Goal: Task Accomplishment & Management: Manage account settings

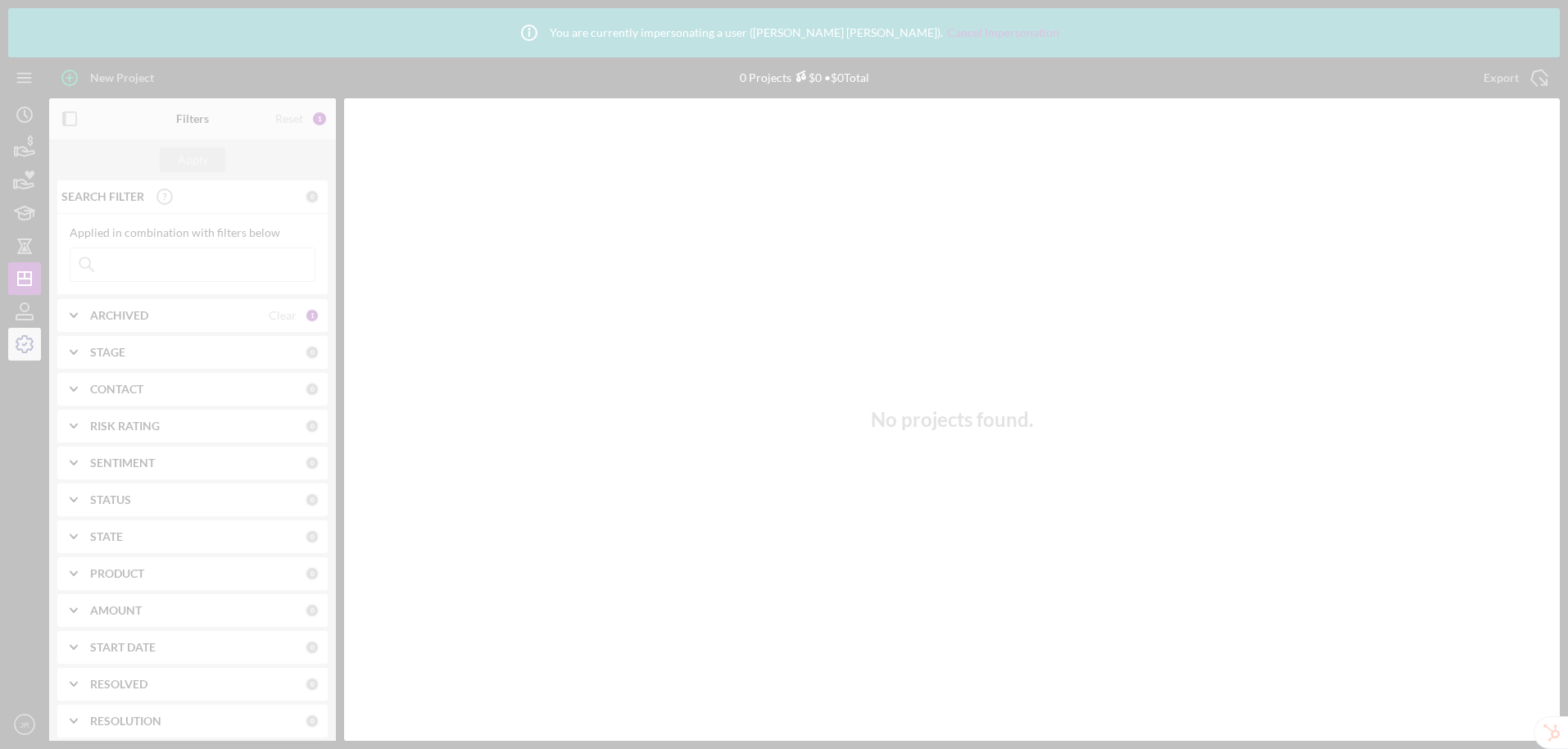
click at [29, 350] on div at bounding box center [784, 374] width 1568 height 749
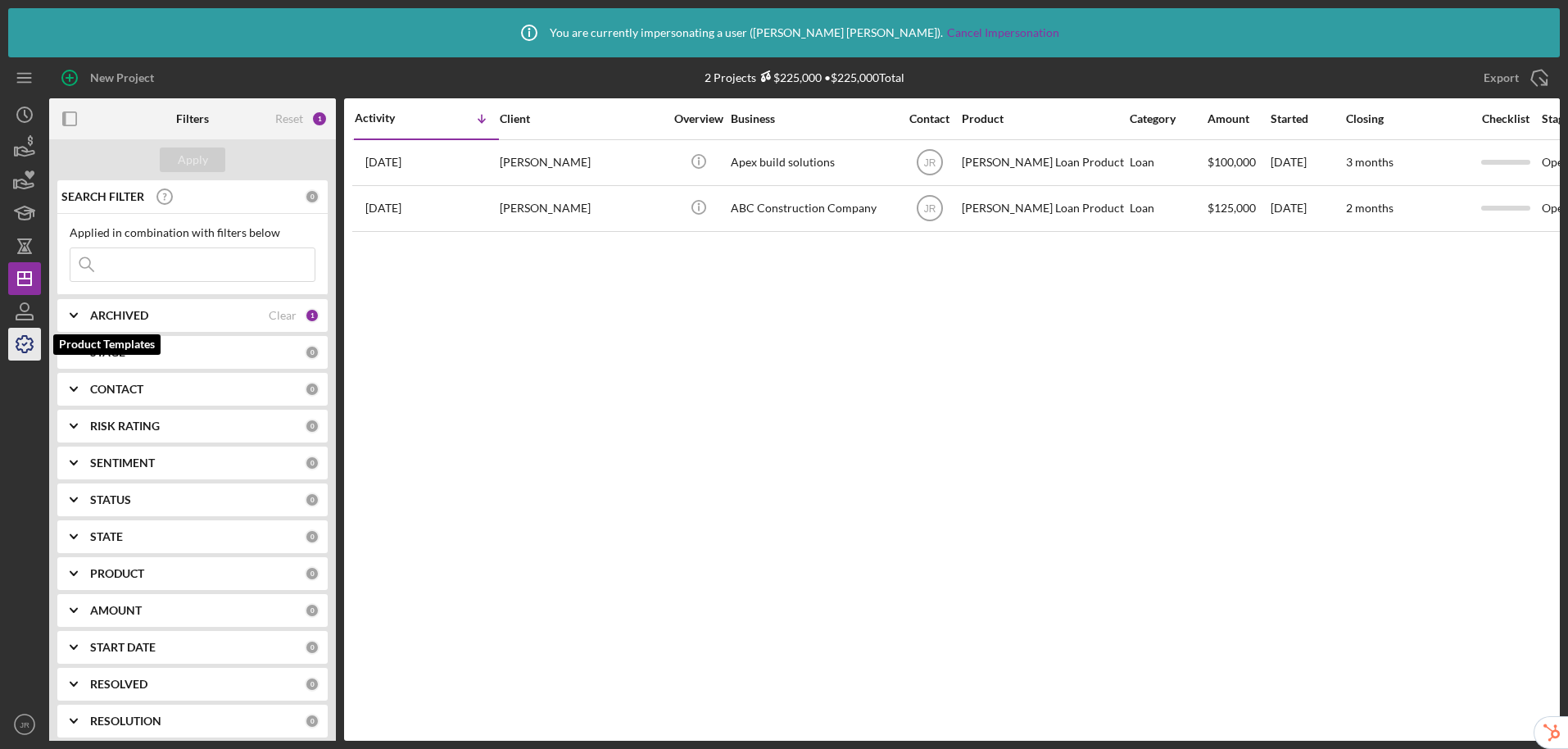
click at [23, 336] on icon "button" at bounding box center [24, 344] width 17 height 17
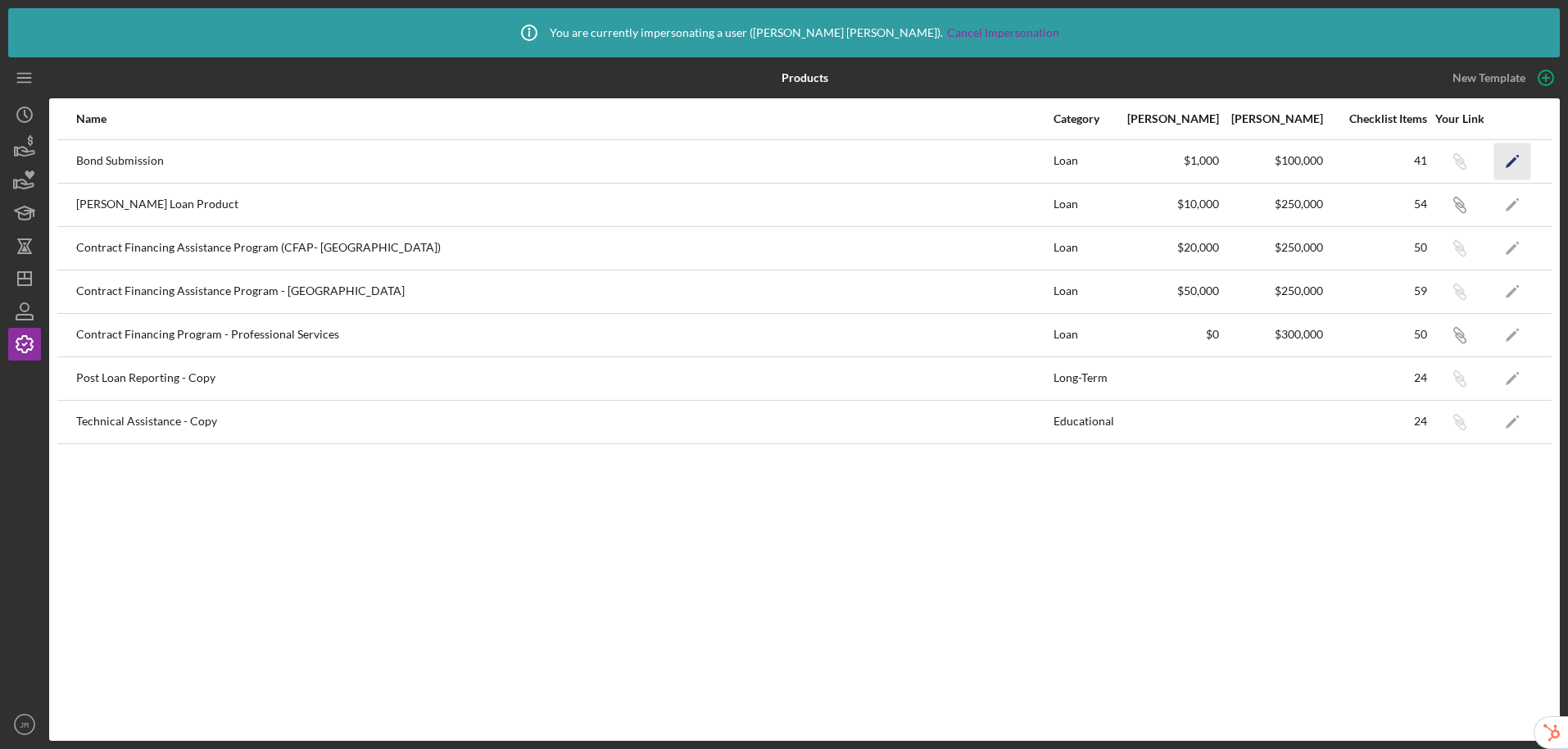
click at [1515, 158] on polygon "button" at bounding box center [1512, 163] width 12 height 12
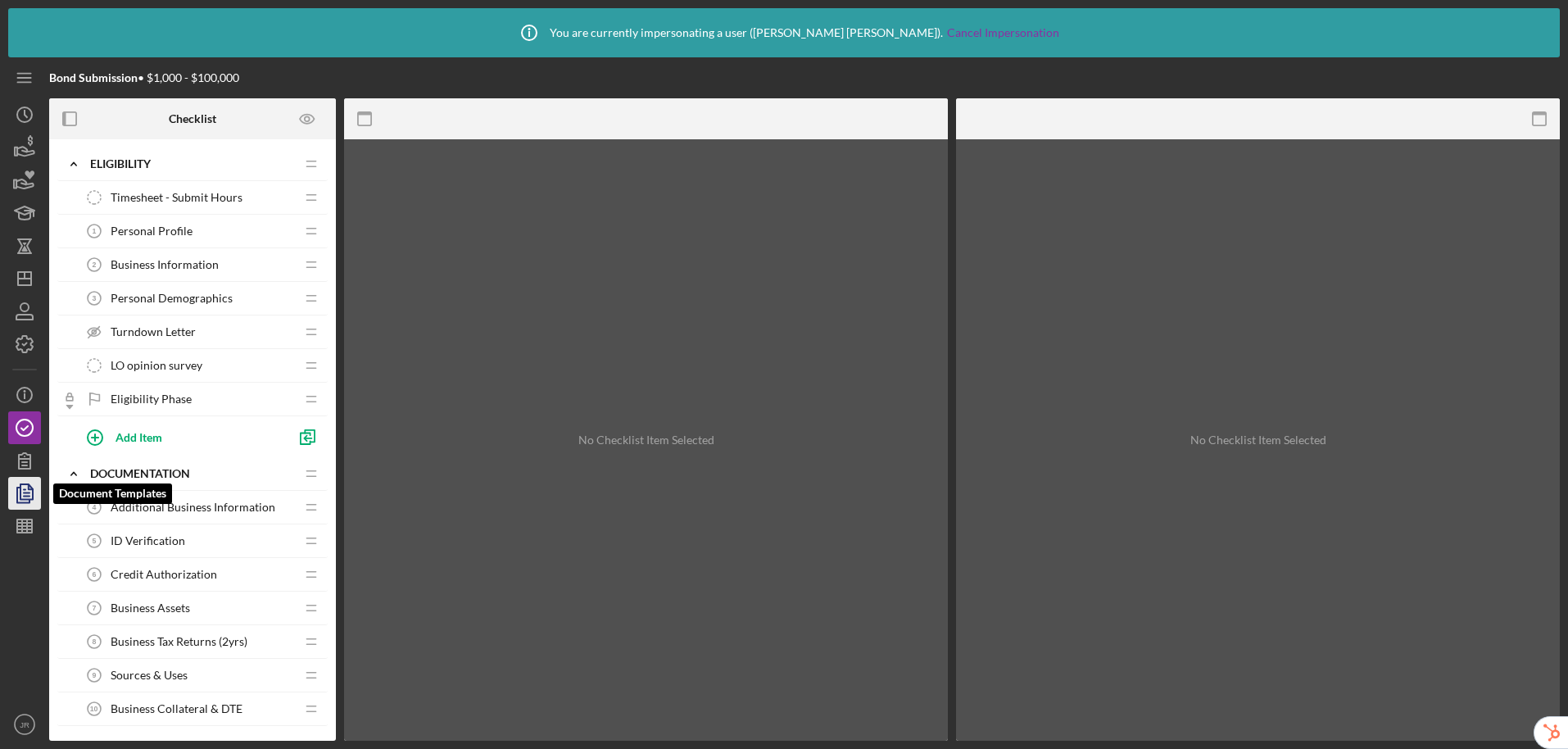
click at [30, 498] on icon "button" at bounding box center [24, 493] width 41 height 41
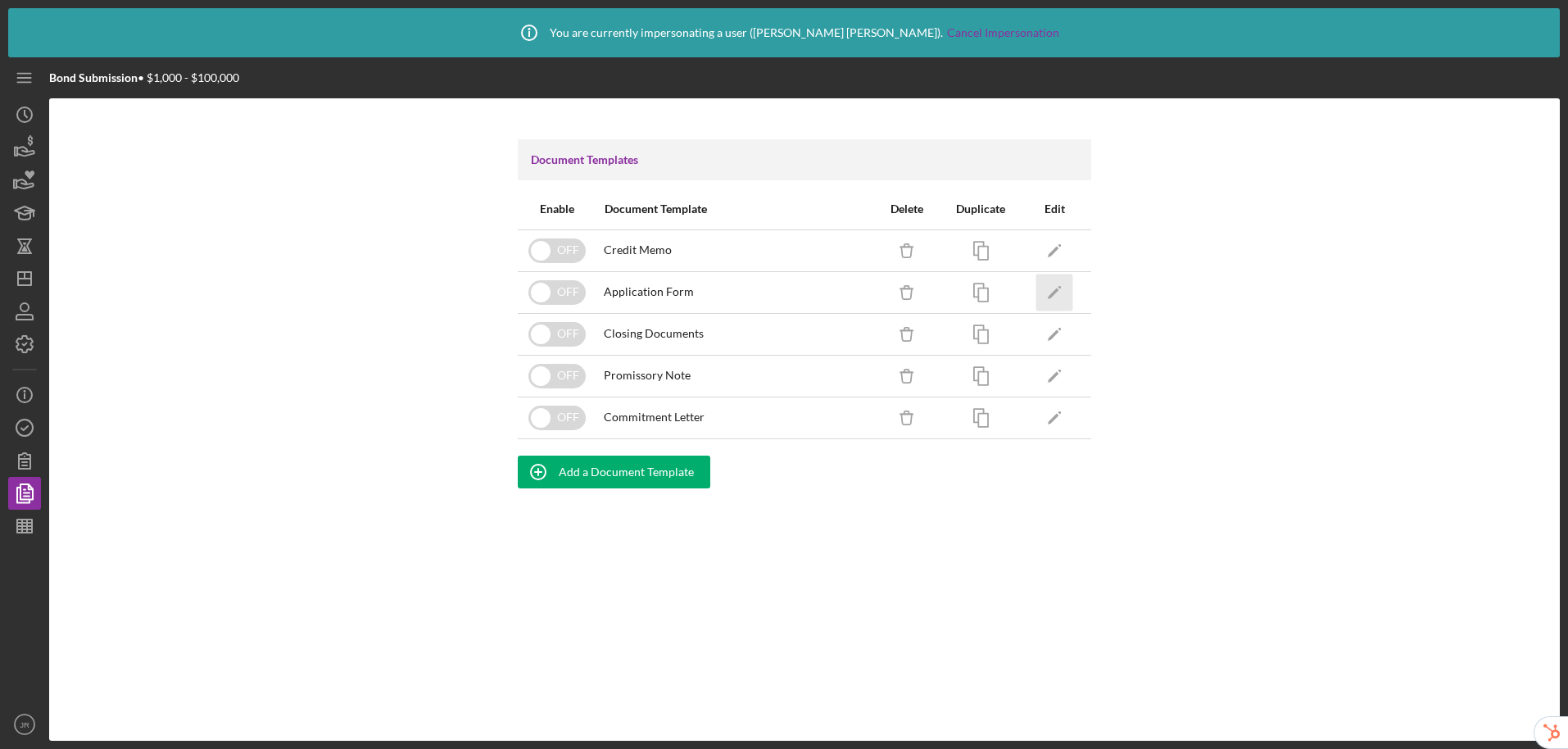
click at [1061, 289] on icon "Icon/Edit" at bounding box center [1055, 292] width 37 height 37
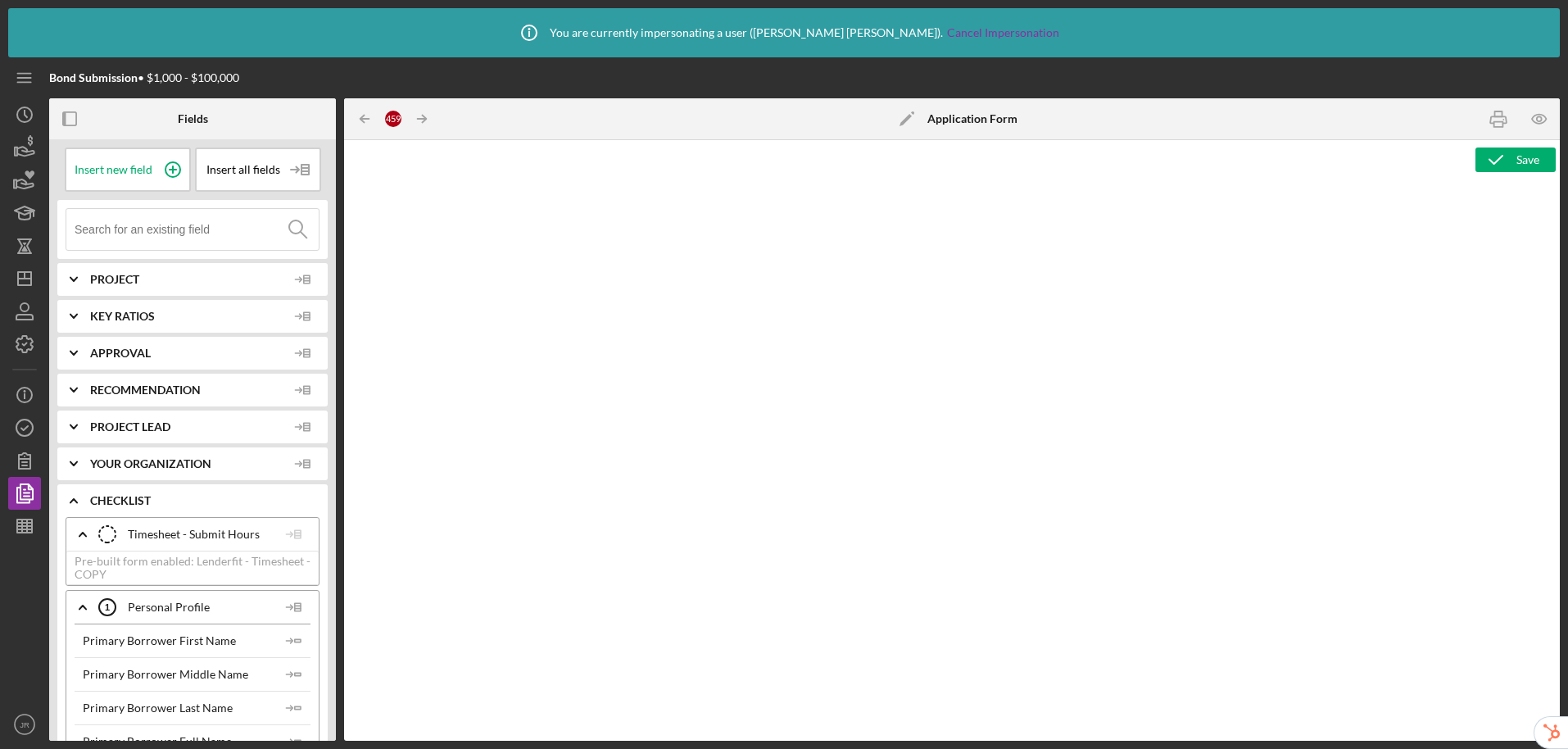
type textarea "<h3>Core Fields</h3> <hr> <table style="width: 100%; border-collapse: collapse;…"
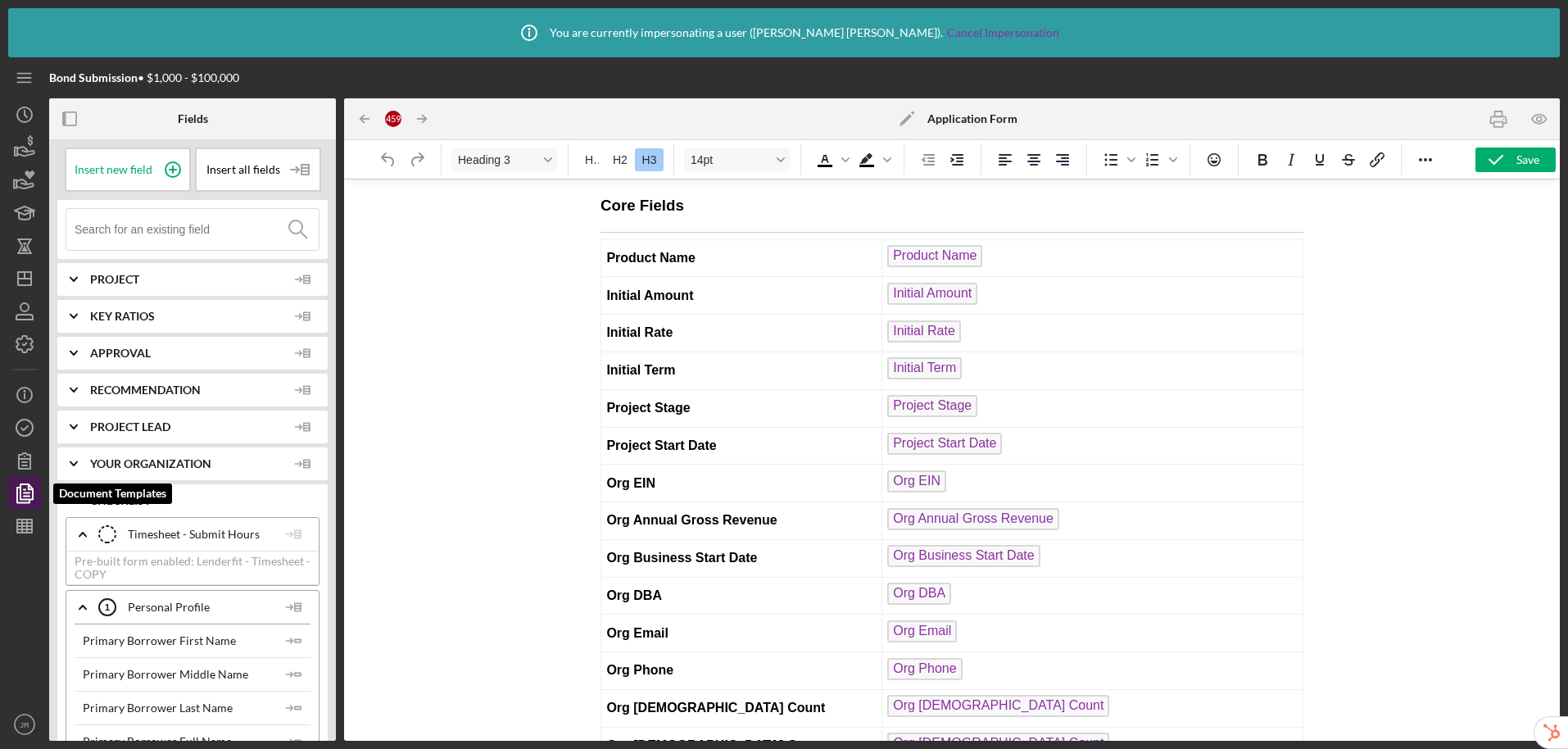
click at [21, 495] on polygon "button" at bounding box center [26, 491] width 13 height 15
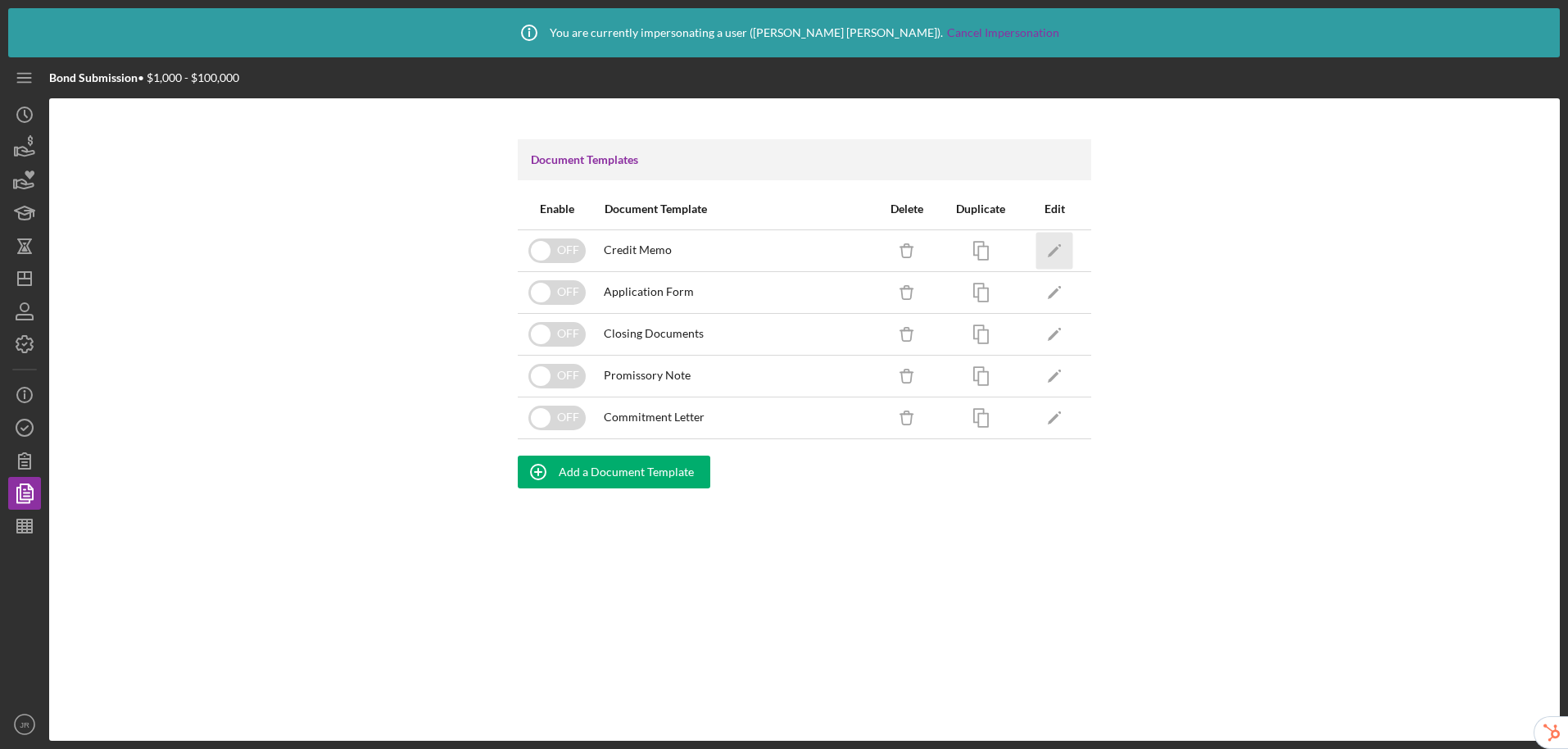
click at [1052, 251] on polygon "button" at bounding box center [1054, 252] width 12 height 12
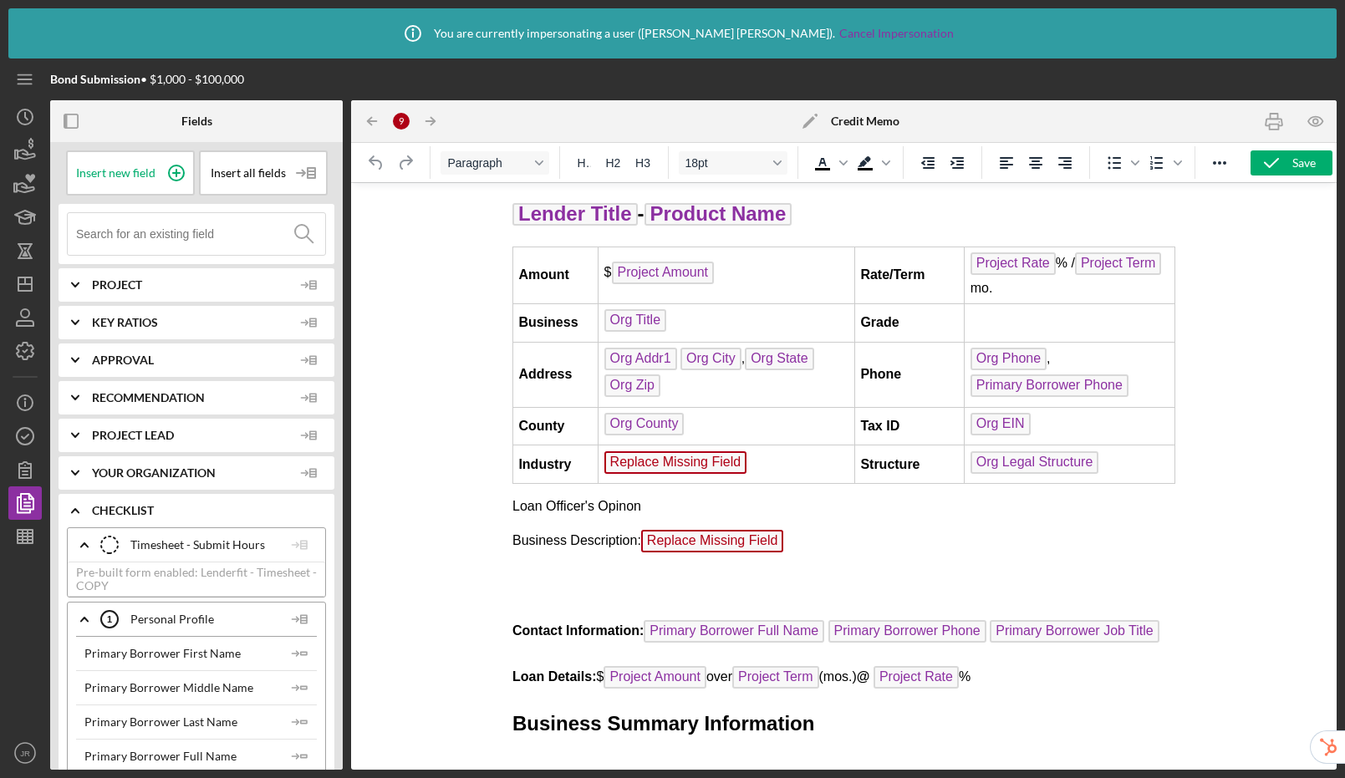
drag, startPoint x: 627, startPoint y: 357, endPoint x: 839, endPoint y: 687, distance: 392.2
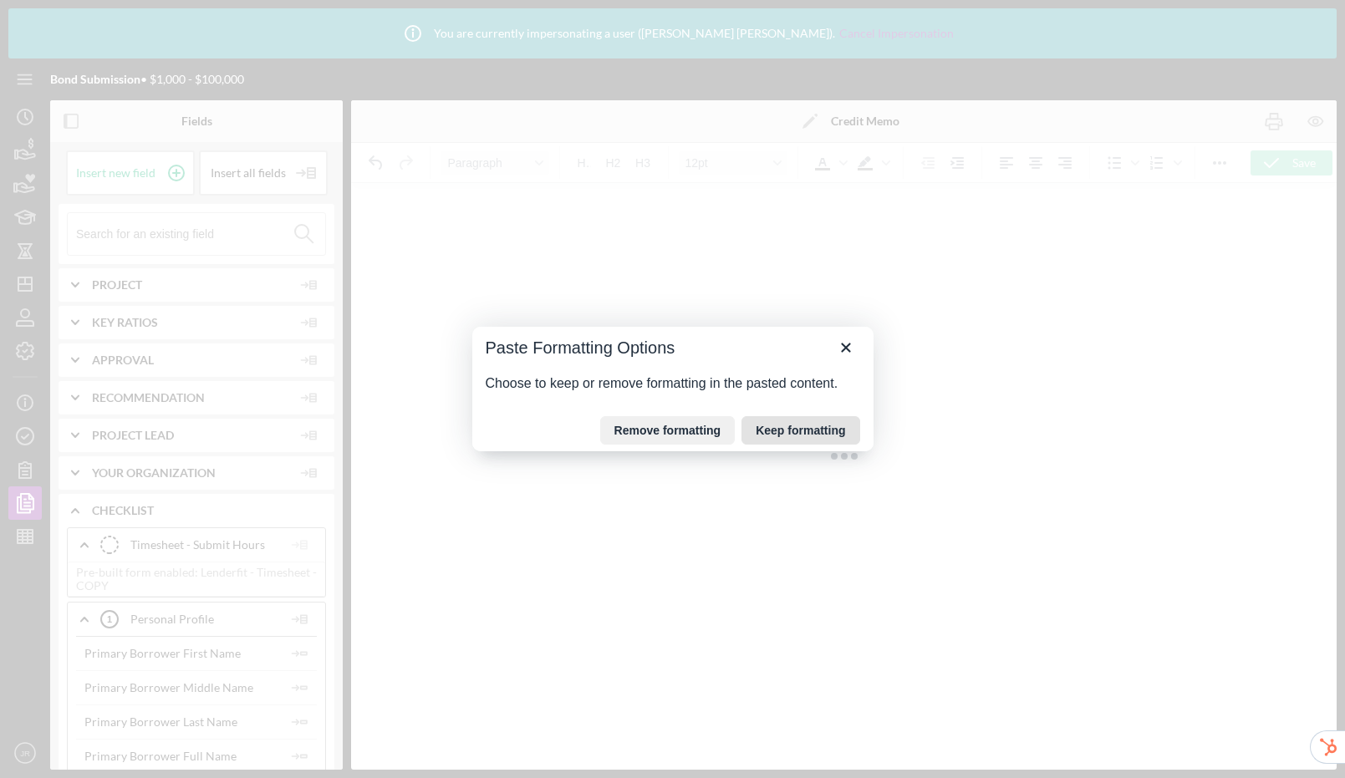
click at [798, 433] on button "Keep formatting" at bounding box center [801, 430] width 118 height 28
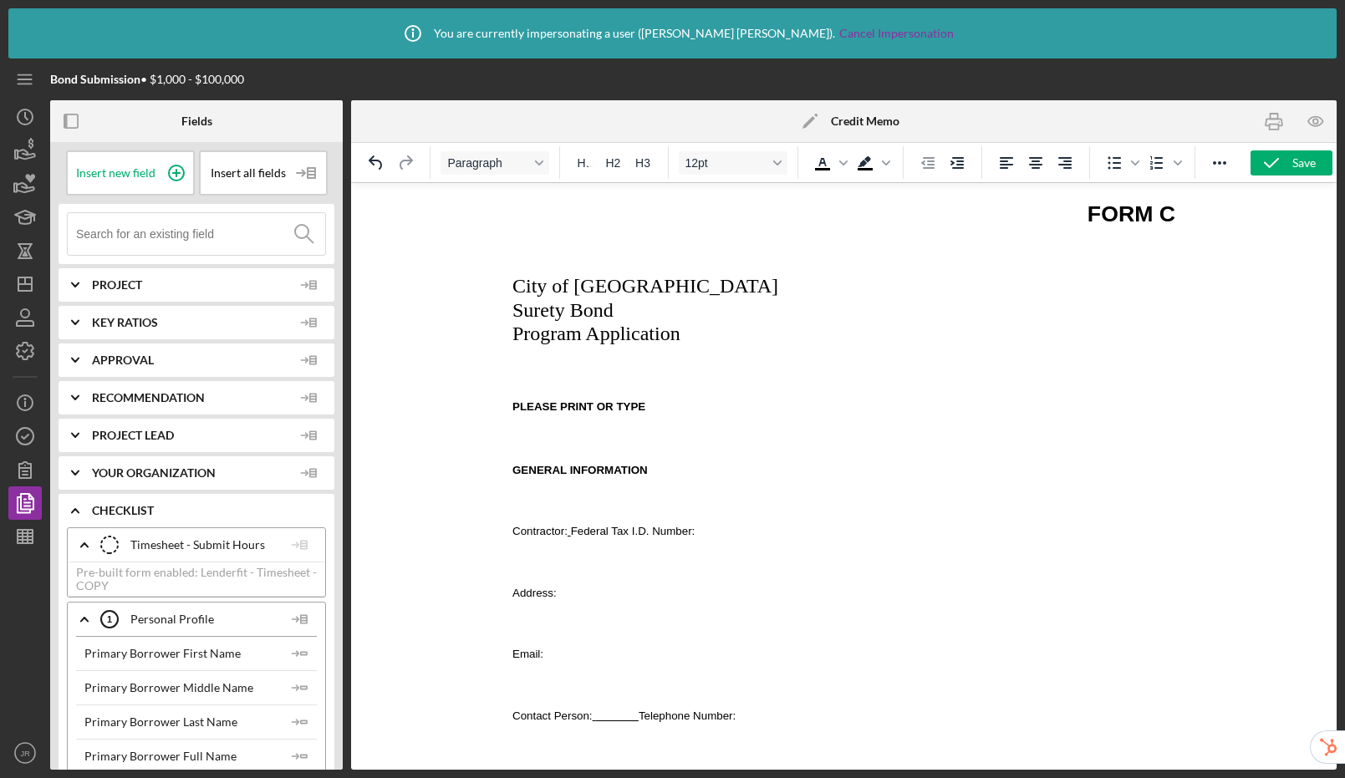
click at [538, 434] on p "Rich Text Area. Press ALT-0 for help." at bounding box center [843, 438] width 663 height 18
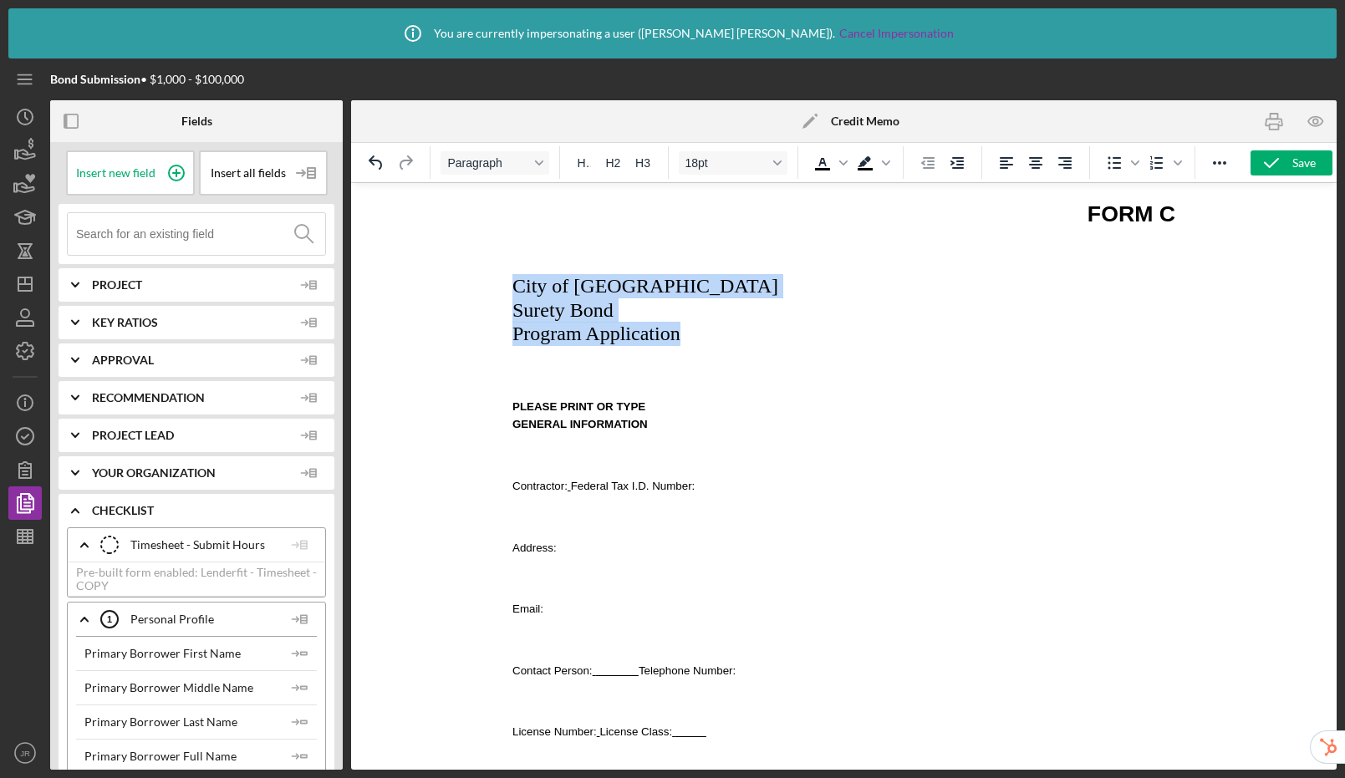
drag, startPoint x: 513, startPoint y: 286, endPoint x: 691, endPoint y: 338, distance: 184.7
click at [1037, 164] on icon "Align center" at bounding box center [1035, 163] width 13 height 12
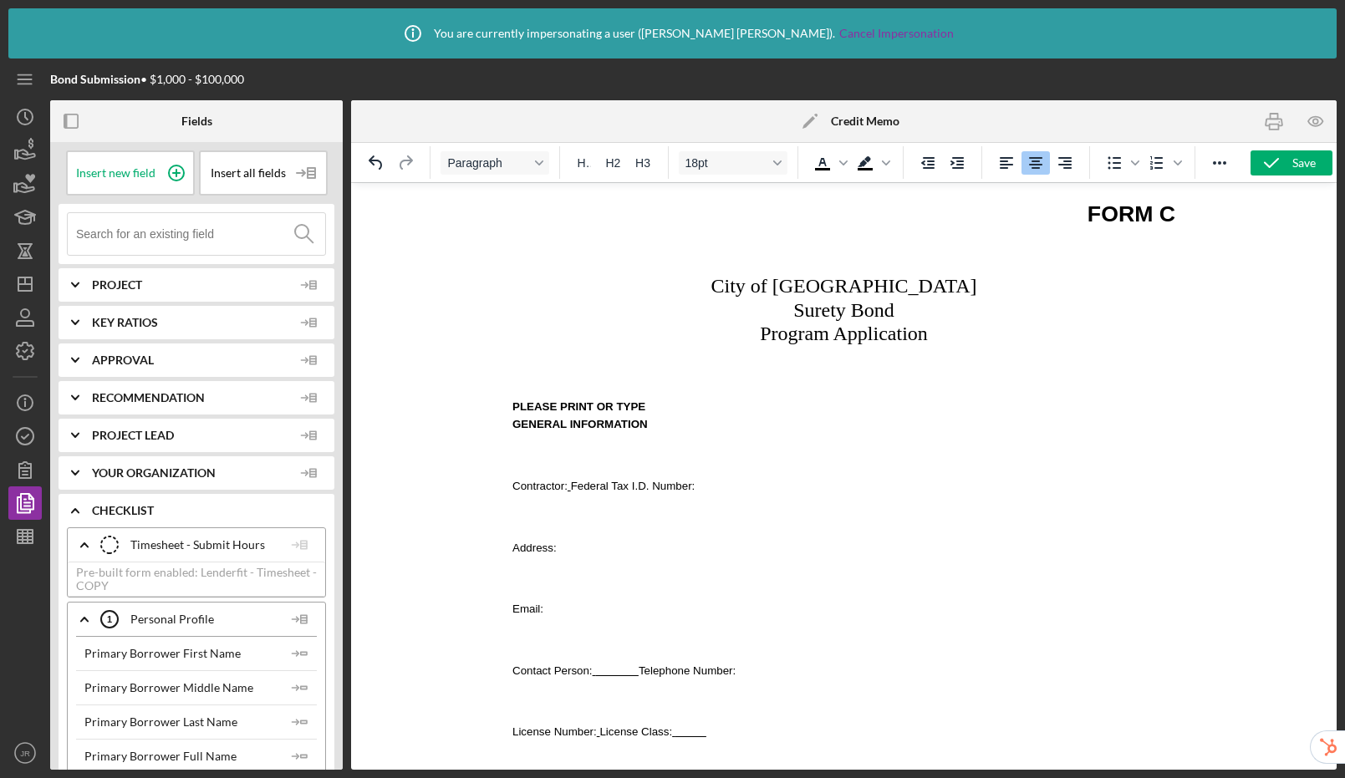
click at [1292, 165] on div "Save" at bounding box center [1303, 162] width 23 height 25
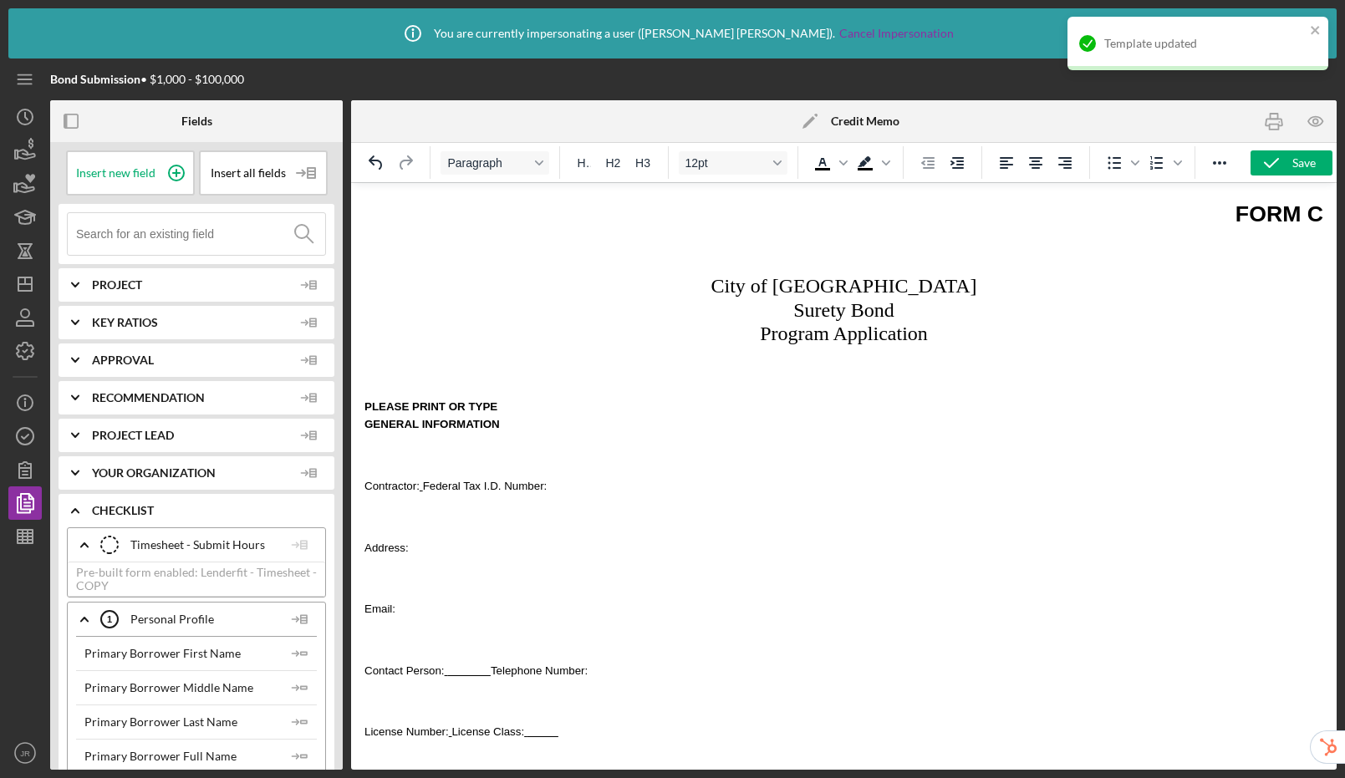
click at [803, 119] on icon "Icon/Edit" at bounding box center [810, 121] width 42 height 42
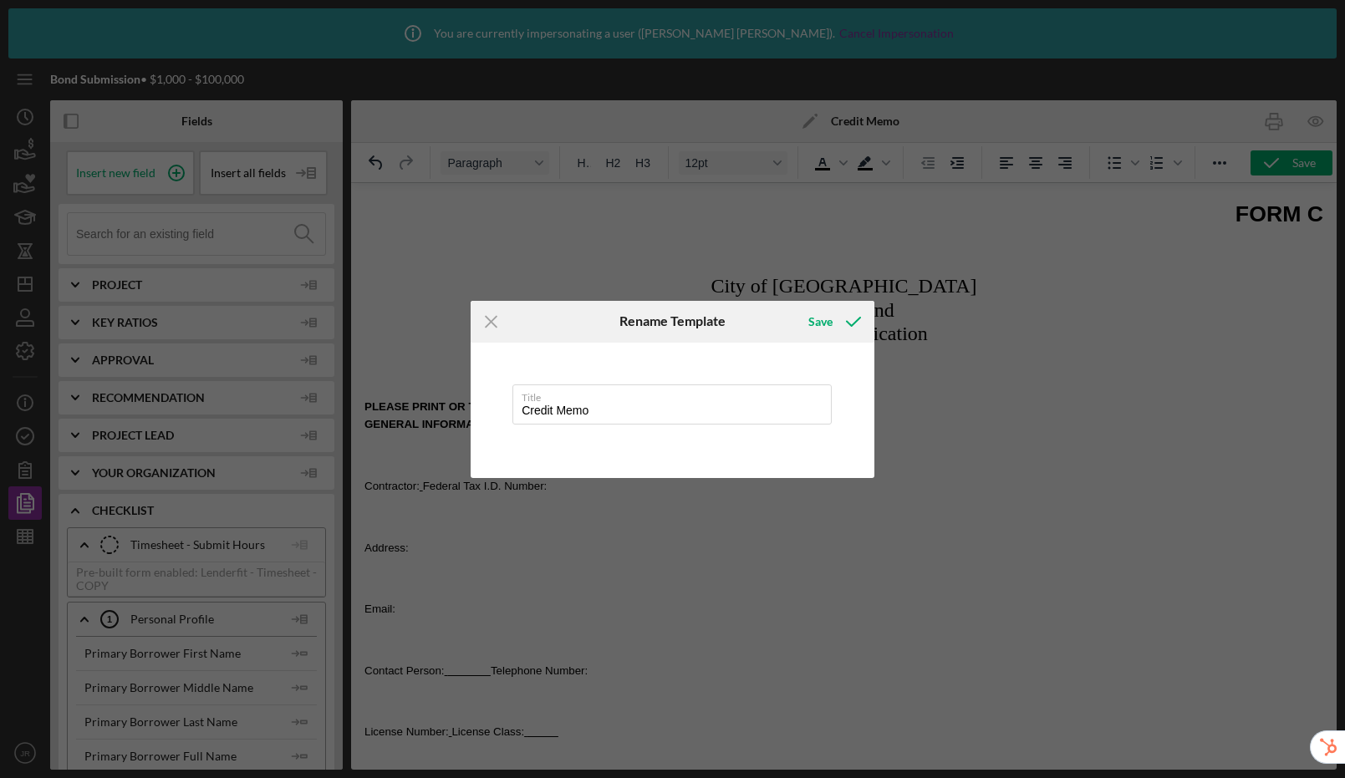
drag, startPoint x: 589, startPoint y: 415, endPoint x: 469, endPoint y: 401, distance: 121.2
click at [469, 401] on div "Icon/Menu Close Rename Template Save Title Credit Memo Cancel Save" at bounding box center [672, 389] width 1345 height 778
click at [792, 305] on button "Save" at bounding box center [833, 321] width 83 height 33
type input "Form C - Program Application"
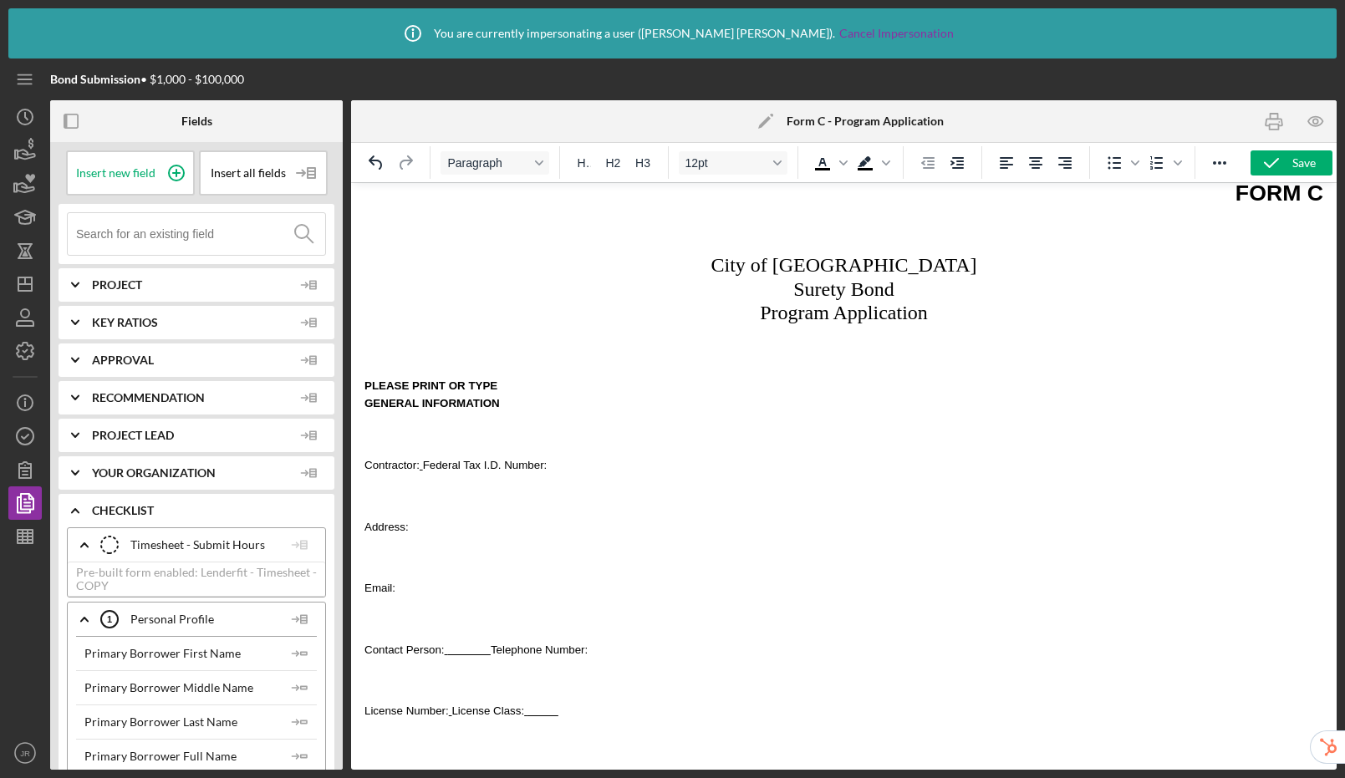
scroll to position [23, 0]
click at [424, 466] on span "Federal Tax I.D. Number:" at bounding box center [485, 463] width 125 height 13
click at [508, 465] on span "Federal Tax I.D. Number:" at bounding box center [485, 463] width 125 height 13
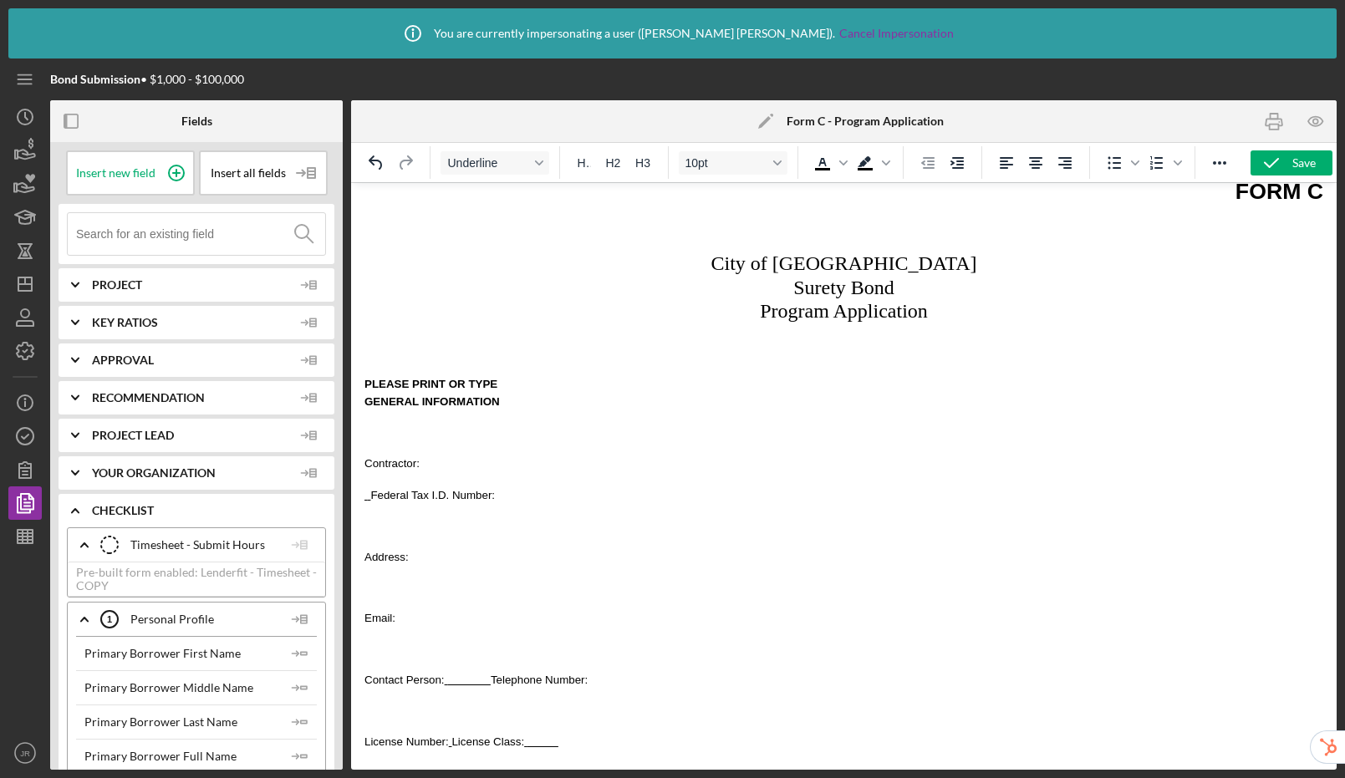
drag, startPoint x: 371, startPoint y: 497, endPoint x: 381, endPoint y: 458, distance: 40.6
click at [371, 497] on span "Federal Tax I.D. Number:" at bounding box center [432, 495] width 125 height 13
click at [366, 499] on span "Federal Tax I.D. Number:" at bounding box center [426, 495] width 125 height 13
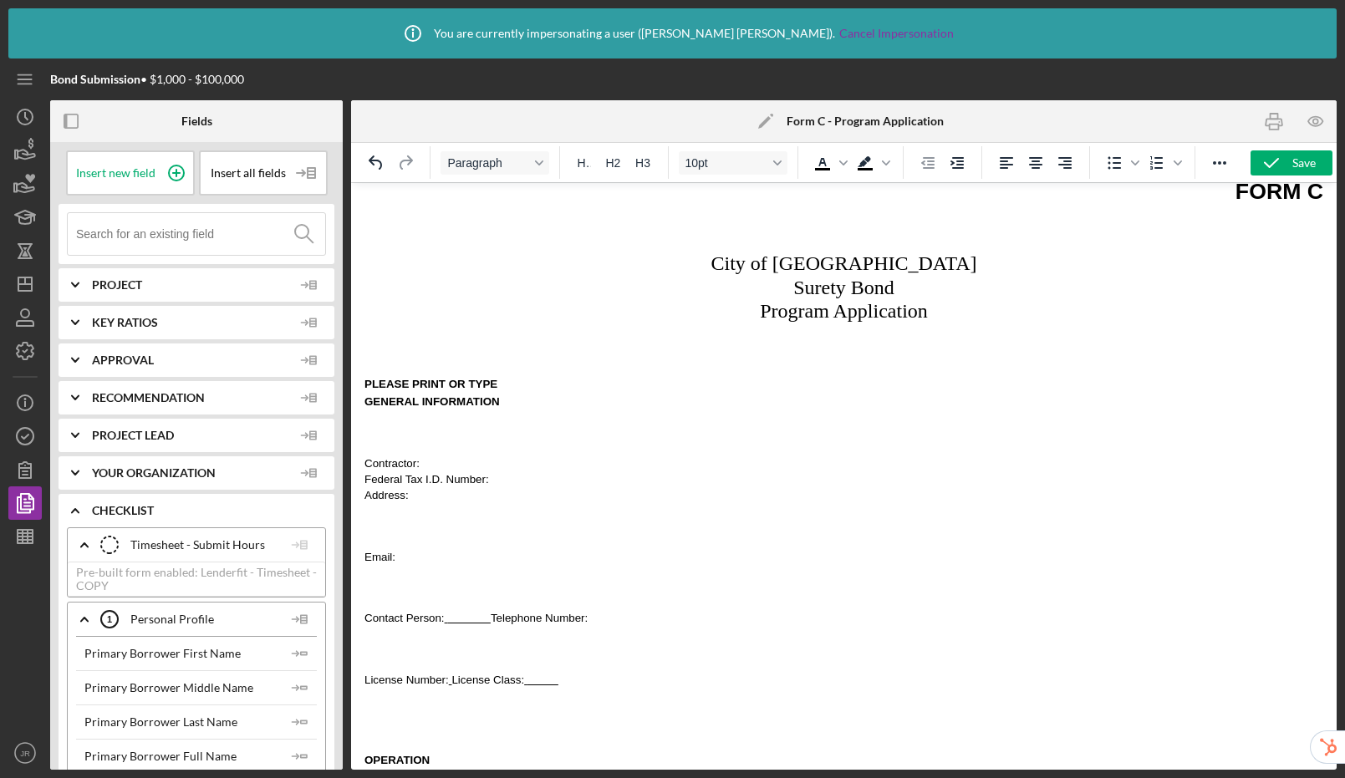
click at [365, 561] on span "Email:" at bounding box center [379, 557] width 31 height 13
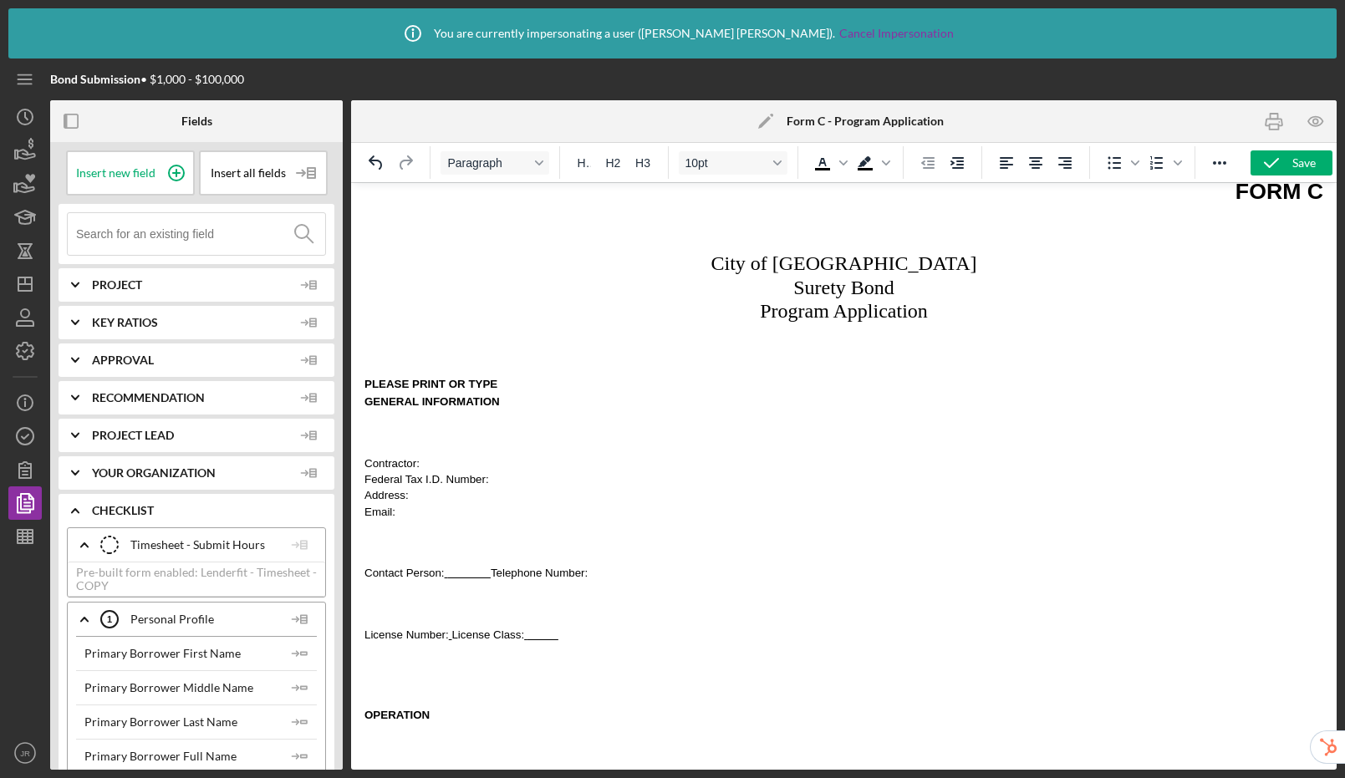
click at [368, 578] on span "Contact Person:" at bounding box center [404, 573] width 80 height 13
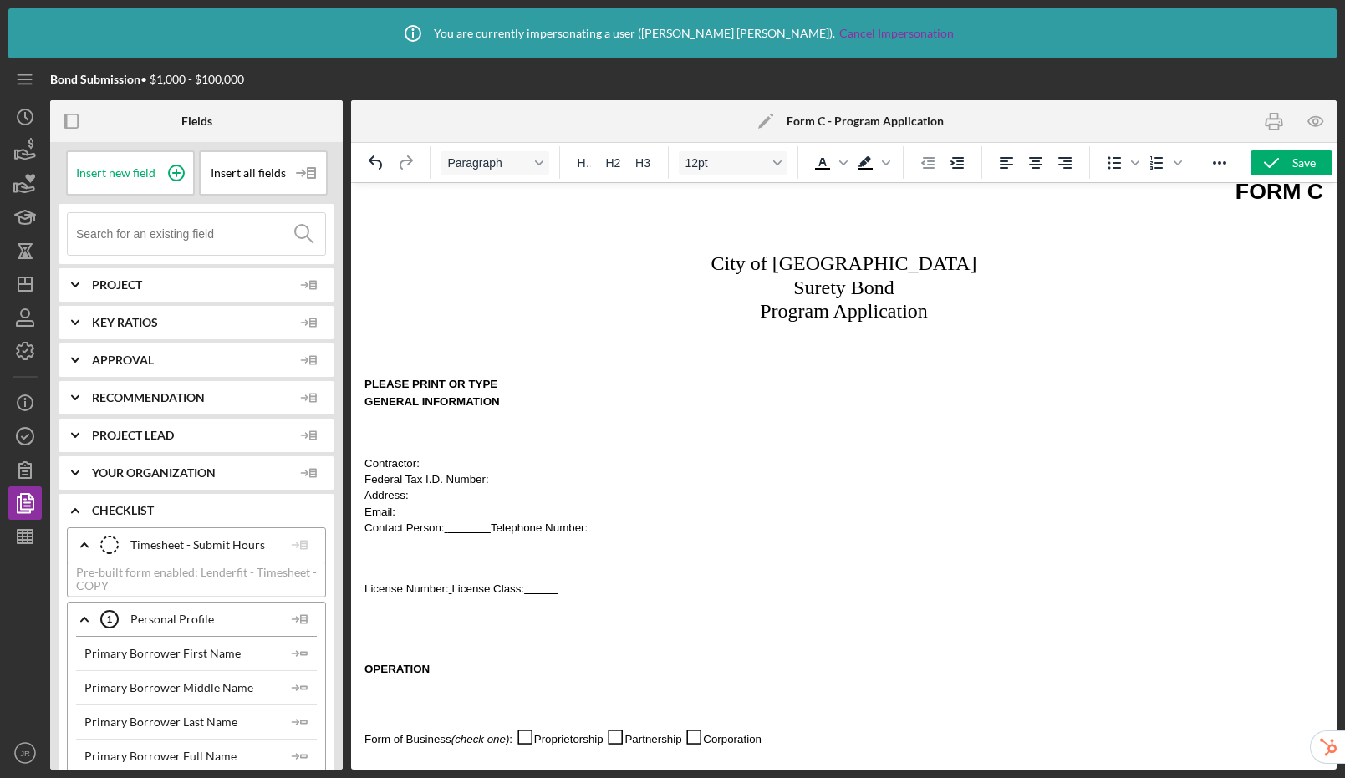
drag, startPoint x: 493, startPoint y: 534, endPoint x: 501, endPoint y: 456, distance: 78.9
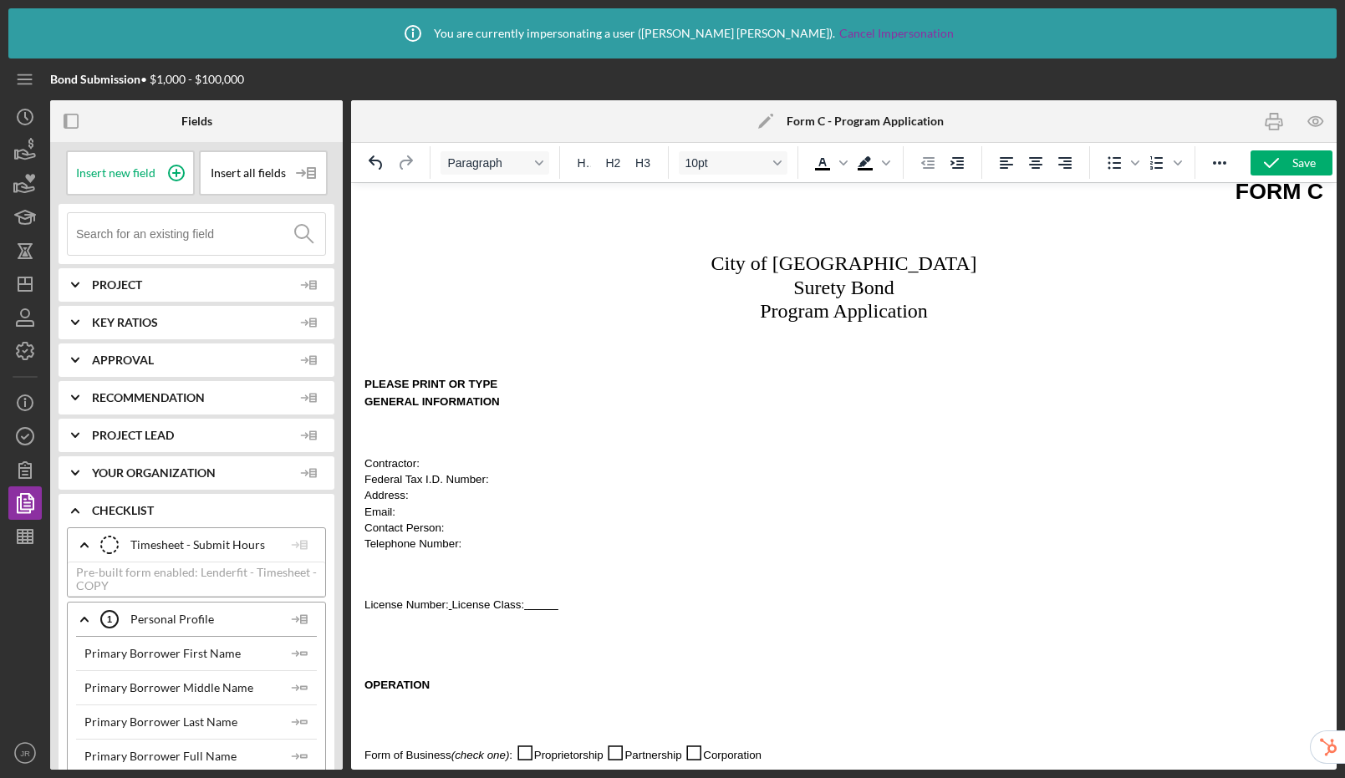
drag, startPoint x: 364, startPoint y: 605, endPoint x: 370, endPoint y: 590, distance: 16.1
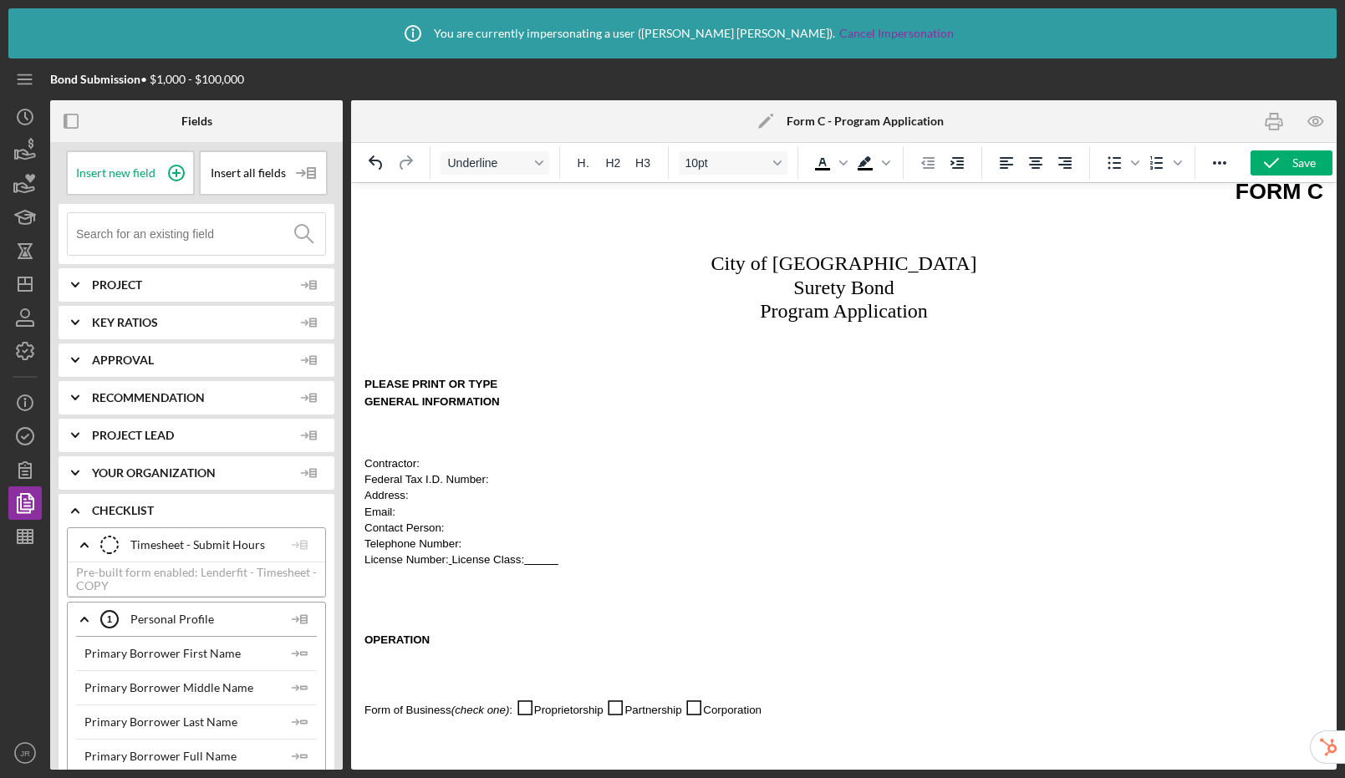
click at [452, 561] on span "License Class:" at bounding box center [487, 559] width 73 height 13
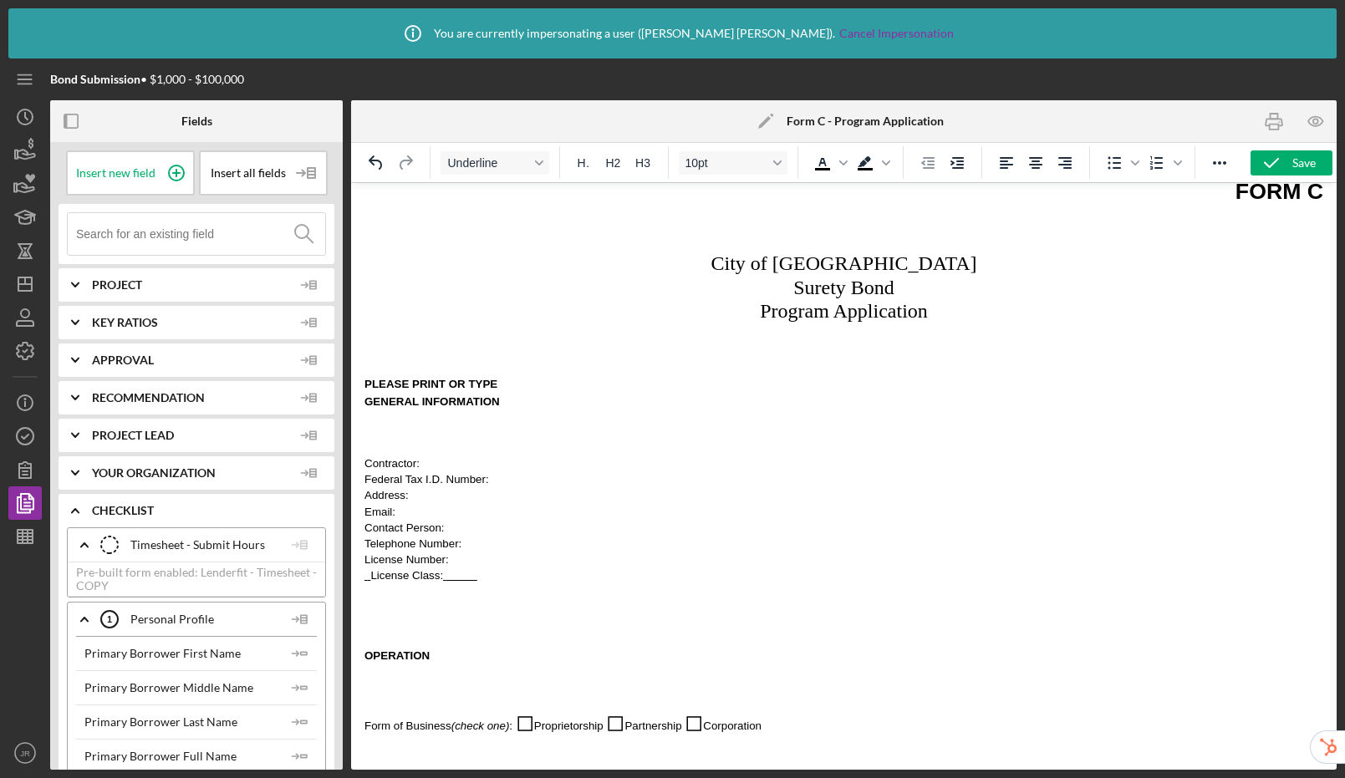
click at [372, 576] on span "License Class:" at bounding box center [406, 575] width 73 height 13
drag, startPoint x: 482, startPoint y: 580, endPoint x: 438, endPoint y: 582, distance: 43.5
click at [438, 582] on p "License Class:" at bounding box center [843, 575] width 959 height 16
click at [420, 438] on p "Rich Text Area. Press ALT-0 for help." at bounding box center [843, 432] width 959 height 18
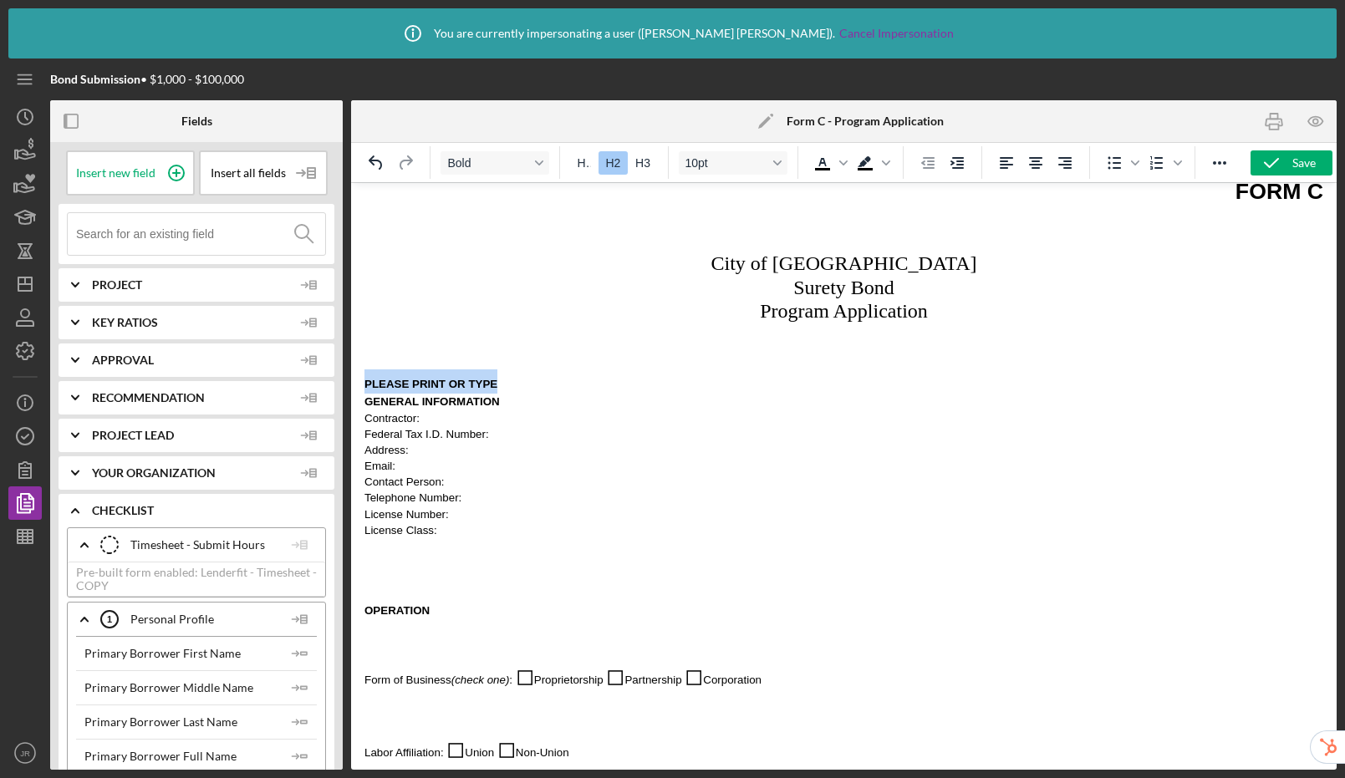
drag, startPoint x: 515, startPoint y: 382, endPoint x: 310, endPoint y: 370, distance: 205.2
drag, startPoint x: 519, startPoint y: 376, endPoint x: 355, endPoint y: 387, distance: 164.2
click at [589, 170] on button "H1" at bounding box center [584, 162] width 28 height 23
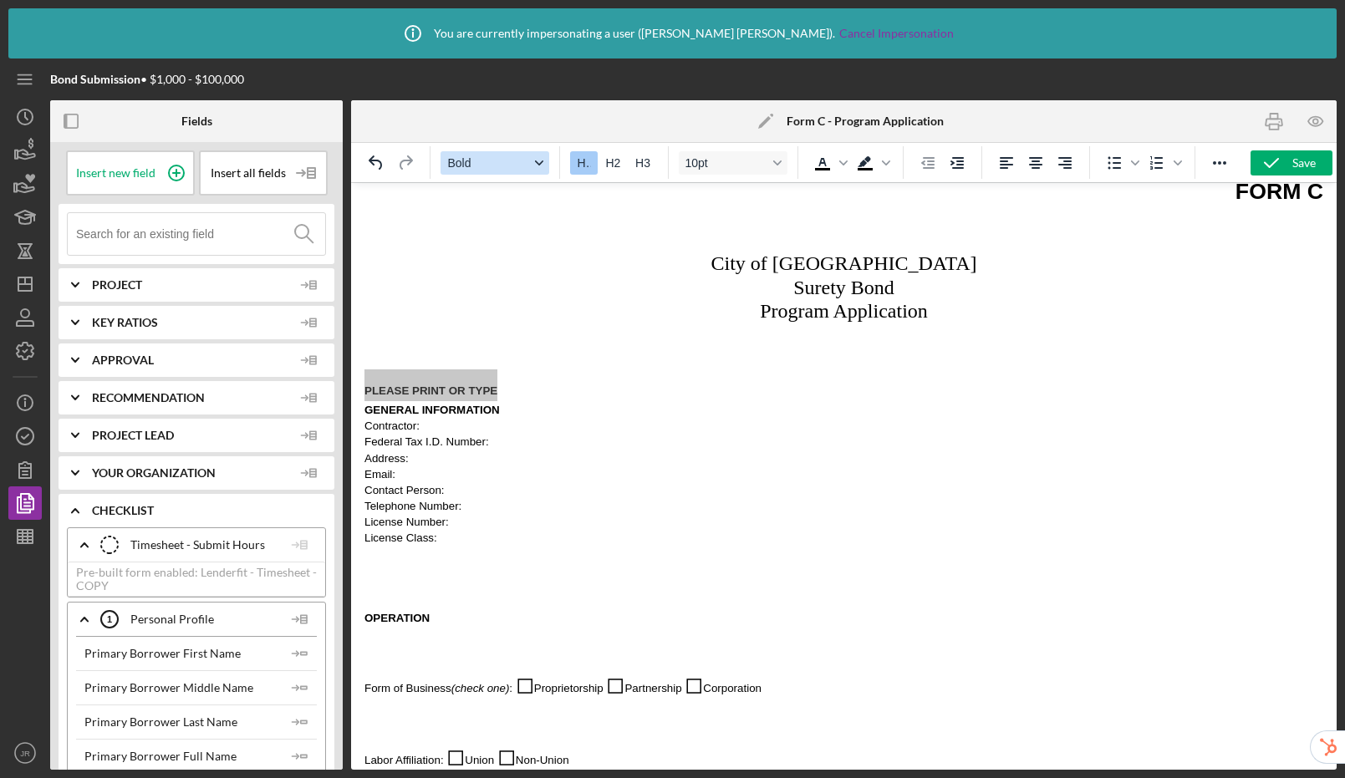
click at [543, 160] on icon "Format Bold" at bounding box center [539, 163] width 8 height 8
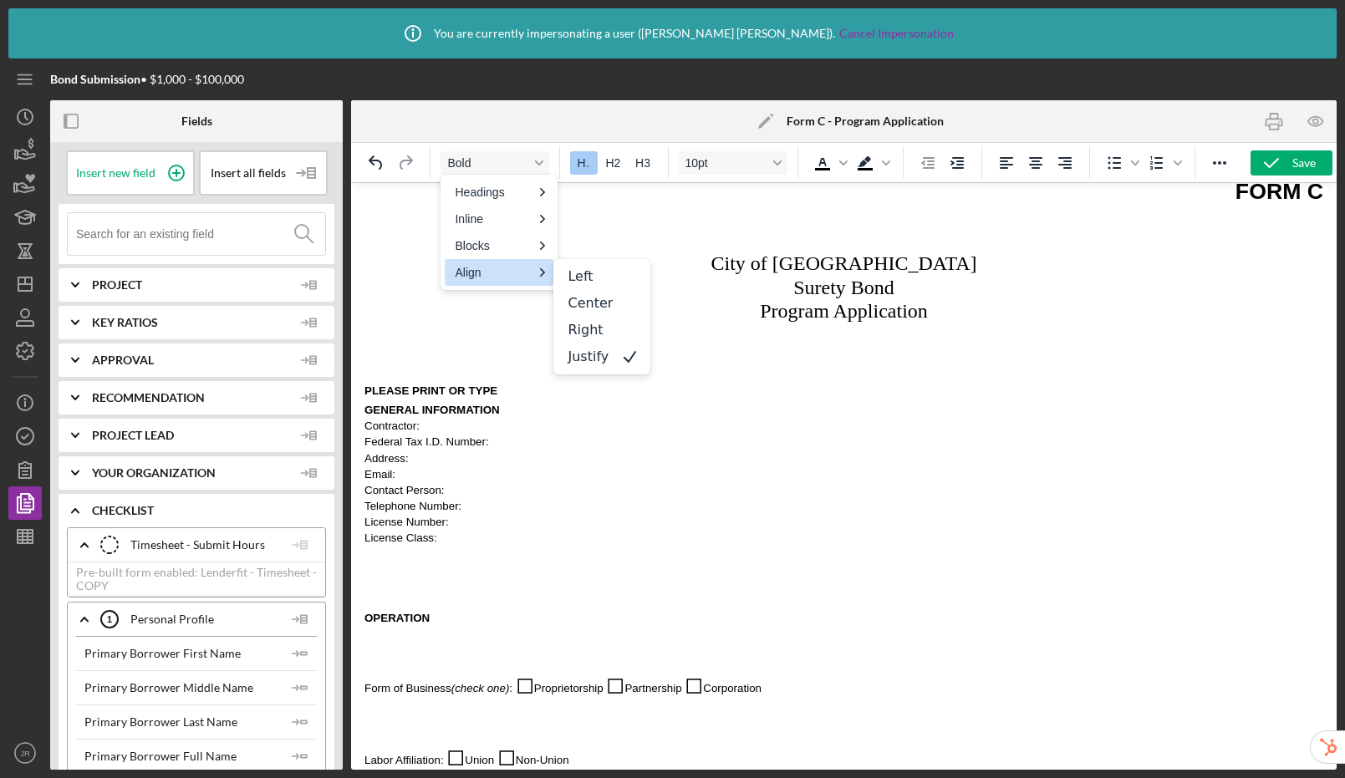
click at [497, 349] on p "Rich Text Area. Press ALT-0 for help." at bounding box center [843, 346] width 959 height 18
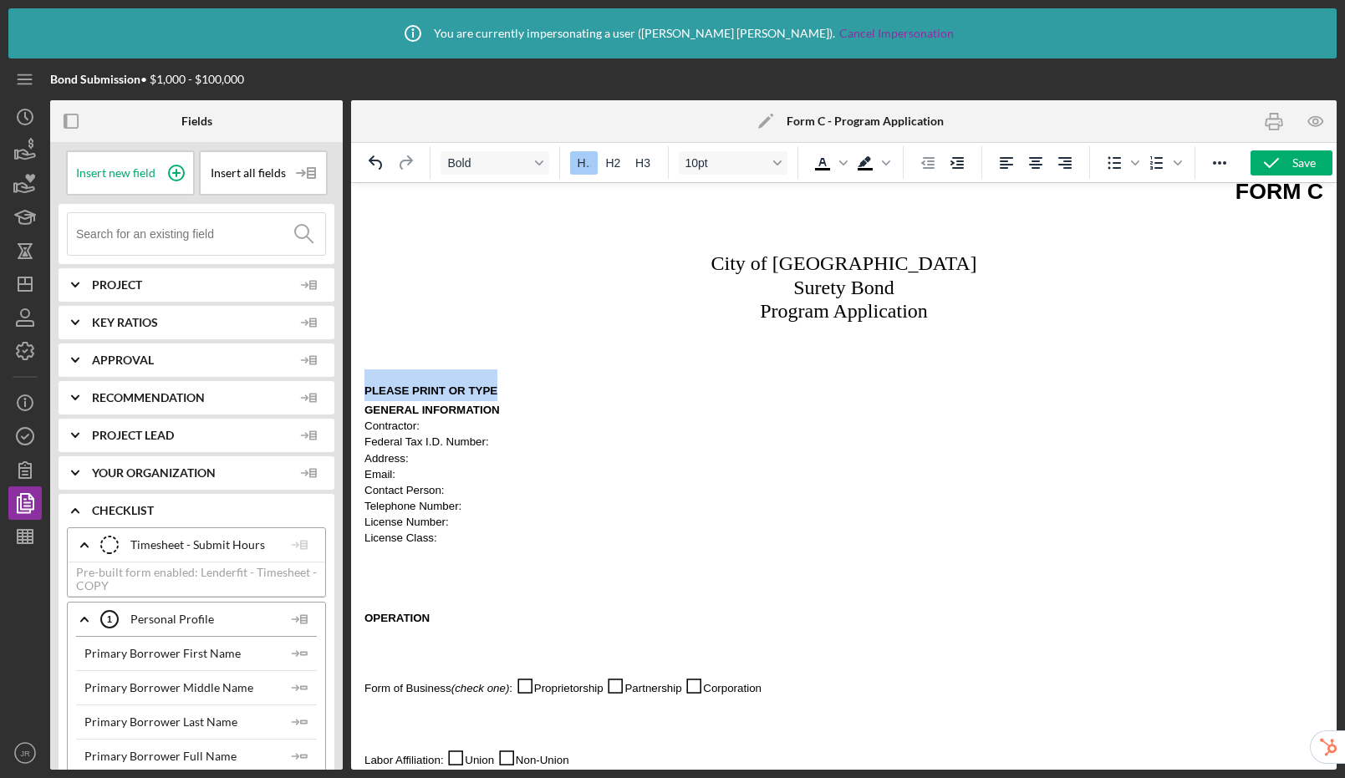
drag, startPoint x: 510, startPoint y: 392, endPoint x: 353, endPoint y: 390, distance: 157.2
click at [402, 453] on span "Address:" at bounding box center [386, 458] width 44 height 13
click at [520, 388] on h1 "PLEASE PRINT OR TYPE" at bounding box center [843, 386] width 959 height 32
click at [388, 594] on p "Rich Text Area. Press ALT-0 for help." at bounding box center [843, 578] width 959 height 38
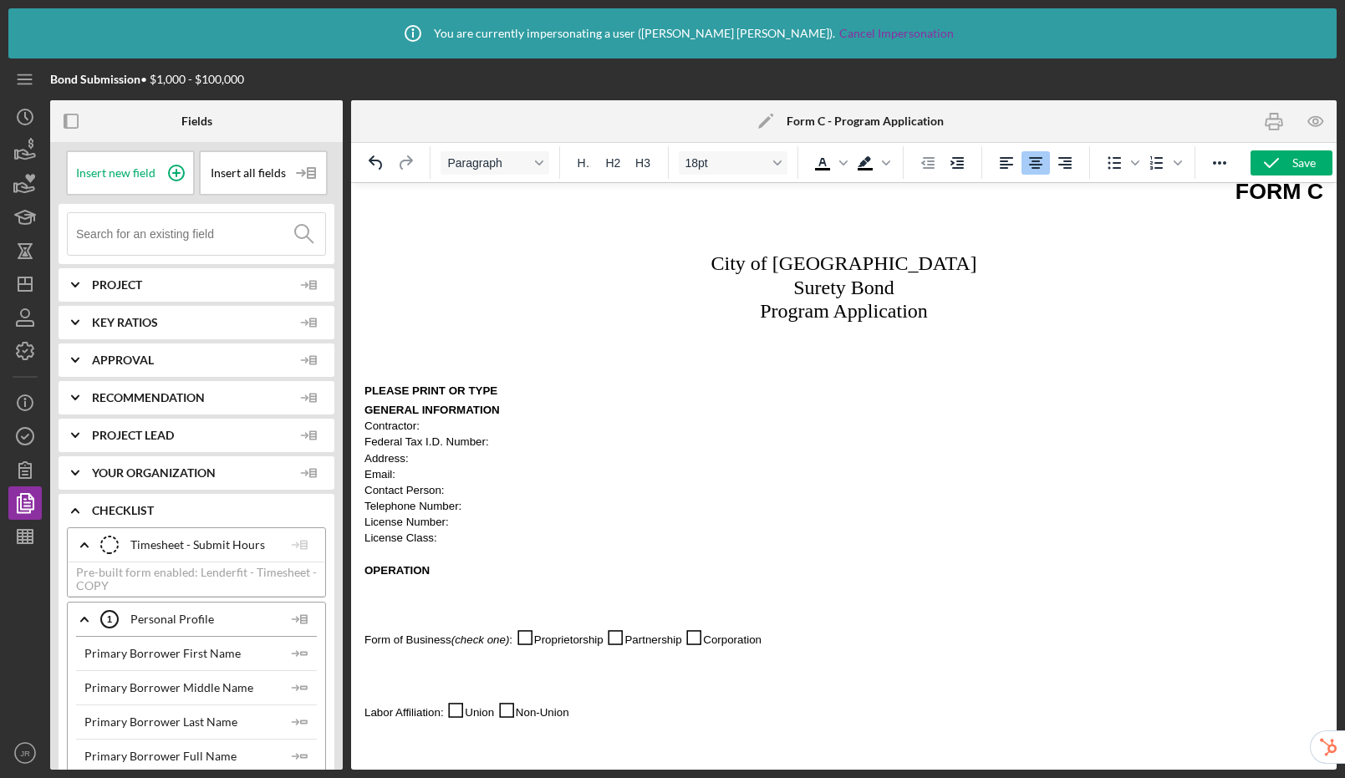
click at [443, 312] on p "Program Application" at bounding box center [843, 311] width 959 height 24
click at [430, 354] on p "Rich Text Area. Press ALT-0 for help." at bounding box center [843, 346] width 959 height 18
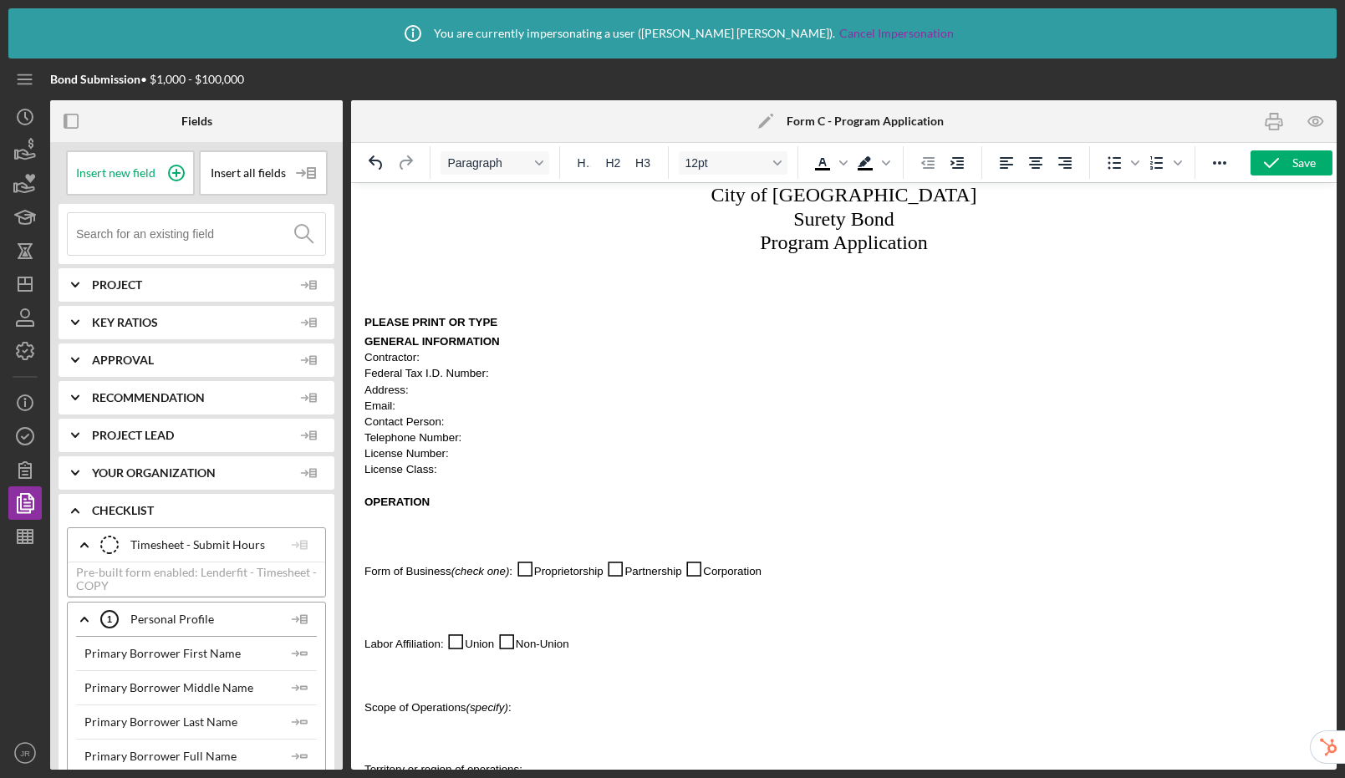
scroll to position [161, 0]
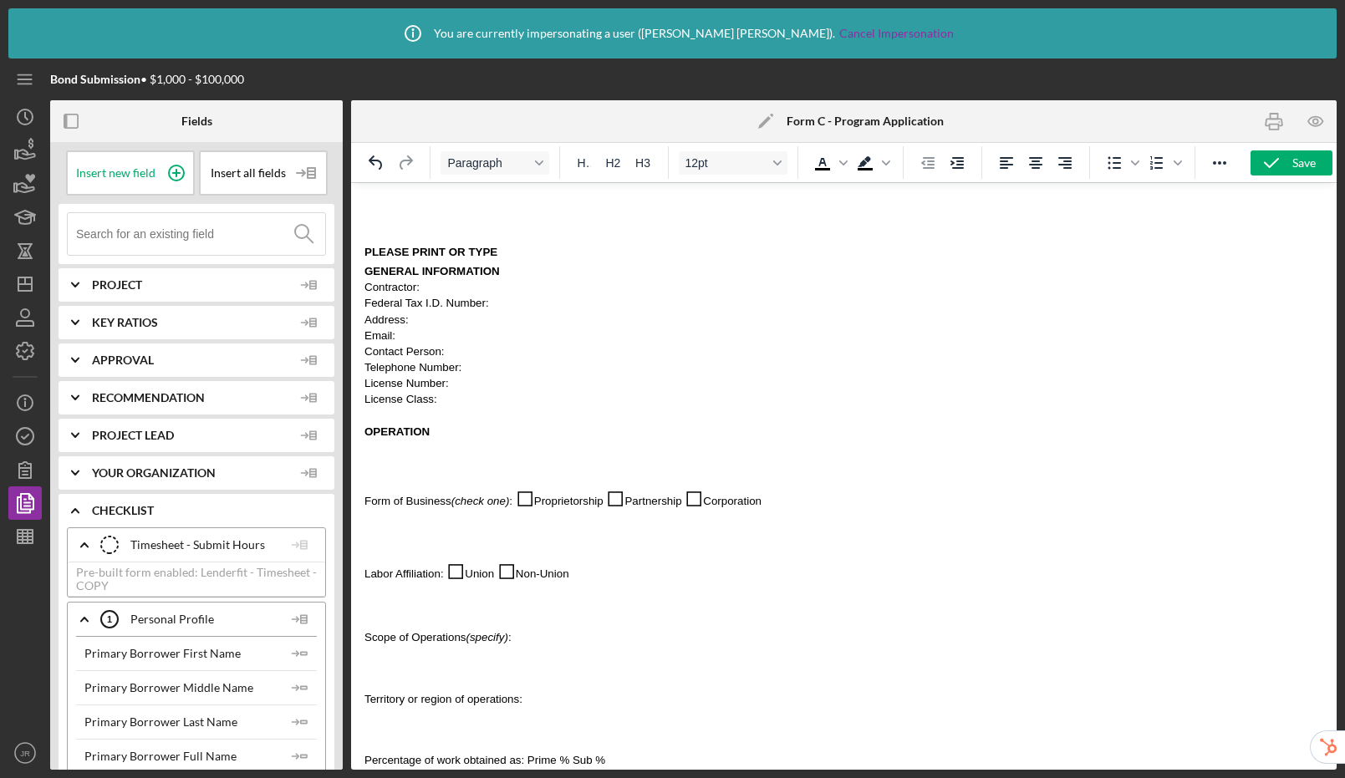
click at [367, 504] on span "Form of Business" at bounding box center [407, 501] width 87 height 13
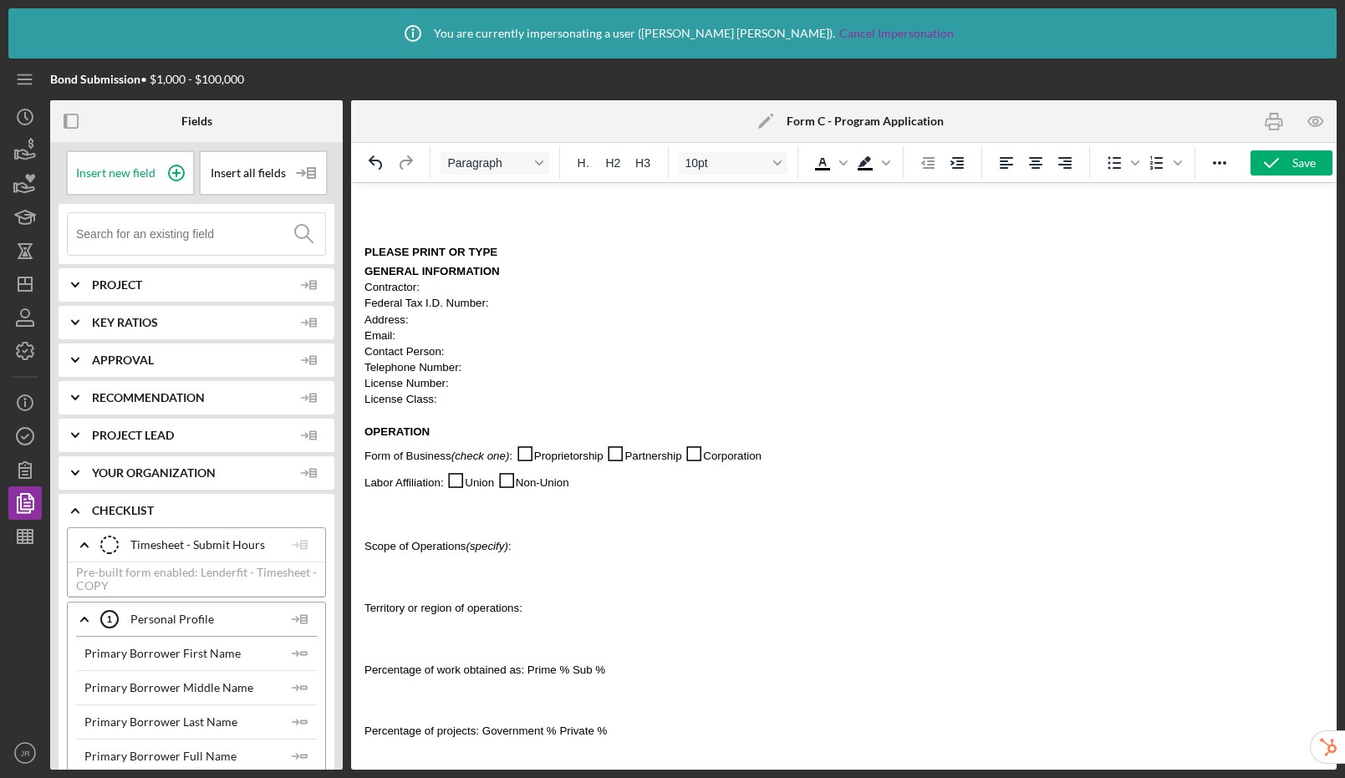
click at [364, 549] on span "Scope of Operations" at bounding box center [415, 546] width 102 height 13
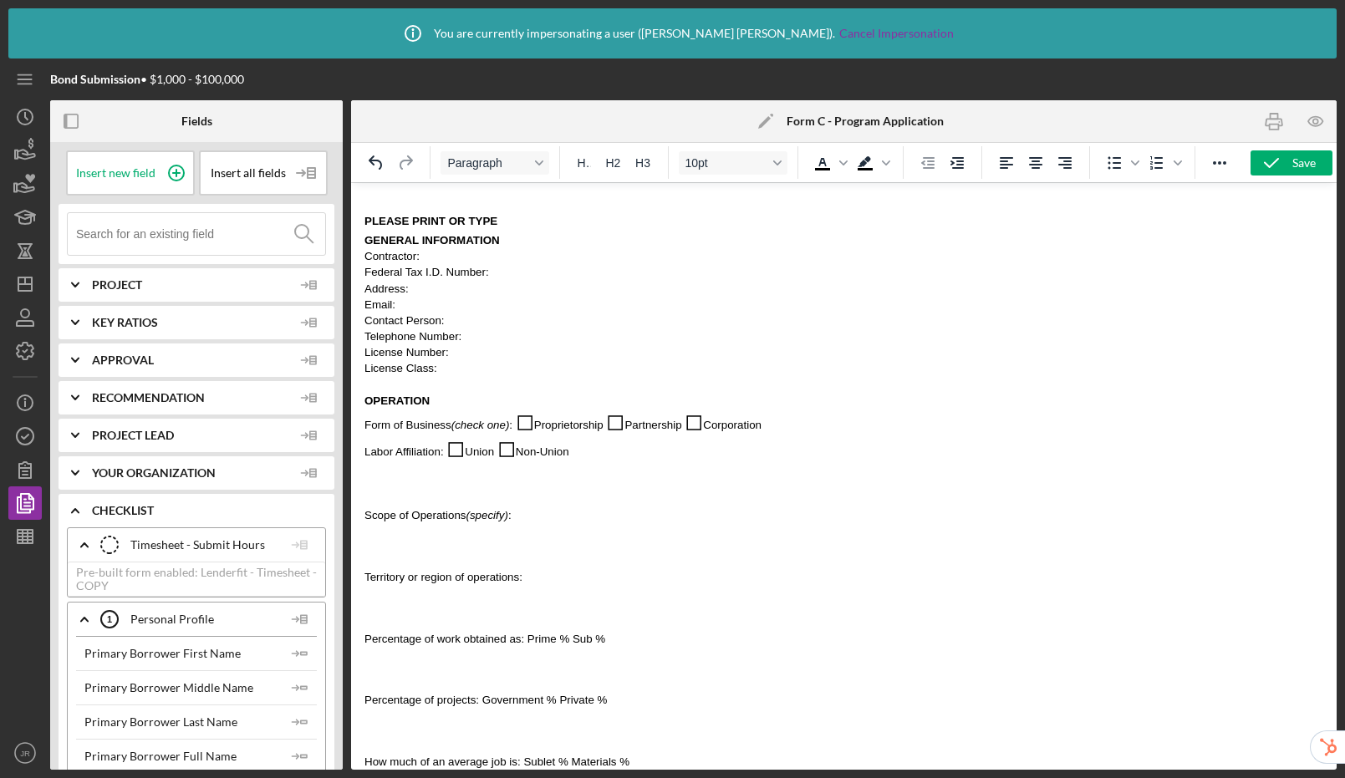
scroll to position [0, 0]
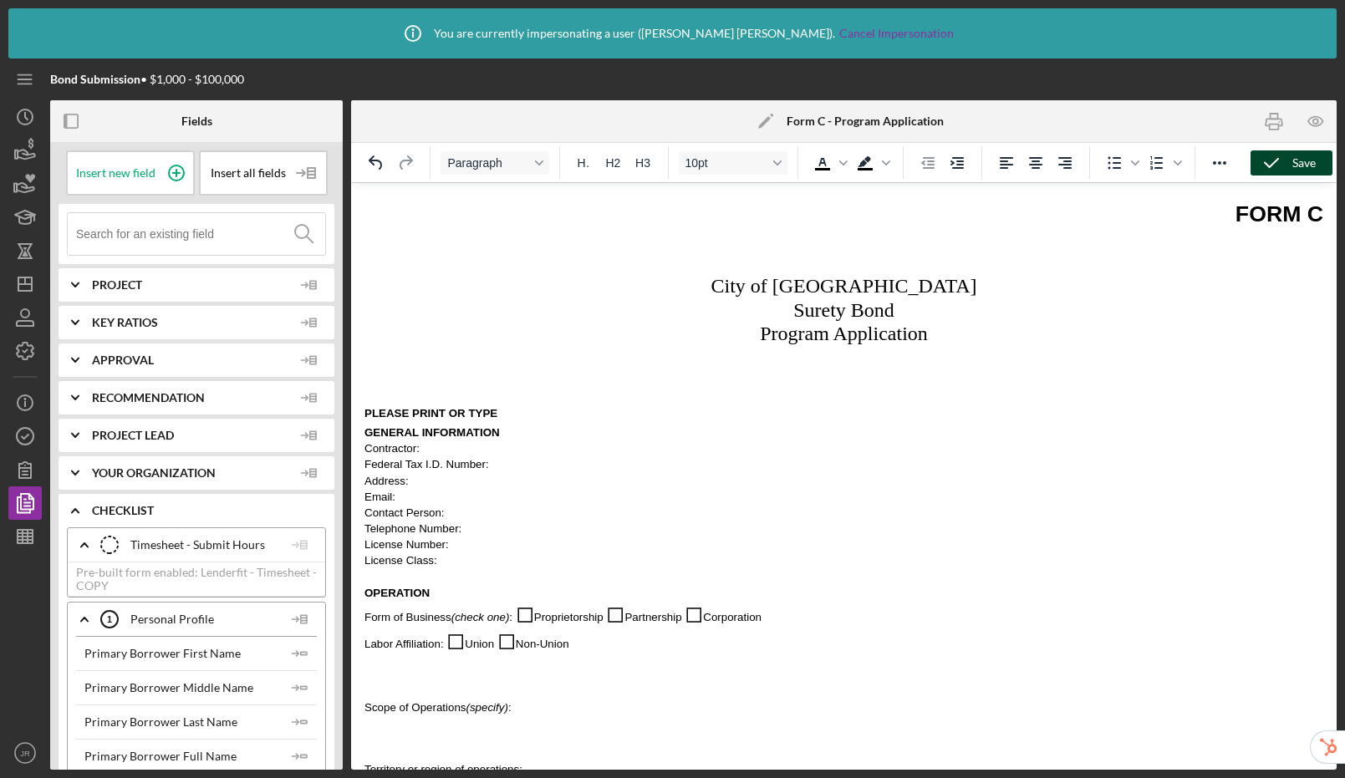
click at [1270, 166] on icon "button" at bounding box center [1272, 163] width 42 height 42
click at [1309, 163] on div "Save" at bounding box center [1303, 162] width 23 height 25
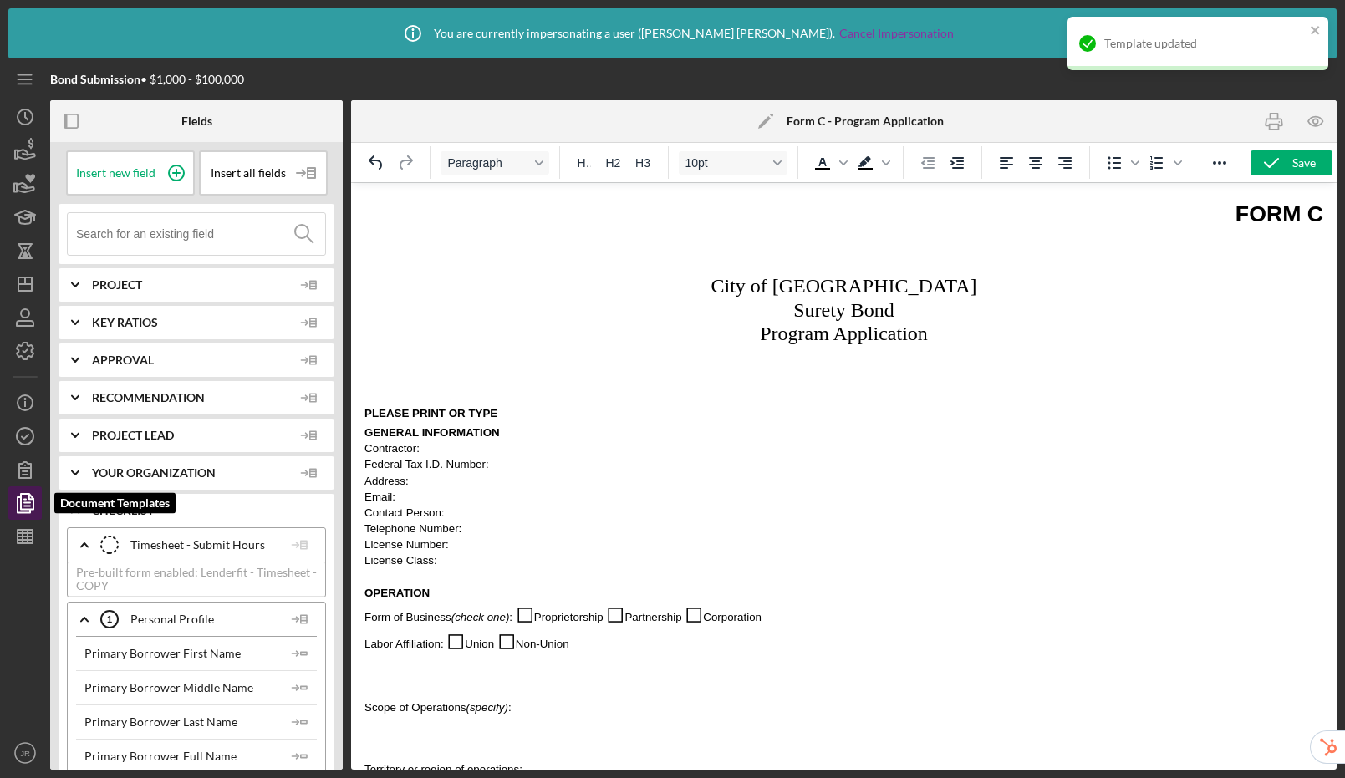
click at [31, 497] on icon "button" at bounding box center [25, 503] width 42 height 42
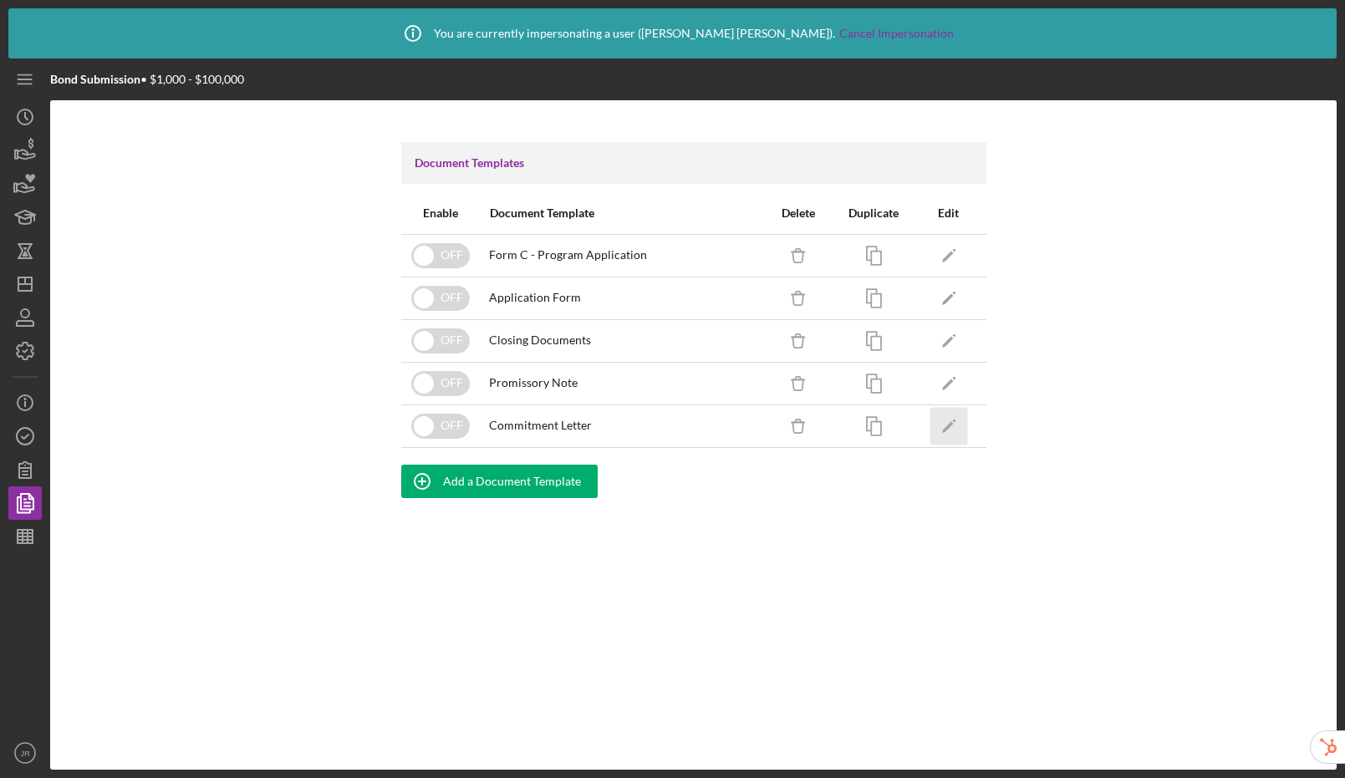
click at [946, 415] on icon "Icon/Edit" at bounding box center [949, 426] width 38 height 38
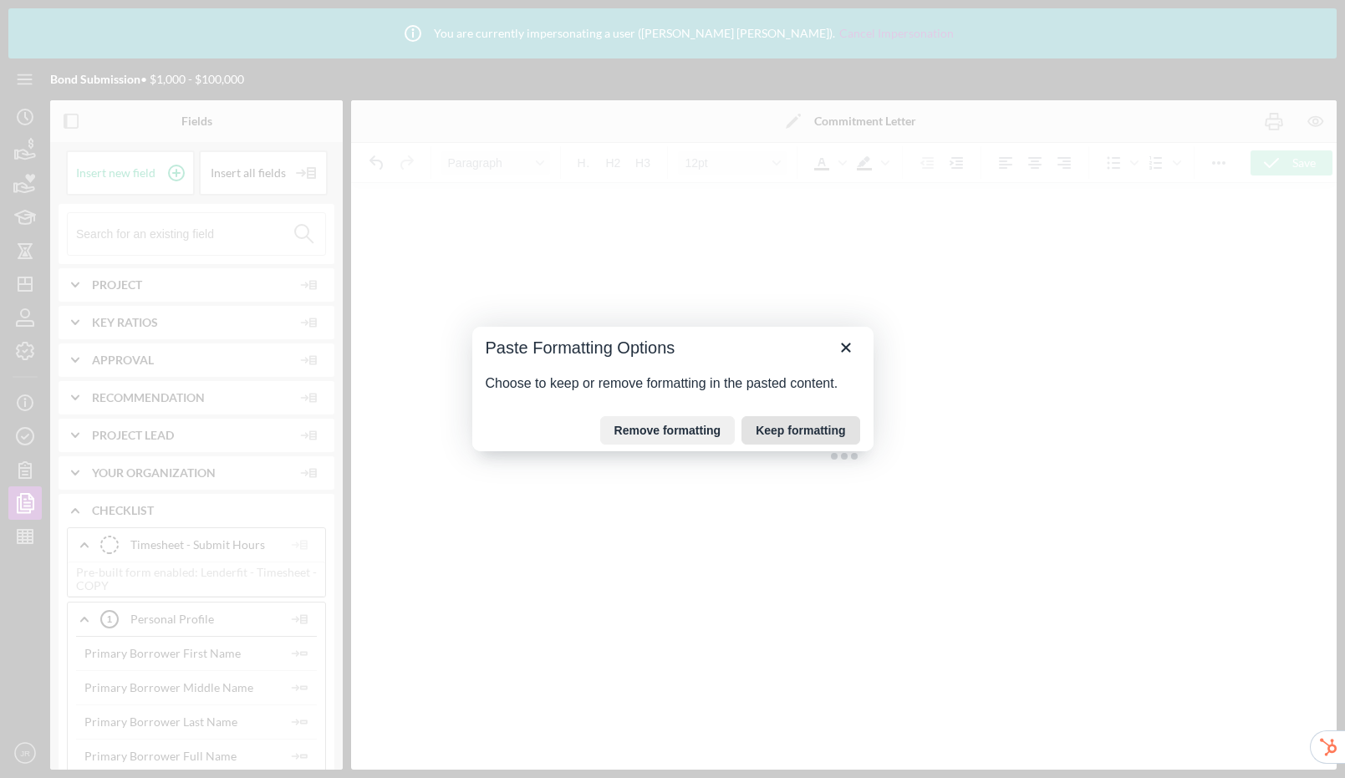
click at [788, 429] on button "Keep formatting" at bounding box center [801, 430] width 118 height 28
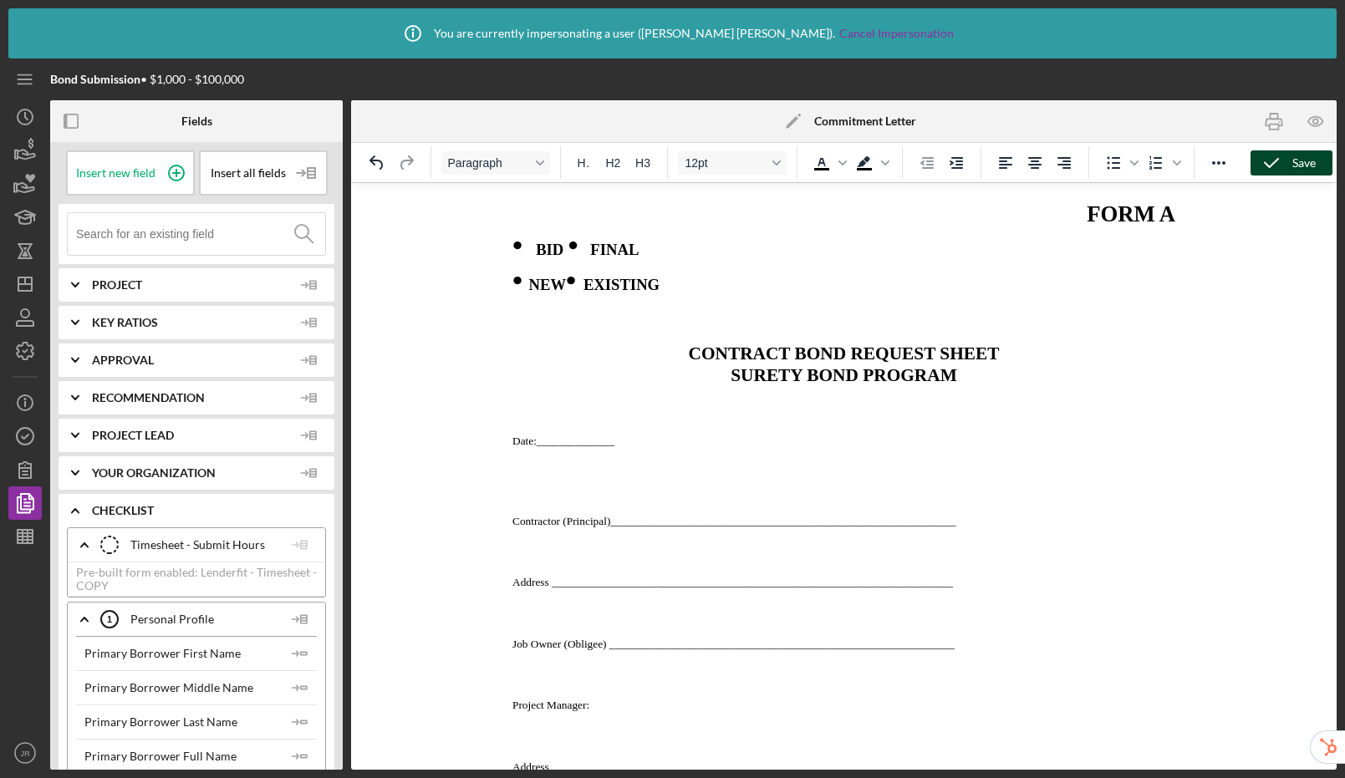
click at [1269, 161] on icon "button" at bounding box center [1272, 163] width 42 height 42
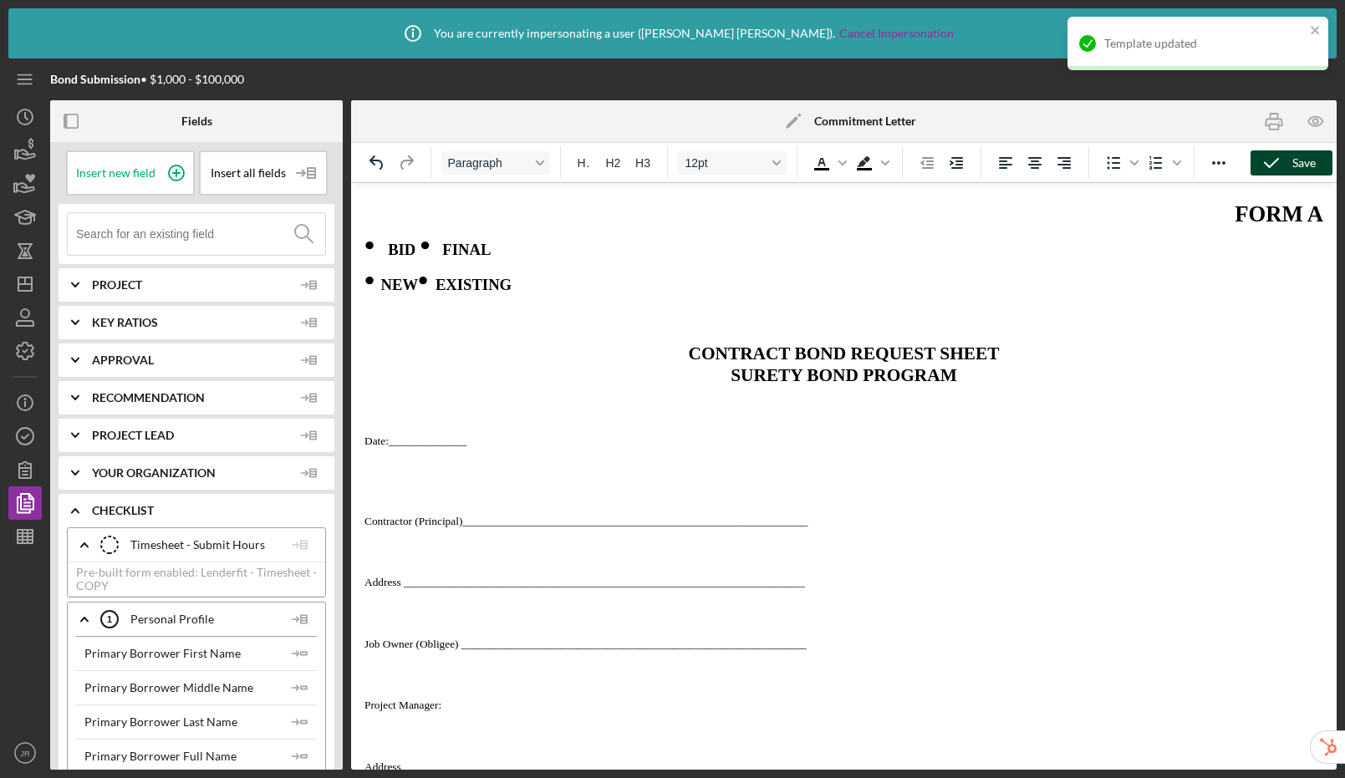
click at [788, 117] on icon "Icon/Edit" at bounding box center [793, 121] width 42 height 42
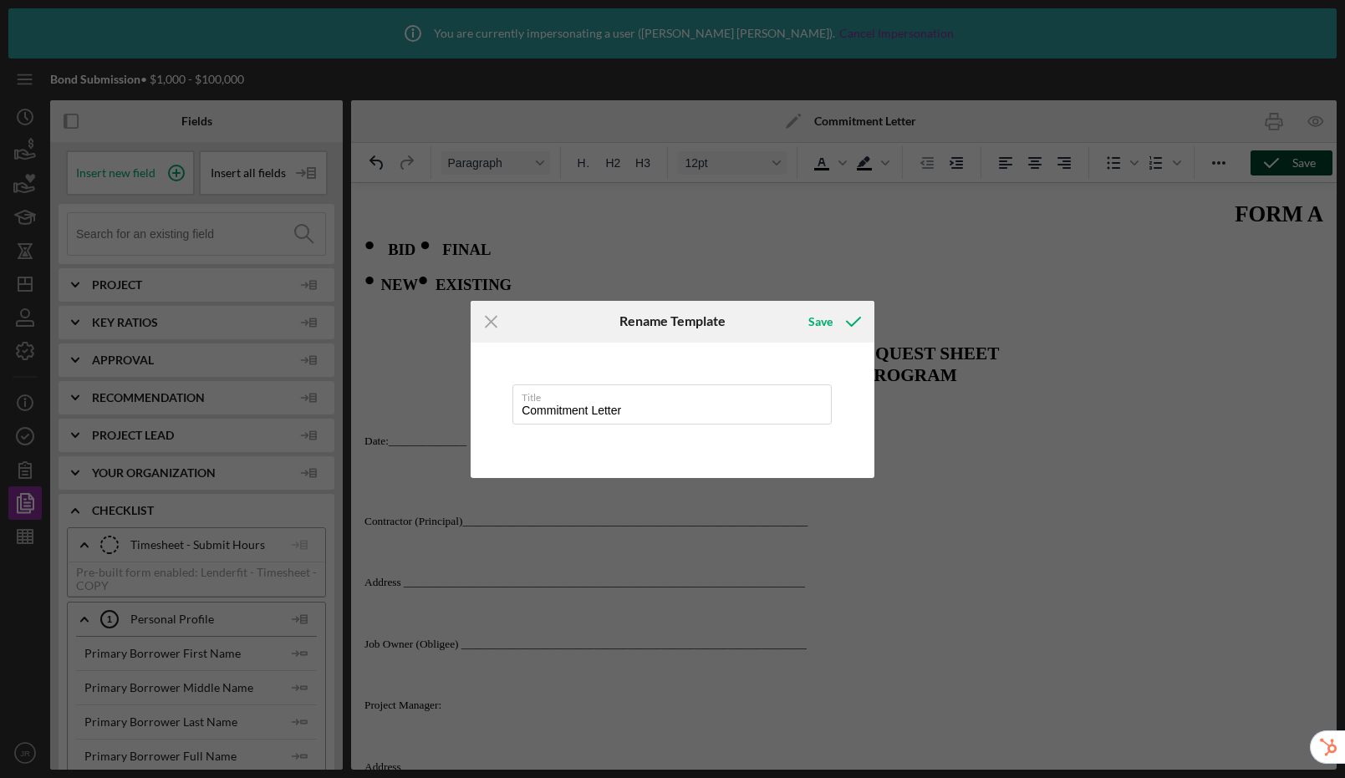
drag, startPoint x: 678, startPoint y: 405, endPoint x: 452, endPoint y: 400, distance: 225.8
click at [452, 400] on div "Icon/Menu Close Rename Template Save Title Commitment Letter Cancel Save" at bounding box center [672, 389] width 1345 height 778
click at [822, 322] on div "Save" at bounding box center [820, 321] width 24 height 33
type input "Form A - Contract Bond Request Sheet"
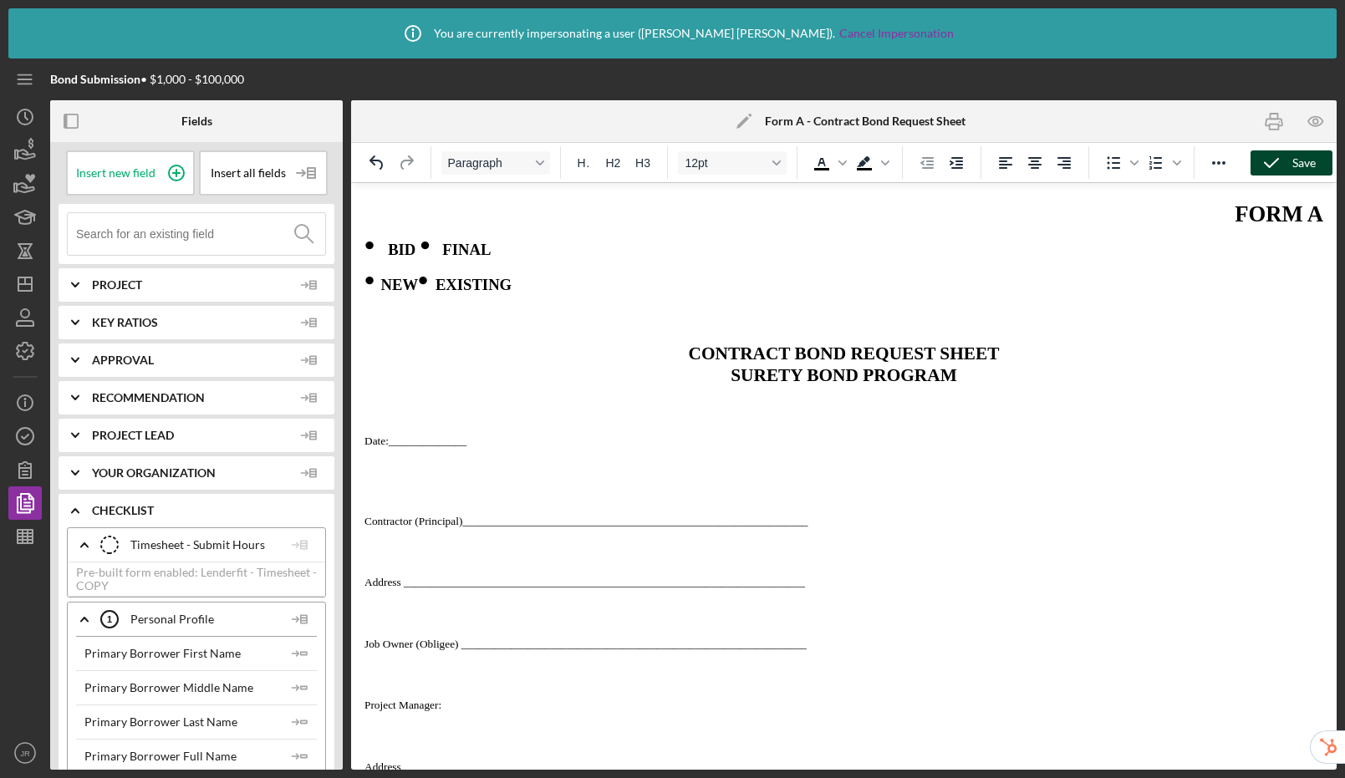
click at [415, 247] on span "BID" at bounding box center [402, 250] width 28 height 18
click at [384, 243] on span "Rich Text Area. Press ALT-0 for help." at bounding box center [381, 246] width 13 height 30
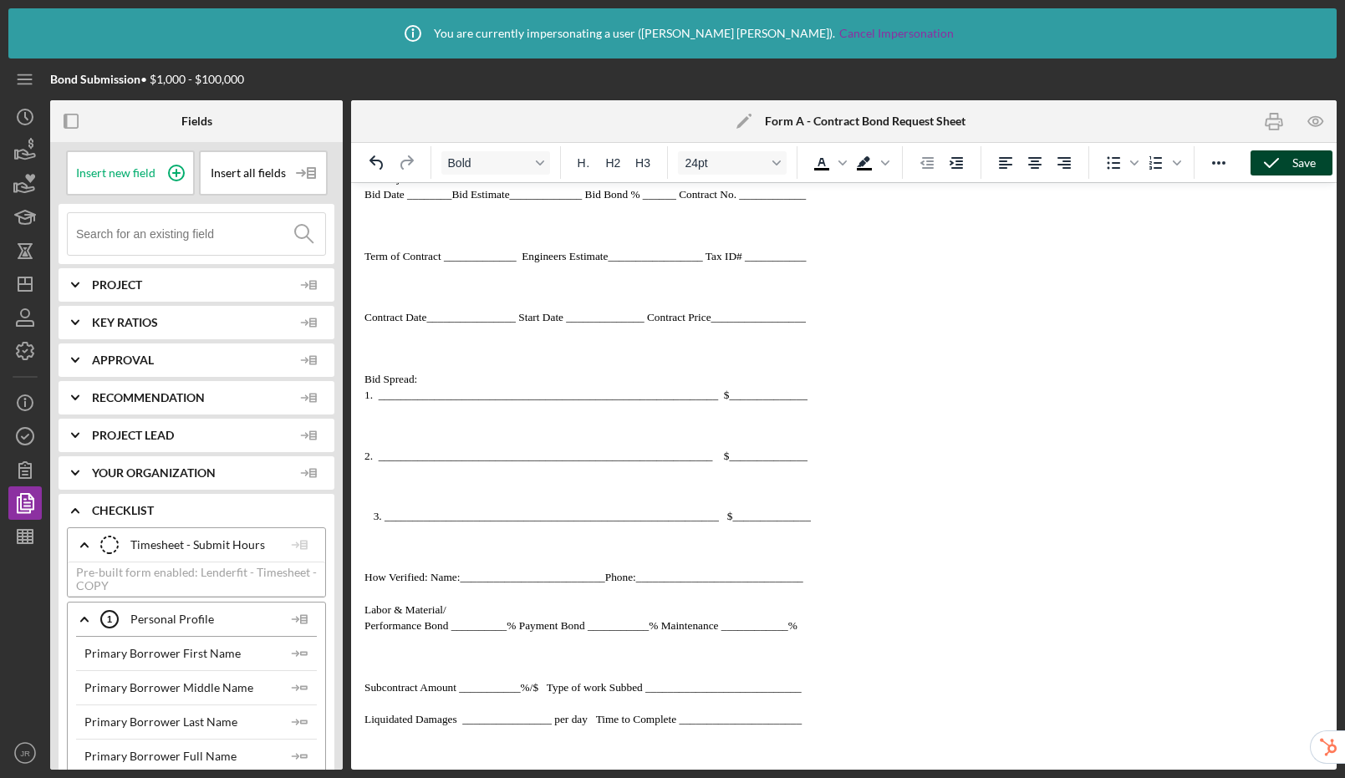
click at [371, 523] on ol "____________________________________________________________ $______________" at bounding box center [843, 516] width 959 height 14
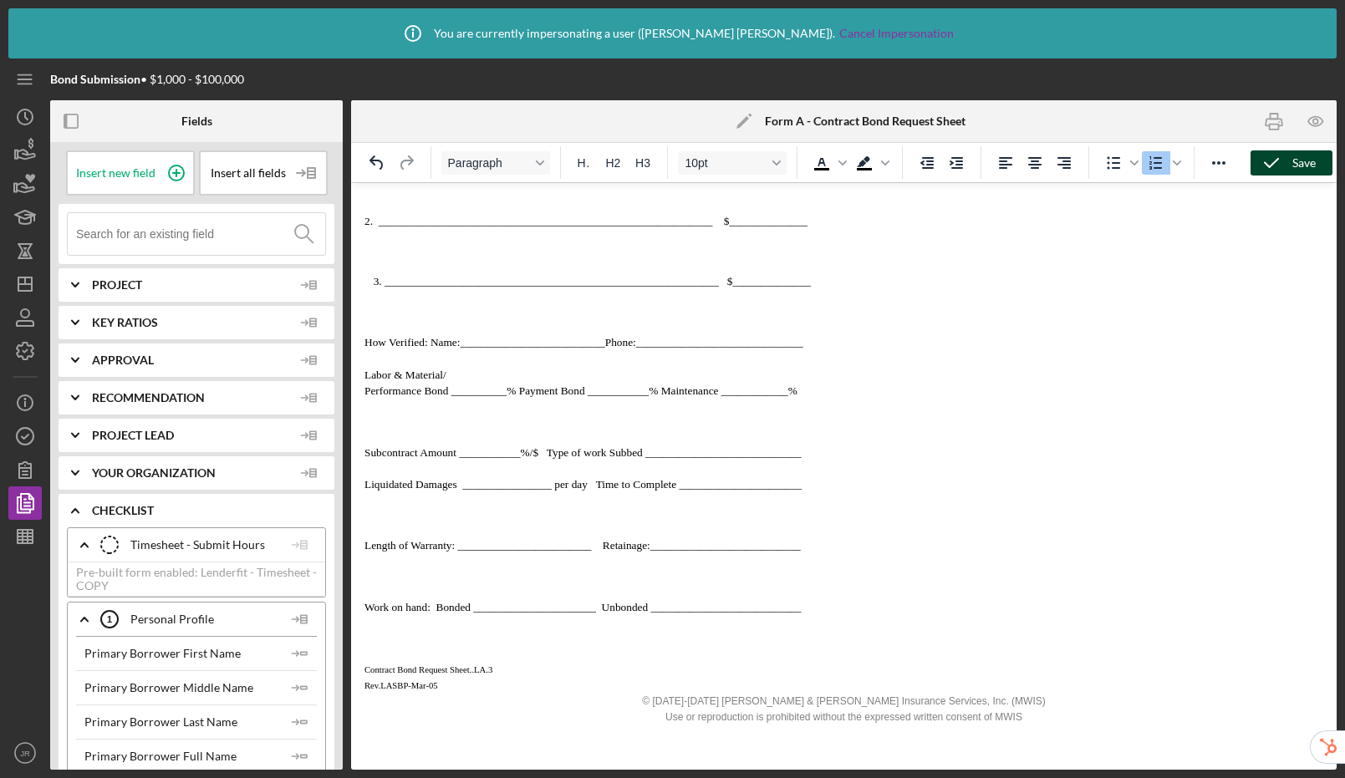
scroll to position [0, 0]
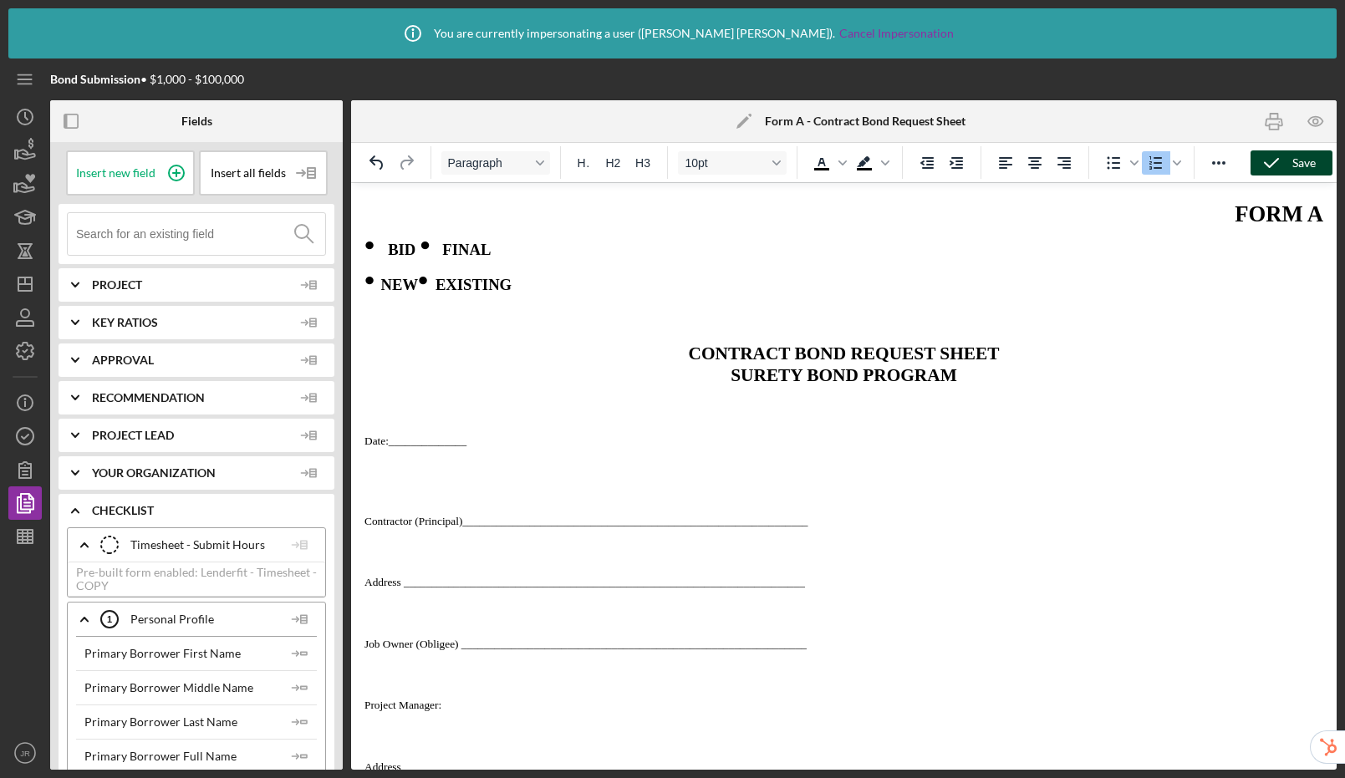
click at [1278, 162] on icon "button" at bounding box center [1272, 163] width 42 height 42
click at [23, 435] on icon "button" at bounding box center [25, 436] width 42 height 42
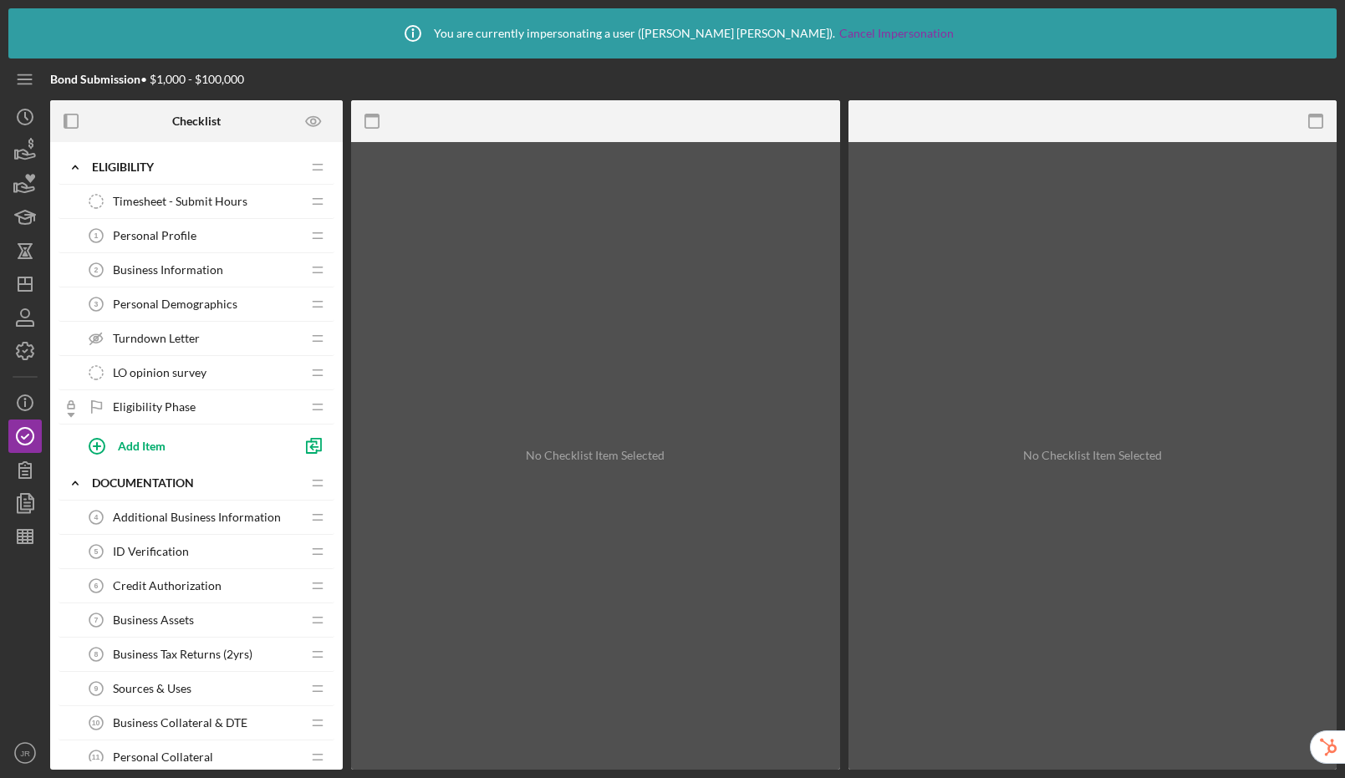
click at [159, 240] on span "Personal Profile" at bounding box center [155, 235] width 84 height 13
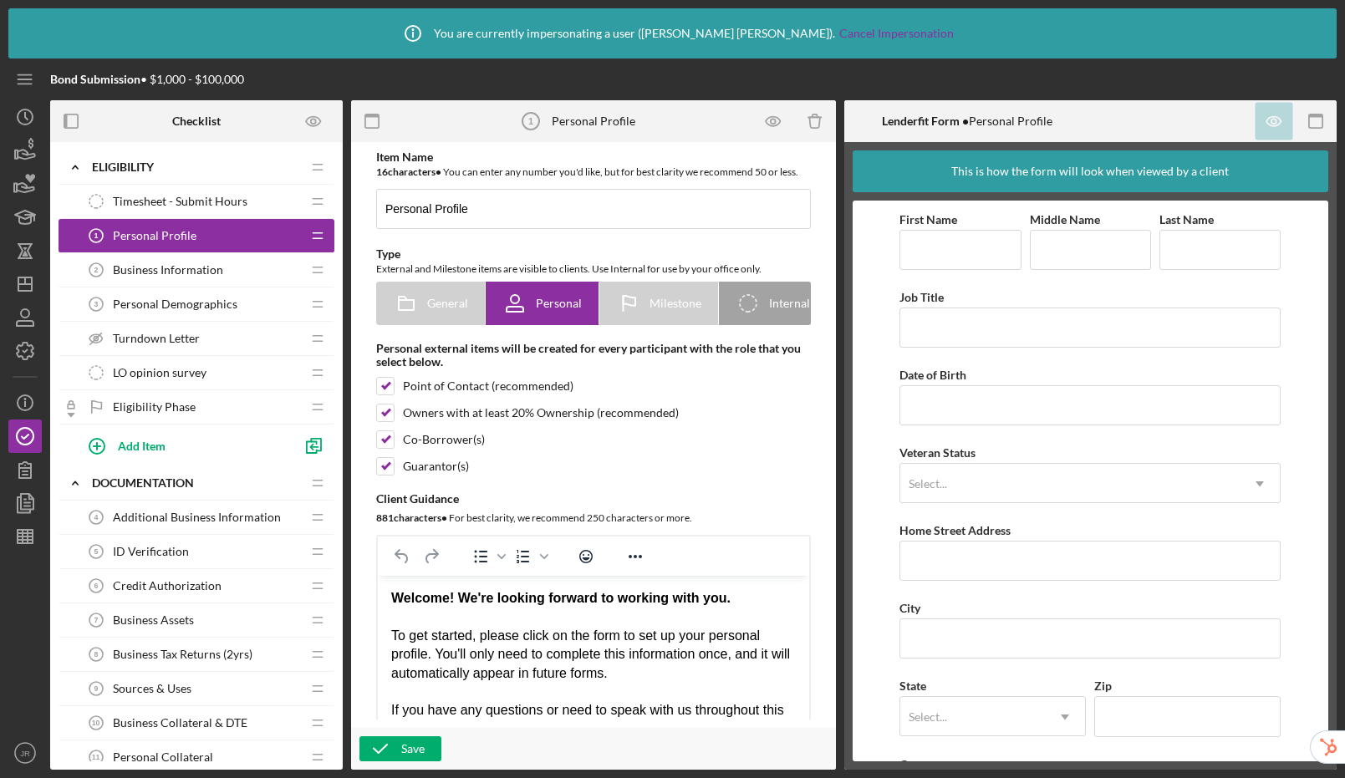
click at [171, 278] on div "Business Information 2 Business Information" at bounding box center [190, 269] width 222 height 33
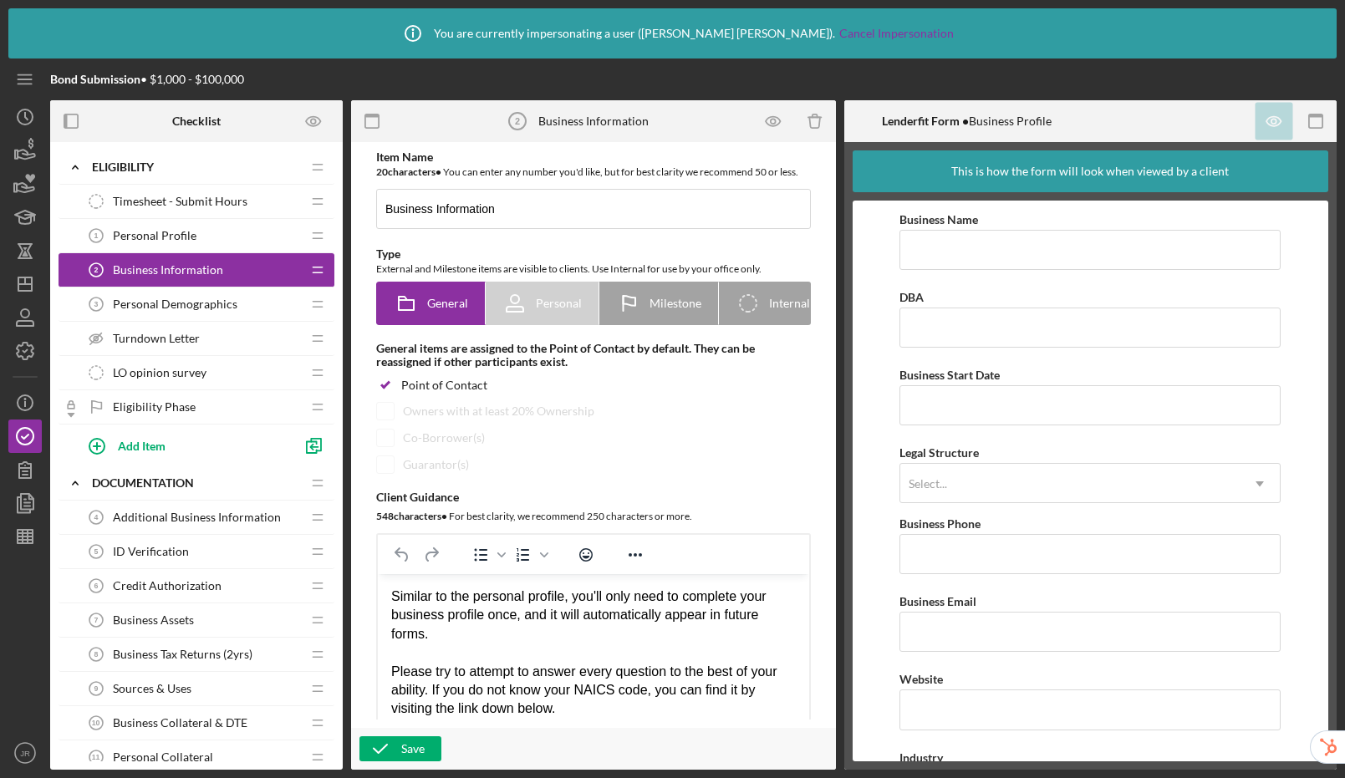
click at [176, 303] on span "Personal Demographics" at bounding box center [175, 304] width 125 height 13
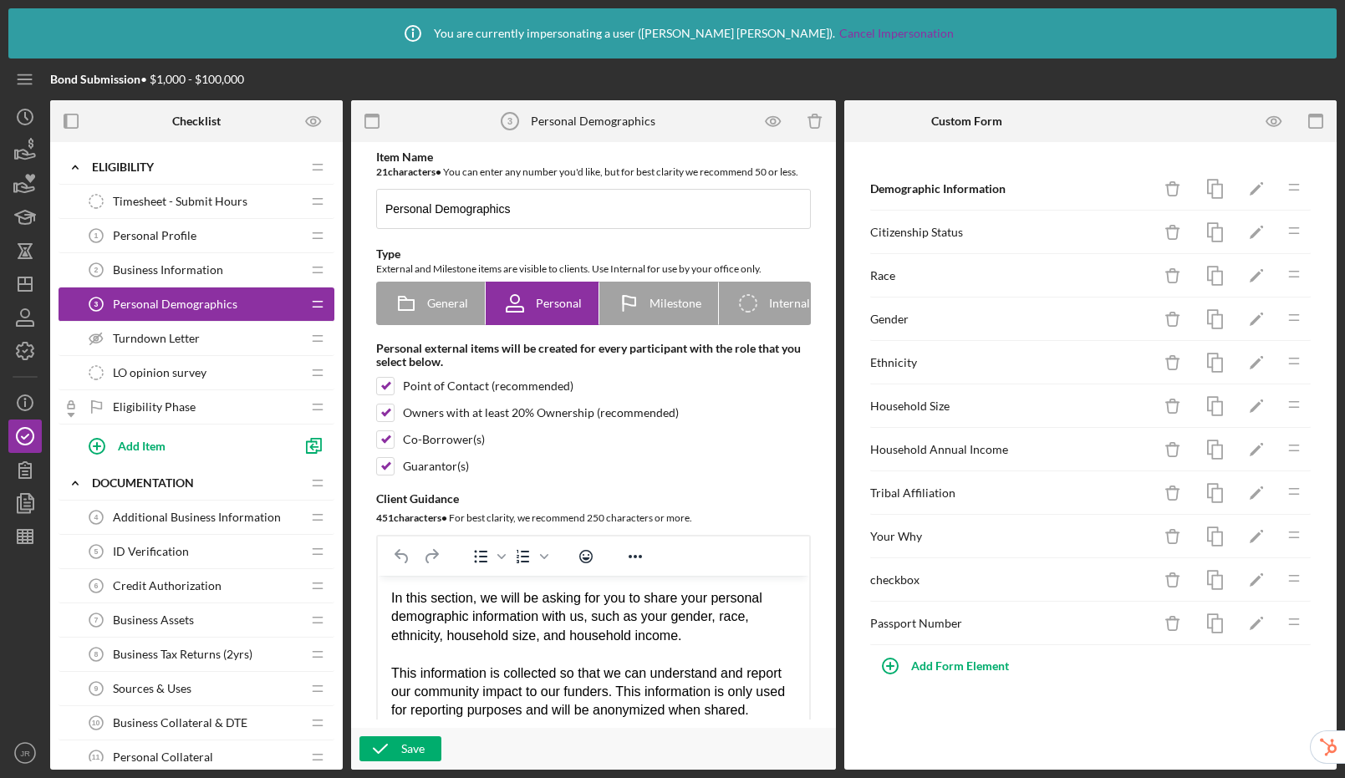
click at [197, 241] on div "Personal Profile 1 Personal Profile" at bounding box center [190, 235] width 222 height 33
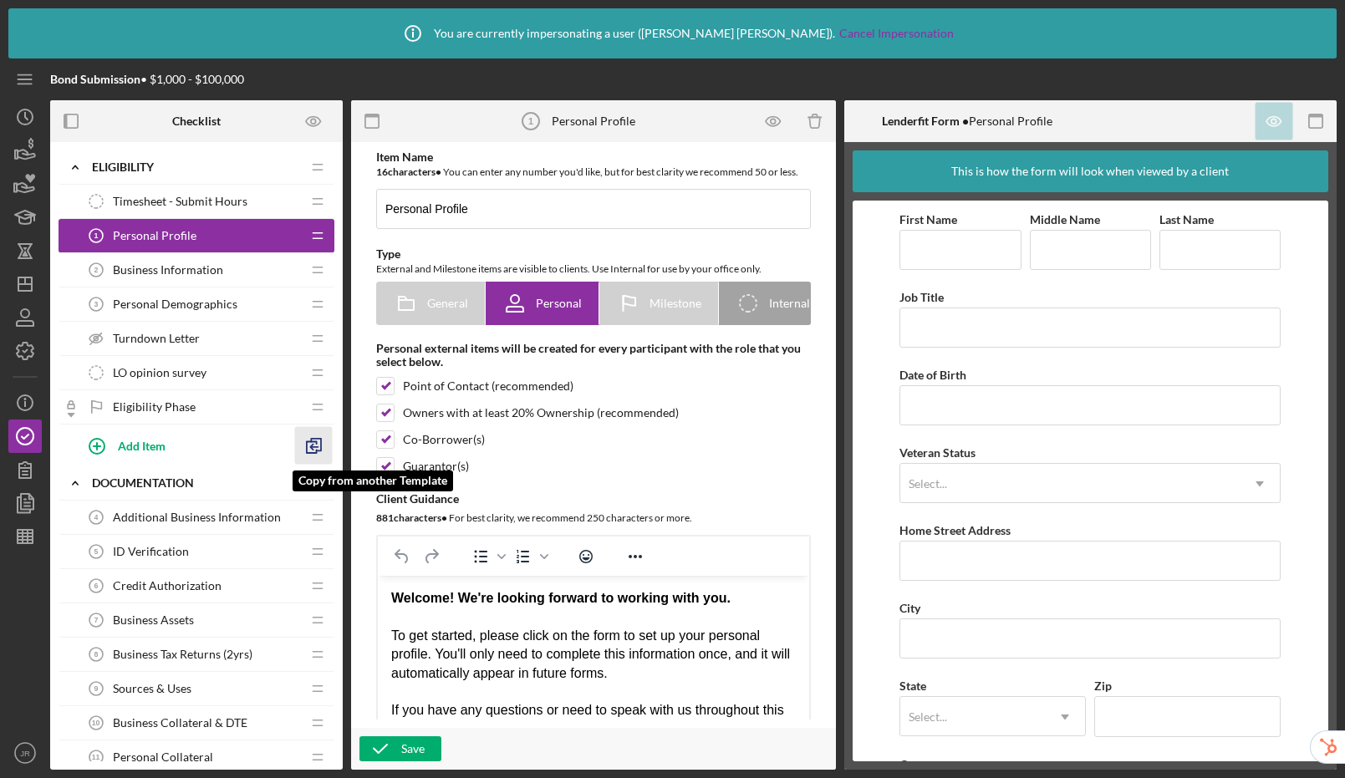
click at [318, 447] on line "button" at bounding box center [314, 447] width 7 height 0
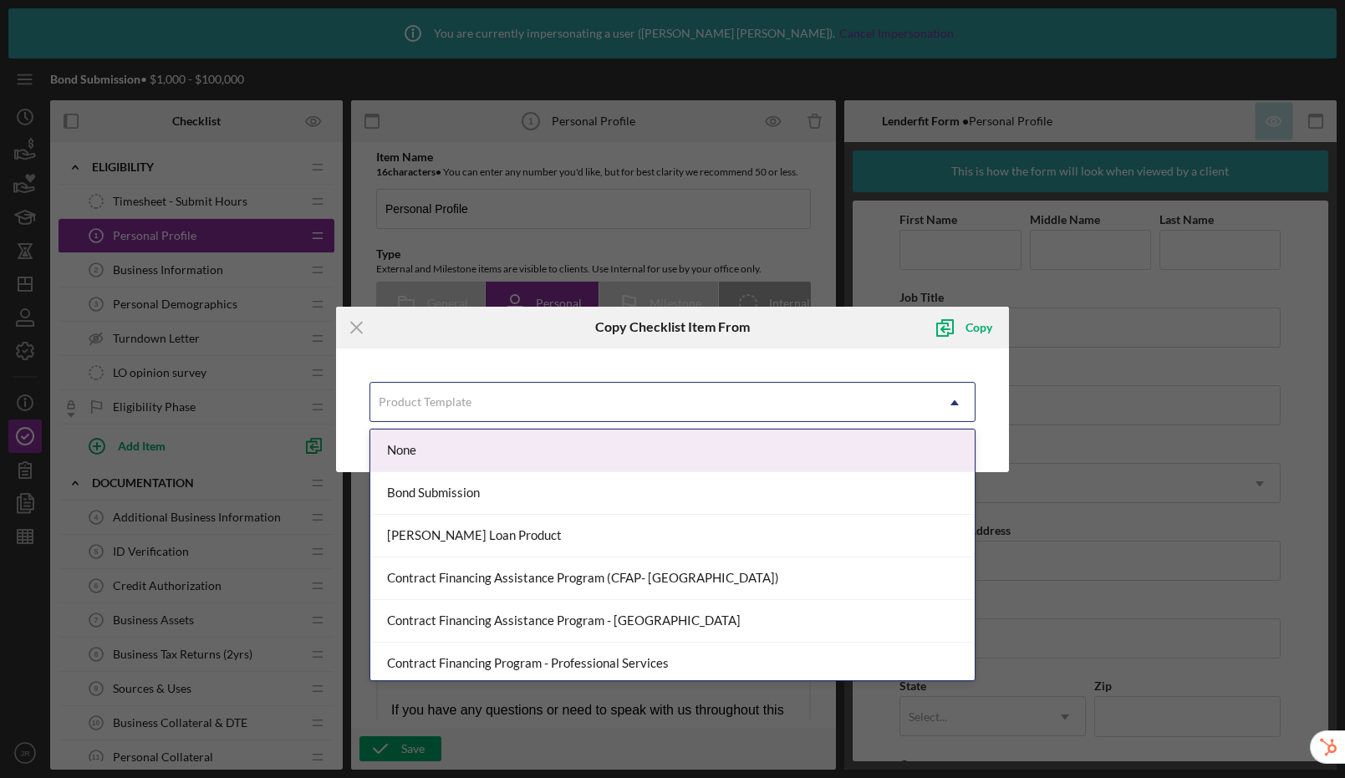
click at [471, 400] on div "Product Template" at bounding box center [425, 401] width 96 height 13
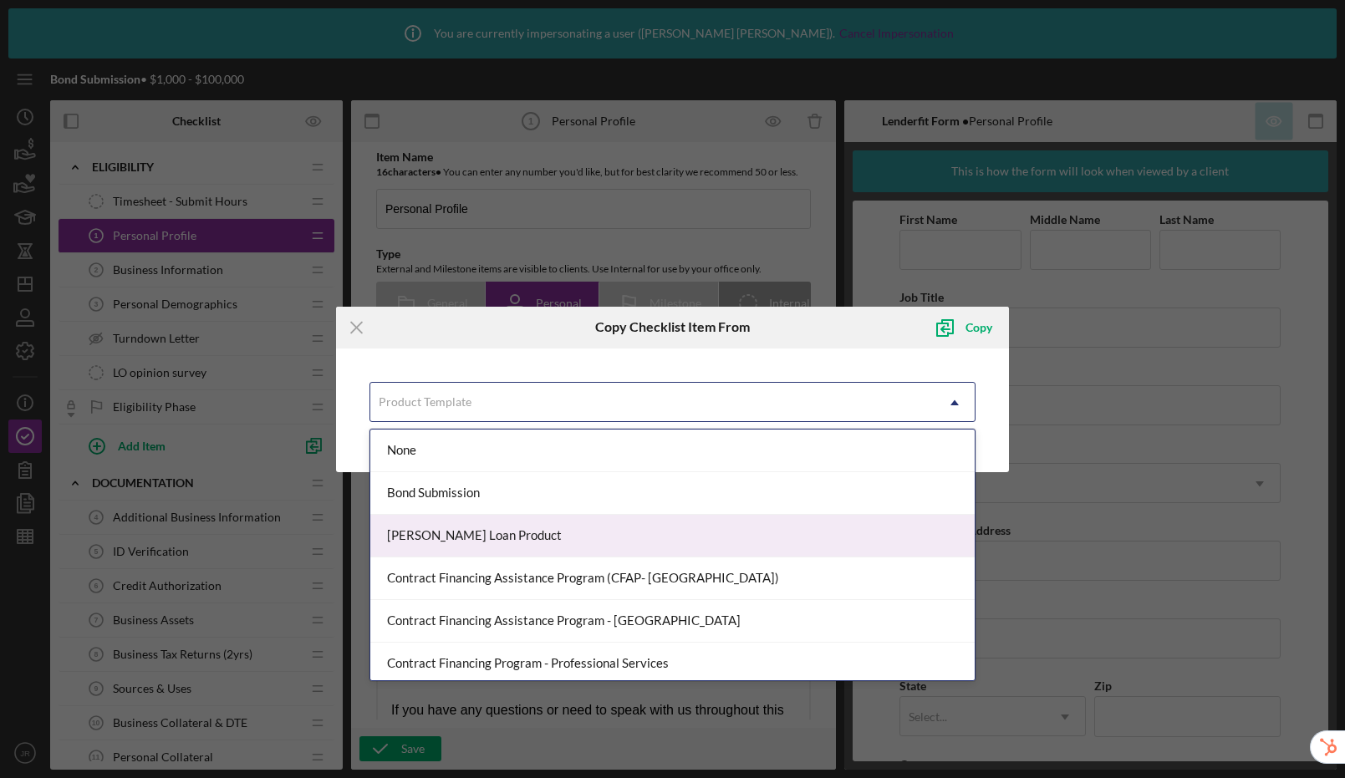
click at [478, 542] on div "[PERSON_NAME] Loan Product" at bounding box center [672, 536] width 604 height 43
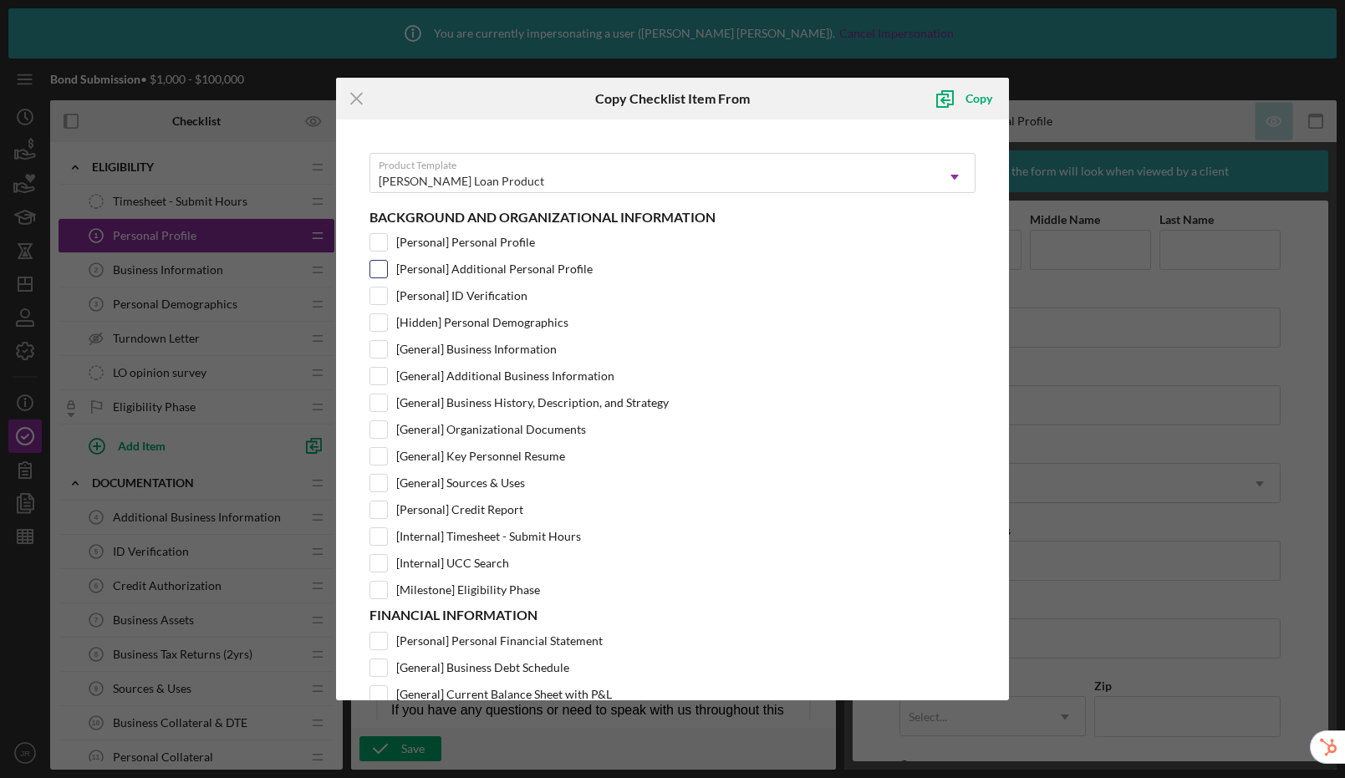
click at [385, 268] on input "[Personal] Additional Personal Profile" at bounding box center [378, 269] width 17 height 17
checkbox input "true"
click at [973, 99] on div "Copy" at bounding box center [979, 98] width 27 height 33
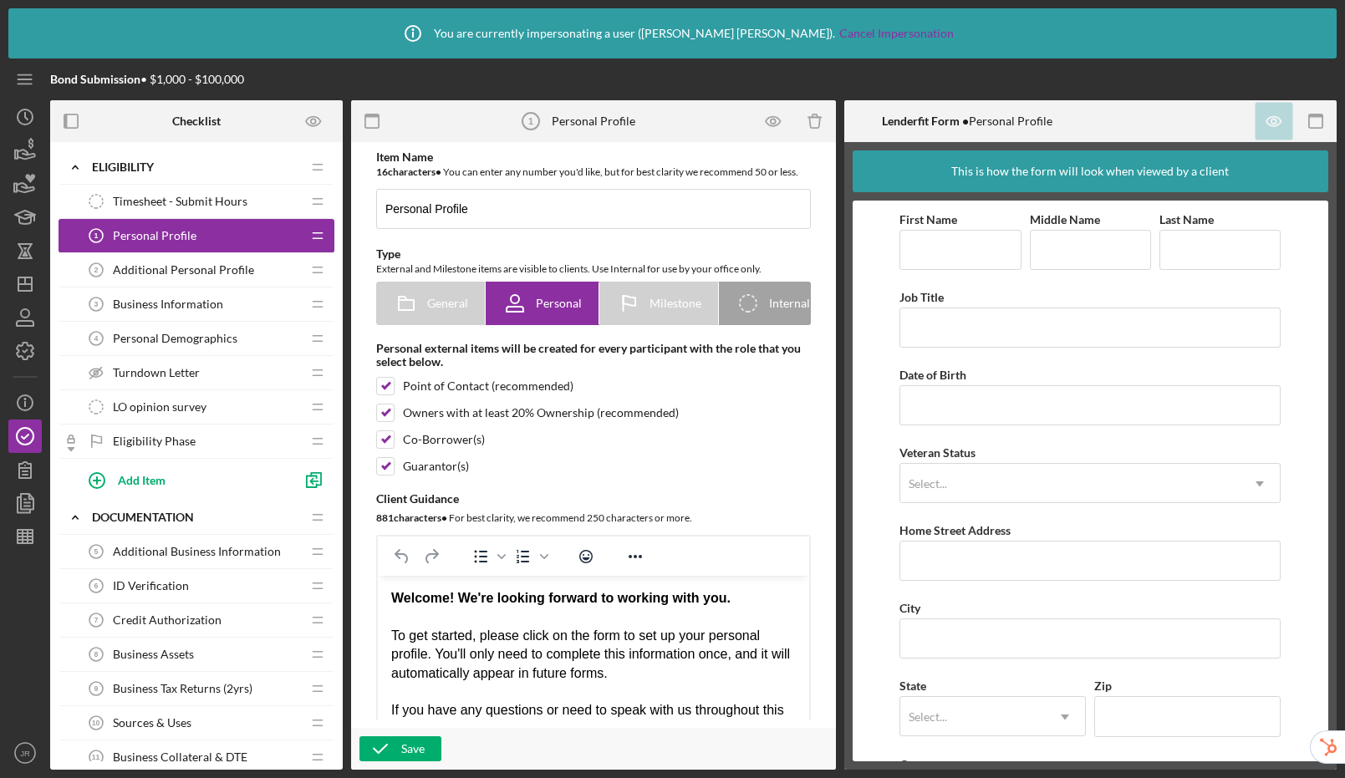
click at [194, 269] on span "Additional Personal Profile" at bounding box center [183, 269] width 141 height 13
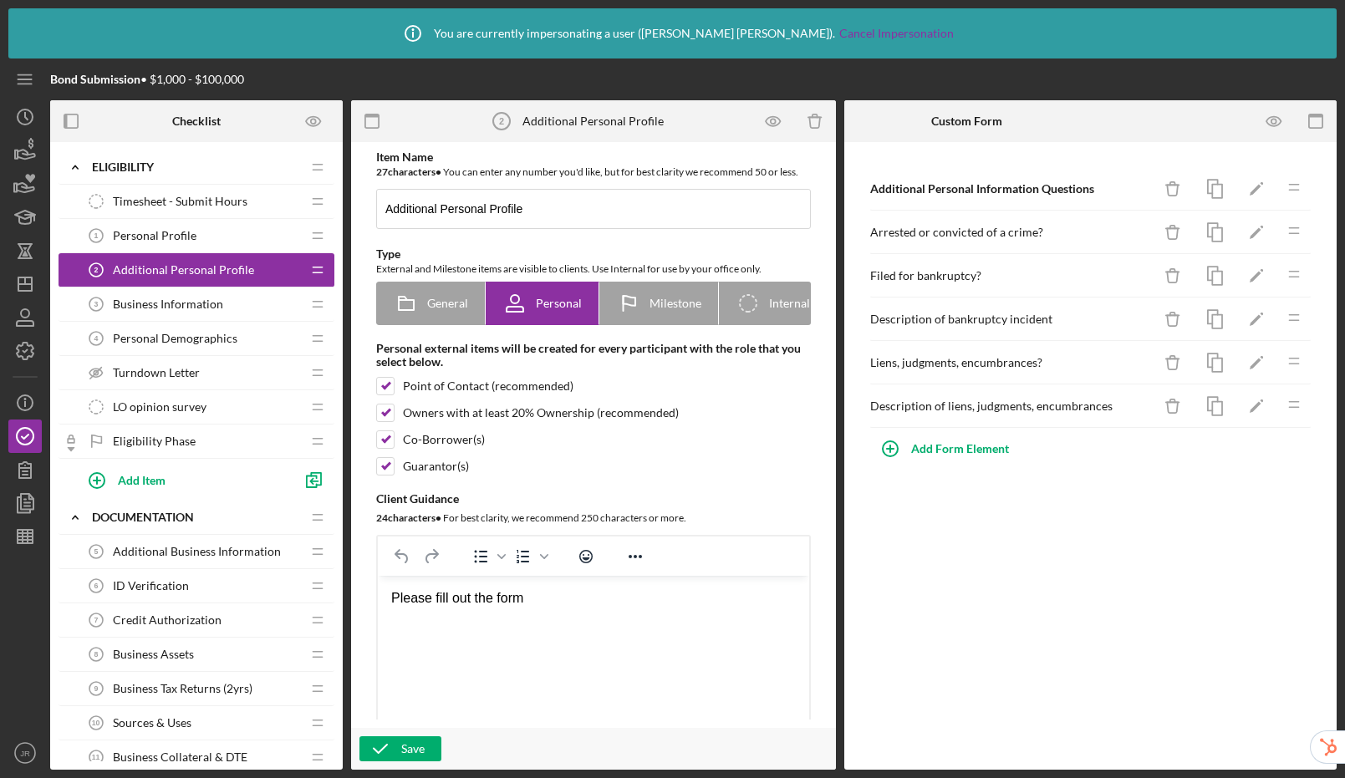
click at [205, 230] on div "Personal Profile 1 Personal Profile" at bounding box center [190, 235] width 222 height 33
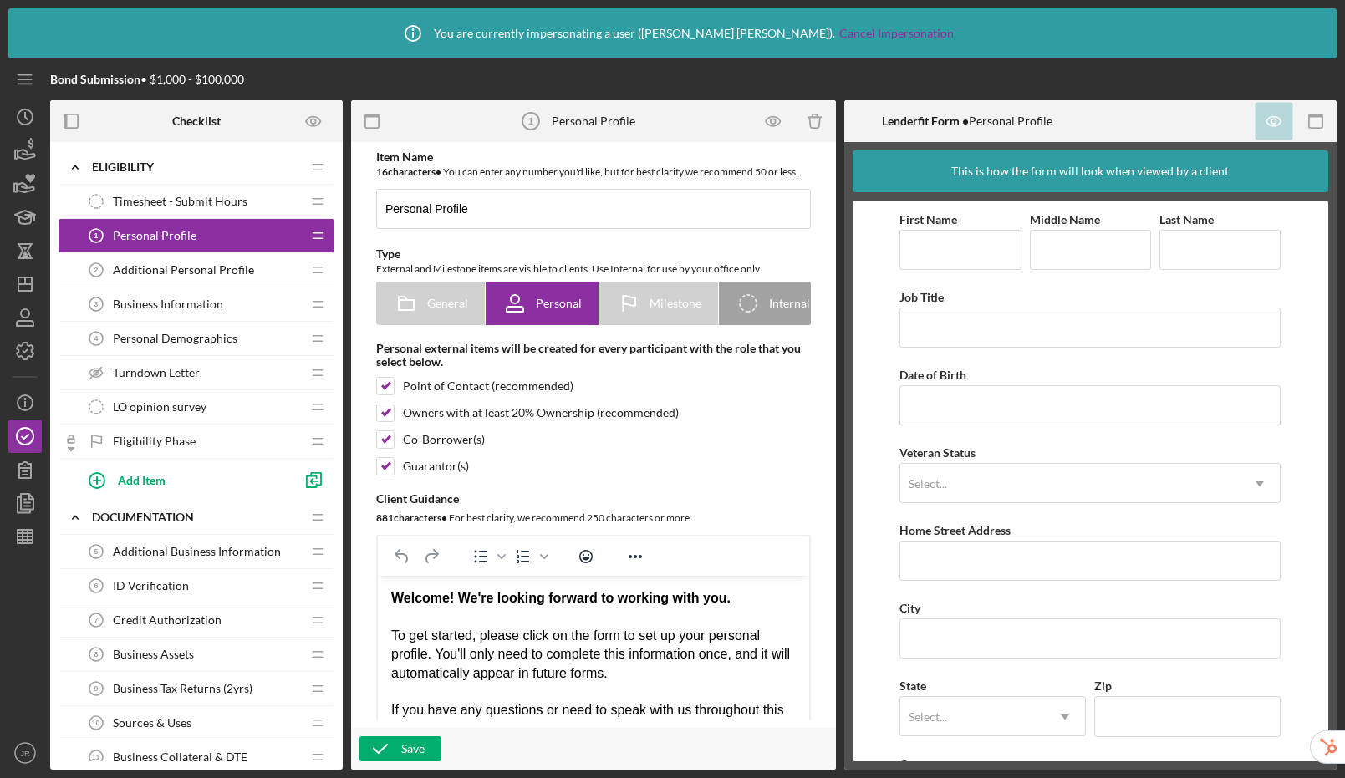
click at [195, 266] on span "Additional Personal Profile" at bounding box center [183, 269] width 141 height 13
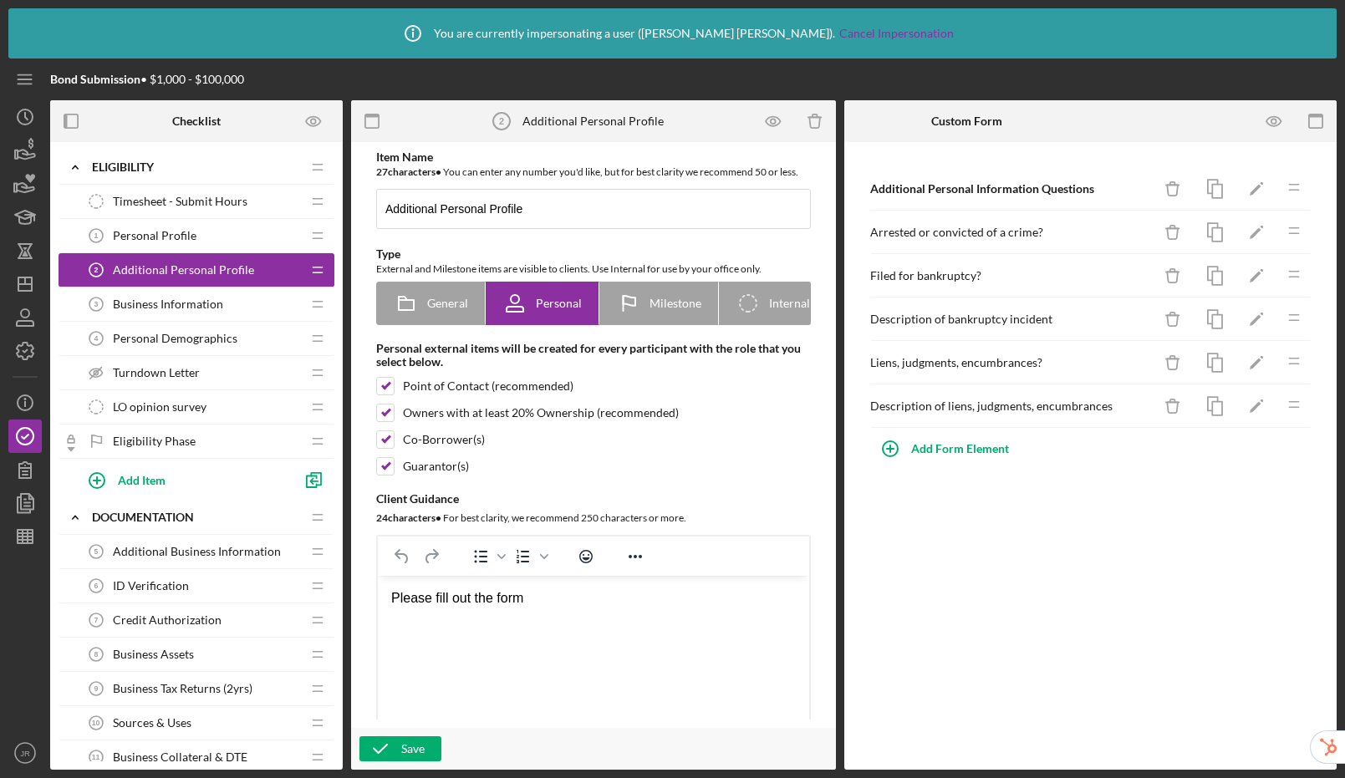
click at [185, 306] on span "Business Information" at bounding box center [168, 304] width 110 height 13
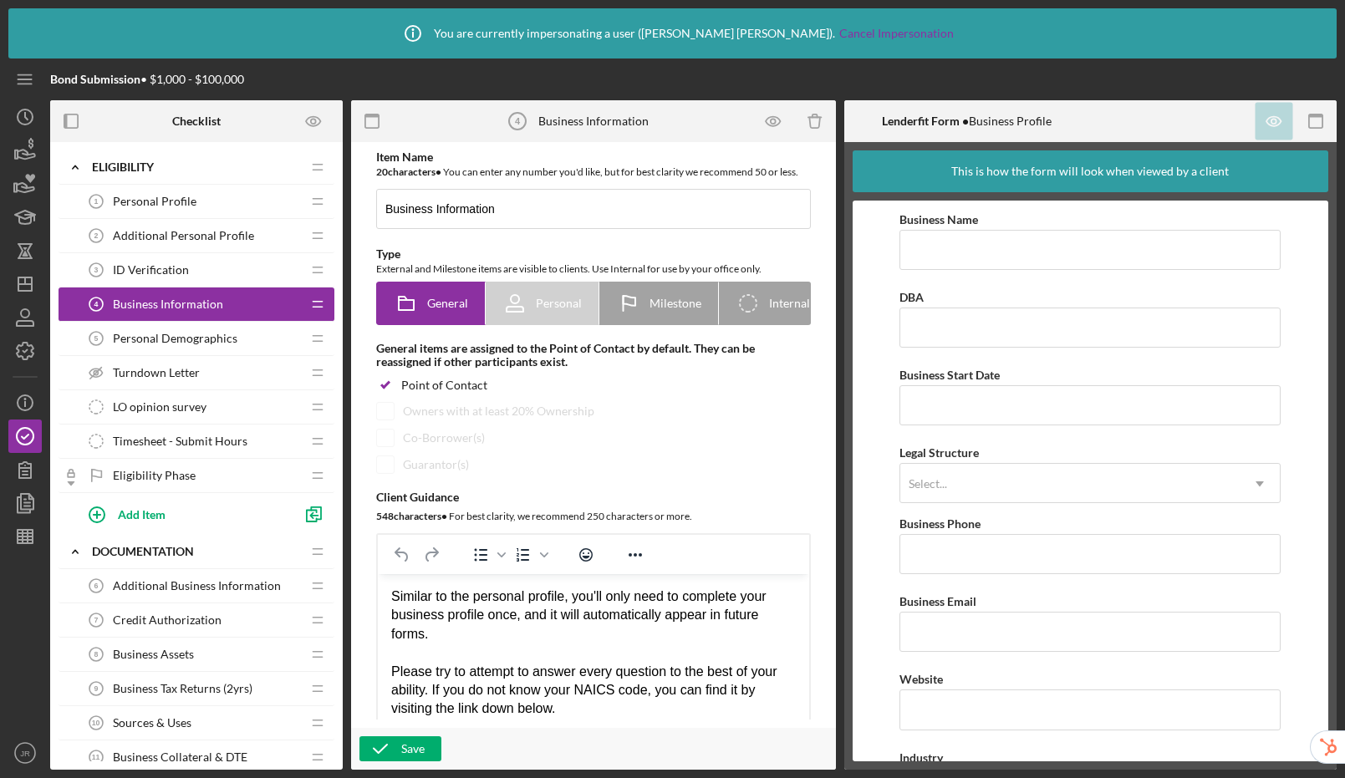
click at [171, 334] on span "Personal Demographics" at bounding box center [175, 338] width 125 height 13
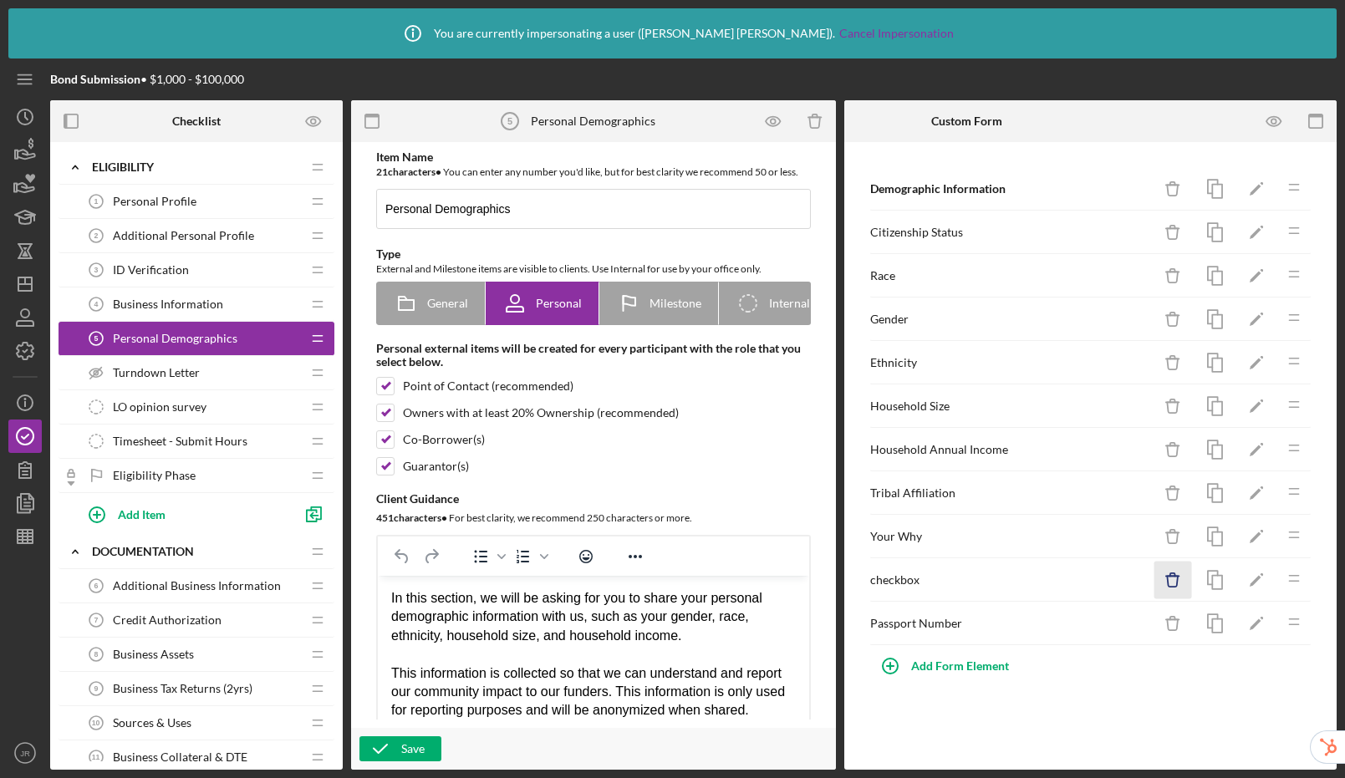
click at [1175, 579] on icon "Icon/Delete" at bounding box center [1174, 581] width 38 height 38
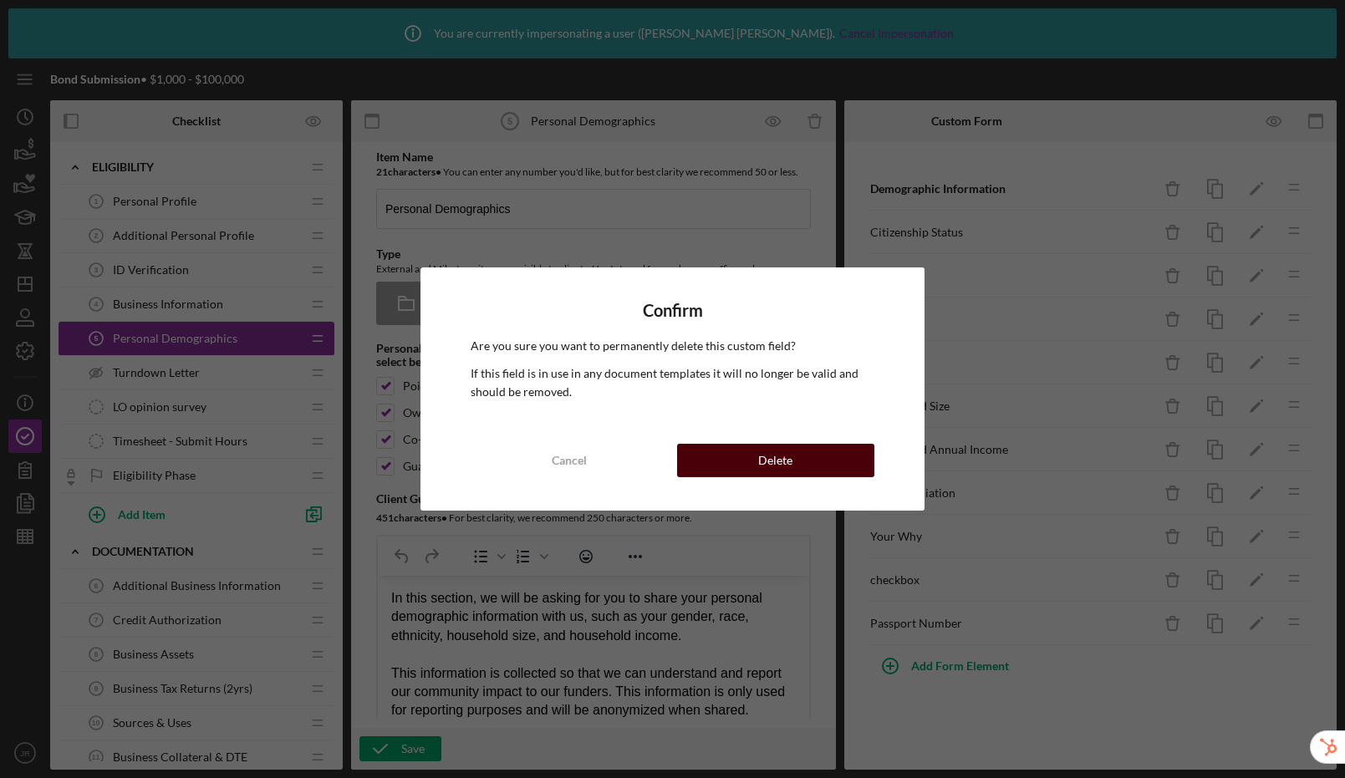
click at [789, 458] on div "Delete" at bounding box center [775, 460] width 34 height 33
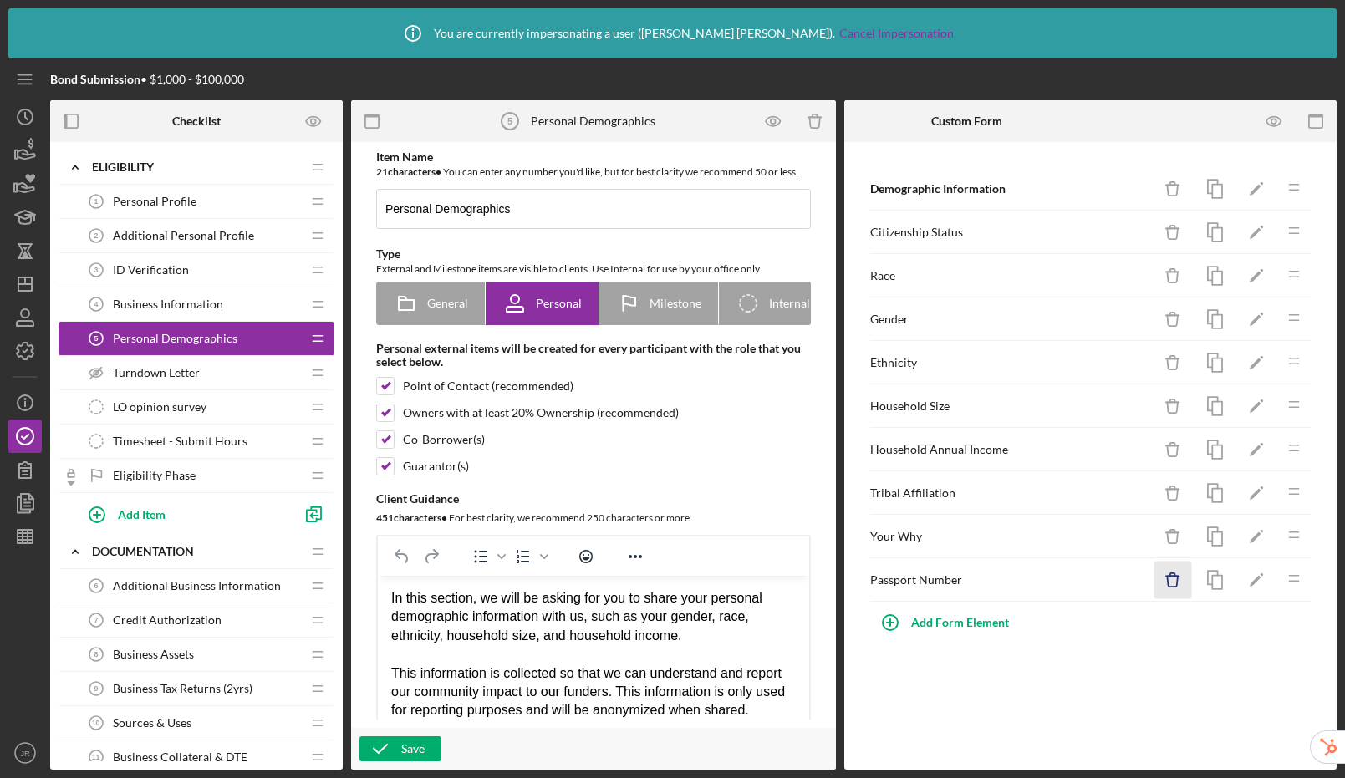
click at [1170, 576] on icon "button" at bounding box center [1172, 575] width 5 height 3
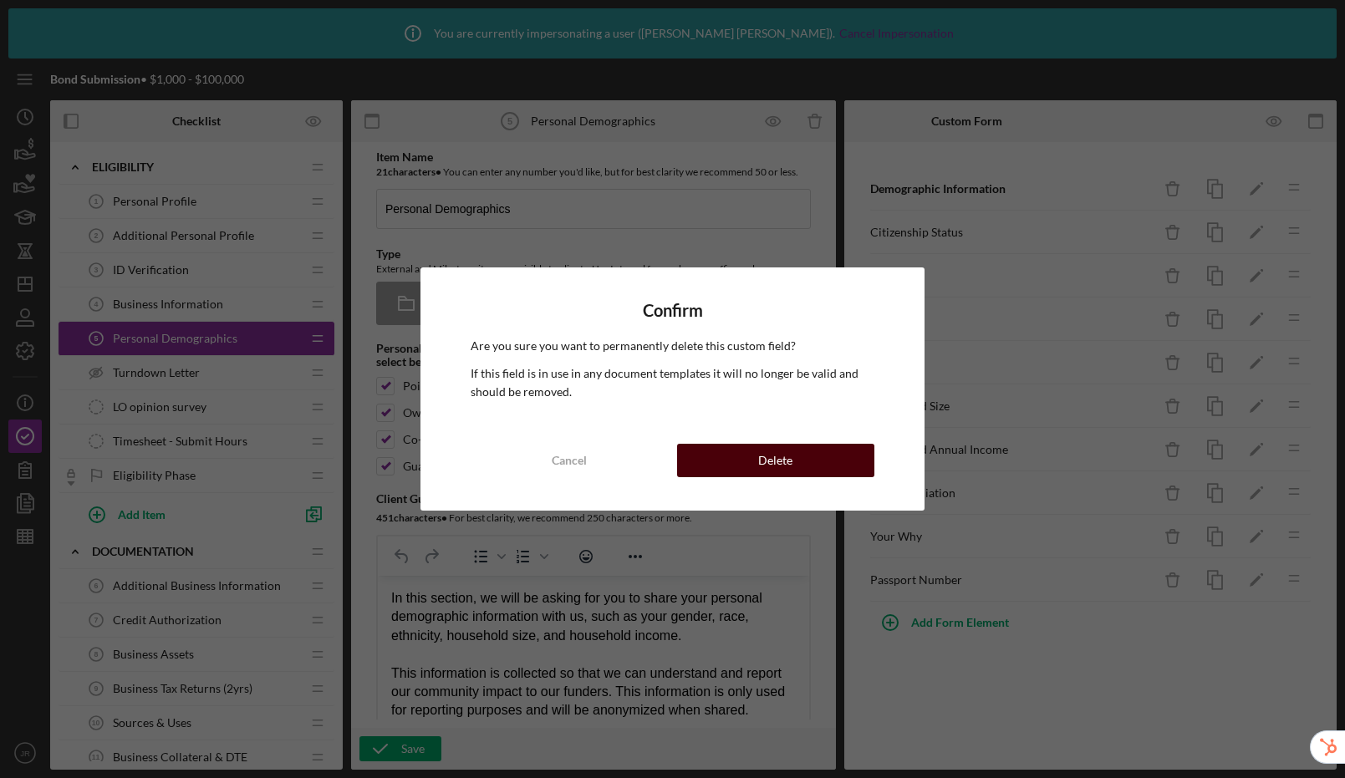
click at [825, 465] on button "Delete" at bounding box center [775, 460] width 197 height 33
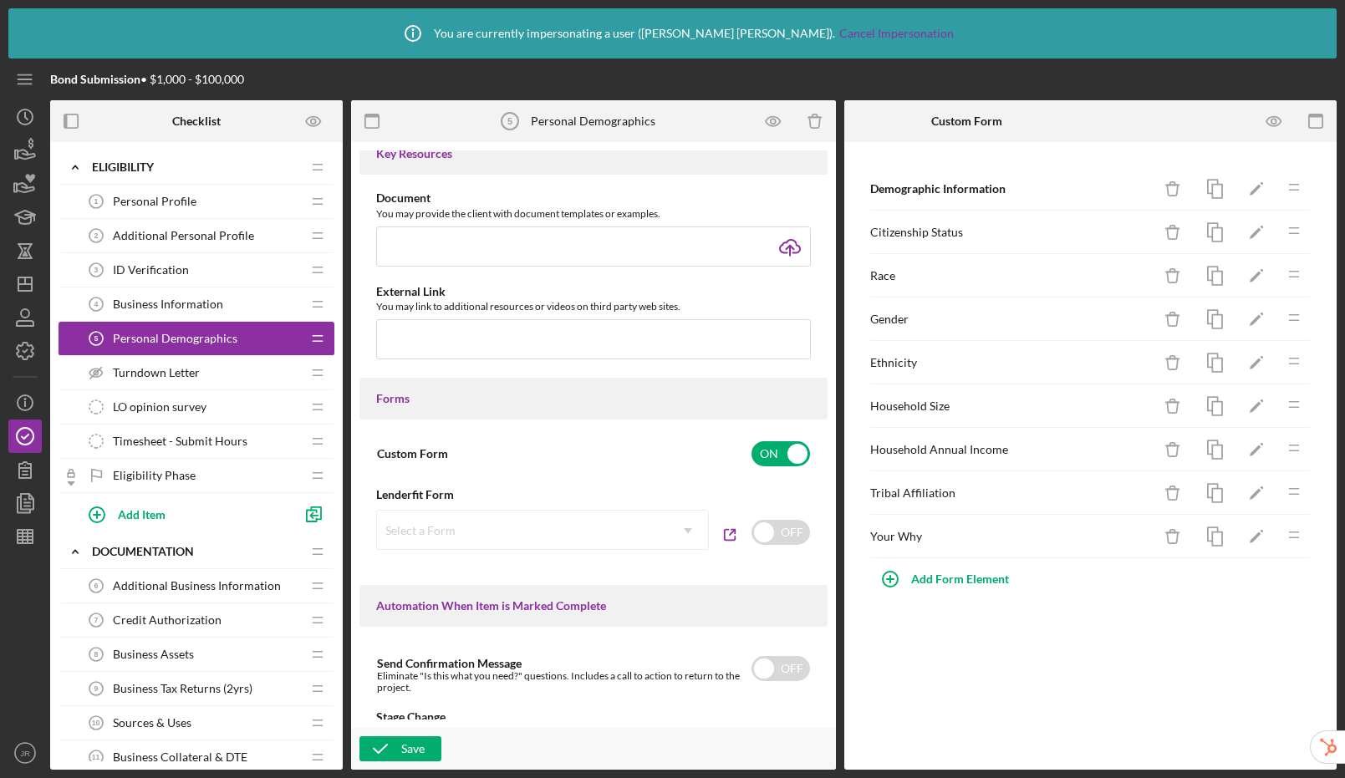
scroll to position [1085, 0]
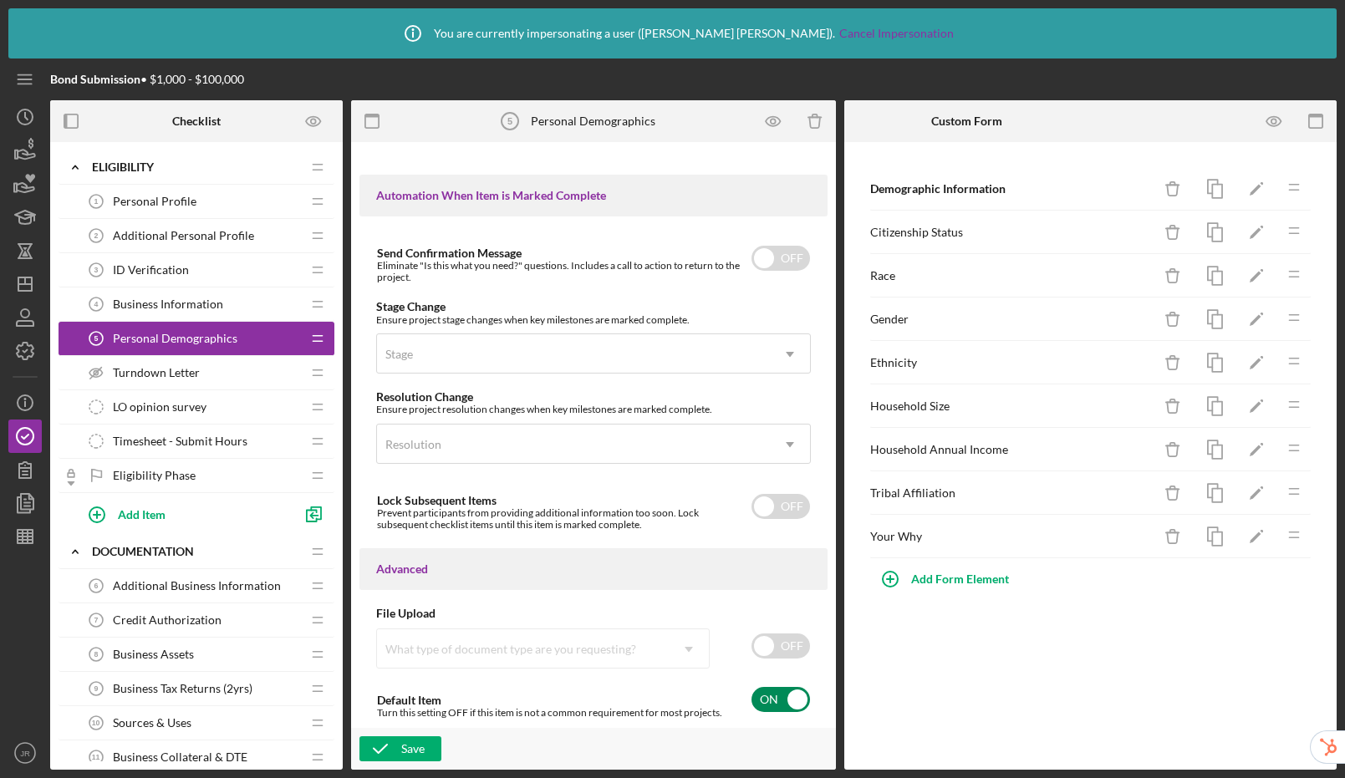
click at [784, 701] on input "checkbox" at bounding box center [781, 699] width 59 height 25
checkbox input "false"
click at [399, 742] on icon "button" at bounding box center [380, 749] width 42 height 42
click at [319, 372] on icon "Icon/Drag" at bounding box center [317, 372] width 33 height 33
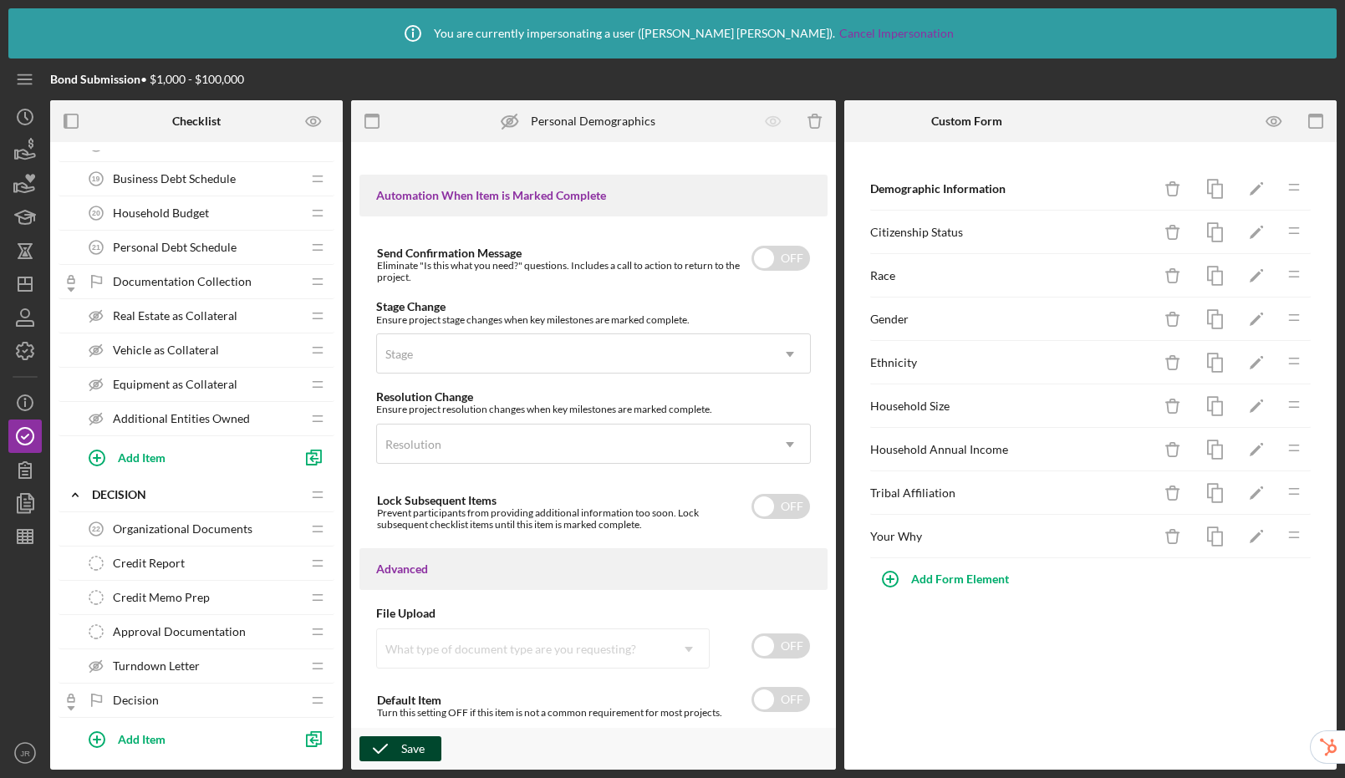
scroll to position [0, 0]
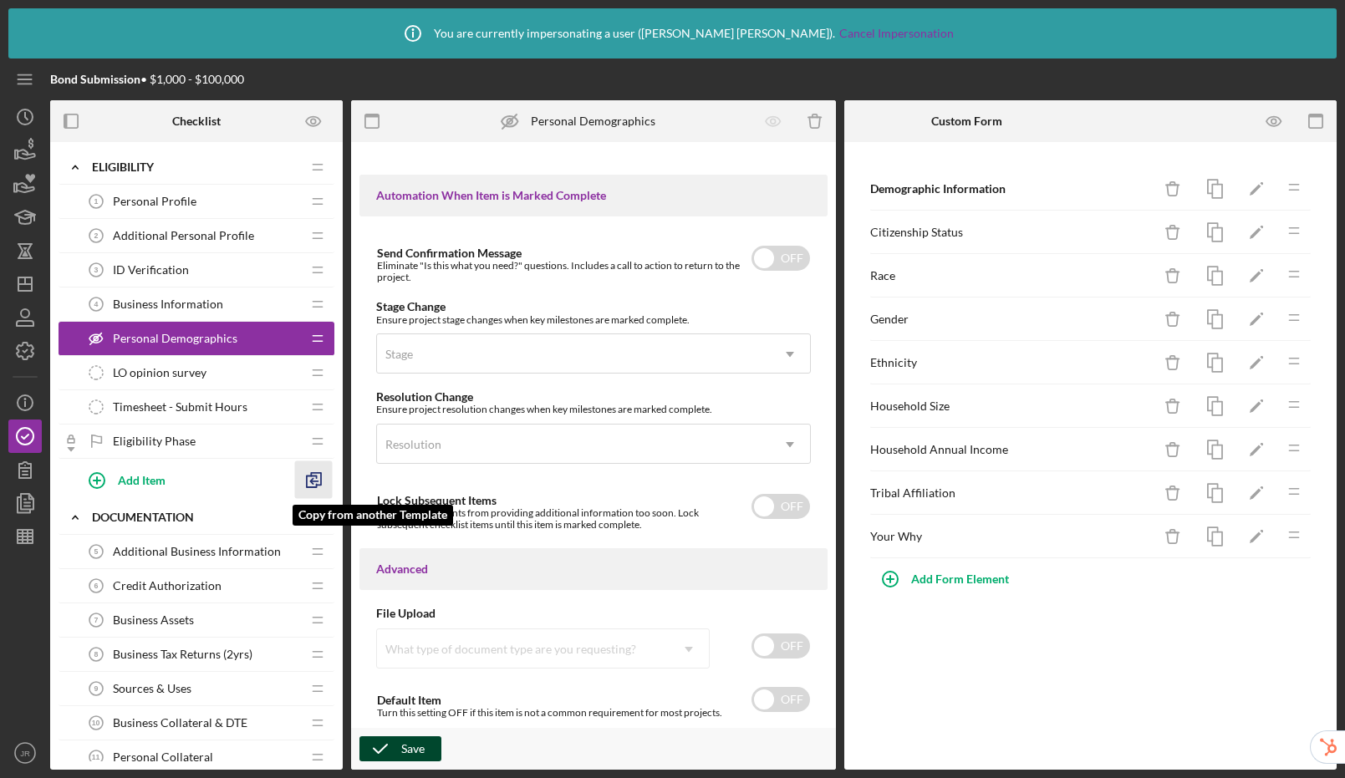
click at [319, 482] on icon "button" at bounding box center [314, 480] width 38 height 38
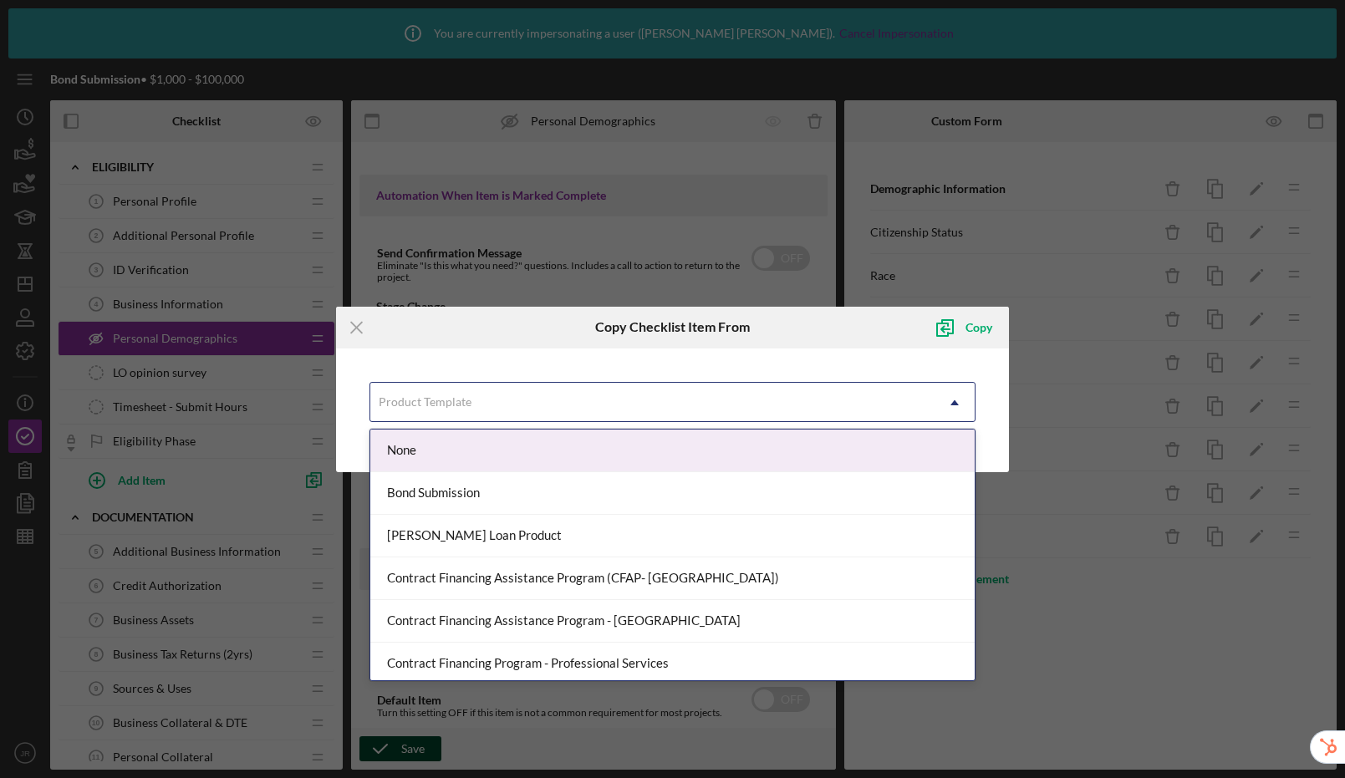
click at [443, 400] on div "Product Template" at bounding box center [425, 401] width 93 height 13
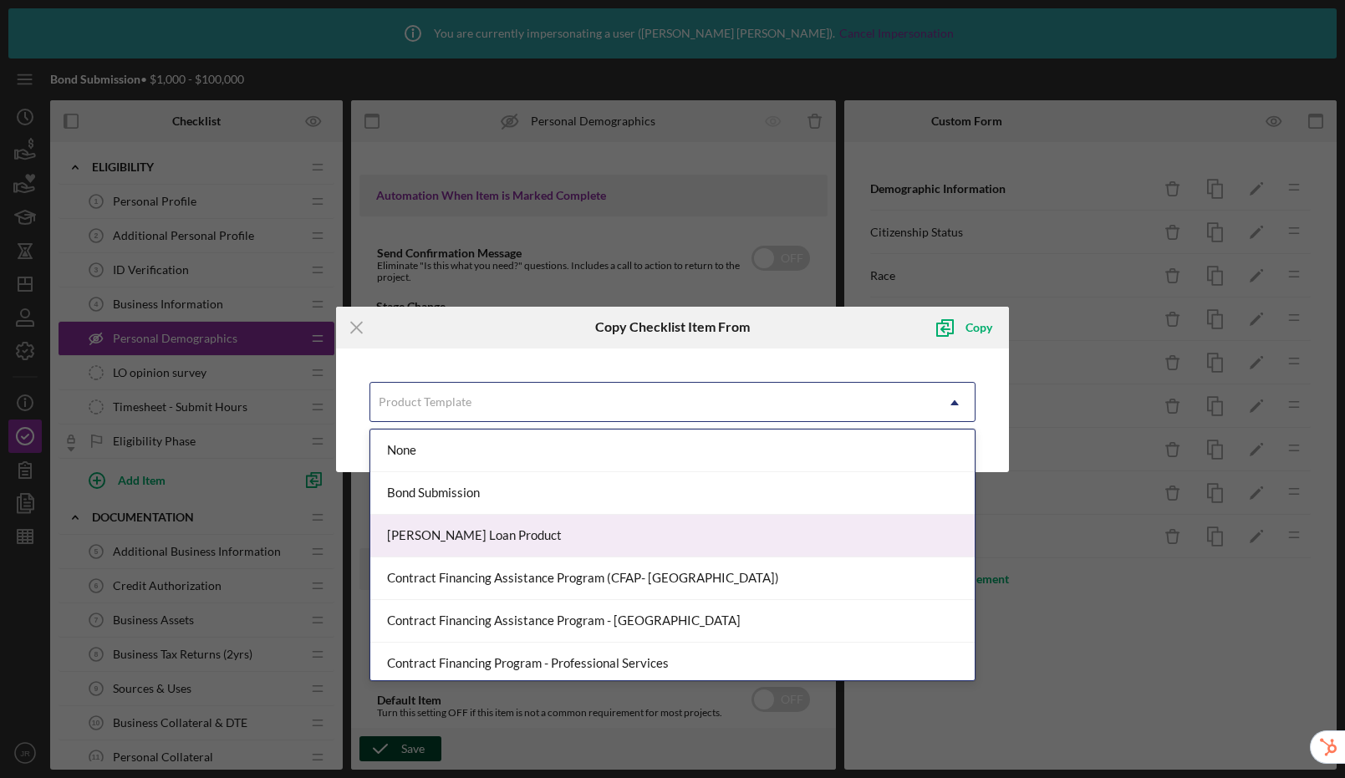
click at [515, 538] on div "[PERSON_NAME] Loan Product" at bounding box center [672, 536] width 604 height 43
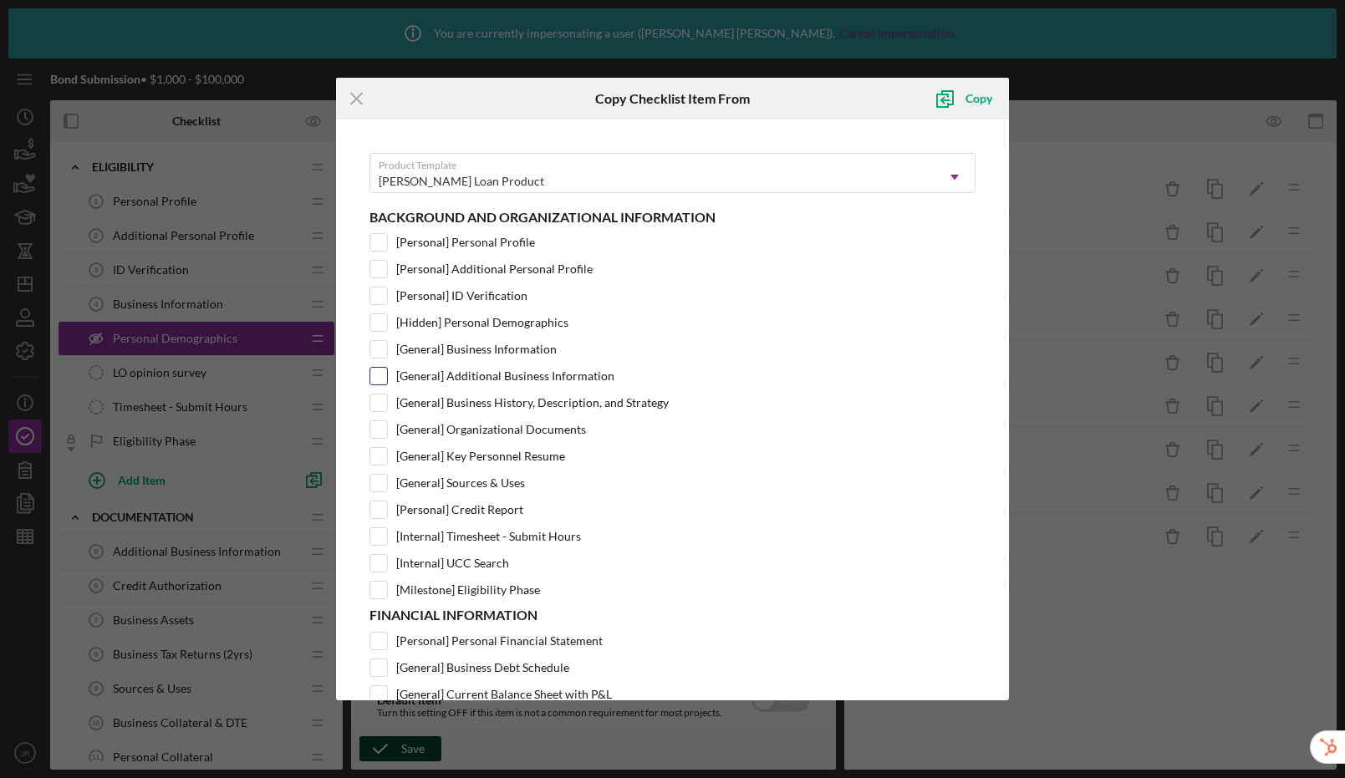
click at [385, 374] on input "[General] Additional Business Information" at bounding box center [378, 376] width 17 height 17
checkbox input "true"
click at [973, 101] on div "Copy" at bounding box center [979, 98] width 27 height 33
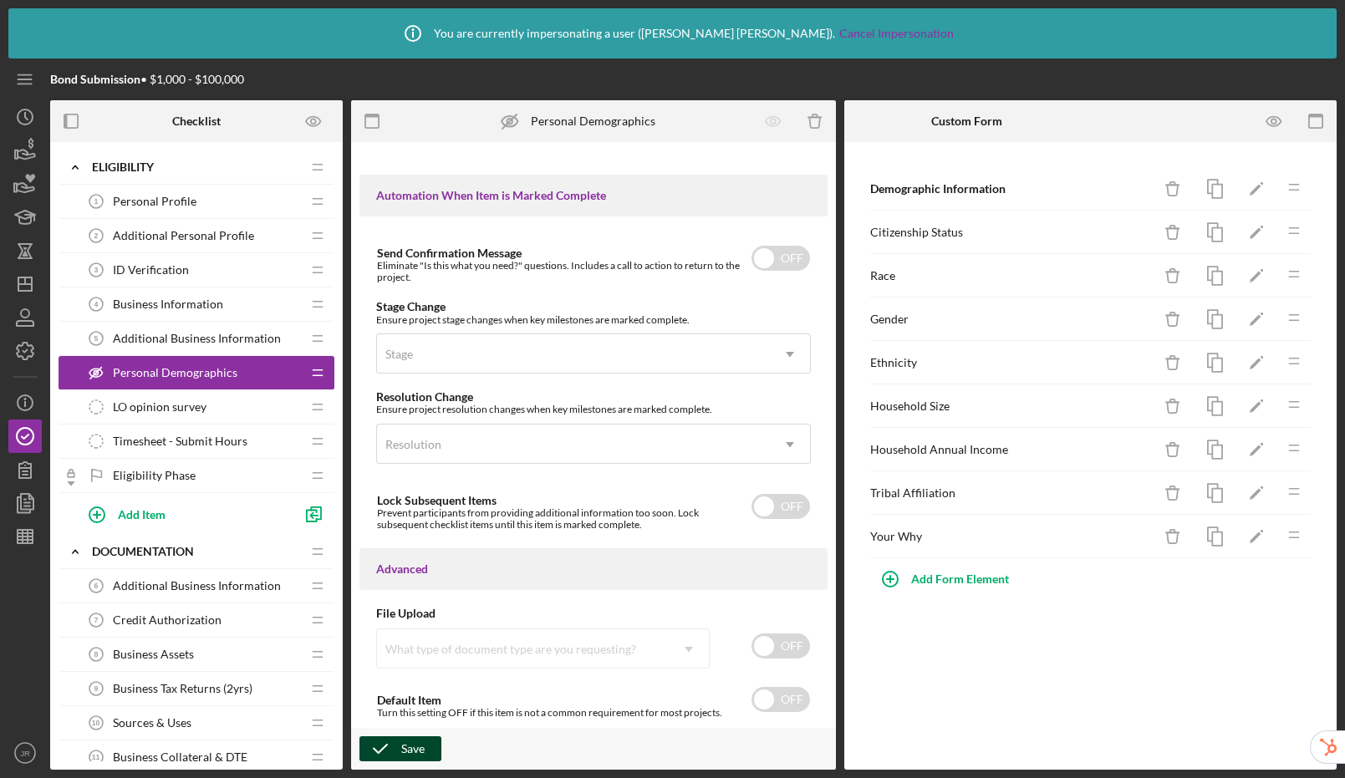
click at [169, 196] on span "Personal Profile" at bounding box center [155, 201] width 84 height 13
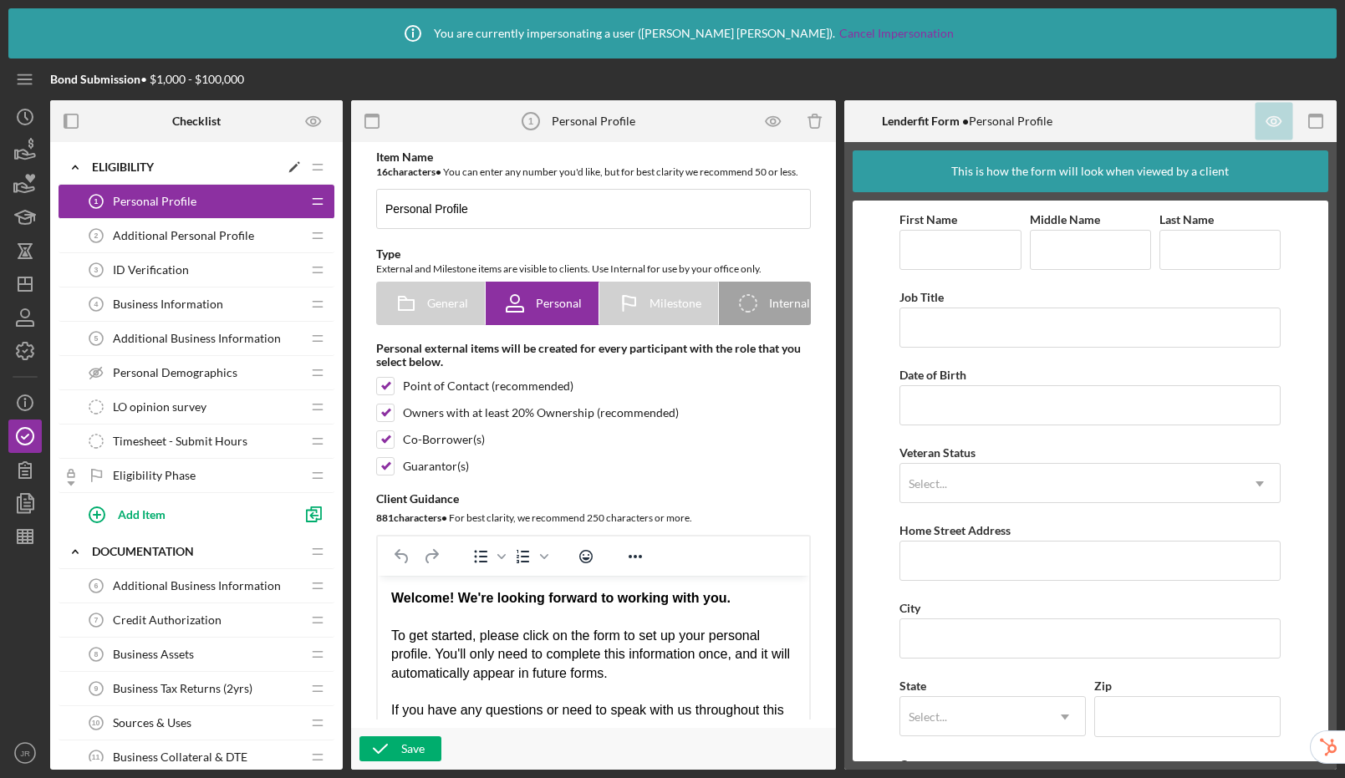
click at [144, 158] on div "Icon/Expander Eligibility Icon/Edit Icon/Drag" at bounding box center [197, 167] width 276 height 34
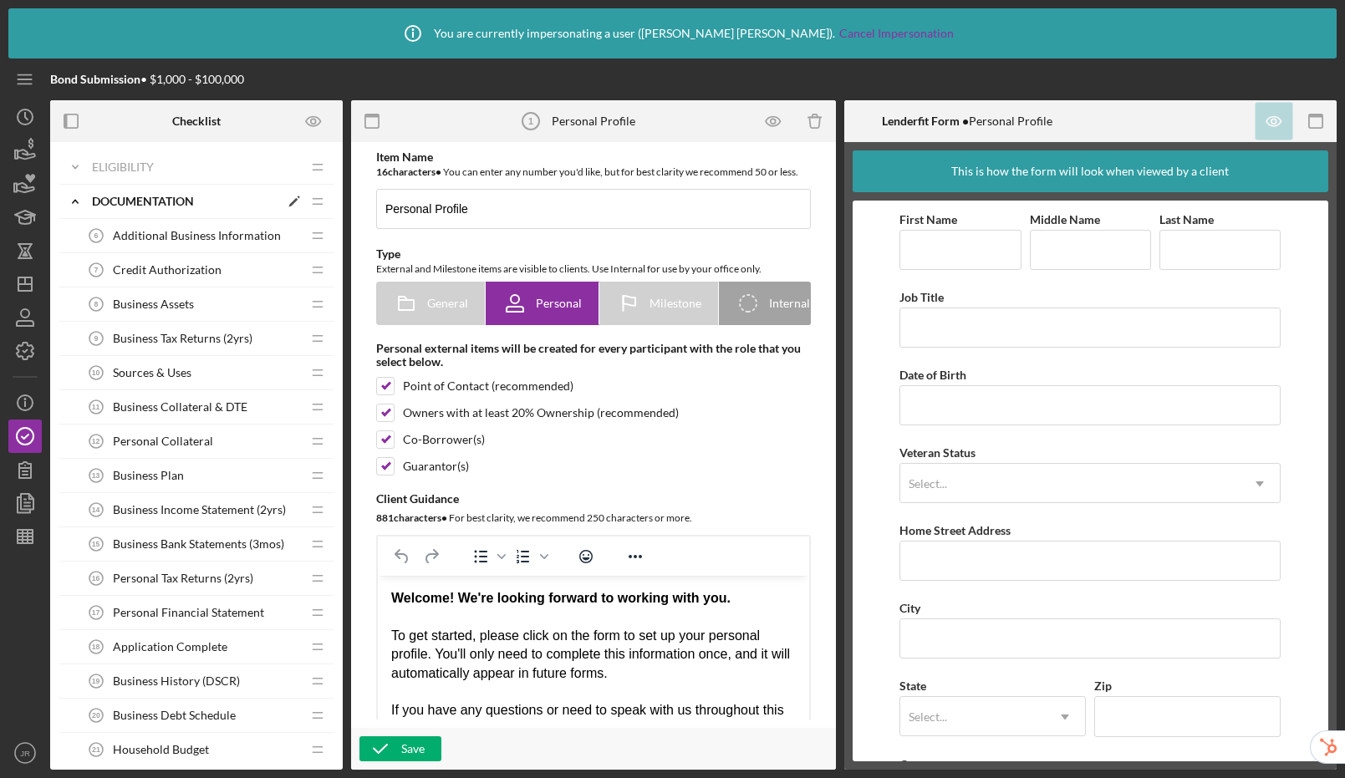
click at [71, 199] on icon "Icon/Expander" at bounding box center [75, 201] width 33 height 33
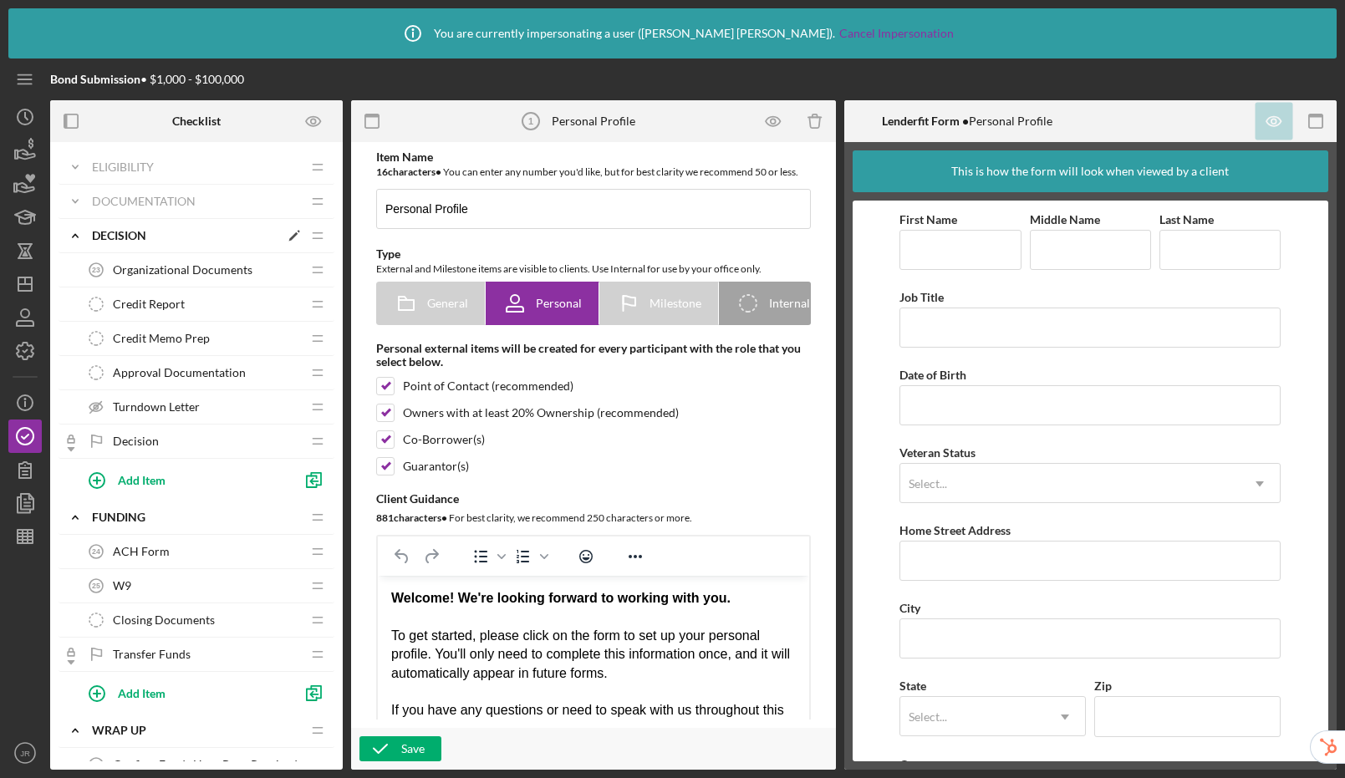
click at [81, 232] on icon "Icon/Expander" at bounding box center [75, 235] width 33 height 33
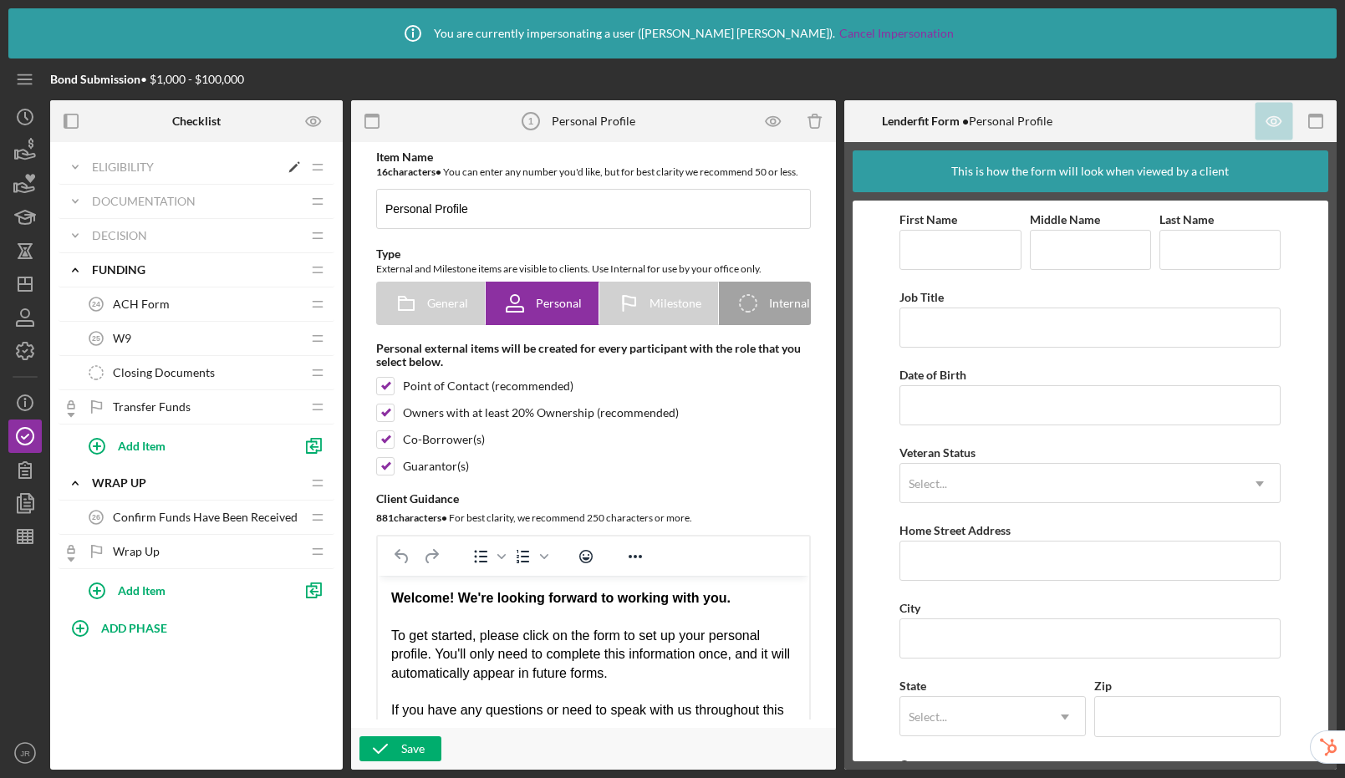
click at [155, 168] on div "Eligibility" at bounding box center [185, 167] width 187 height 13
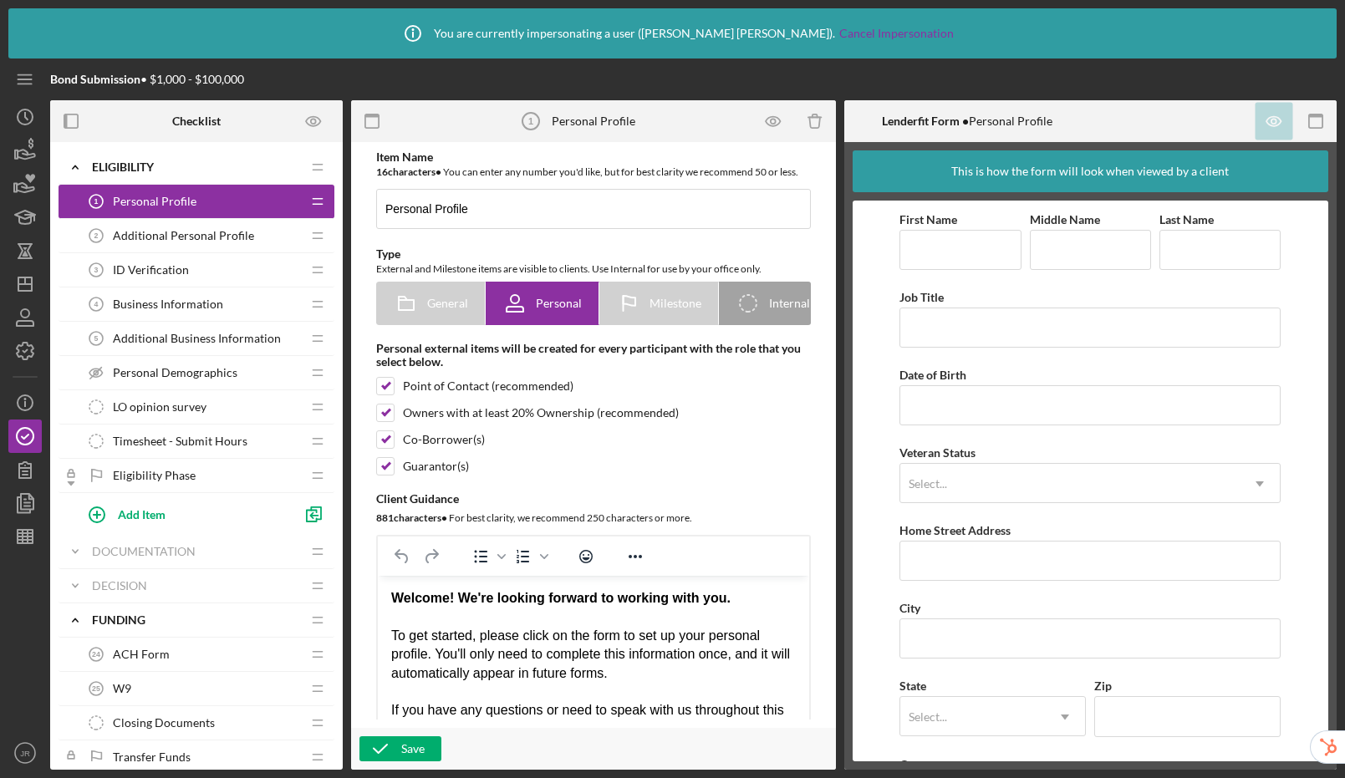
click at [222, 227] on div "Additional Personal Profile 2 Additional Personal Profile" at bounding box center [190, 235] width 222 height 33
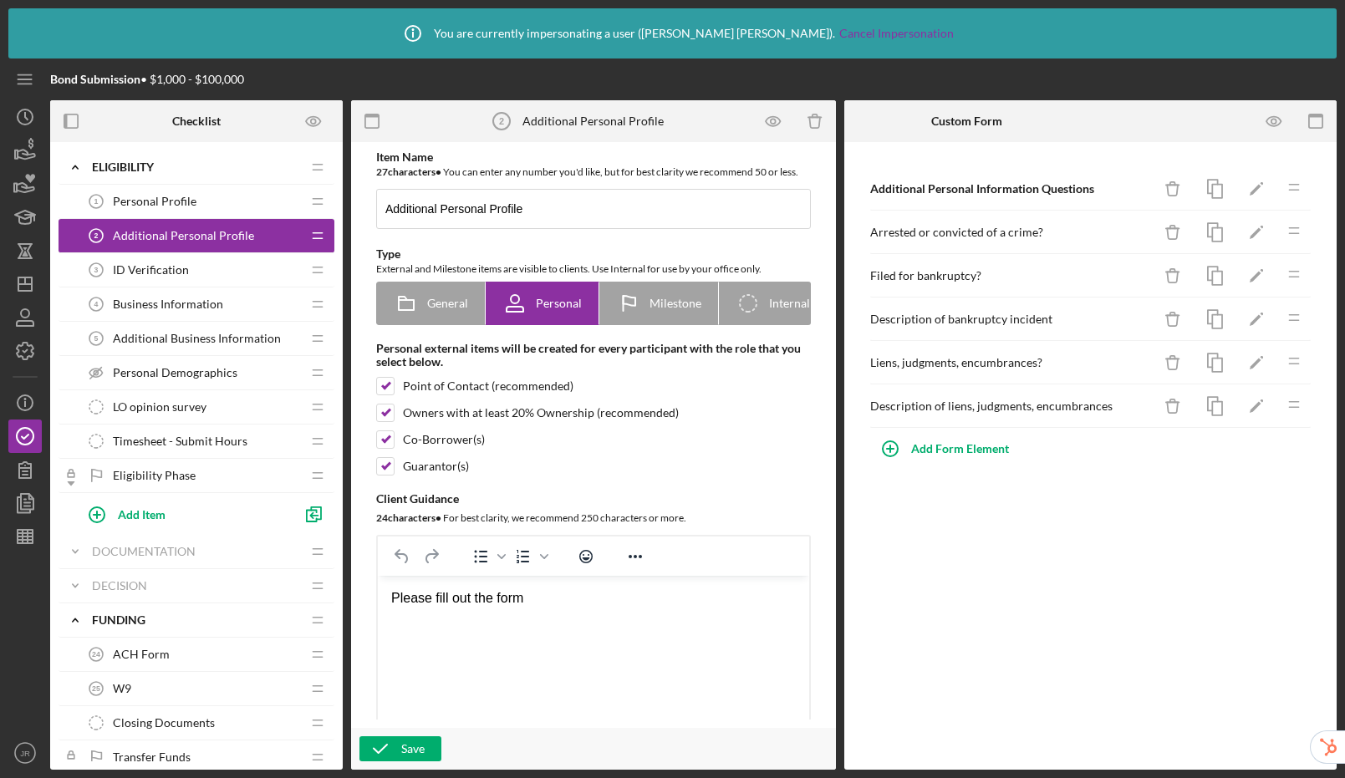
click at [229, 269] on div "ID Verification 3 ID Verification" at bounding box center [190, 269] width 222 height 33
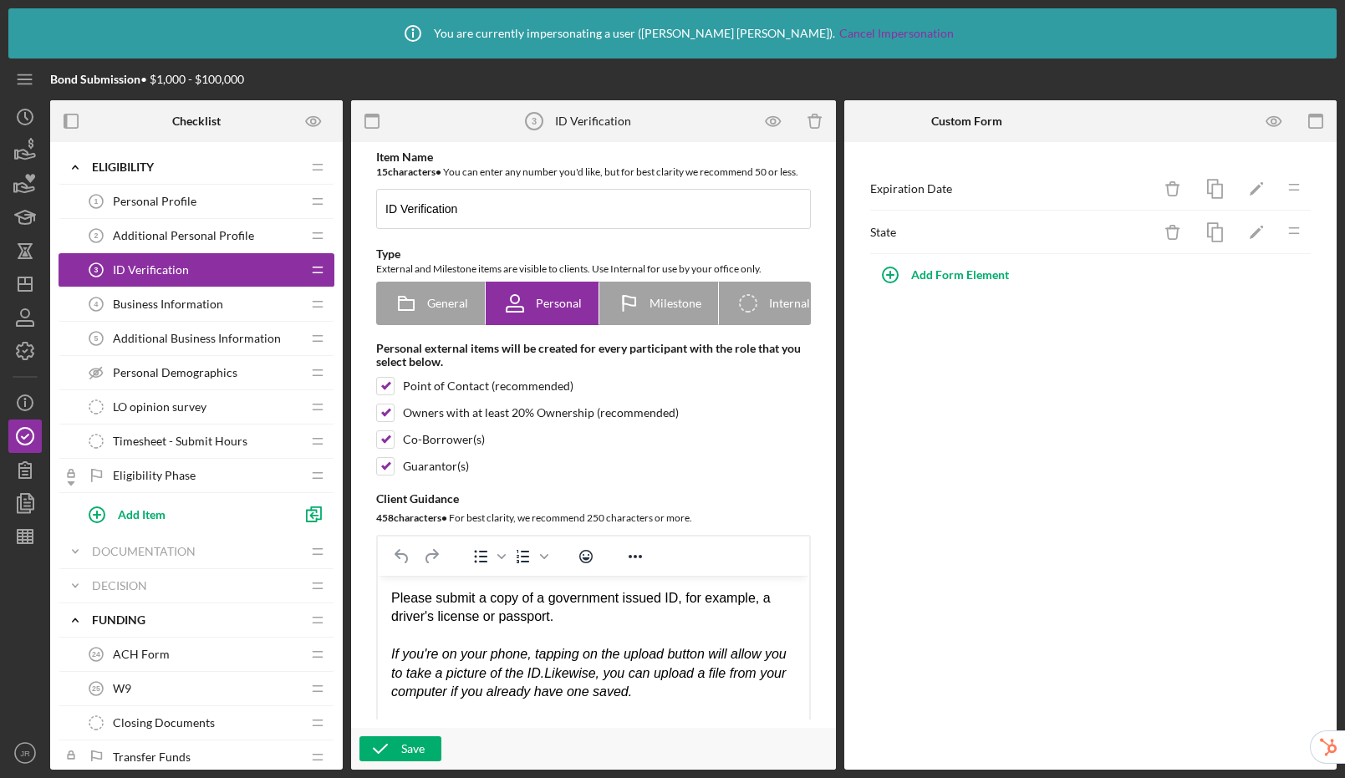
click at [220, 308] on span "Business Information" at bounding box center [168, 304] width 110 height 13
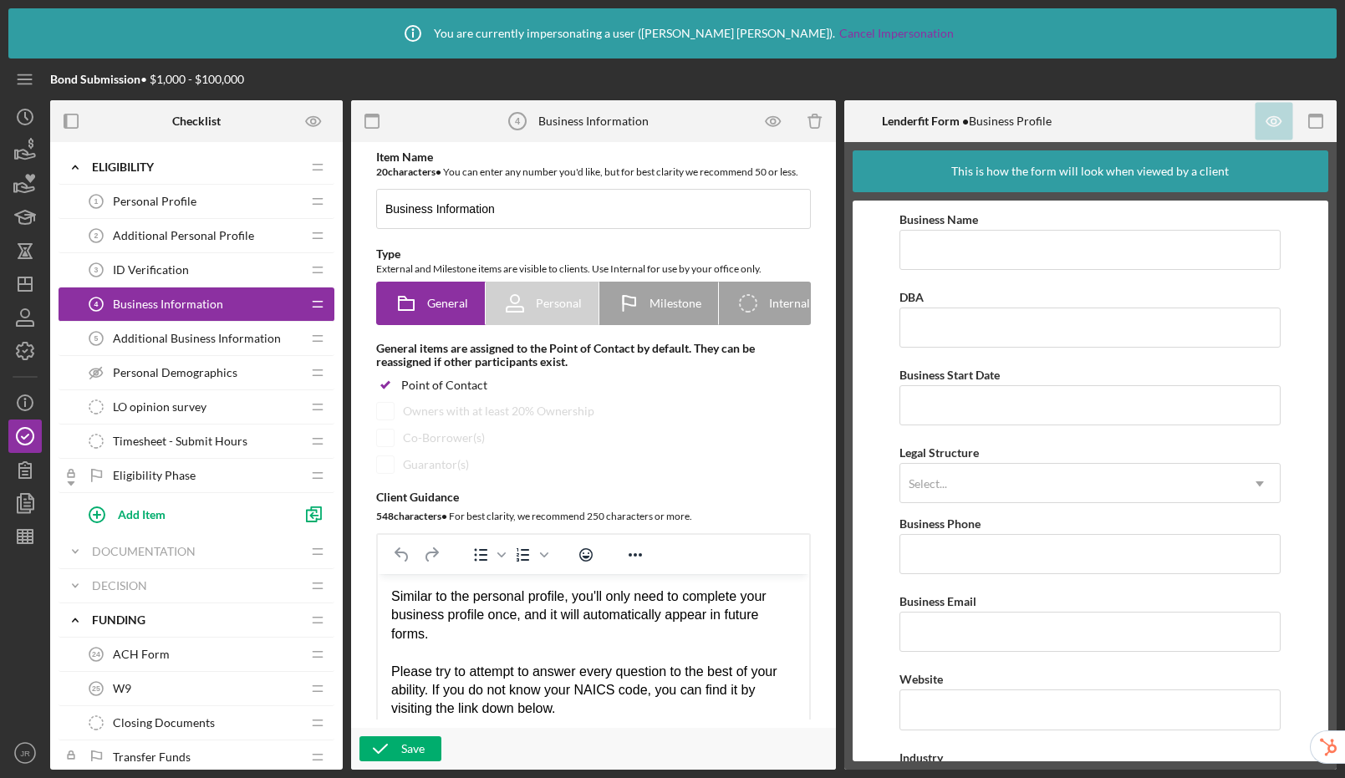
click at [213, 337] on span "Additional Business Information" at bounding box center [197, 338] width 168 height 13
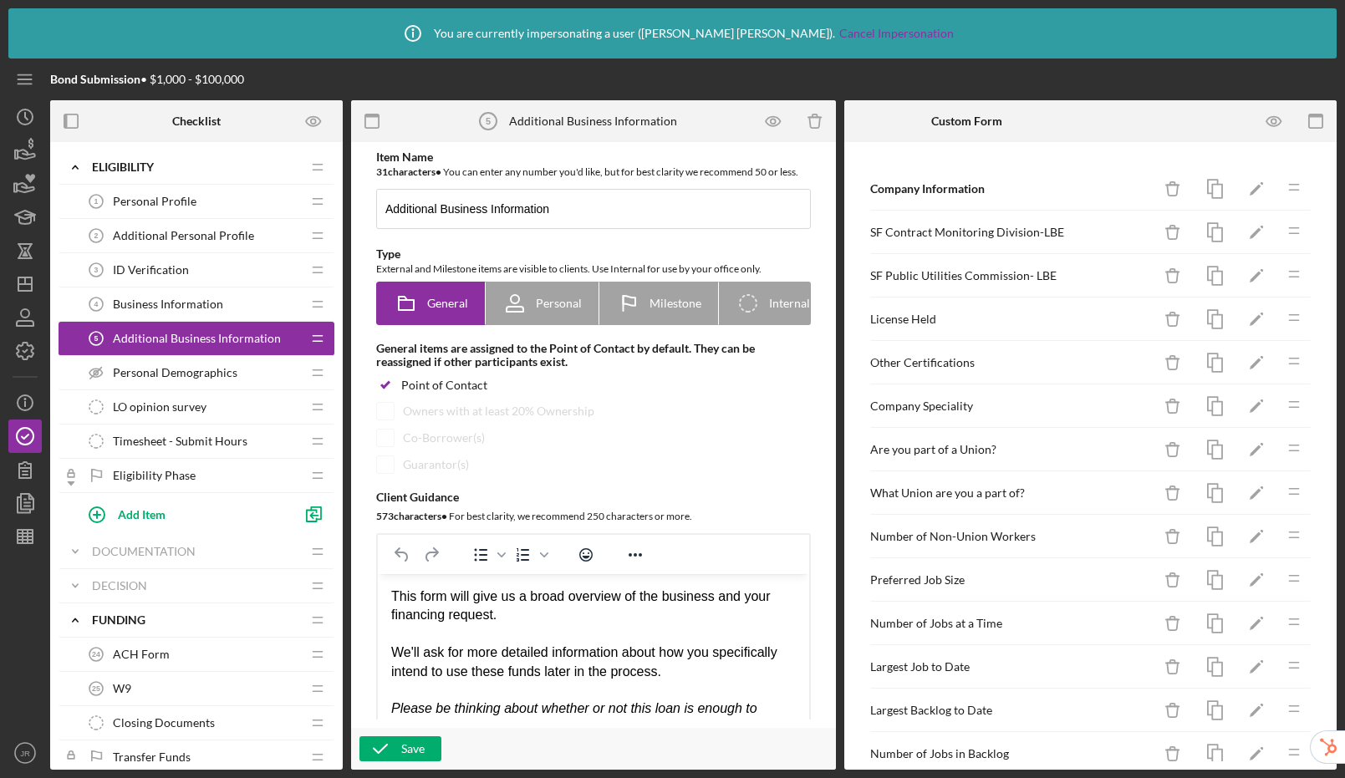
click at [211, 372] on span "Personal Demographics" at bounding box center [175, 372] width 125 height 13
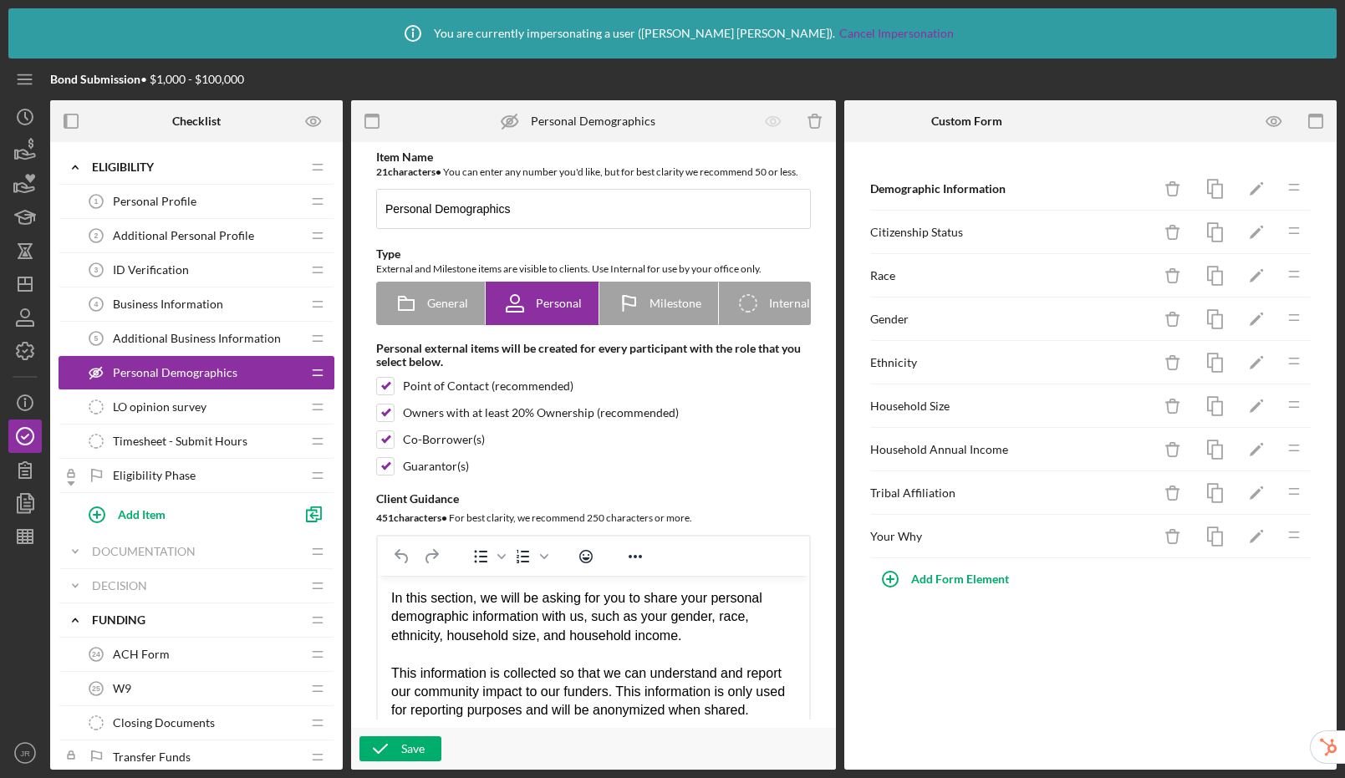
click at [201, 403] on span "LO opinion survey" at bounding box center [160, 406] width 94 height 13
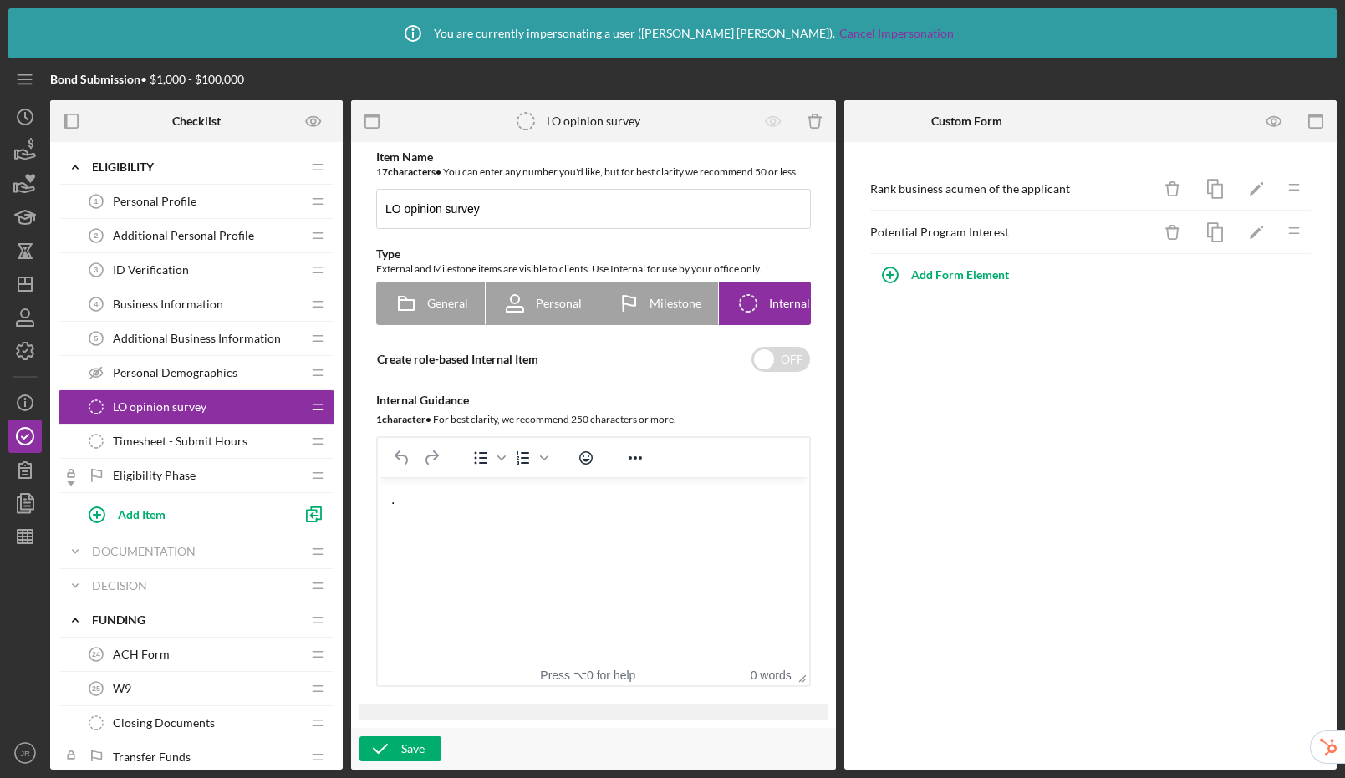
click at [195, 446] on span "Timesheet - Submit Hours" at bounding box center [180, 441] width 135 height 13
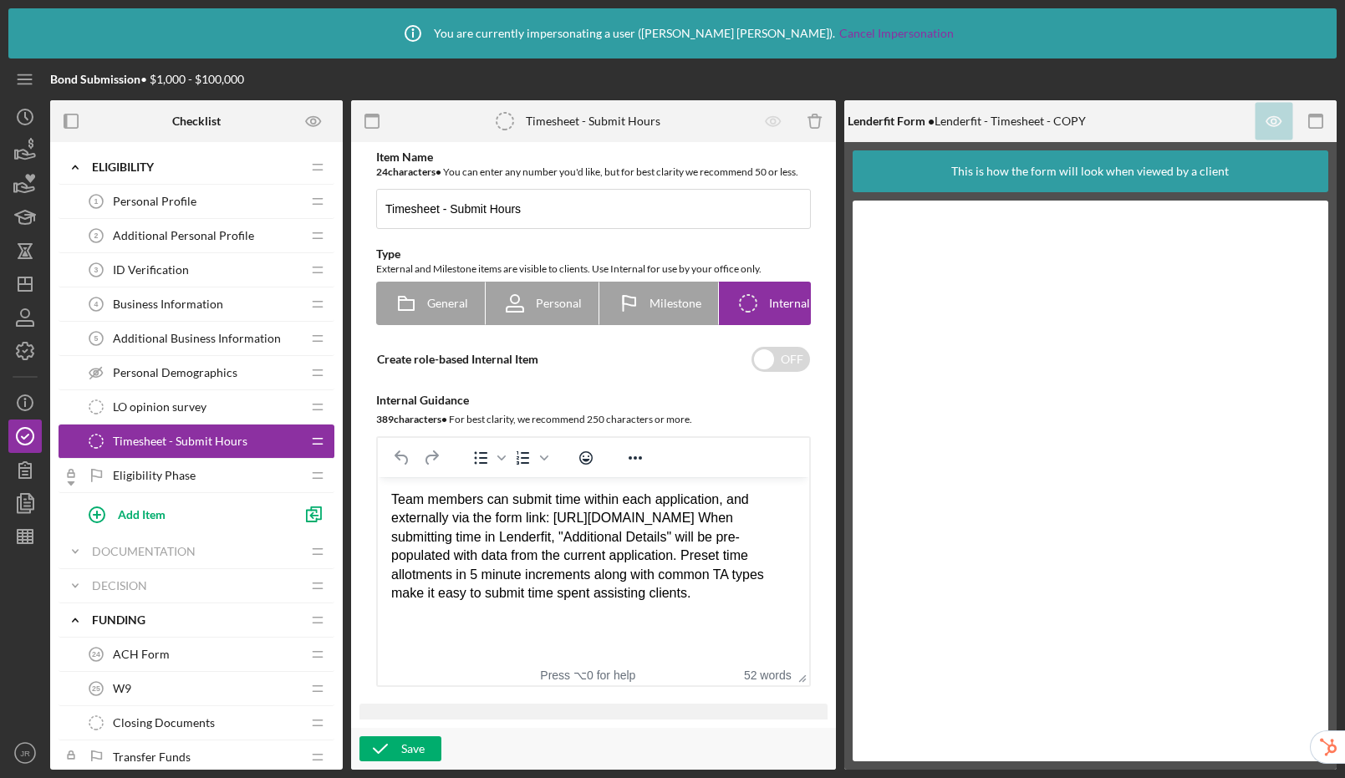
click at [180, 472] on span "Eligibility Phase" at bounding box center [154, 475] width 83 height 13
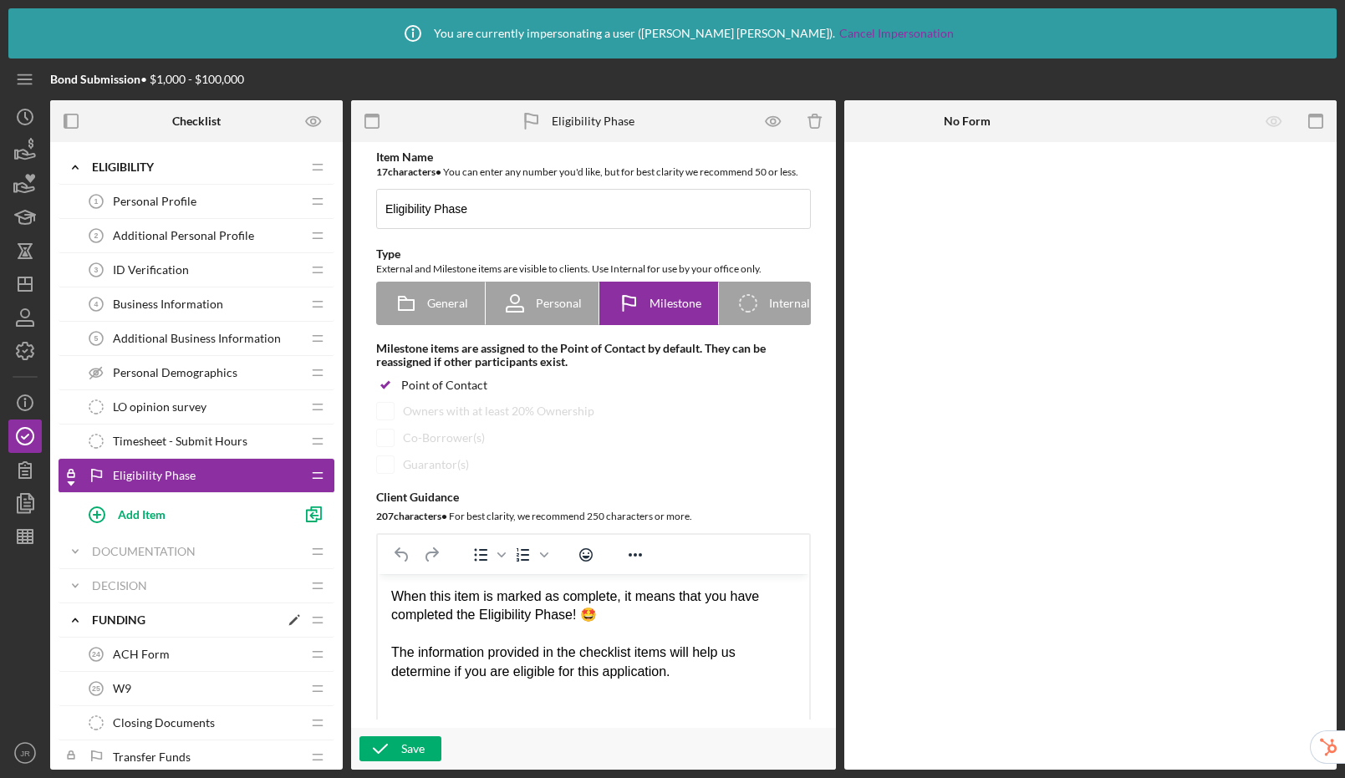
click at [79, 620] on icon "Icon/Expander" at bounding box center [75, 620] width 33 height 33
click at [90, 661] on icon "Icon/Expander" at bounding box center [75, 654] width 33 height 33
click at [247, 130] on div at bounding box center [282, 121] width 122 height 42
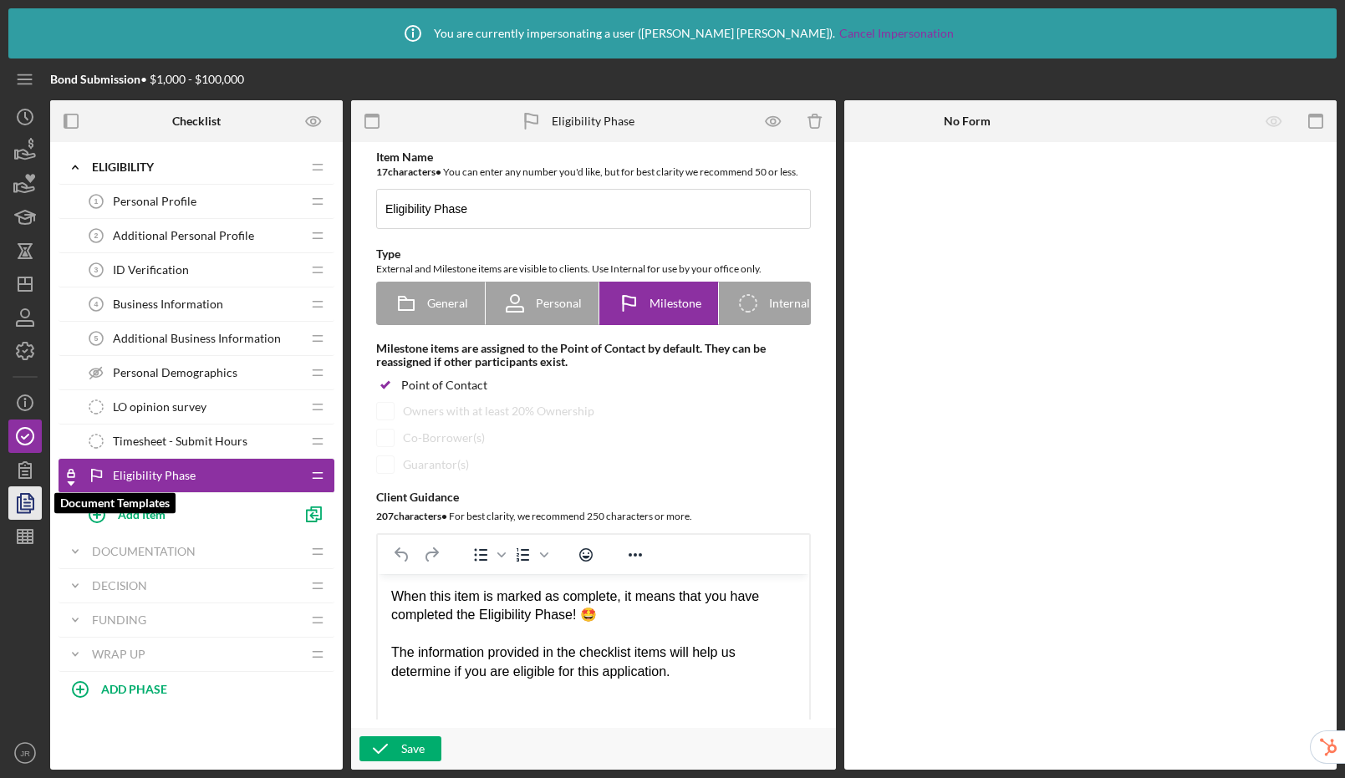
click at [21, 503] on polygon "button" at bounding box center [27, 501] width 13 height 15
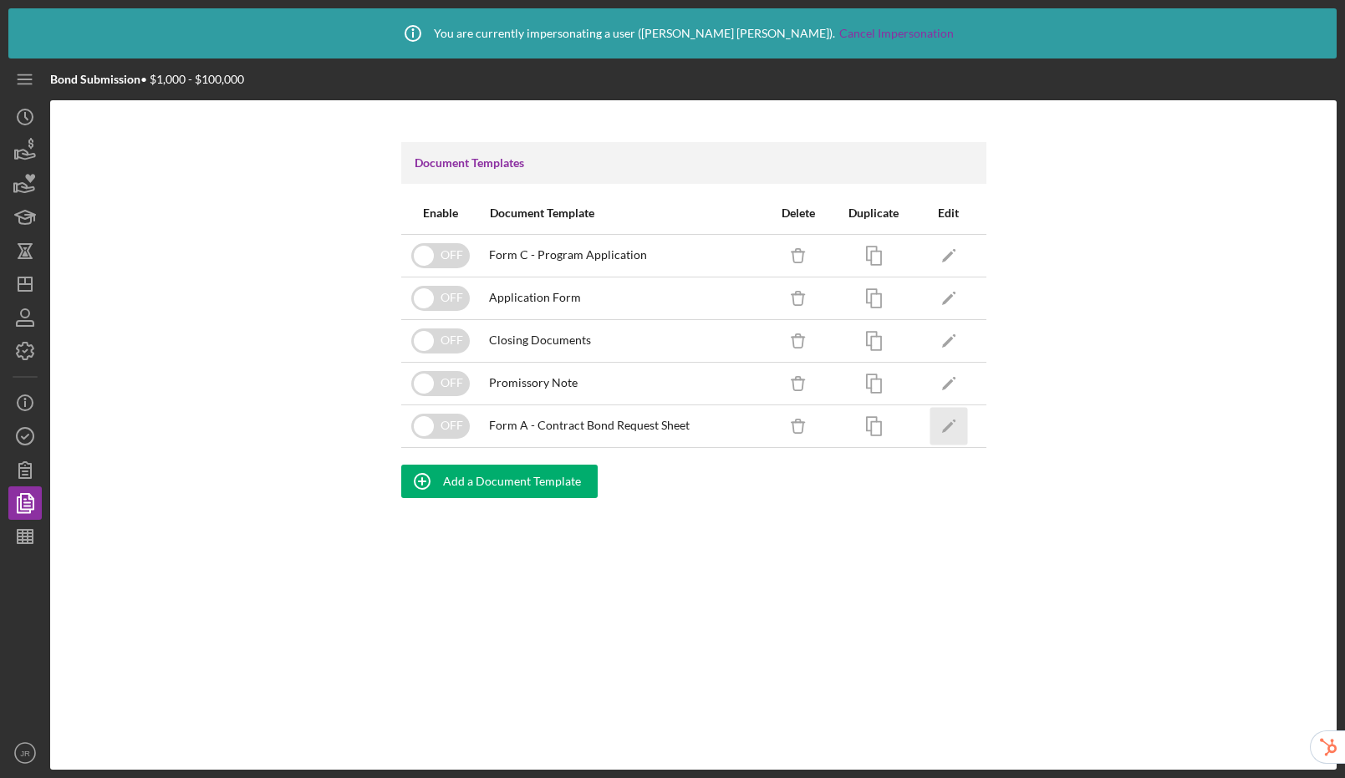
click at [951, 431] on icon "Icon/Edit" at bounding box center [949, 426] width 38 height 38
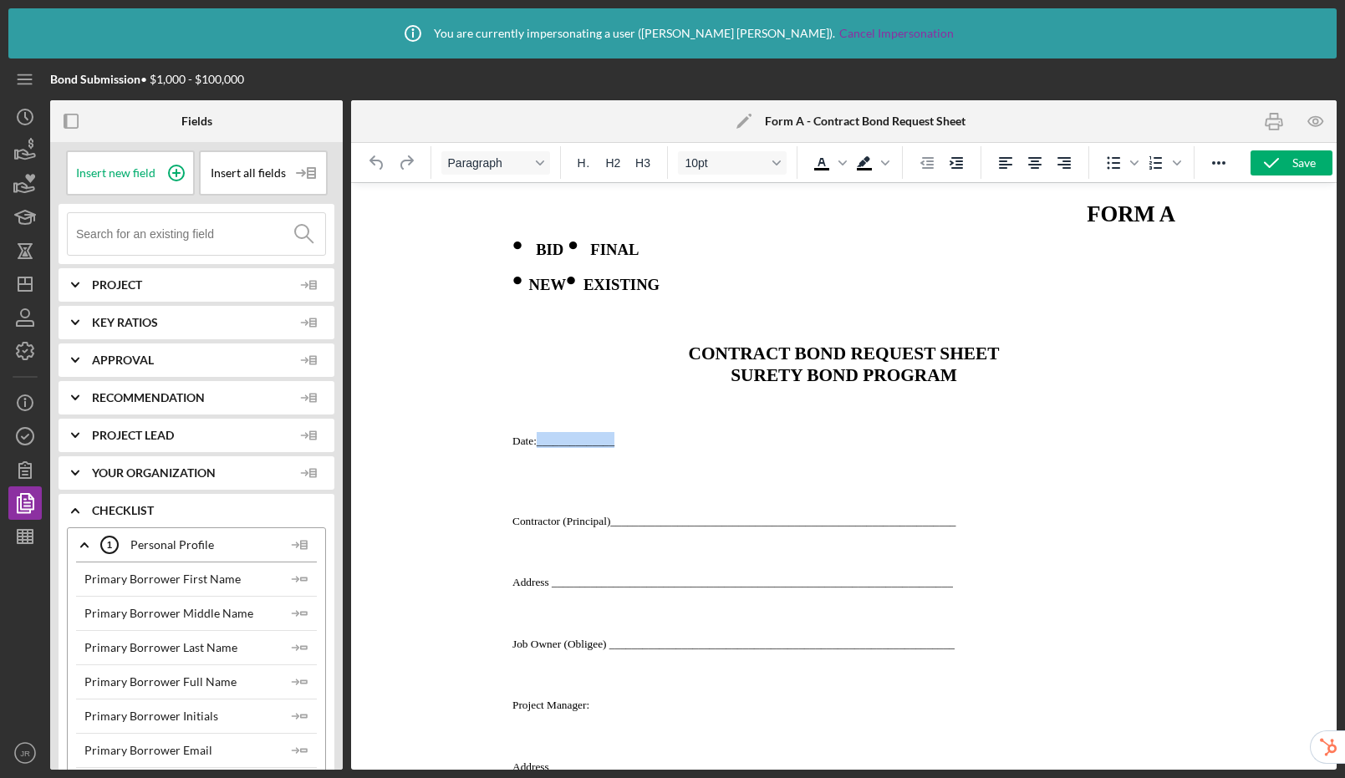
drag, startPoint x: 625, startPoint y: 451, endPoint x: 538, endPoint y: 448, distance: 87.8
click at [538, 448] on p "Date:______________" at bounding box center [843, 440] width 663 height 16
click at [533, 499] on p "Rich Text Area. Press ALT-0 for help." at bounding box center [843, 480] width 663 height 38
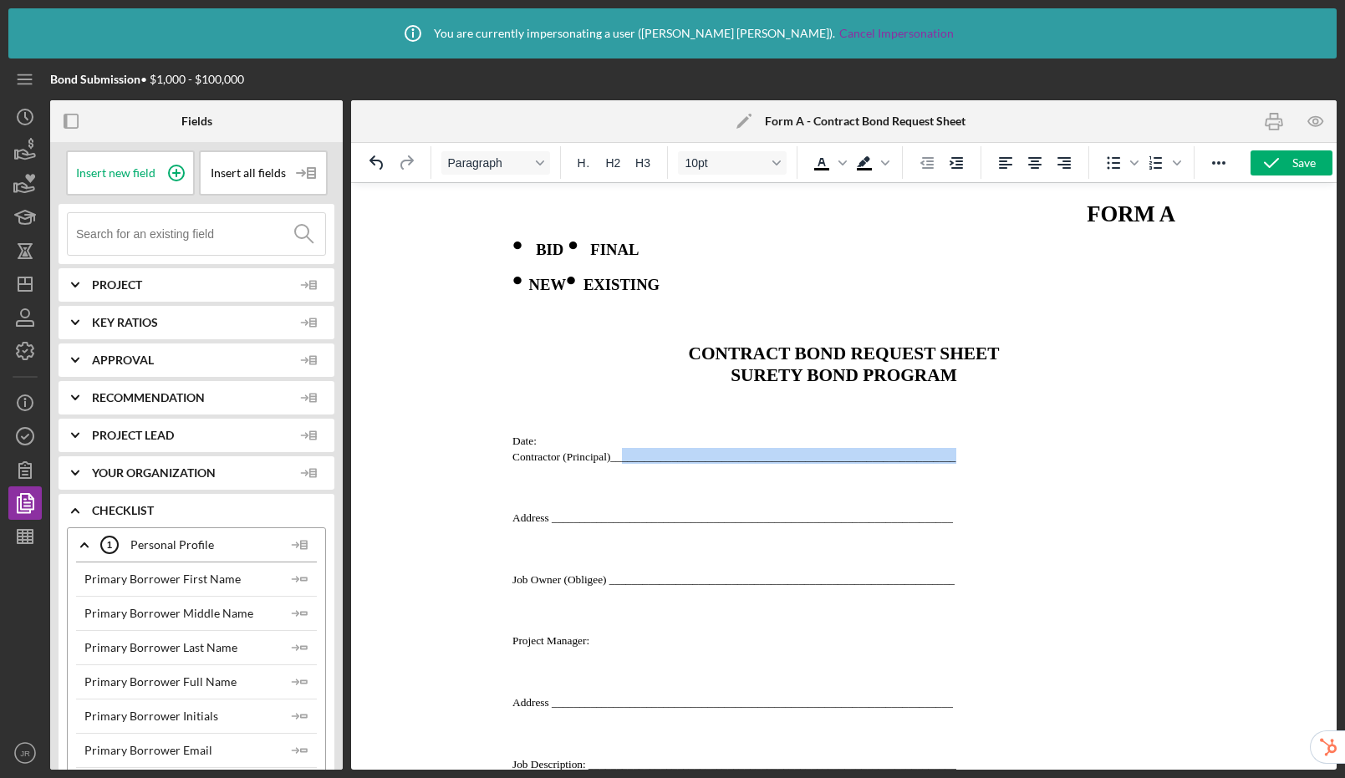
drag, startPoint x: 979, startPoint y: 467, endPoint x: 620, endPoint y: 468, distance: 358.6
click at [620, 464] on p "Contractor (Principal)_________________________________________________________…" at bounding box center [843, 456] width 663 height 16
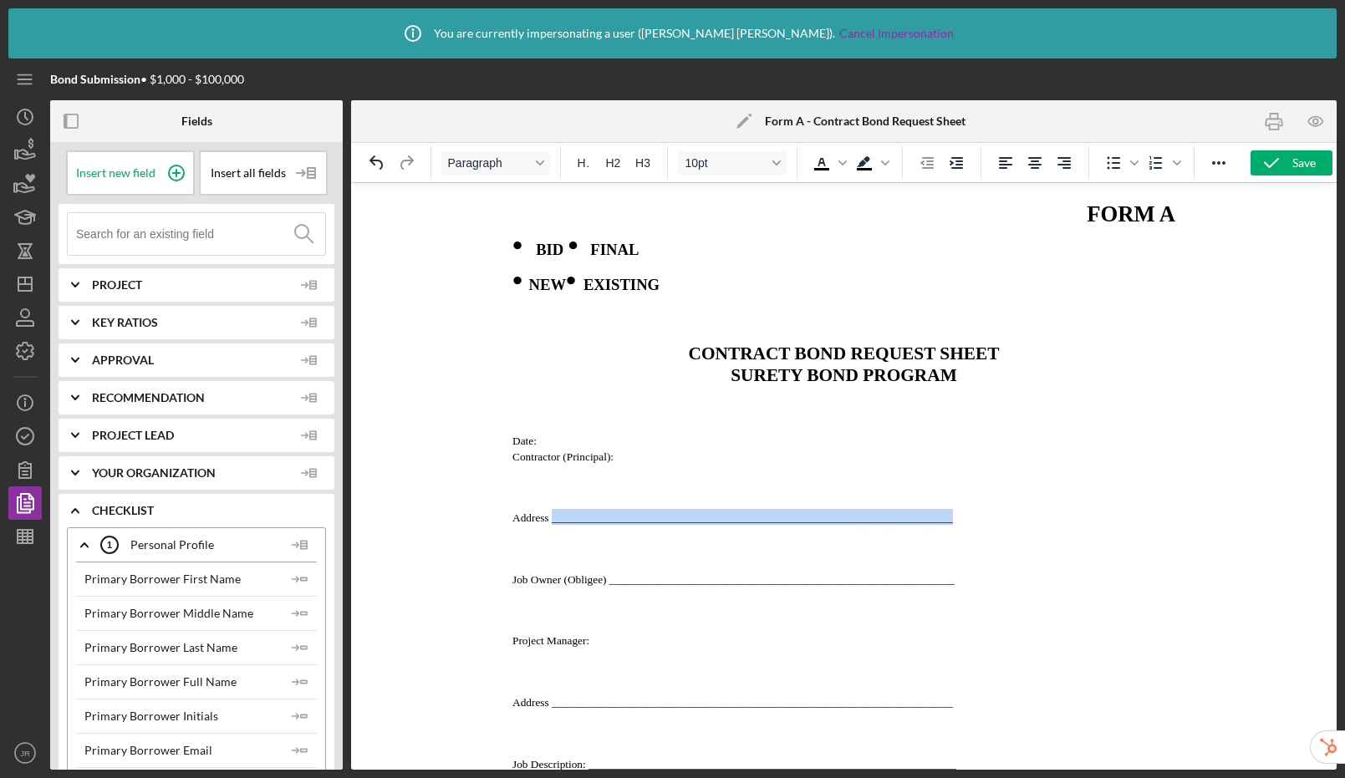
drag, startPoint x: 977, startPoint y: 531, endPoint x: 550, endPoint y: 530, distance: 427.2
click at [513, 524] on span "Address:" at bounding box center [531, 518] width 39 height 13
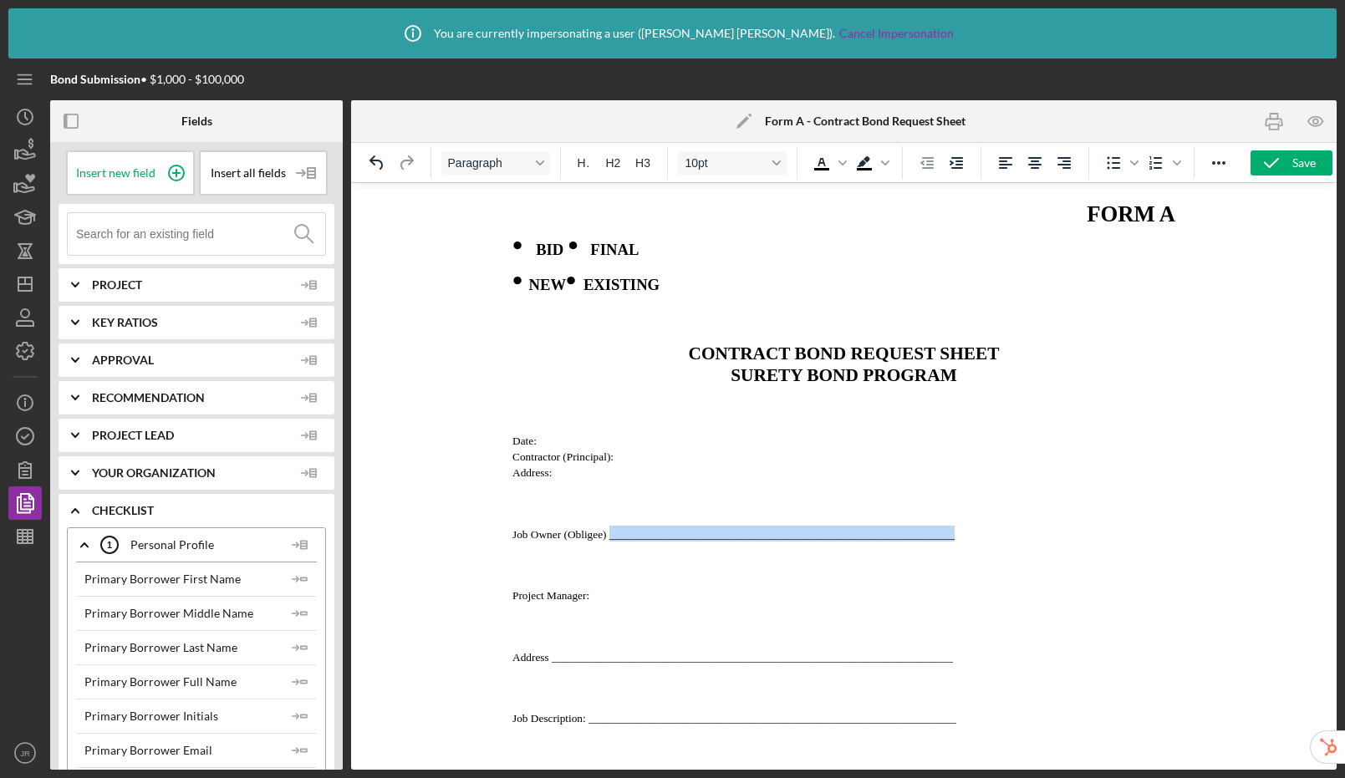
drag, startPoint x: 971, startPoint y: 546, endPoint x: 610, endPoint y: 536, distance: 361.3
click at [610, 536] on p "Job Owner (Obligee) ___________________________________________________________…" at bounding box center [843, 534] width 663 height 16
drag, startPoint x: 513, startPoint y: 541, endPoint x: 543, endPoint y: 485, distance: 63.2
click at [513, 541] on span "Job Owner (Obligee):" at bounding box center [560, 534] width 97 height 13
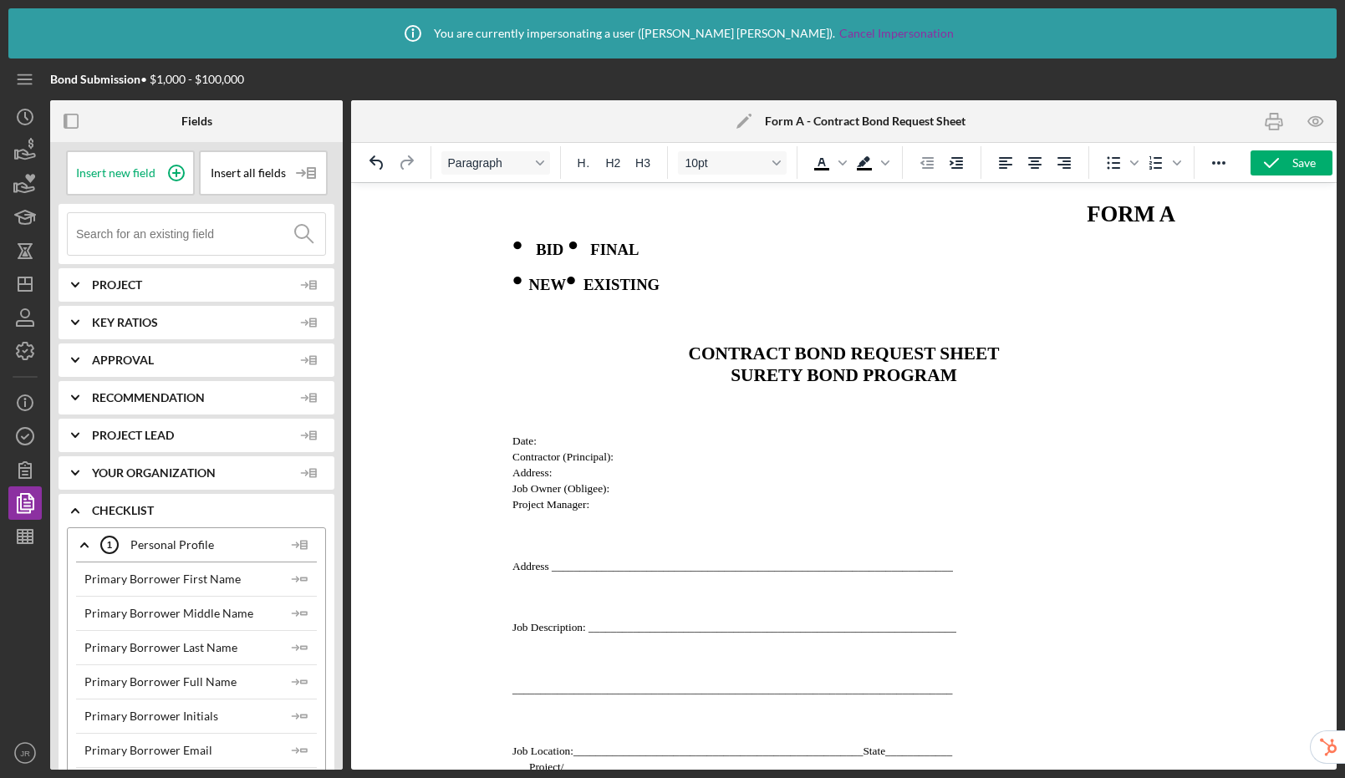
click at [512, 511] on span "Project Manager:" at bounding box center [550, 504] width 77 height 13
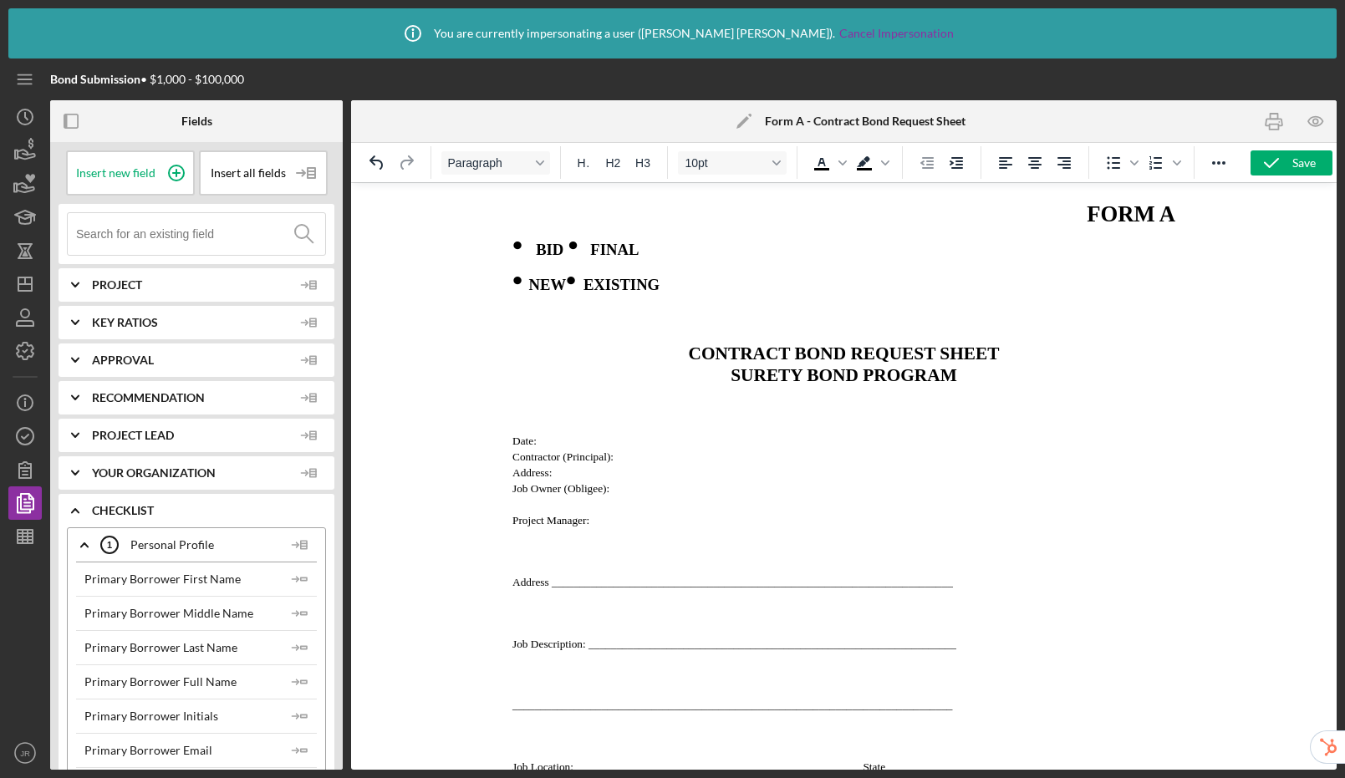
click at [512, 588] on span "Address ________________________________________________________________________" at bounding box center [732, 582] width 441 height 13
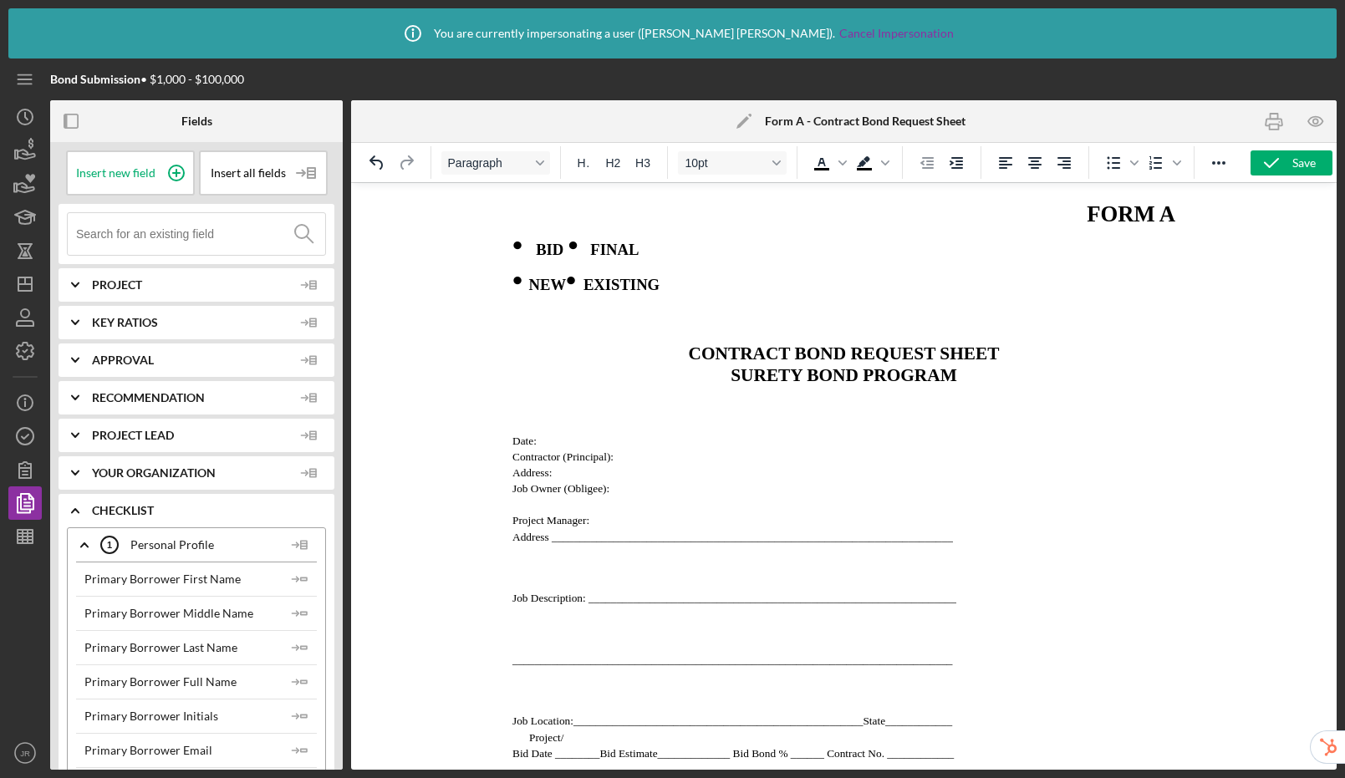
click at [512, 463] on span "Contractor (Principal):" at bounding box center [562, 457] width 101 height 13
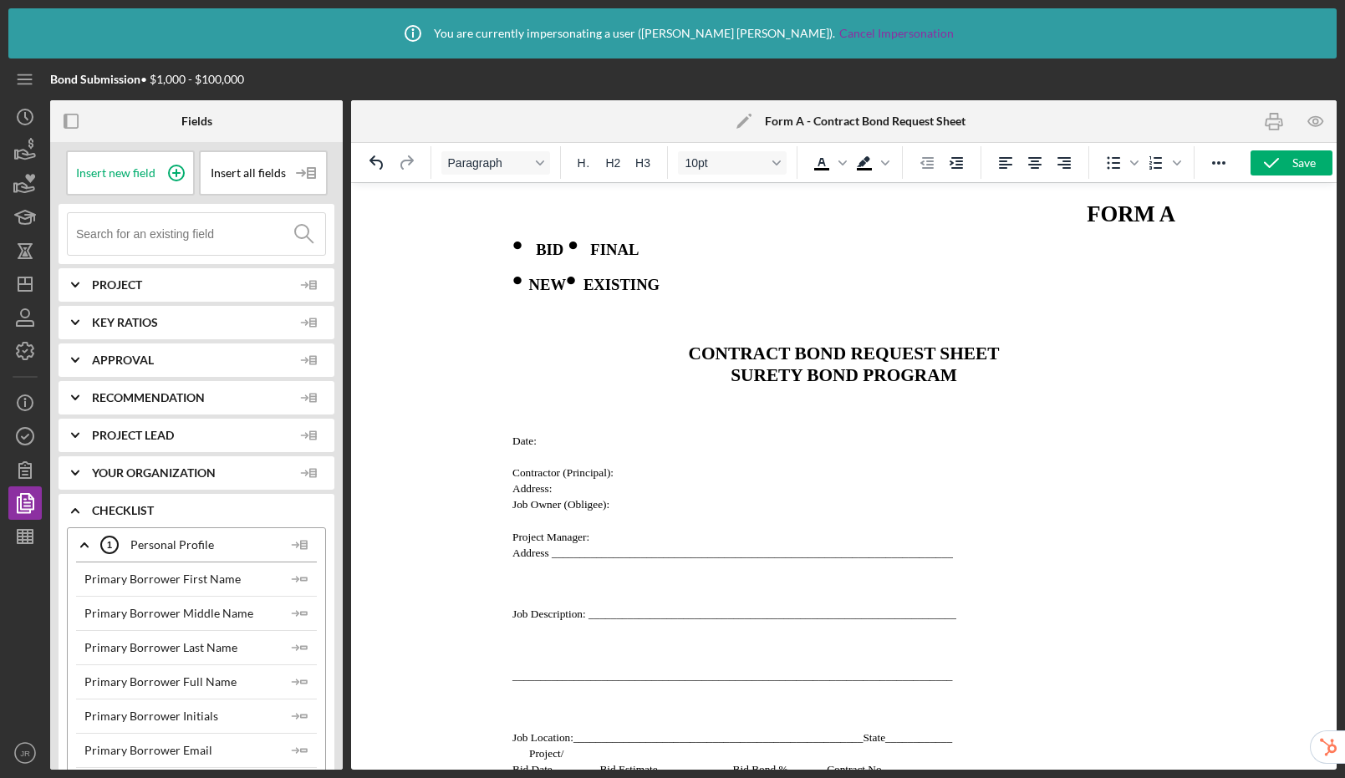
click at [513, 620] on span "Job Description: ______________________________________________________________…" at bounding box center [734, 614] width 444 height 13
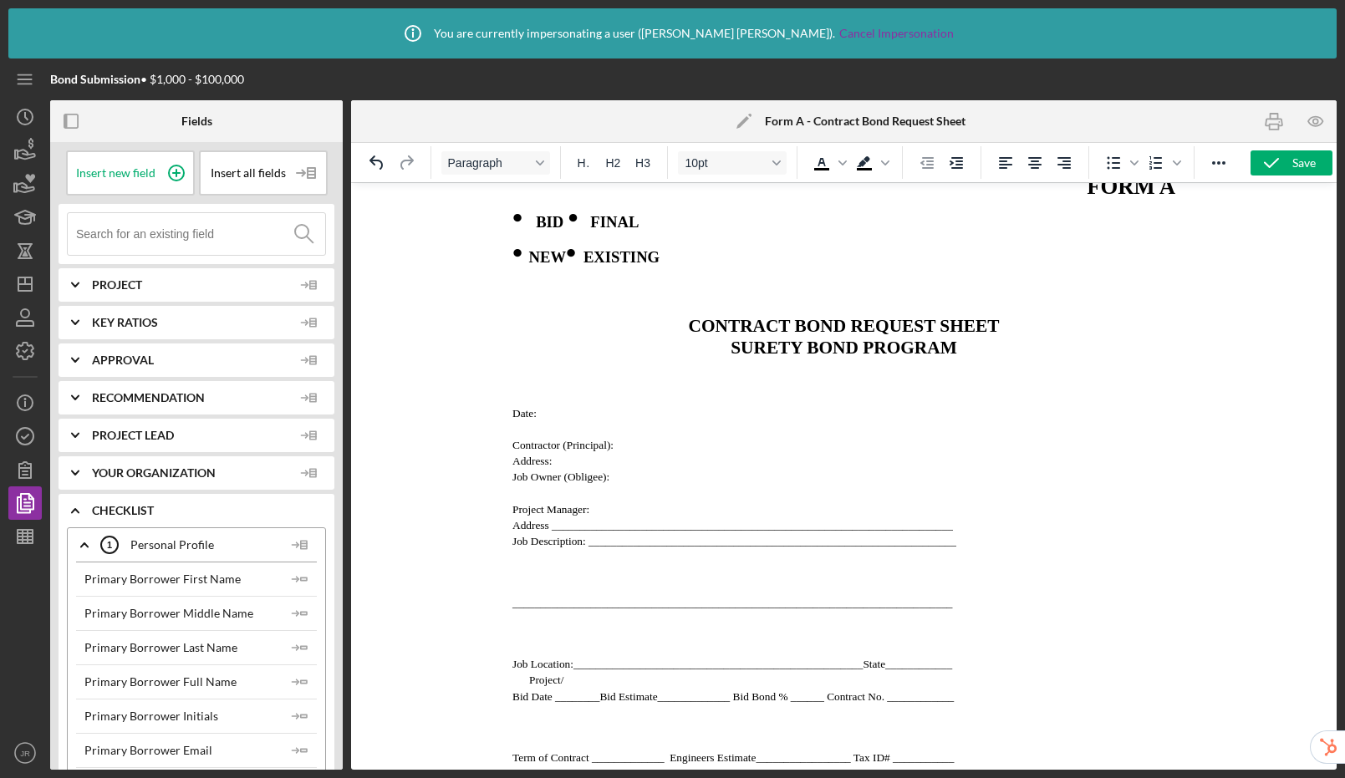
scroll to position [29, 0]
drag, startPoint x: 966, startPoint y: 533, endPoint x: 558, endPoint y: 527, distance: 408.0
click at [558, 527] on p "Address ________________________________________________________________________" at bounding box center [843, 523] width 663 height 16
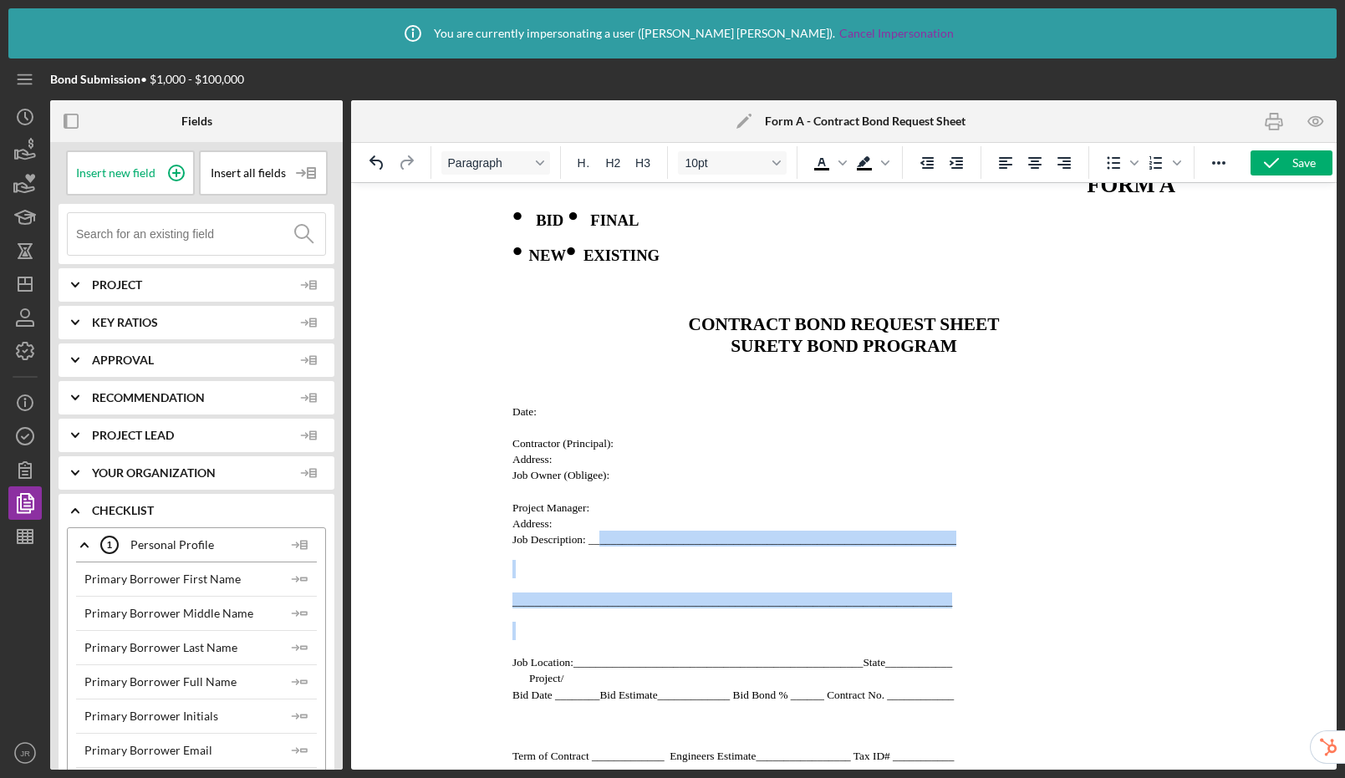
drag, startPoint x: 968, startPoint y: 615, endPoint x: 599, endPoint y: 551, distance: 375.1
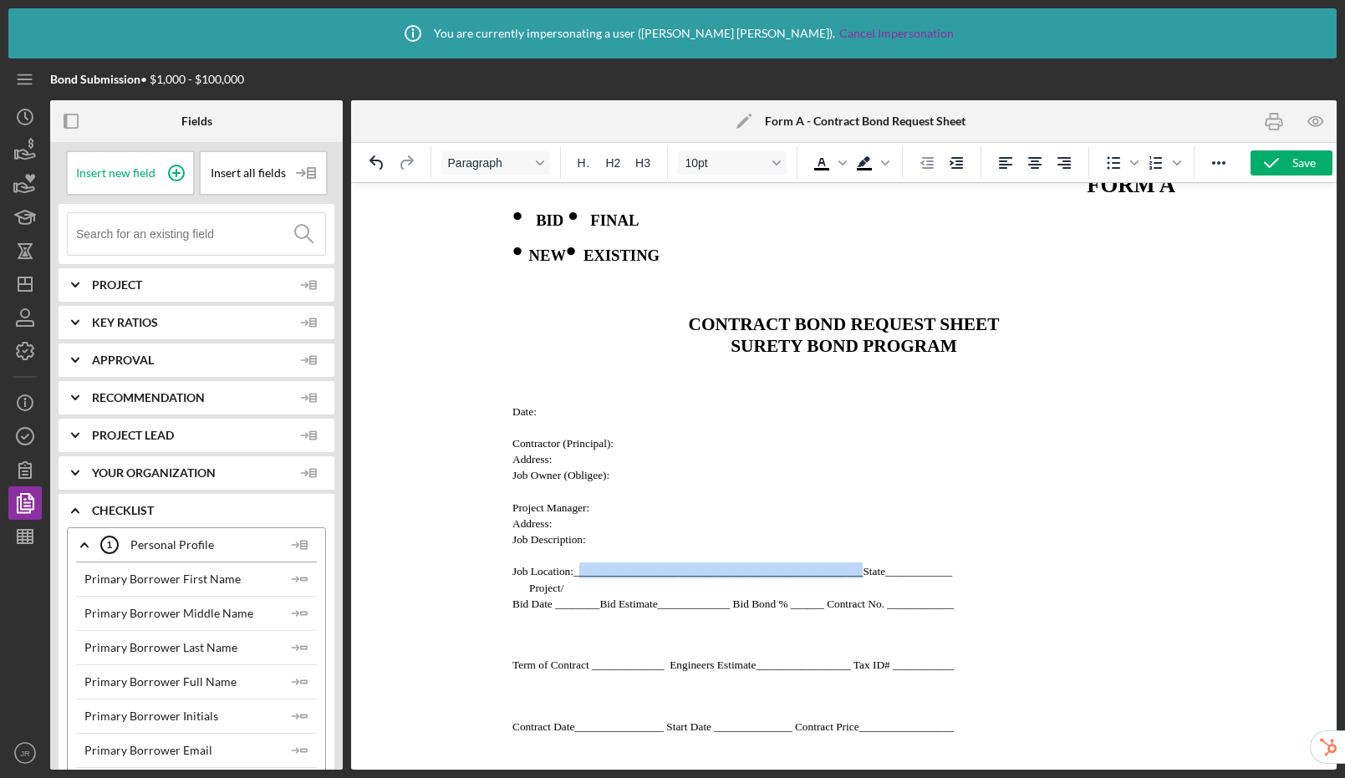
drag, startPoint x: 864, startPoint y: 581, endPoint x: 578, endPoint y: 580, distance: 286.8
click at [578, 578] on span "Job Location:____________________________________________________State_________…" at bounding box center [732, 571] width 440 height 13
drag, startPoint x: 681, startPoint y: 580, endPoint x: 599, endPoint y: 576, distance: 82.0
click at [599, 576] on p "Job Location: State____________" at bounding box center [843, 571] width 663 height 16
click at [576, 578] on span "Job Location: State:" at bounding box center [556, 571] width 89 height 13
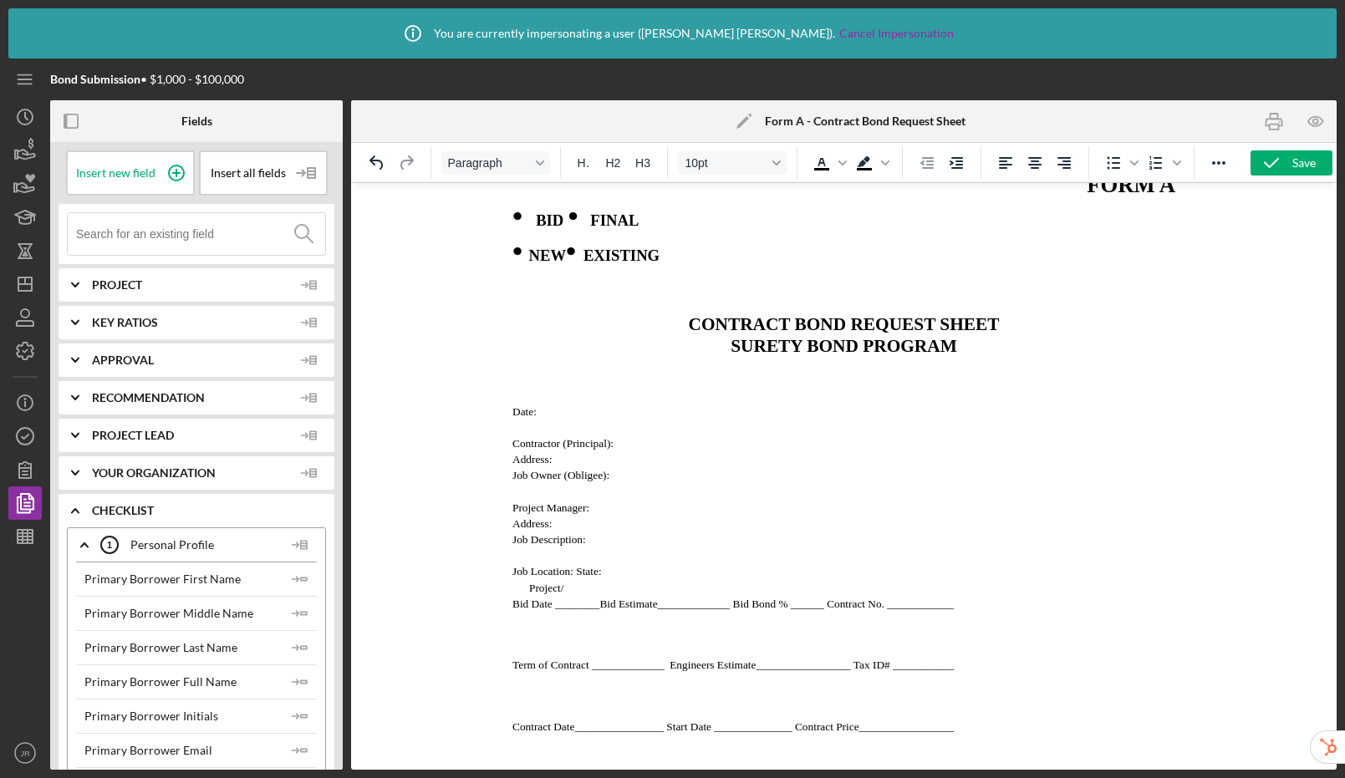
click at [576, 578] on span "Job Location: State:" at bounding box center [556, 571] width 89 height 13
click at [575, 578] on span "Job Location: State:" at bounding box center [556, 571] width 89 height 13
drag, startPoint x: 600, startPoint y: 594, endPoint x: 548, endPoint y: 597, distance: 51.9
click at [548, 595] on p "Project/" at bounding box center [843, 587] width 663 height 16
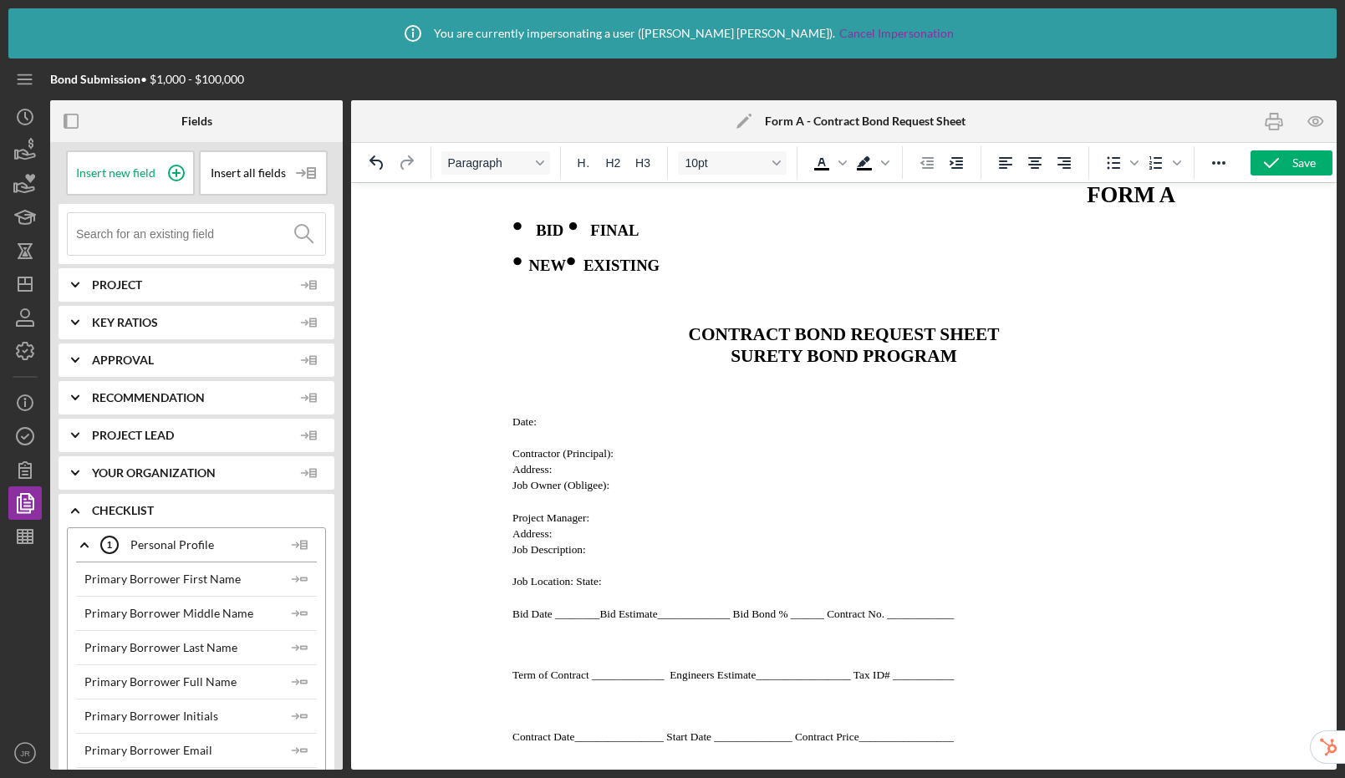
click at [529, 601] on p "Rich Text Area. Press ALT-0 for help." at bounding box center [843, 597] width 663 height 16
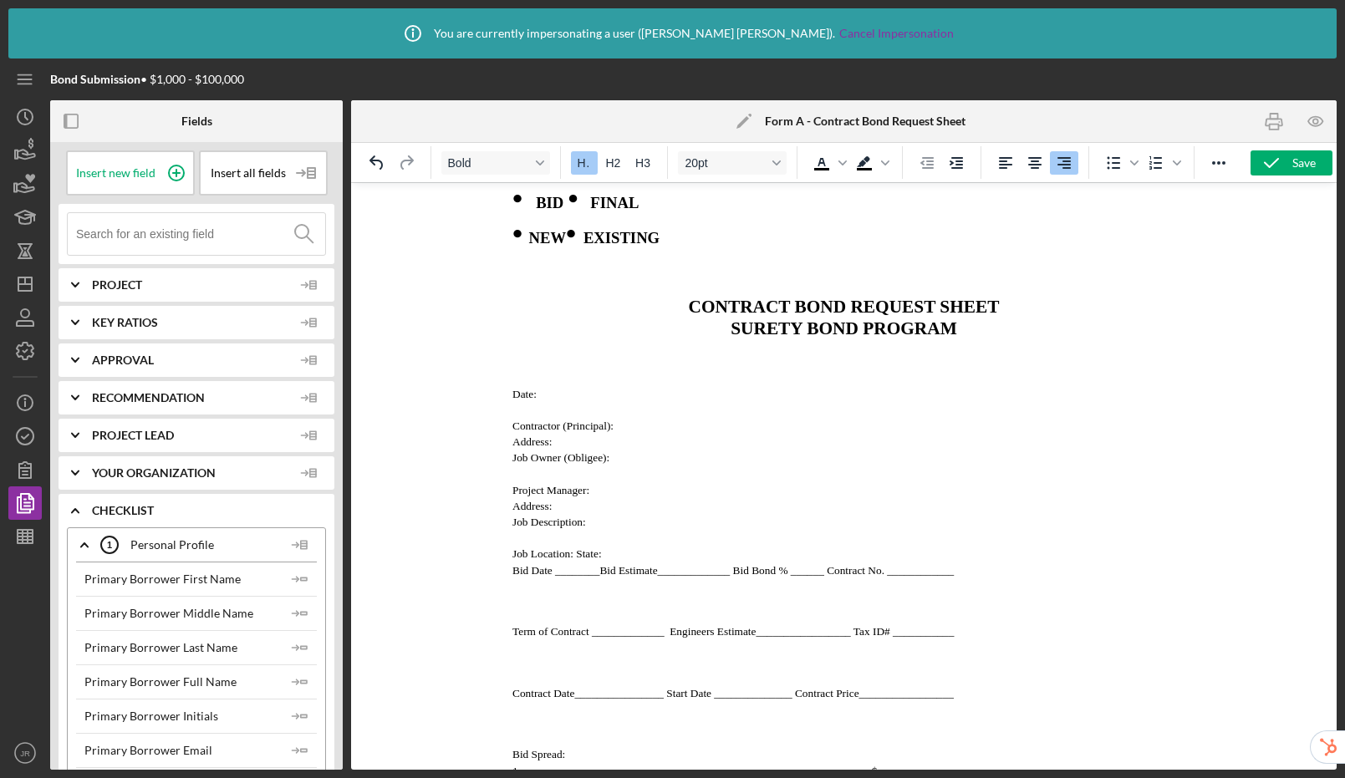
scroll to position [50, 0]
click at [601, 574] on span "Bid Date ________Bid Estimate_____________ Bid Bond % ______ Contract No. _____…" at bounding box center [732, 567] width 441 height 13
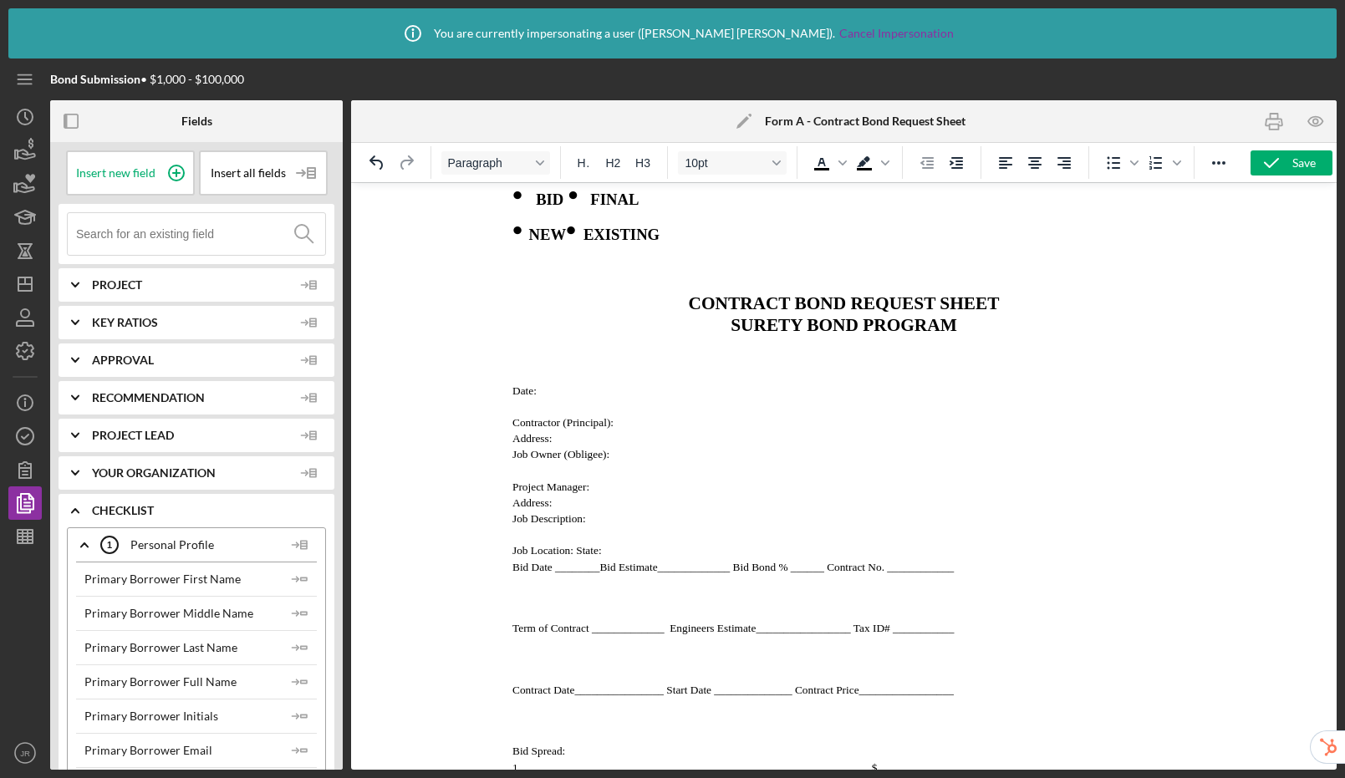
click at [578, 557] on span "Job Location: State:" at bounding box center [556, 550] width 89 height 13
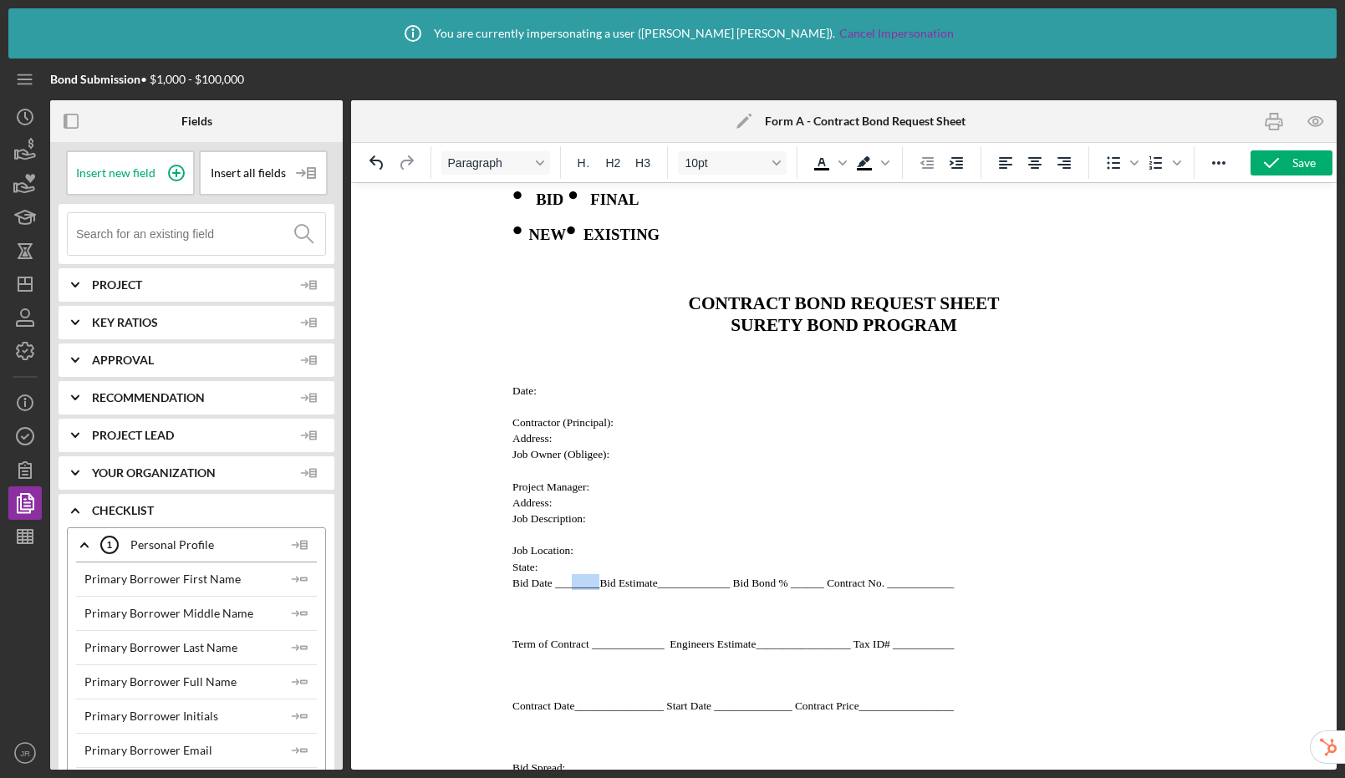
drag, startPoint x: 600, startPoint y: 591, endPoint x: 570, endPoint y: 590, distance: 30.1
click at [570, 589] on span "Bid Date ________Bid Estimate_____________ Bid Bond % ______ Contract No. _____…" at bounding box center [732, 583] width 441 height 13
click at [553, 589] on span "Bid Date ________Bid Estimate_____________ Bid Bond % ______ Contract No. _____…" at bounding box center [732, 583] width 441 height 13
click at [828, 589] on span "Bid Date ________Bid Estimate_____________ Bid Bond % ______ Contract No. _____…" at bounding box center [732, 583] width 441 height 13
click at [555, 618] on p "Rich Text Area. Press ALT-0 for help." at bounding box center [843, 613] width 663 height 18
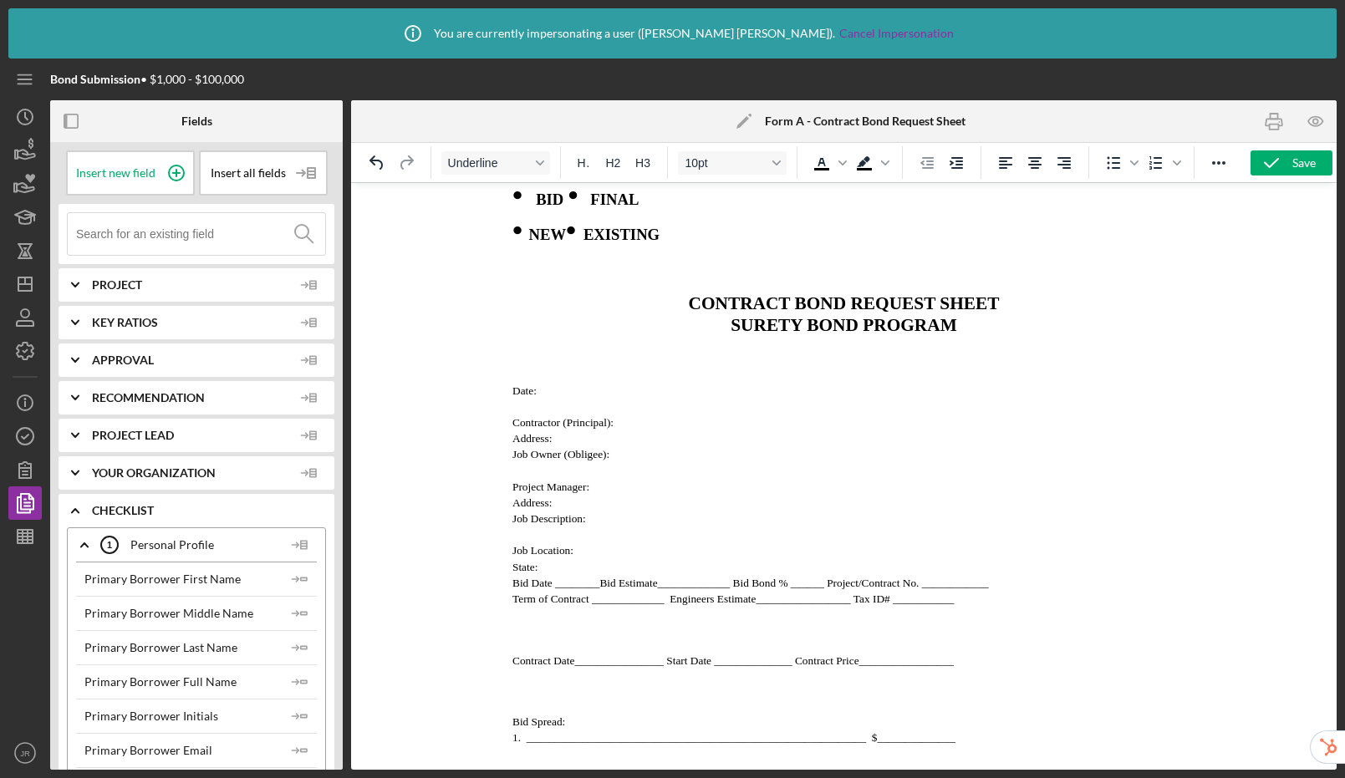
click at [548, 638] on p "Rich Text Area. Press ALT-0 for help." at bounding box center [843, 628] width 663 height 18
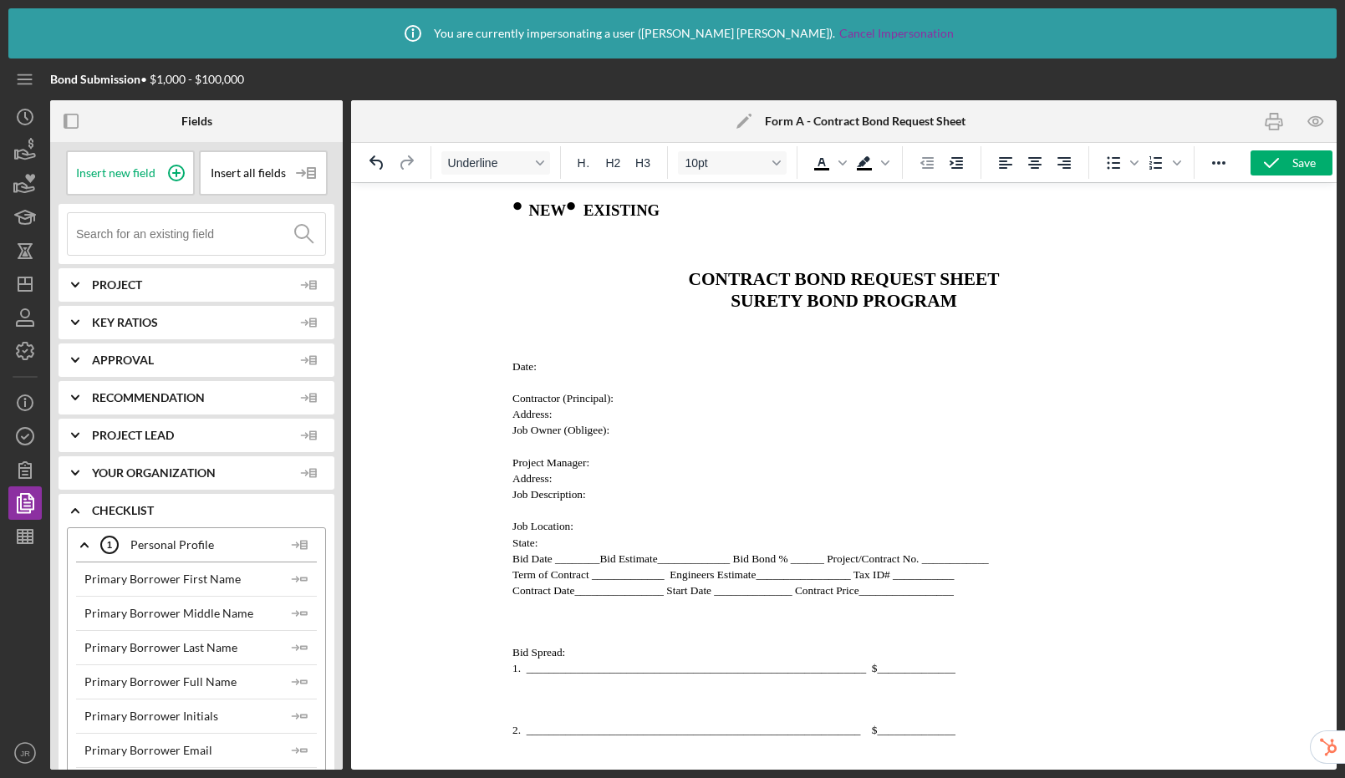
scroll to position [182, 0]
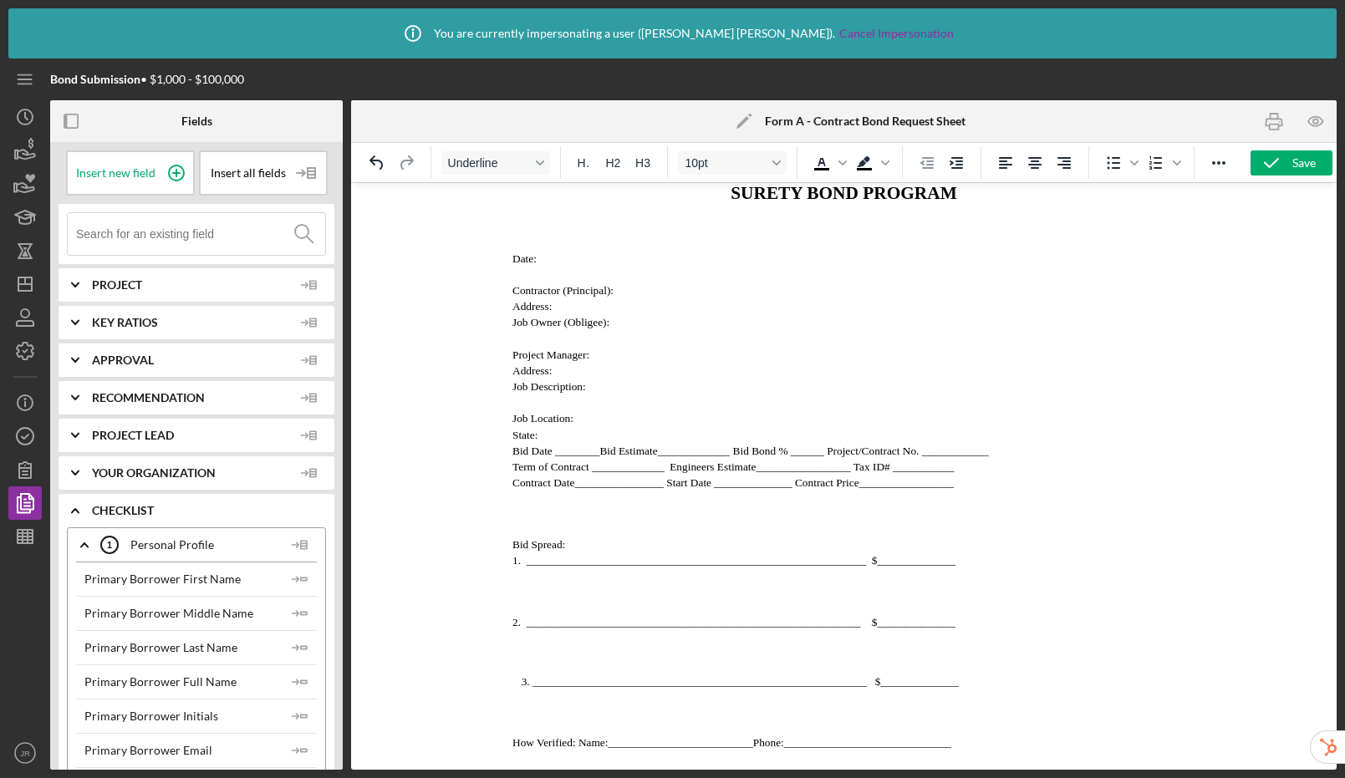
click at [538, 531] on body "FORM A • BID • FINAL • NEW • EXISTING CONTRACT BOND REQUEST SHEET SURETY BOND P…" at bounding box center [843, 585] width 663 height 1143
click at [548, 518] on p "Rich Text Area. Press ALT-0 for help." at bounding box center [843, 512] width 663 height 18
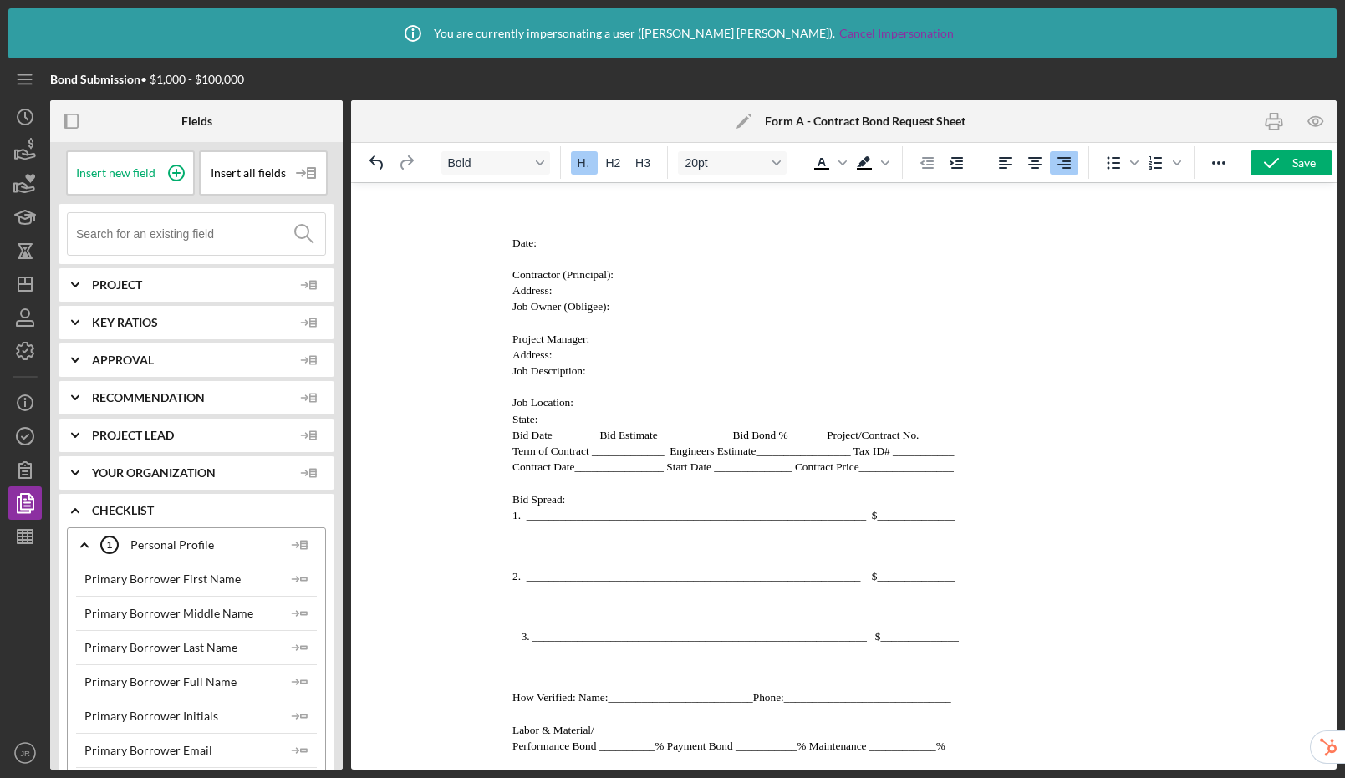
scroll to position [218, 0]
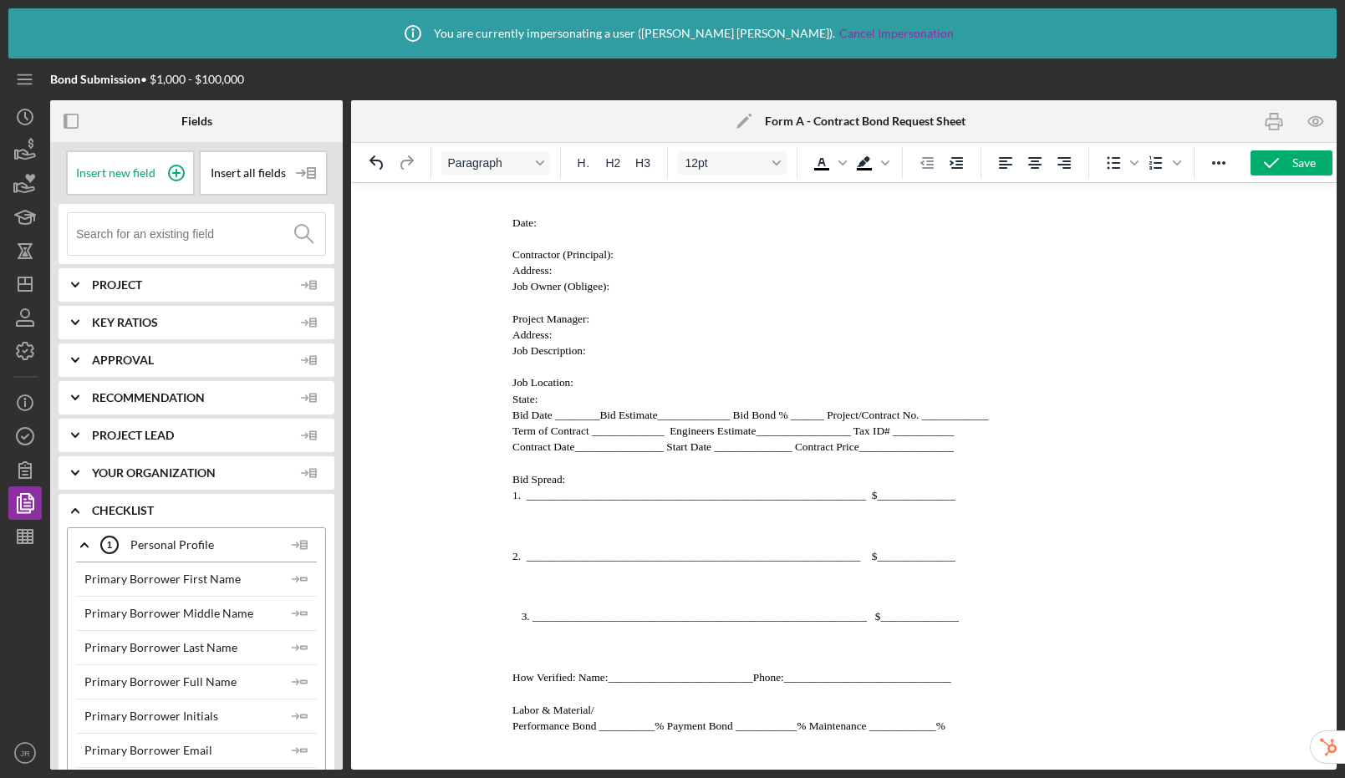
click at [516, 530] on p "Rich Text Area. Press ALT-0 for help." at bounding box center [843, 525] width 663 height 18
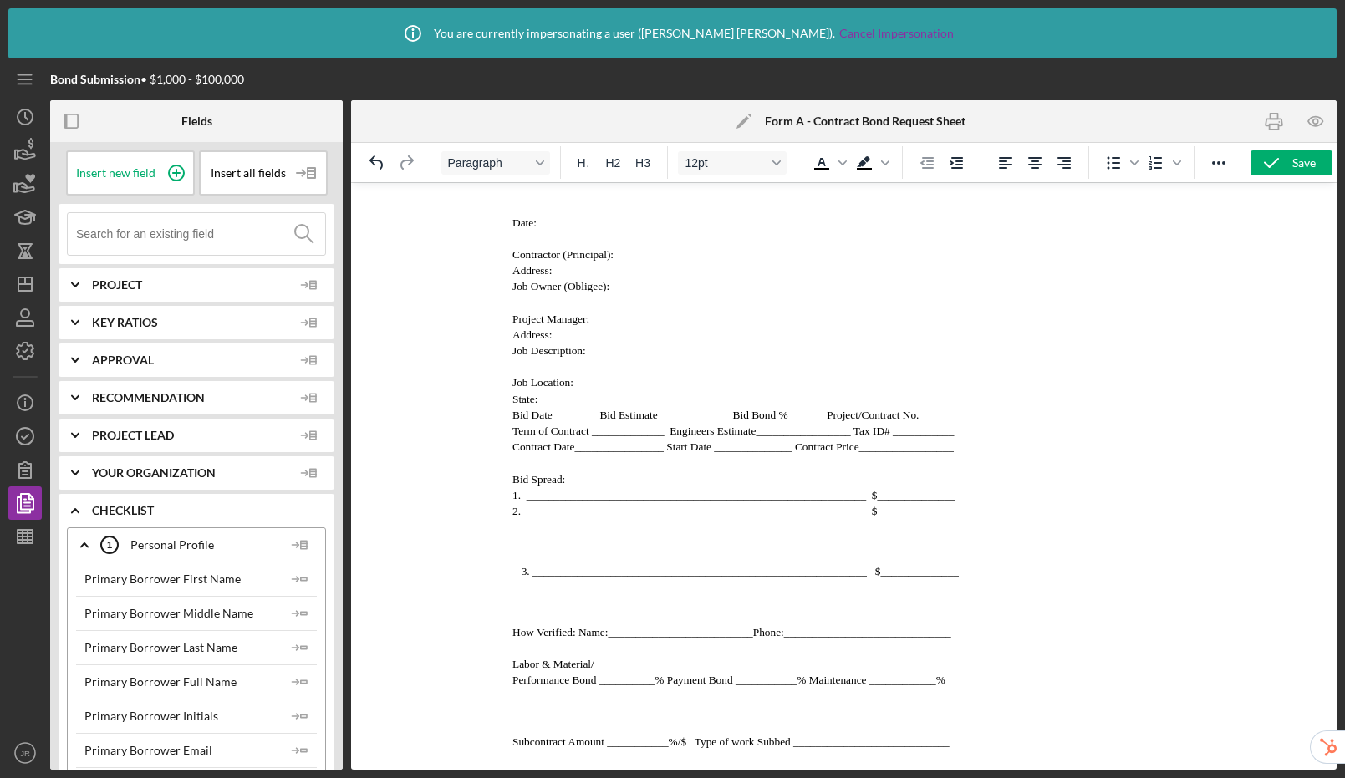
click at [603, 549] on p "Rich Text Area. Press ALT-0 for help." at bounding box center [843, 541] width 663 height 18
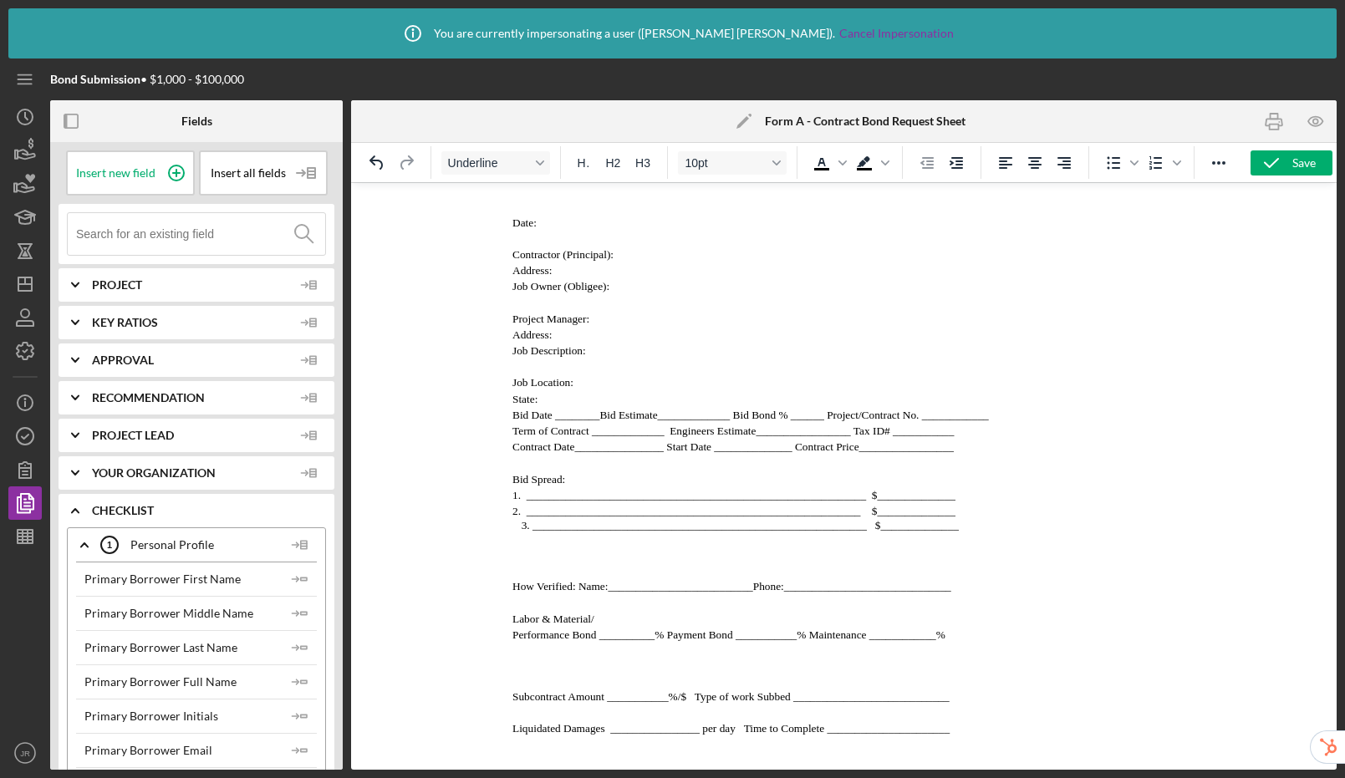
click at [518, 533] on ol "____________________________________________________________ $______________" at bounding box center [843, 525] width 663 height 14
click at [563, 566] on p "Rich Text Area. Press ALT-0 for help." at bounding box center [843, 557] width 663 height 18
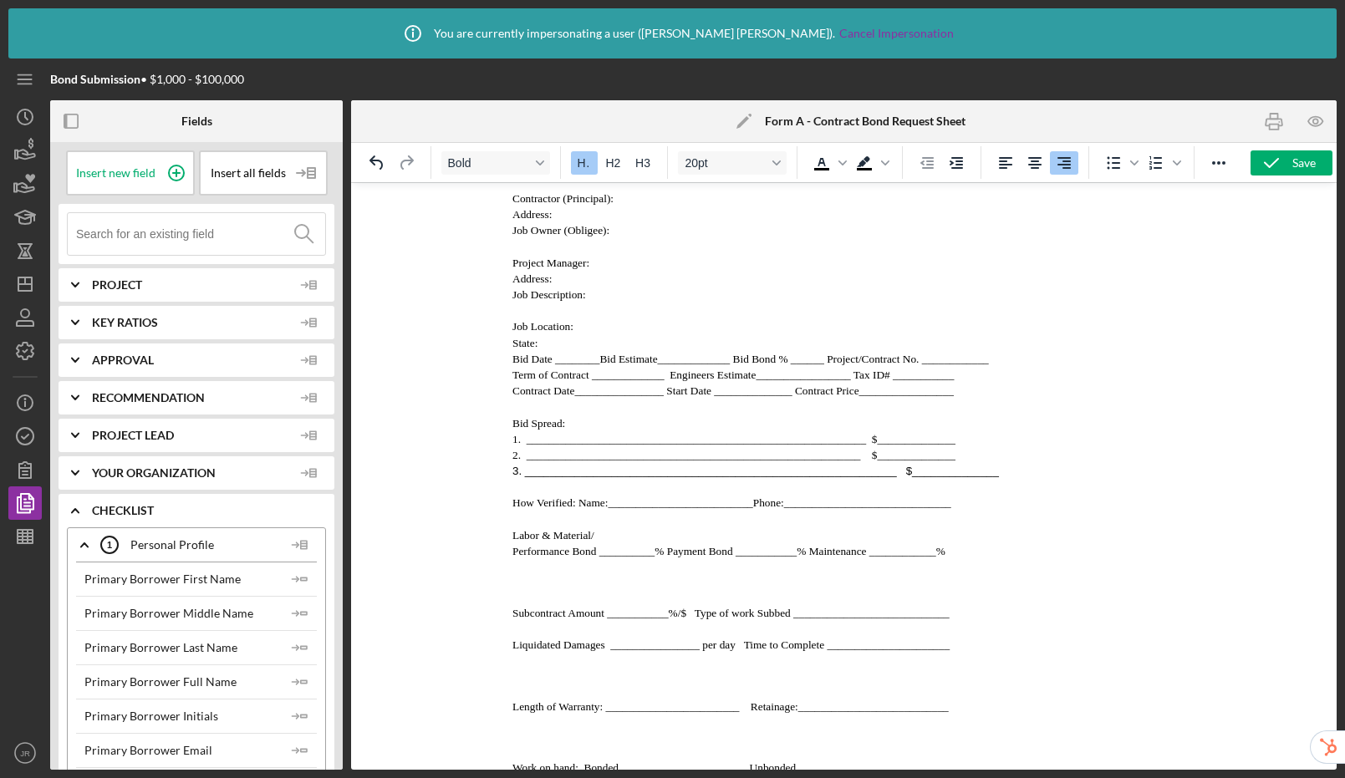
scroll to position [275, 0]
drag, startPoint x: 610, startPoint y: 543, endPoint x: 489, endPoint y: 540, distance: 121.2
click at [498, 540] on html "FORM A • BID • FINAL • NEW • EXISTING CONTRACT BOND REQUEST SHEET SURETY BOND P…" at bounding box center [843, 419] width 690 height 1022
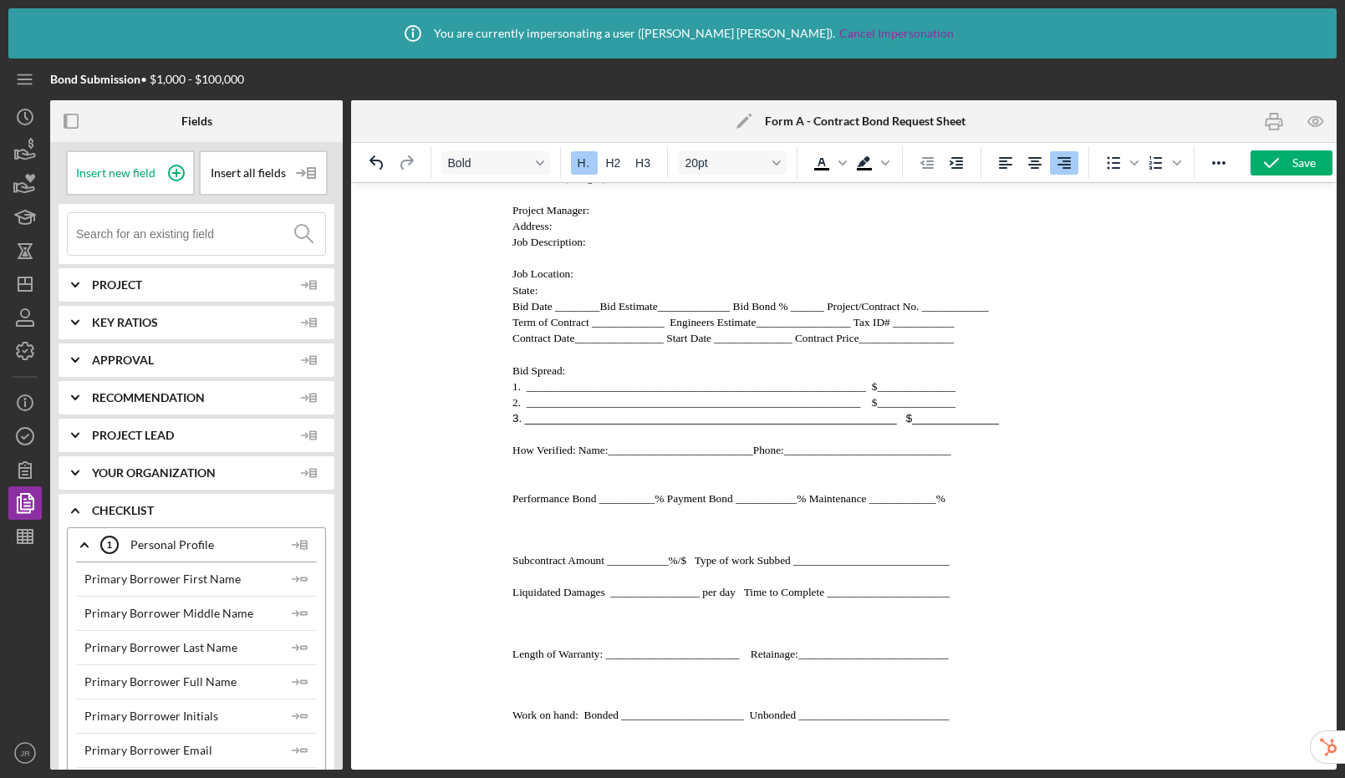
scroll to position [323, 0]
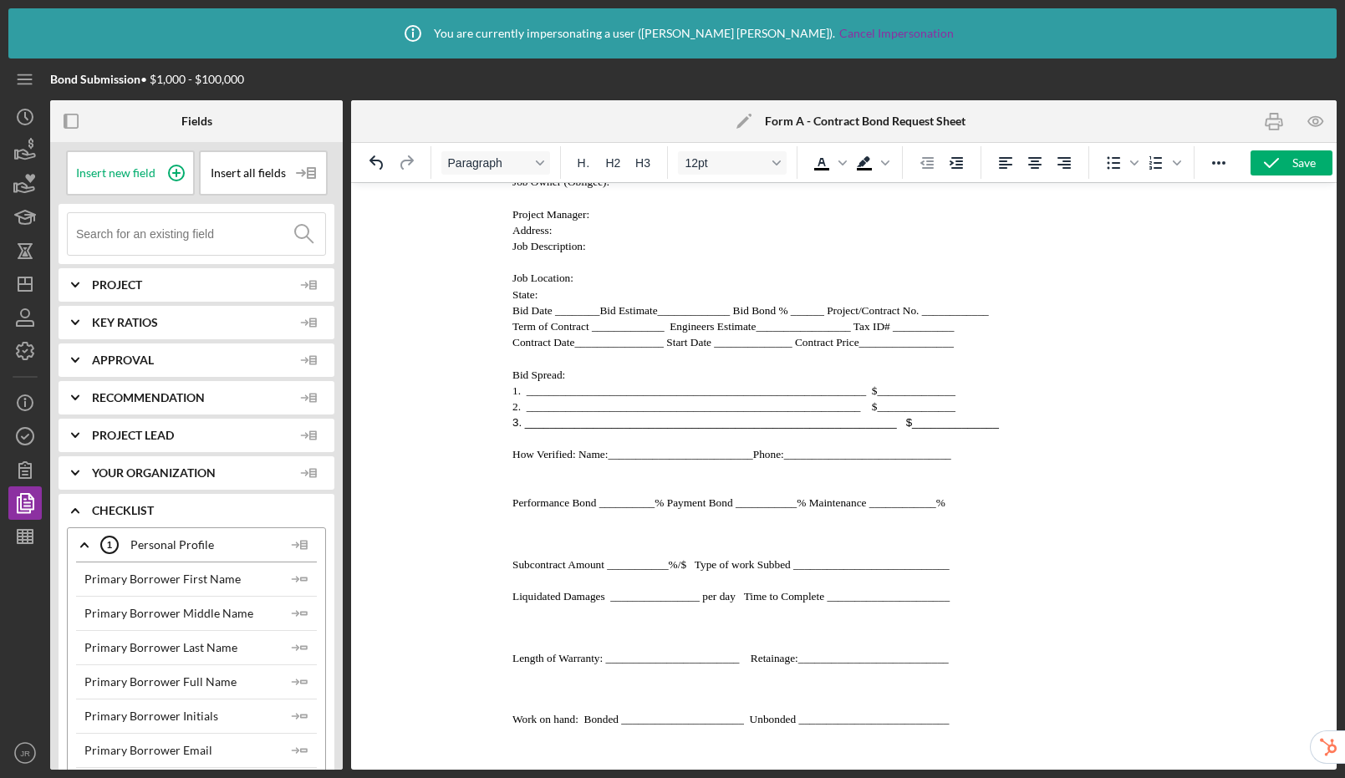
click at [537, 491] on p "Rich Text Area. Press ALT-0 for help." at bounding box center [843, 486] width 663 height 16
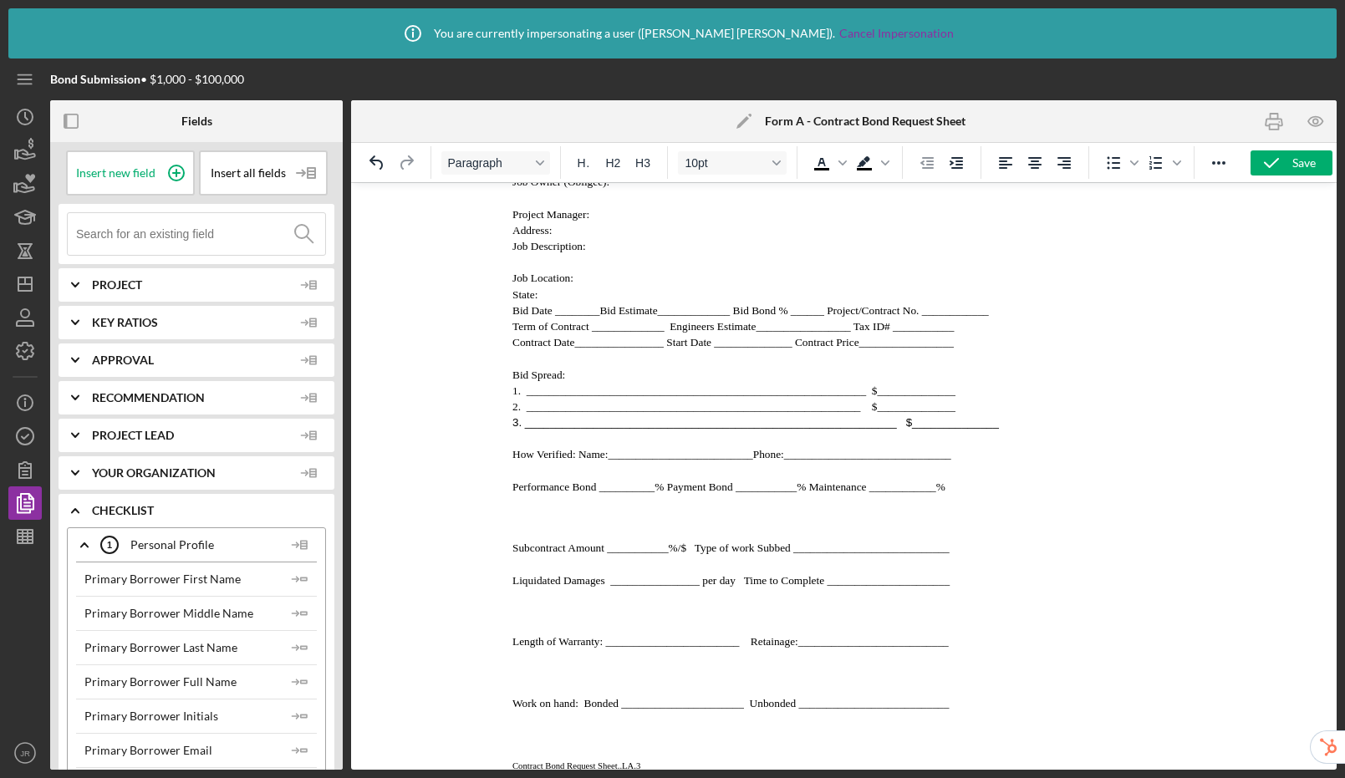
click at [514, 493] on span "Performance Bond __________%" at bounding box center [587, 487] width 151 height 13
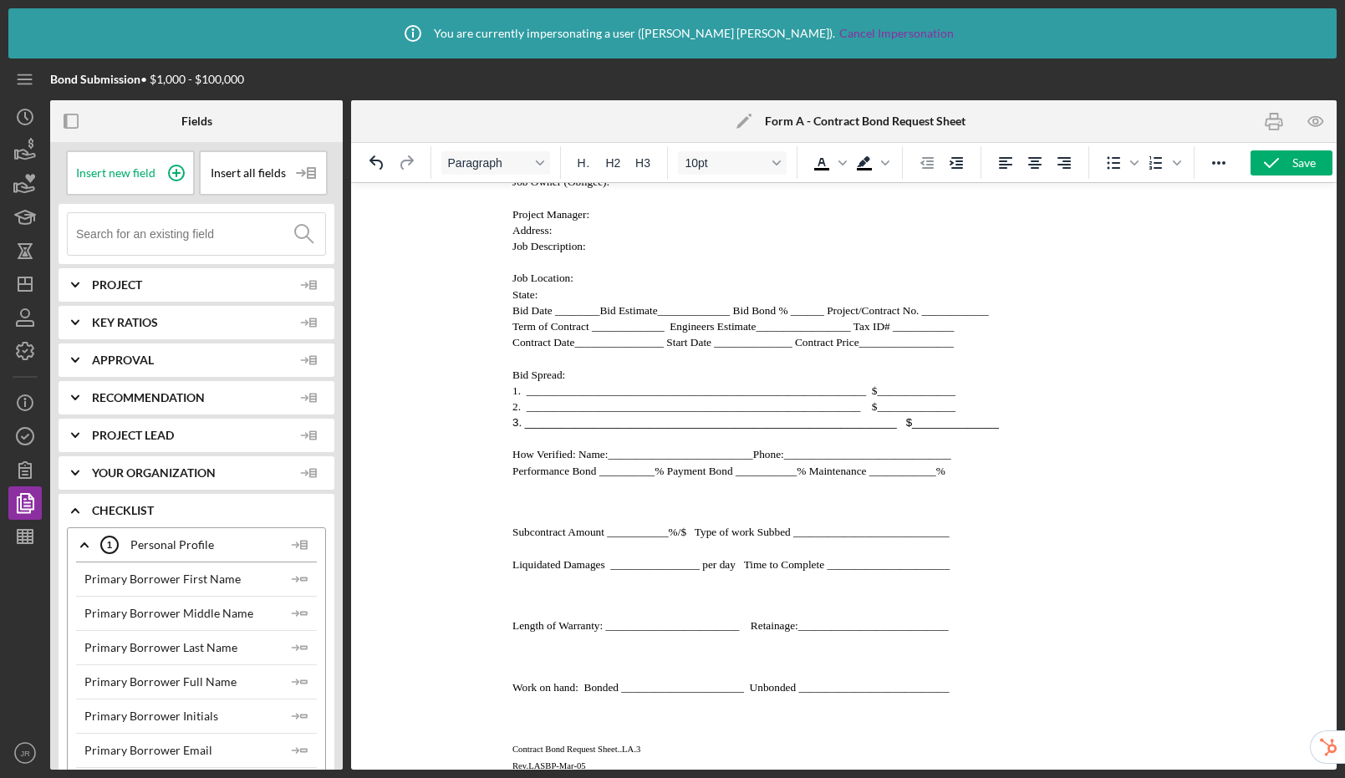
click at [675, 477] on span "Payment Bond ___________% Maintenance ____________%" at bounding box center [805, 471] width 278 height 13
click at [752, 477] on span "Performance Bond __________% Labor & Material/" at bounding box center [633, 471] width 242 height 13
click at [761, 477] on span "Payment Bond ___________% Maintenance ____________%" at bounding box center [895, 471] width 278 height 13
click at [584, 510] on p "Rich Text Area. Press ALT-0 for help." at bounding box center [843, 501] width 663 height 18
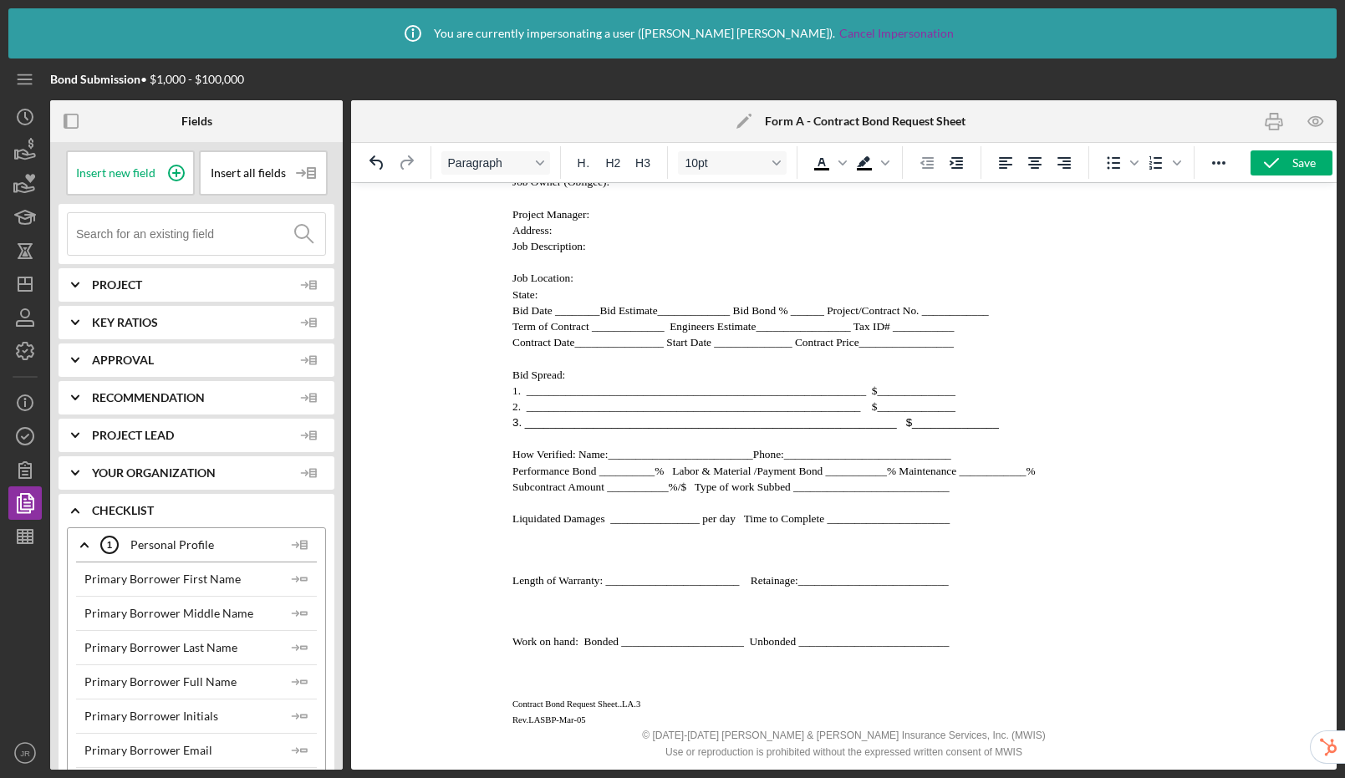
click at [510, 531] on html "FORM A • BID • FINAL • NEW • EXISTING CONTRACT BOND REQUEST SHEET SURETY BOND P…" at bounding box center [843, 332] width 690 height 944
click at [511, 527] on html "FORM A • BID • FINAL • NEW • EXISTING CONTRACT BOND REQUEST SHEET SURETY BOND P…" at bounding box center [843, 332] width 690 height 944
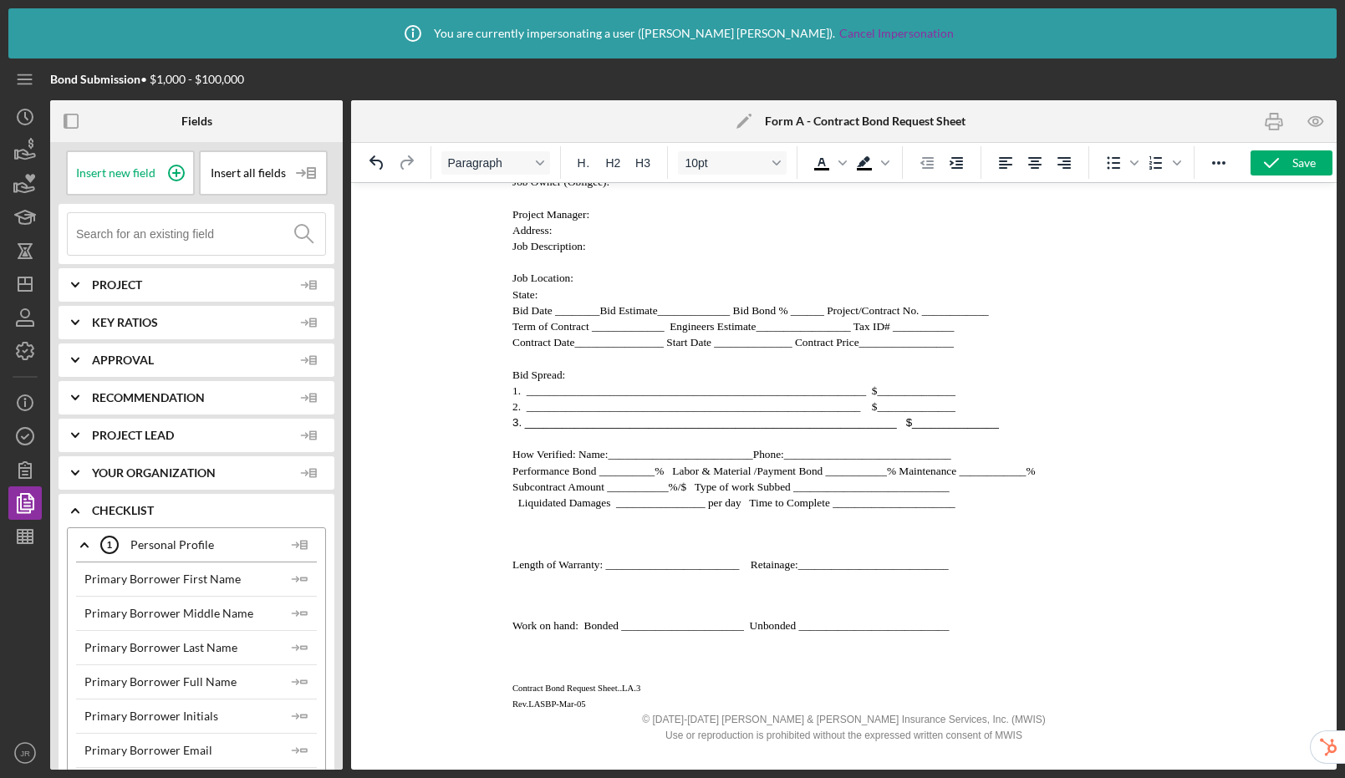
click at [512, 571] on span "Length of Warranty: ________________________ Retainage:________________________…" at bounding box center [730, 564] width 436 height 13
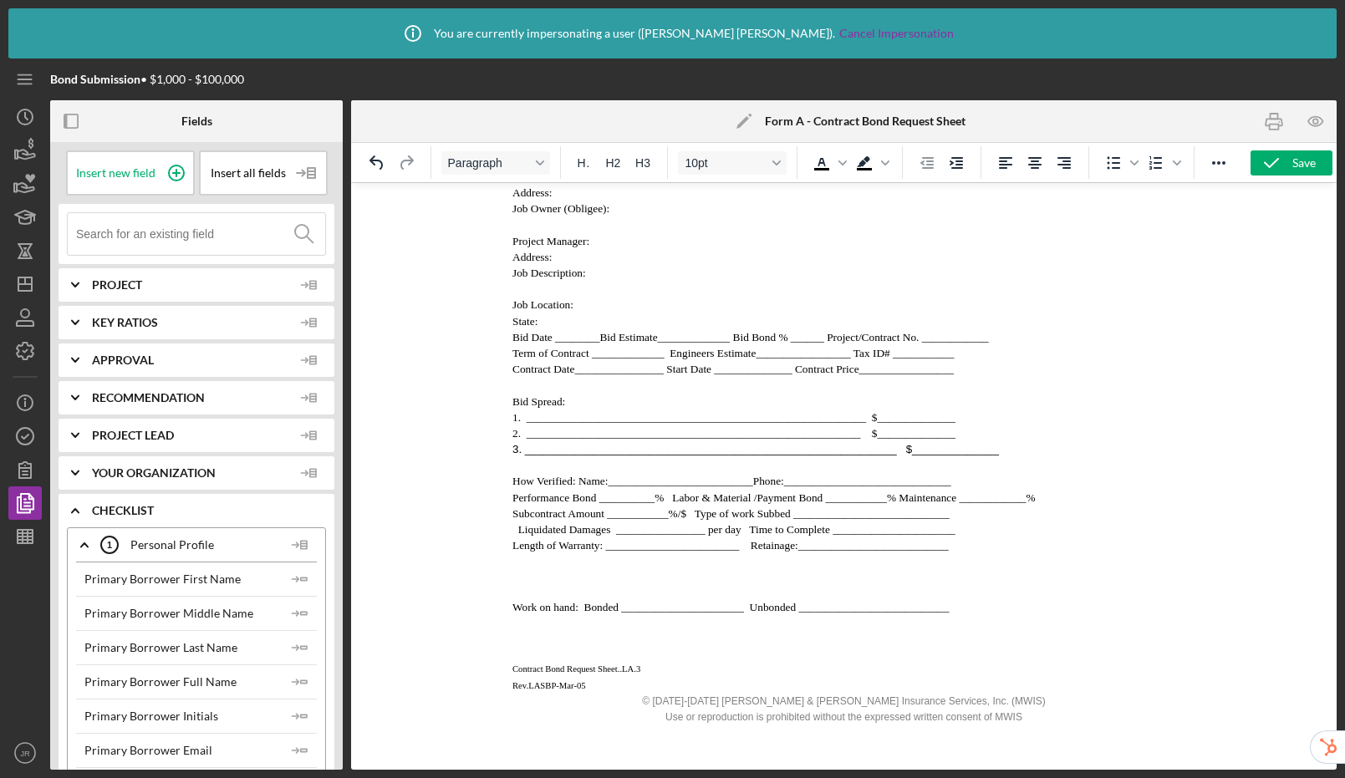
scroll to position [302, 0]
click at [518, 532] on span "Liquidated Damages ________________ per day Time to Complete __________________…" at bounding box center [735, 529] width 437 height 13
click at [512, 609] on span "Work on hand: Bonded ______________________ Unbonded ___________________________" at bounding box center [730, 607] width 436 height 13
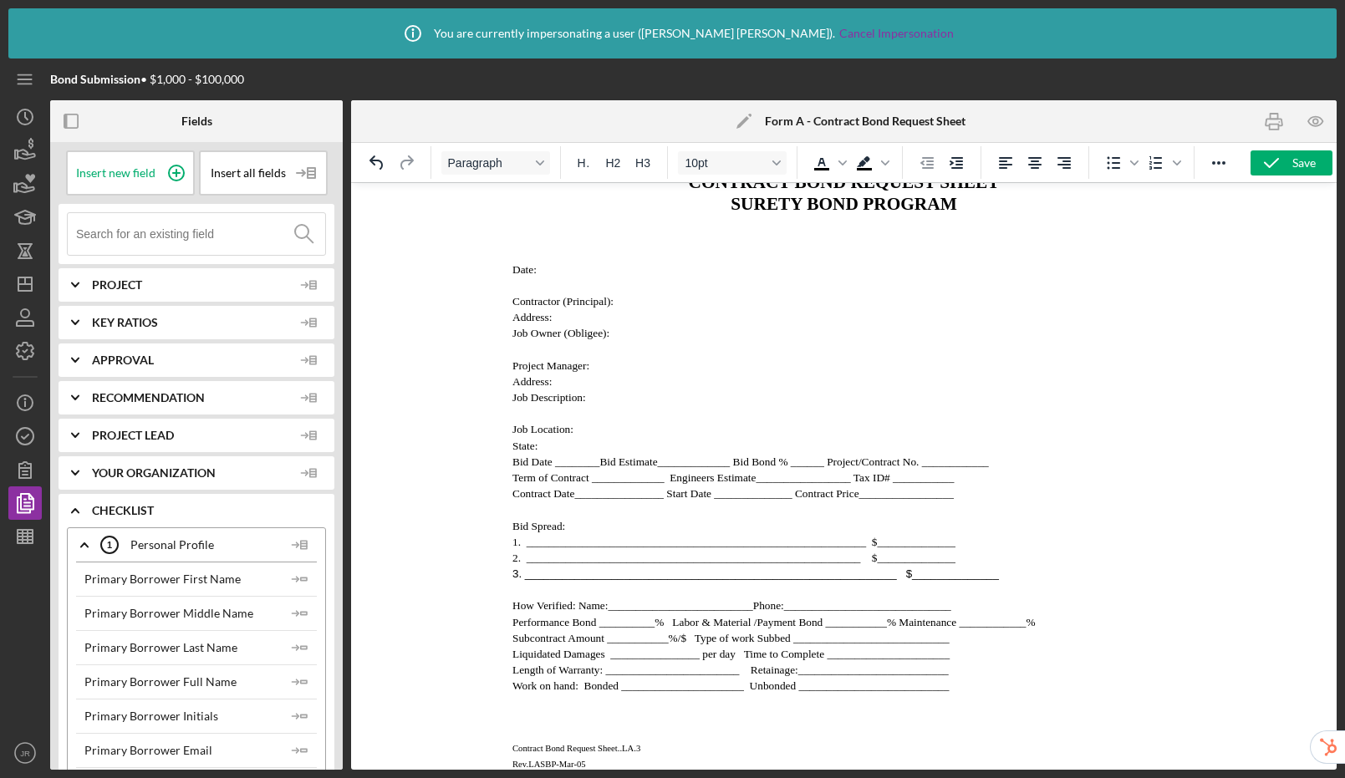
scroll to position [0, 0]
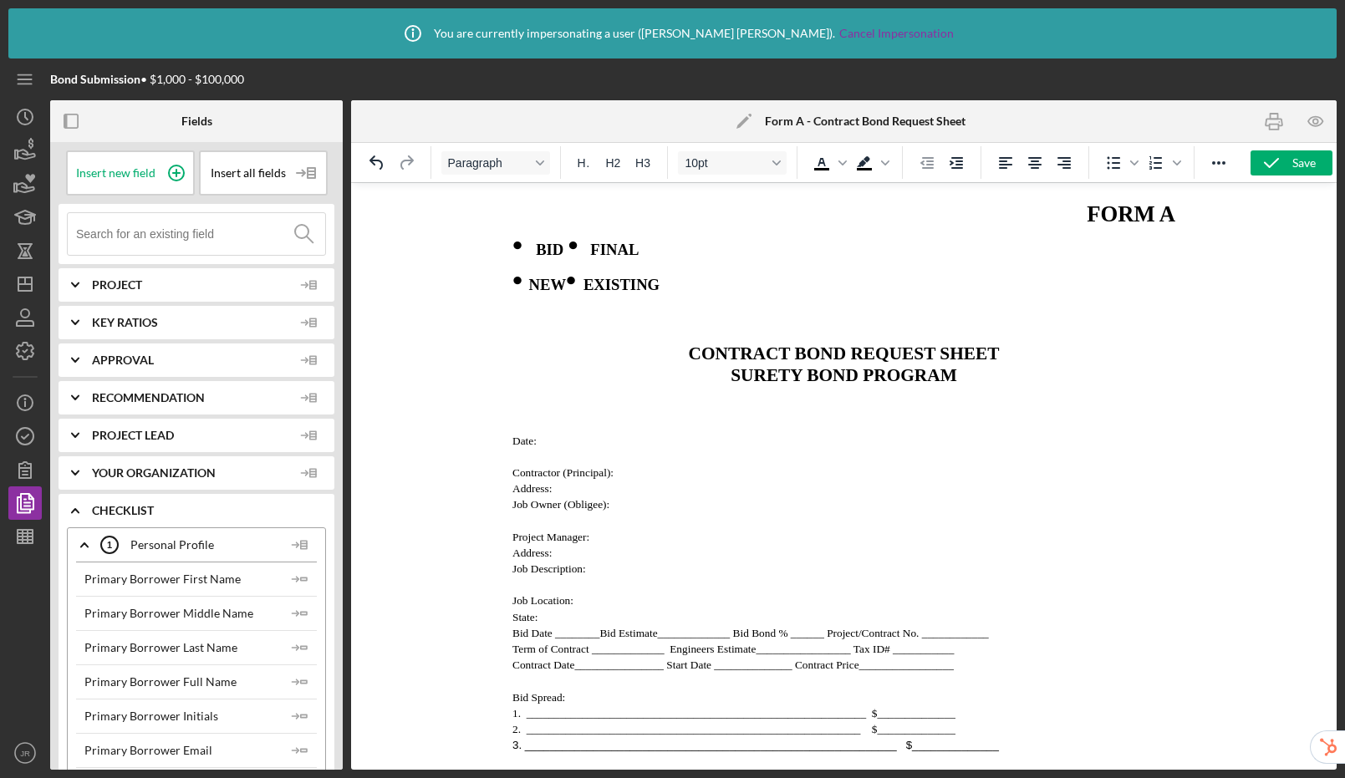
click at [650, 387] on p "SURETY BOND PROGRAM" at bounding box center [843, 376] width 663 height 22
click at [1313, 122] on icon "button" at bounding box center [1315, 121] width 5 height 5
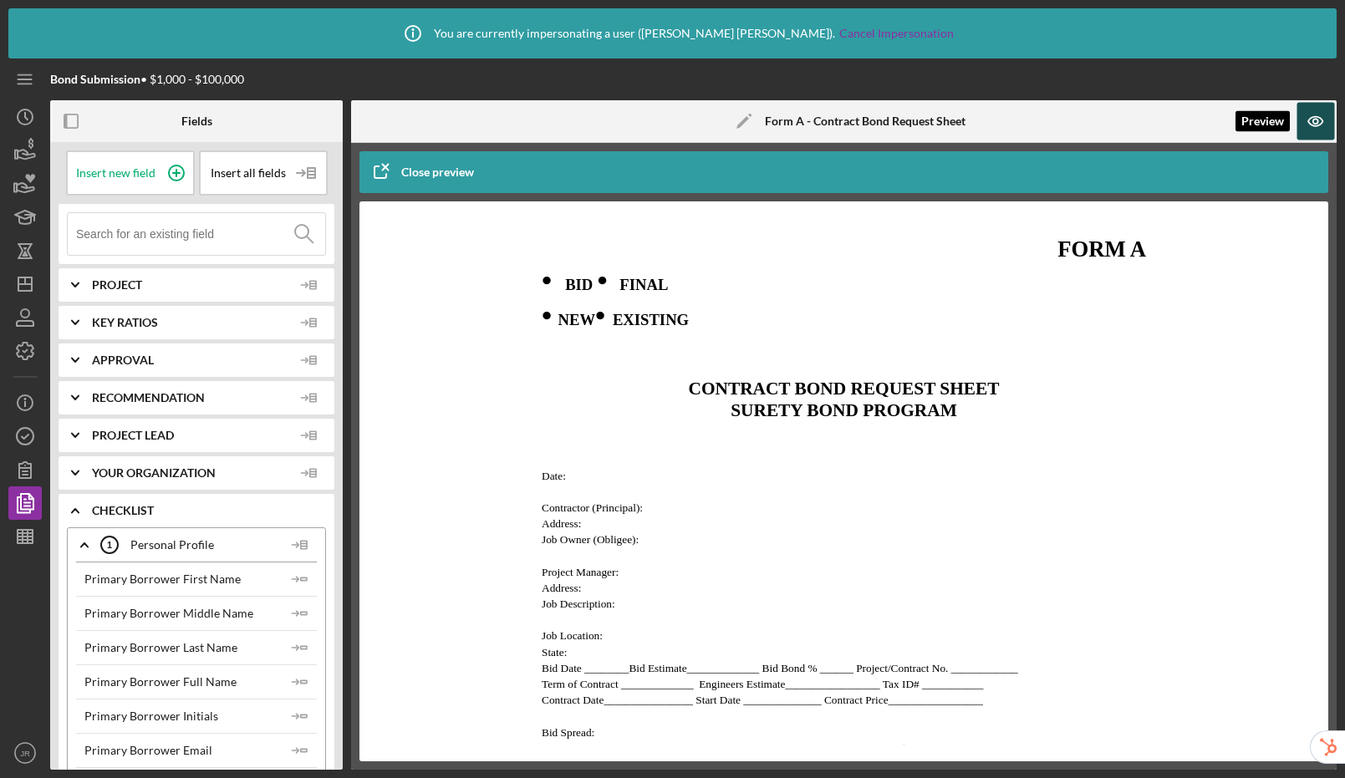
click at [1326, 109] on icon "button" at bounding box center [1316, 122] width 38 height 38
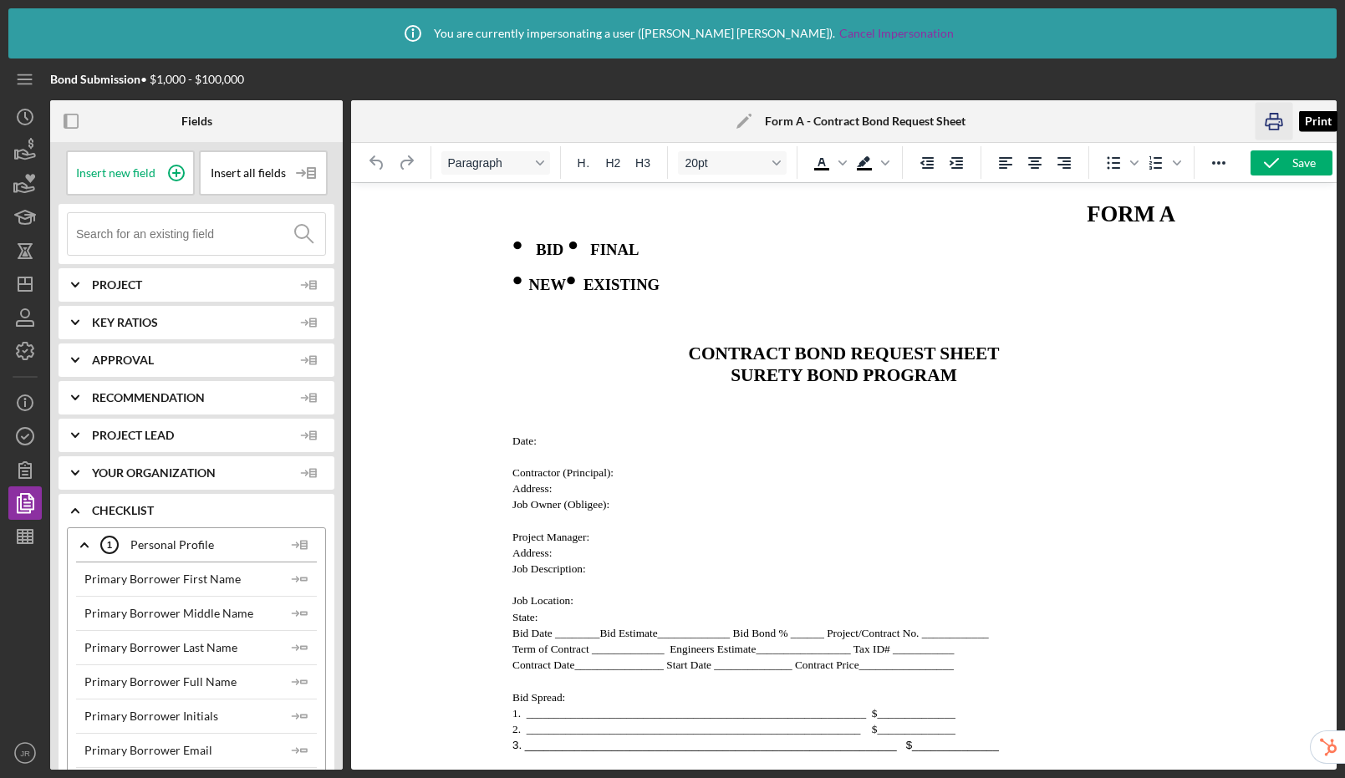
click at [1272, 121] on icon "button" at bounding box center [1275, 122] width 38 height 38
click at [530, 424] on body "FORM A • BID • FINAL • NEW • EXISTING CONTRACT BOND REQUEST SHEET SURETY BOND P…" at bounding box center [843, 601] width 663 height 810
click at [584, 387] on p "SURETY BOND PROGRAM" at bounding box center [843, 376] width 663 height 22
click at [554, 415] on p "Rich Text Area. Press ALT-0 for help." at bounding box center [843, 409] width 663 height 18
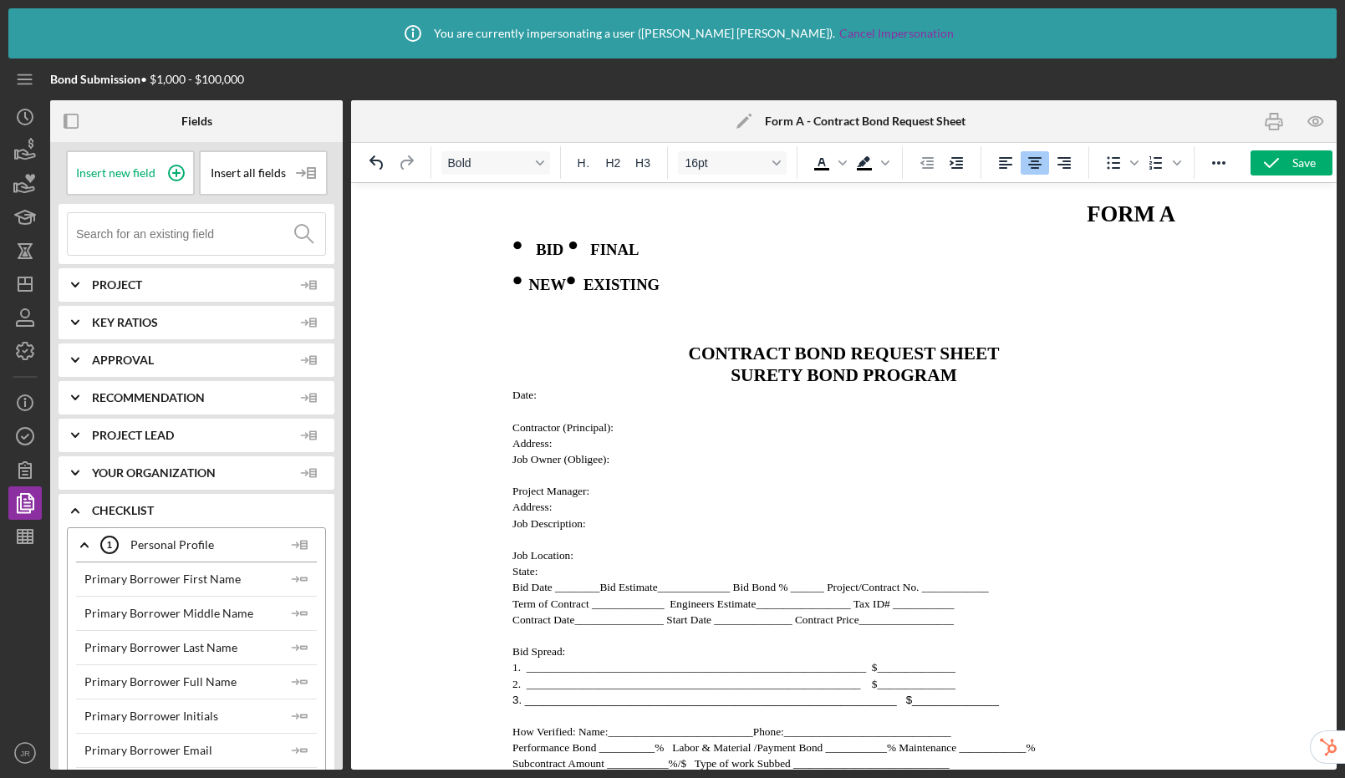
click at [665, 314] on body "FORM A • BID • FINAL • NEW • EXISTING CONTRACT BOND REQUEST SHEET SURETY BOND P…" at bounding box center [843, 578] width 663 height 765
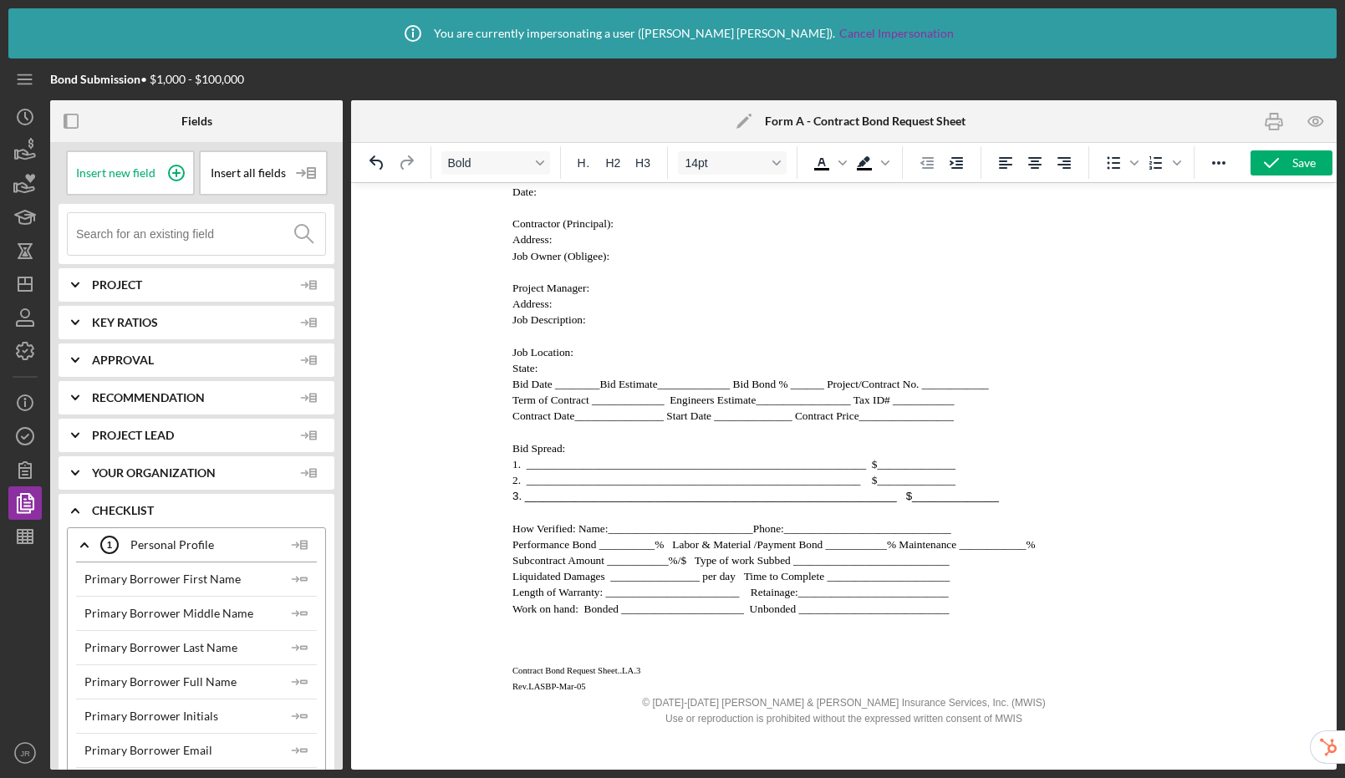
scroll to position [165, 0]
click at [1308, 157] on div "Save" at bounding box center [1303, 162] width 23 height 25
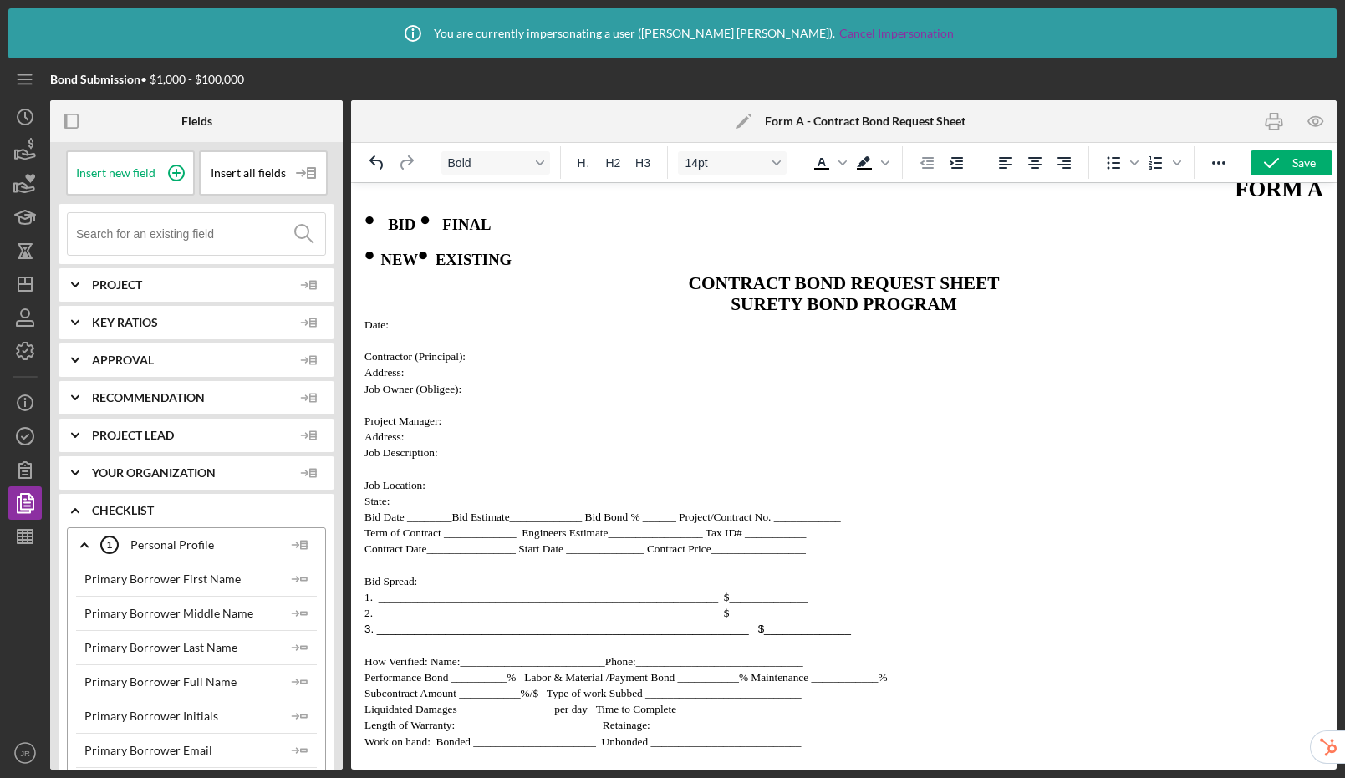
scroll to position [0, 0]
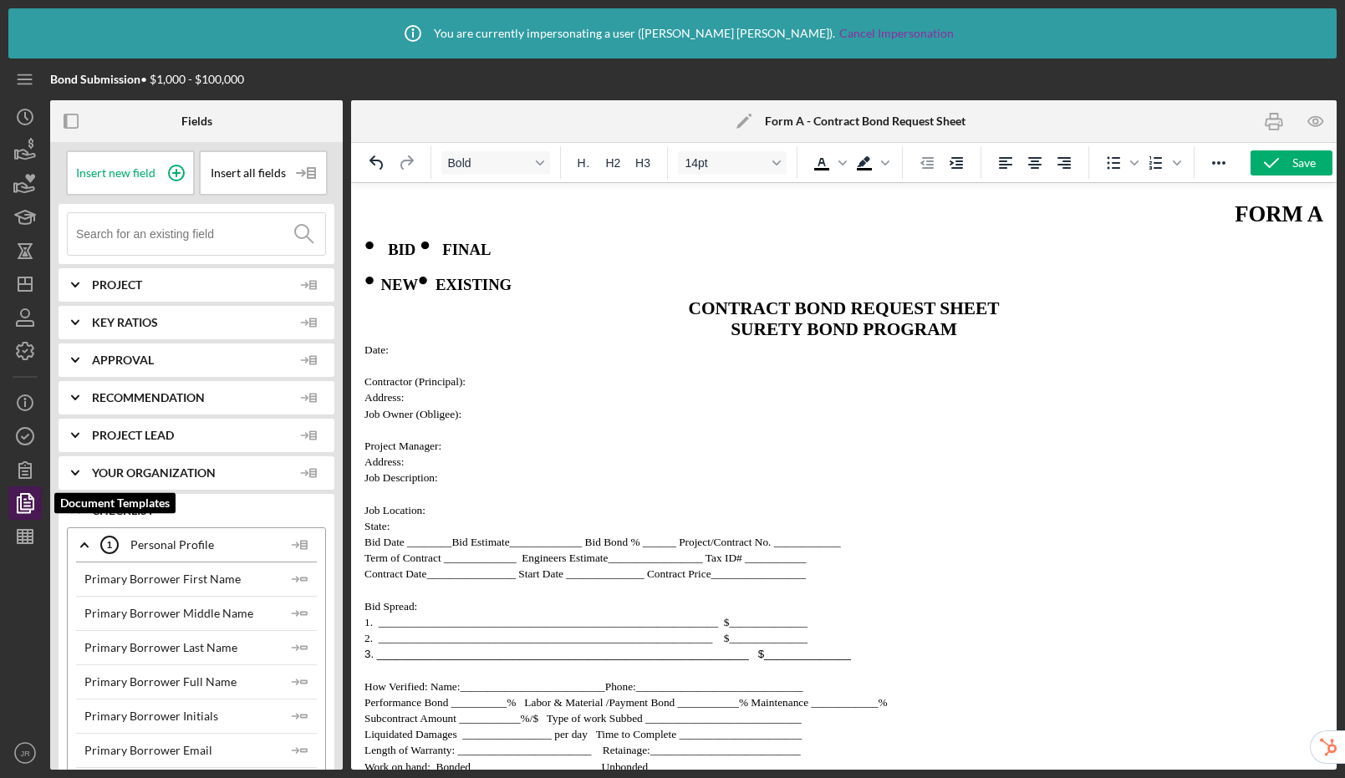
click at [35, 498] on icon "button" at bounding box center [25, 503] width 42 height 42
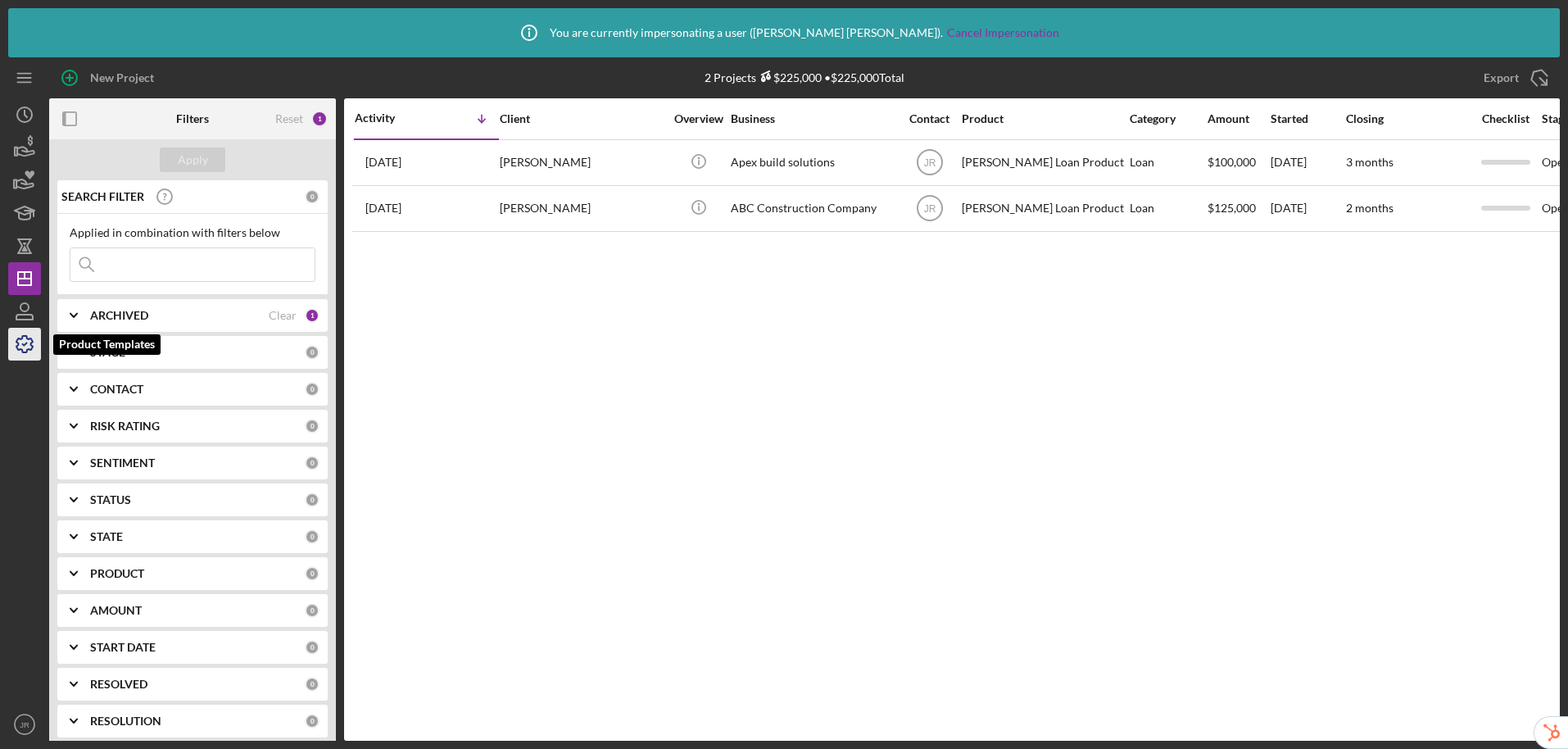
click at [36, 334] on icon "button" at bounding box center [24, 344] width 41 height 41
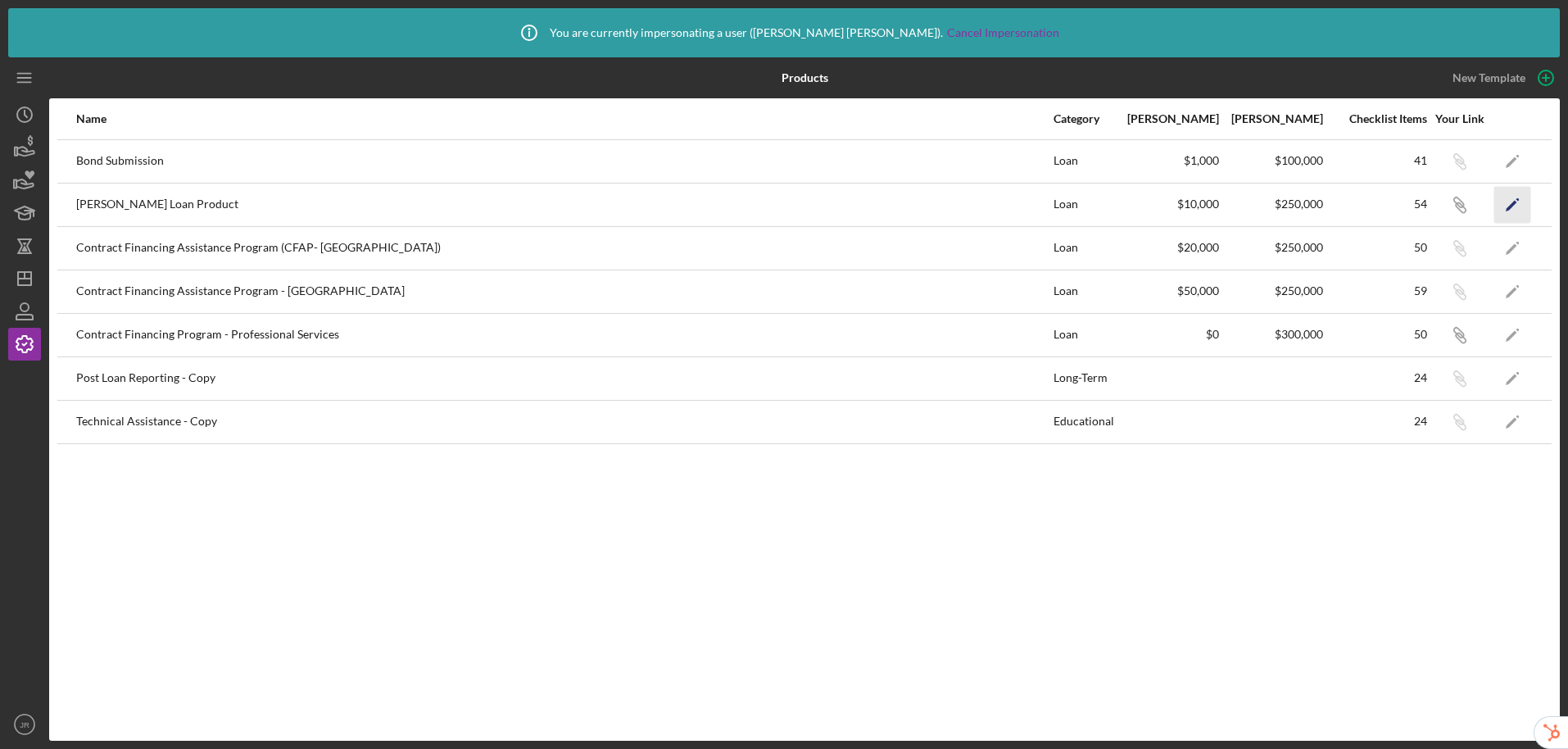
click at [1509, 207] on polygon "button" at bounding box center [1512, 206] width 12 height 12
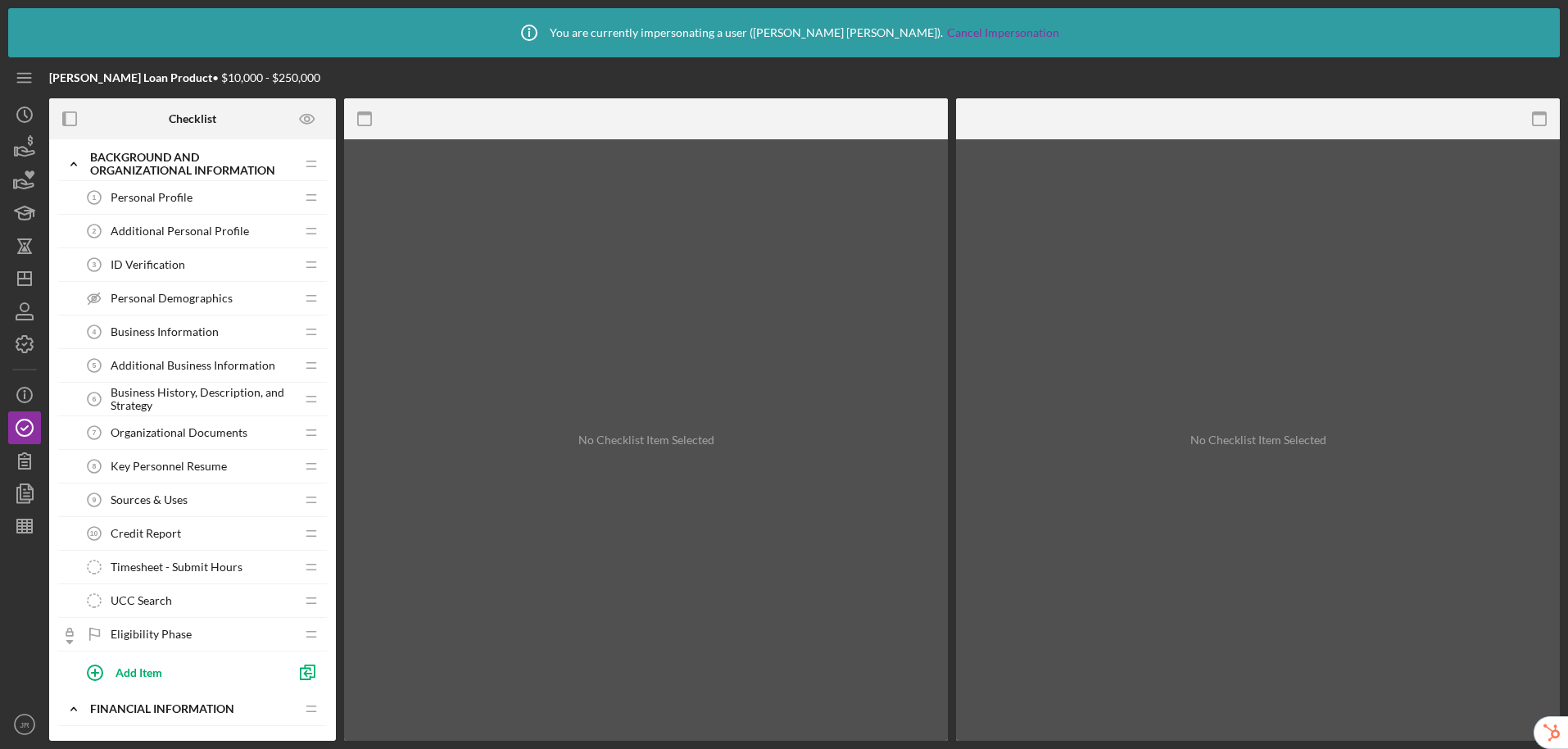
click at [218, 191] on div "Personal Profile 1 Personal Profile" at bounding box center [186, 197] width 218 height 32
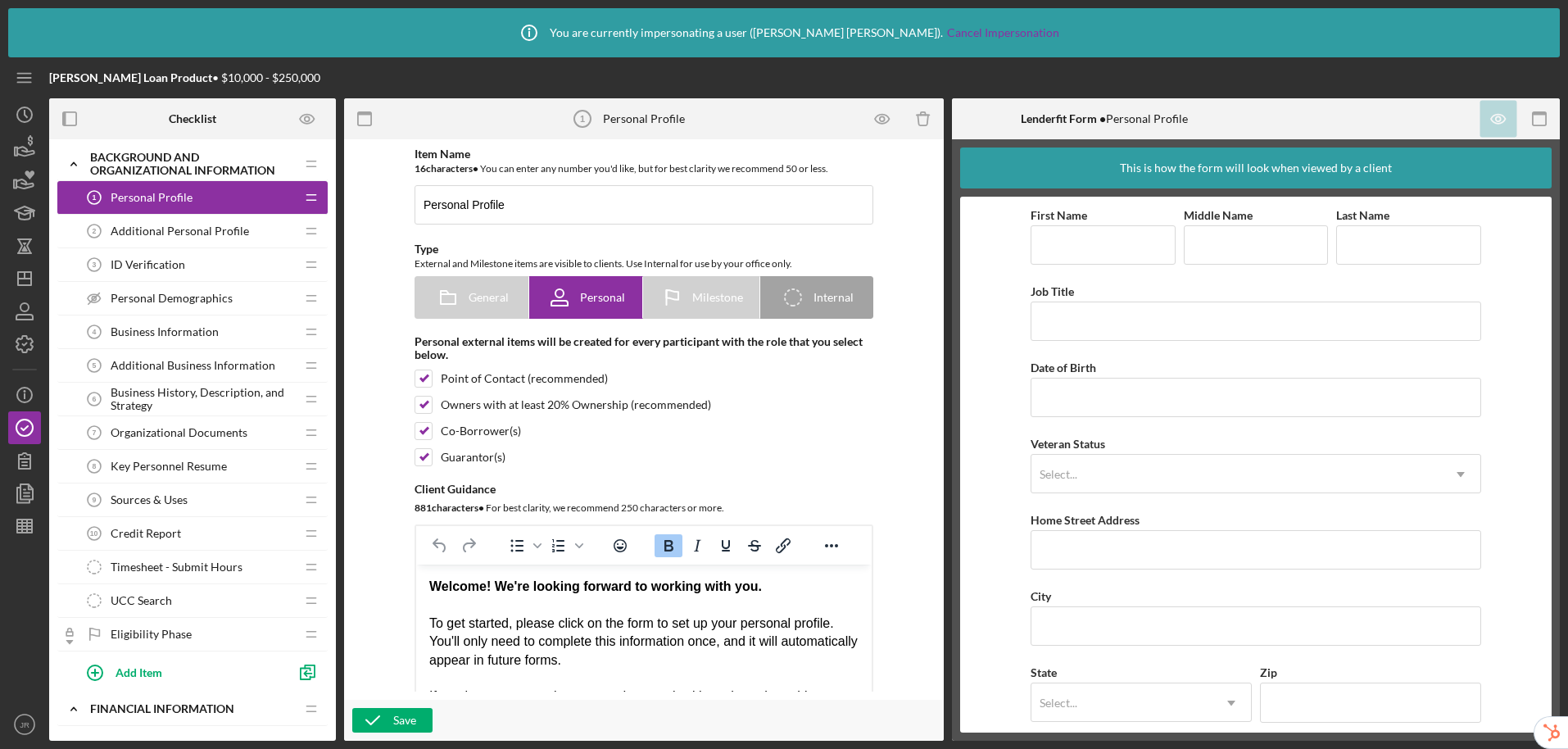
click at [264, 302] on div "Personal Demographics Personal Demographics" at bounding box center [186, 298] width 218 height 32
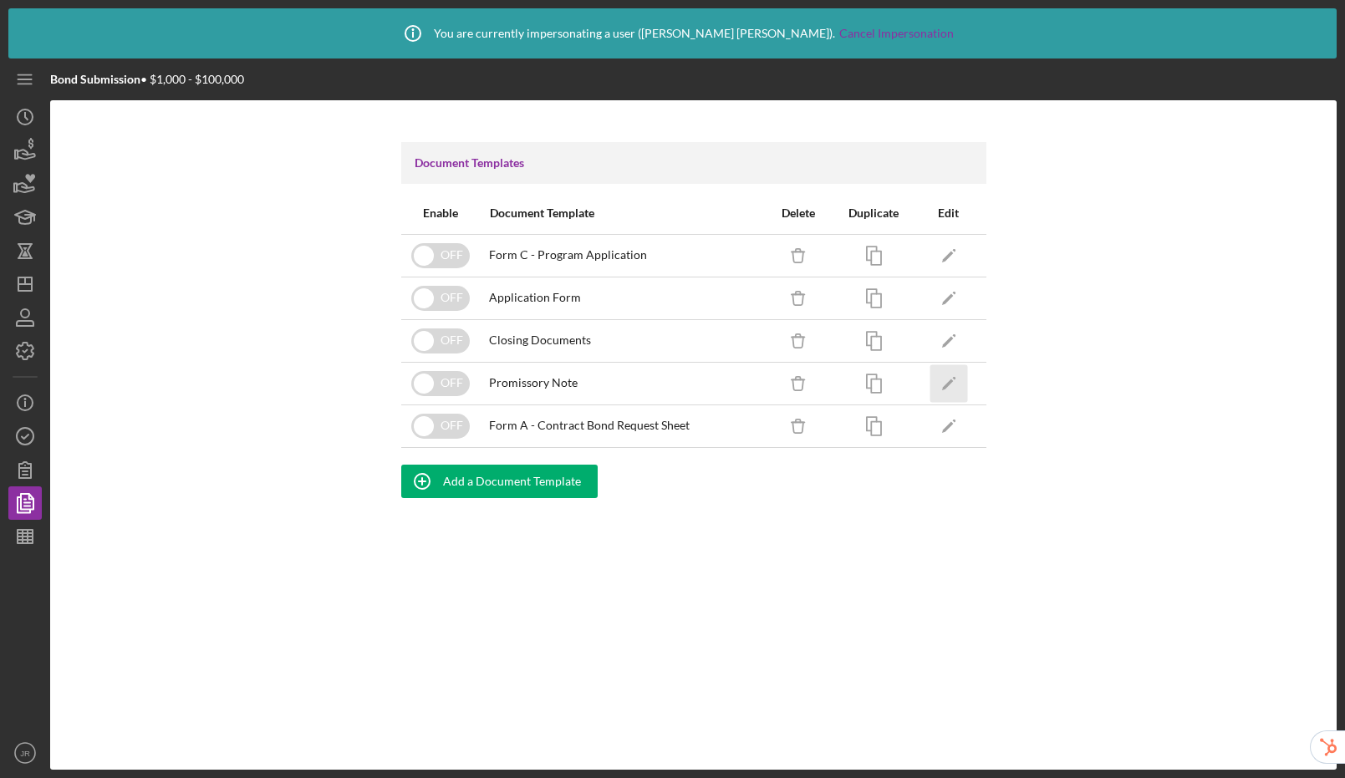
click at [946, 388] on icon "Icon/Edit" at bounding box center [949, 383] width 38 height 38
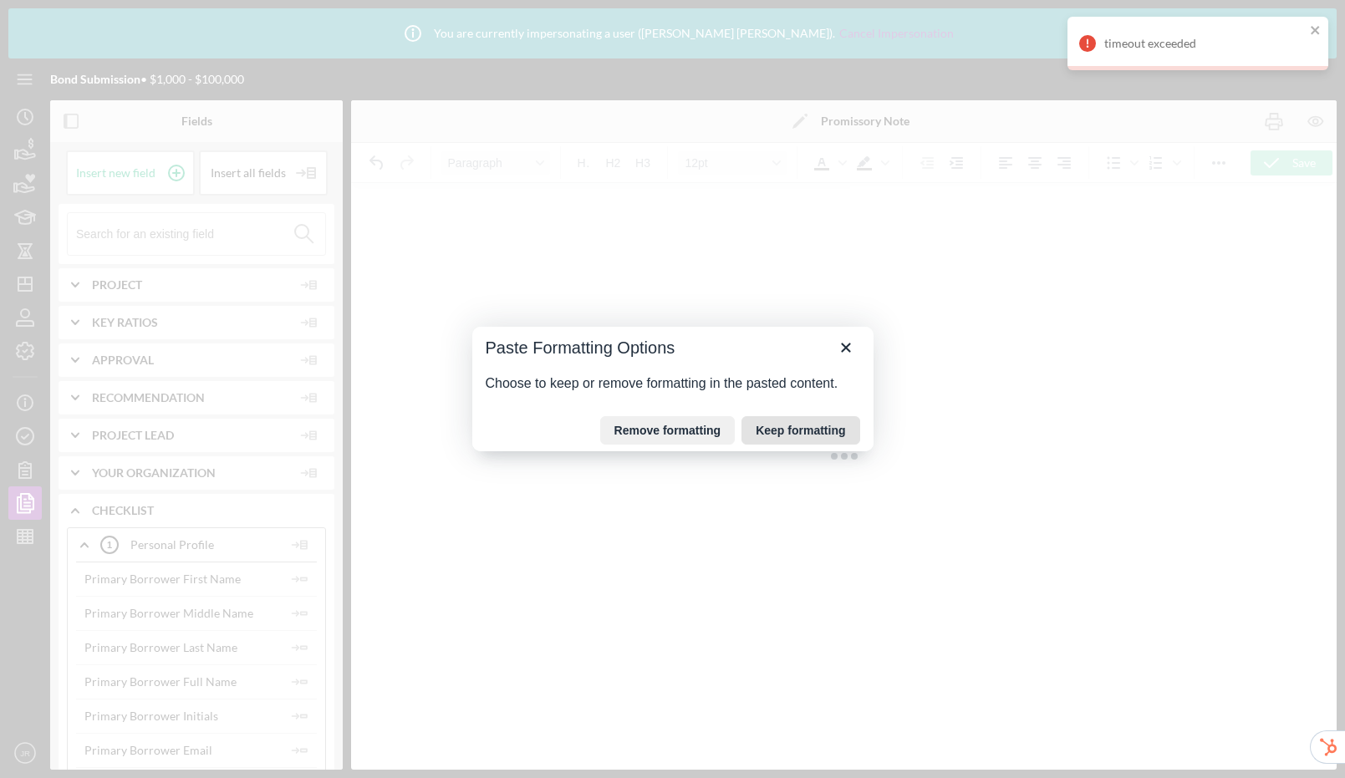
click at [788, 436] on button "Keep formatting" at bounding box center [801, 430] width 118 height 28
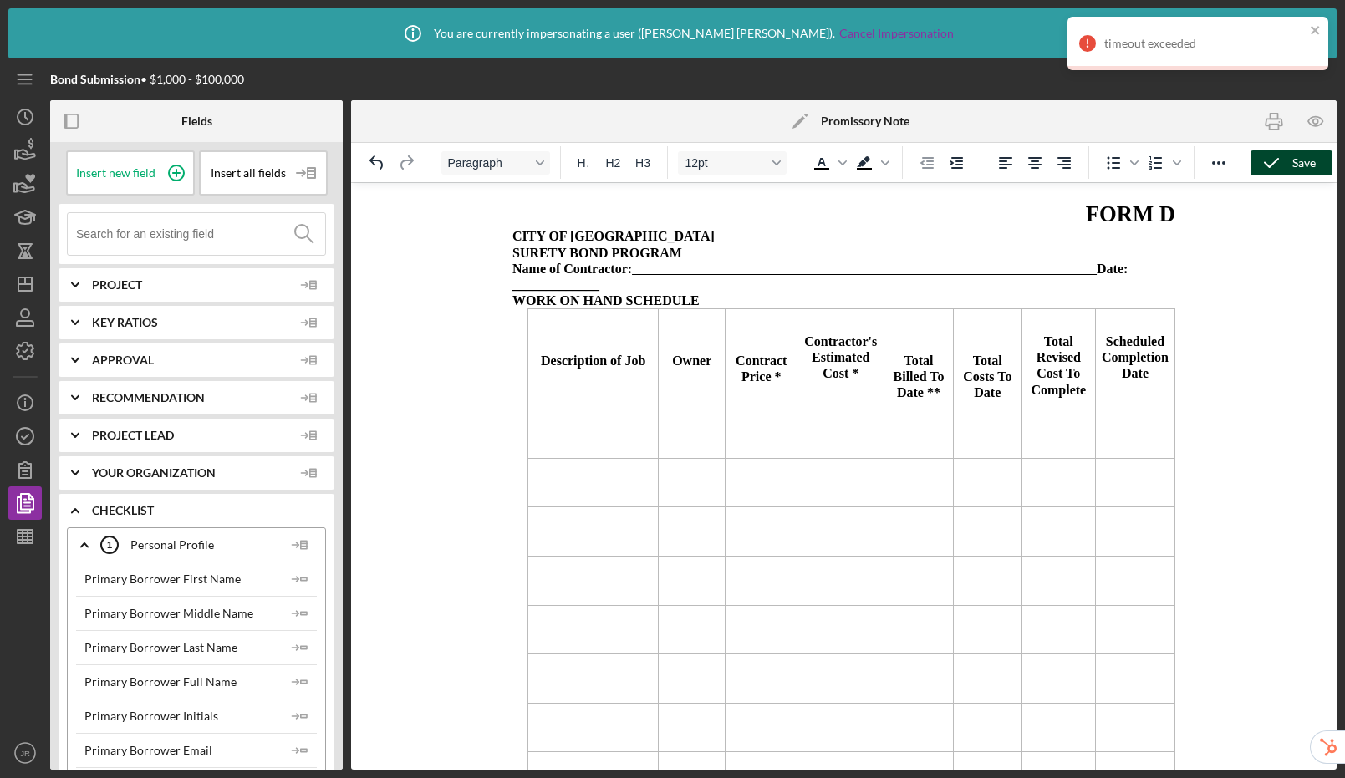
click at [1281, 161] on icon "button" at bounding box center [1272, 163] width 42 height 42
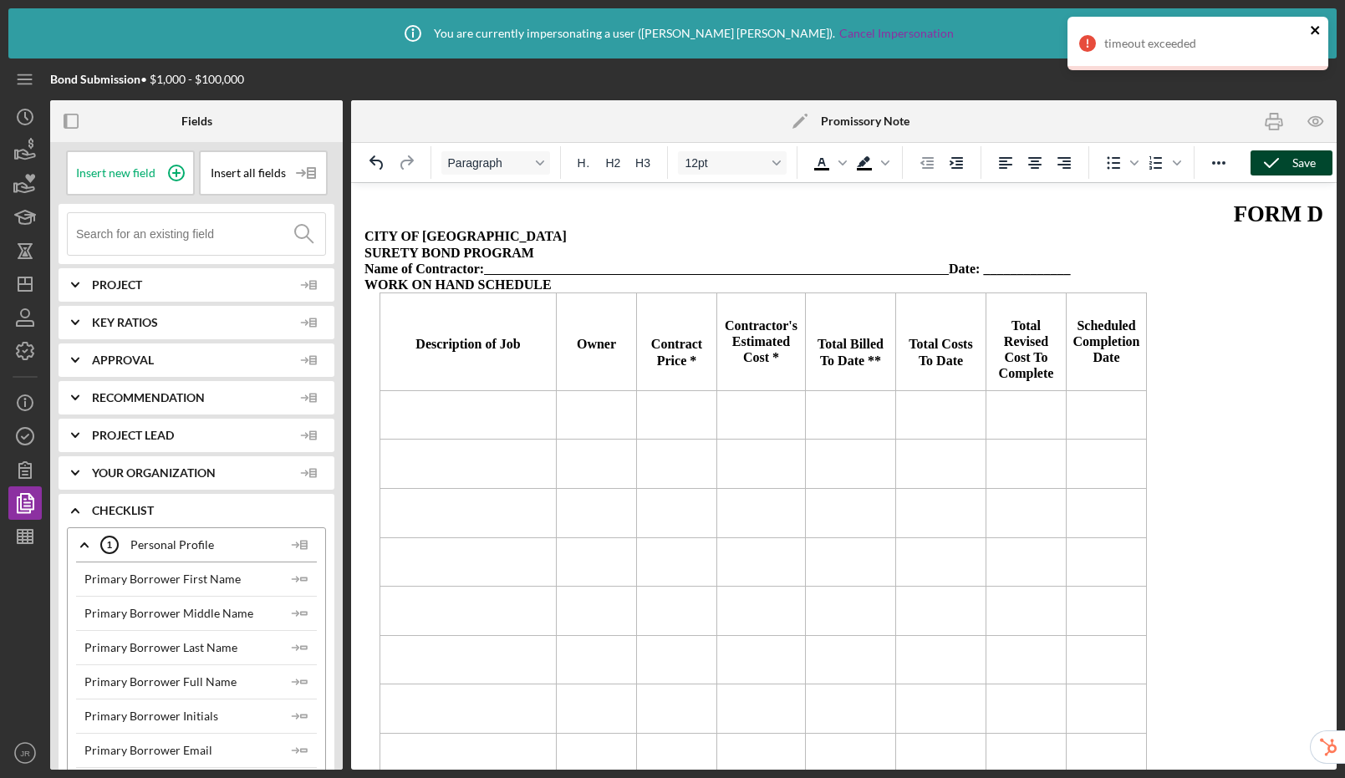
click at [1321, 26] on icon "close" at bounding box center [1316, 29] width 12 height 13
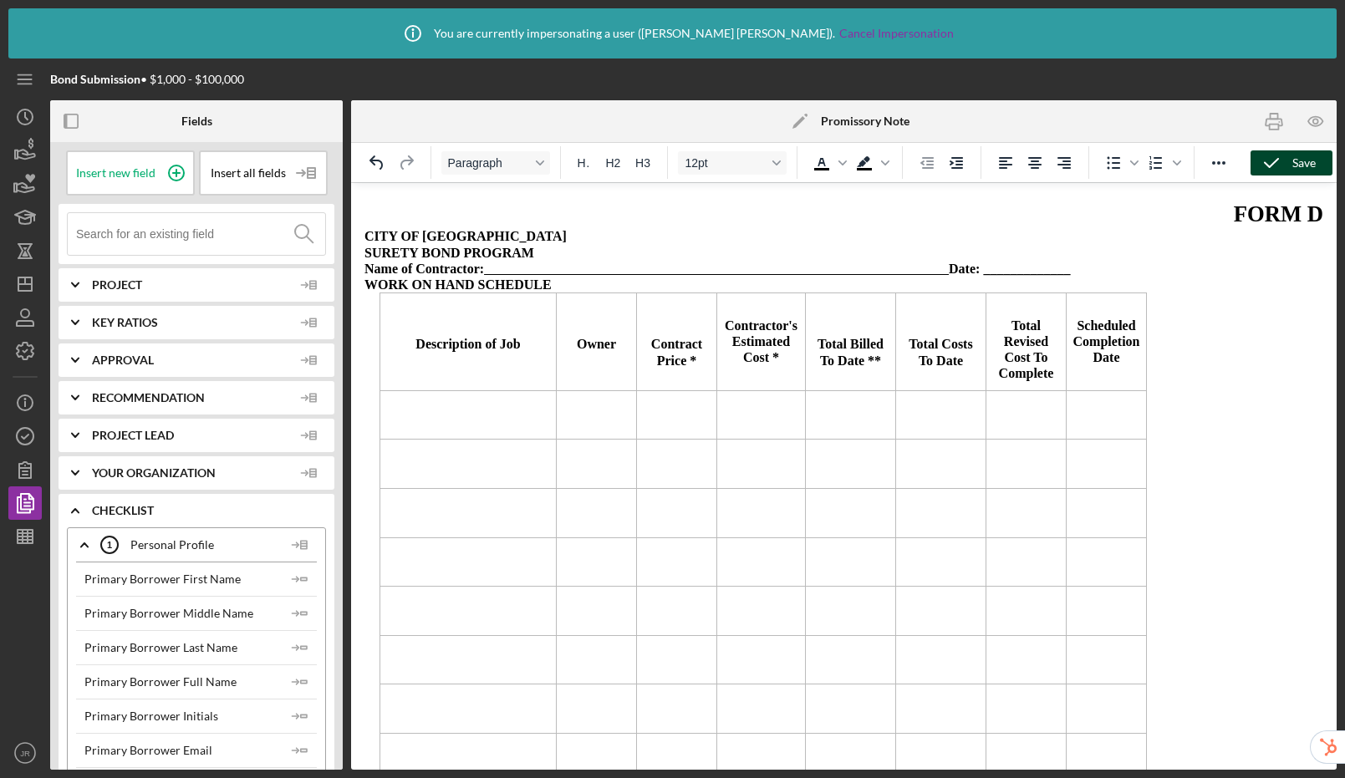
click at [796, 125] on polygon at bounding box center [799, 122] width 13 height 13
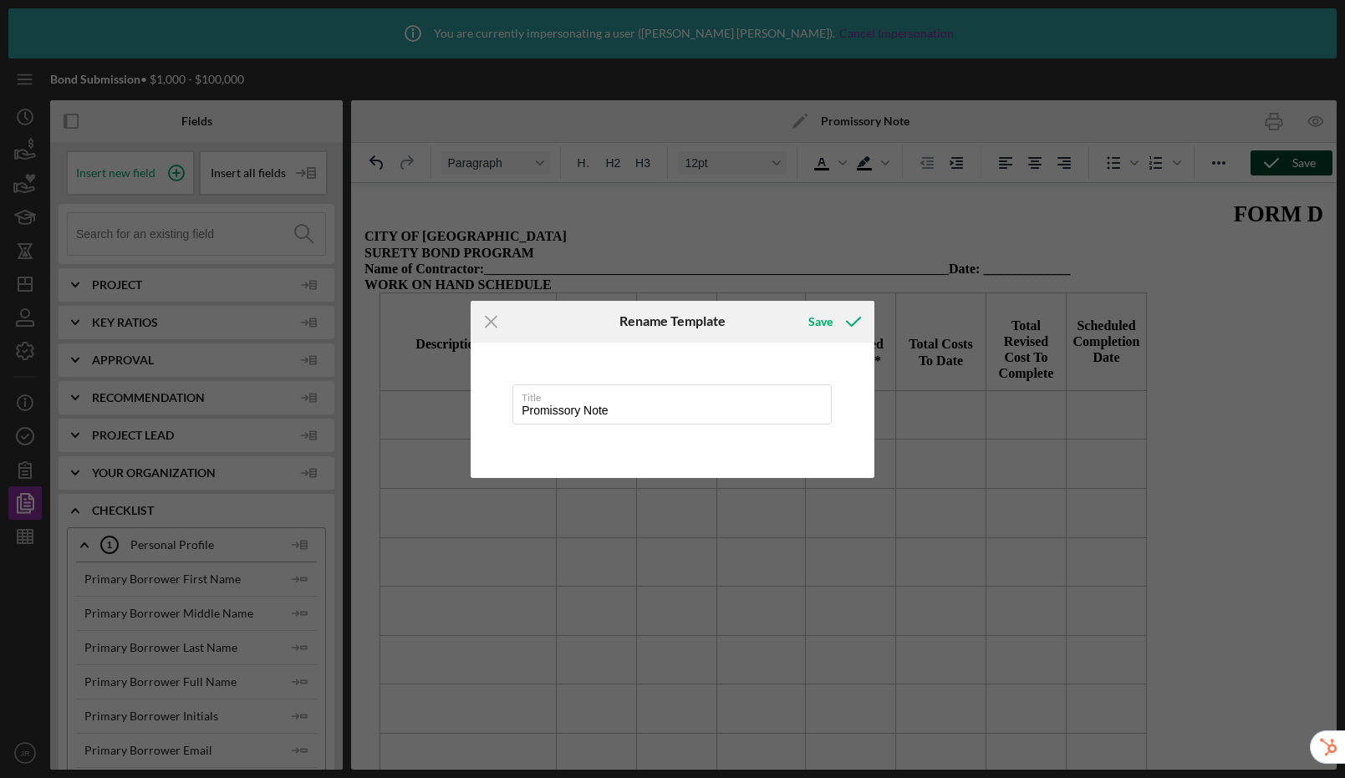
drag, startPoint x: 629, startPoint y: 415, endPoint x: 497, endPoint y: 402, distance: 131.9
click at [497, 402] on div "Title Promissory Note" at bounding box center [673, 410] width 404 height 135
type input "Form D - Work On Hand Schedule"
click at [792, 305] on button "Save" at bounding box center [833, 321] width 83 height 33
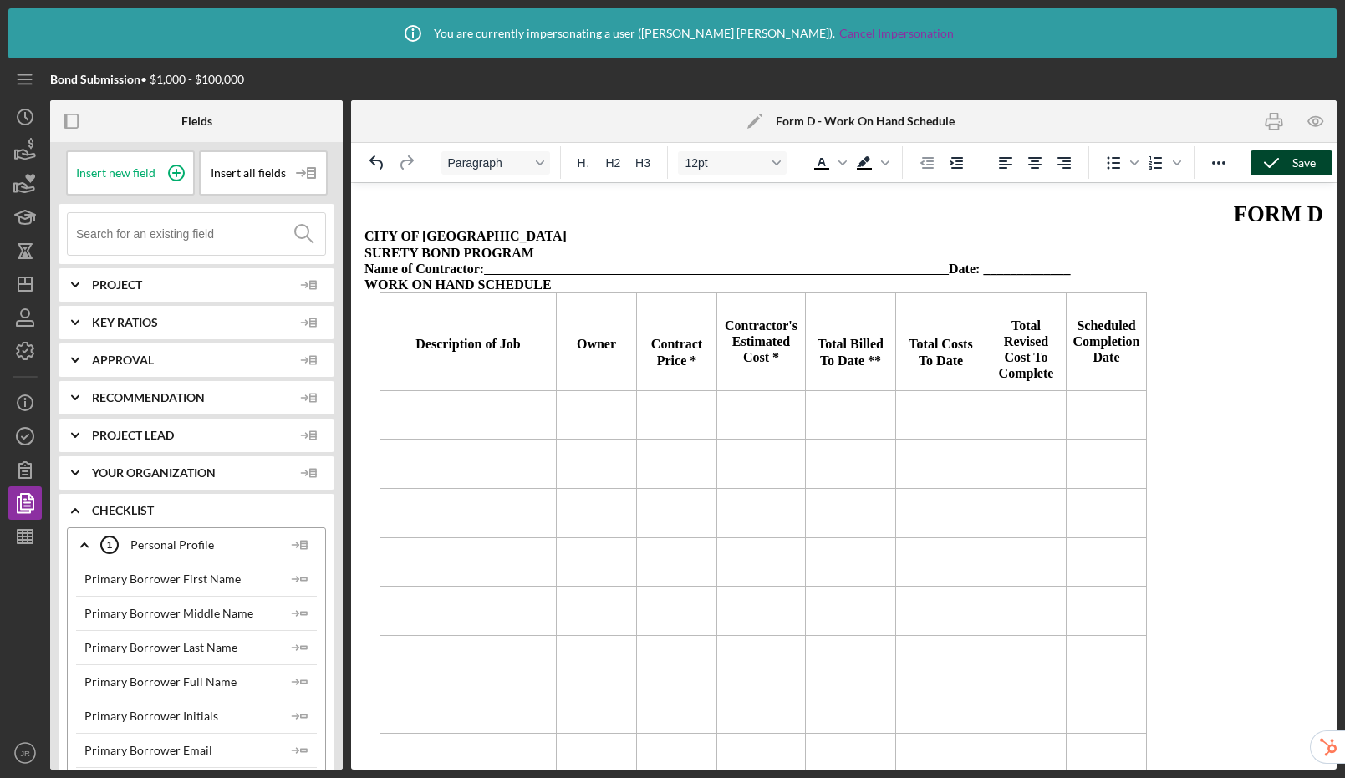
click at [1288, 167] on icon "button" at bounding box center [1272, 163] width 42 height 42
click at [587, 279] on p "WORK ON HAND SCHEDULE" at bounding box center [843, 285] width 959 height 16
click at [1305, 159] on div "Save" at bounding box center [1303, 162] width 23 height 25
click at [25, 439] on icon "button" at bounding box center [25, 436] width 42 height 42
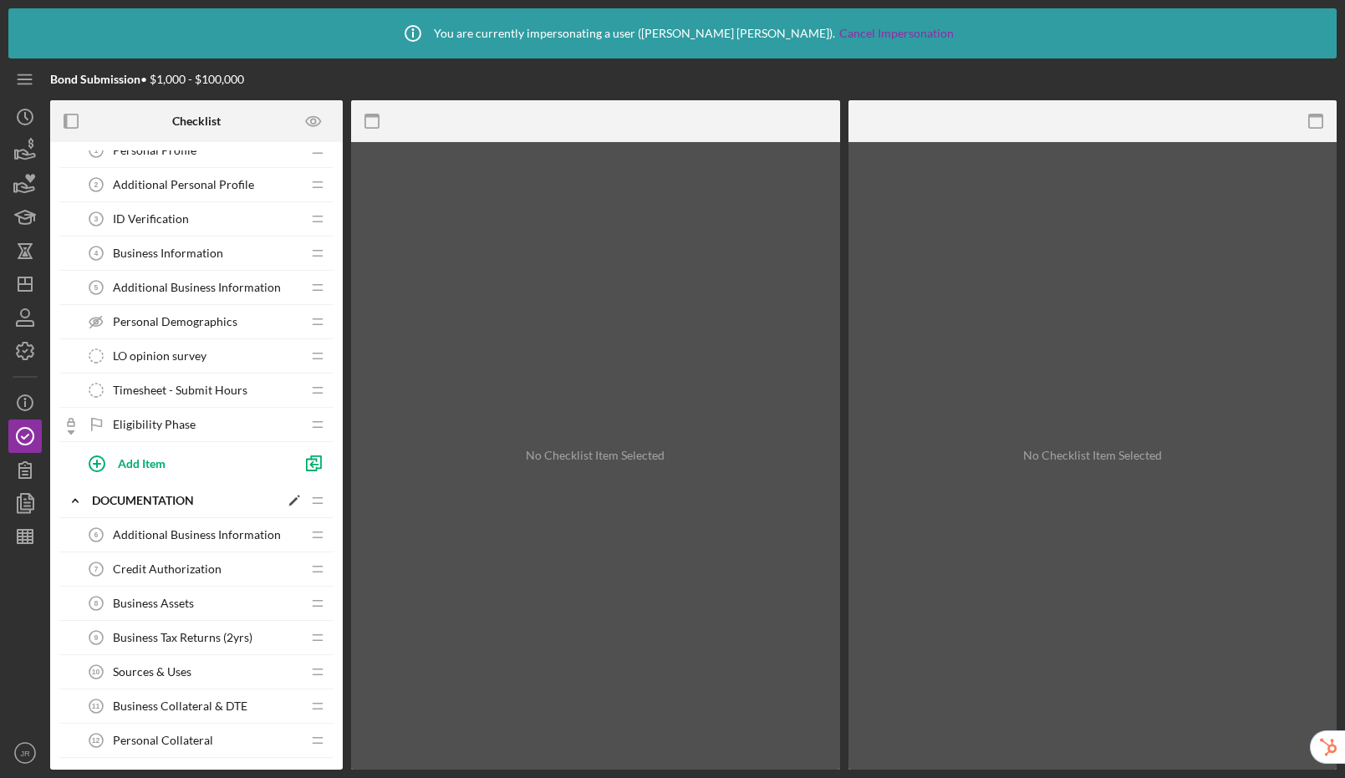
scroll to position [79, 0]
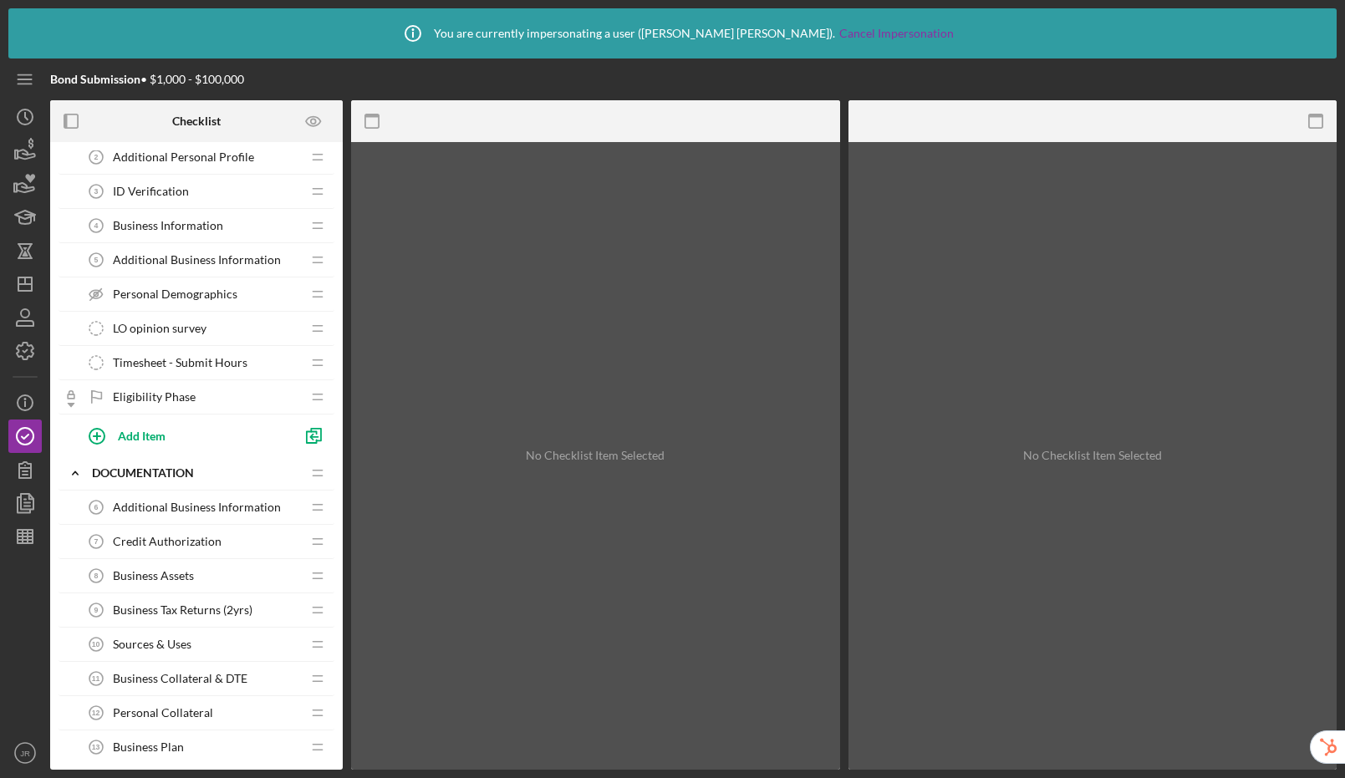
click at [193, 507] on span "Additional Business Information" at bounding box center [197, 507] width 168 height 13
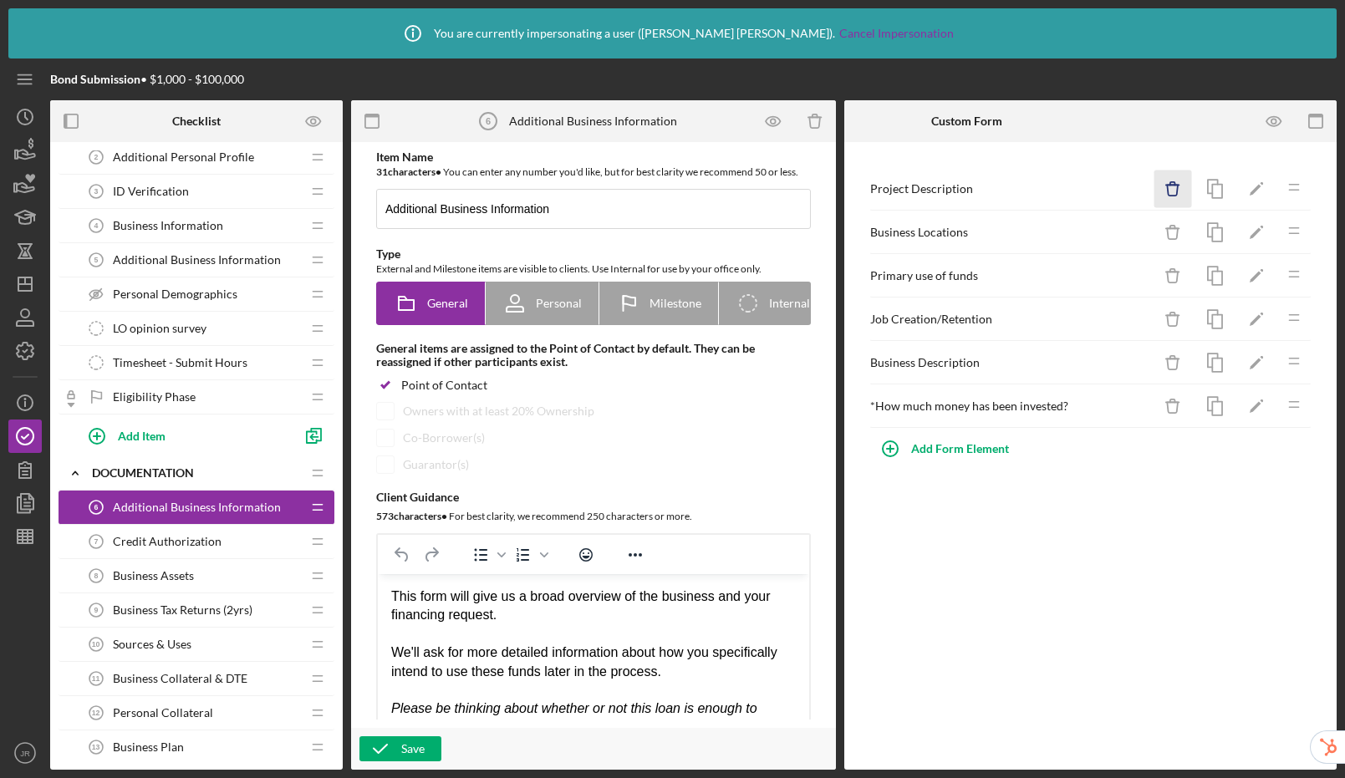
click at [1175, 192] on icon "Icon/Delete" at bounding box center [1174, 190] width 38 height 38
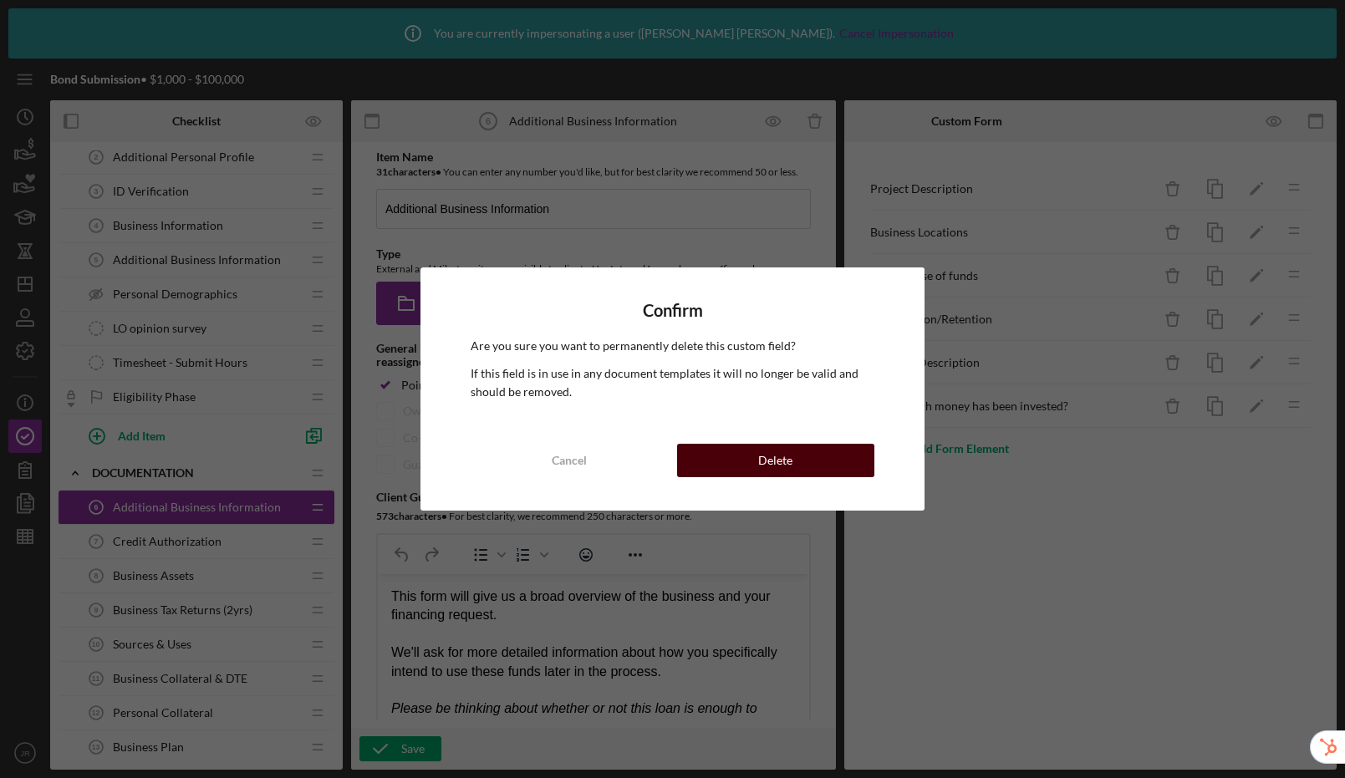
click at [813, 465] on button "Delete" at bounding box center [775, 460] width 197 height 33
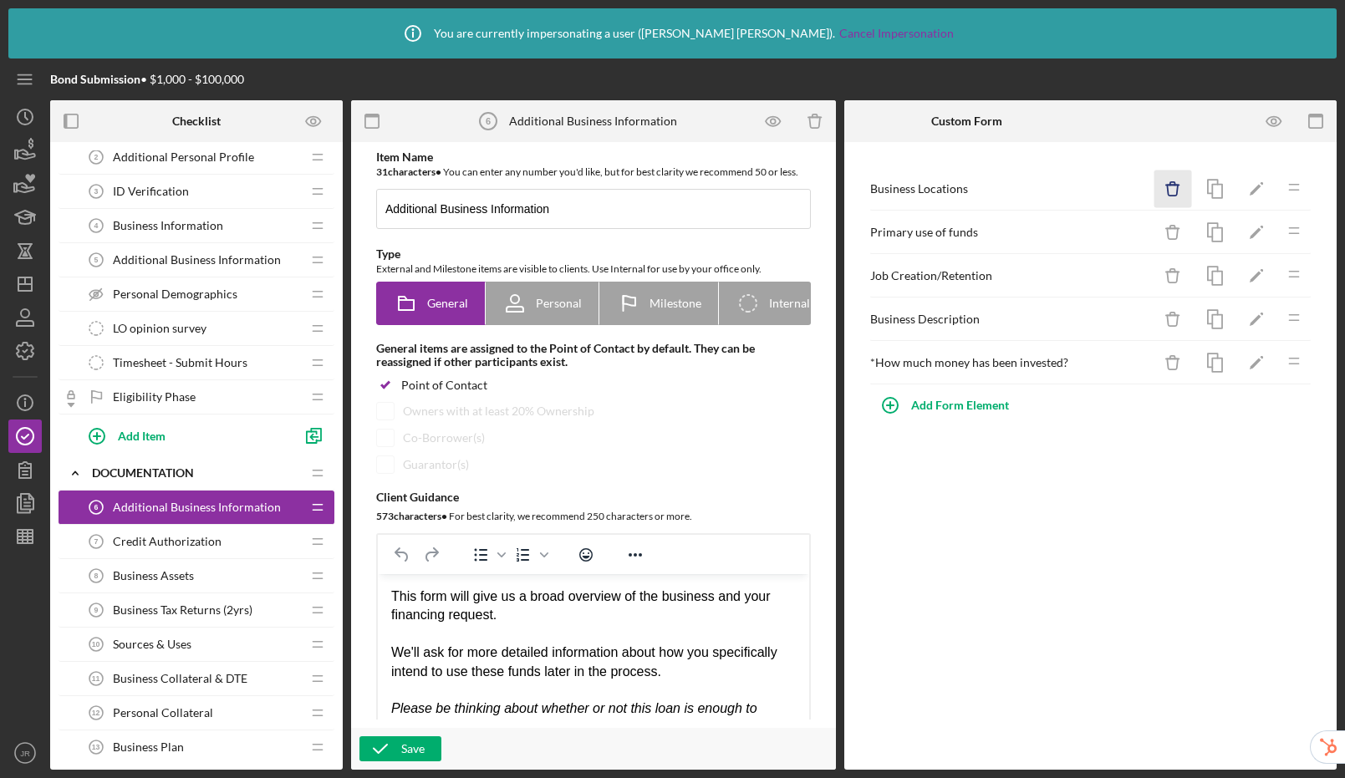
click at [1175, 193] on icon "Icon/Delete" at bounding box center [1174, 190] width 38 height 38
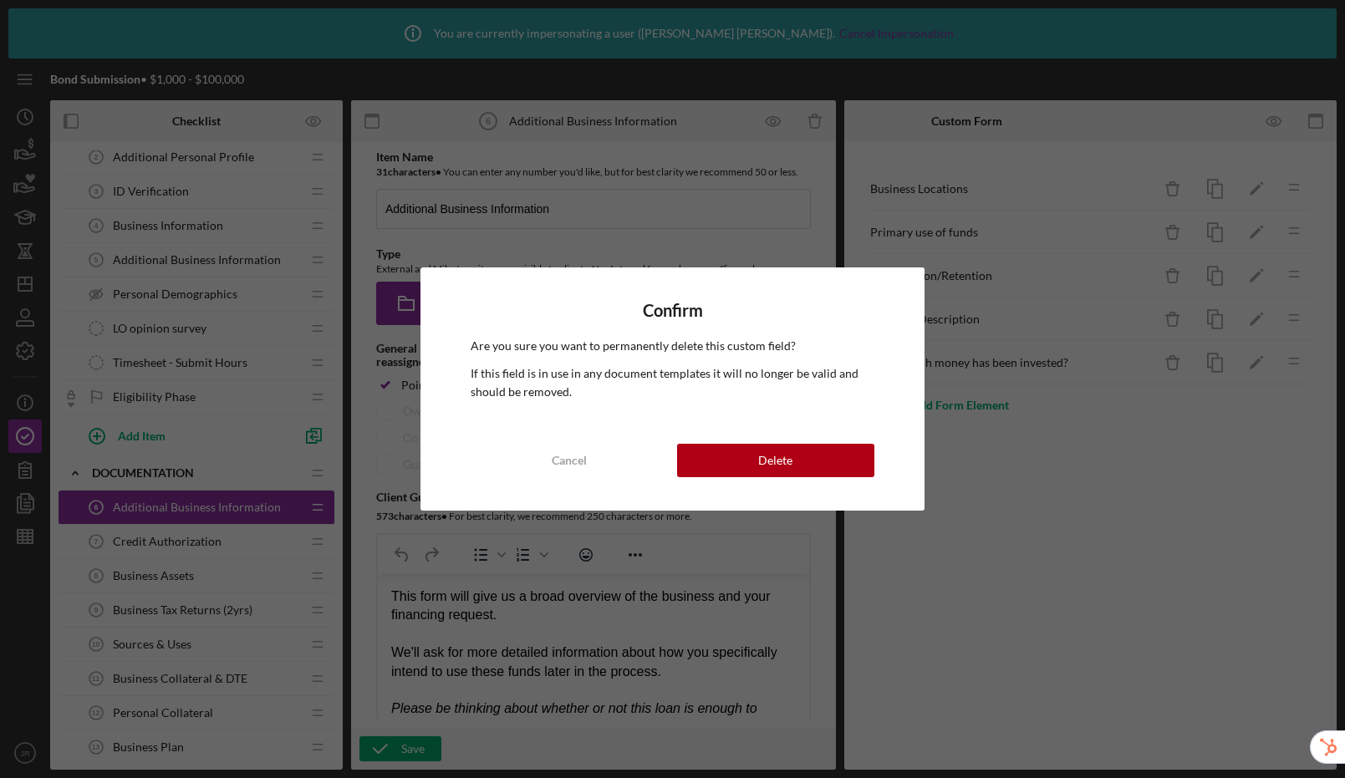
drag, startPoint x: 834, startPoint y: 458, endPoint x: 840, endPoint y: 436, distance: 22.5
click at [834, 458] on button "Delete" at bounding box center [775, 460] width 197 height 33
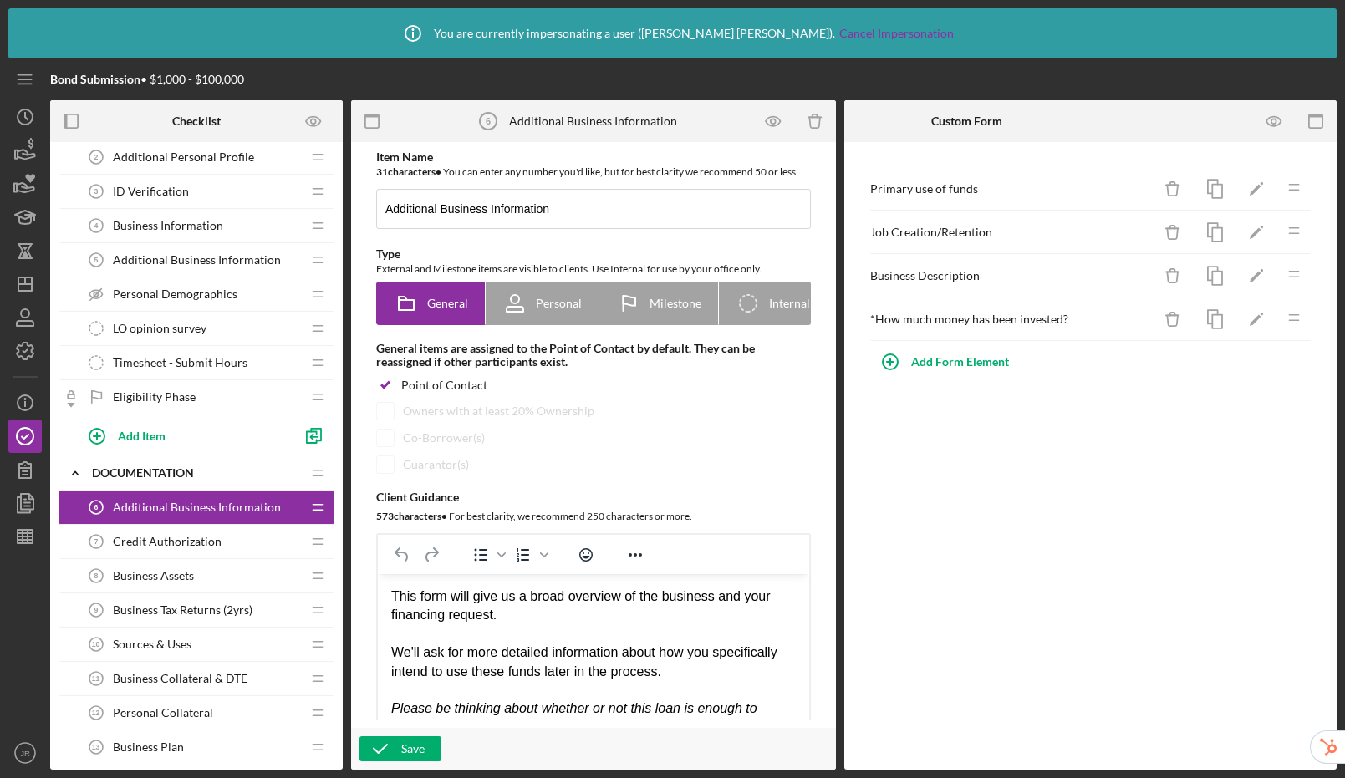
click at [191, 221] on span "Business Information" at bounding box center [168, 225] width 110 height 13
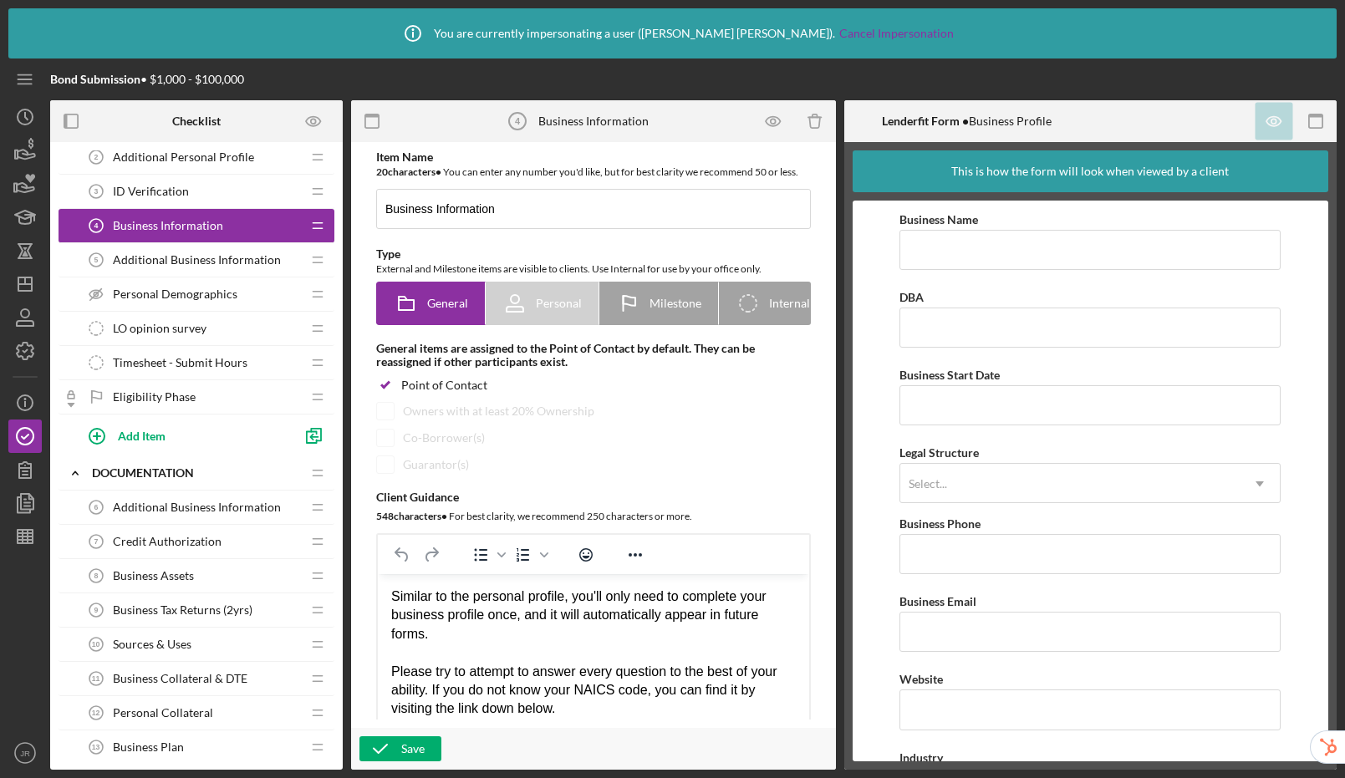
click at [192, 261] on span "Additional Business Information" at bounding box center [197, 259] width 168 height 13
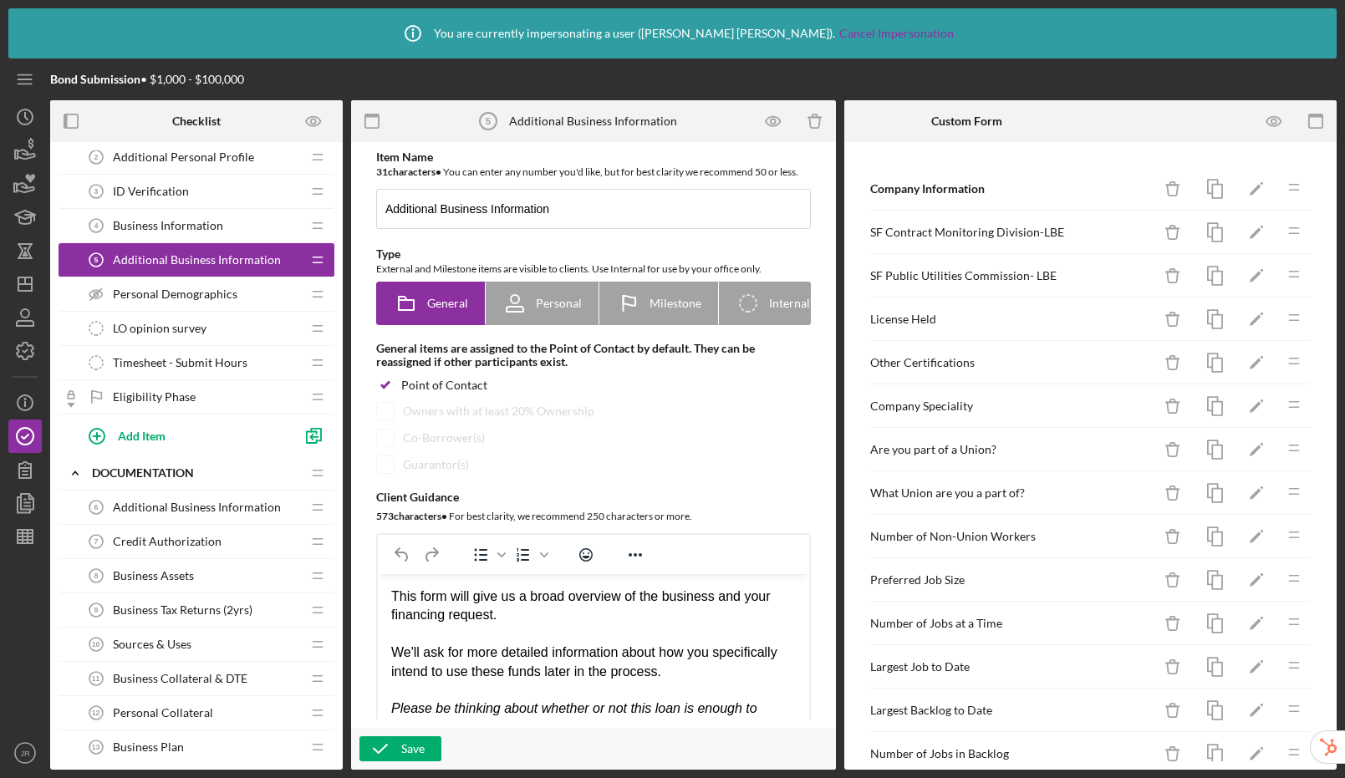
click at [162, 504] on span "Additional Business Information" at bounding box center [197, 507] width 168 height 13
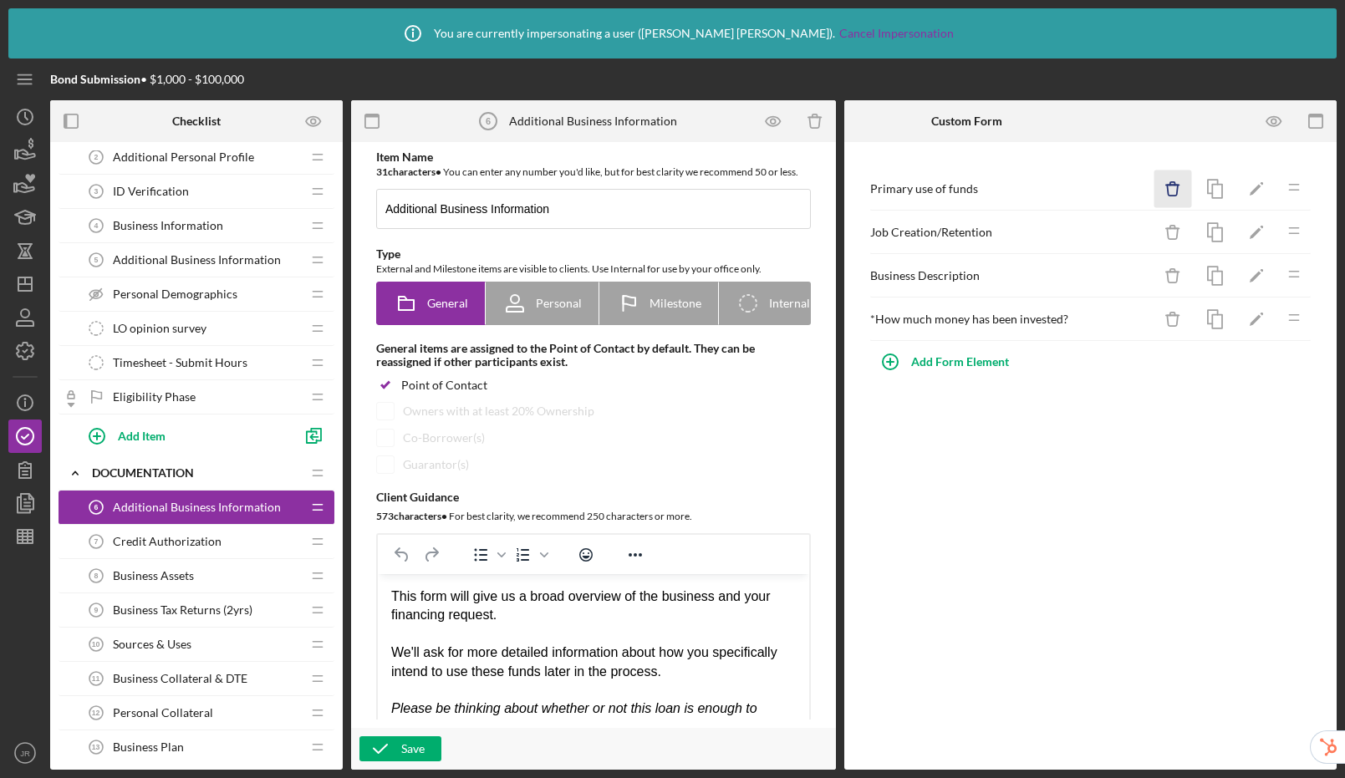
click at [1173, 192] on icon "Icon/Delete" at bounding box center [1174, 190] width 38 height 38
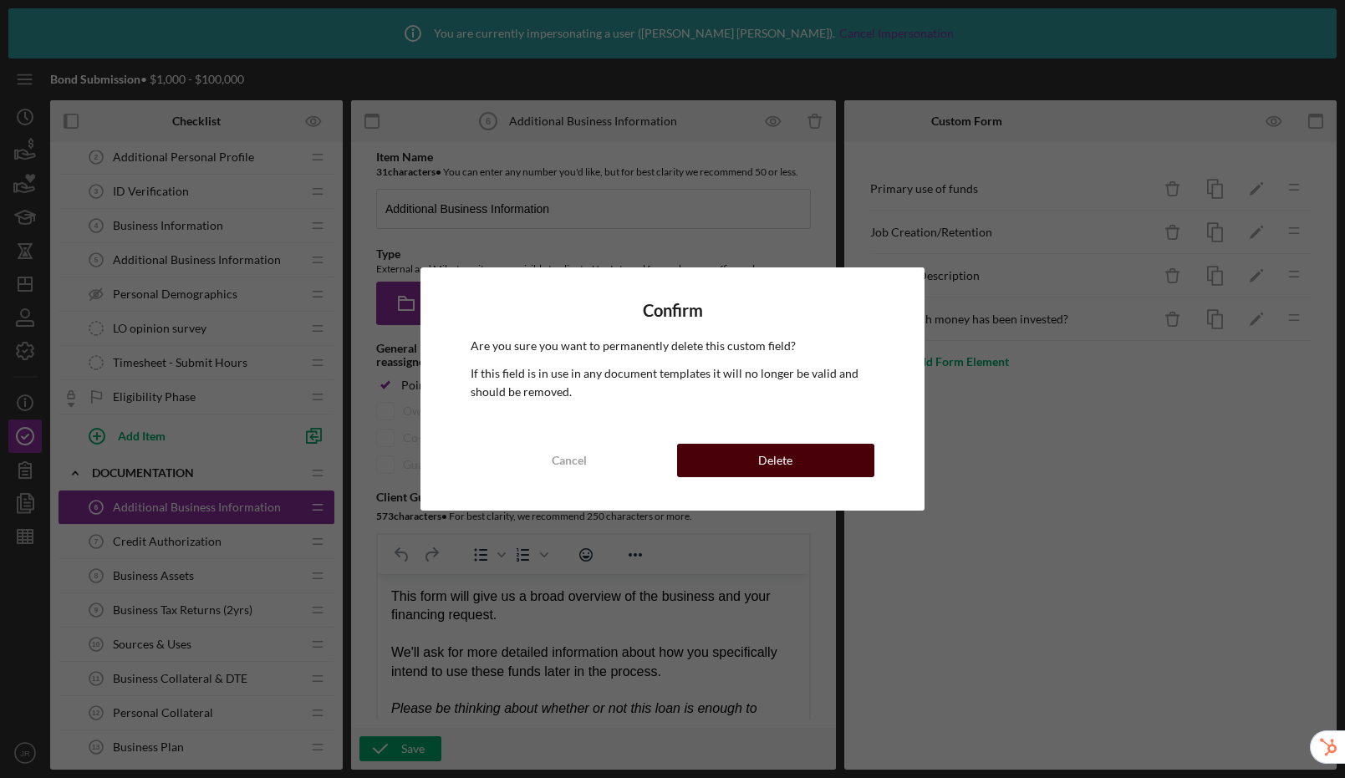
click at [823, 462] on button "Delete" at bounding box center [775, 460] width 197 height 33
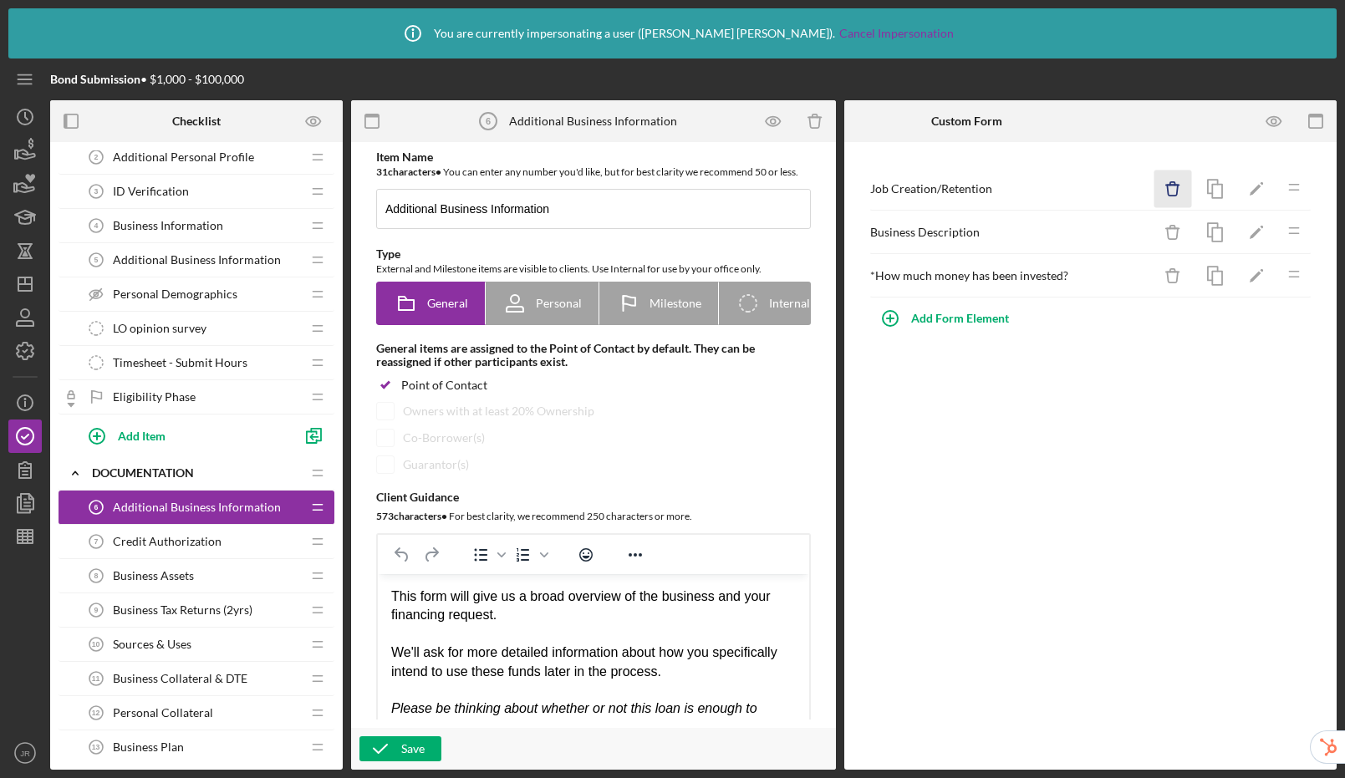
click at [1168, 182] on icon "Icon/Delete" at bounding box center [1174, 190] width 38 height 38
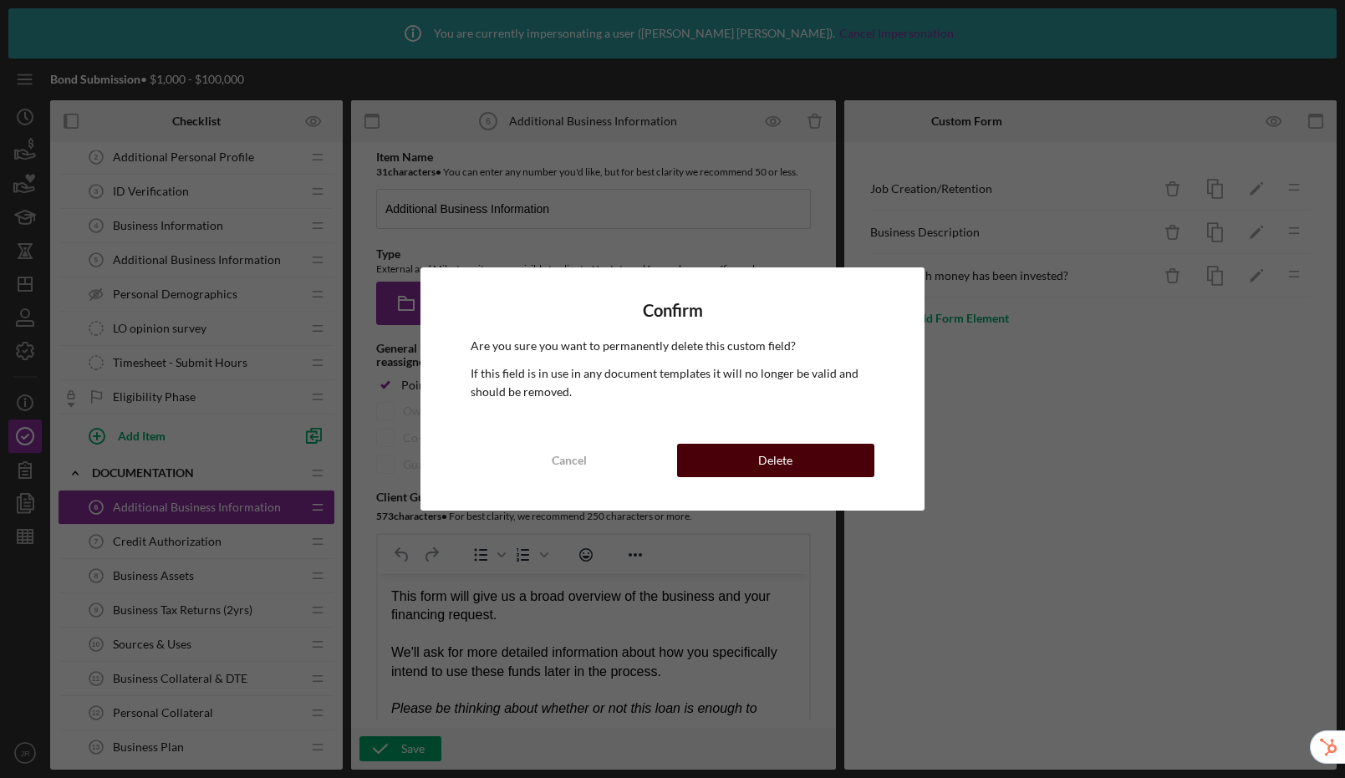
click at [817, 466] on button "Delete" at bounding box center [775, 460] width 197 height 33
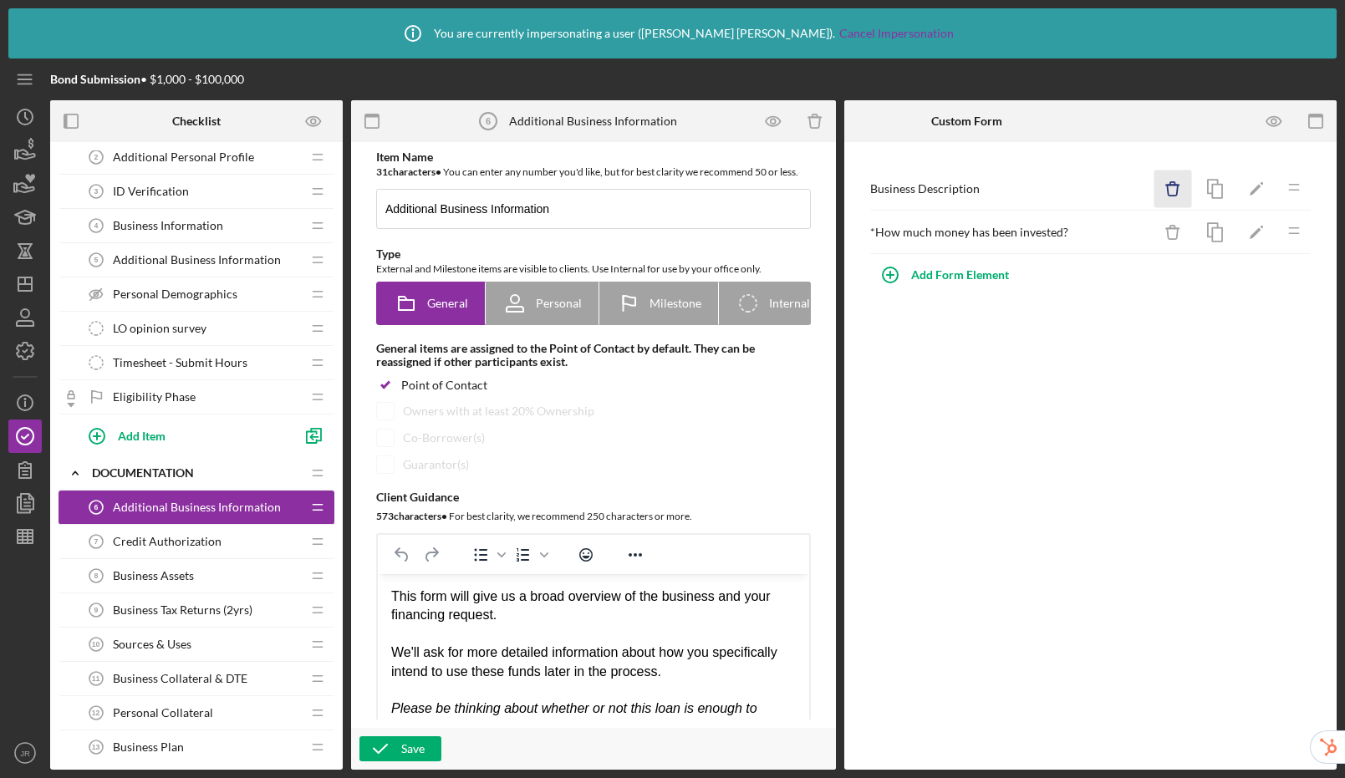
click at [1175, 182] on icon "button" at bounding box center [1172, 183] width 5 height 3
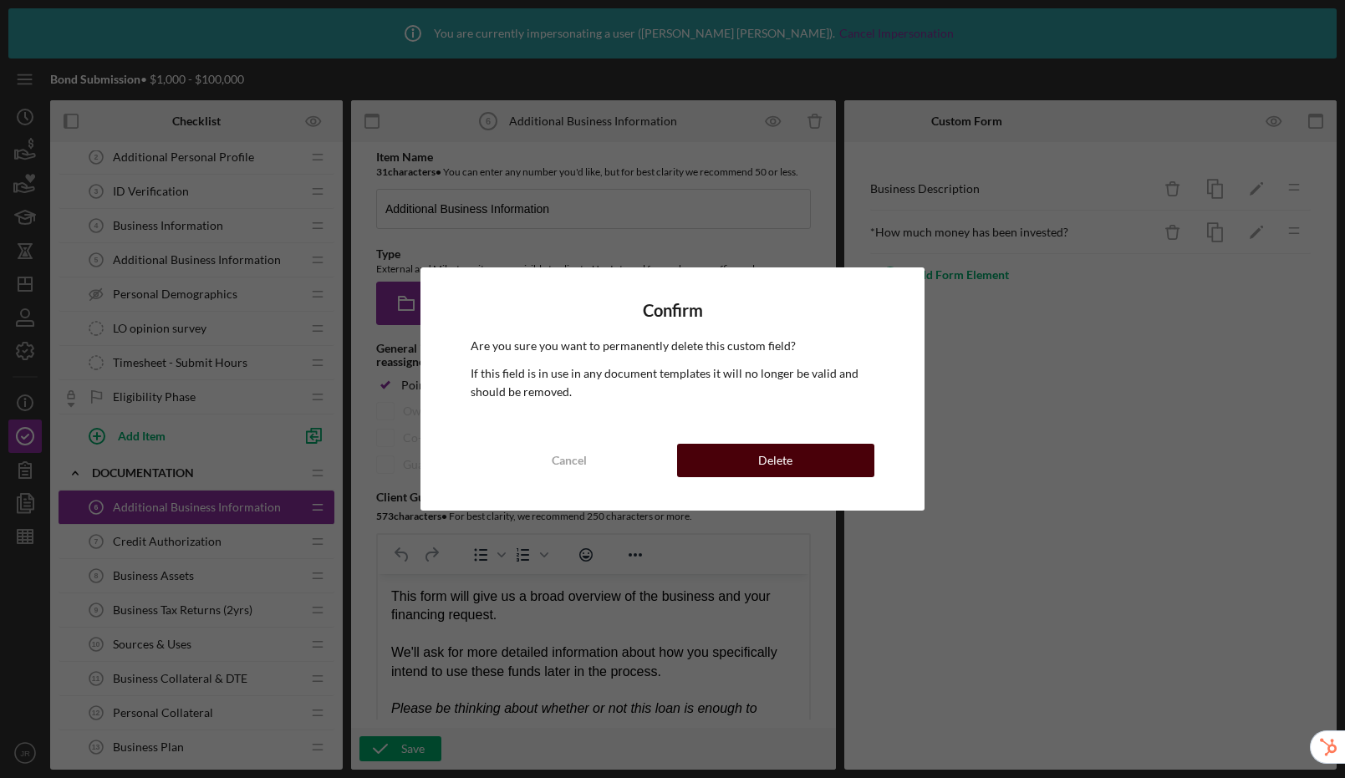
click at [806, 458] on button "Delete" at bounding box center [775, 460] width 197 height 33
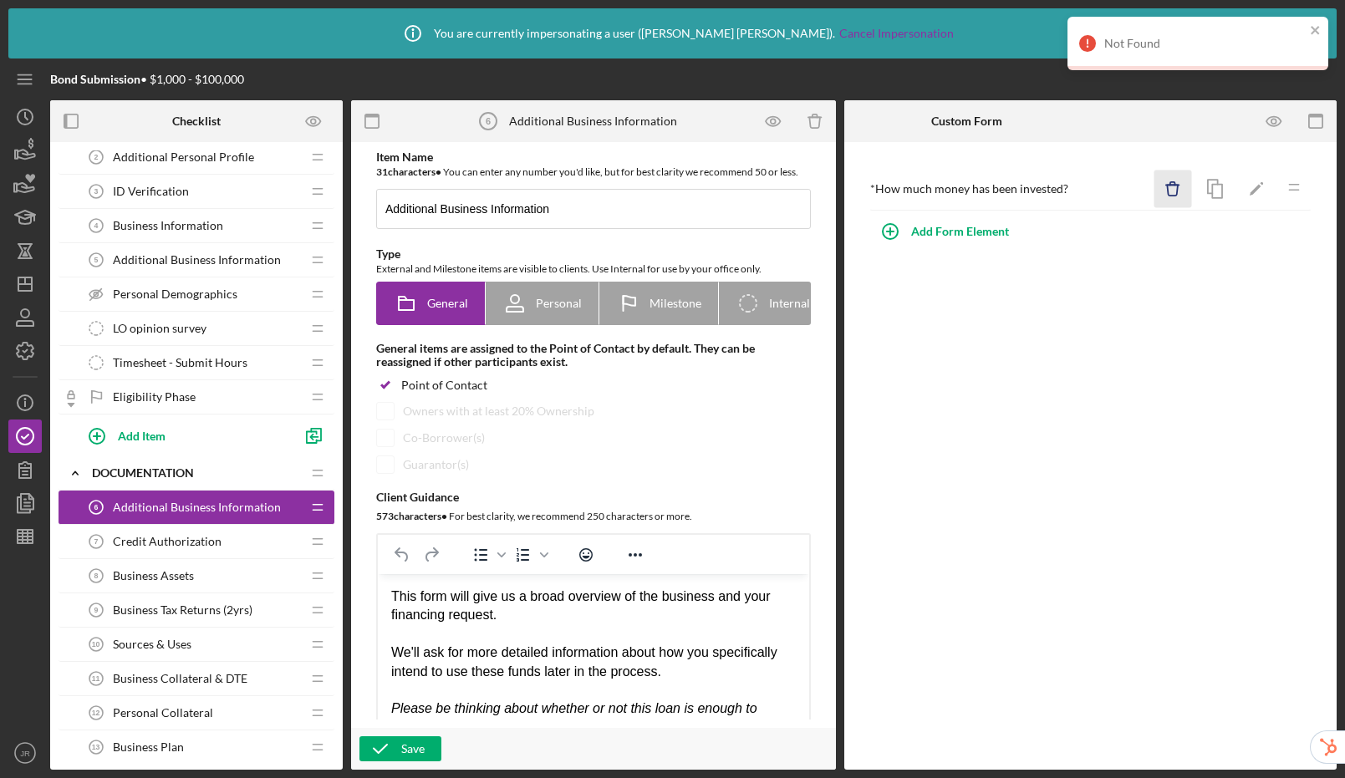
click at [1175, 186] on icon "Icon/Delete" at bounding box center [1174, 190] width 38 height 38
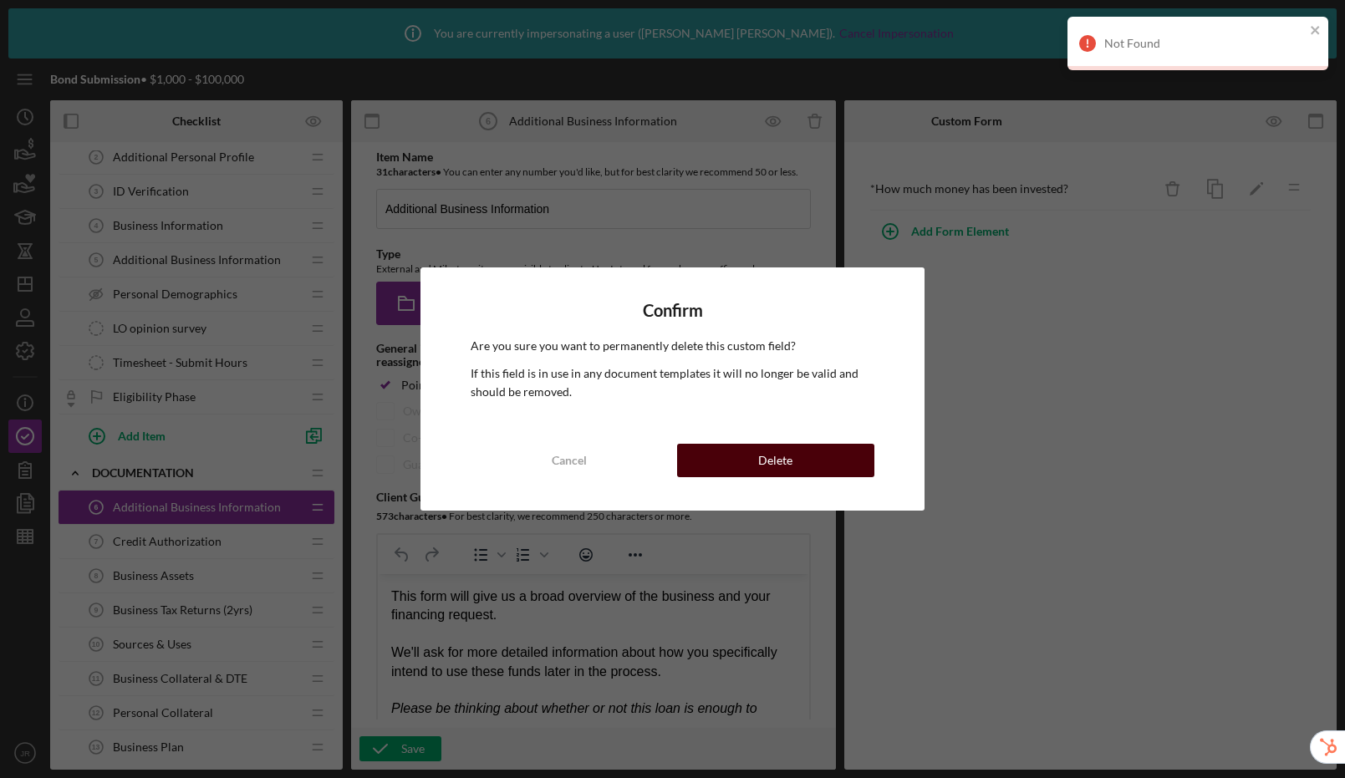
click at [794, 445] on button "Delete" at bounding box center [775, 460] width 197 height 33
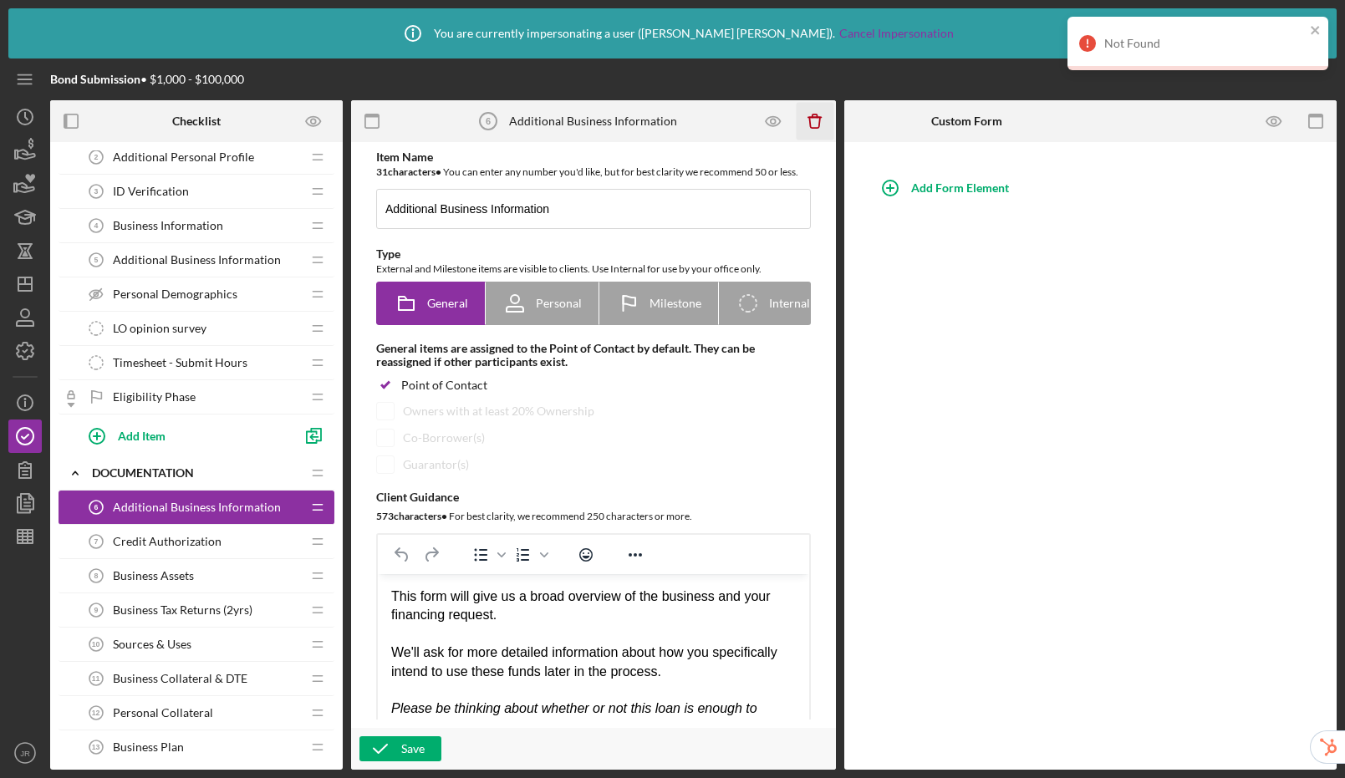
click at [808, 121] on icon "Icon/Delete" at bounding box center [815, 122] width 38 height 38
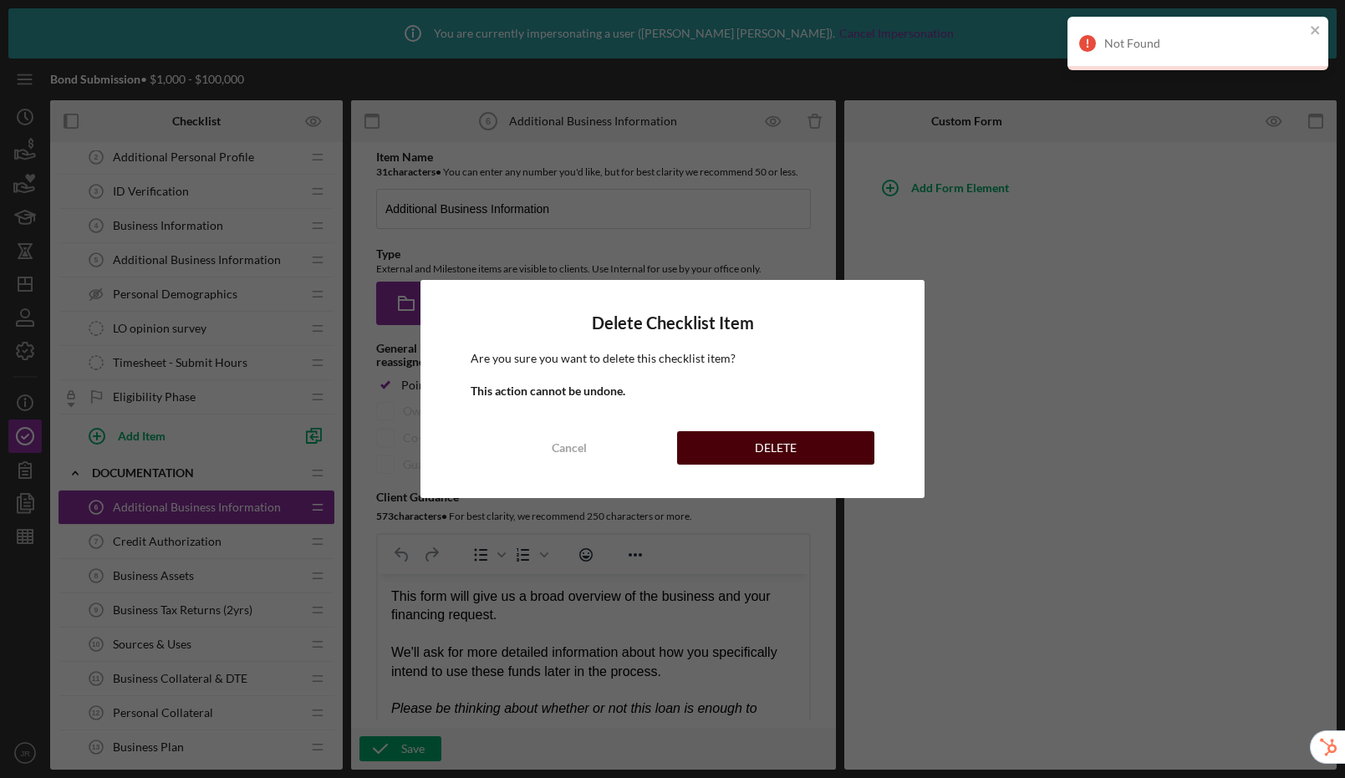
click at [739, 446] on button "DELETE" at bounding box center [775, 447] width 197 height 33
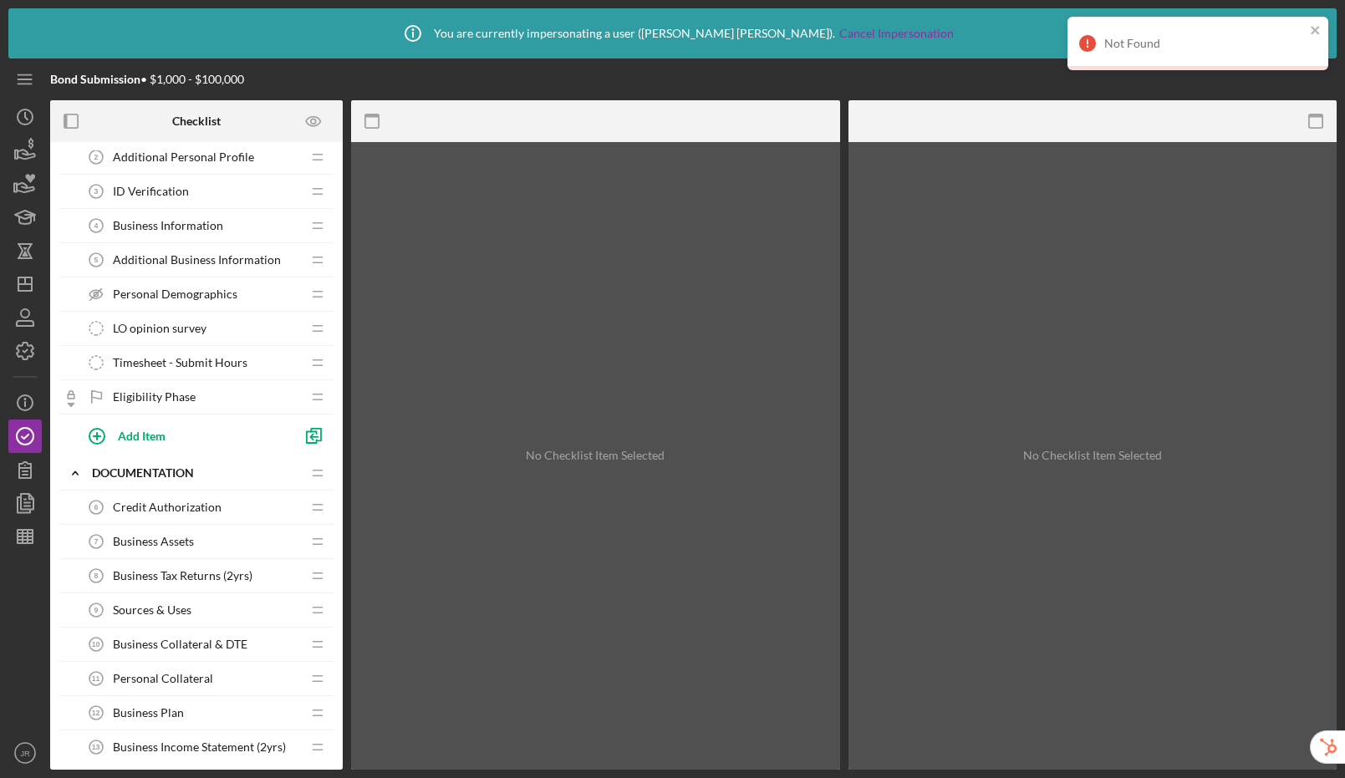
click at [167, 495] on div "Credit Authorization 6 Credit Authorization" at bounding box center [190, 507] width 222 height 33
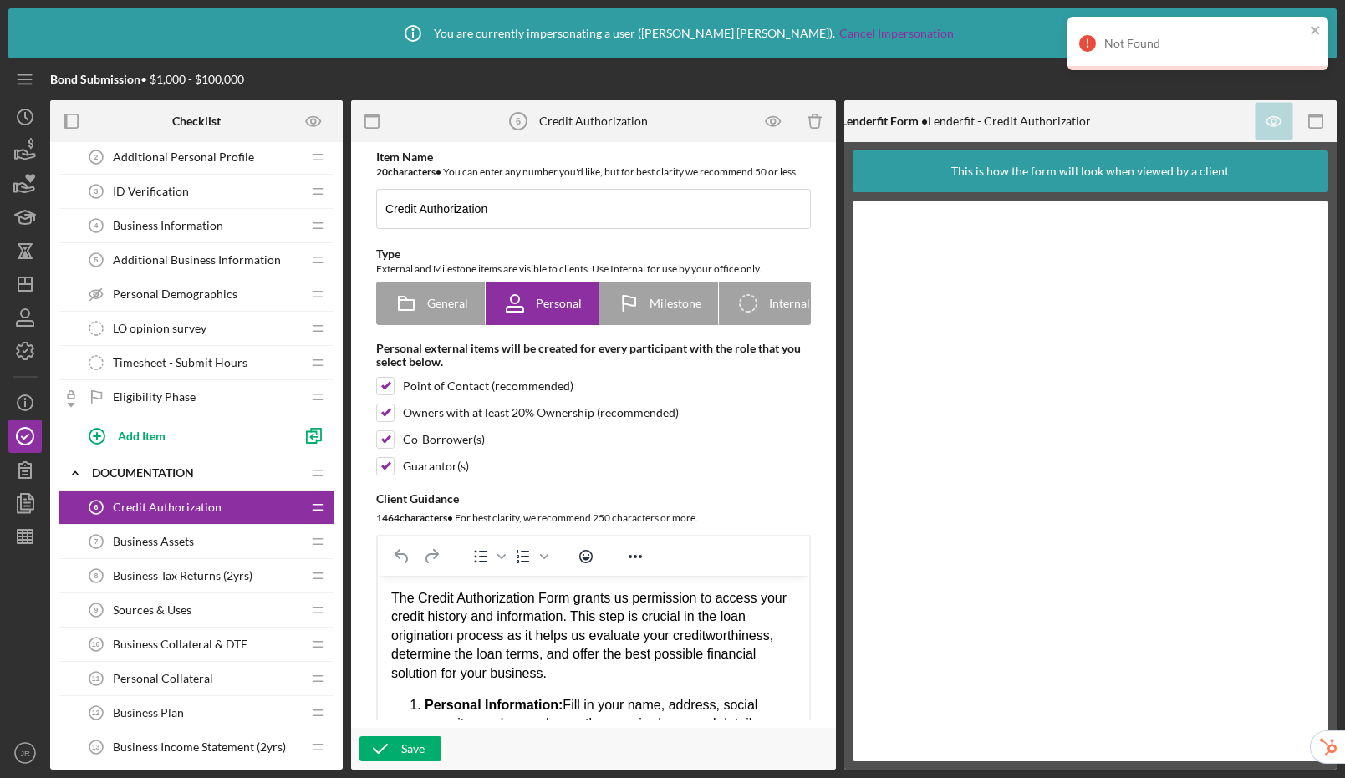
click at [154, 546] on span "Business Assets" at bounding box center [153, 541] width 81 height 13
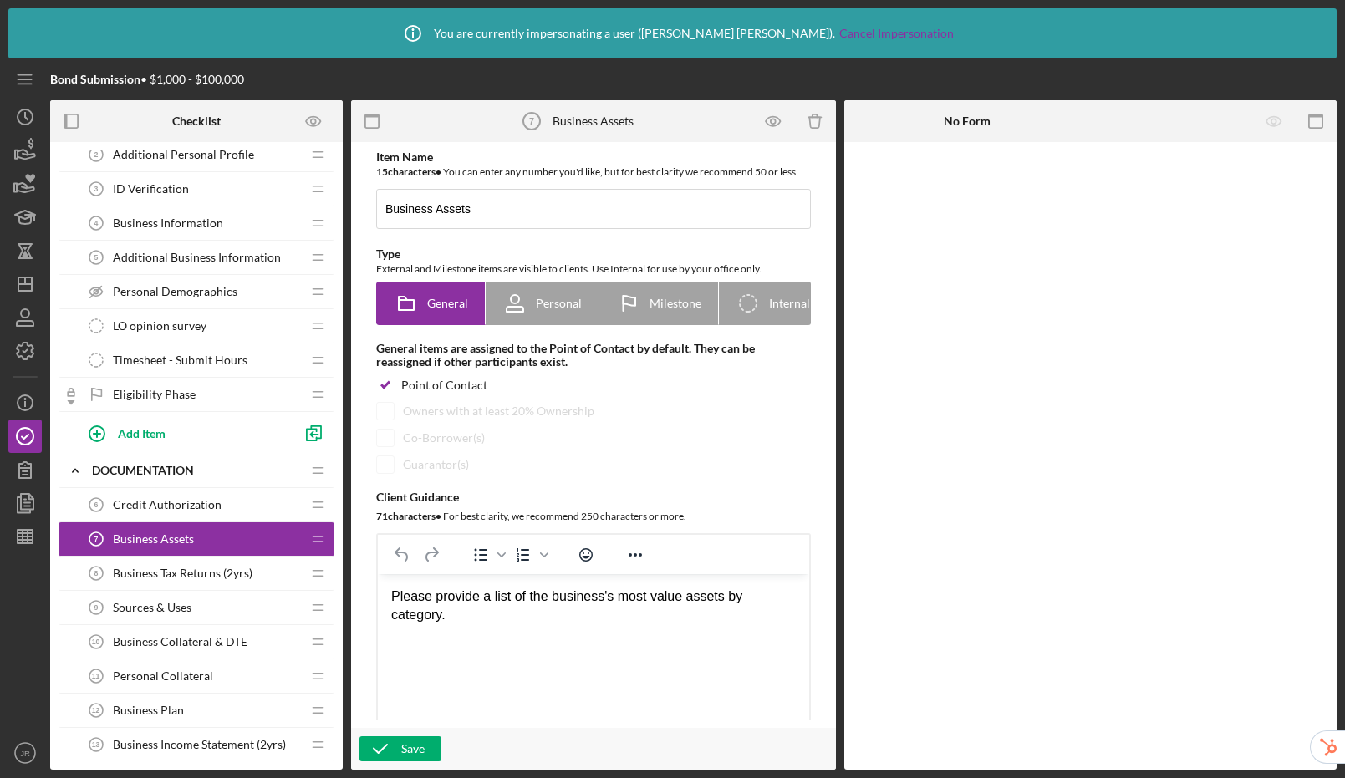
scroll to position [81, 0]
click at [181, 498] on span "Credit Authorization" at bounding box center [167, 504] width 109 height 13
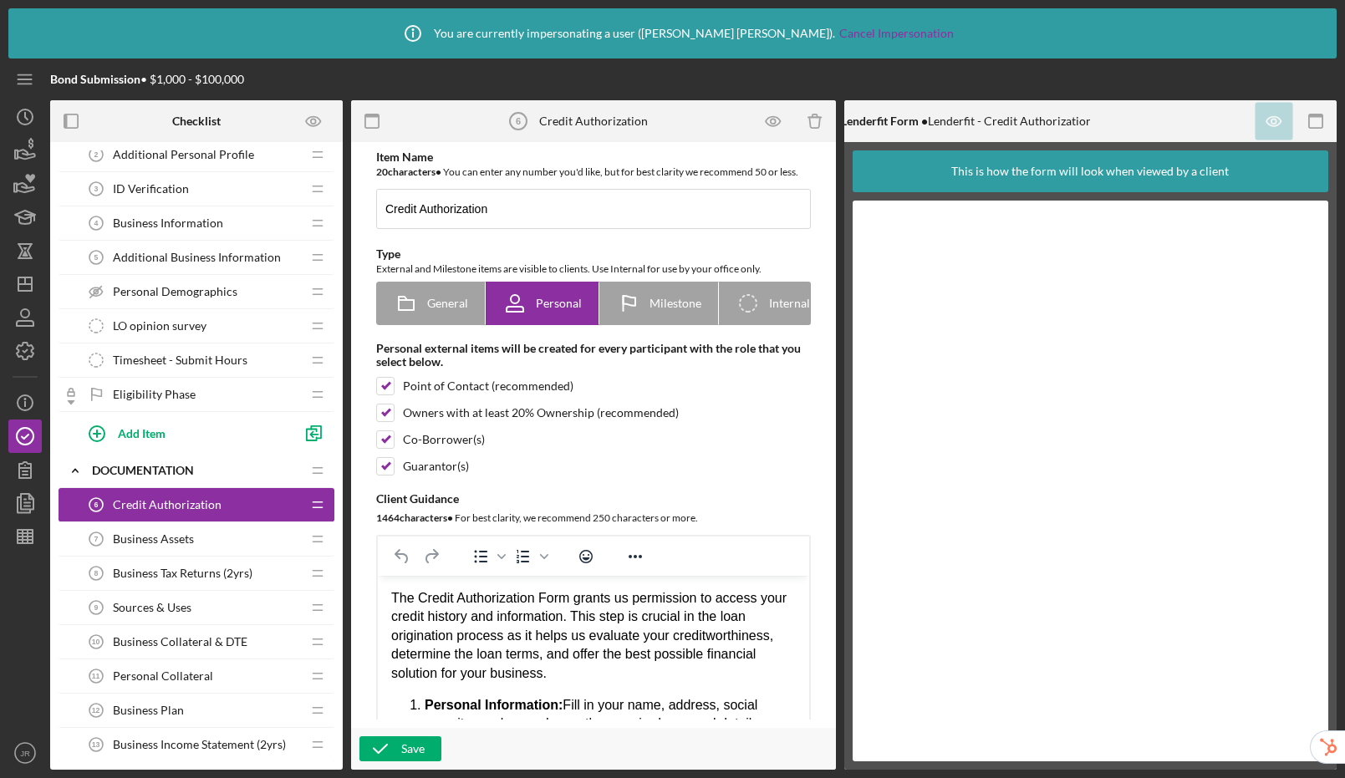
click at [151, 539] on span "Business Assets" at bounding box center [153, 539] width 81 height 13
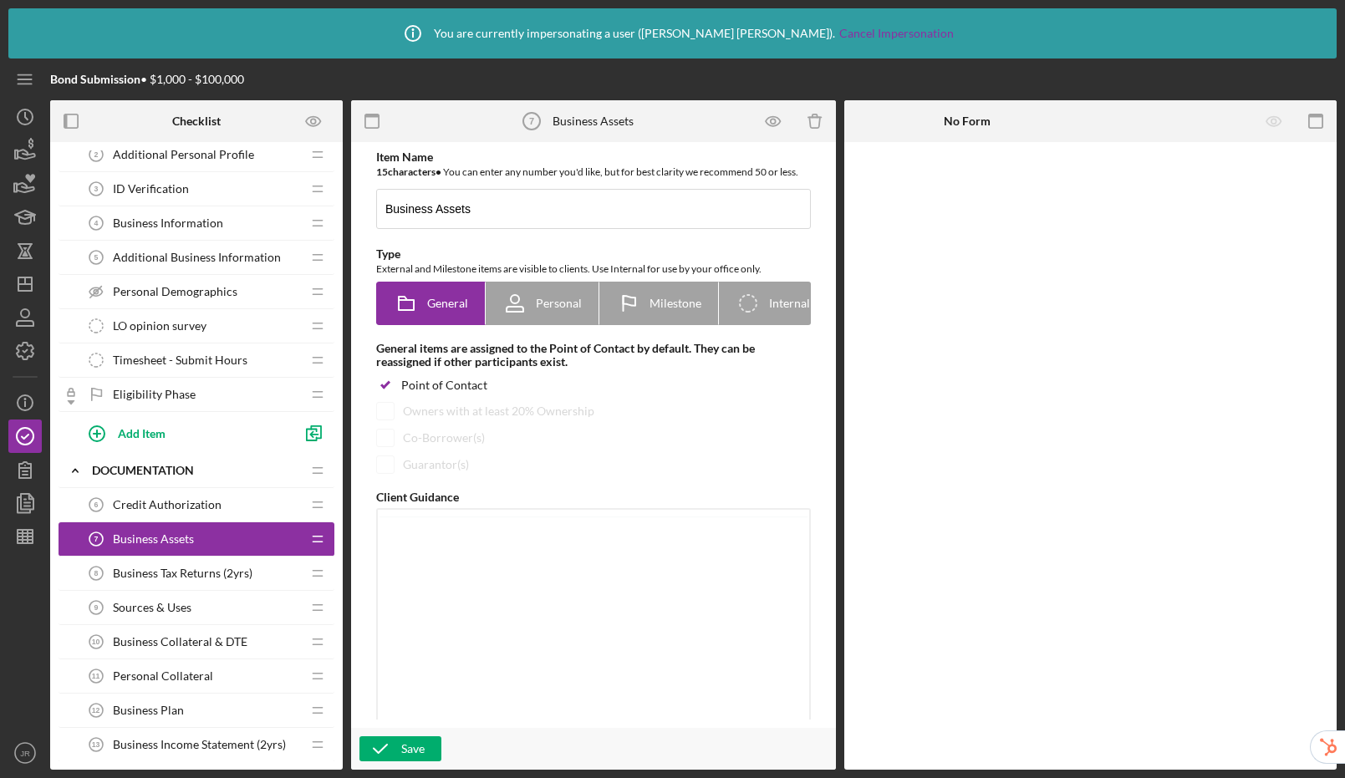
click at [151, 539] on span "Business Assets" at bounding box center [153, 539] width 81 height 13
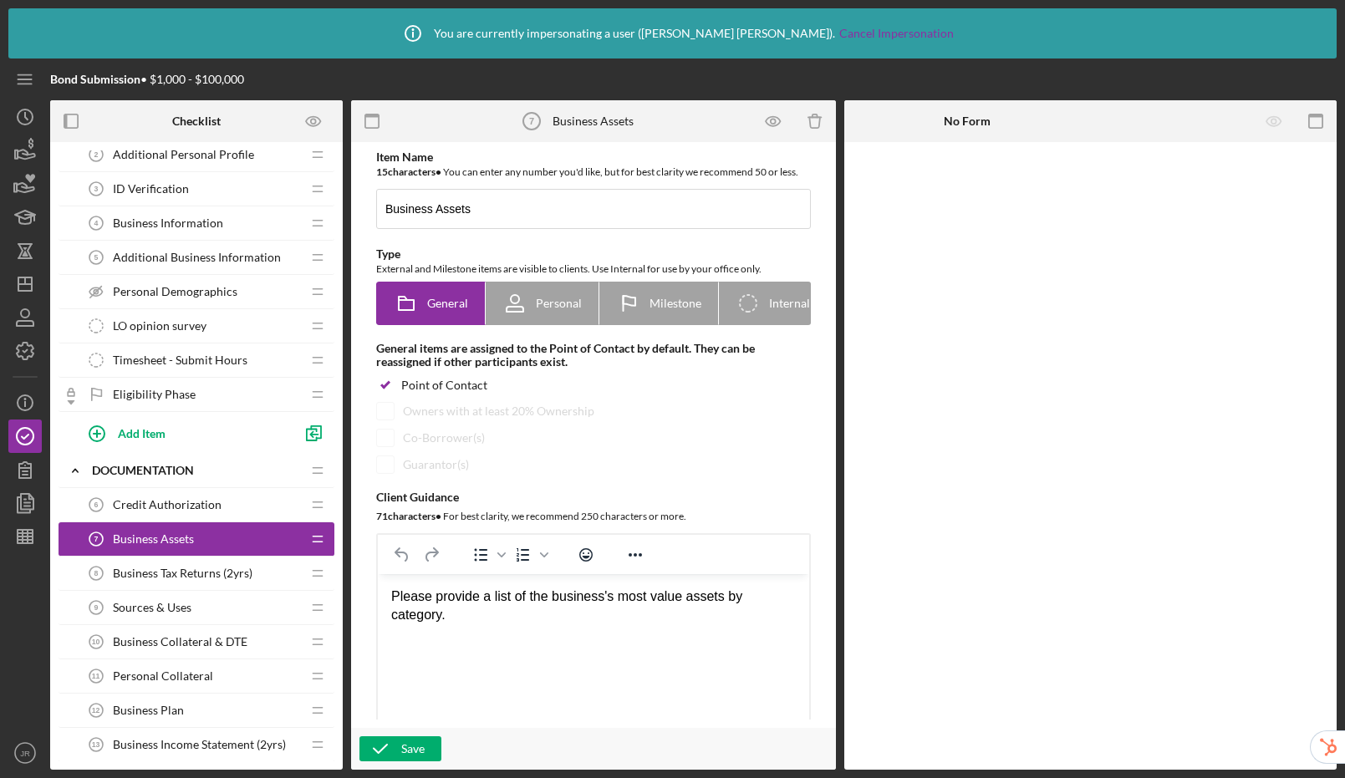
click at [225, 575] on span "Business Tax Returns (2yrs)" at bounding box center [183, 573] width 140 height 13
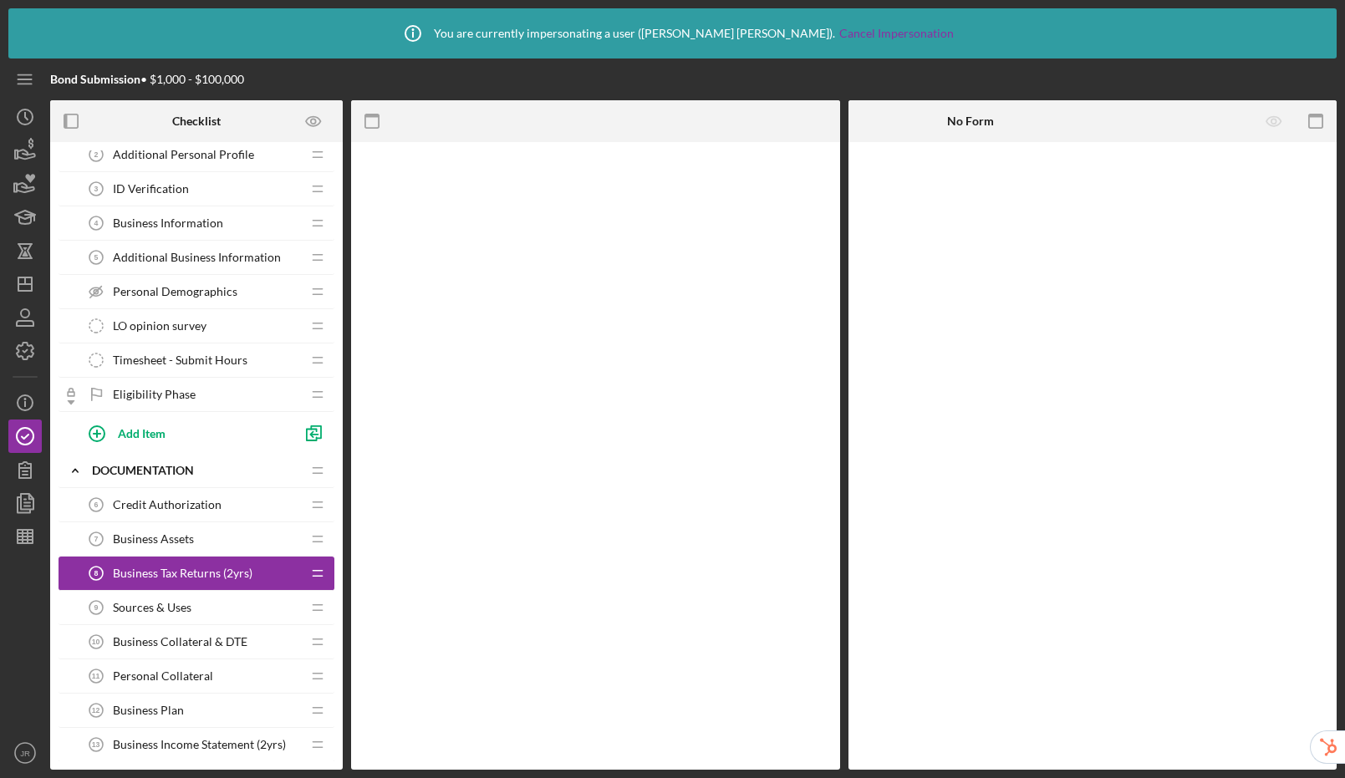
click at [226, 575] on span "Business Tax Returns (2yrs)" at bounding box center [183, 573] width 140 height 13
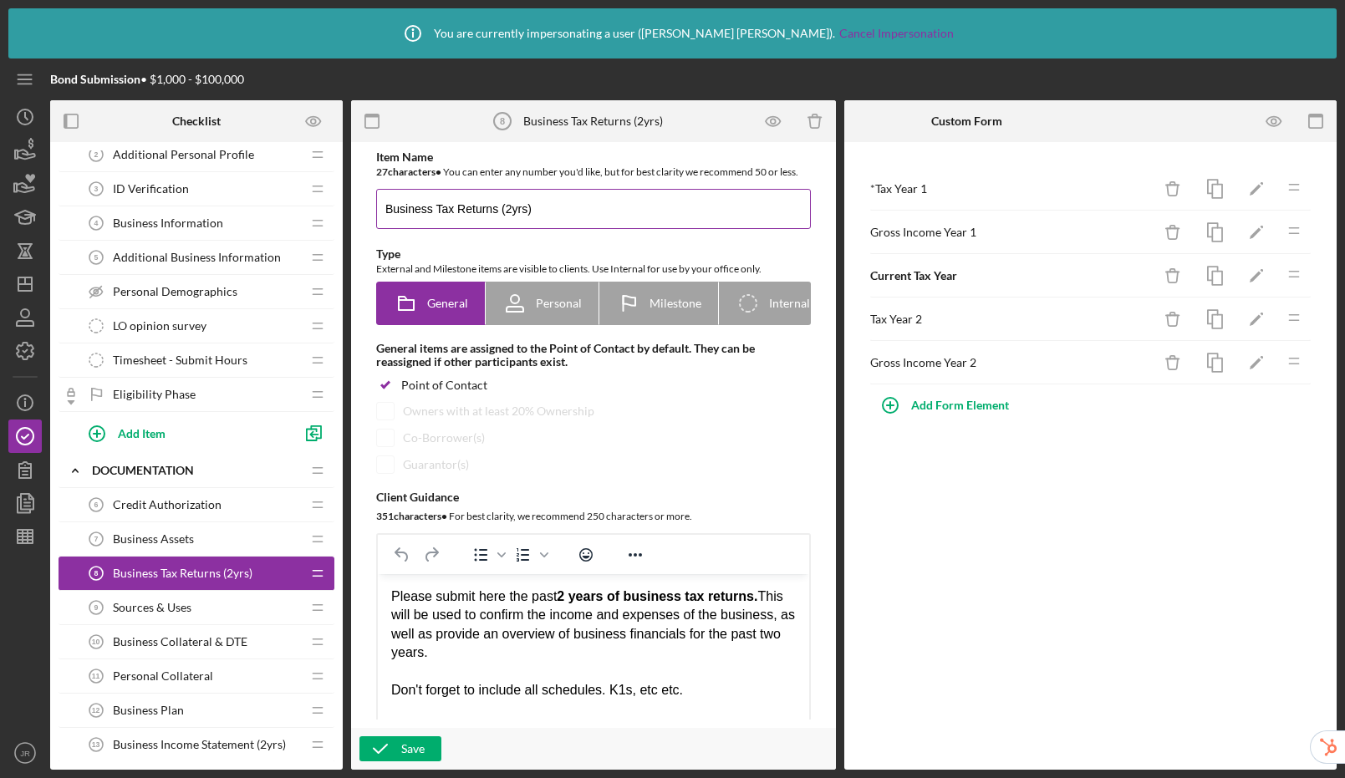
click at [512, 209] on input "Business Tax Returns (2yrs)" at bounding box center [593, 209] width 435 height 40
drag, startPoint x: 512, startPoint y: 209, endPoint x: 539, endPoint y: 158, distance: 57.6
click at [521, 191] on input "Business Tax Returns (2yrs)" at bounding box center [593, 209] width 435 height 40
click at [561, 218] on input "Business Tax Returns (2yrs)" at bounding box center [593, 209] width 435 height 40
click at [512, 210] on input "Business Tax Returns (2yrs)" at bounding box center [593, 209] width 435 height 40
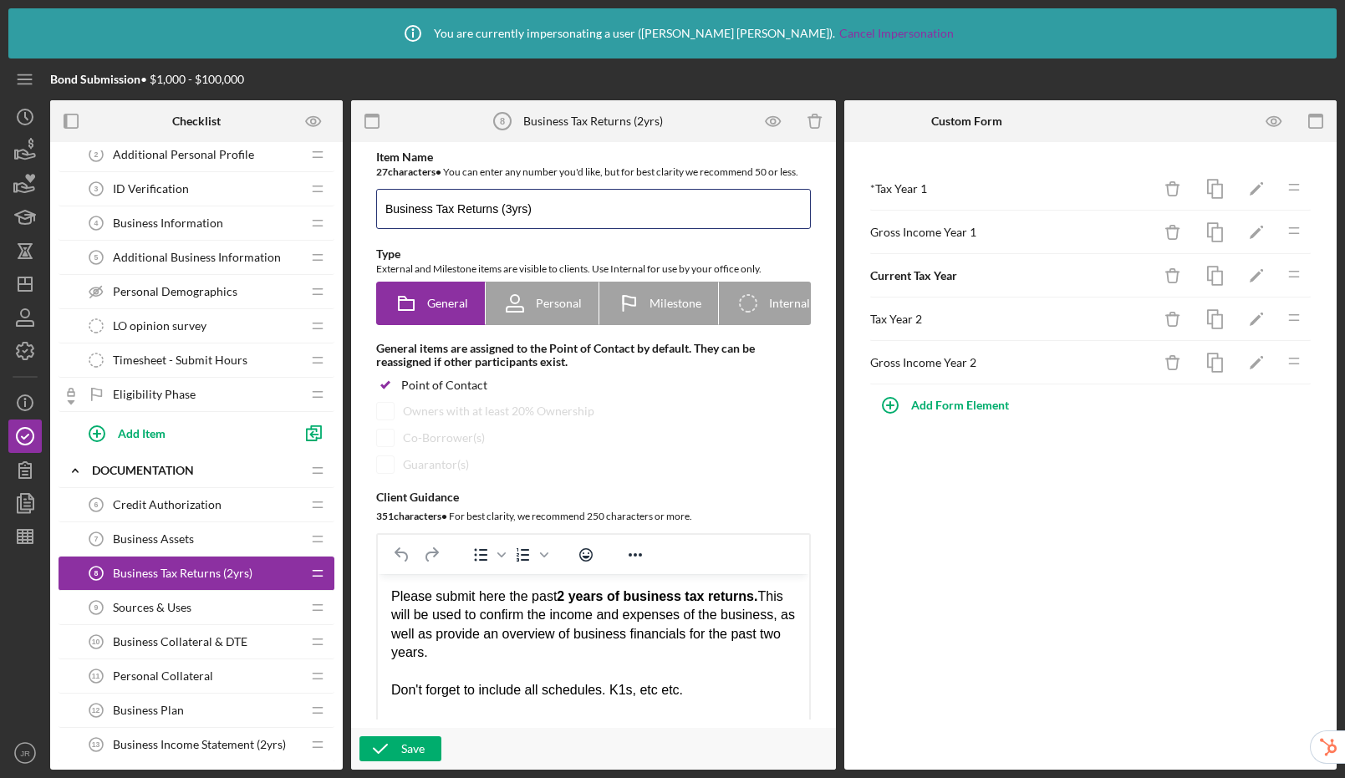
type input "Business Tax Returns (3yrs)"
click at [952, 521] on div "* Tax Year 1 Icon/Delete Icon/Edit Icon/Drag Gross Income Year 1 Icon/Delete Ic…" at bounding box center [1090, 456] width 493 height 628
click at [963, 412] on div "Add Form Element" at bounding box center [960, 405] width 98 height 33
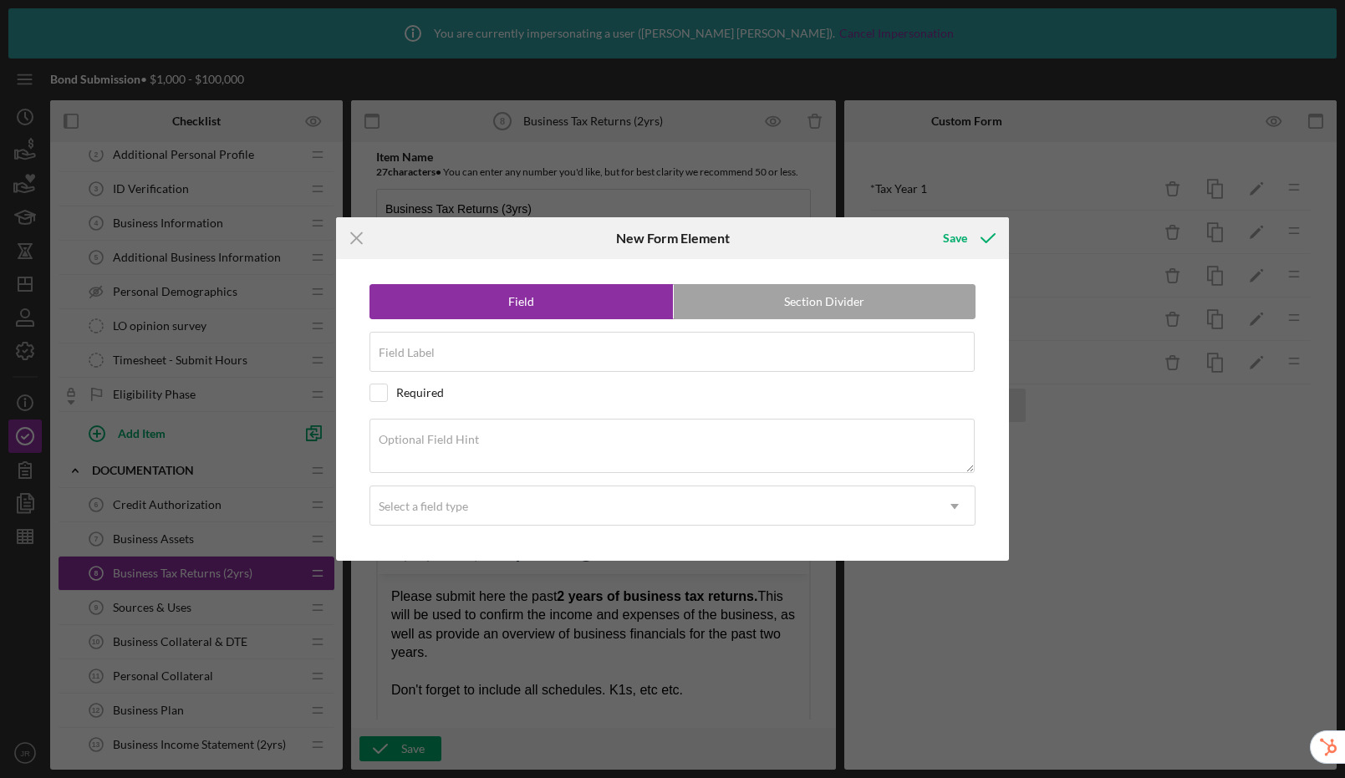
click at [963, 412] on div "Field Section Divider Field Label Required Optional Field Hint Select a field t…" at bounding box center [672, 409] width 656 height 301
drag, startPoint x: 359, startPoint y: 235, endPoint x: 485, endPoint y: 176, distance: 139.1
click at [359, 235] on icon "Icon/Menu Close" at bounding box center [357, 238] width 42 height 42
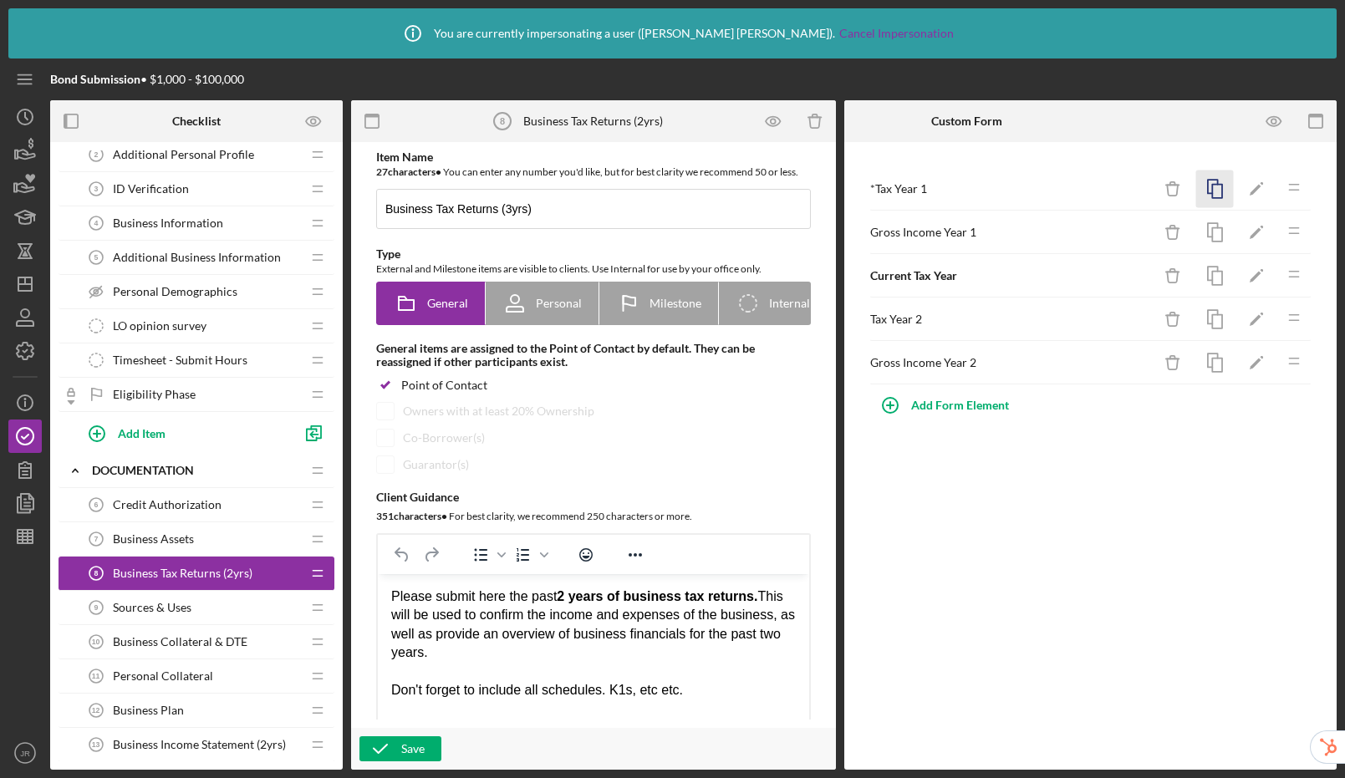
click at [1226, 192] on icon "button" at bounding box center [1215, 190] width 38 height 38
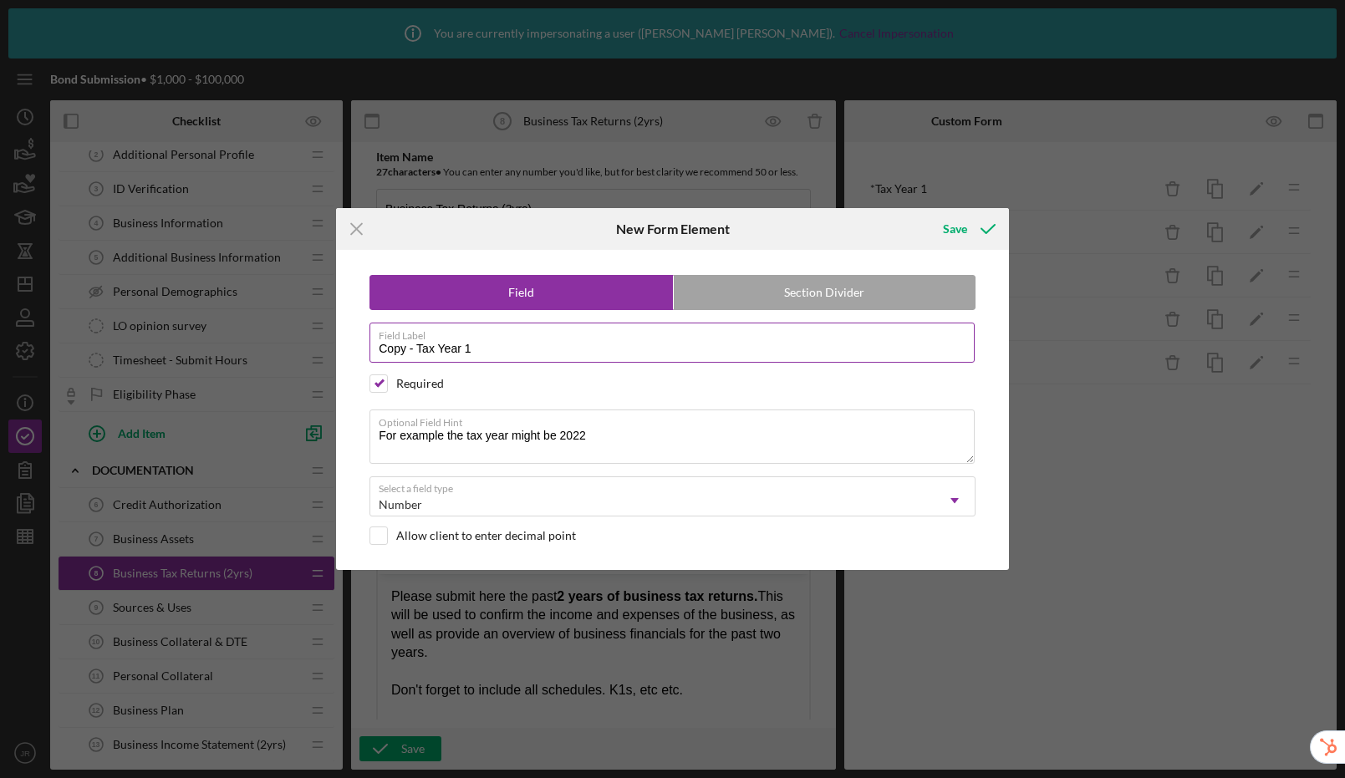
click at [501, 346] on input "Copy - Tax Year 1" at bounding box center [672, 343] width 605 height 40
type input "Copy - Tax Year 3"
click at [926, 212] on button "Save" at bounding box center [967, 228] width 83 height 33
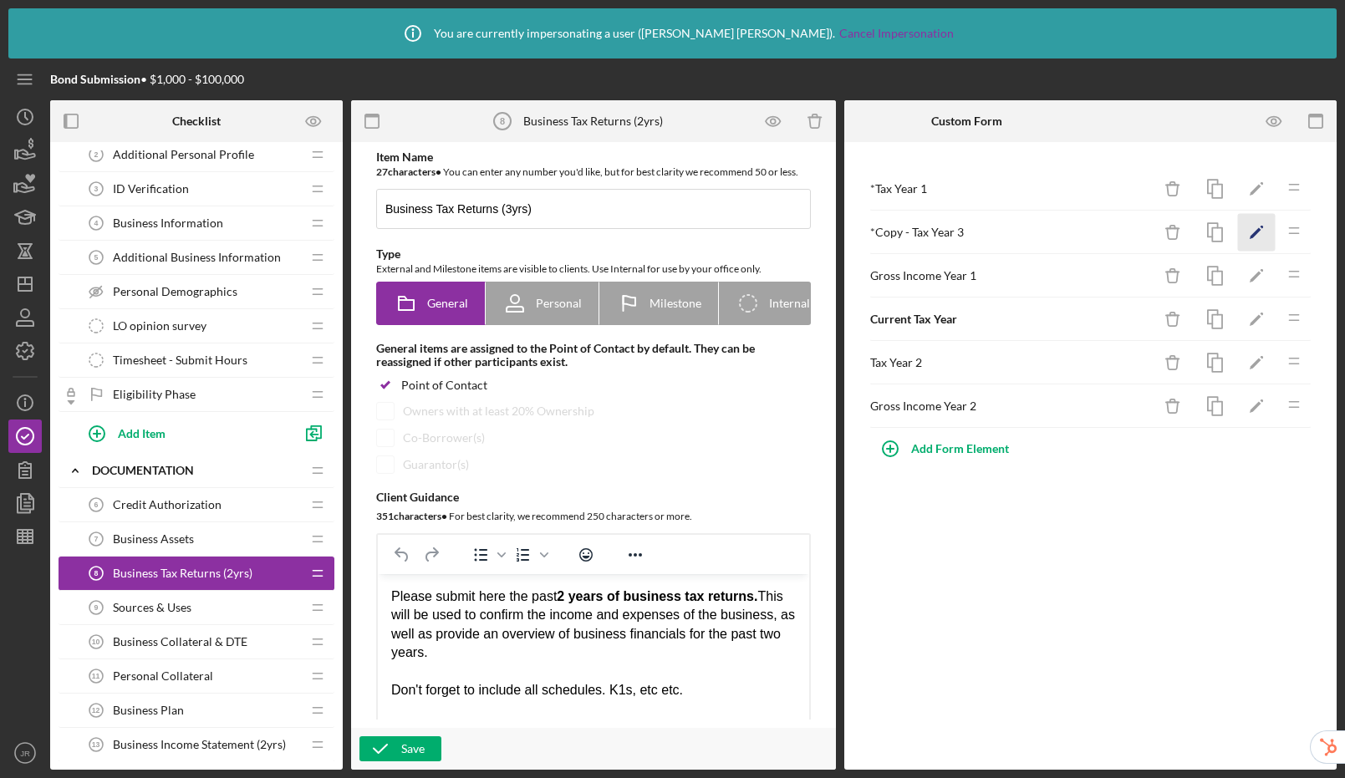
click at [1251, 232] on icon "Icon/Edit" at bounding box center [1257, 233] width 38 height 38
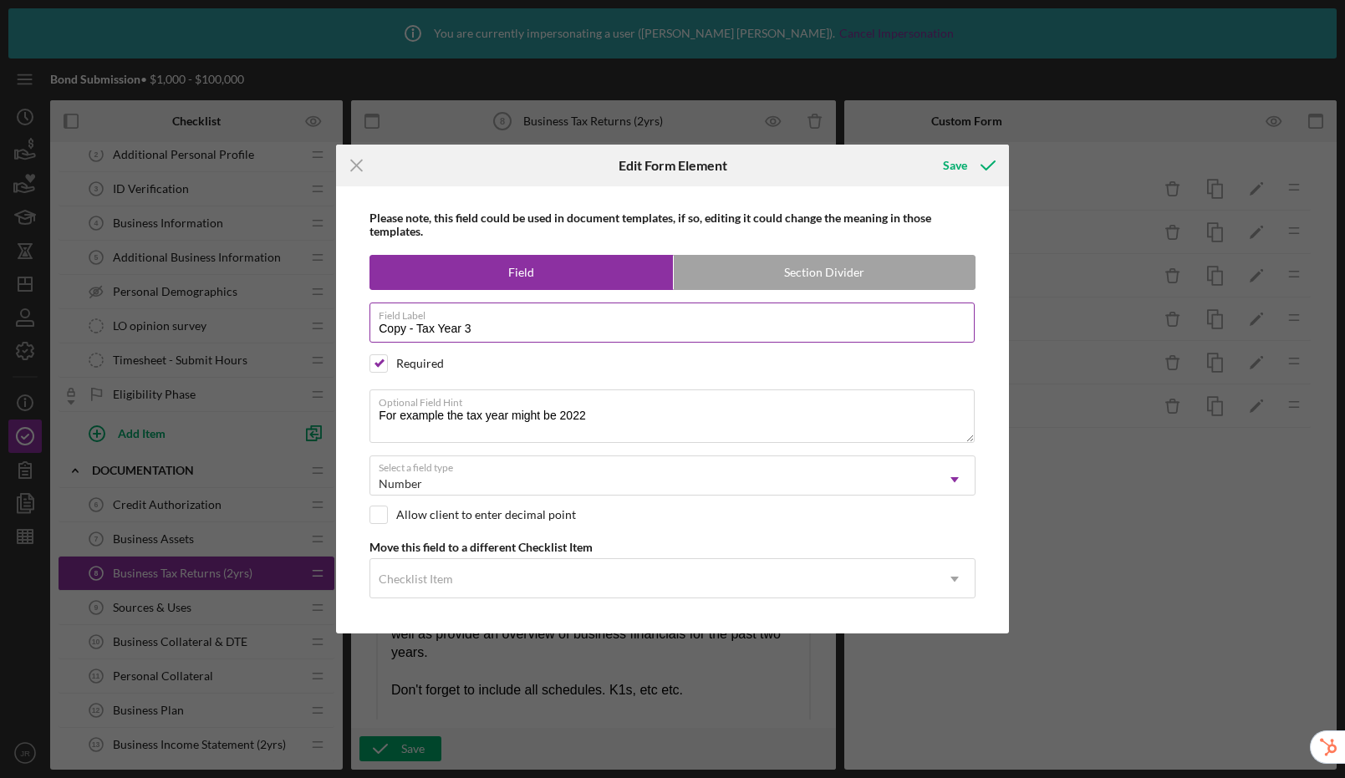
click at [420, 329] on input "Copy - Tax Year 3" at bounding box center [672, 323] width 605 height 40
drag, startPoint x: 418, startPoint y: 329, endPoint x: 301, endPoint y: 322, distance: 117.3
click at [301, 322] on div "Icon/Menu Close Edit Form Element Save Please note, this field could be used in…" at bounding box center [672, 389] width 1345 height 778
type input "Tax Year 3"
click at [968, 171] on icon "submit" at bounding box center [988, 166] width 42 height 42
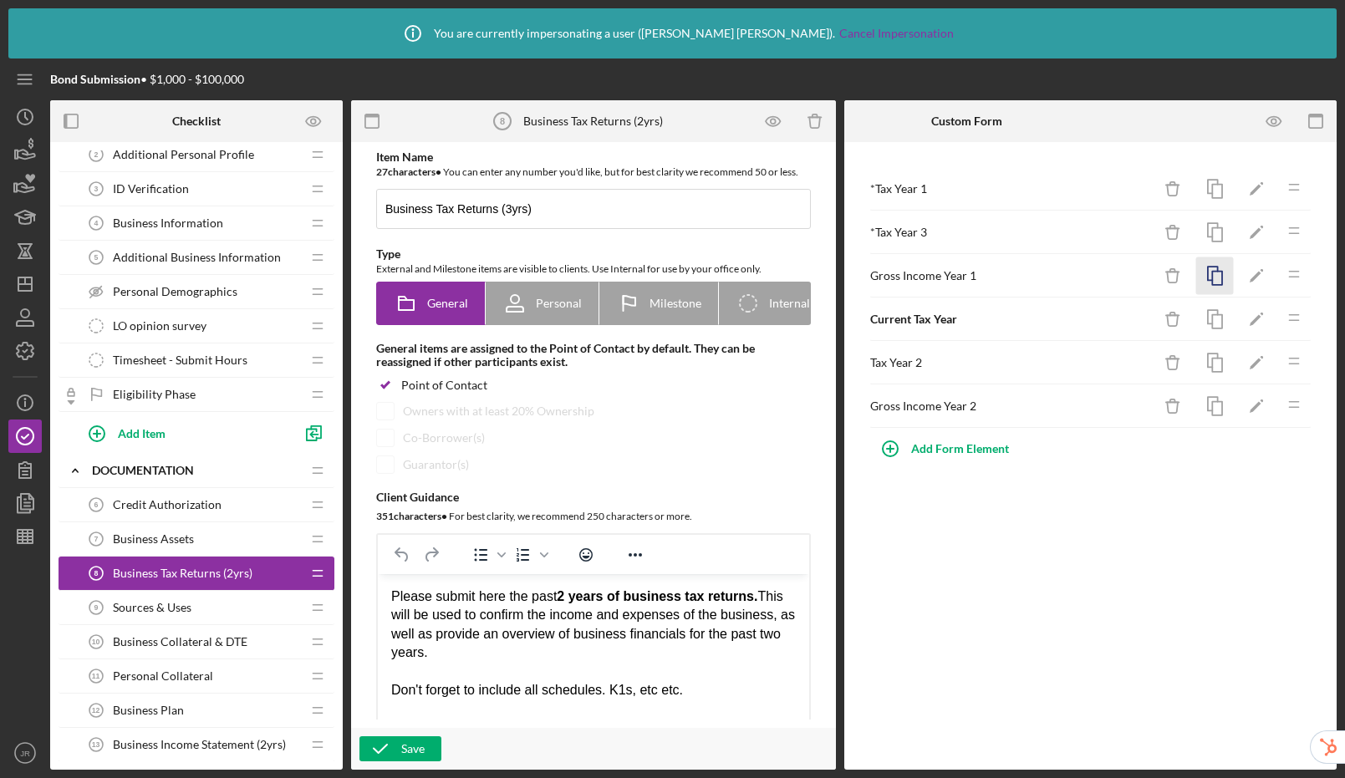
click at [1213, 275] on icon "button" at bounding box center [1215, 276] width 38 height 38
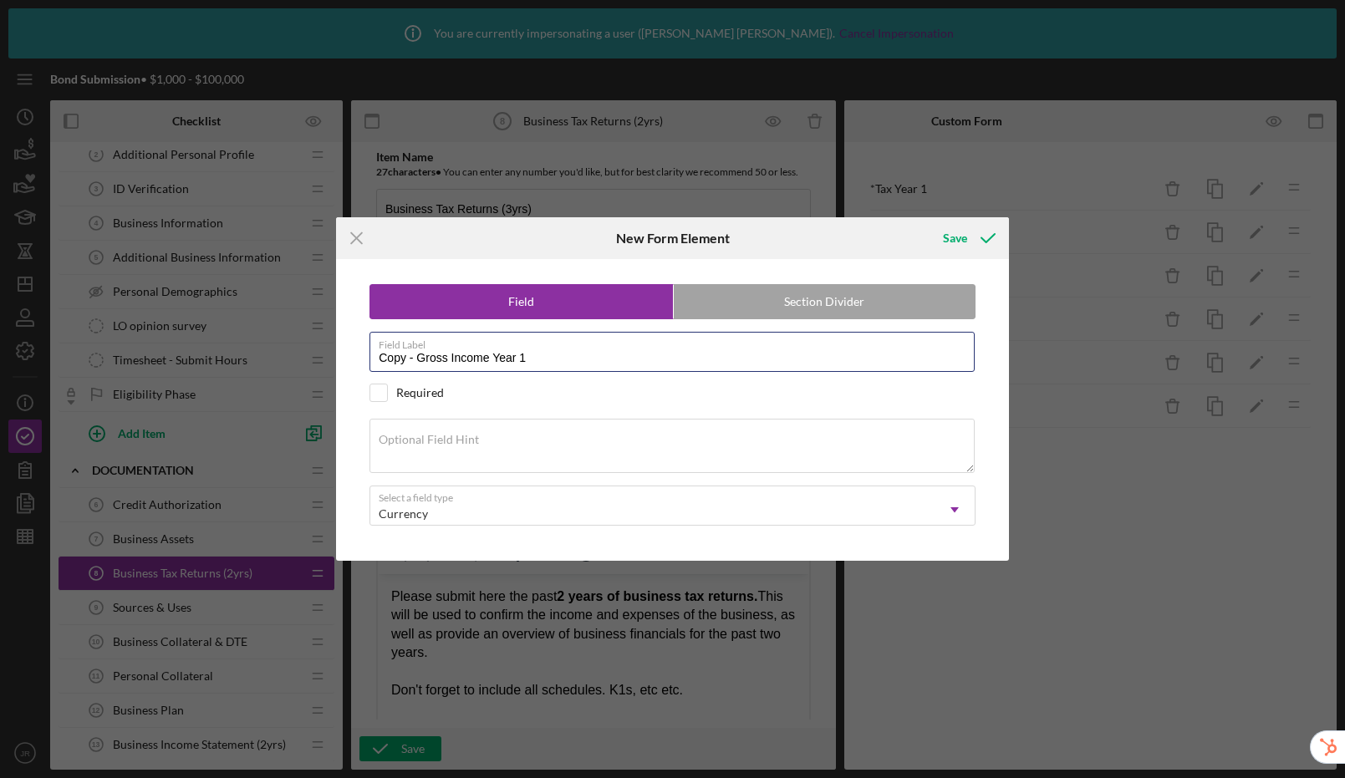
drag, startPoint x: 416, startPoint y: 357, endPoint x: 315, endPoint y: 349, distance: 101.4
click at [315, 349] on div "Icon/Menu Close New Form Element Save Field Section Divider Field Label Copy - …" at bounding box center [672, 389] width 1345 height 778
click at [533, 359] on input "Gross Income Year 1" at bounding box center [672, 352] width 605 height 40
type input "Gross Income Year 3"
click at [926, 222] on button "Save" at bounding box center [967, 238] width 83 height 33
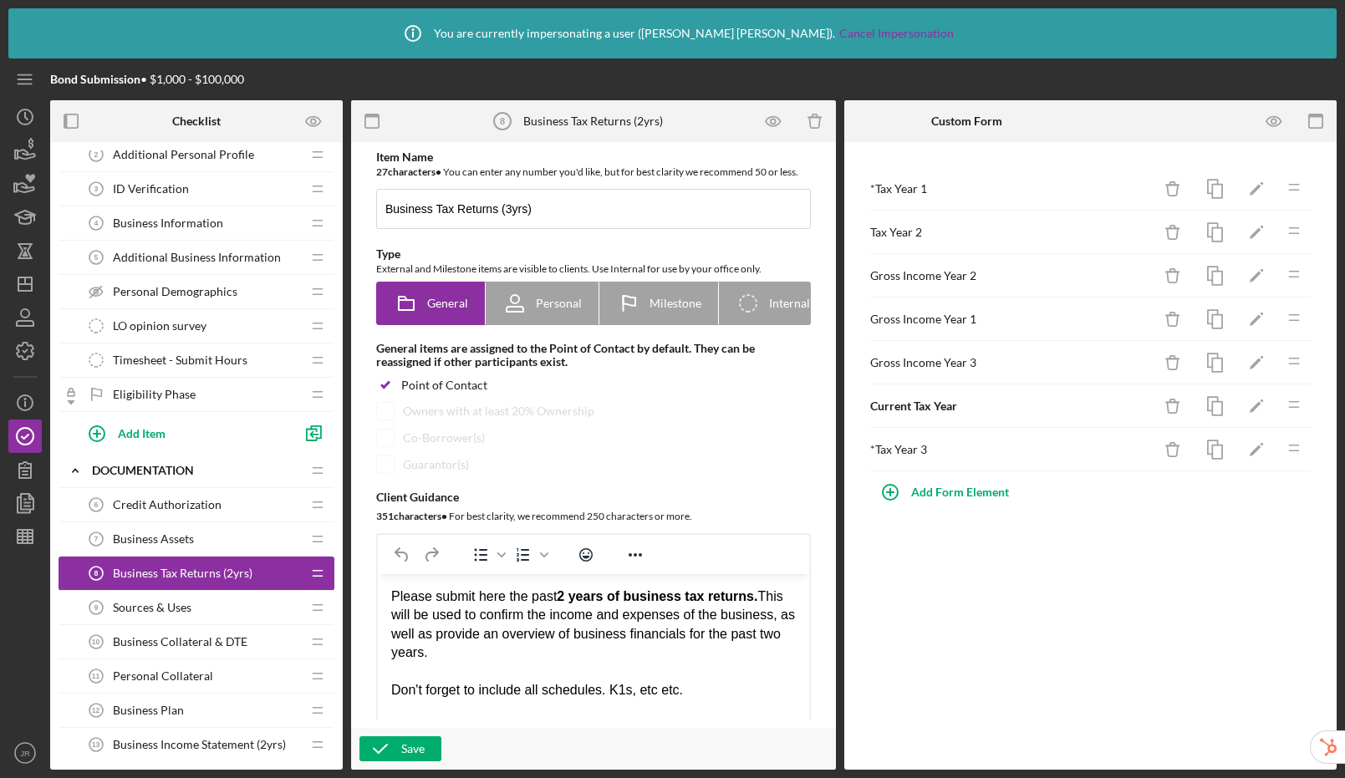
click at [1286, 459] on icon "Icon/Drag" at bounding box center [1293, 447] width 33 height 33
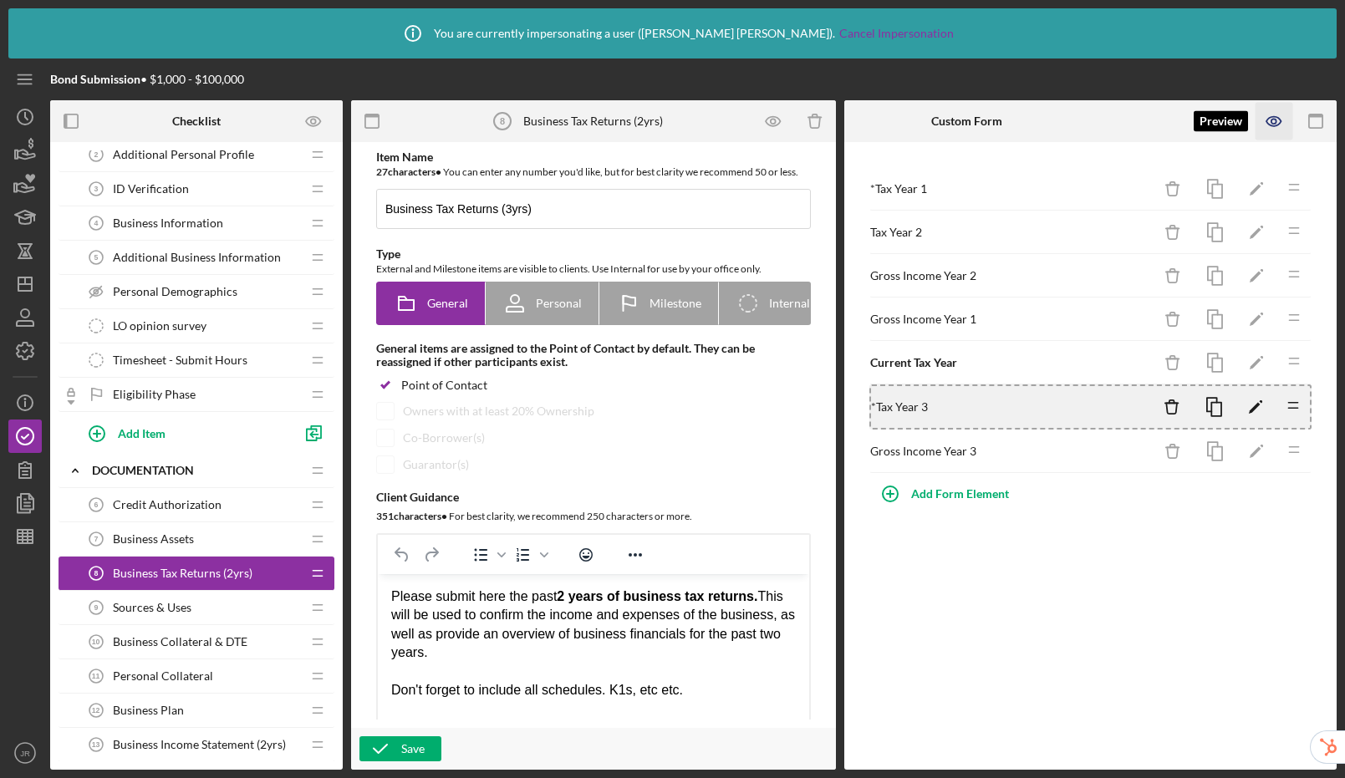
click at [1272, 117] on icon "button" at bounding box center [1275, 122] width 38 height 38
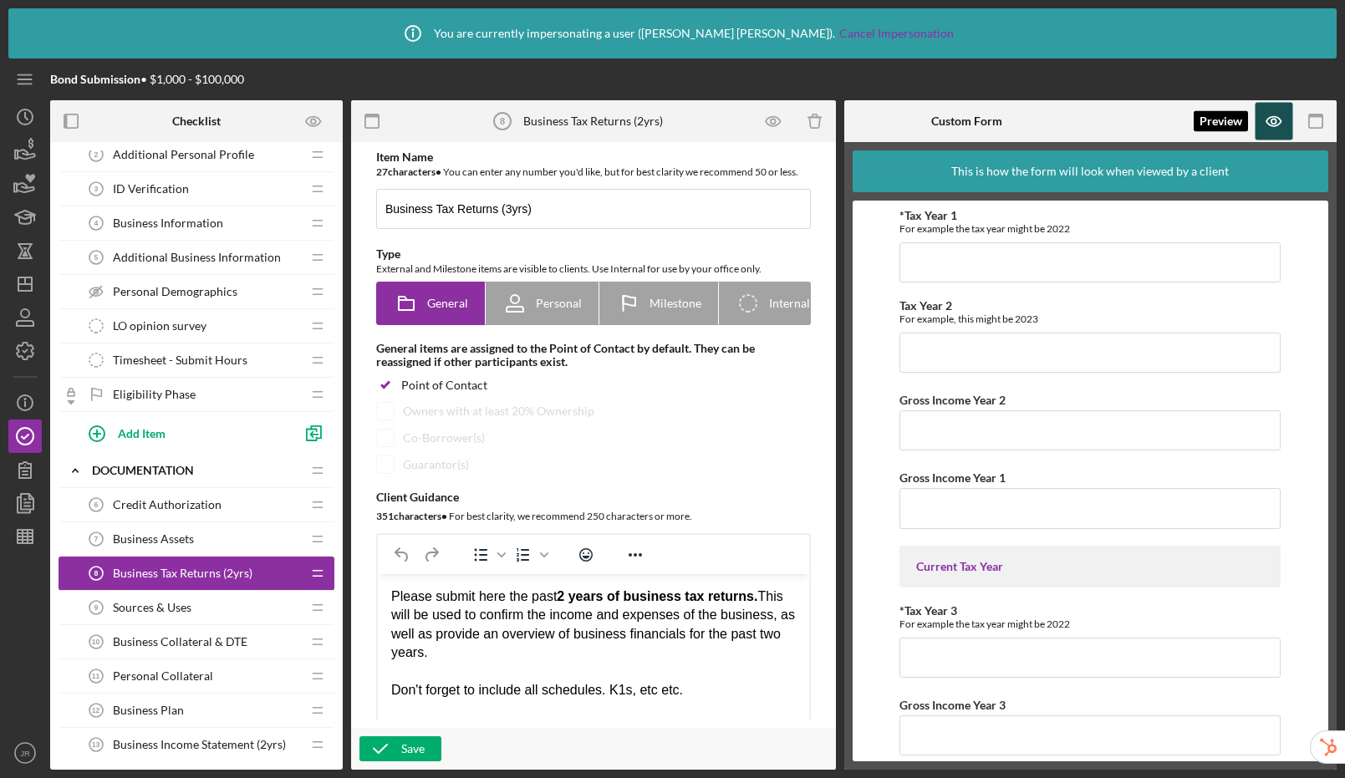
click at [1276, 126] on icon "button" at bounding box center [1275, 122] width 38 height 38
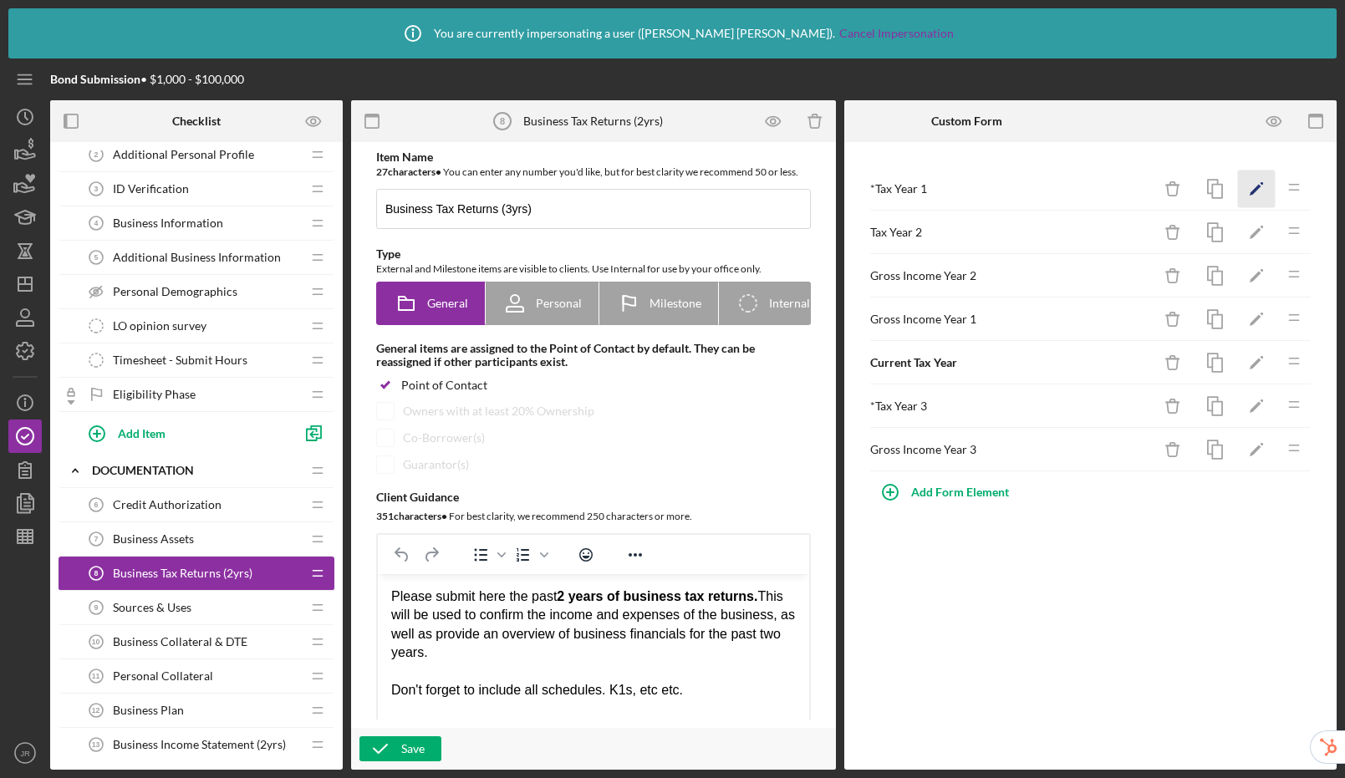
click at [1251, 193] on polygon "button" at bounding box center [1256, 191] width 12 height 12
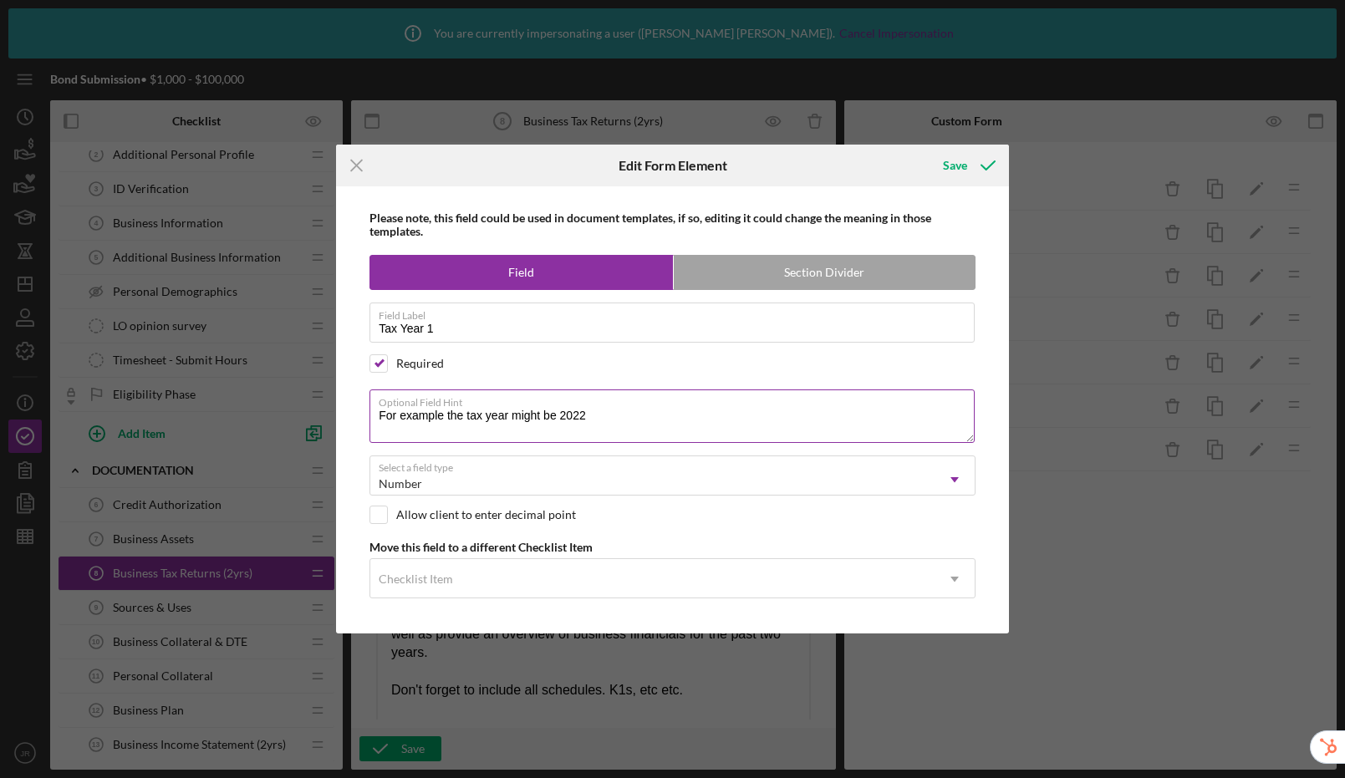
click at [632, 416] on textarea "For example the tax year might be 2022" at bounding box center [672, 417] width 605 height 54
type textarea "For example the tax year might be 2023"
click at [948, 166] on div "Save" at bounding box center [955, 165] width 24 height 33
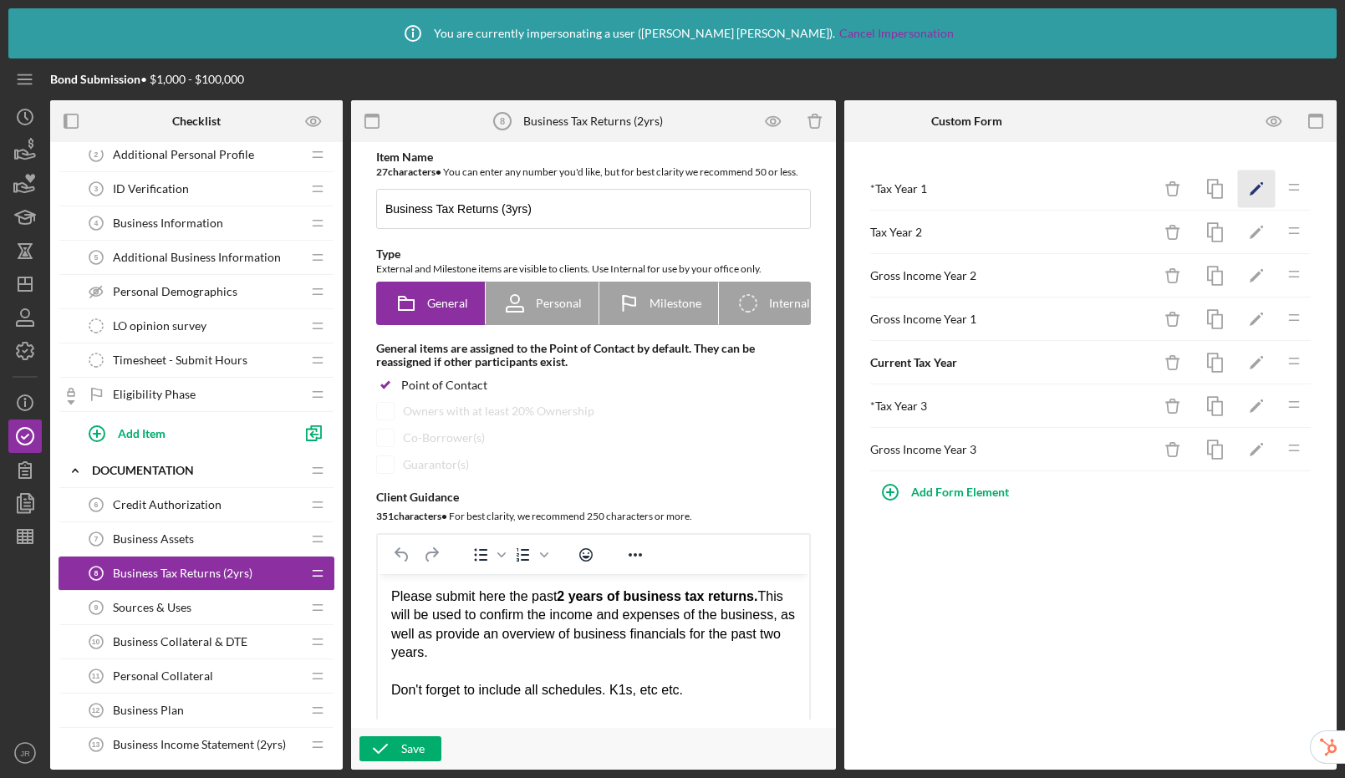
click at [1259, 188] on icon "Icon/Edit" at bounding box center [1257, 190] width 38 height 38
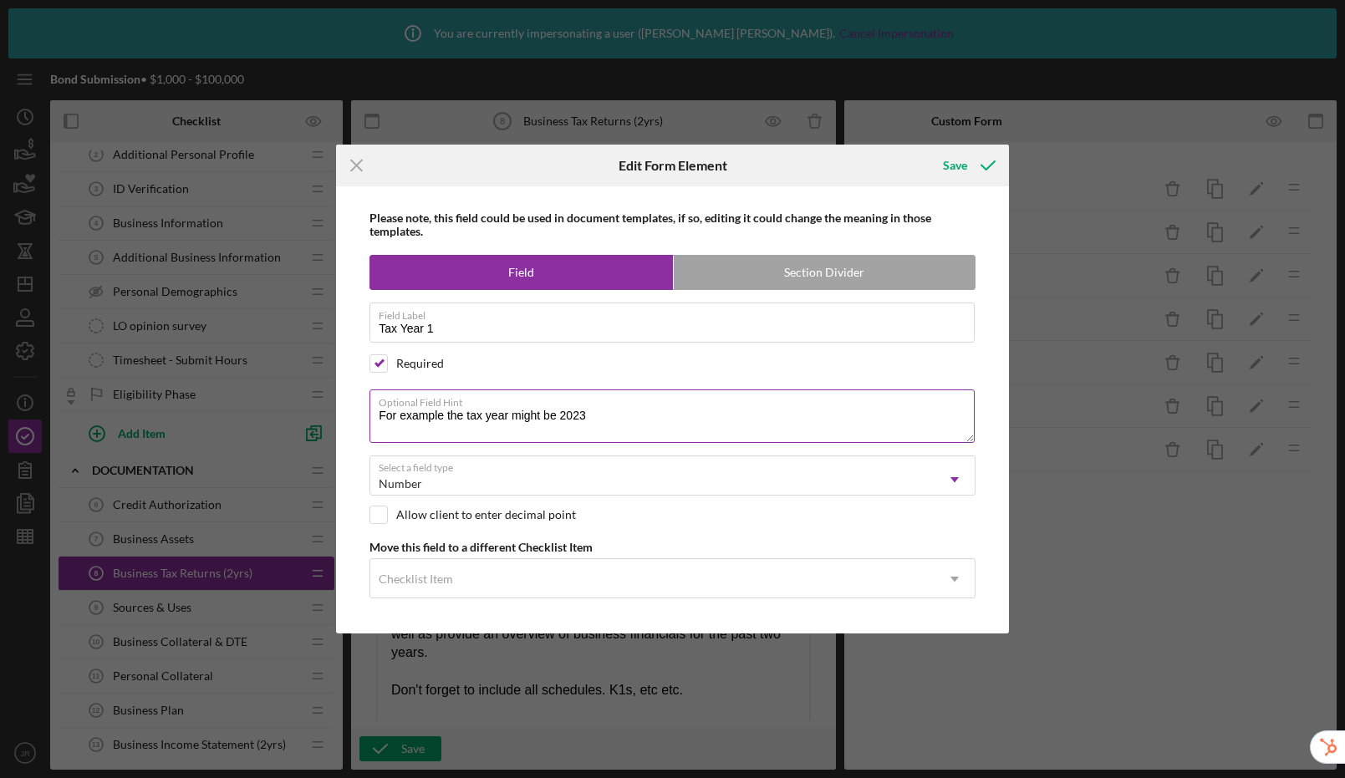
click at [614, 415] on textarea "For example the tax year might be 2023" at bounding box center [672, 417] width 605 height 54
type textarea "For example the tax year might be 2022"
click at [963, 176] on div "Save" at bounding box center [955, 165] width 24 height 33
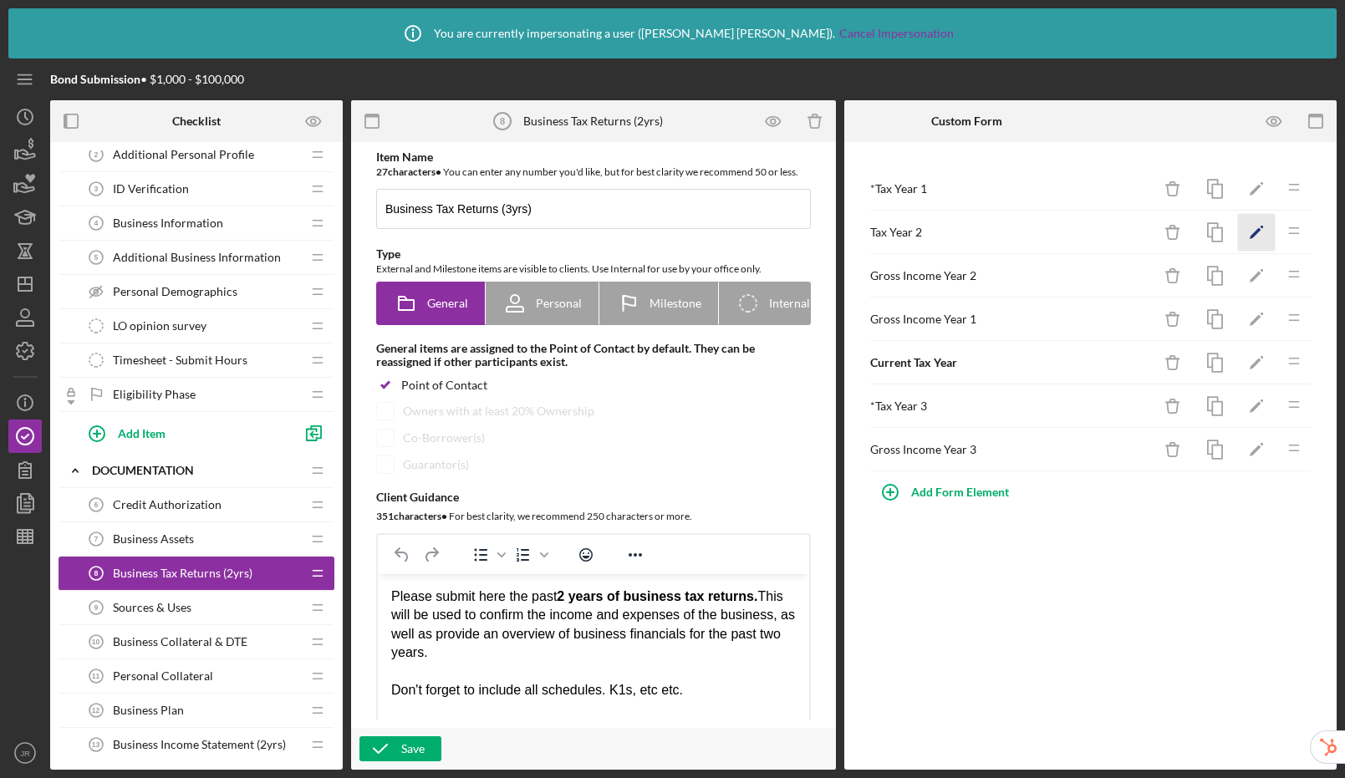
click at [1262, 227] on icon "Icon/Edit" at bounding box center [1257, 233] width 38 height 38
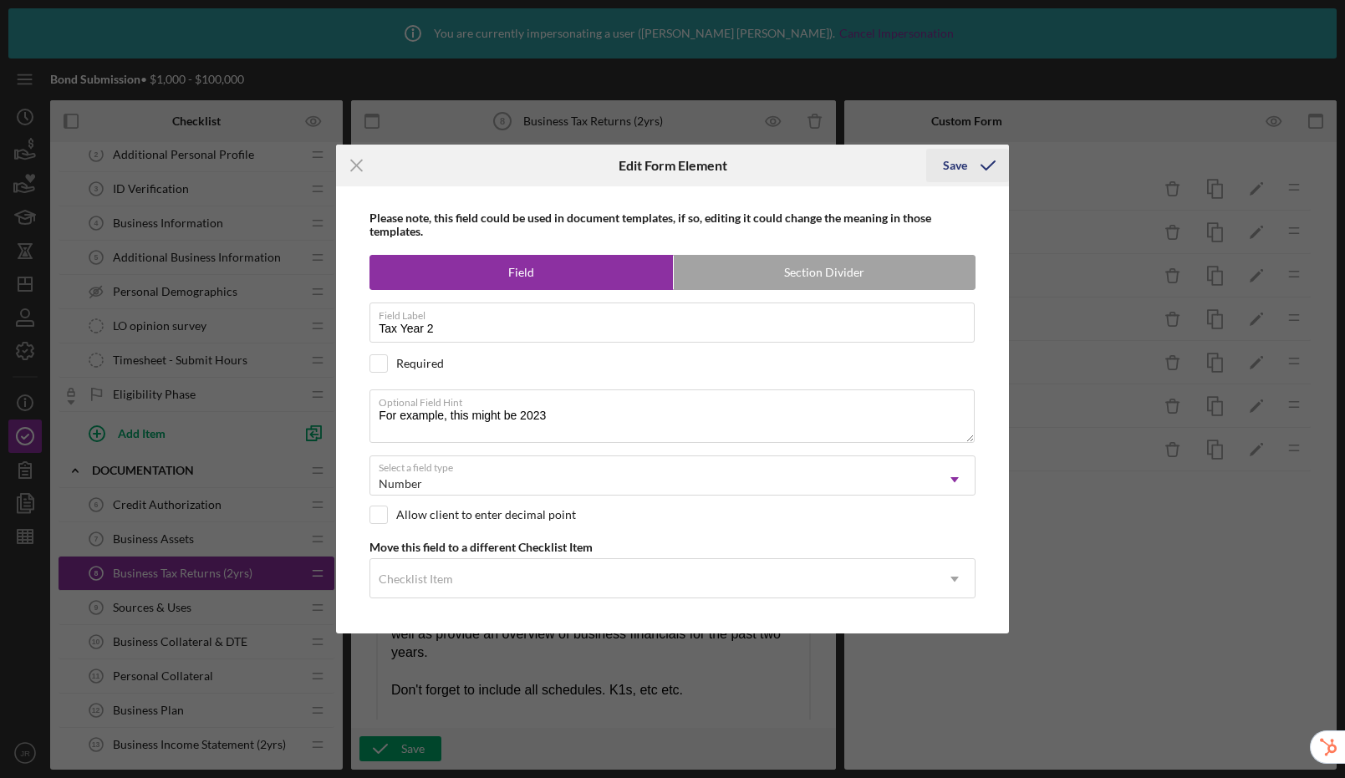
click at [956, 171] on div "Save" at bounding box center [955, 165] width 24 height 33
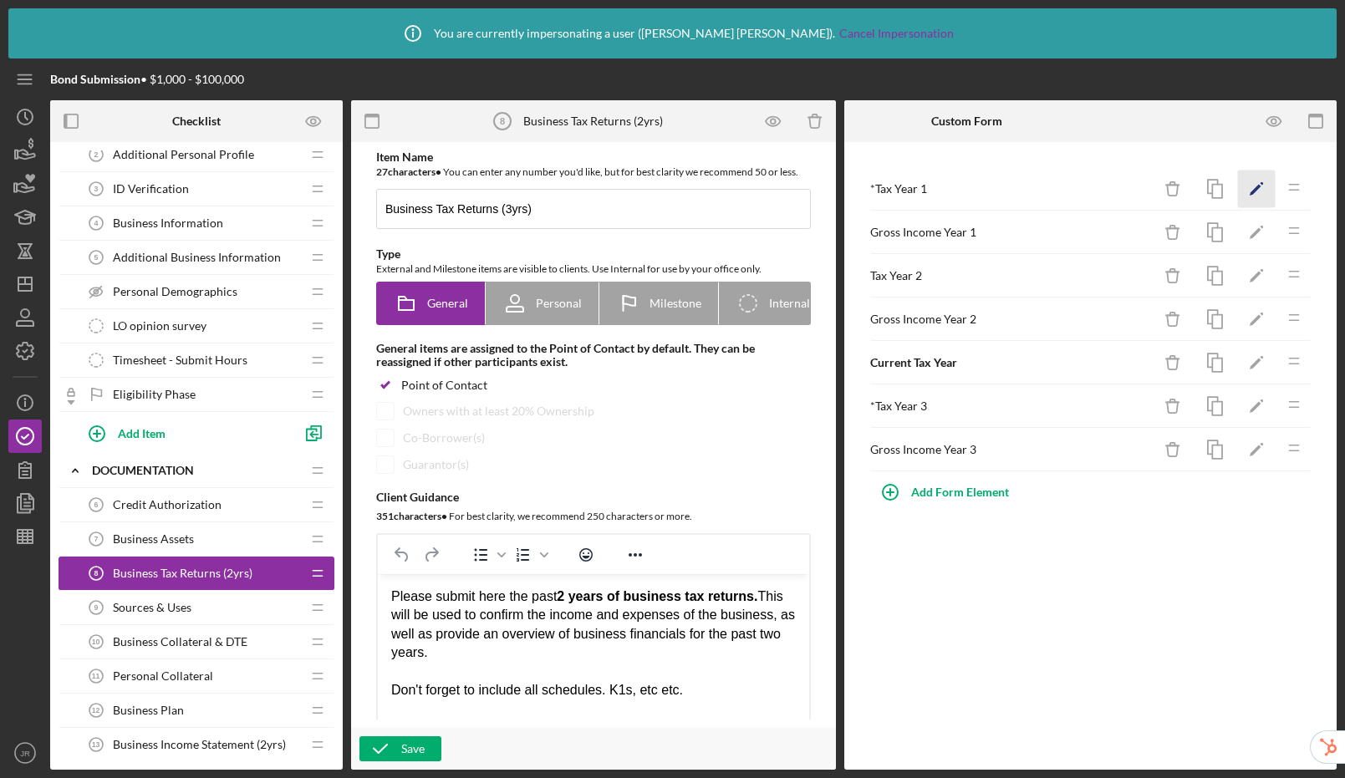
click at [1249, 189] on icon "Icon/Edit" at bounding box center [1257, 190] width 38 height 38
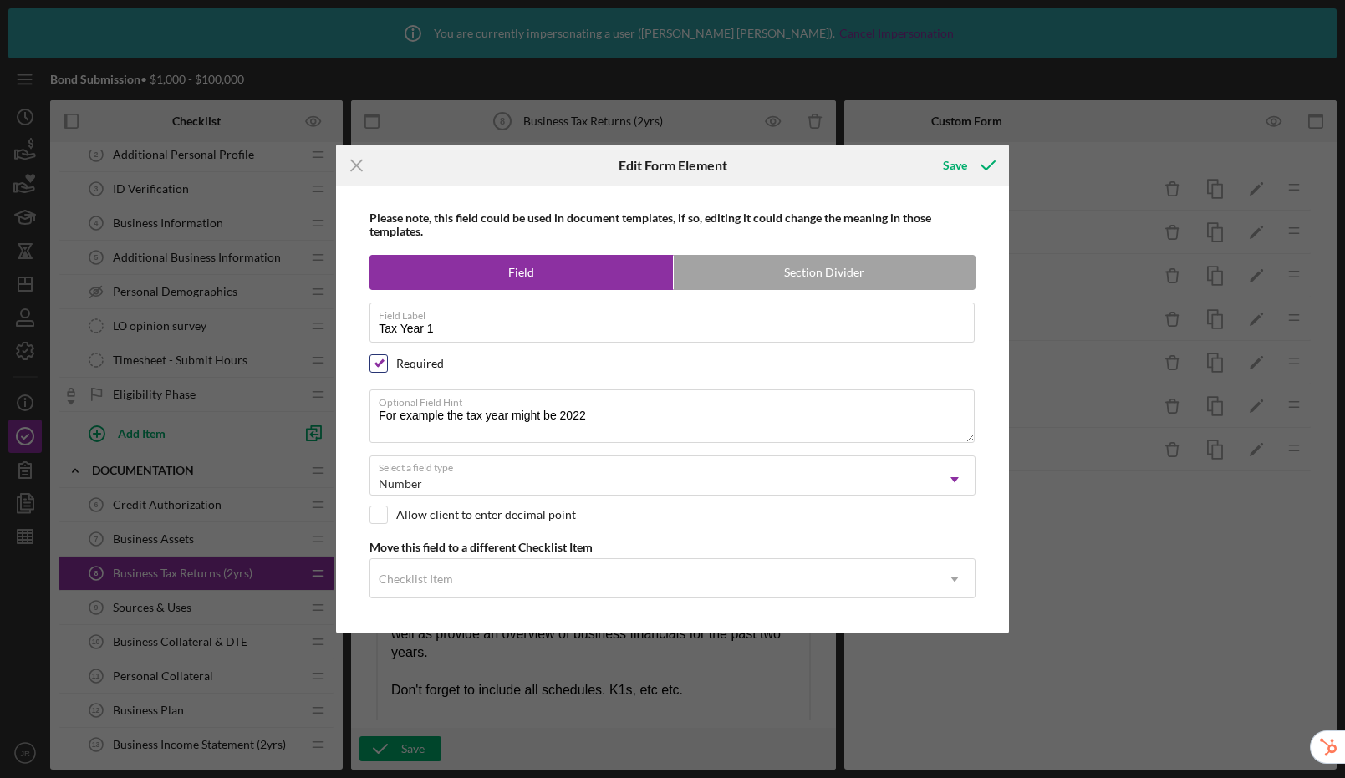
click at [380, 365] on input "checkbox" at bounding box center [378, 363] width 17 height 17
checkbox input "false"
click at [963, 166] on div "Save" at bounding box center [955, 165] width 24 height 33
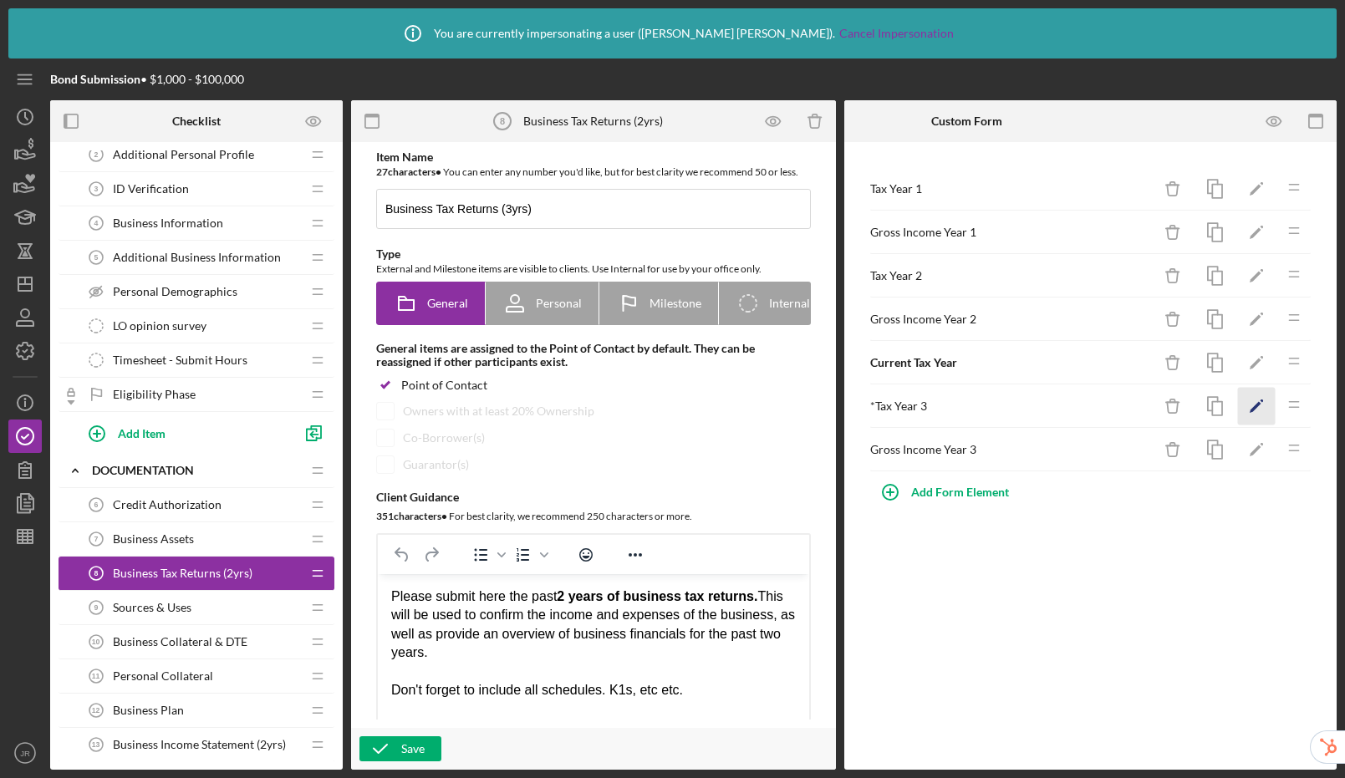
click at [1262, 407] on icon "Icon/Edit" at bounding box center [1257, 407] width 38 height 38
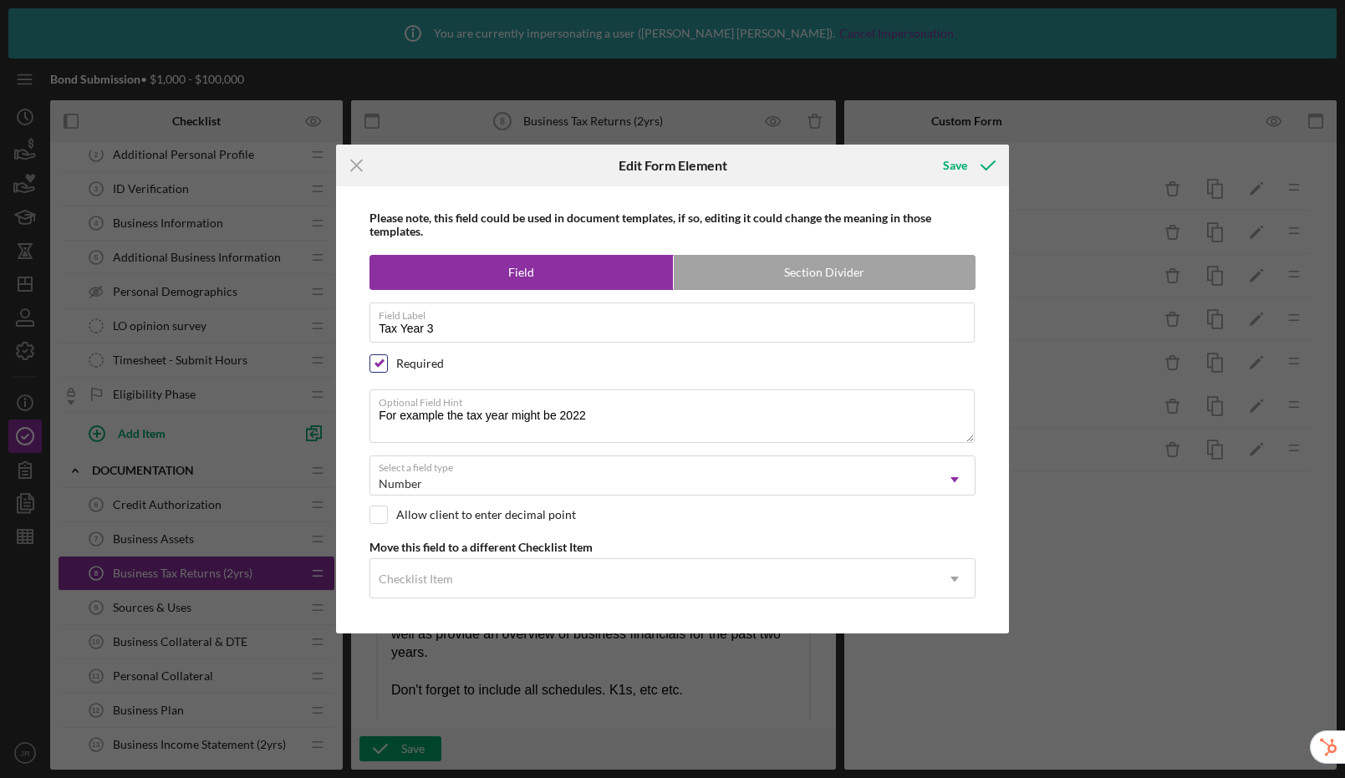
click at [370, 361] on div at bounding box center [379, 363] width 18 height 18
checkbox input "false"
click at [616, 411] on textarea "For example the tax year might be 2022" at bounding box center [672, 417] width 605 height 54
type textarea "For example the tax year might be 2025"
click at [959, 165] on div "Save" at bounding box center [955, 165] width 24 height 33
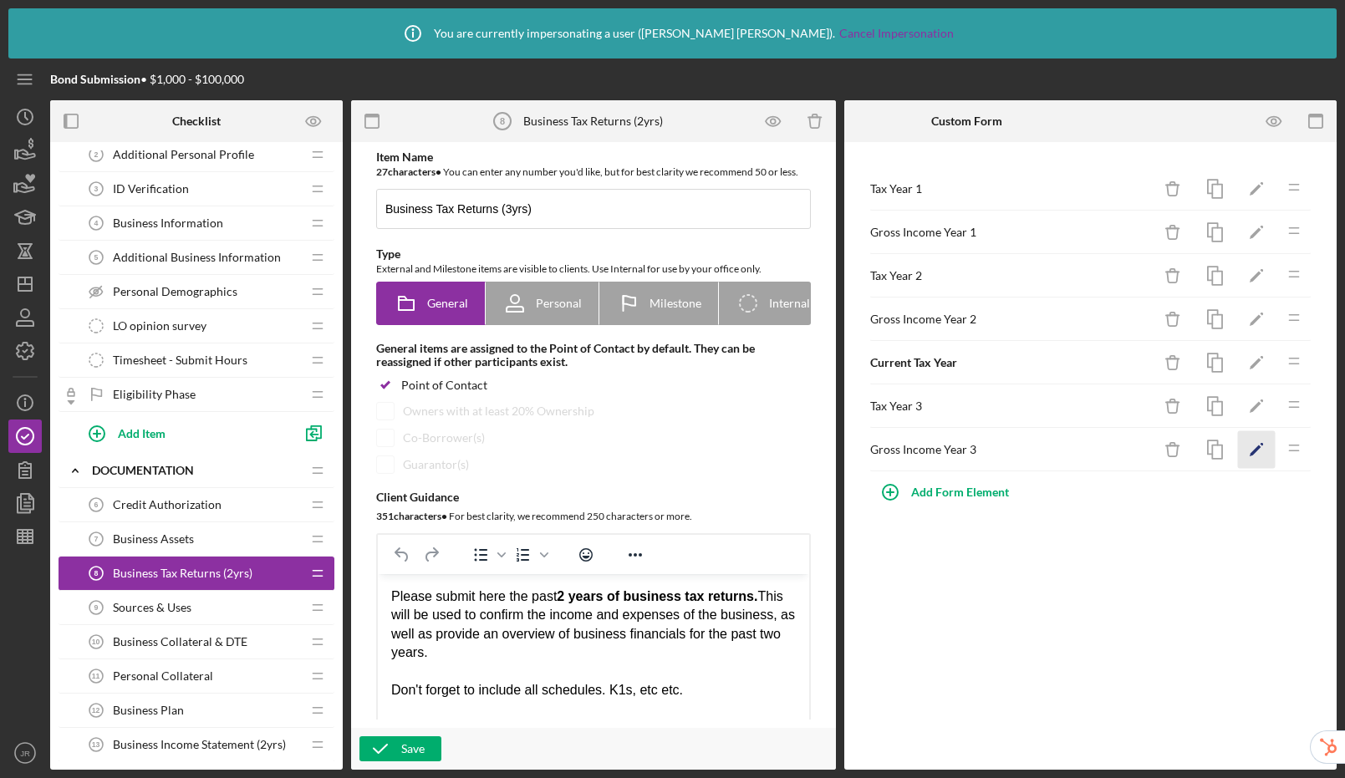
click at [1263, 448] on icon "Icon/Edit" at bounding box center [1257, 450] width 38 height 38
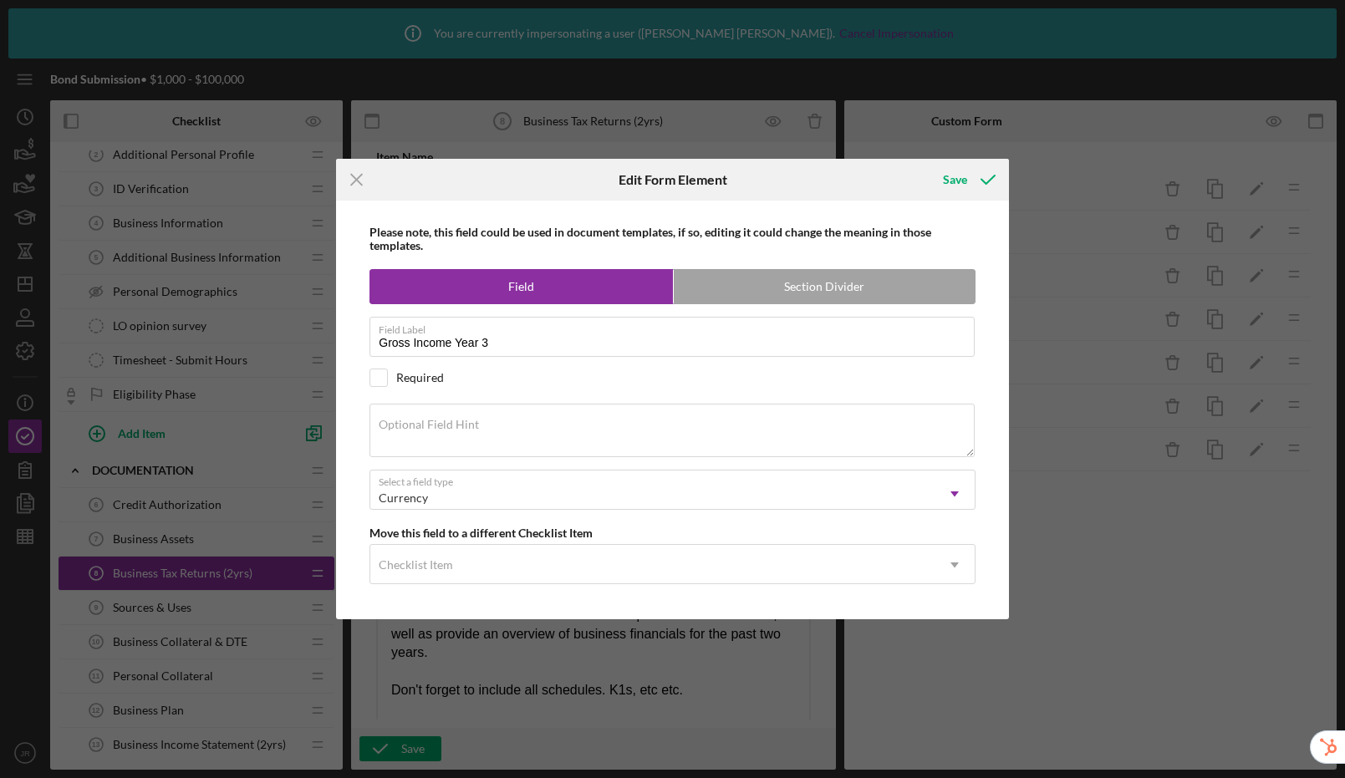
click at [359, 179] on icon "Icon/Menu Close" at bounding box center [357, 180] width 42 height 42
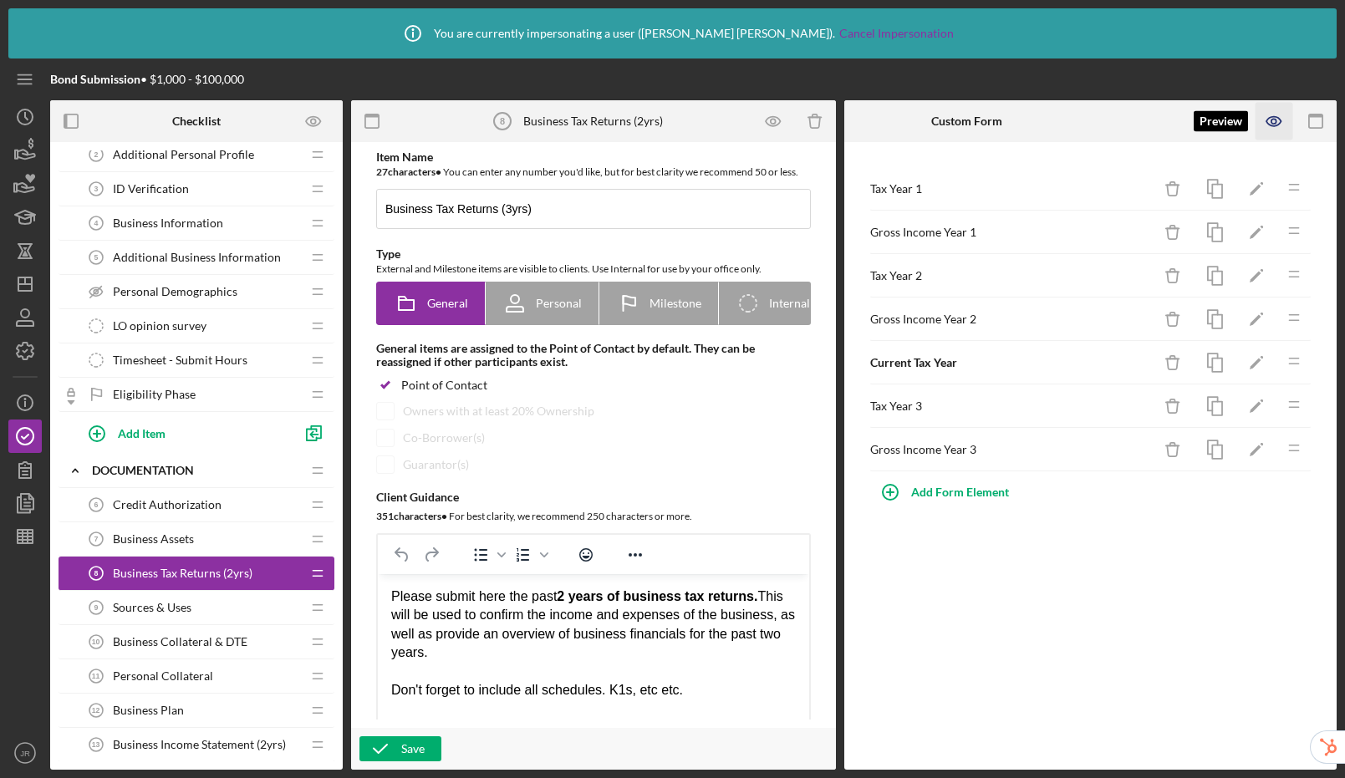
click at [1276, 115] on icon "button" at bounding box center [1275, 122] width 38 height 38
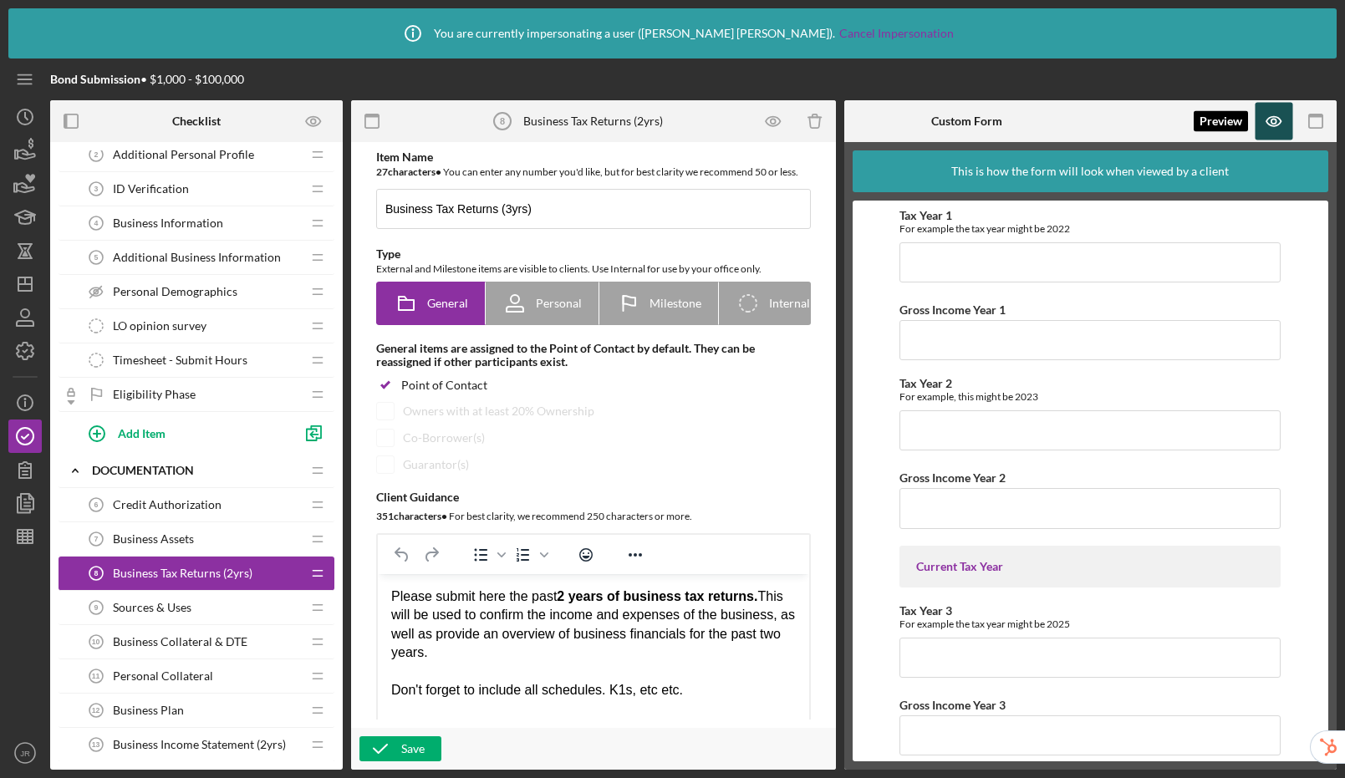
click at [1274, 111] on icon "button" at bounding box center [1275, 122] width 38 height 38
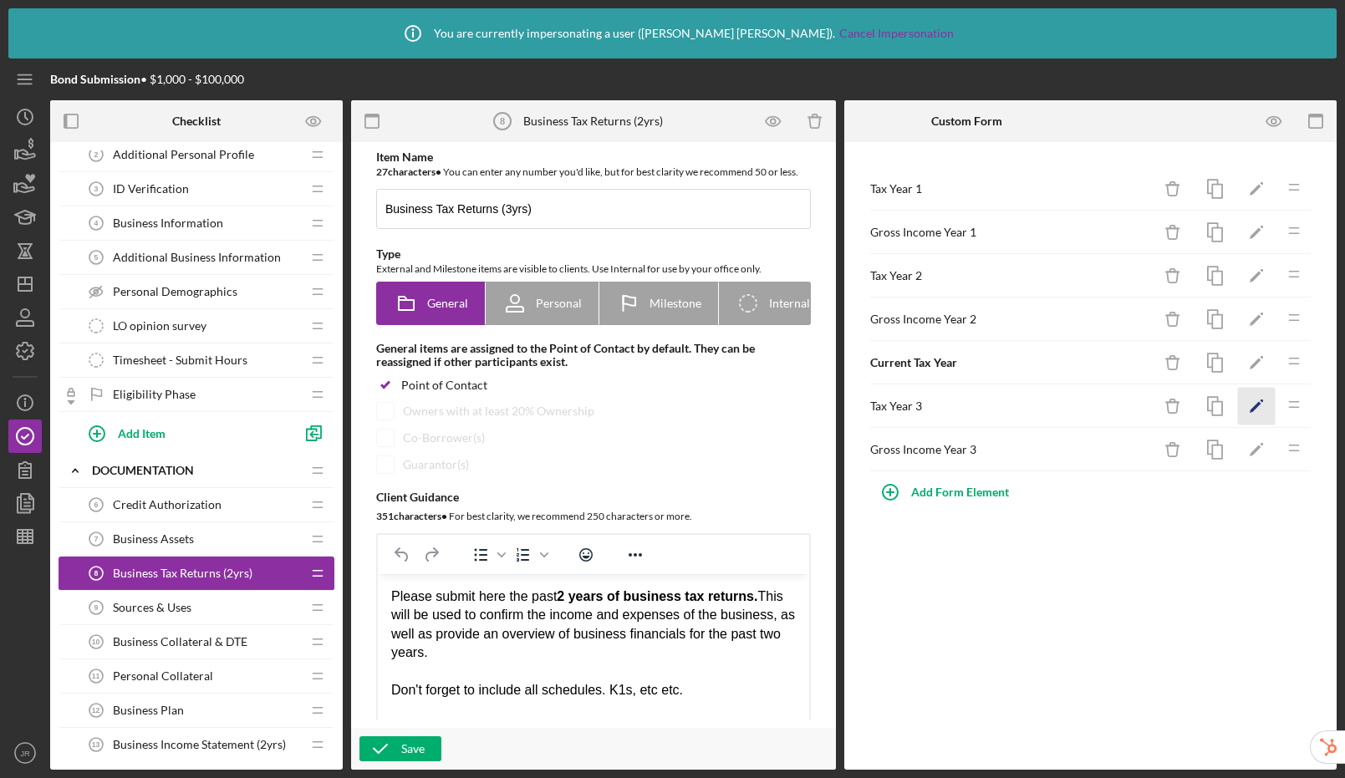
click at [1265, 411] on icon "Icon/Edit" at bounding box center [1257, 407] width 38 height 38
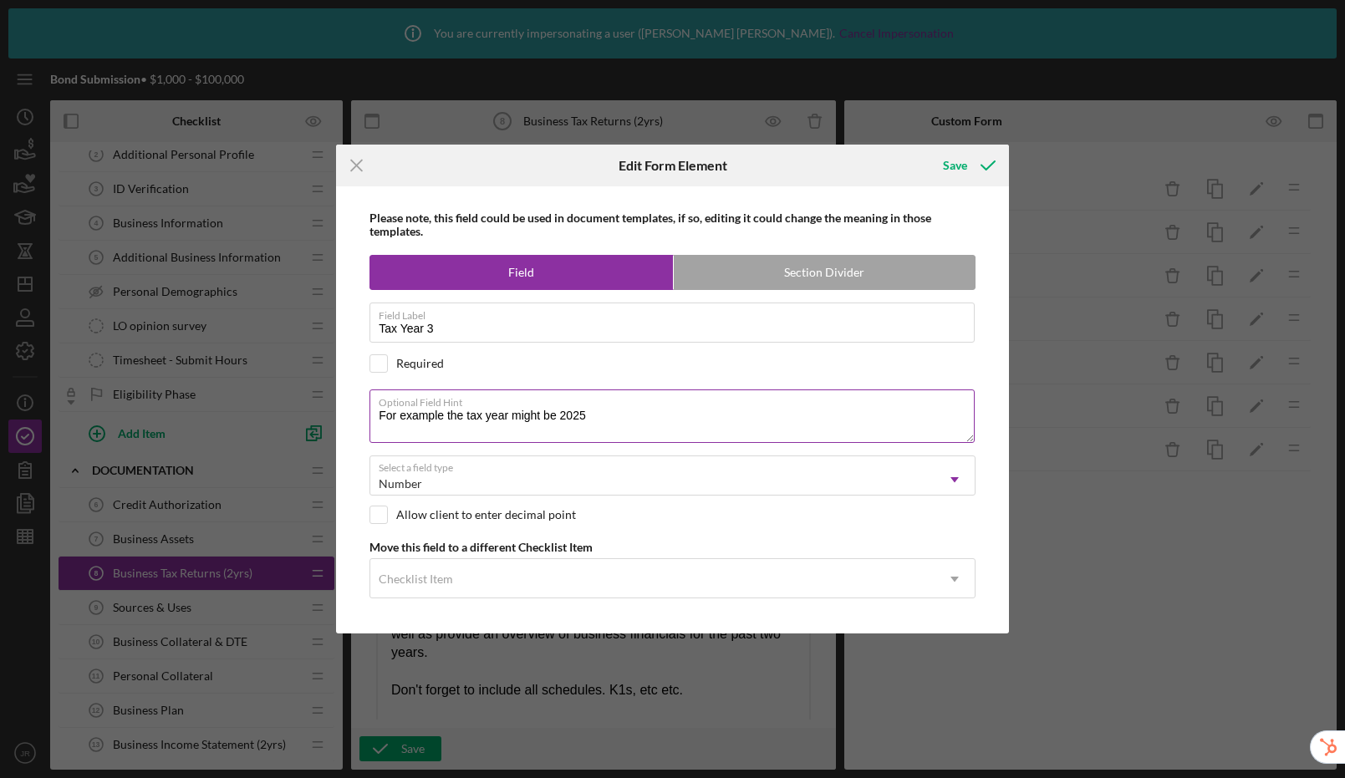
click at [680, 415] on textarea "For example the tax year might be 2025" at bounding box center [672, 417] width 605 height 54
type textarea "For example the tax year might be 2024"
click at [956, 160] on div "Save" at bounding box center [955, 165] width 24 height 33
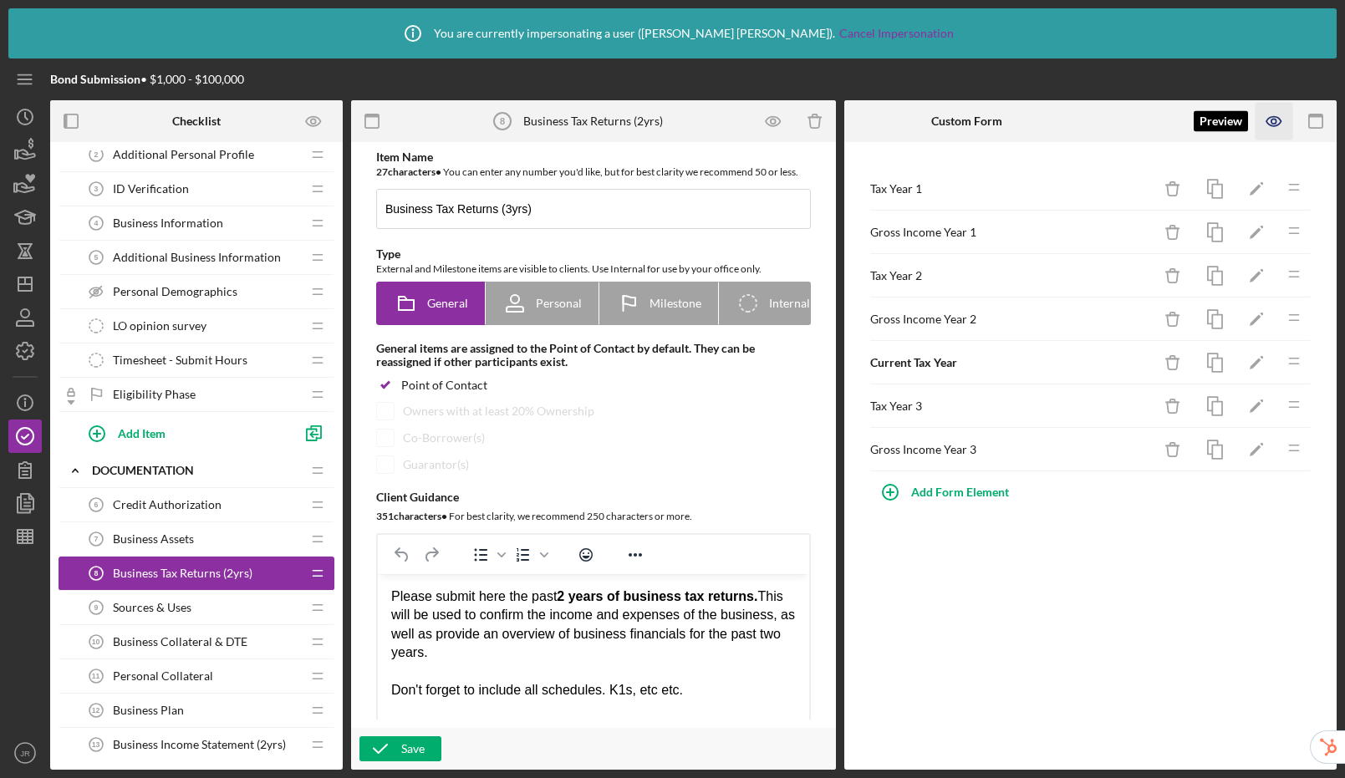
click at [1285, 123] on icon "button" at bounding box center [1275, 122] width 38 height 38
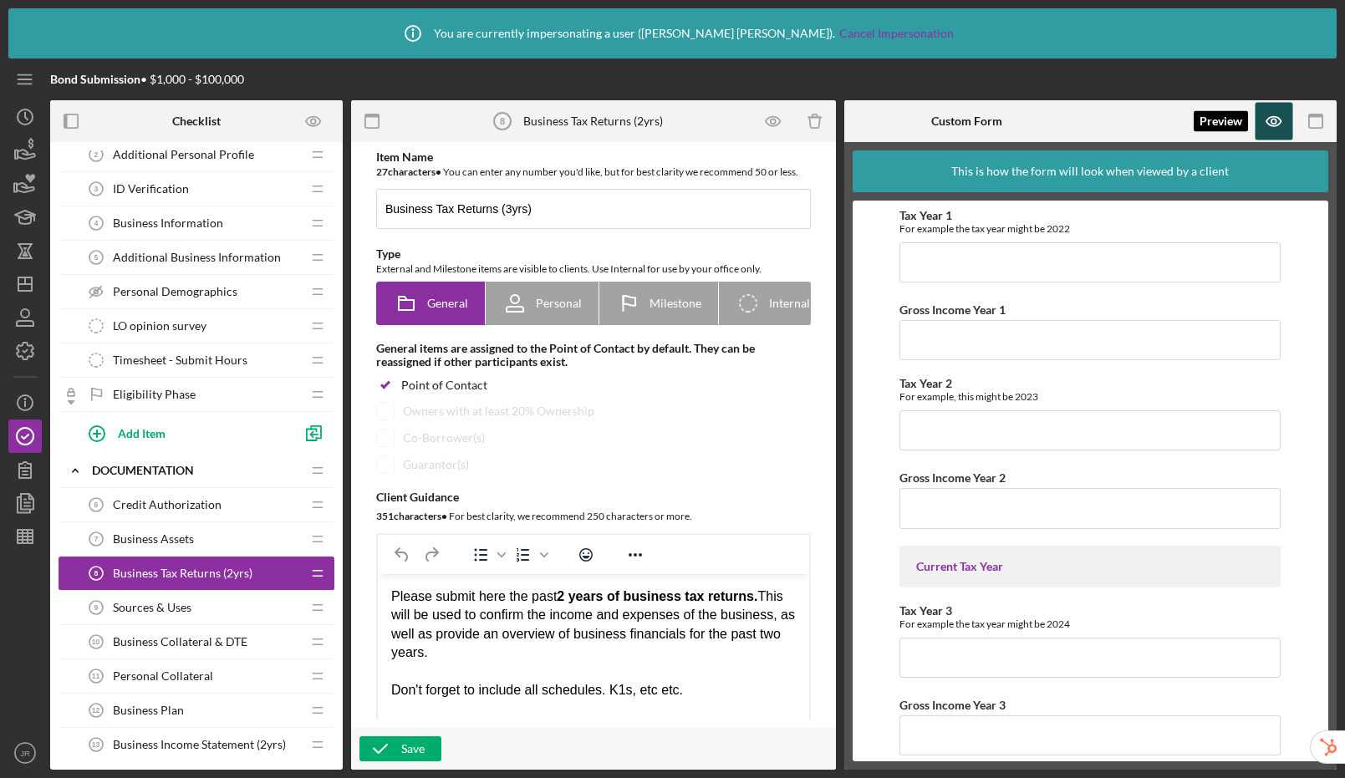
click at [1277, 125] on icon "button" at bounding box center [1274, 121] width 14 height 9
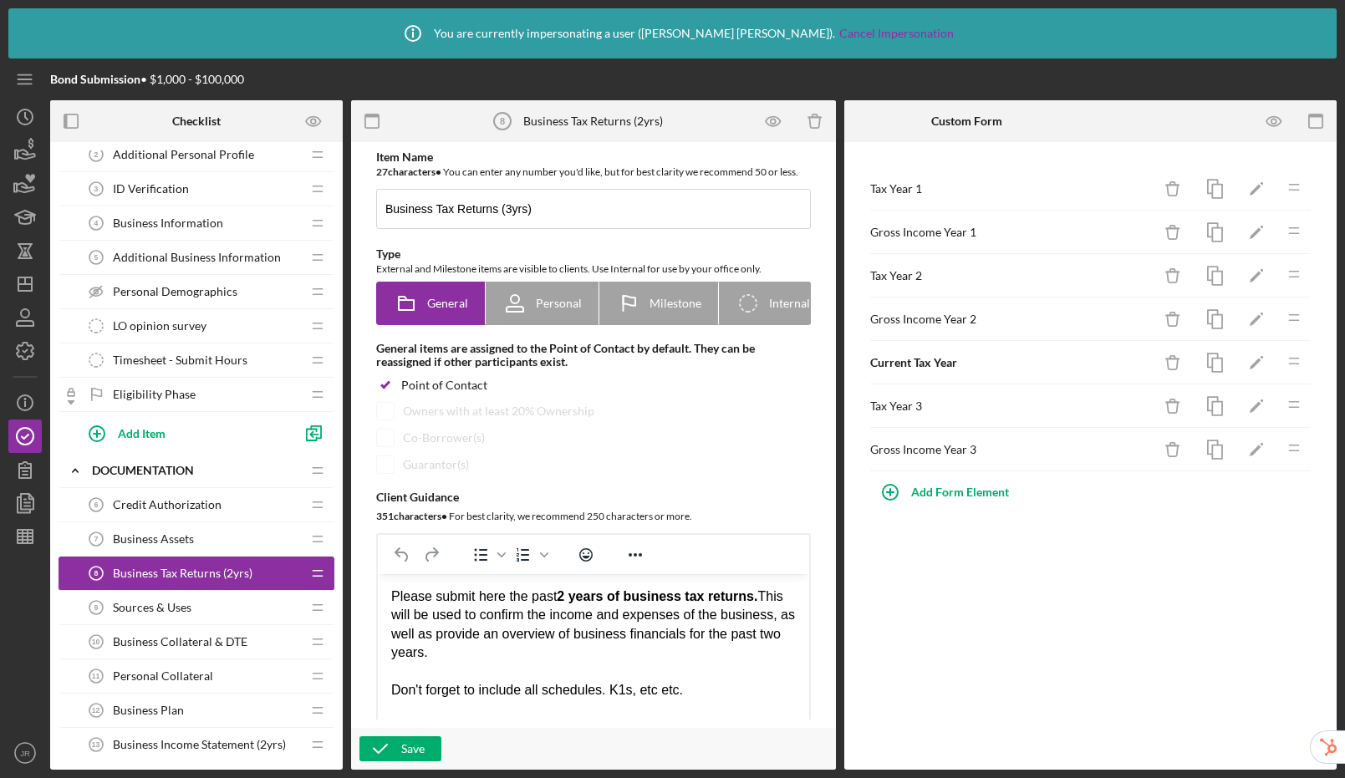
click at [570, 599] on strong "2 years of business tax returns." at bounding box center [657, 596] width 201 height 14
click at [566, 596] on strong "3 years of business tax returns." at bounding box center [657, 596] width 201 height 14
click at [425, 751] on button "Save" at bounding box center [400, 749] width 82 height 25
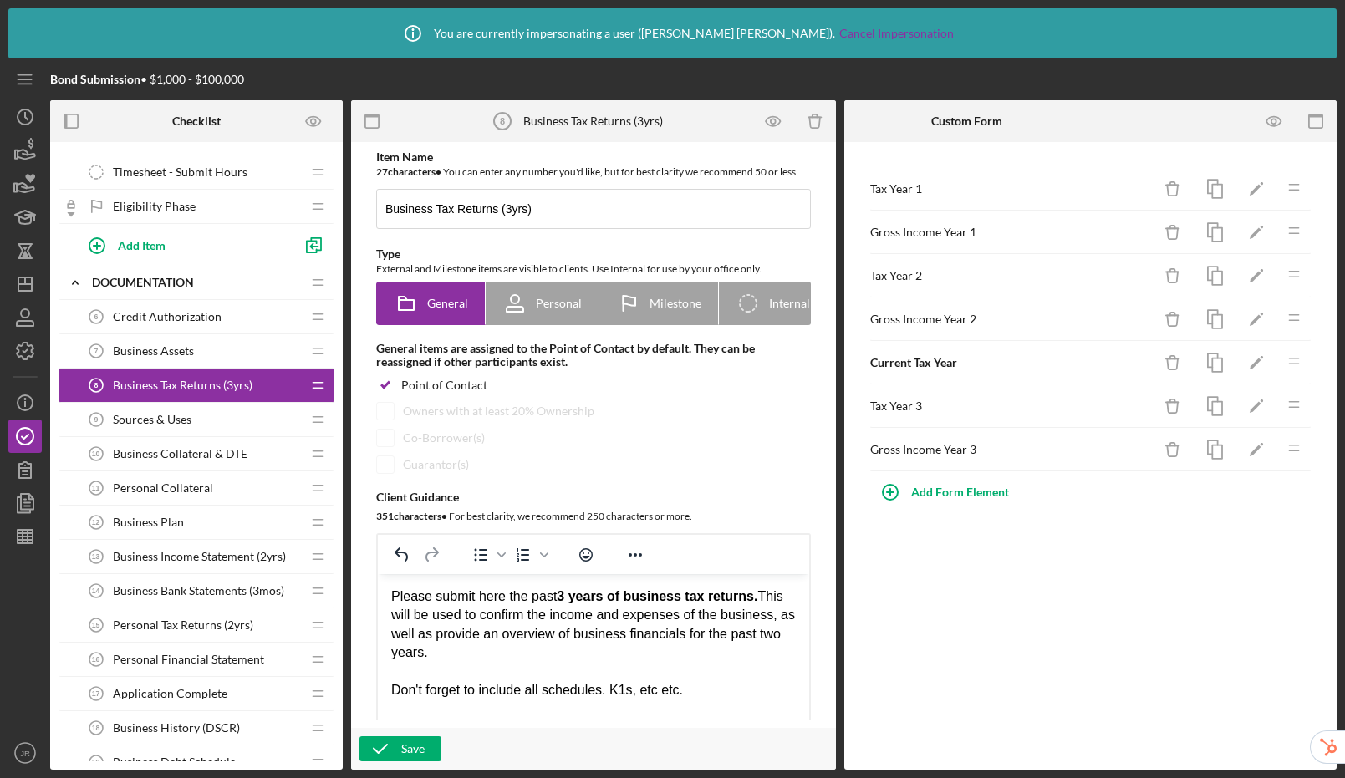
scroll to position [284, 0]
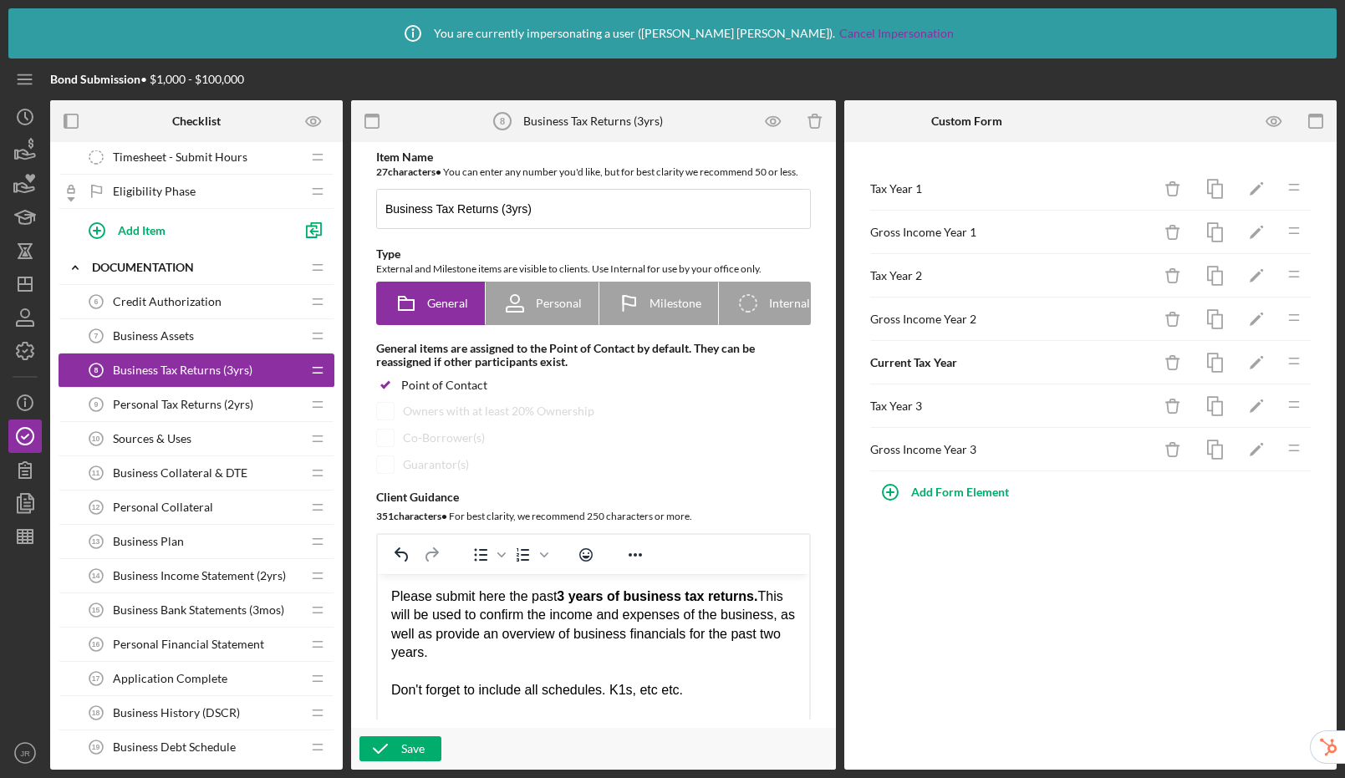
click at [223, 405] on span "Personal Tax Returns (2yrs)" at bounding box center [183, 404] width 140 height 13
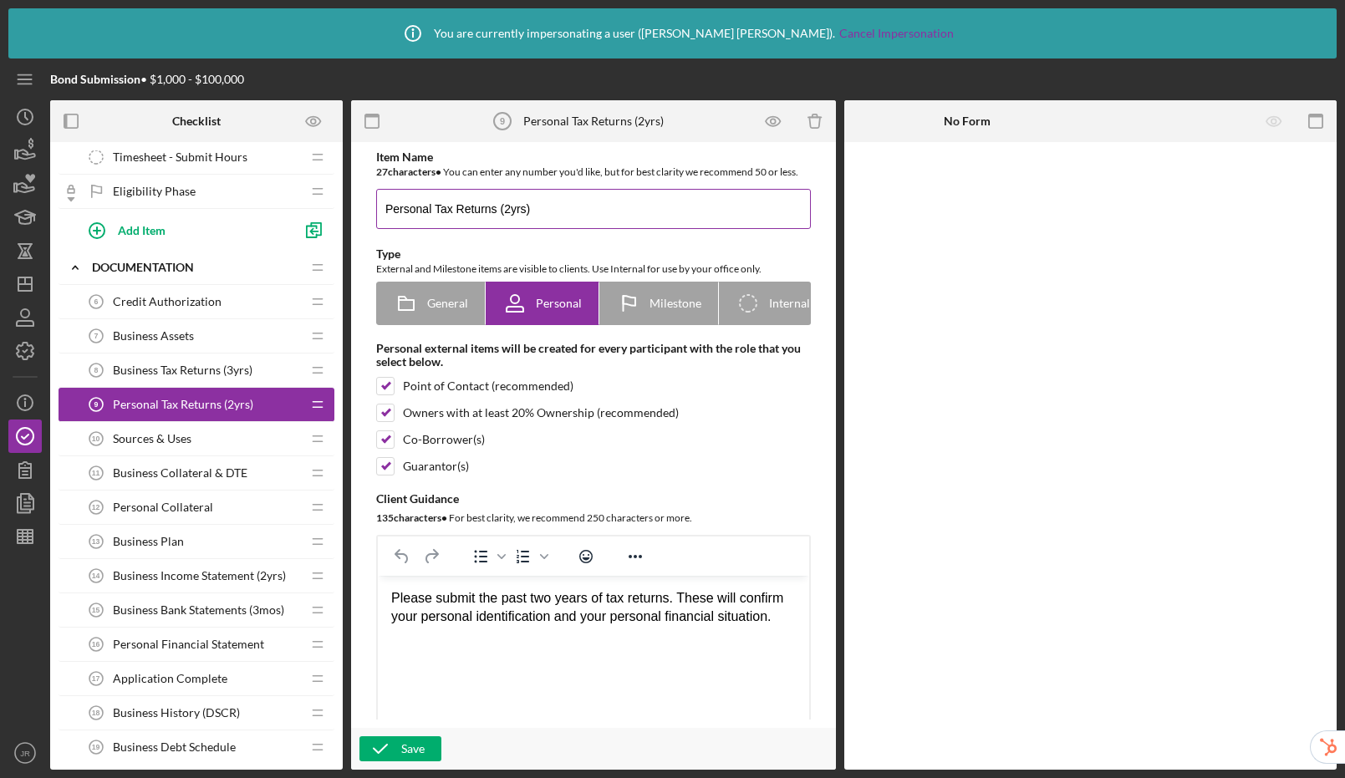
click at [510, 213] on input "Personal Tax Returns (2yrs)" at bounding box center [593, 209] width 435 height 40
type input "Personal Tax Returns (3yrs)"
drag, startPoint x: 557, startPoint y: 600, endPoint x: 554, endPoint y: 584, distance: 16.9
click at [557, 600] on div "Please submit the past two years of tax returns. These will confirm your person…" at bounding box center [593, 608] width 405 height 38
click at [418, 752] on div "Save" at bounding box center [412, 749] width 23 height 25
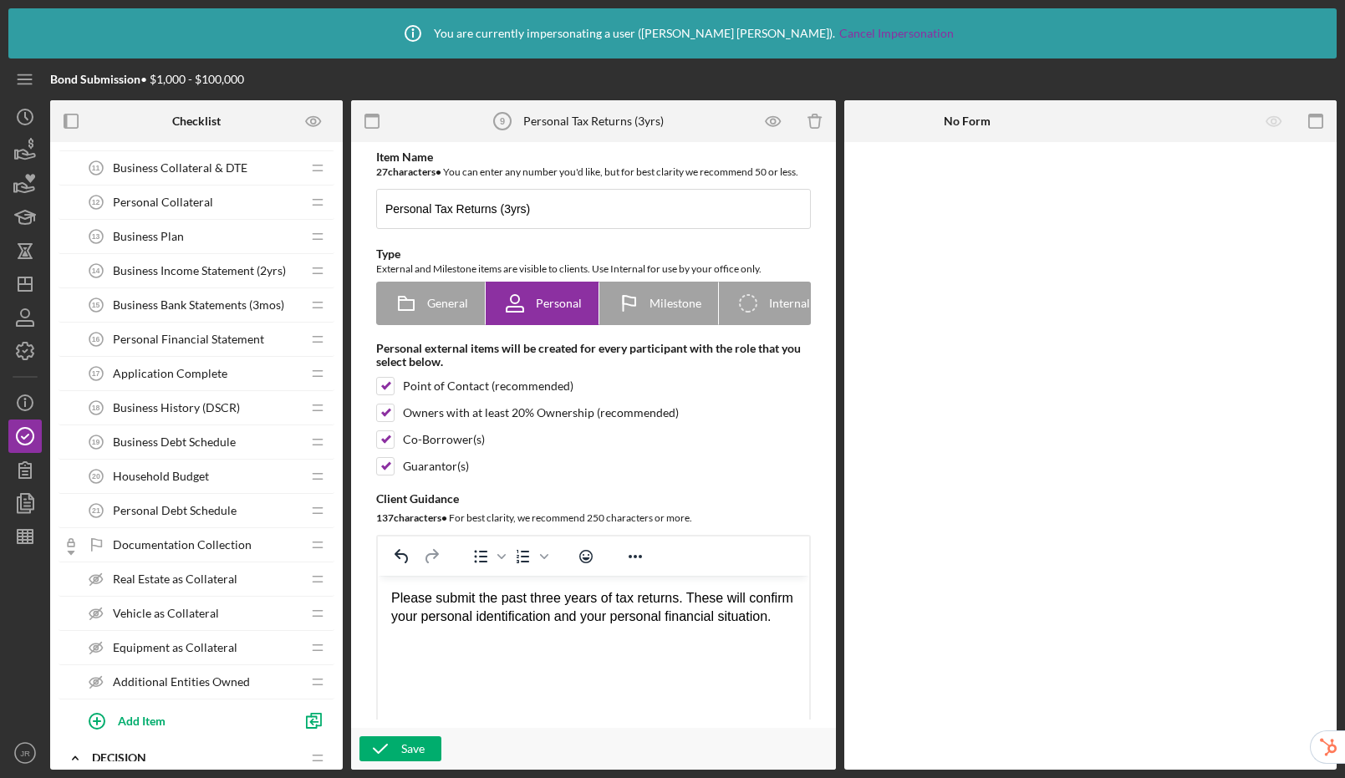
scroll to position [669, 0]
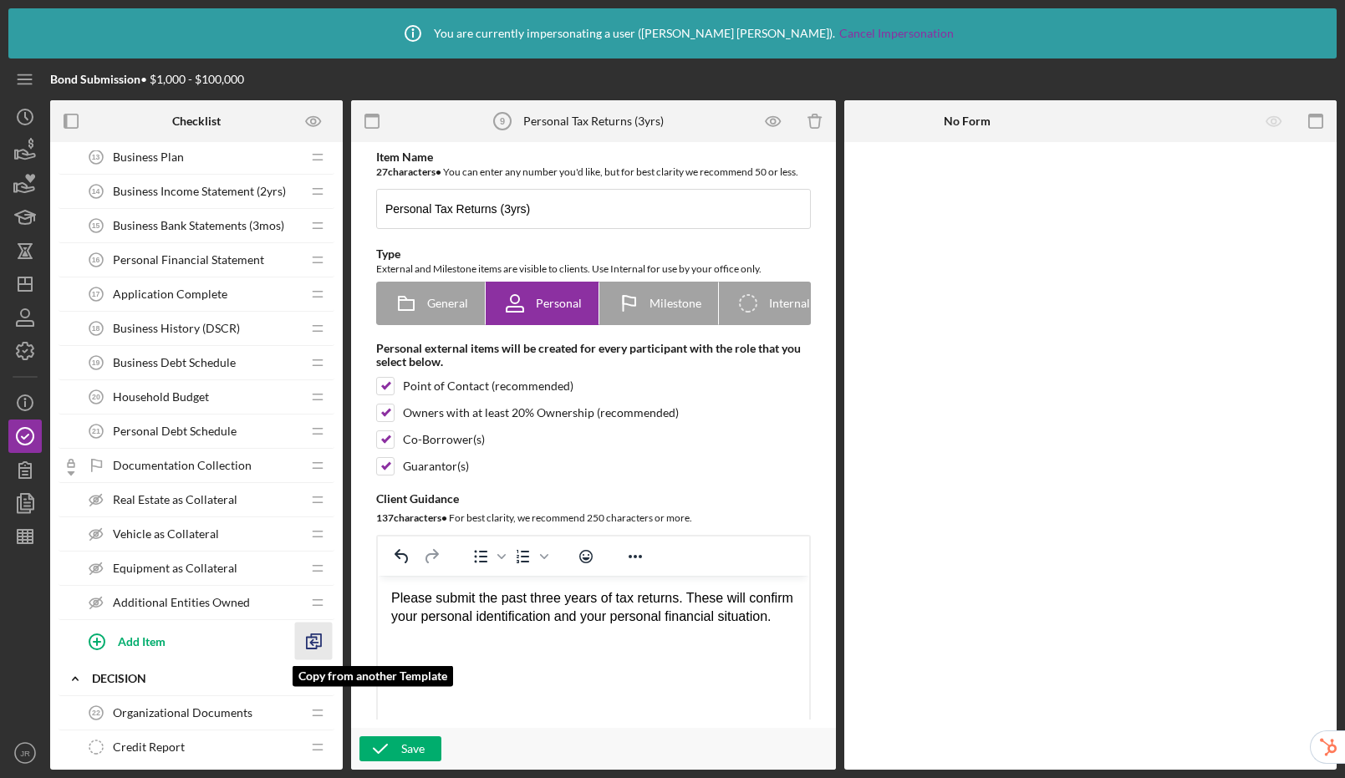
click at [313, 645] on polyline "button" at bounding box center [312, 642] width 5 height 5
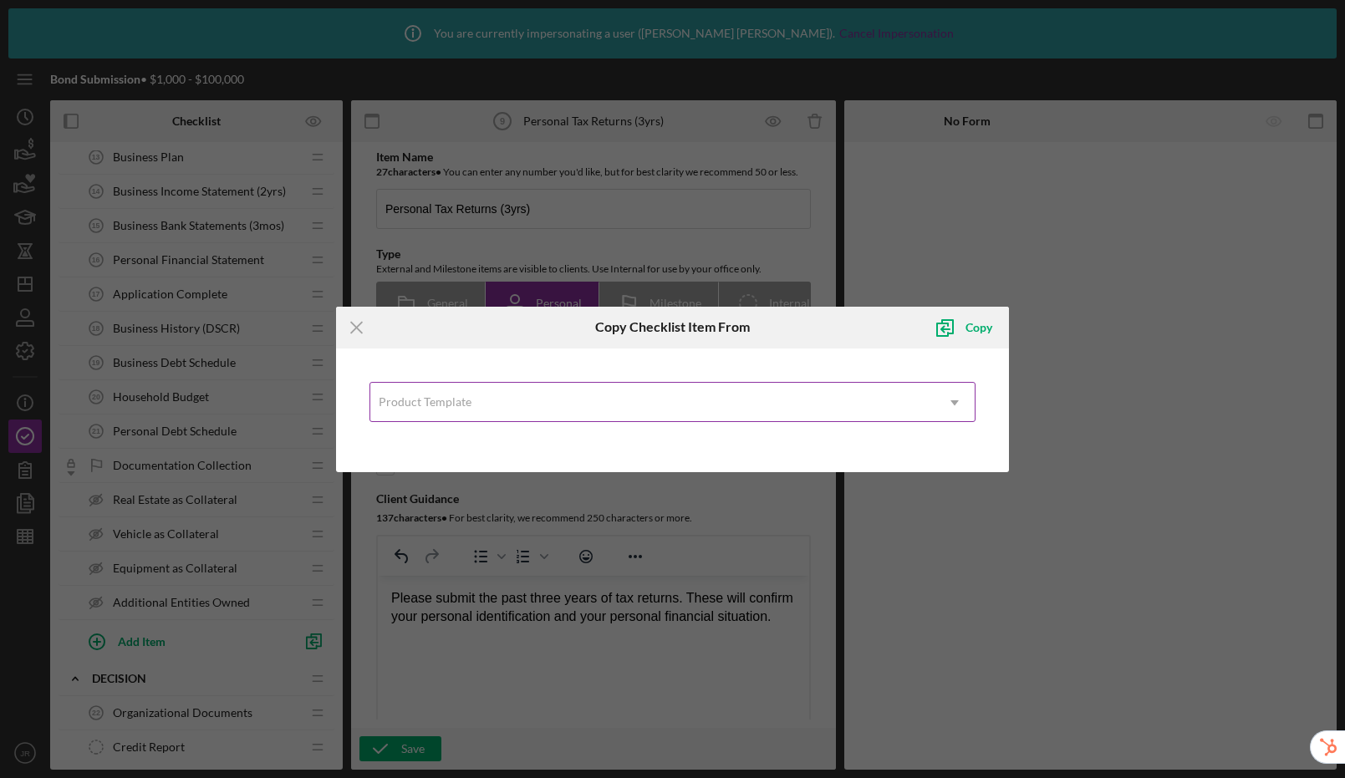
click at [431, 410] on div "Product Template" at bounding box center [652, 403] width 564 height 38
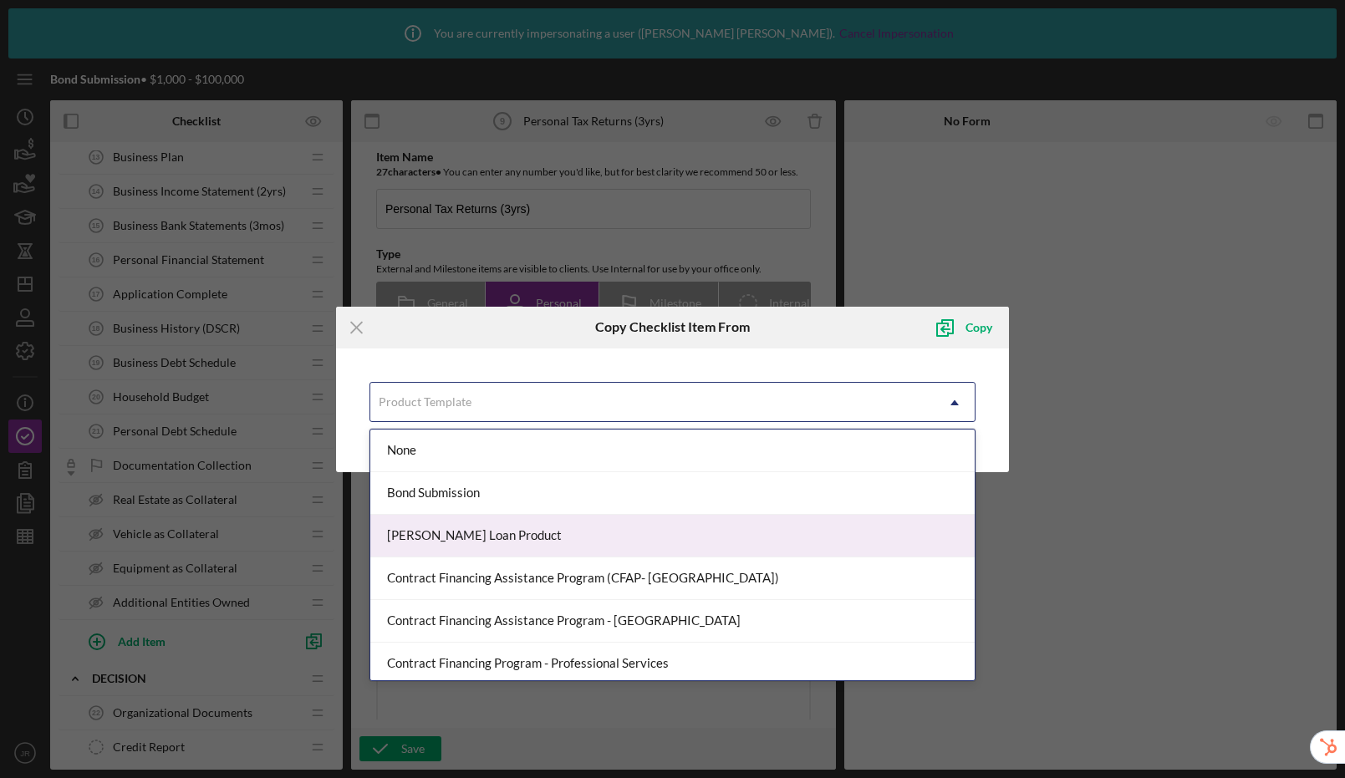
click at [439, 529] on div "[PERSON_NAME] Loan Product" at bounding box center [672, 536] width 604 height 43
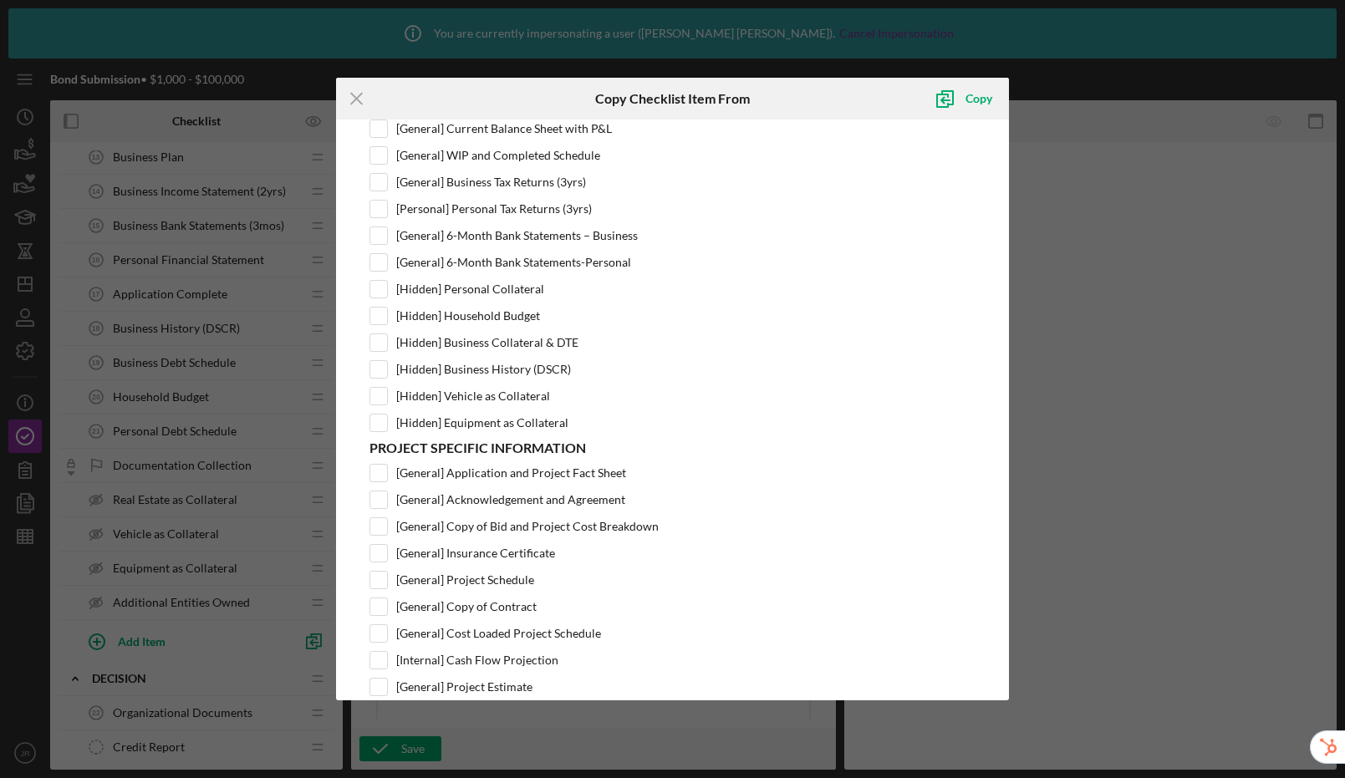
scroll to position [582, 0]
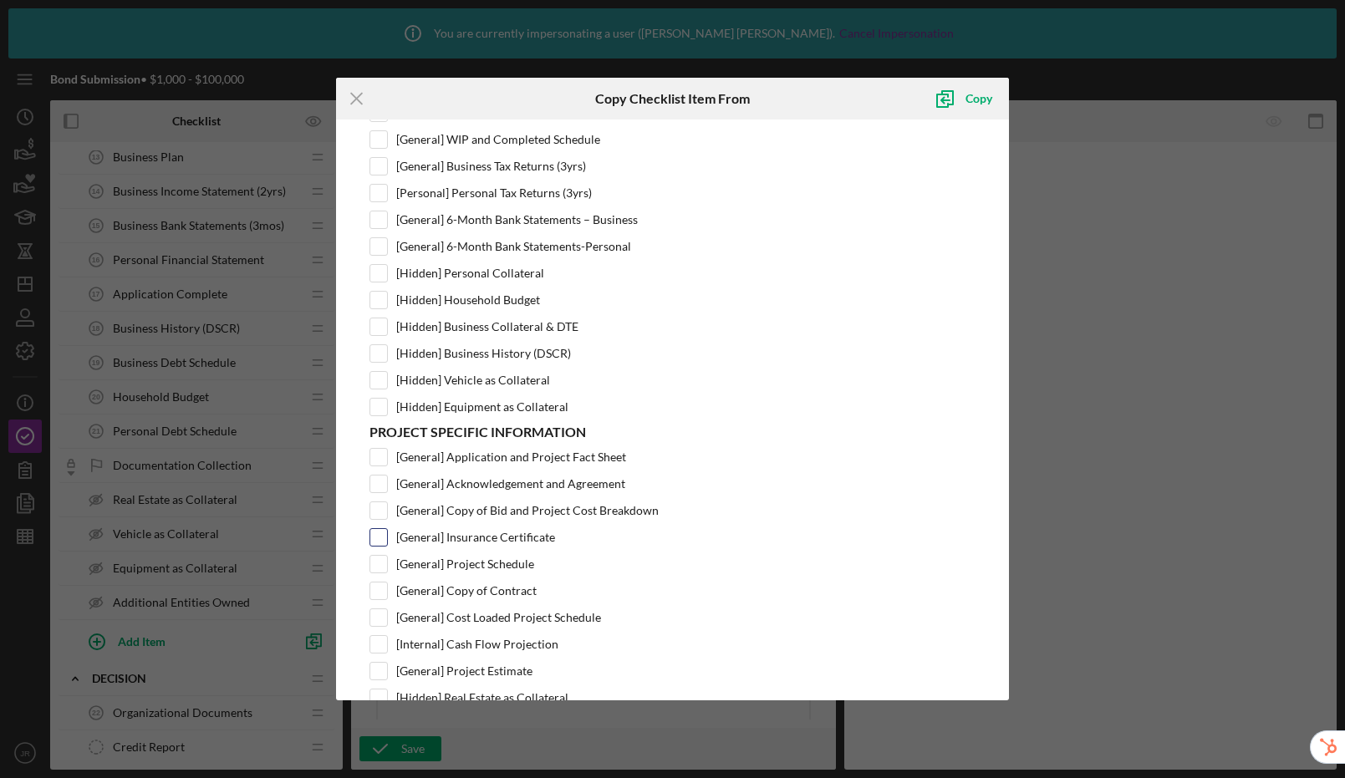
click at [383, 538] on input "[General] Insurance Certificate" at bounding box center [378, 537] width 17 height 17
checkbox input "true"
click at [976, 101] on div "Copy" at bounding box center [979, 98] width 27 height 33
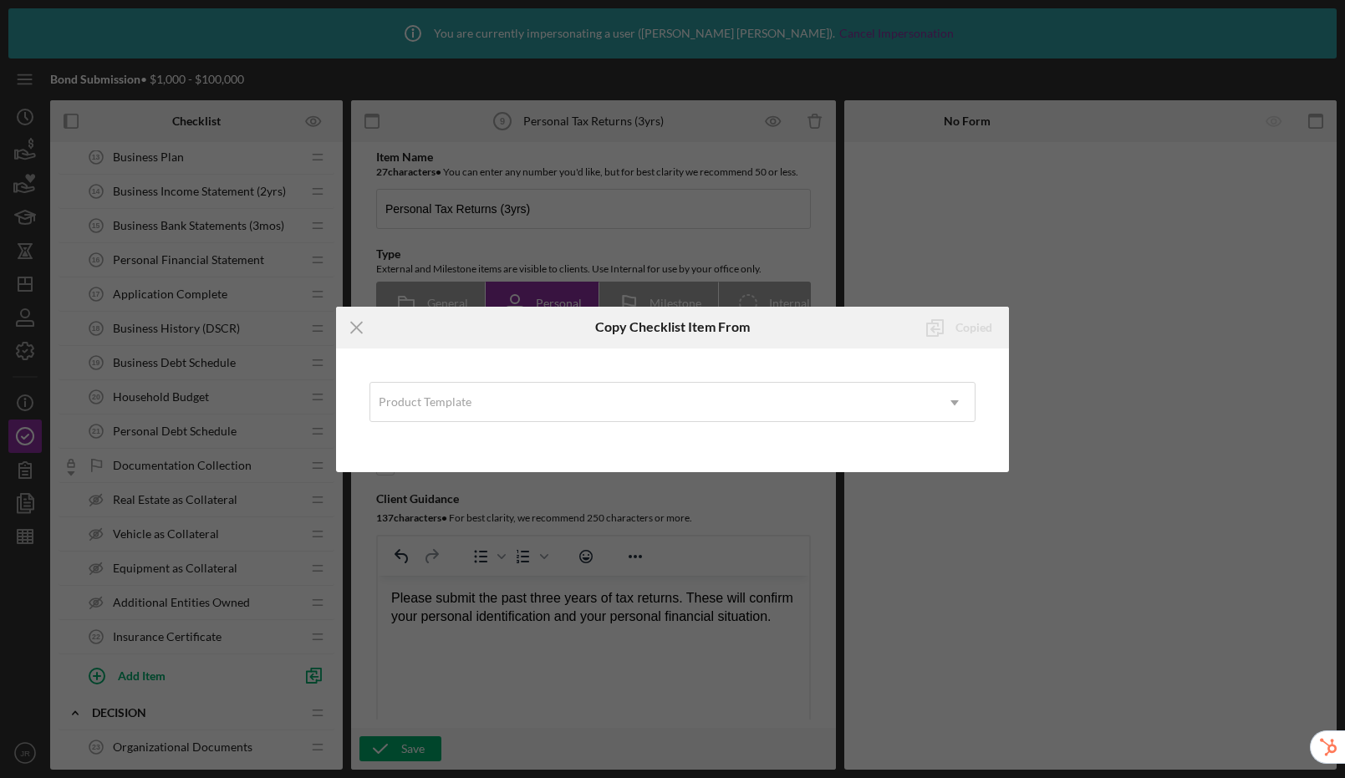
scroll to position [0, 0]
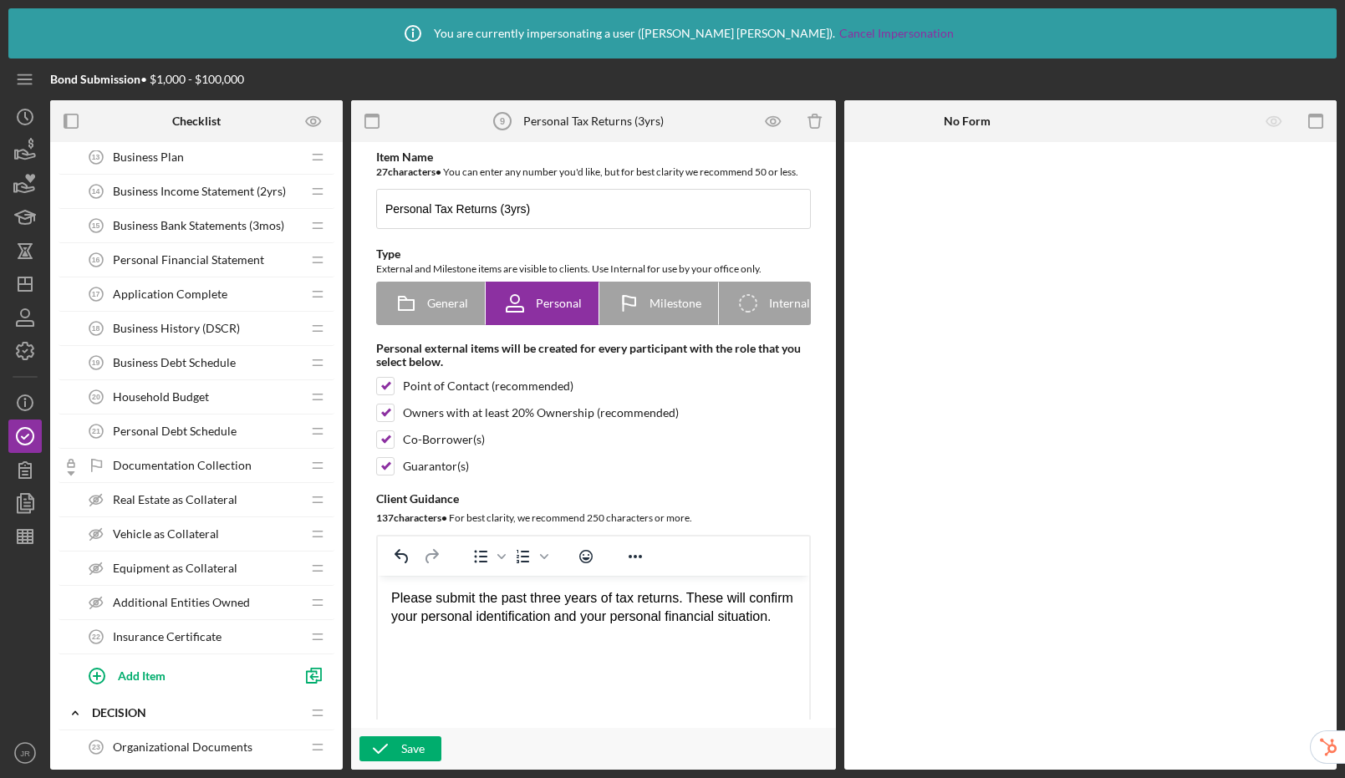
click at [217, 634] on span "Insurance Certificate" at bounding box center [167, 636] width 109 height 13
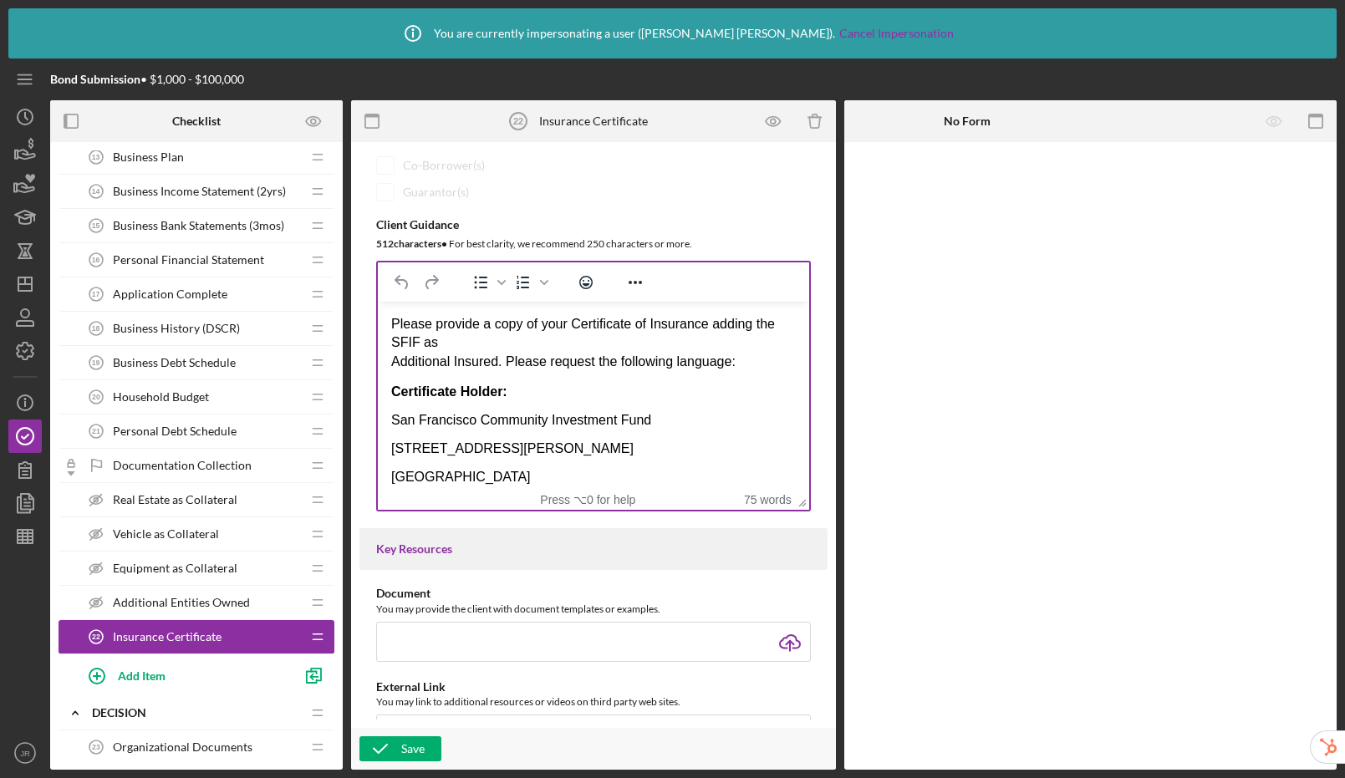
scroll to position [271, 0]
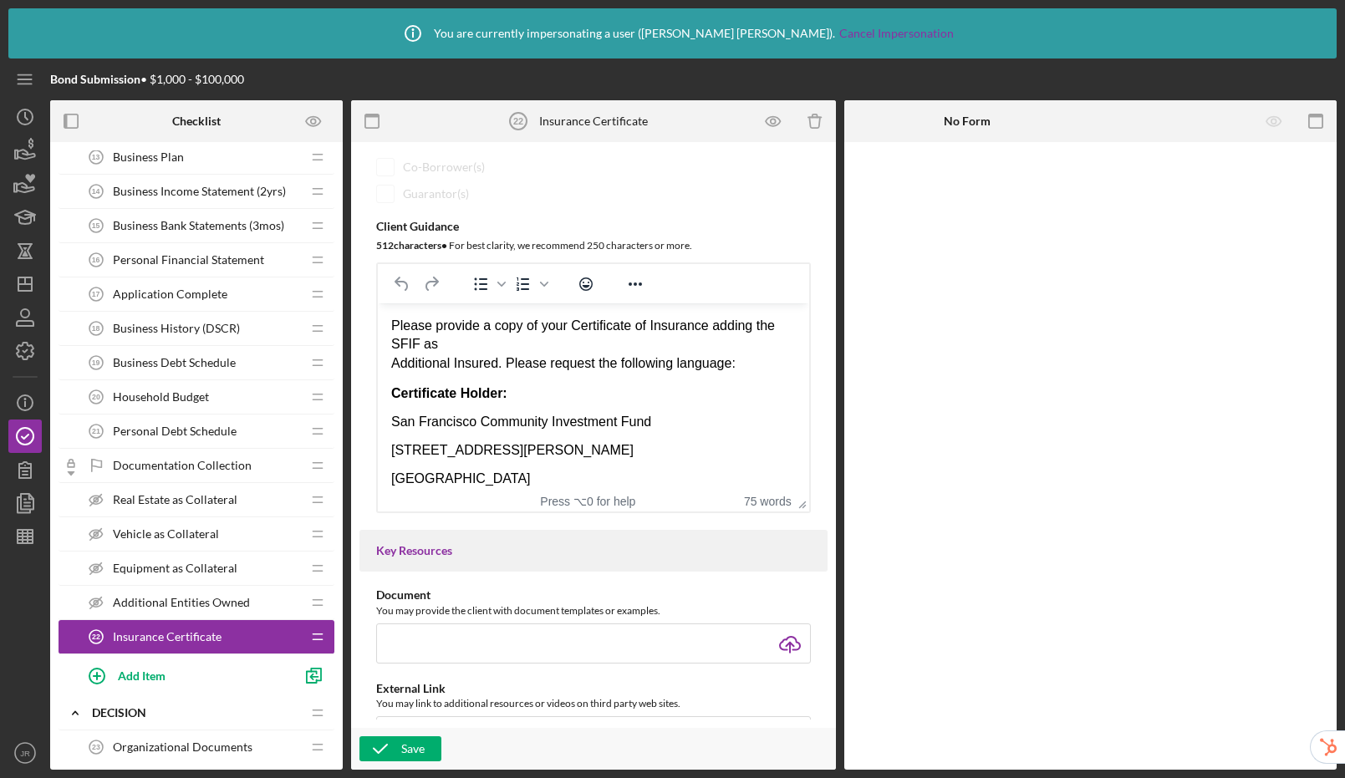
click at [569, 486] on p "San Francisco, CA 94102" at bounding box center [593, 479] width 405 height 15
click at [315, 674] on icon "button" at bounding box center [314, 676] width 38 height 38
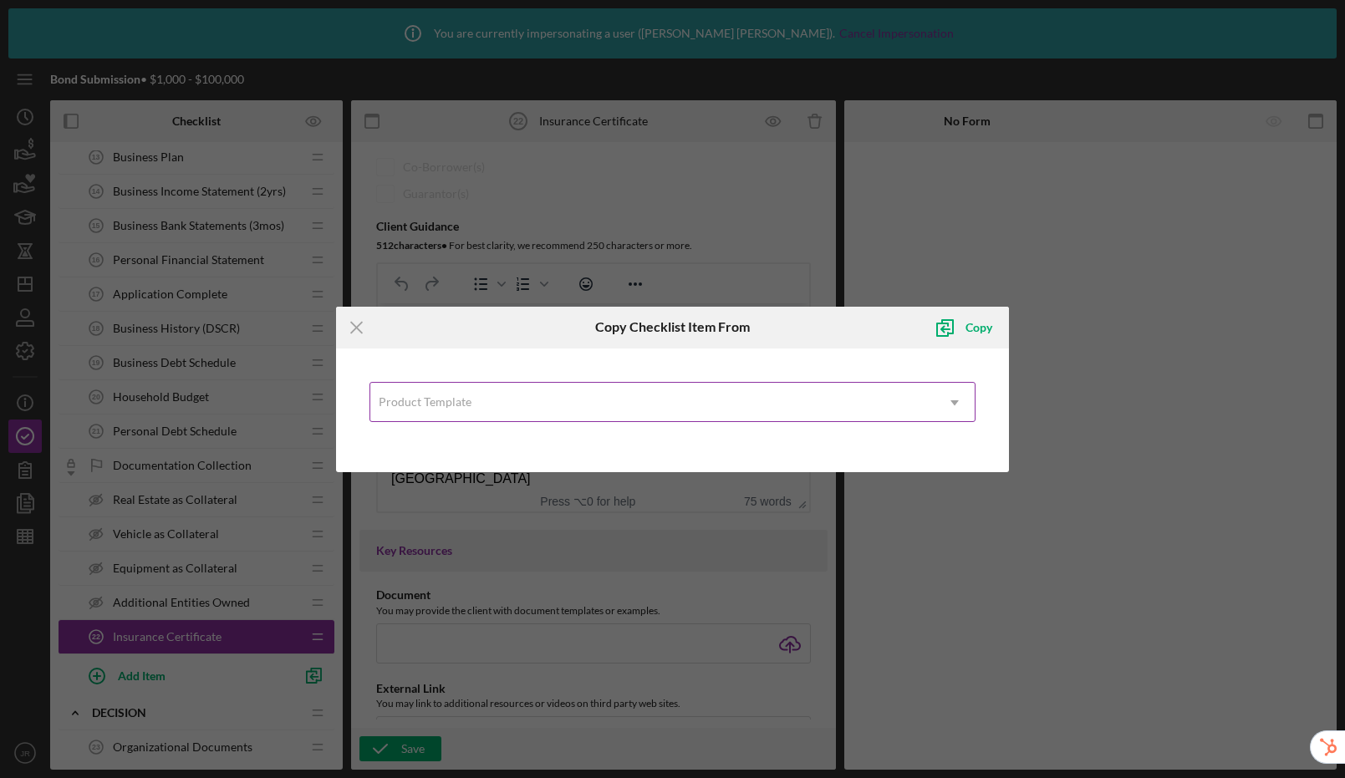
click at [441, 403] on div "Product Template" at bounding box center [425, 401] width 93 height 13
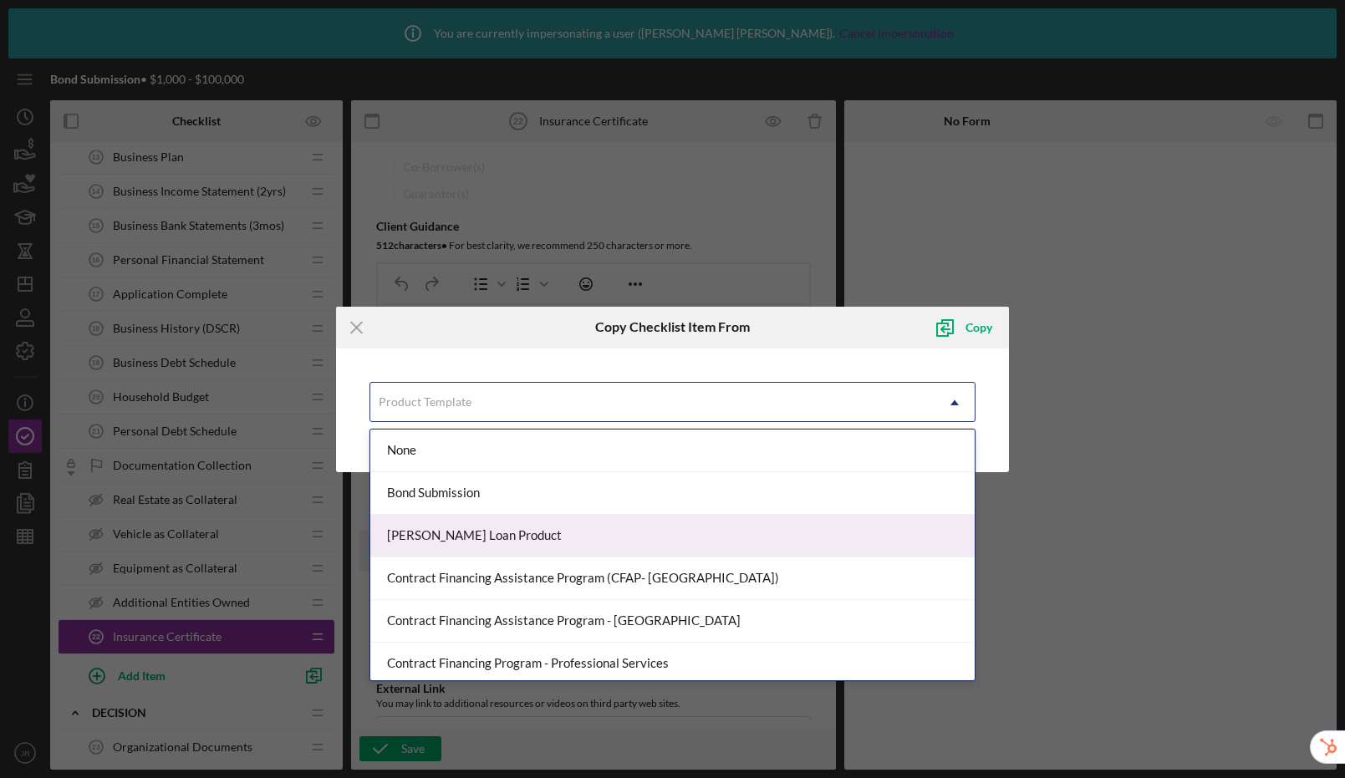
click at [464, 540] on div "[PERSON_NAME] Loan Product" at bounding box center [672, 536] width 604 height 43
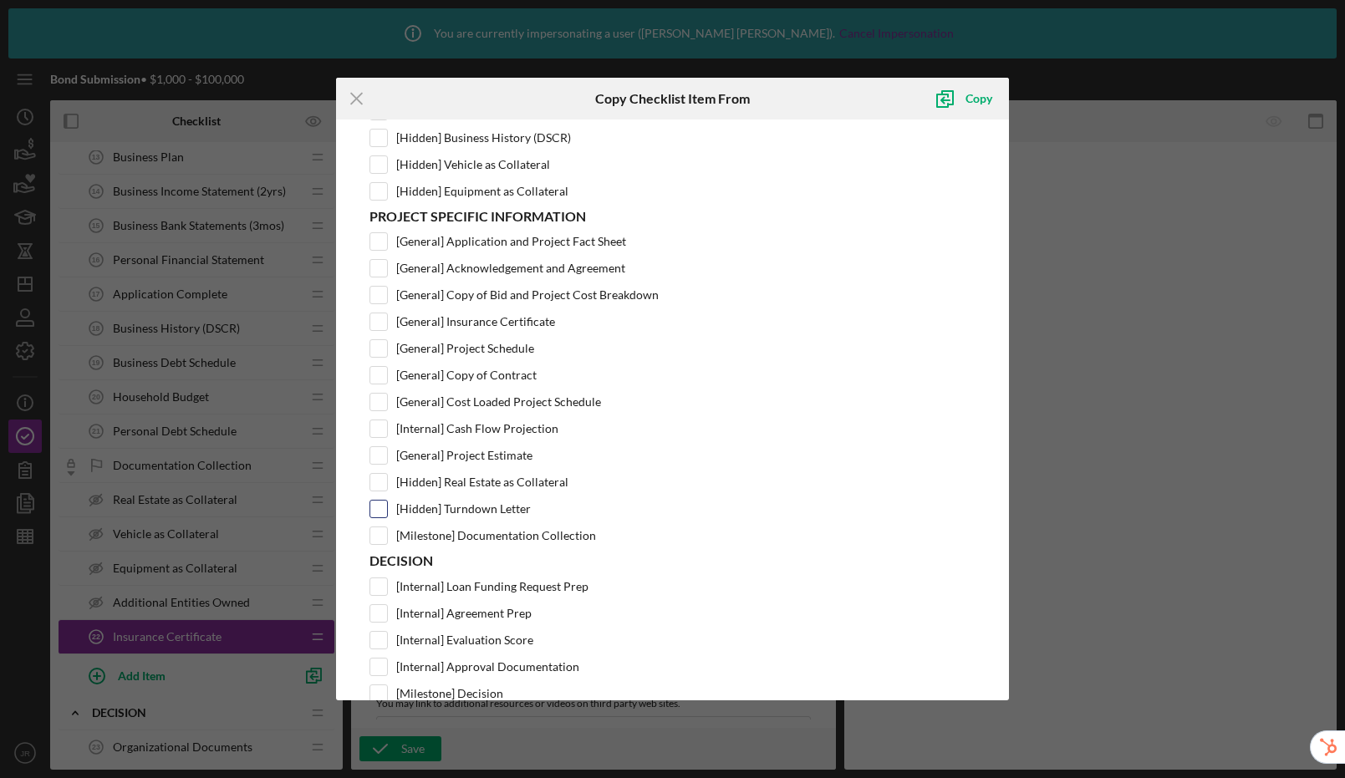
scroll to position [796, 0]
click at [383, 325] on input "[General] Insurance Certificate" at bounding box center [378, 323] width 17 height 17
checkbox input "true"
click at [974, 97] on div "Copy" at bounding box center [979, 98] width 27 height 33
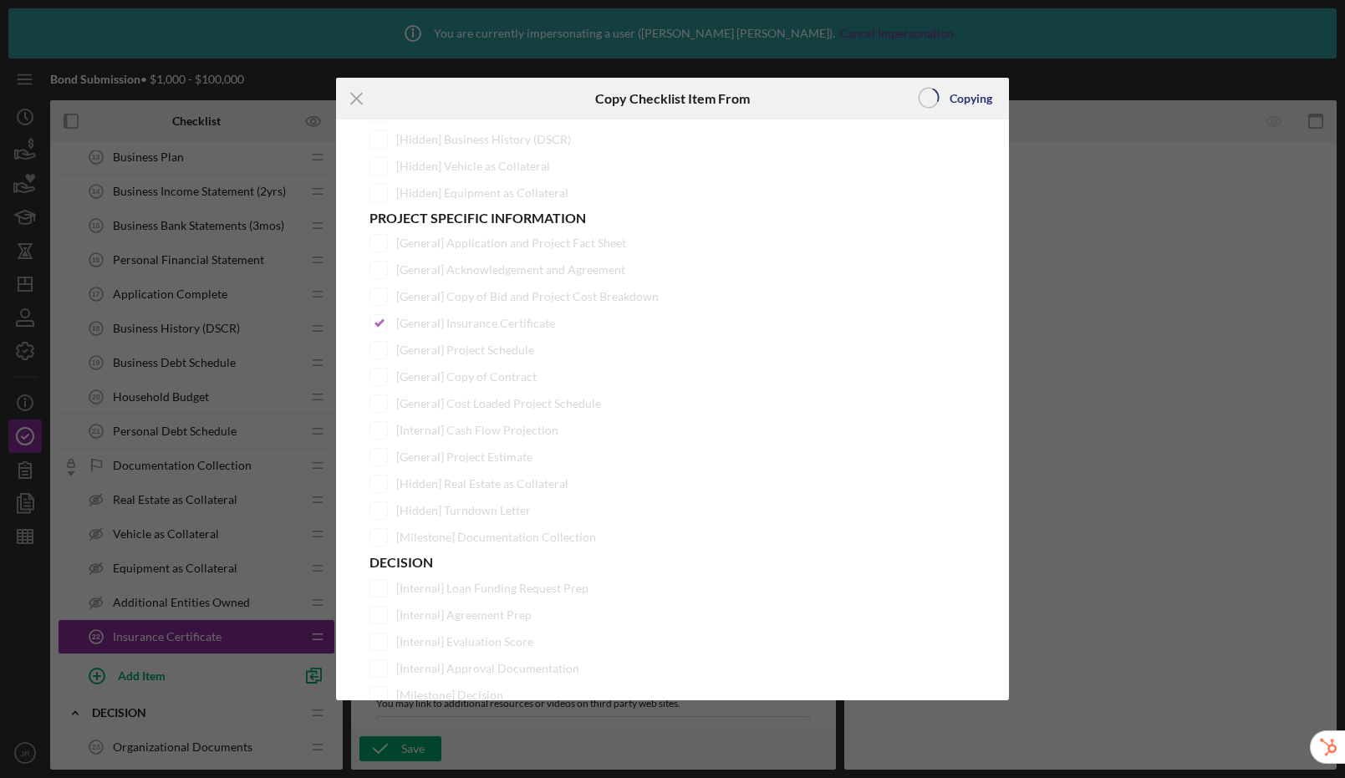
scroll to position [0, 0]
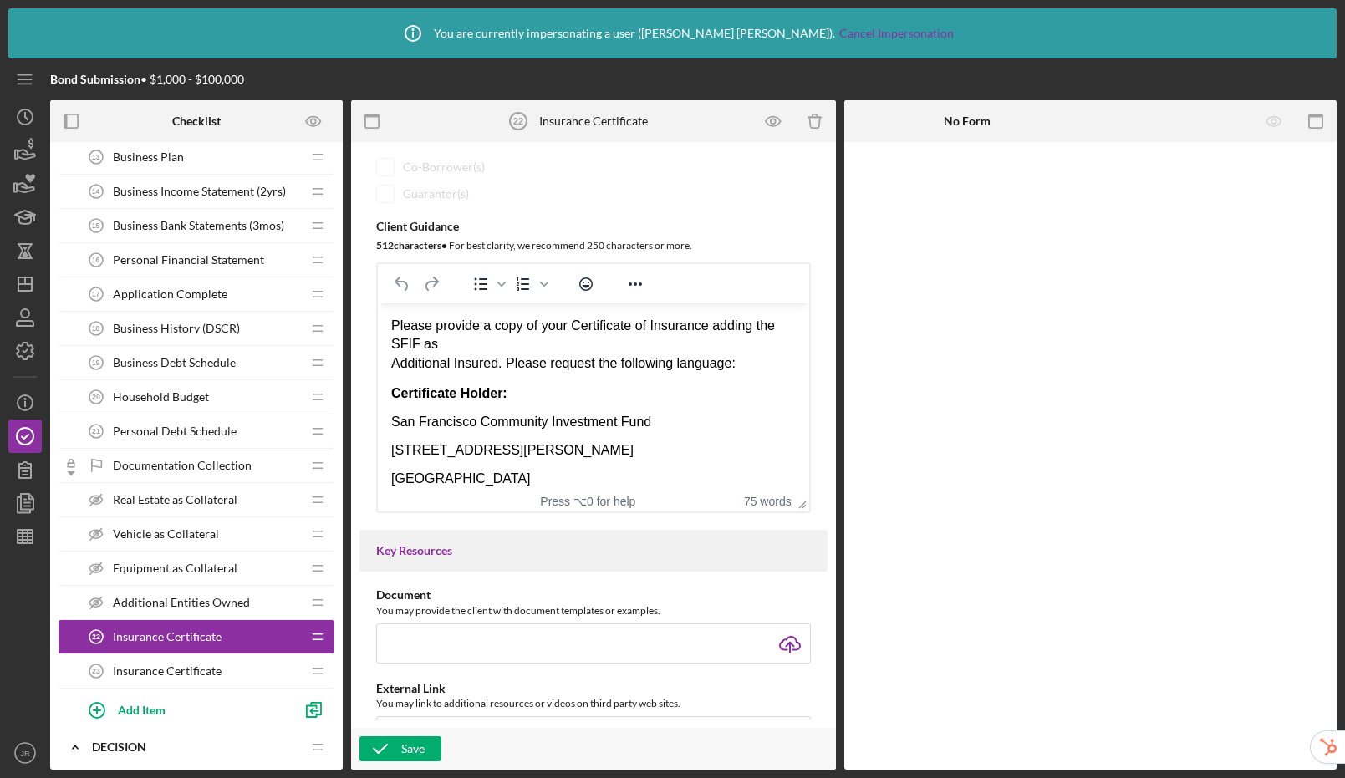
click at [184, 675] on span "Insurance Certificate" at bounding box center [167, 671] width 109 height 13
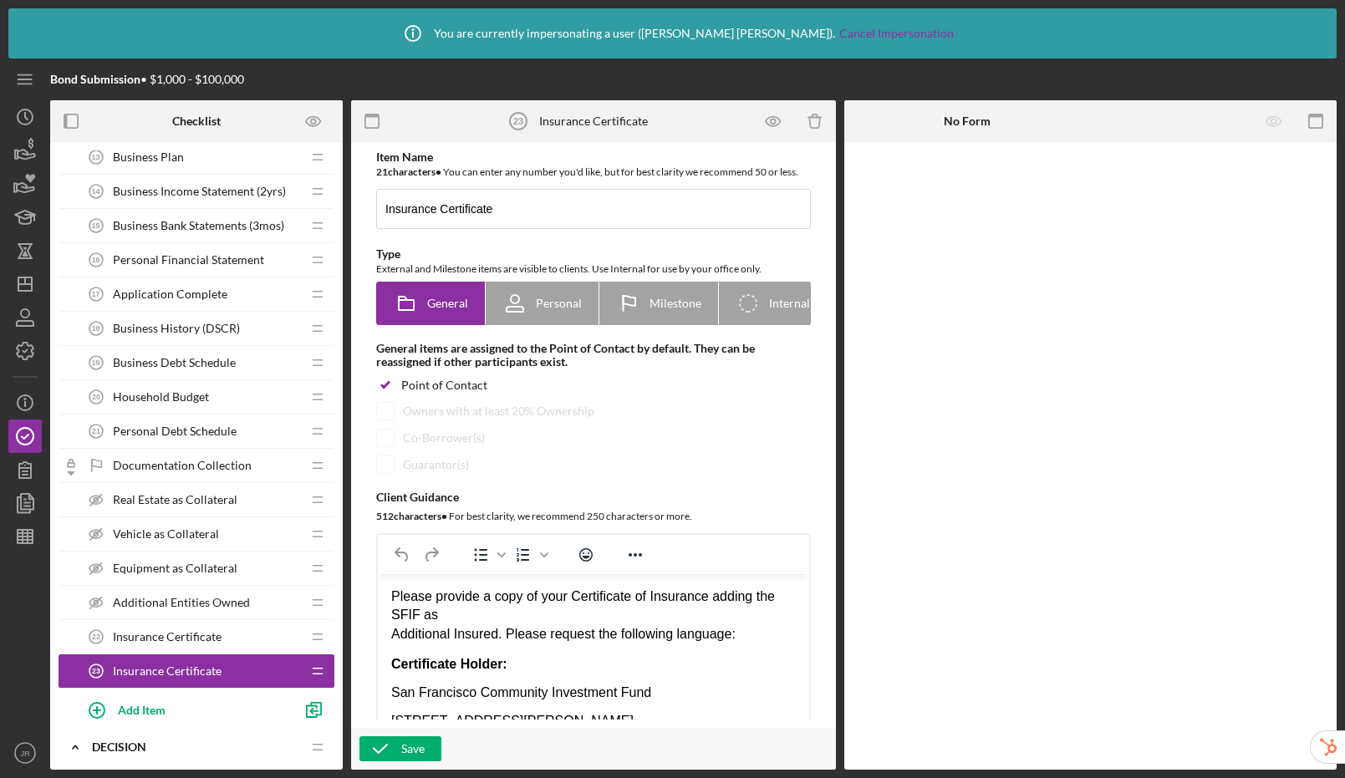
click at [196, 641] on span "Insurance Certificate" at bounding box center [167, 636] width 109 height 13
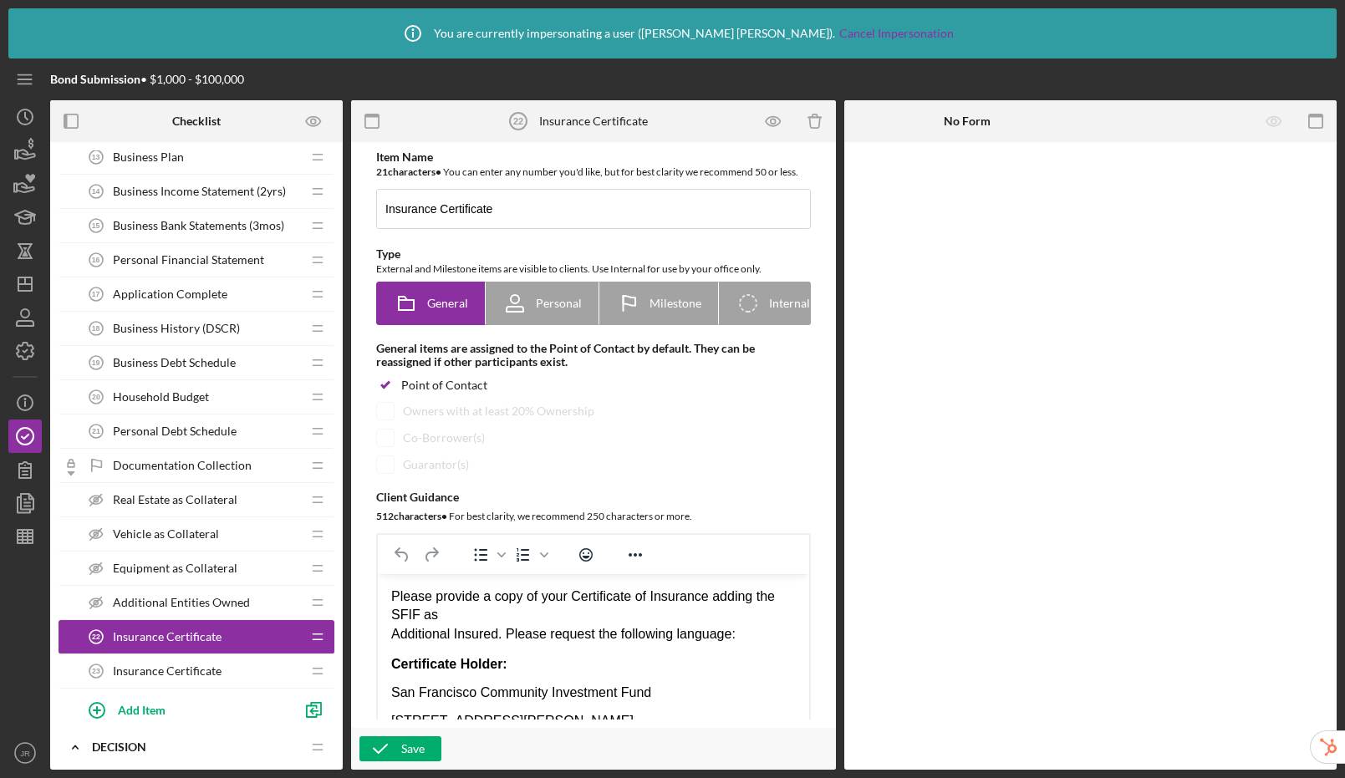
drag, startPoint x: 217, startPoint y: 668, endPoint x: 224, endPoint y: 645, distance: 24.6
click at [217, 668] on span "Insurance Certificate" at bounding box center [167, 671] width 109 height 13
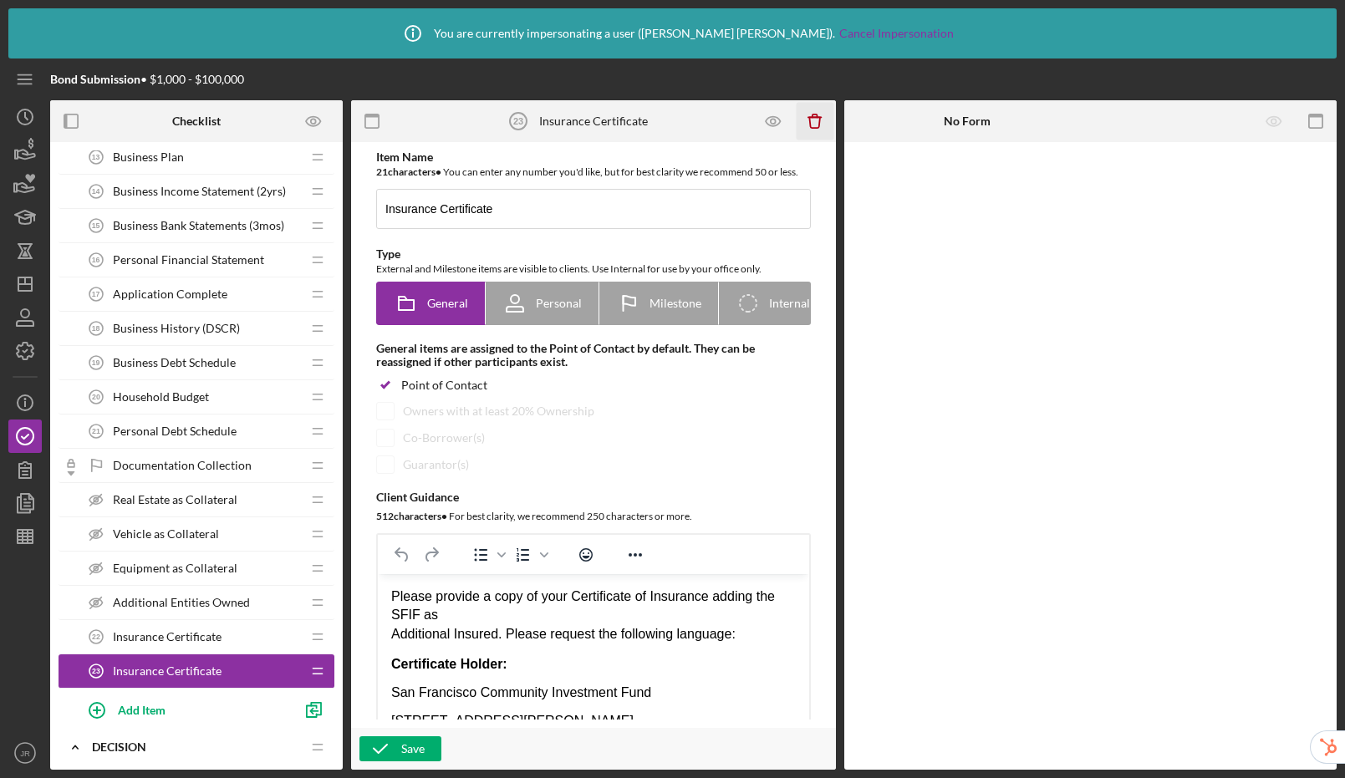
click at [816, 125] on icon "Icon/Delete" at bounding box center [815, 122] width 38 height 38
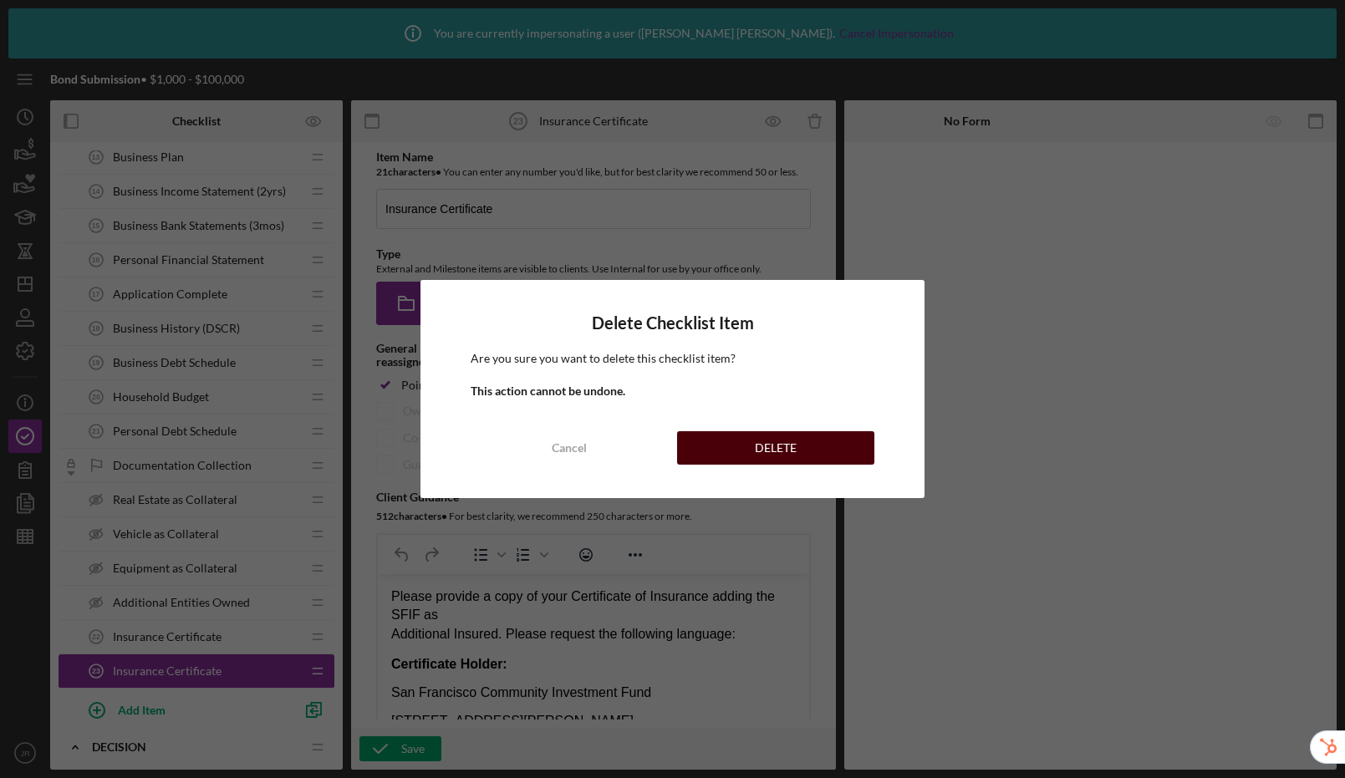
click at [777, 452] on div "DELETE" at bounding box center [776, 447] width 42 height 33
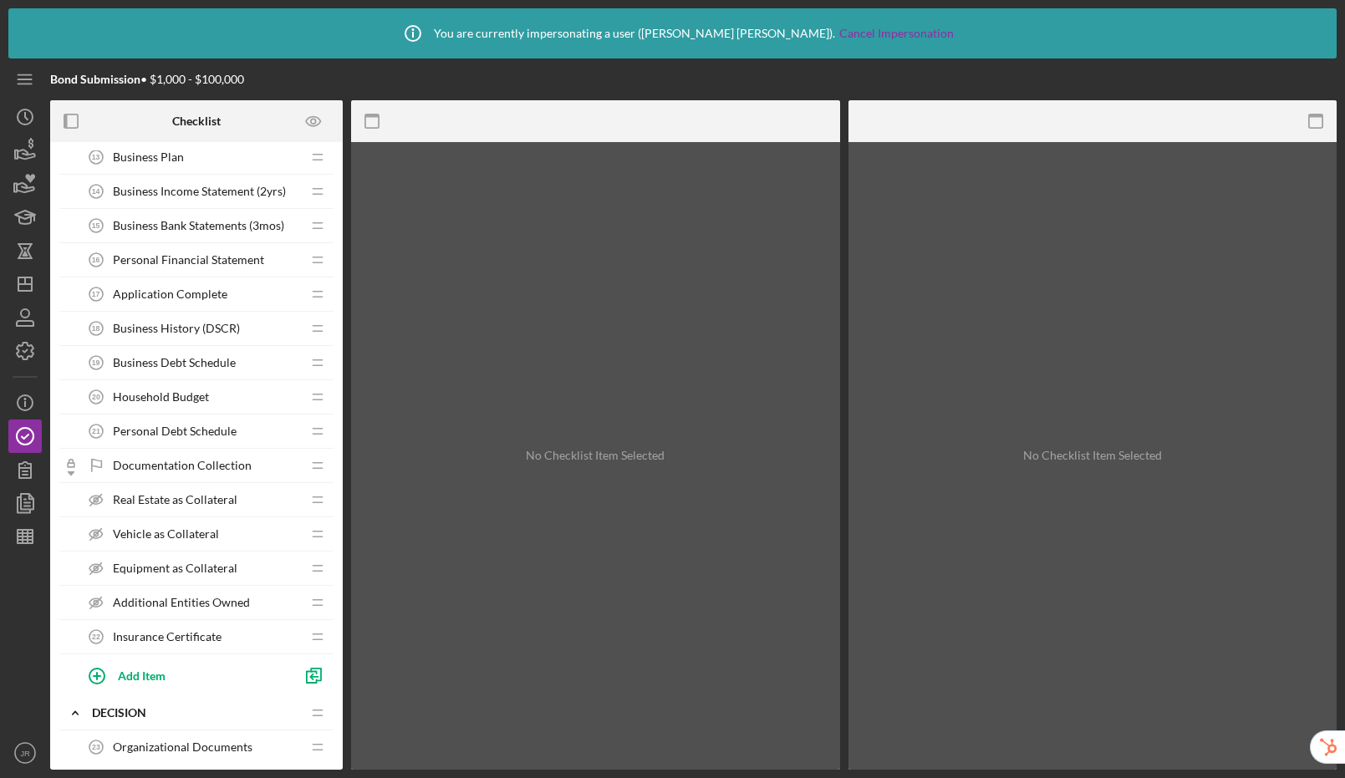
click at [206, 634] on span "Insurance Certificate" at bounding box center [167, 636] width 109 height 13
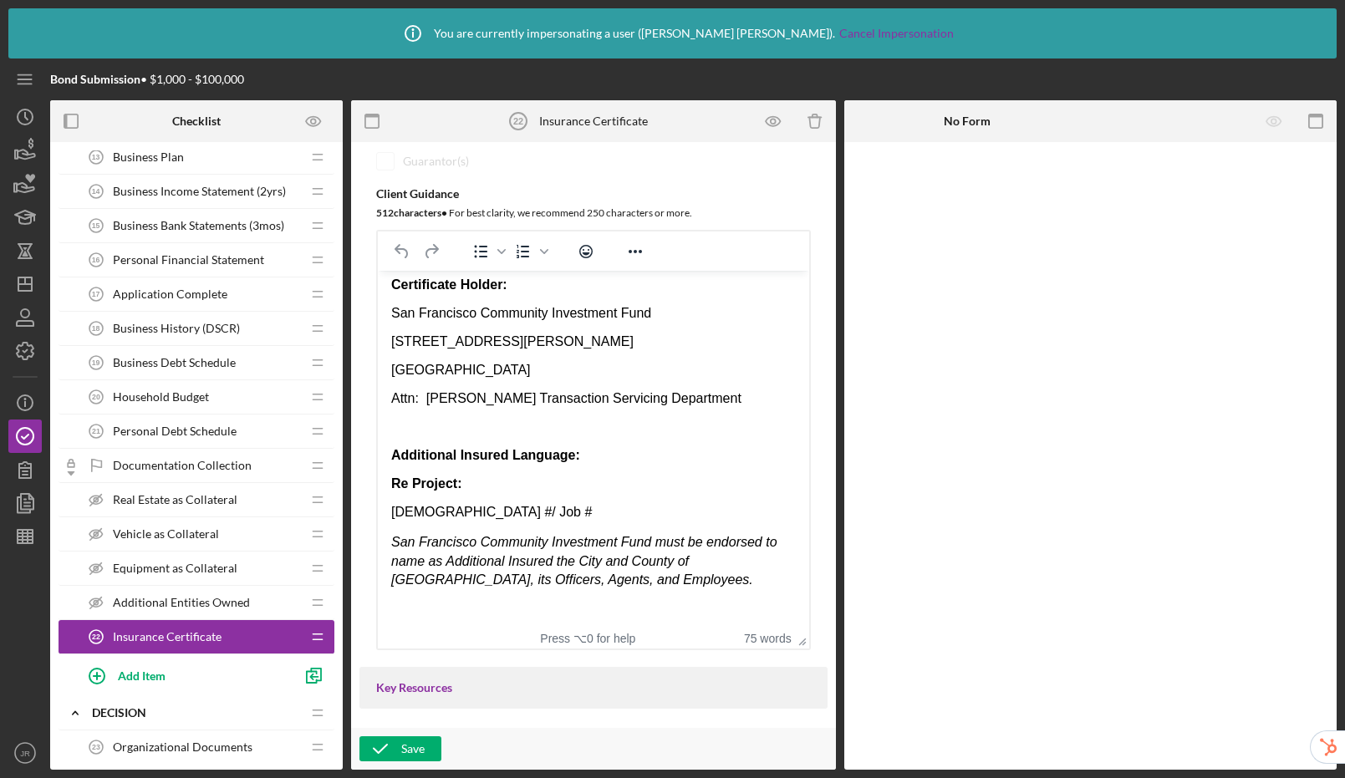
scroll to position [64, 0]
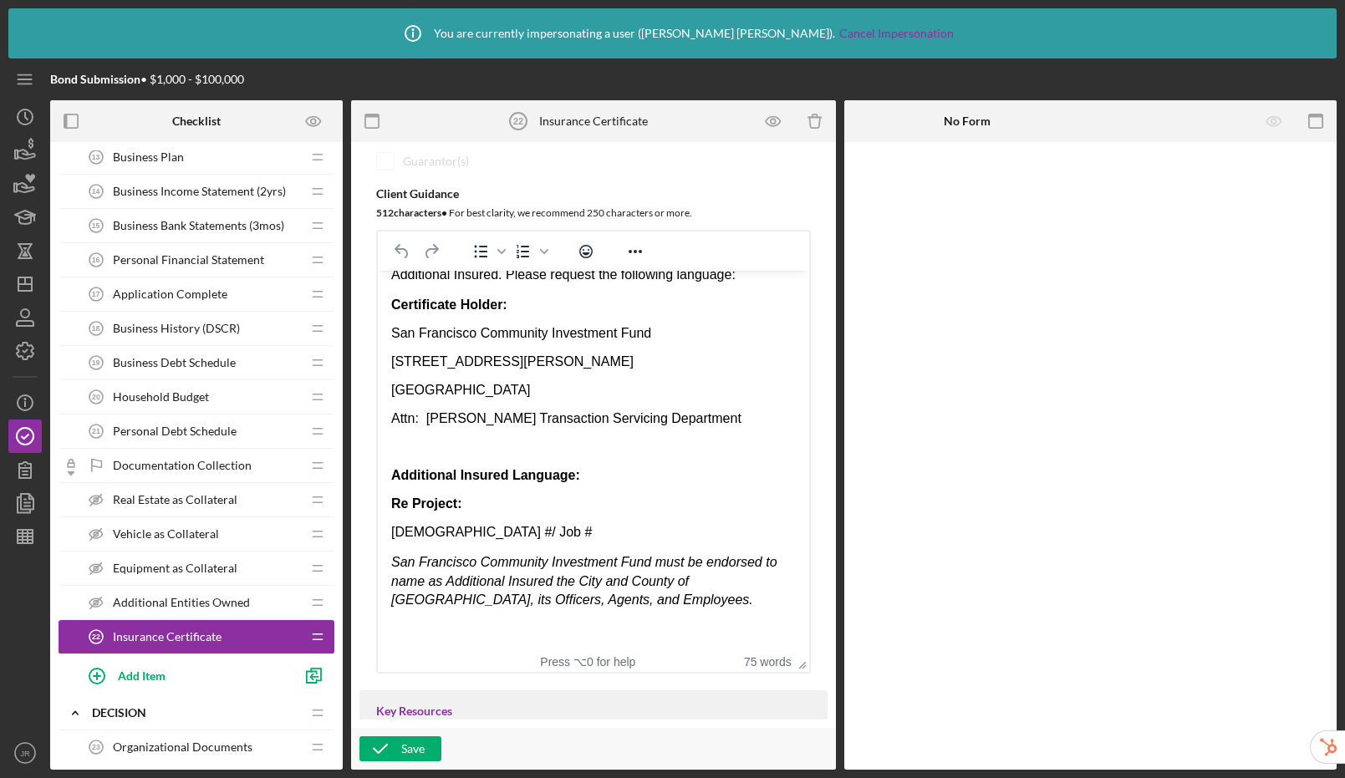
drag, startPoint x: 797, startPoint y: 479, endPoint x: 794, endPoint y: 672, distance: 193.1
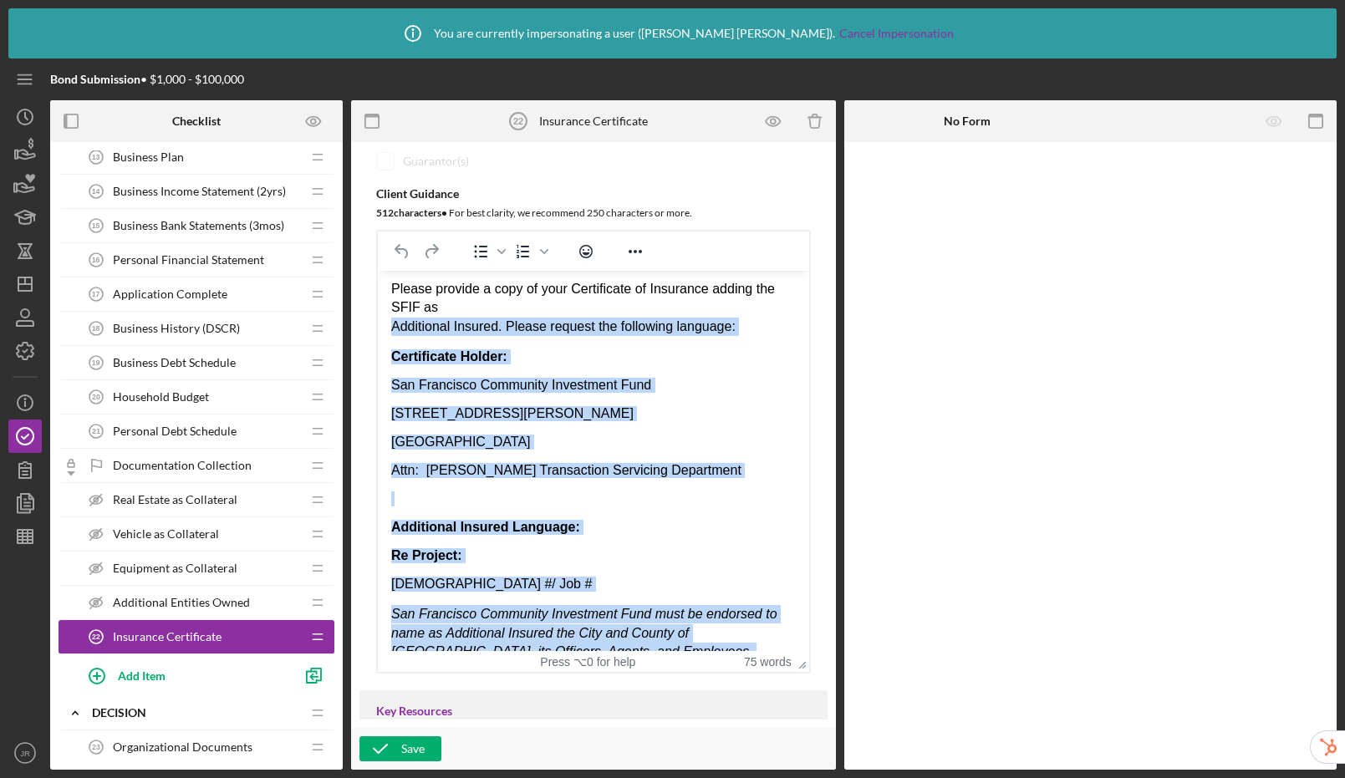
scroll to position [0, 0]
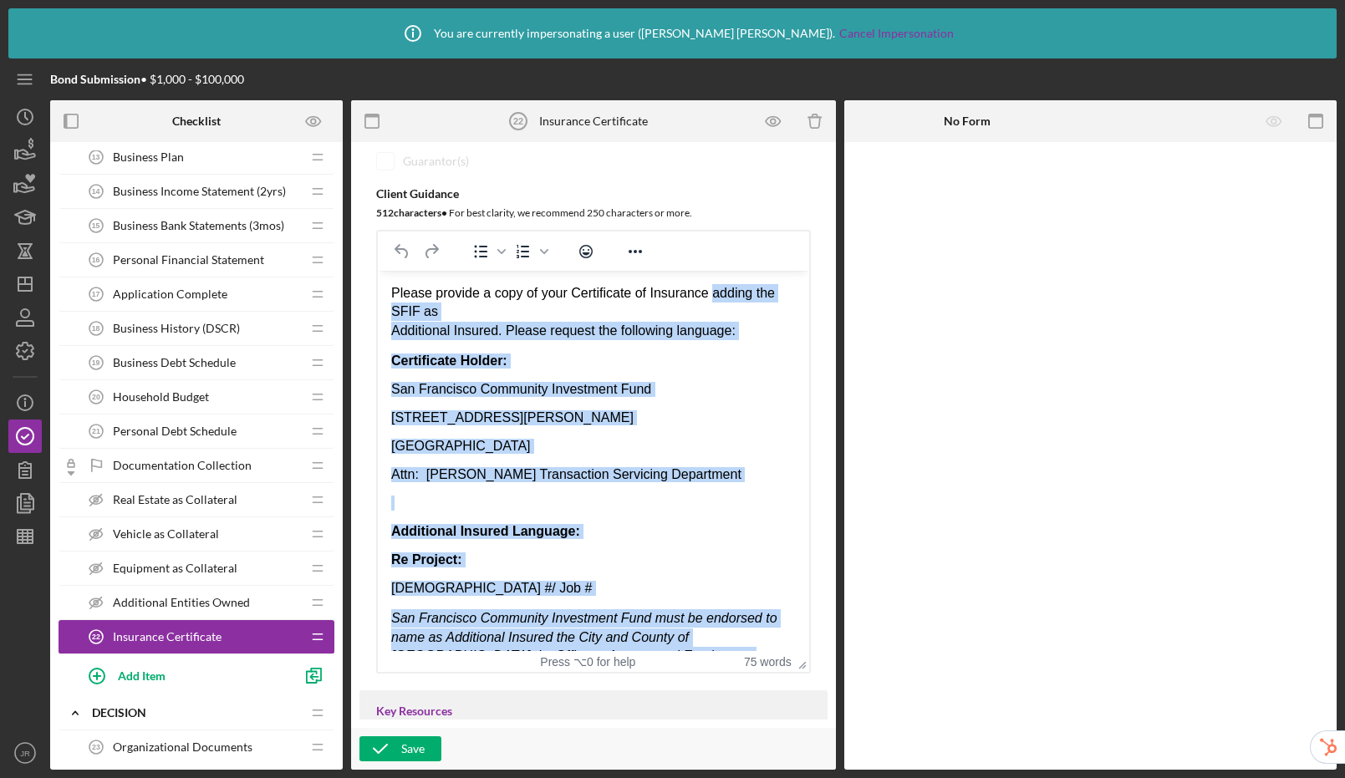
drag, startPoint x: 690, startPoint y: 610, endPoint x: 720, endPoint y: 299, distance: 312.4
click at [720, 299] on body "Please provide a copy of your Certificate of Insurance adding the SFIF as Addit…" at bounding box center [593, 489] width 405 height 410
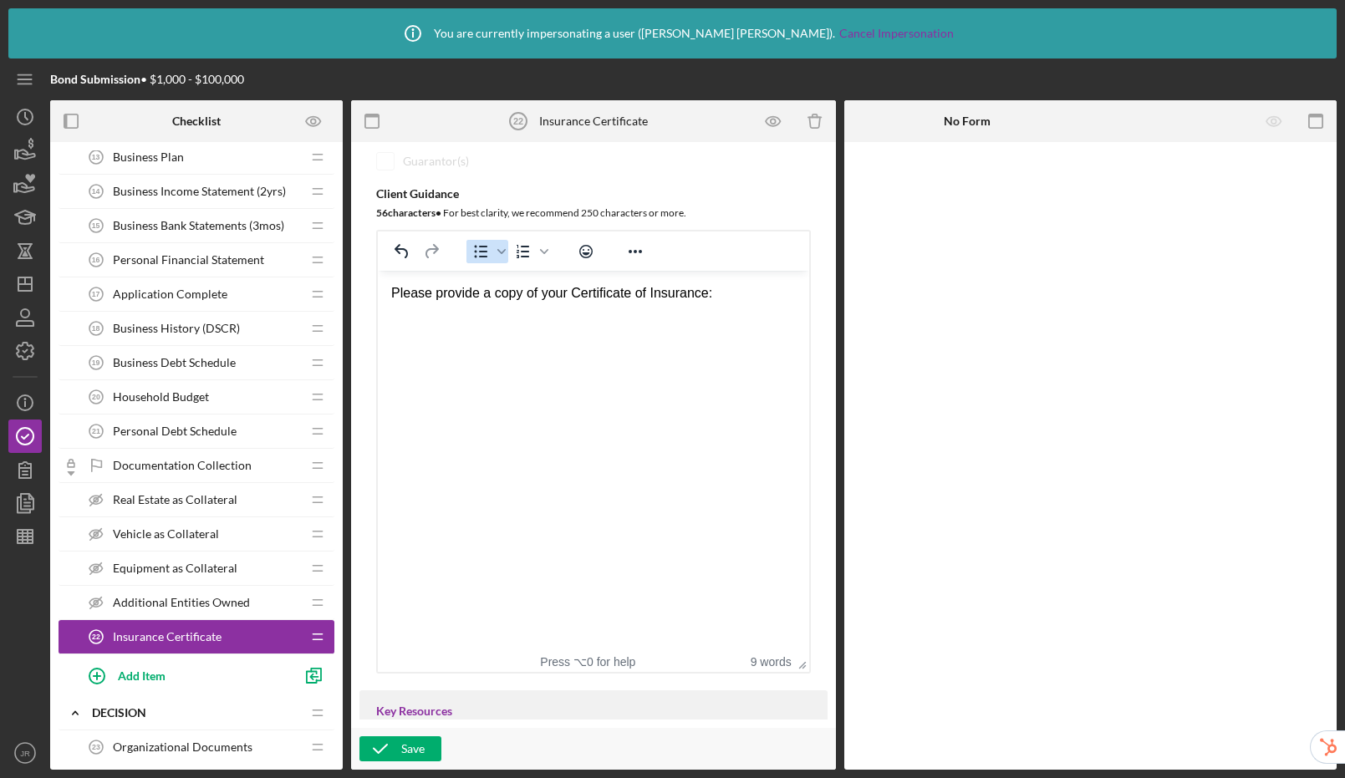
click at [479, 259] on icon "Bullet list" at bounding box center [481, 252] width 20 height 20
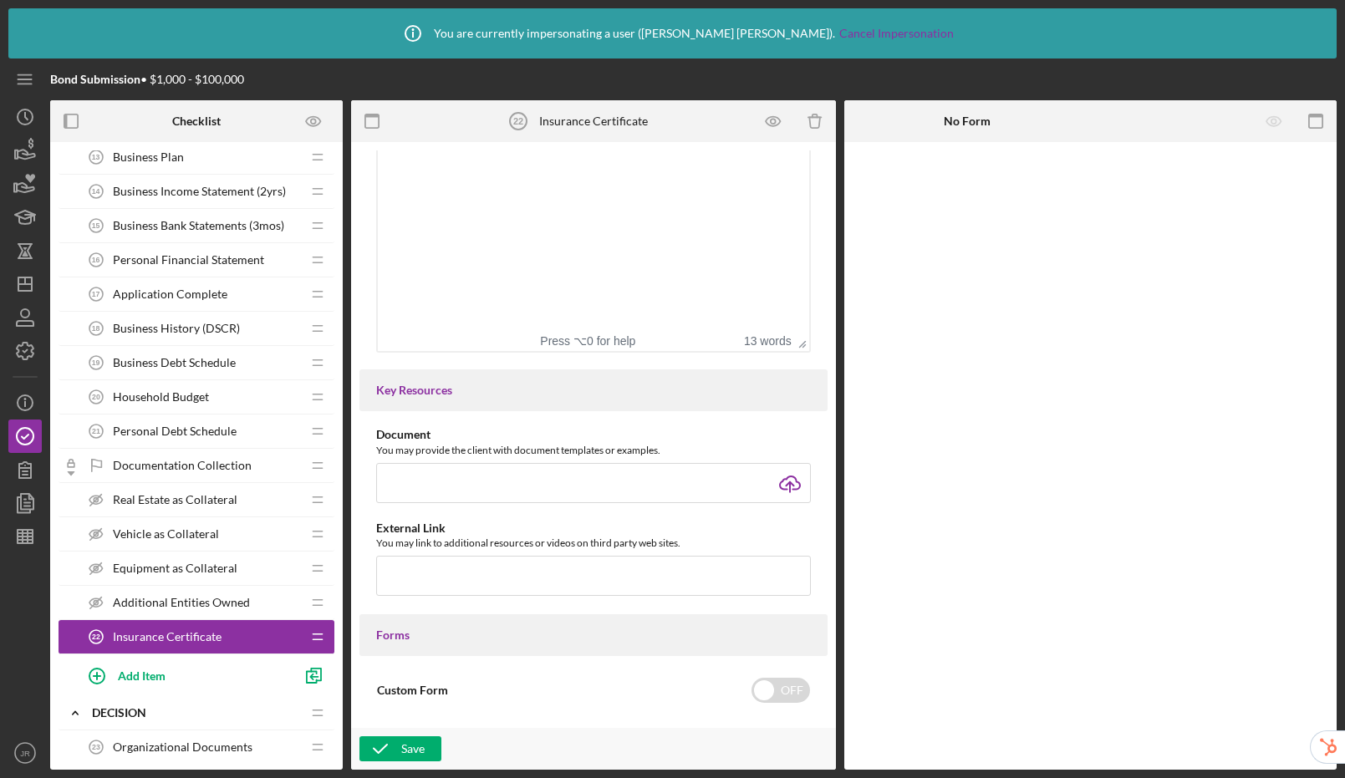
scroll to position [744, 0]
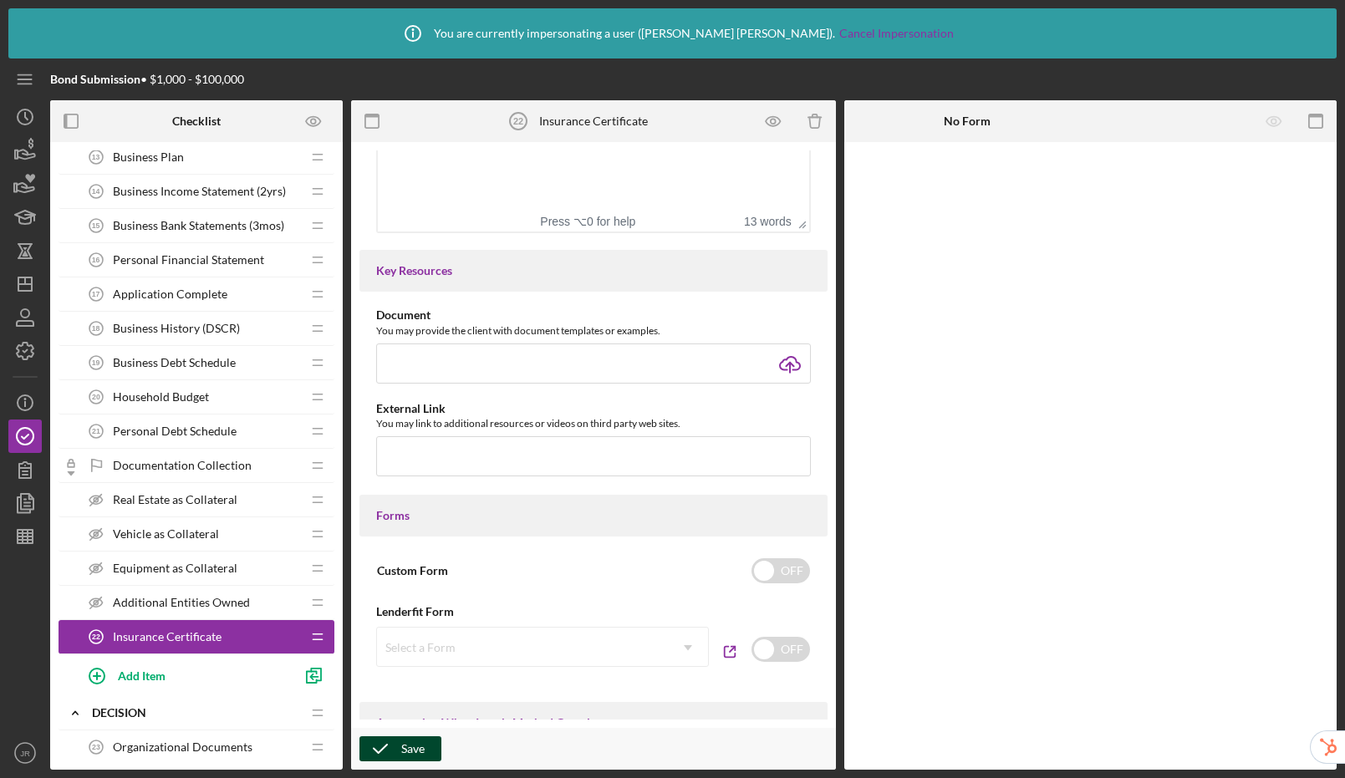
click at [415, 746] on div "Save" at bounding box center [412, 749] width 23 height 25
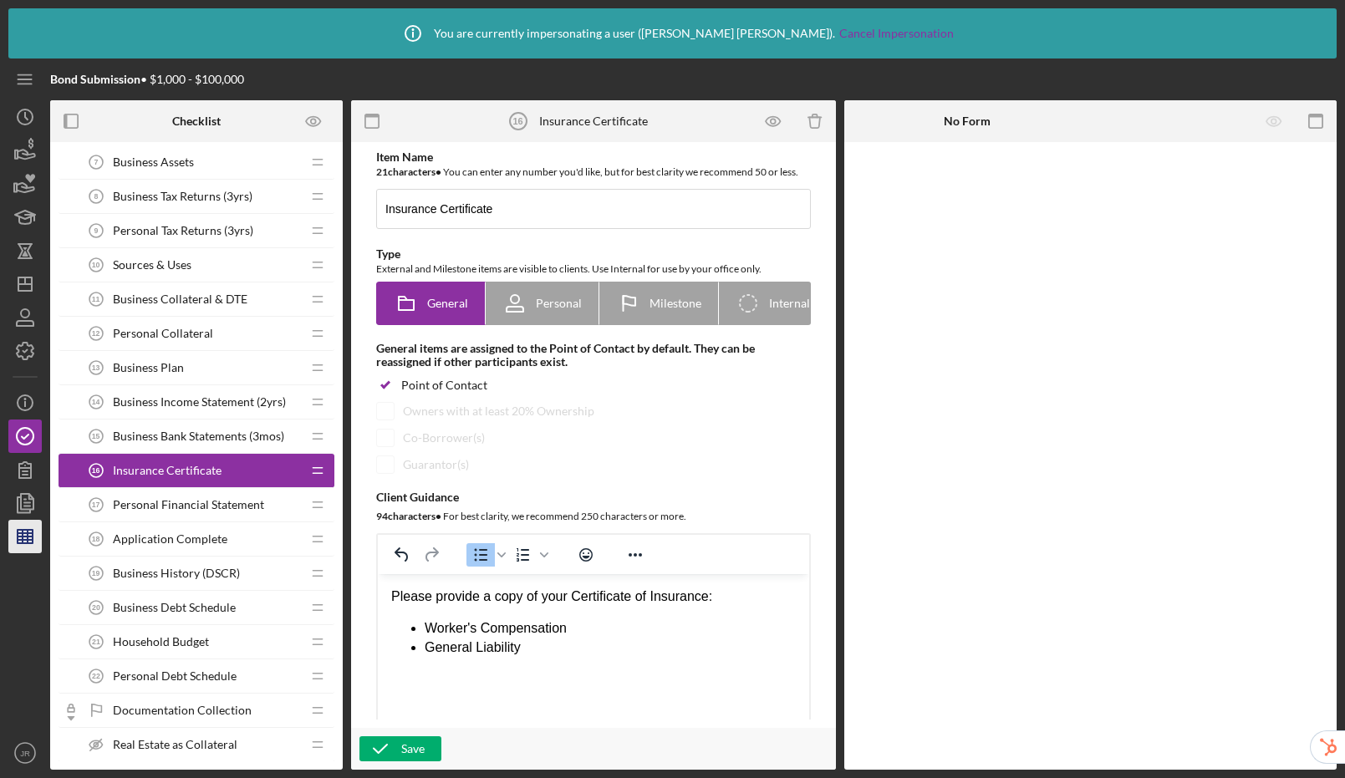
scroll to position [646, 0]
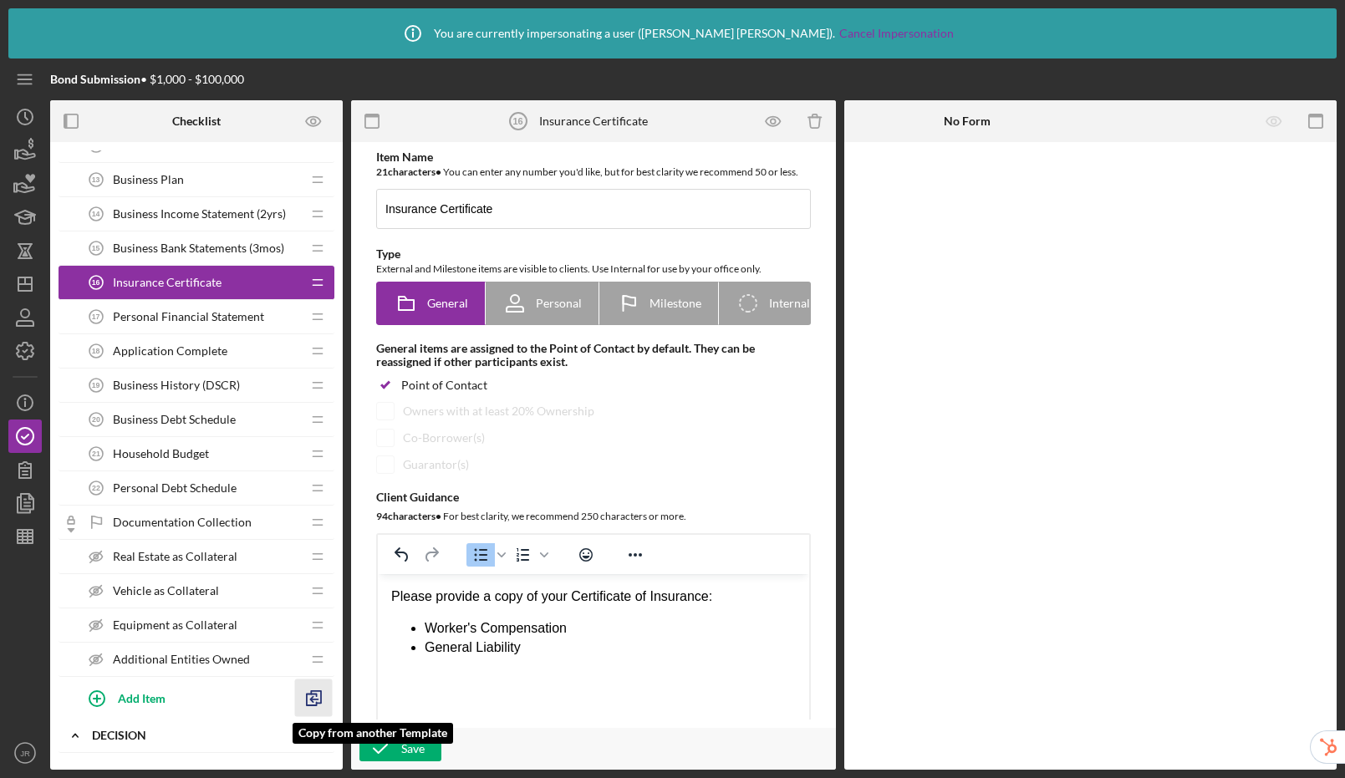
click at [318, 702] on icon "button" at bounding box center [314, 699] width 38 height 38
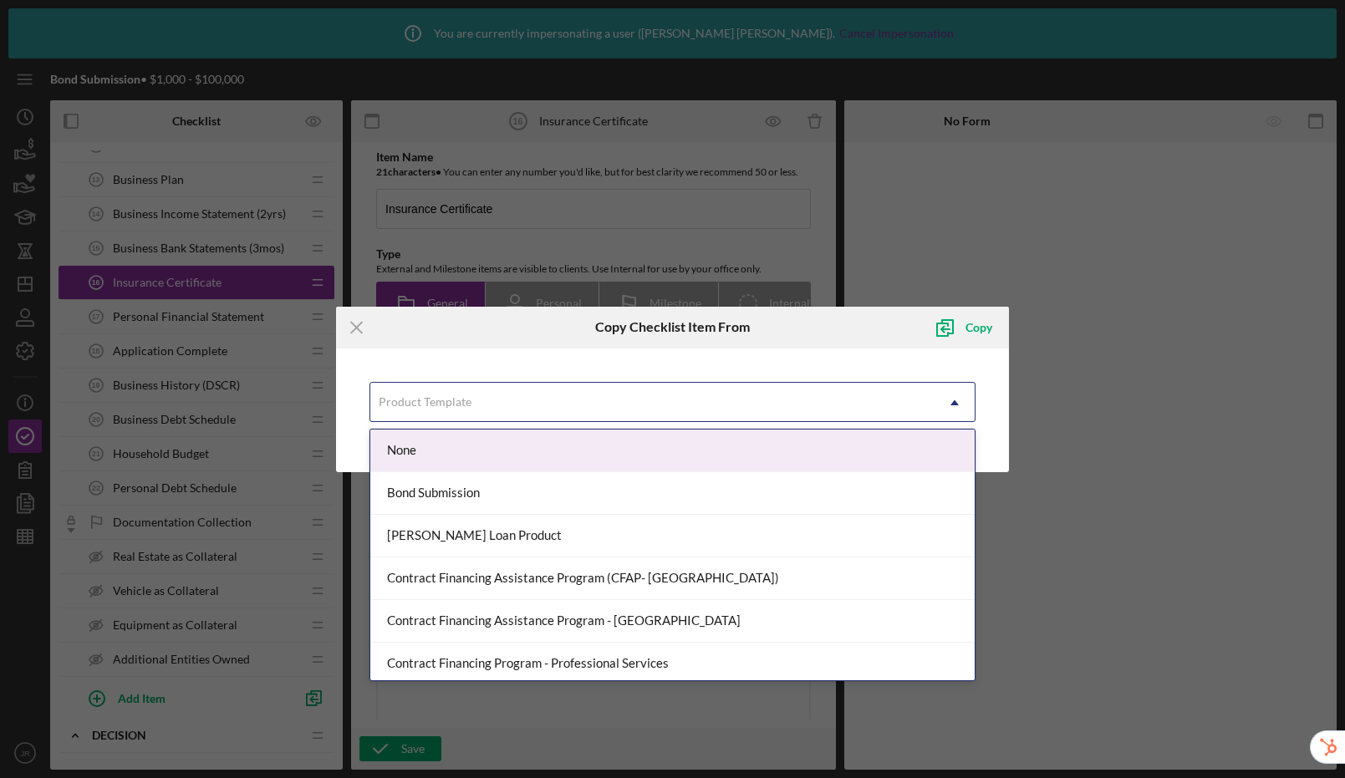
click at [499, 413] on div "Product Template" at bounding box center [652, 403] width 564 height 38
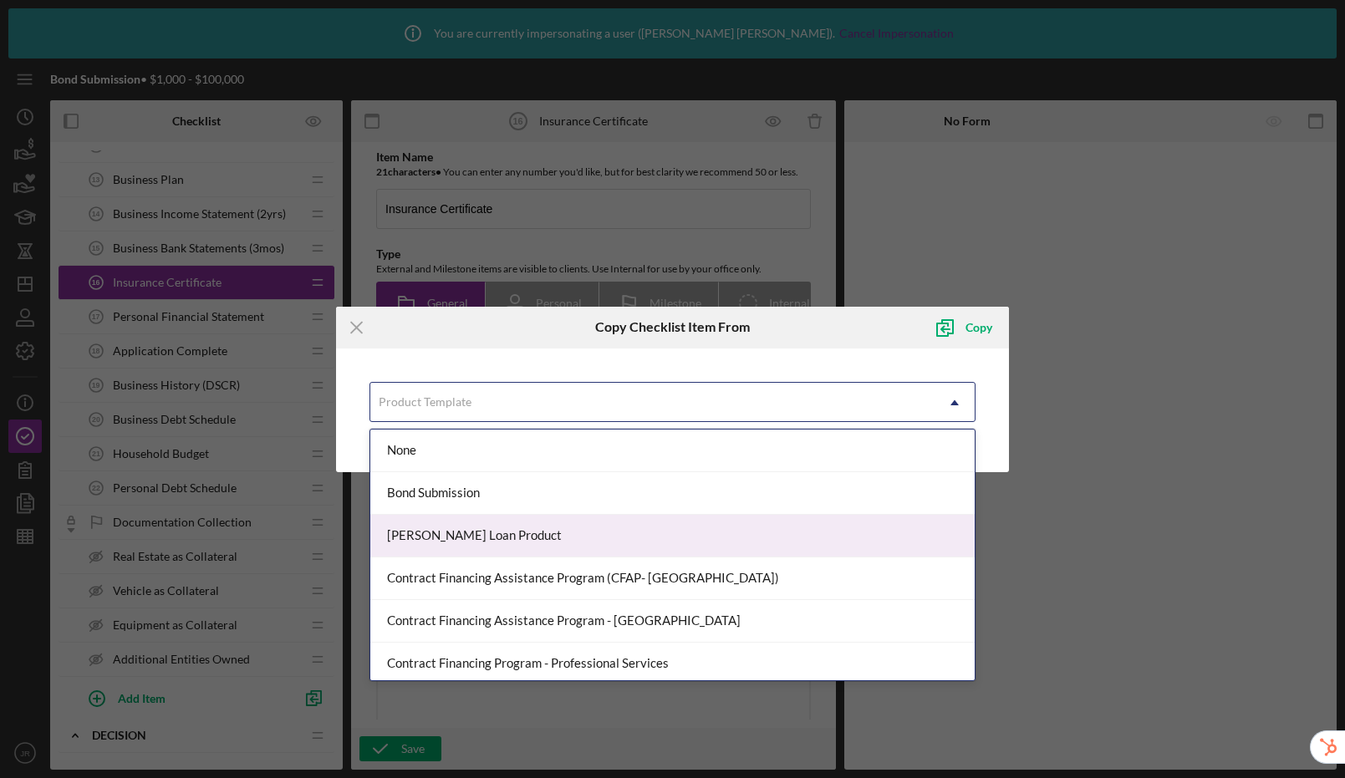
click at [495, 533] on div "[PERSON_NAME] Loan Product" at bounding box center [672, 536] width 604 height 43
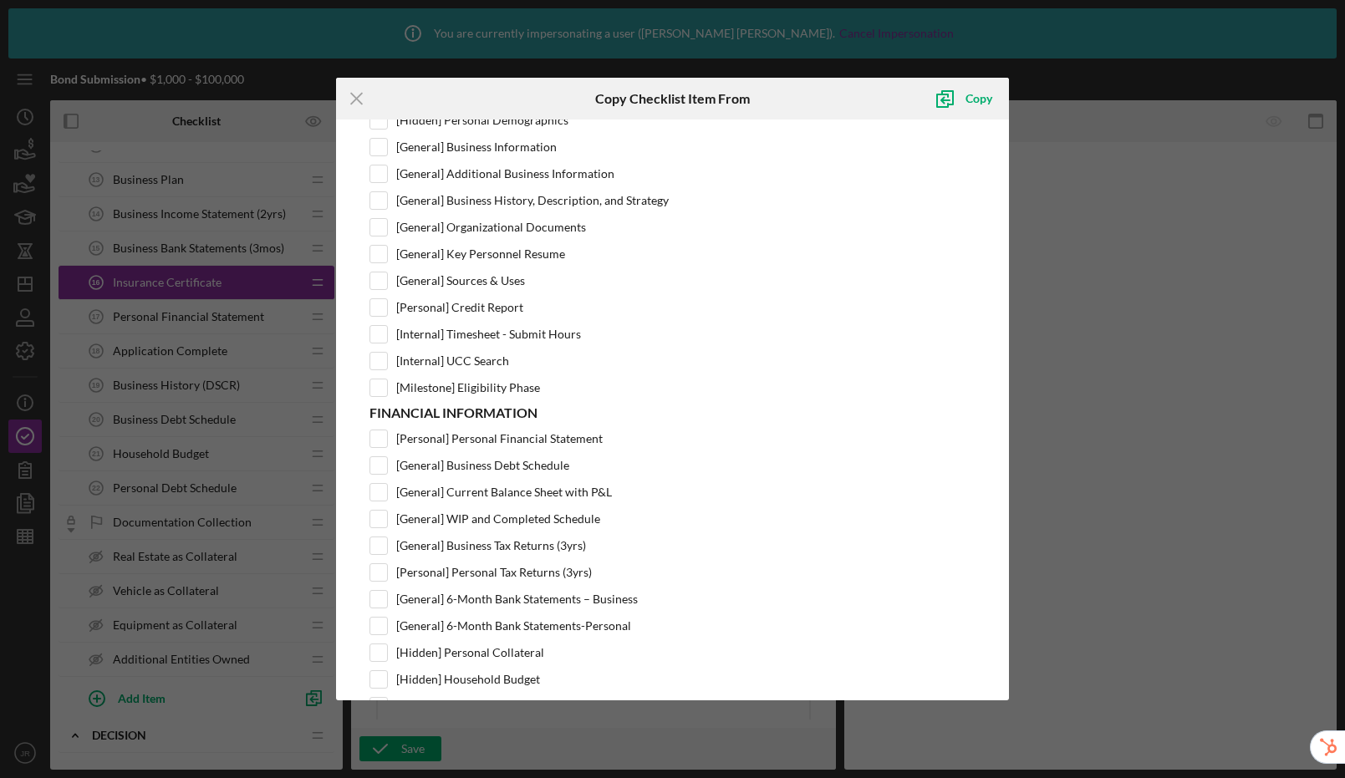
scroll to position [756, 0]
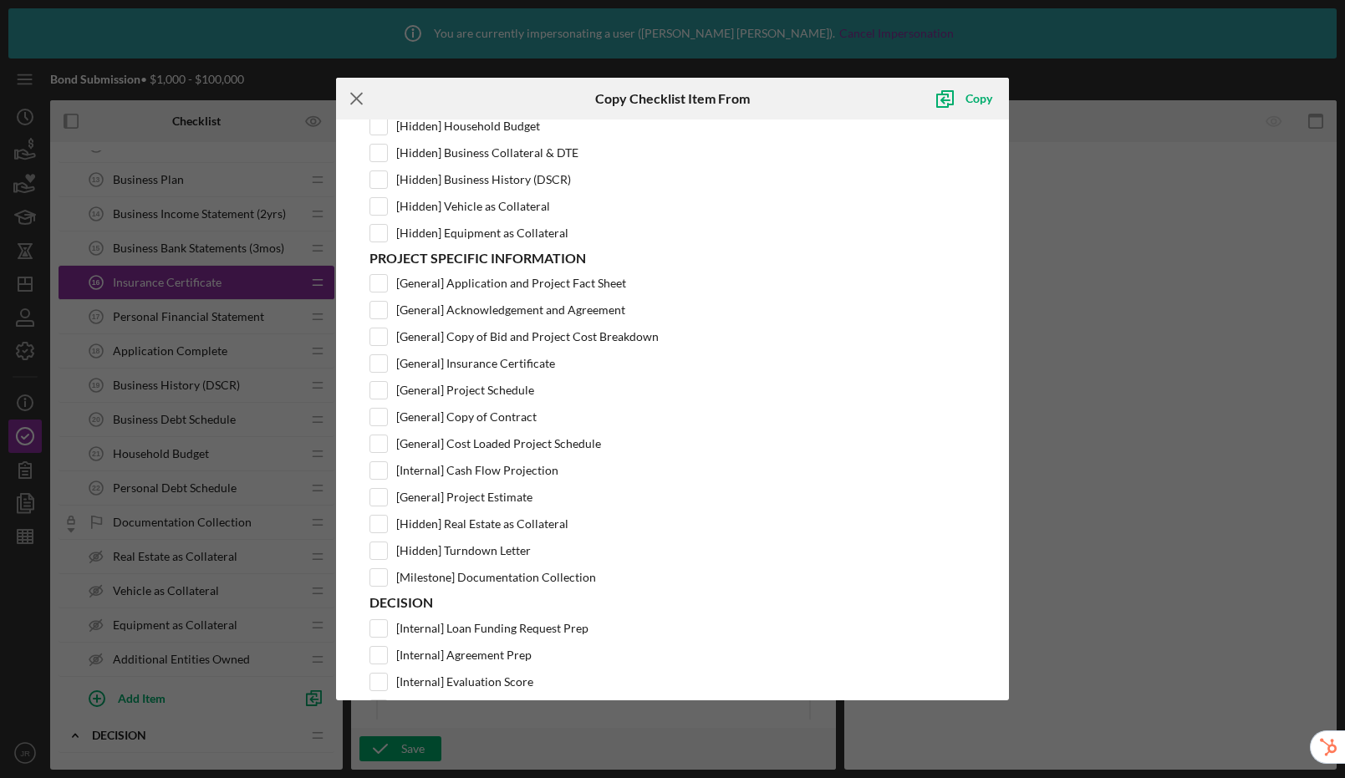
click at [363, 99] on icon "Icon/Menu Close" at bounding box center [357, 99] width 42 height 42
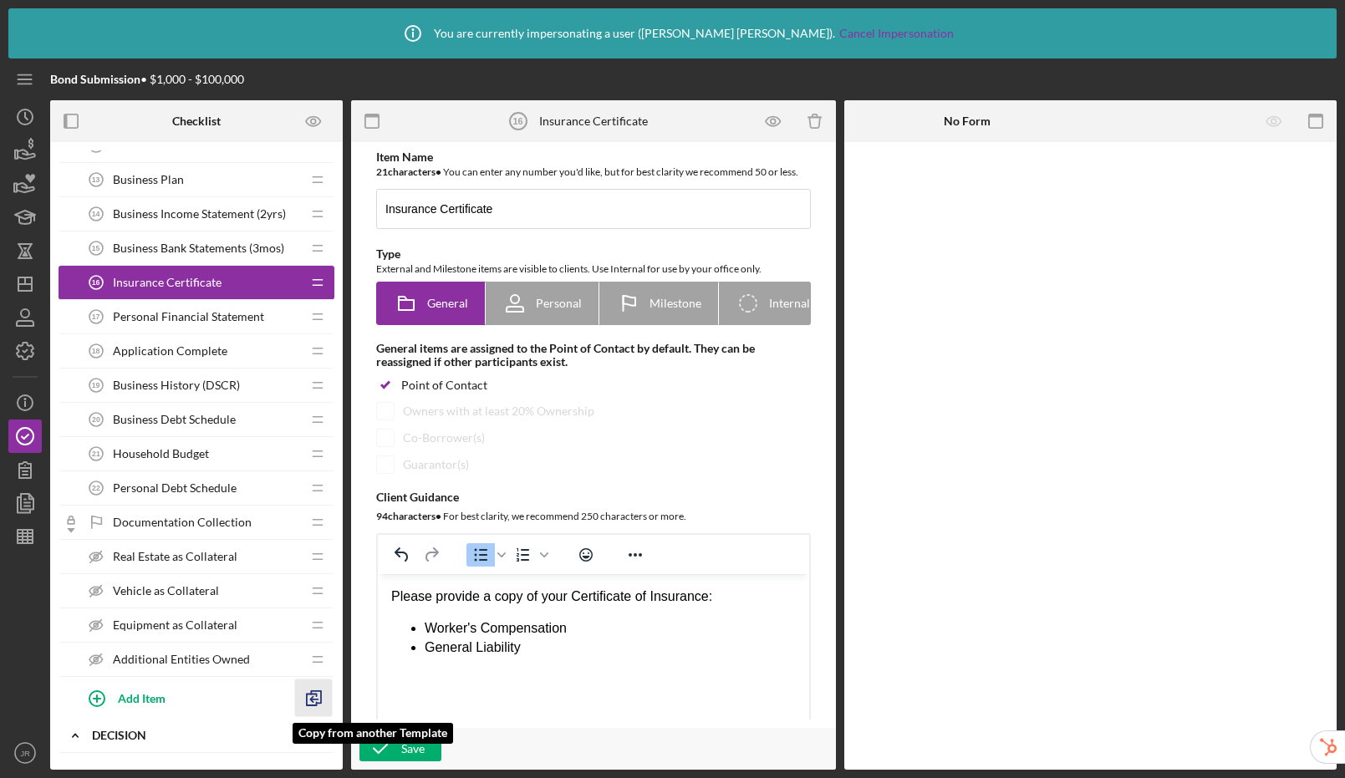
click at [312, 697] on polyline "button" at bounding box center [312, 699] width 5 height 5
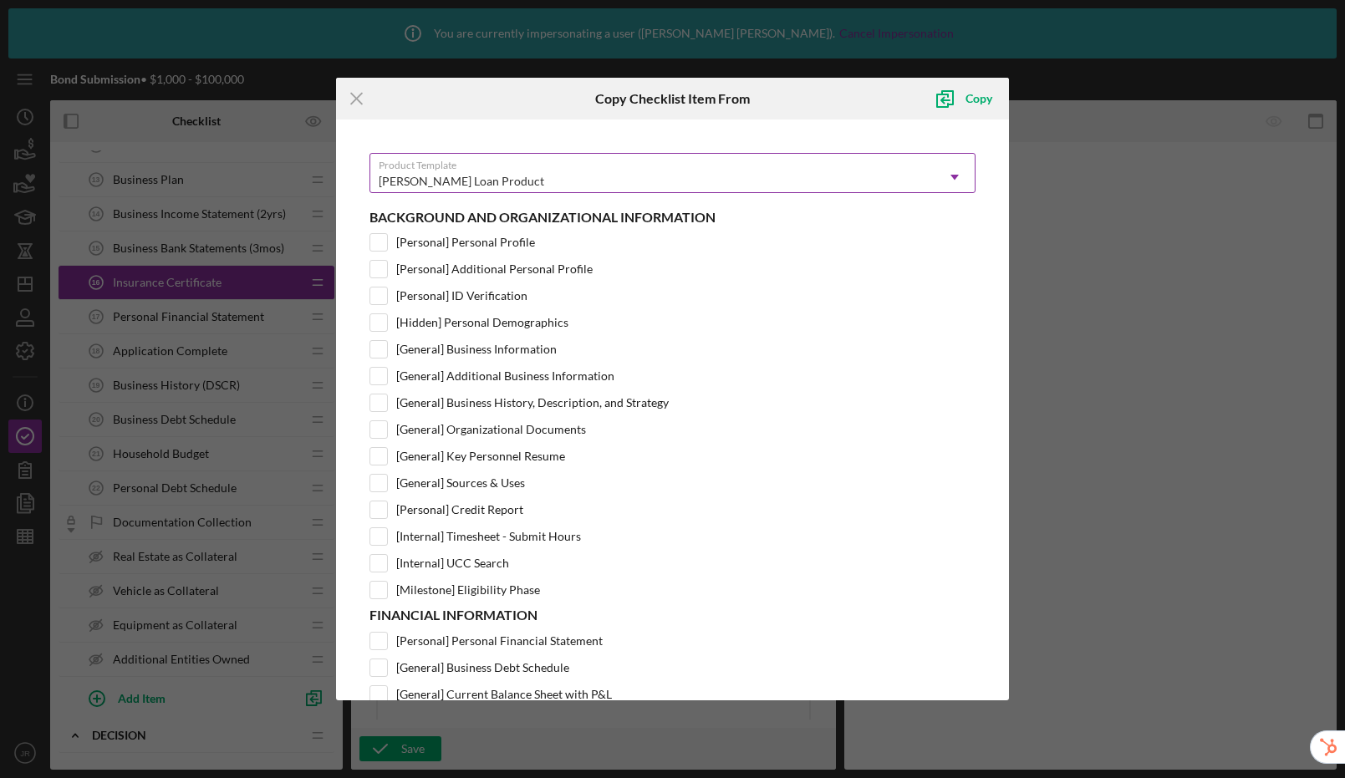
click at [472, 177] on div "[PERSON_NAME] Loan Product" at bounding box center [462, 181] width 166 height 13
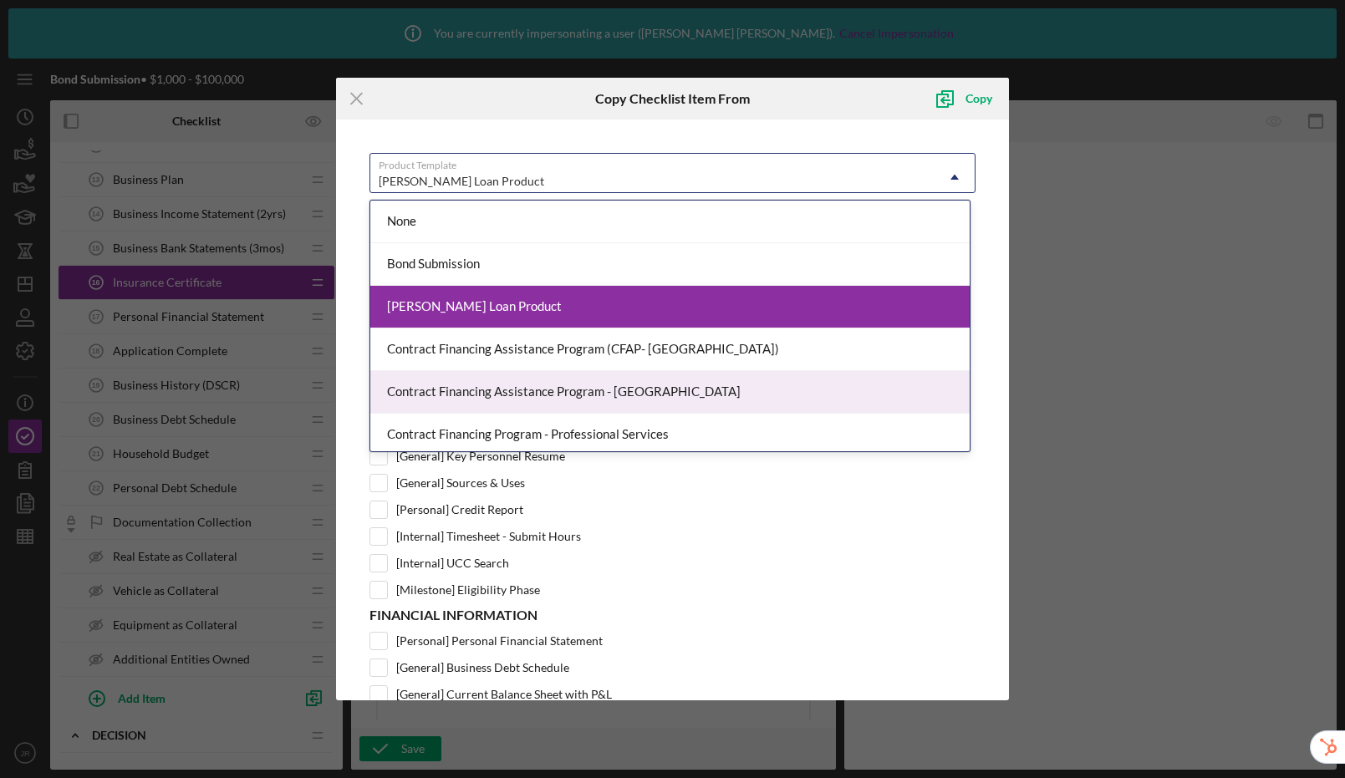
click at [499, 384] on div "Contract Financing Assistance Program - [GEOGRAPHIC_DATA]" at bounding box center [669, 392] width 599 height 43
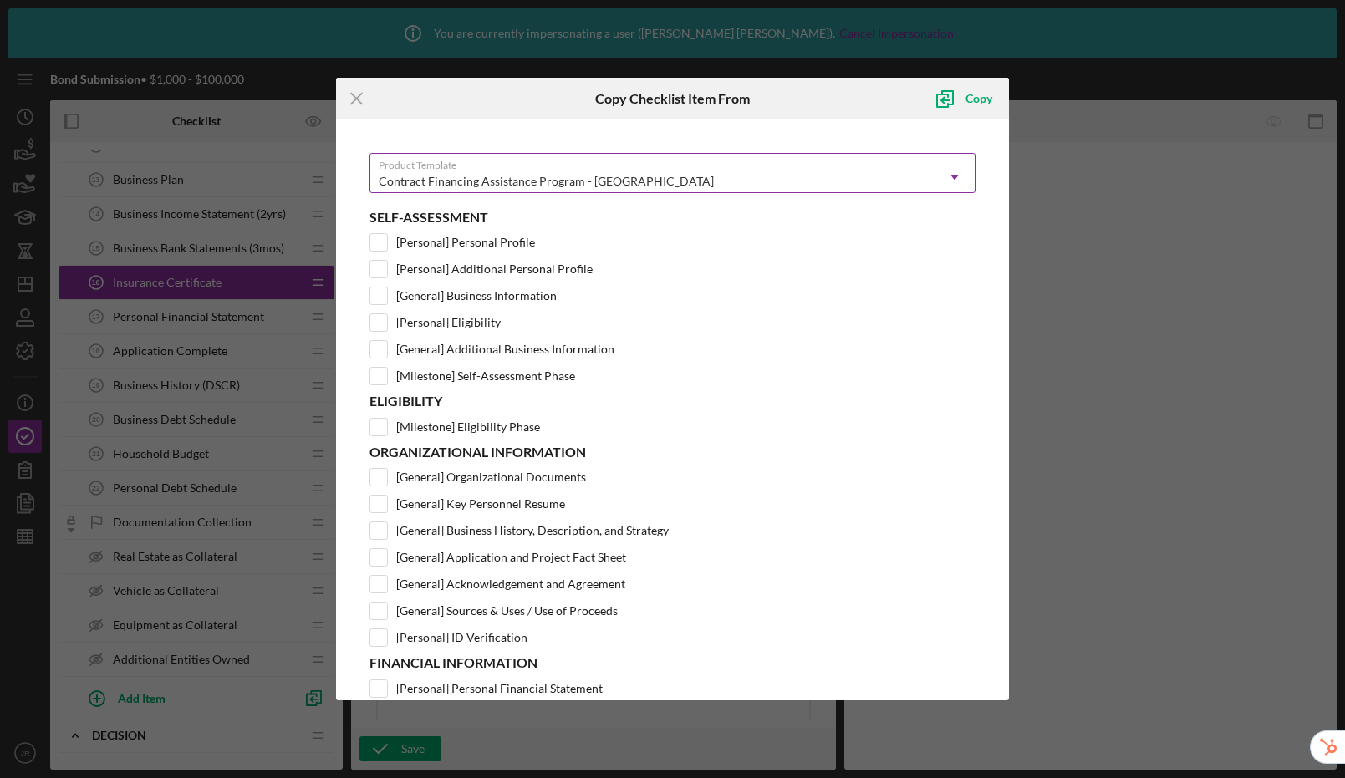
click at [539, 184] on div "Contract Financing Assistance Program - [GEOGRAPHIC_DATA]" at bounding box center [546, 181] width 335 height 13
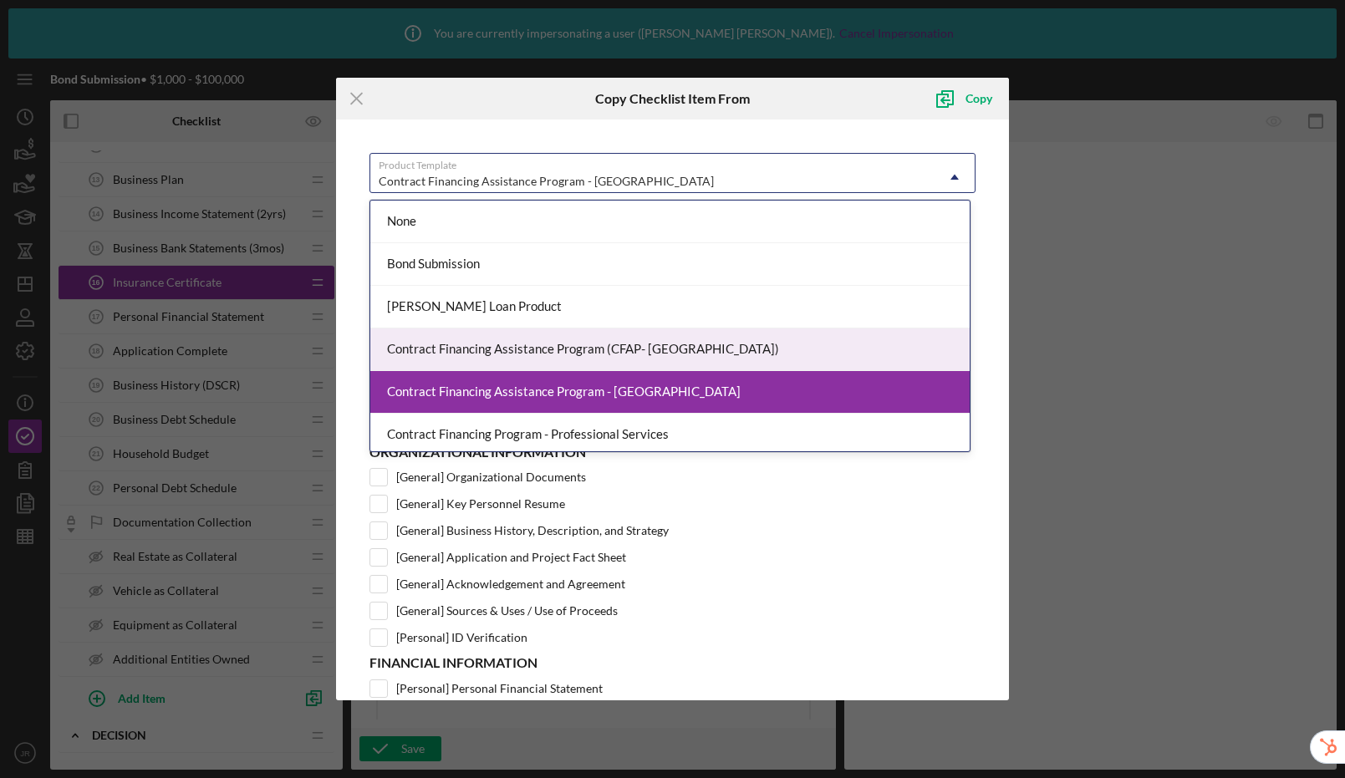
click at [555, 350] on div "Contract Financing Assistance Program (CFAP- [GEOGRAPHIC_DATA])" at bounding box center [669, 350] width 599 height 43
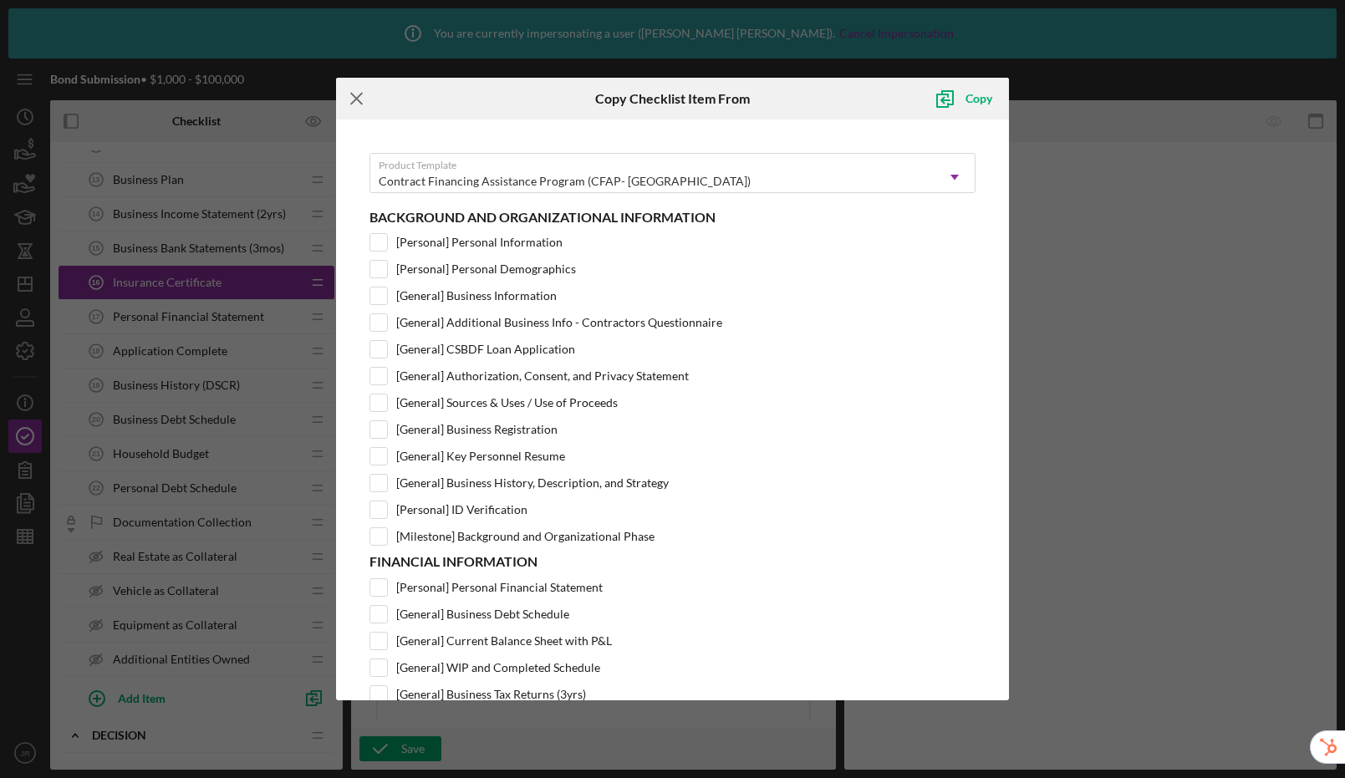
click at [357, 95] on icon "Icon/Menu Close" at bounding box center [357, 99] width 42 height 42
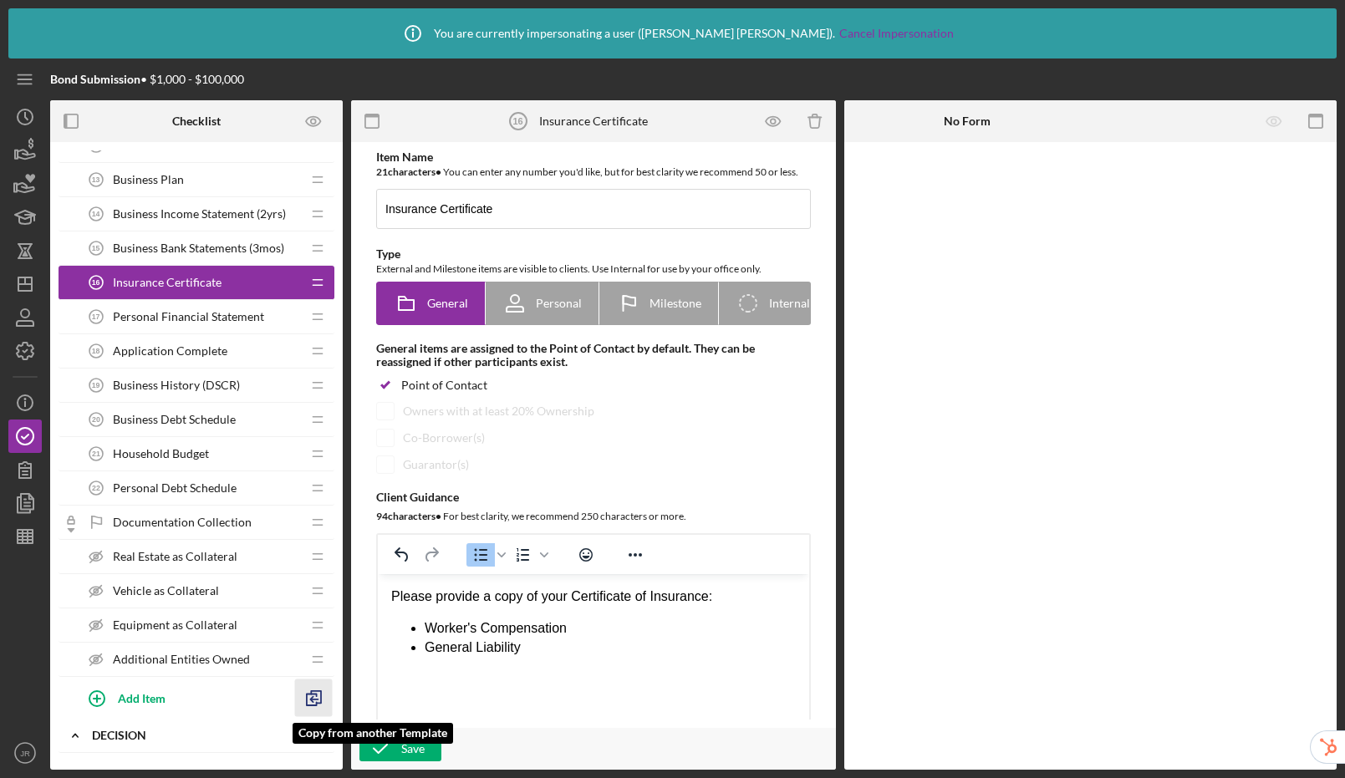
click at [311, 700] on line "button" at bounding box center [314, 700] width 7 height 0
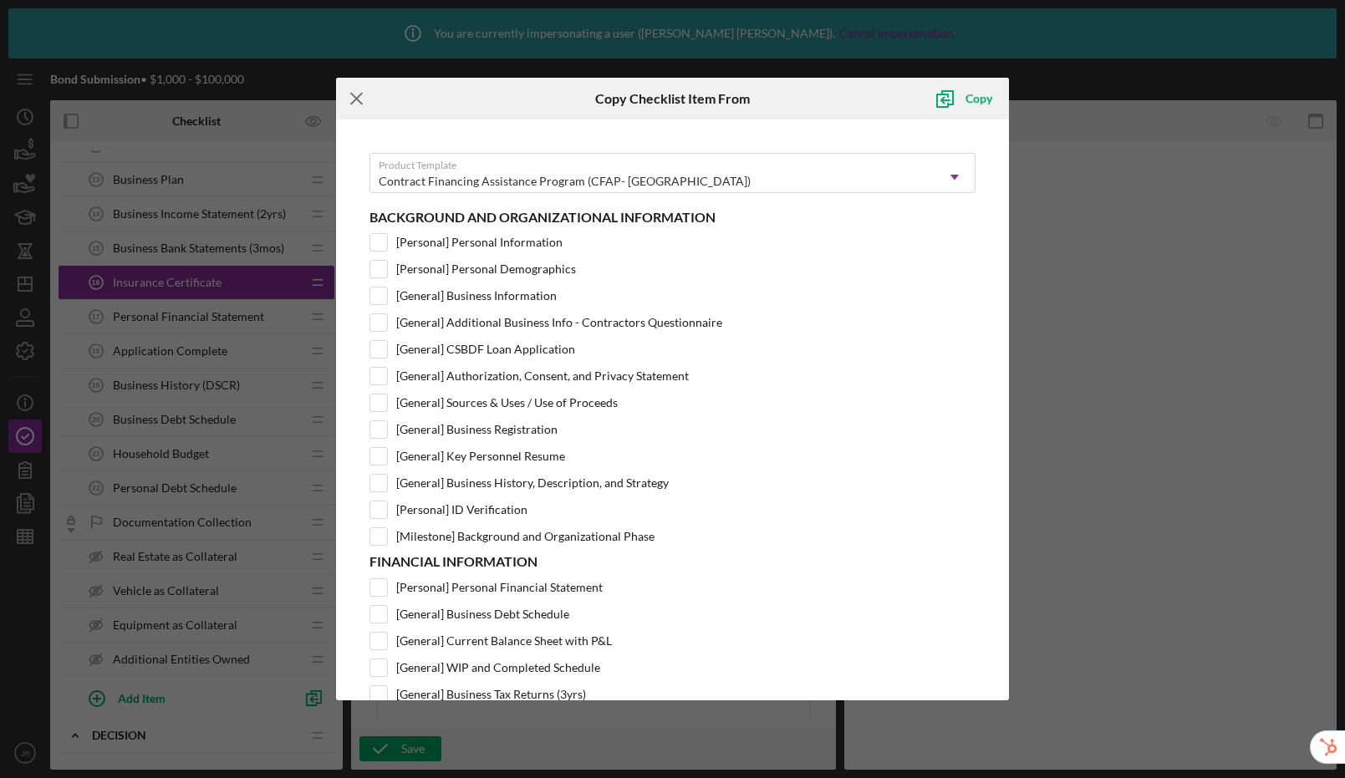
click at [349, 99] on icon "Icon/Menu Close" at bounding box center [357, 99] width 42 height 42
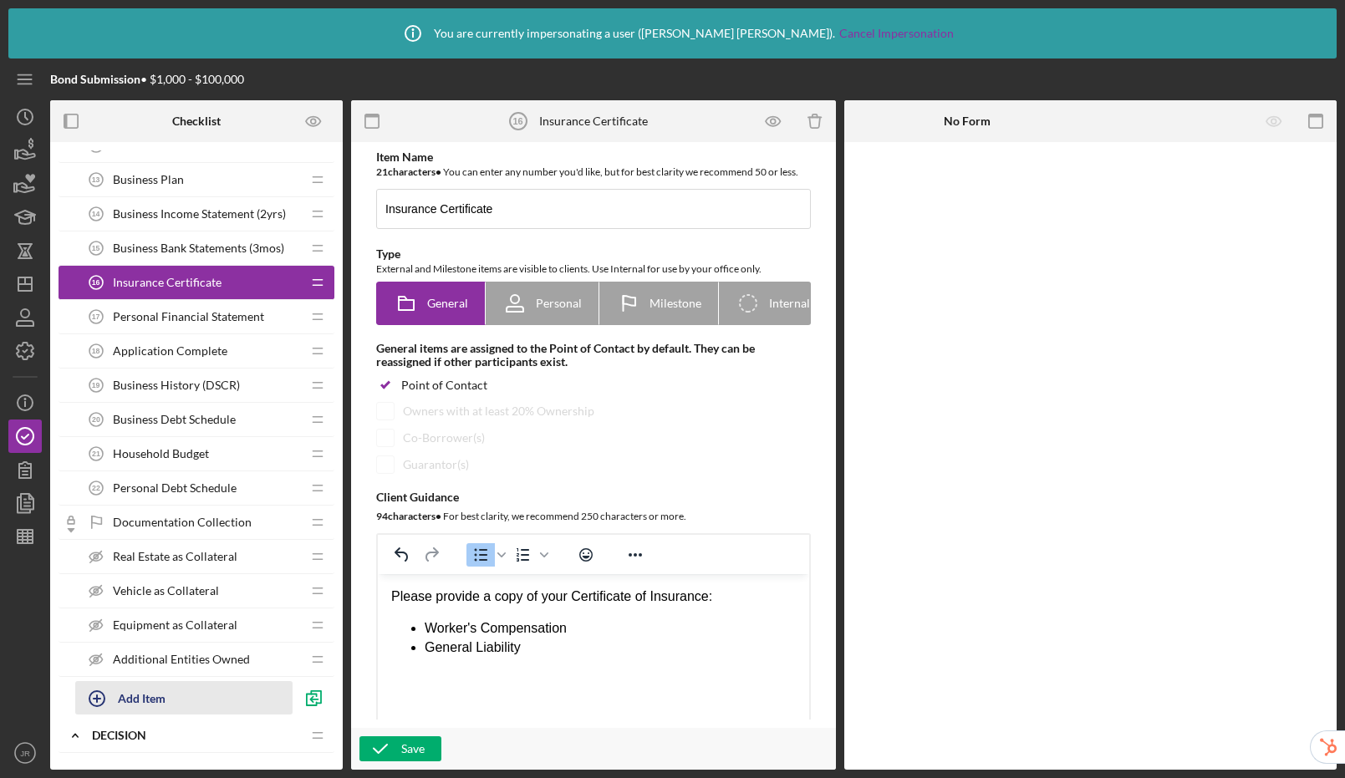
click at [149, 701] on div "Add Item" at bounding box center [142, 698] width 48 height 32
type input "Contractor's License"
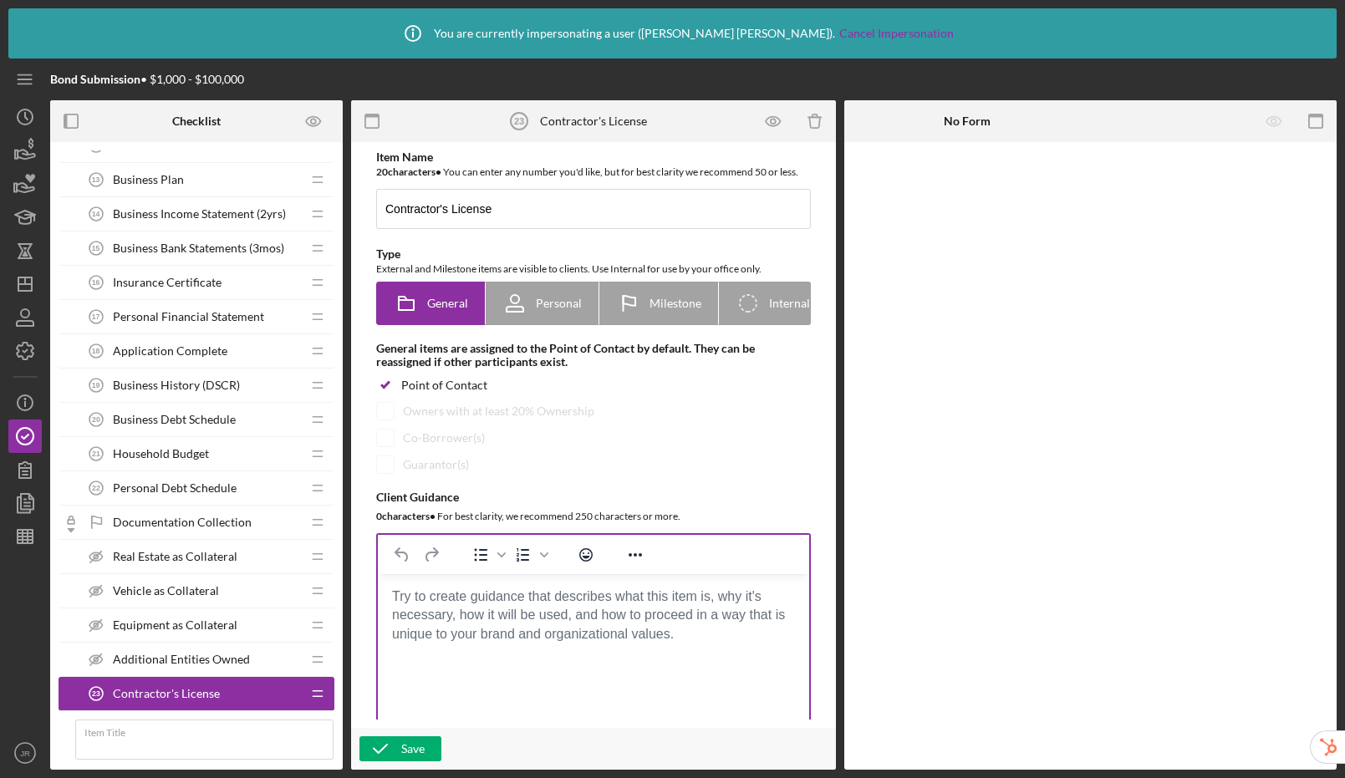
click at [479, 604] on body "Rich Text Area. Press ALT-0 for help." at bounding box center [593, 597] width 405 height 18
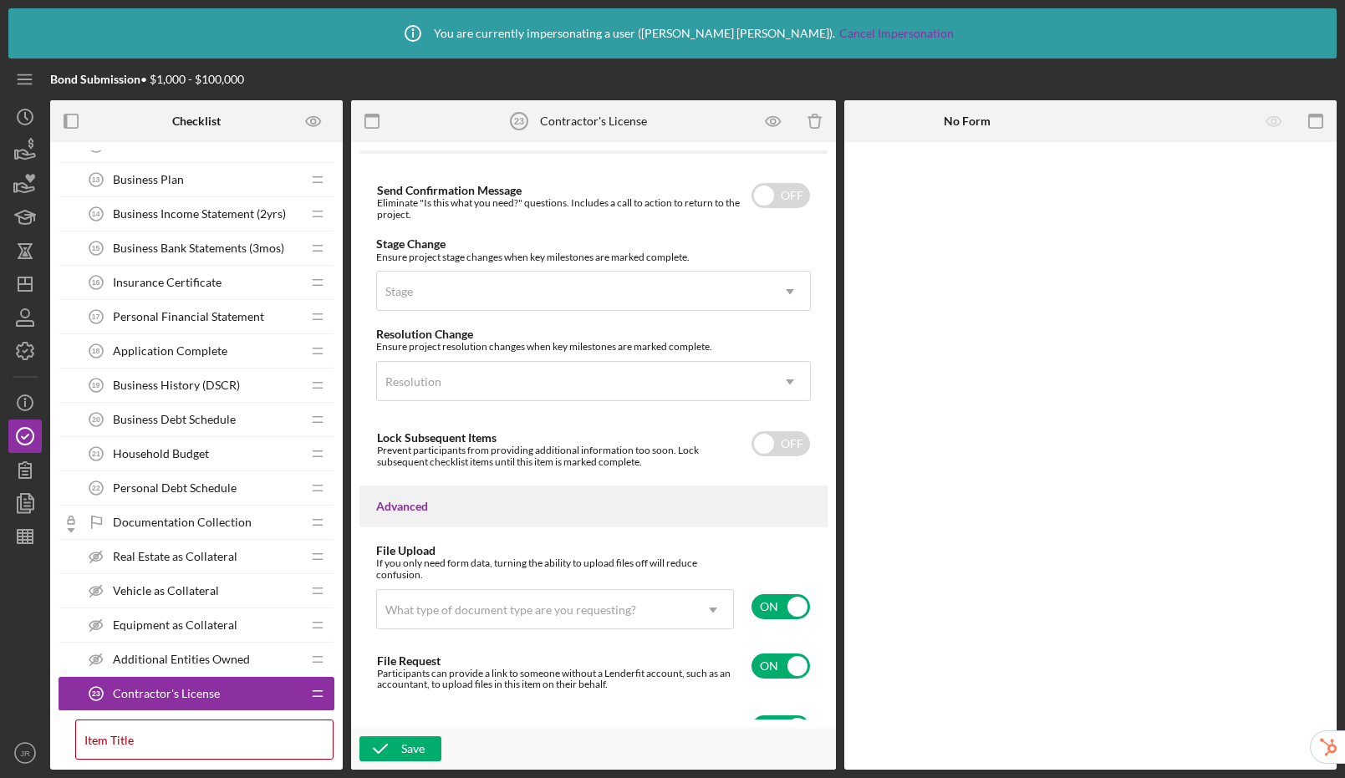
scroll to position [1174, 0]
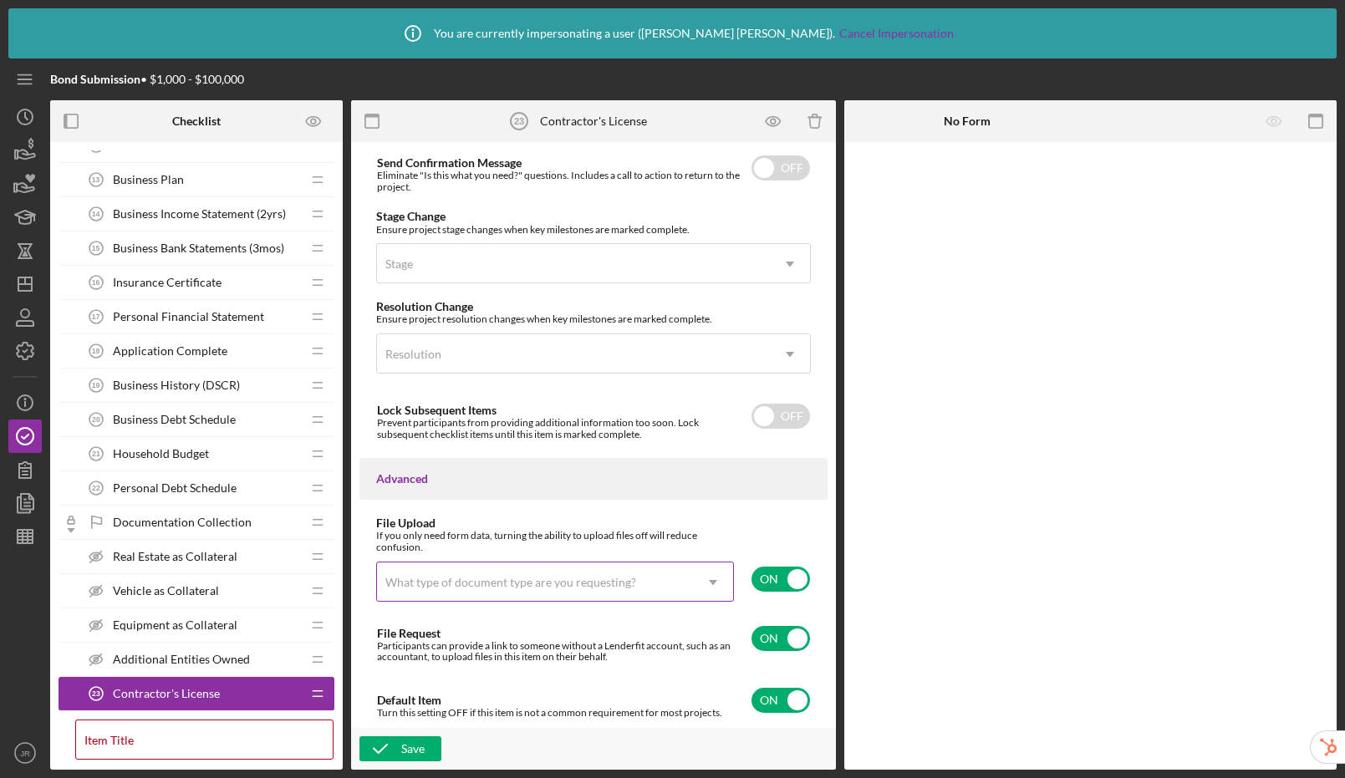
click at [585, 569] on div "What type of document type are you requesting?" at bounding box center [535, 582] width 316 height 38
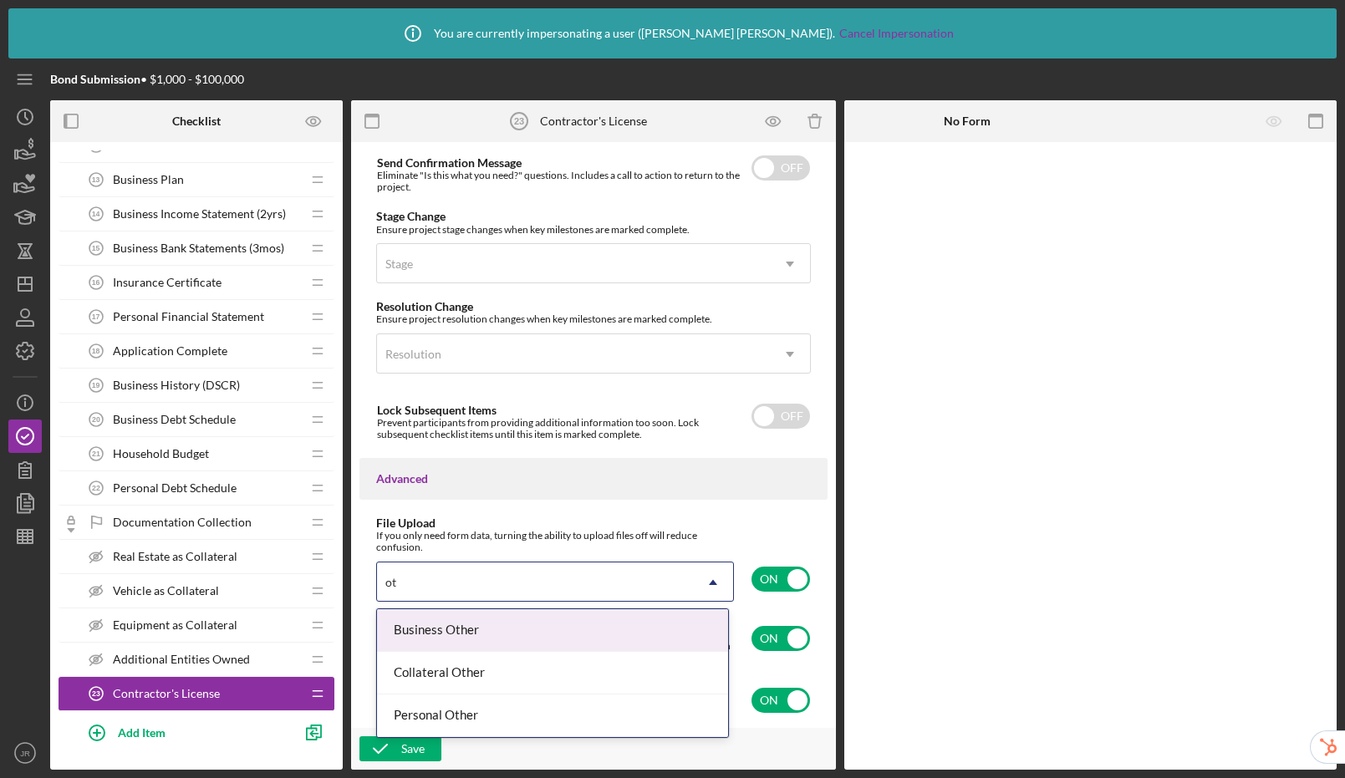
type input "o"
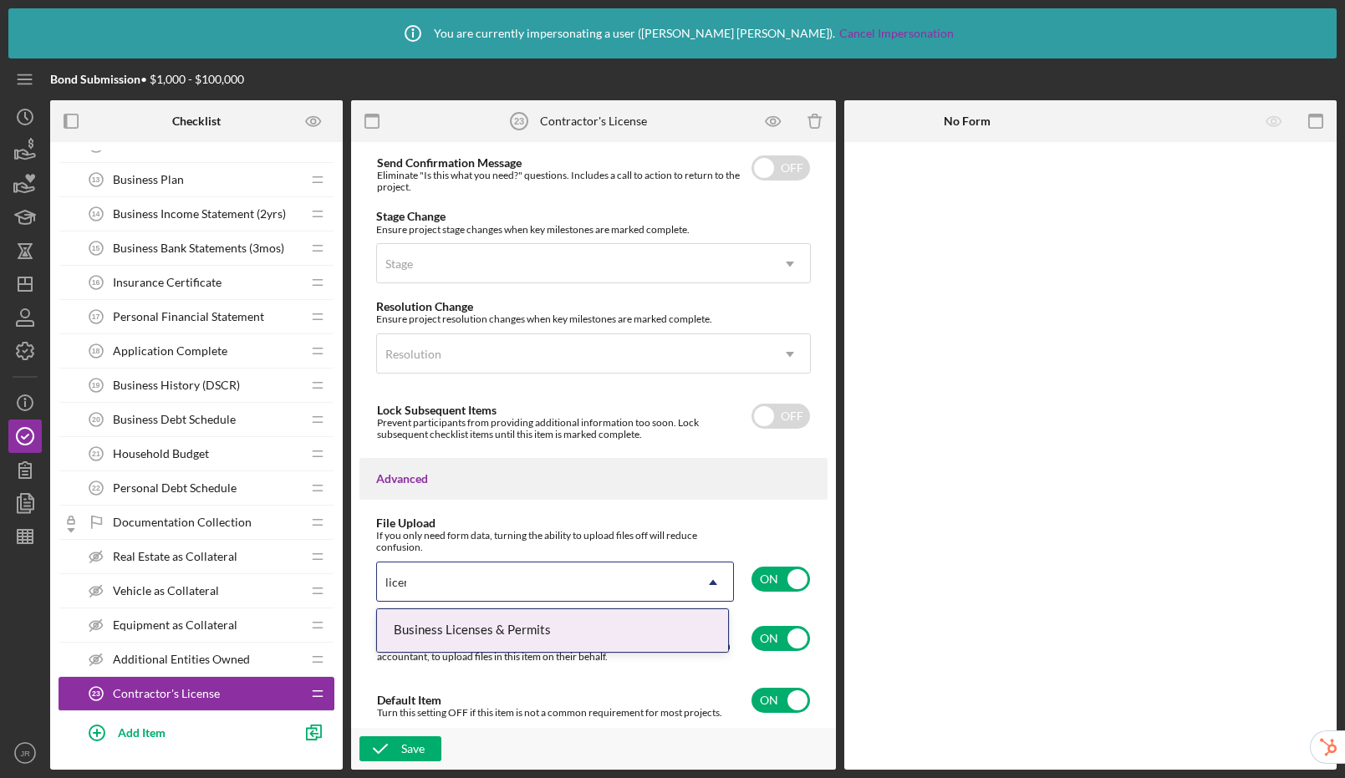
type input "licens"
click at [566, 630] on div "Business Licenses & Permits" at bounding box center [552, 630] width 351 height 43
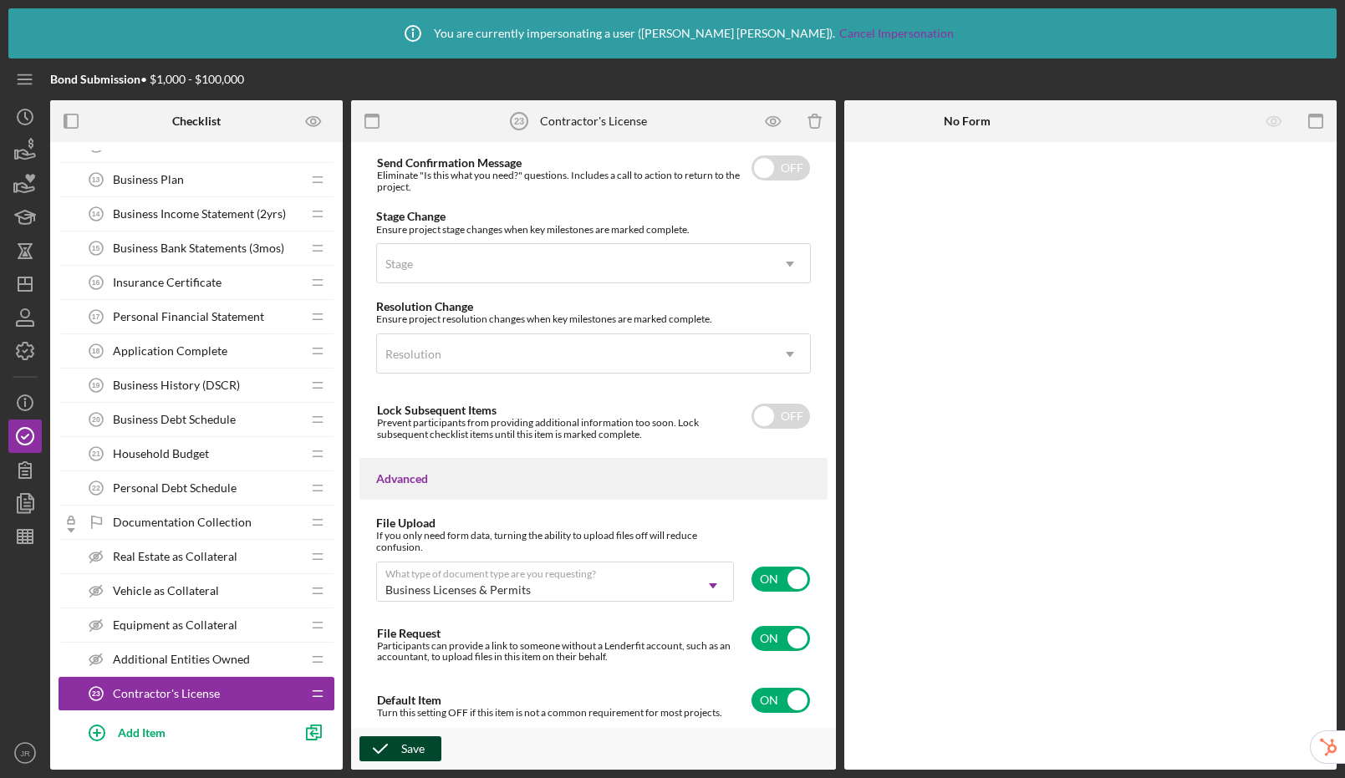
click at [415, 751] on div "Save" at bounding box center [412, 749] width 23 height 25
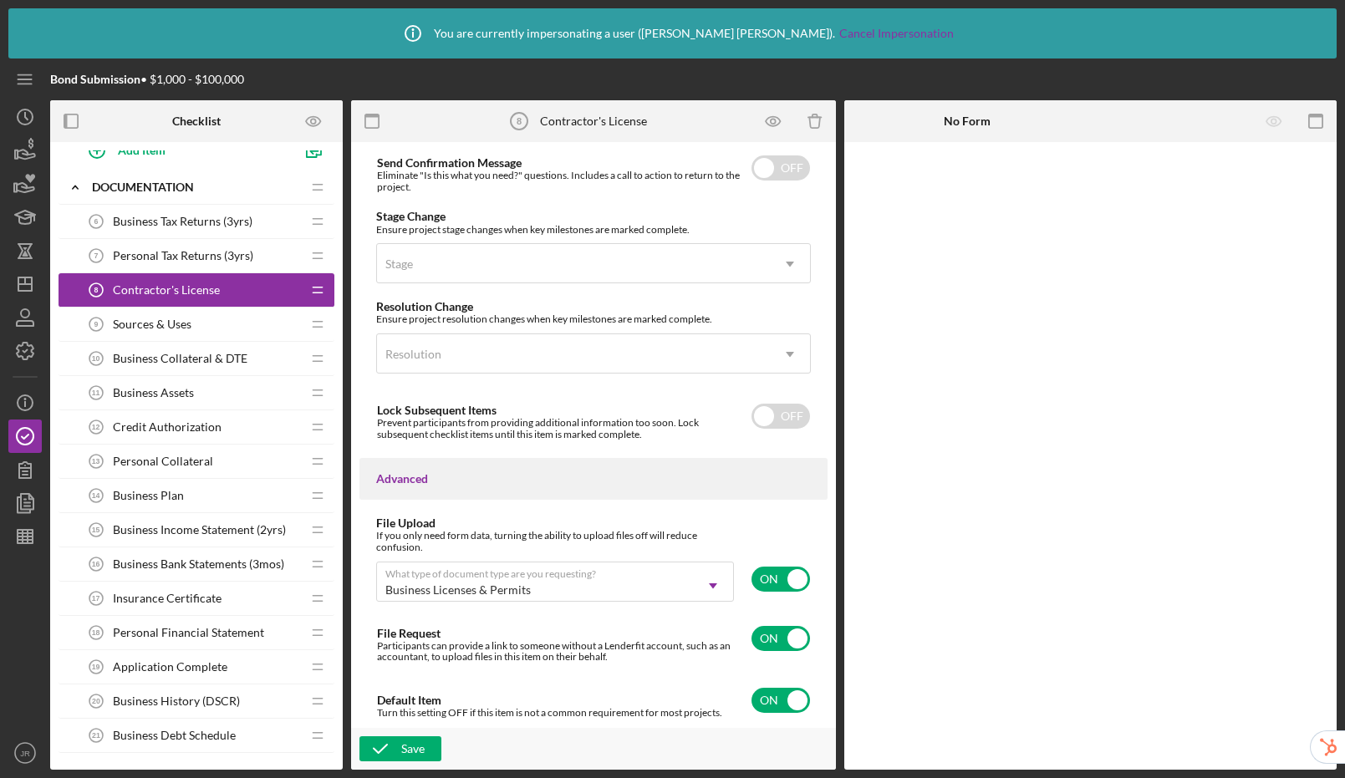
scroll to position [366, 0]
click at [319, 594] on icon "Icon/Drag" at bounding box center [317, 596] width 33 height 33
click at [233, 593] on div "Insurance Certificate 17 Insurance Certificate" at bounding box center [190, 596] width 222 height 33
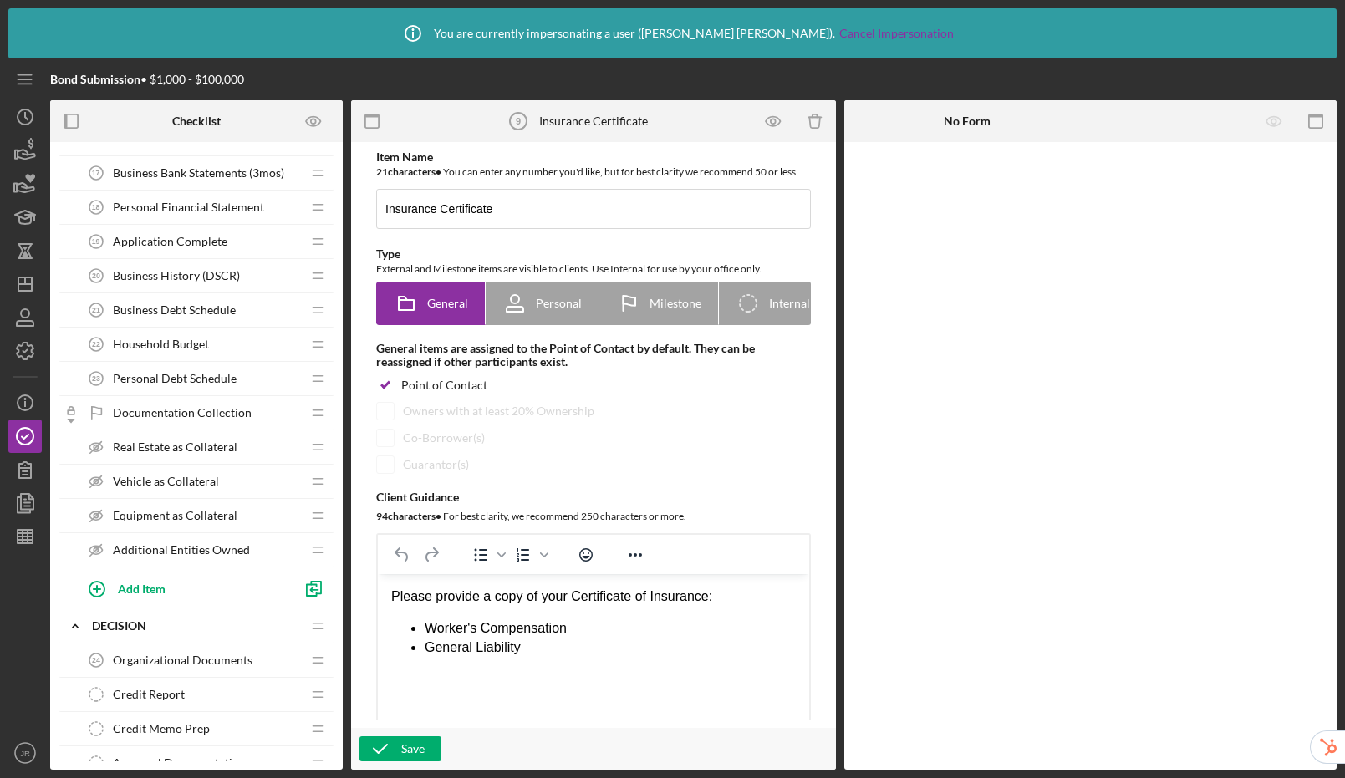
scroll to position [905, 0]
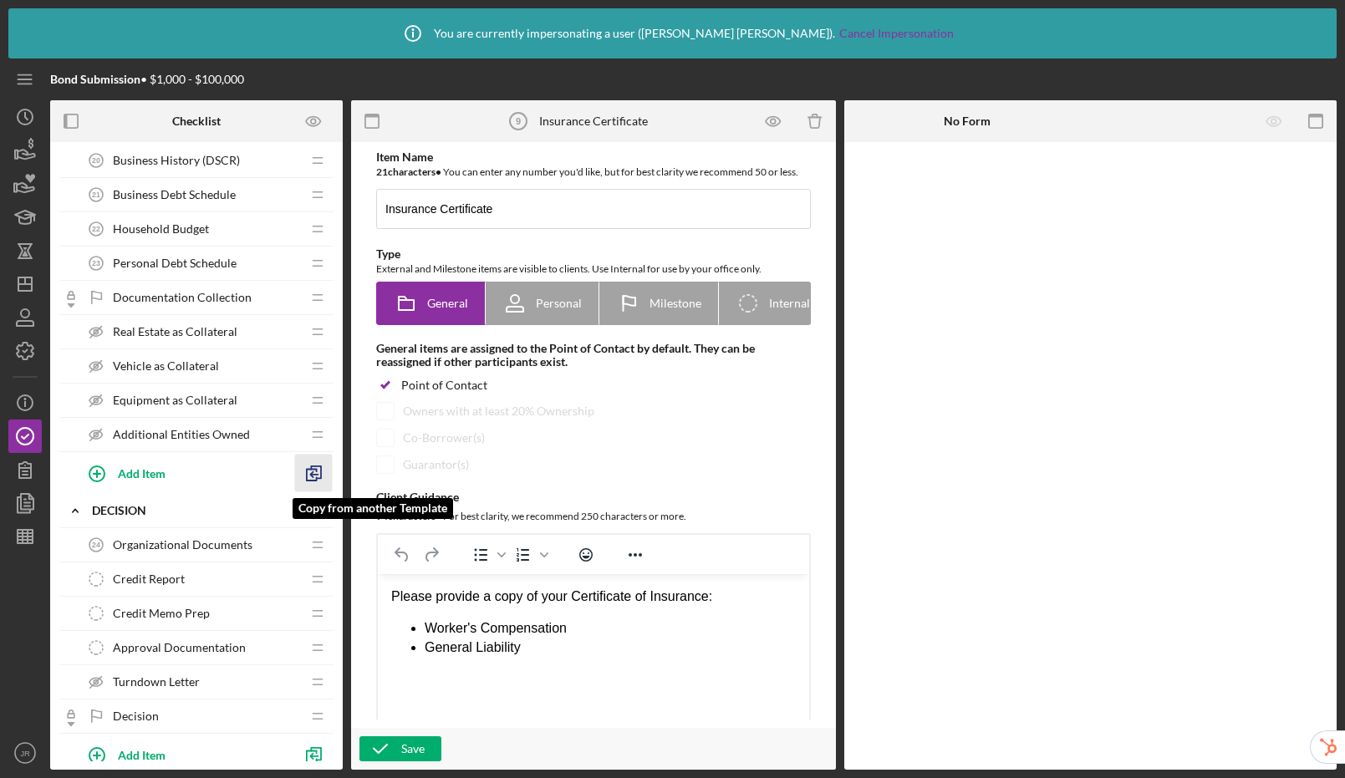
click at [320, 472] on polyline "button" at bounding box center [316, 472] width 10 height 12
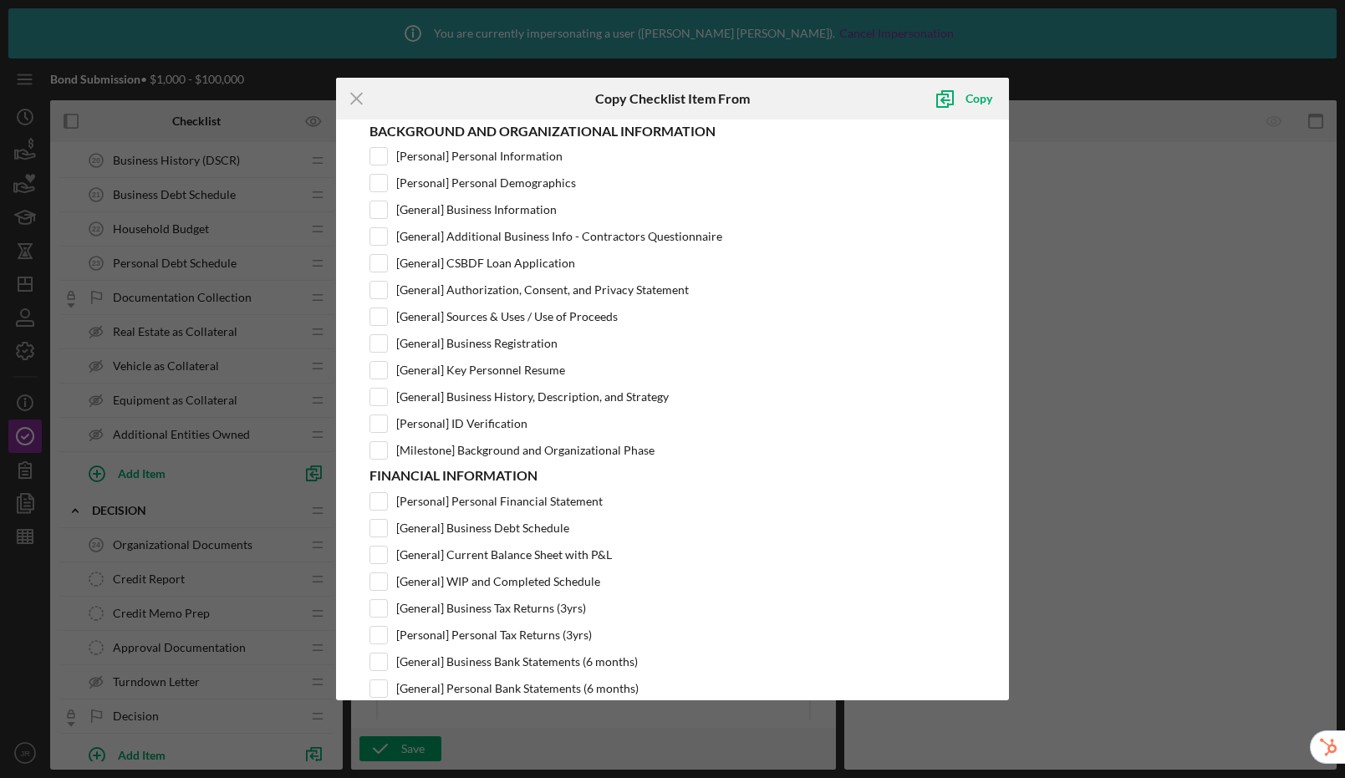
scroll to position [73, 0]
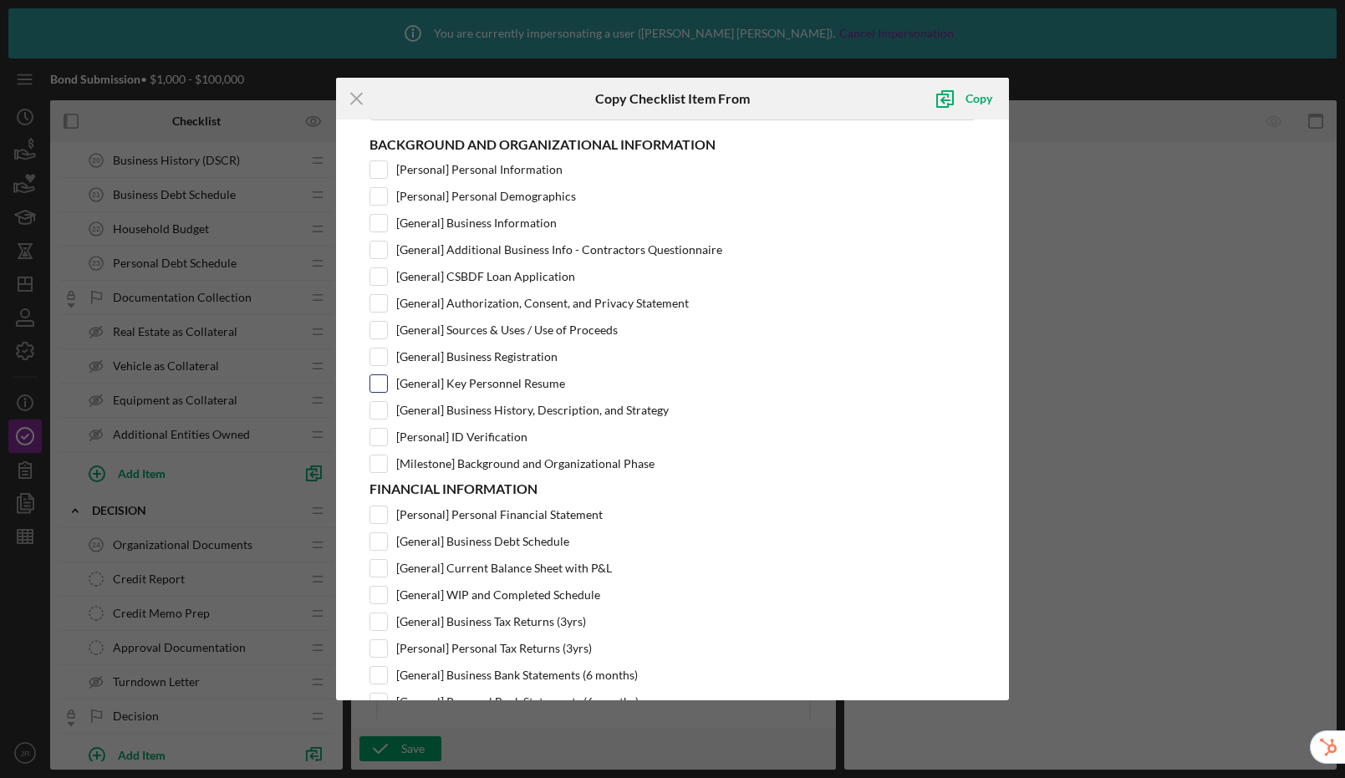
click at [380, 382] on input "[General] Key Personnel Resume" at bounding box center [378, 383] width 17 height 17
checkbox input "true"
click at [983, 99] on div "Copy" at bounding box center [979, 98] width 27 height 33
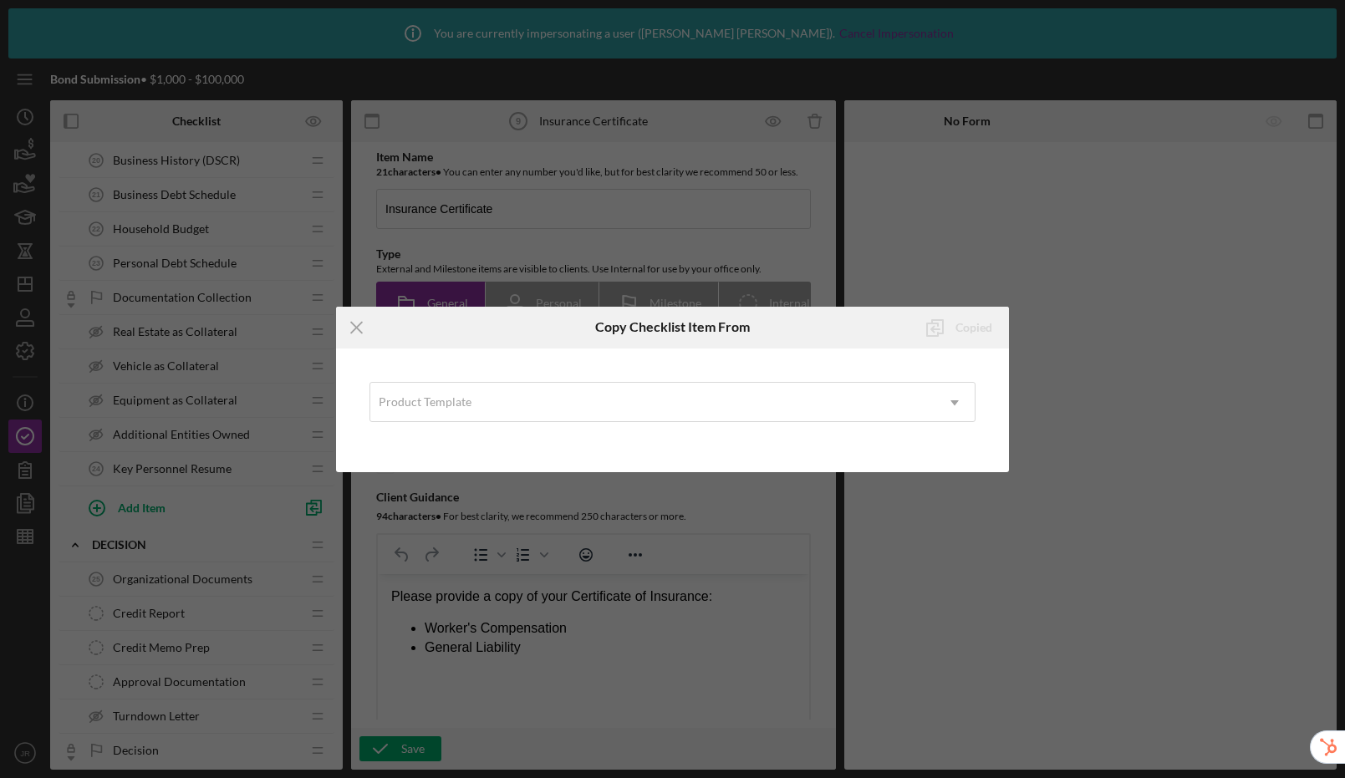
scroll to position [0, 0]
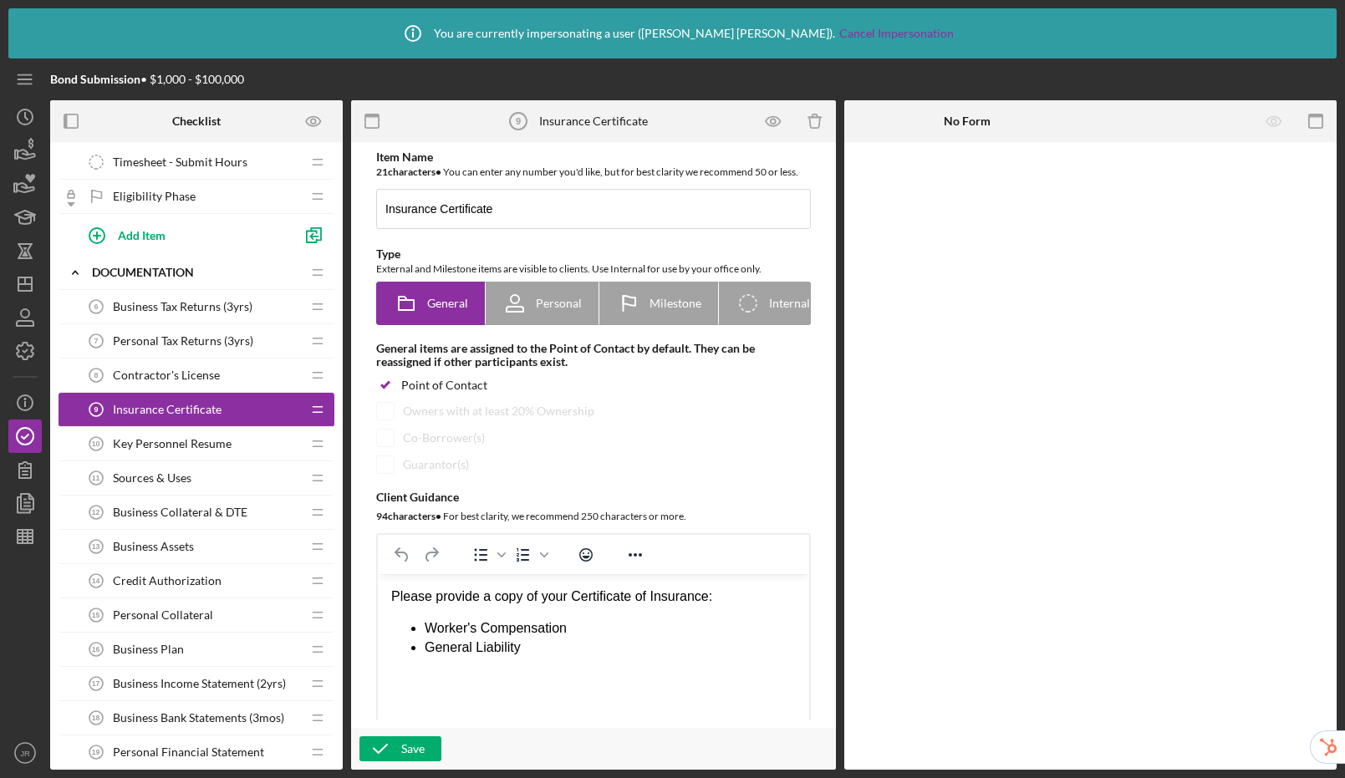
scroll to position [276, 0]
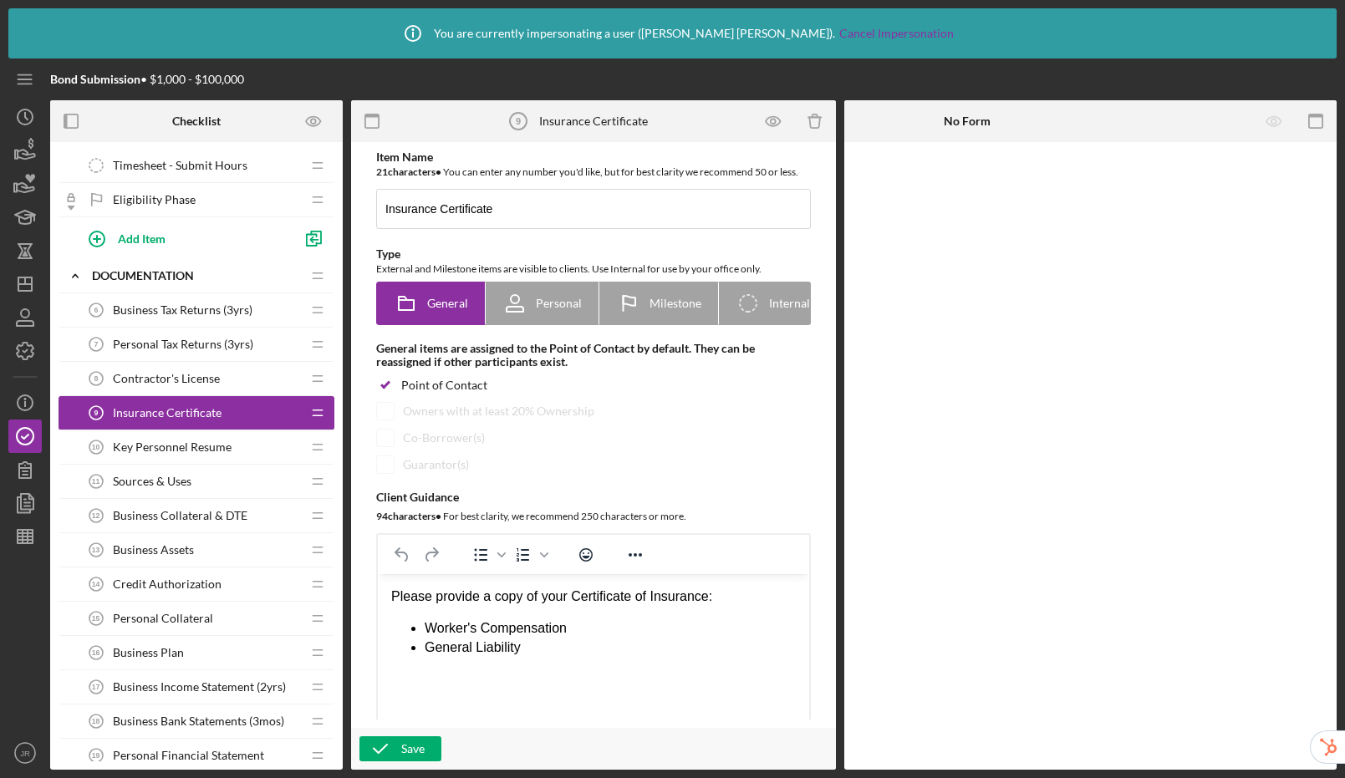
click at [217, 455] on div "Key Personnel Resume 10 Key Personnel Resume" at bounding box center [190, 447] width 222 height 33
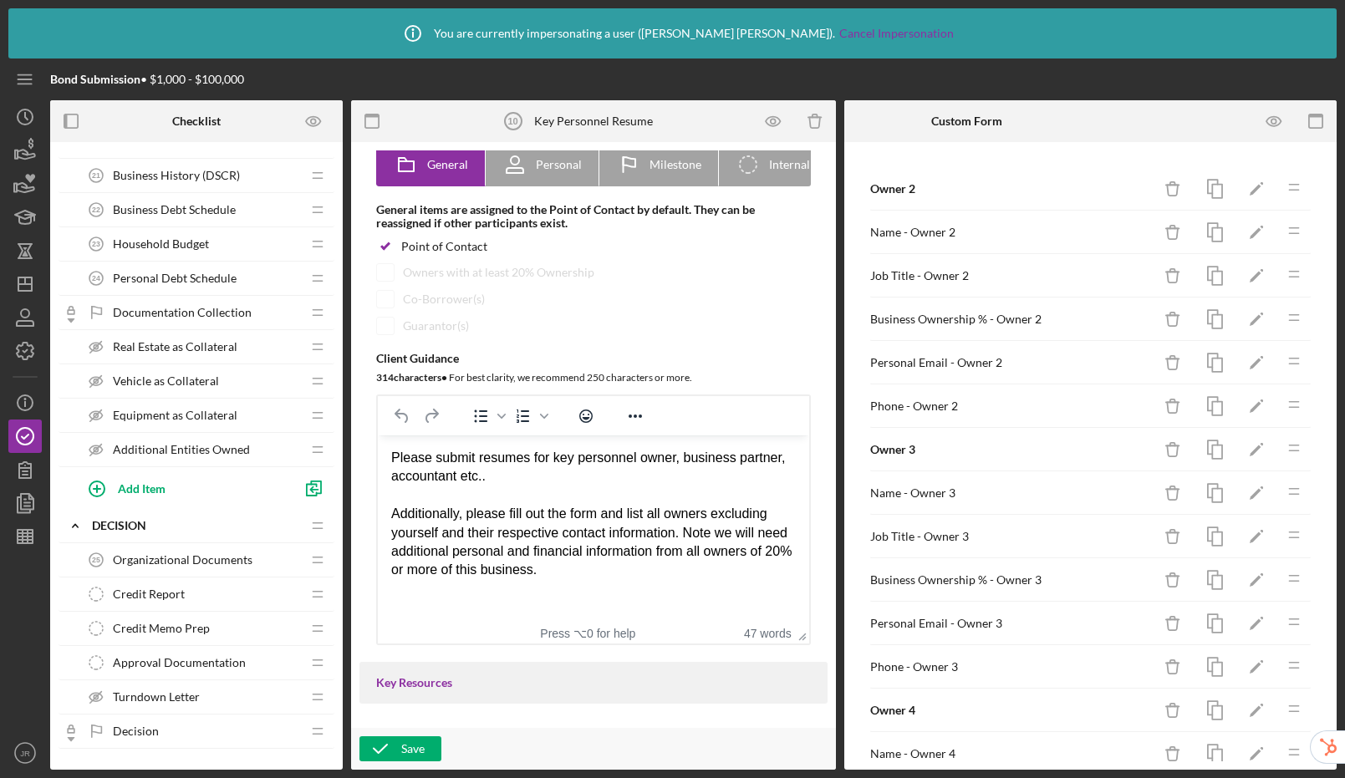
scroll to position [930, 0]
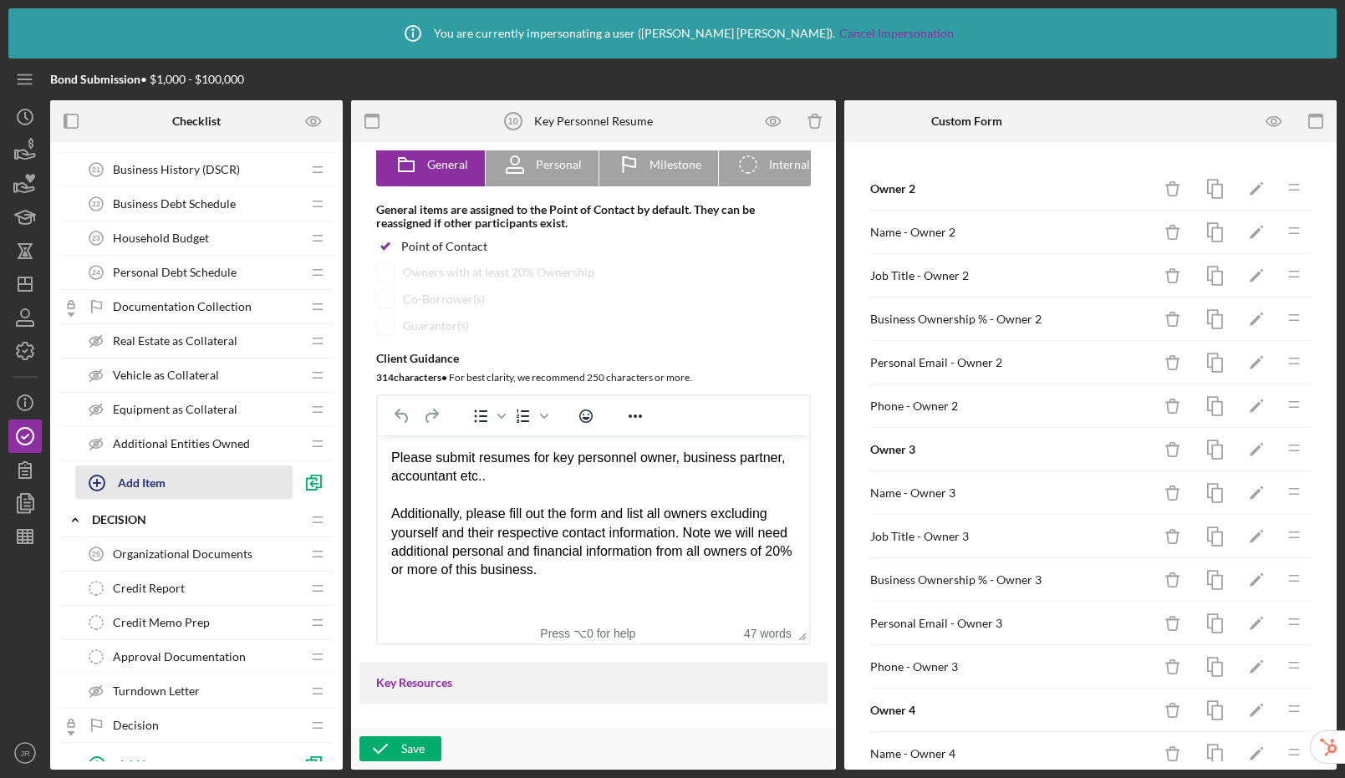
click at [152, 480] on div "Add Item" at bounding box center [142, 482] width 48 height 32
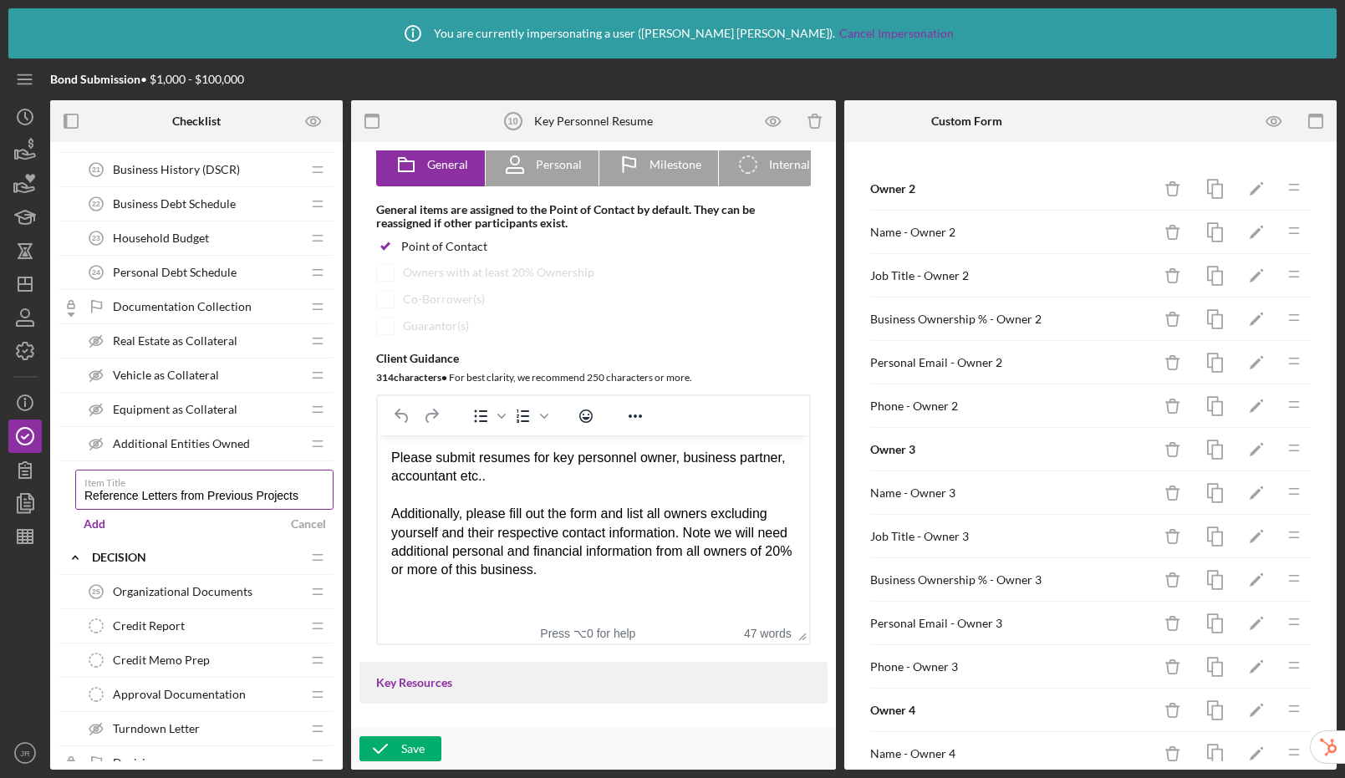
type input "Reference Letters from Previous Projects"
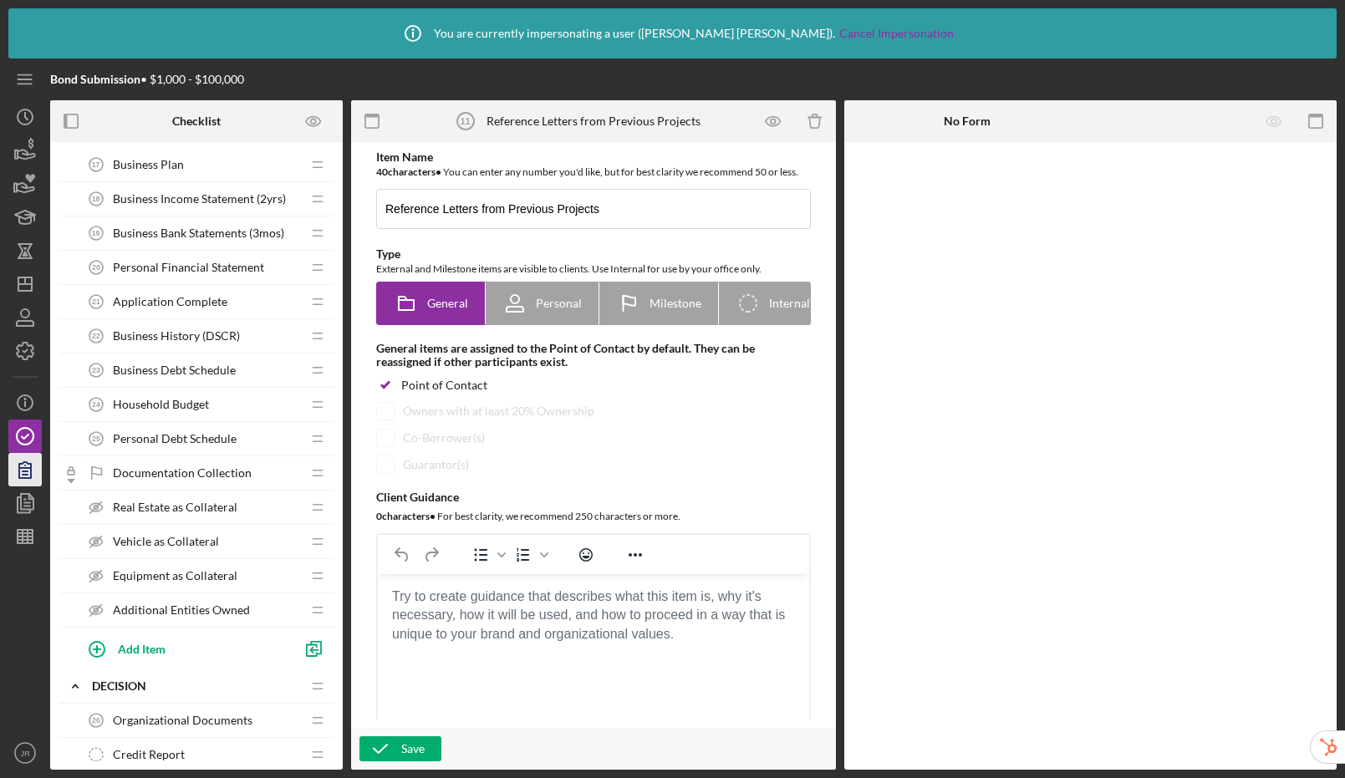
scroll to position [828, 0]
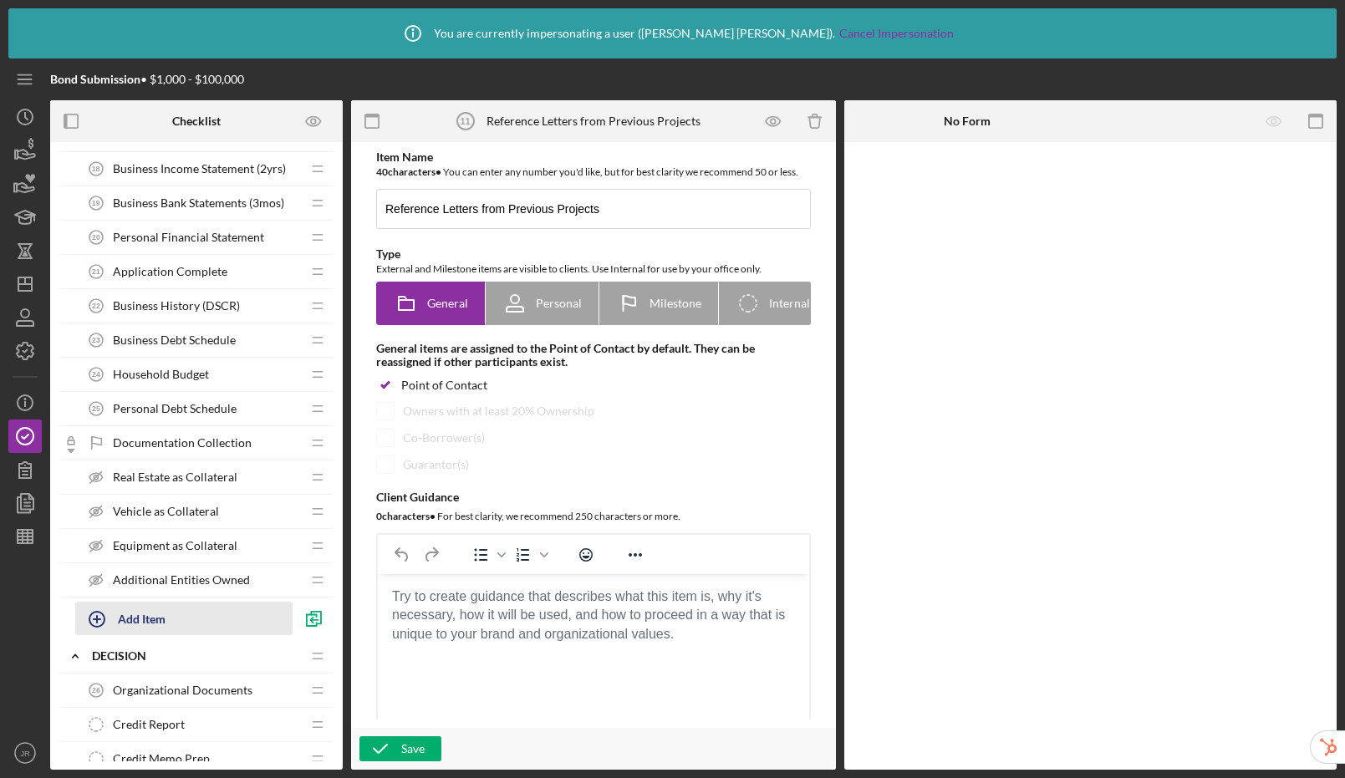
click at [155, 622] on div "Add Item" at bounding box center [142, 619] width 48 height 32
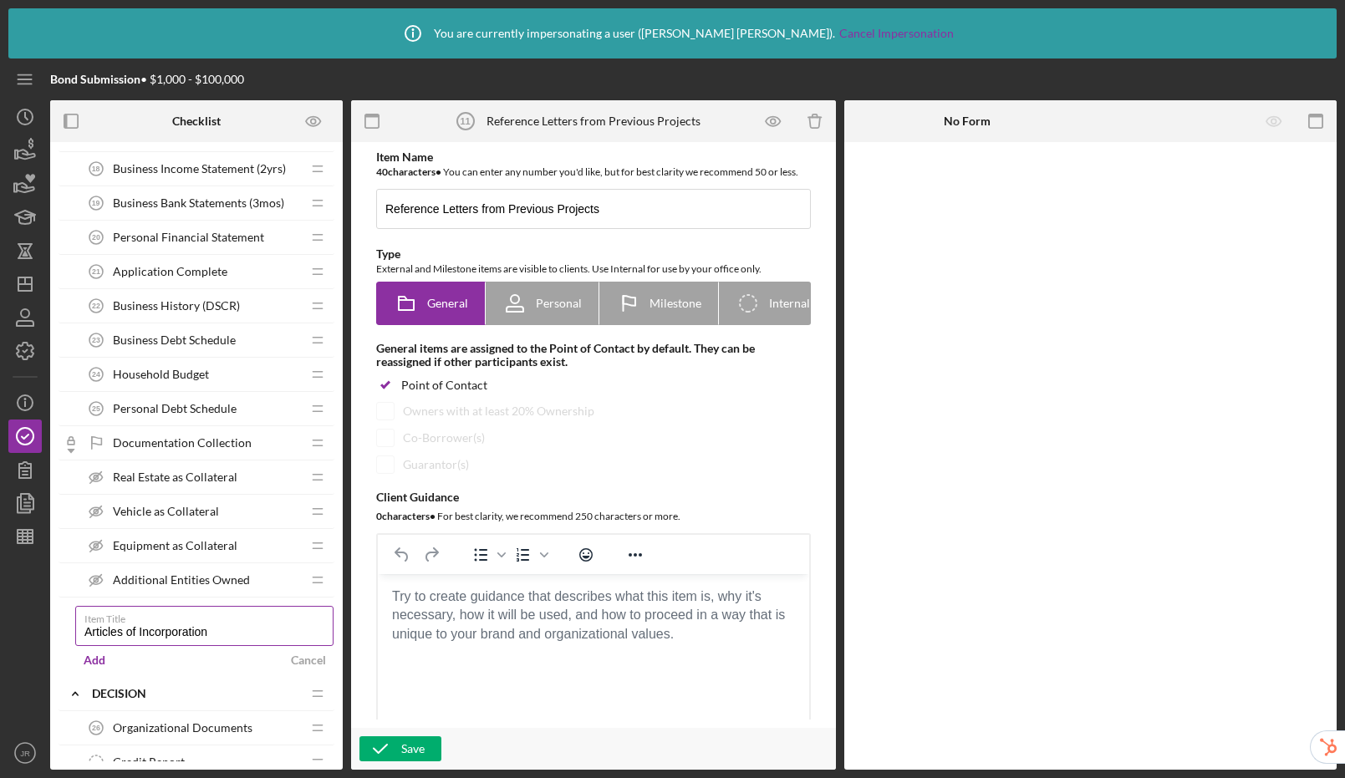
type input "Articles of Incorporation"
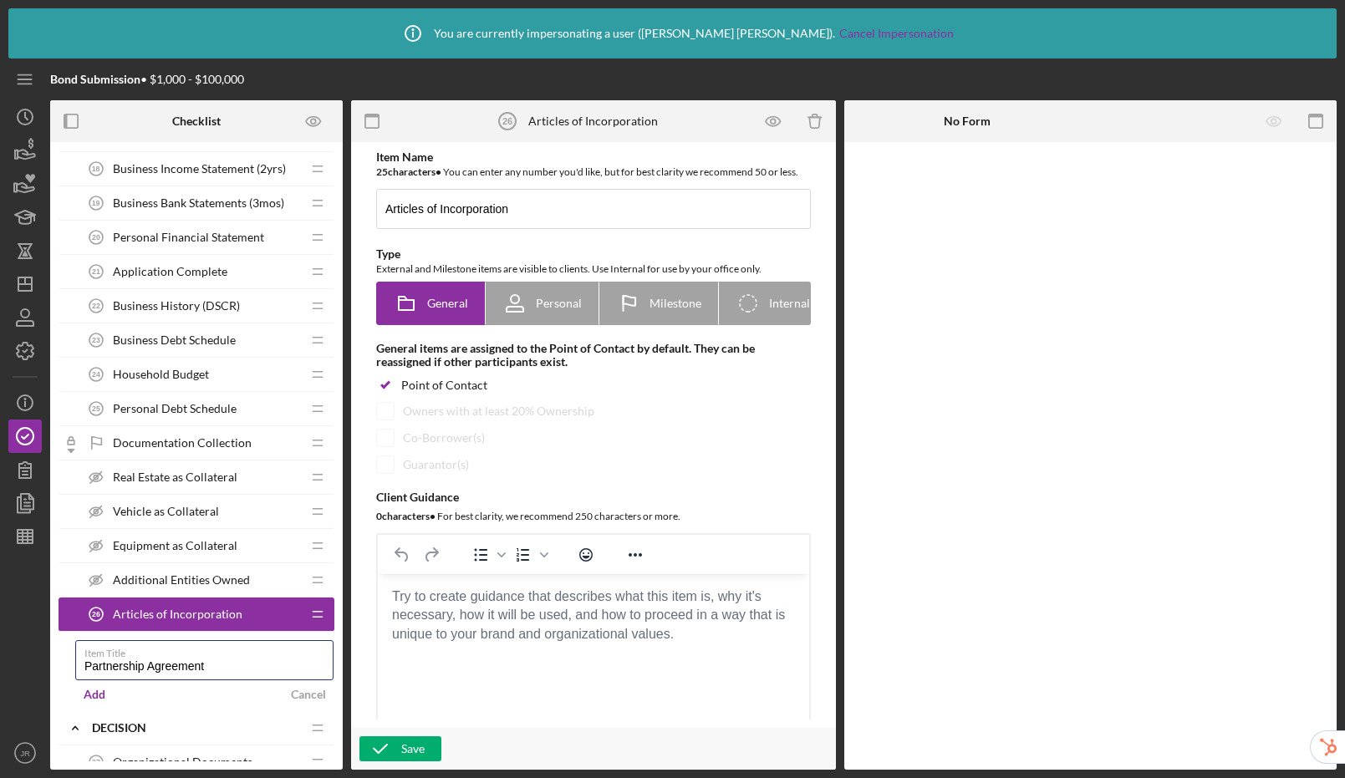
type input "Partnership Agreement"
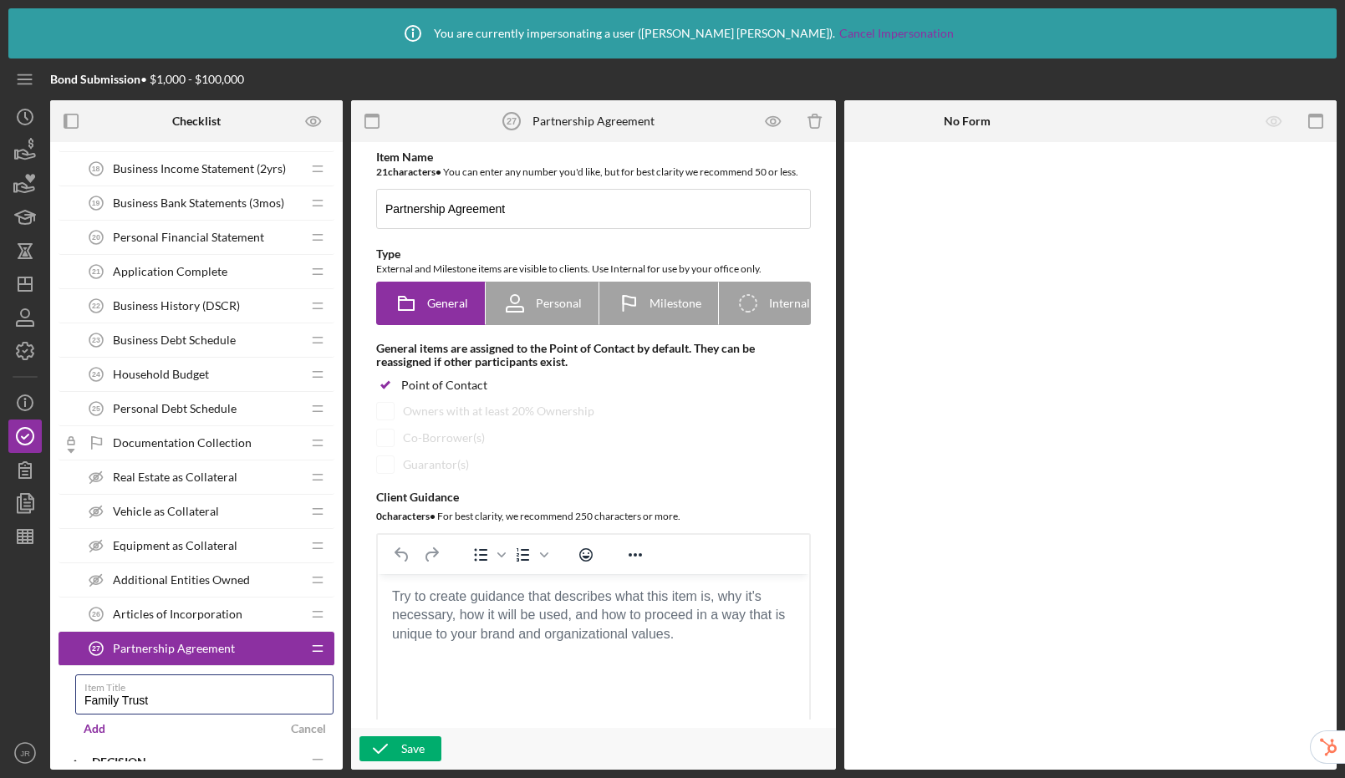
type input "Family Trust"
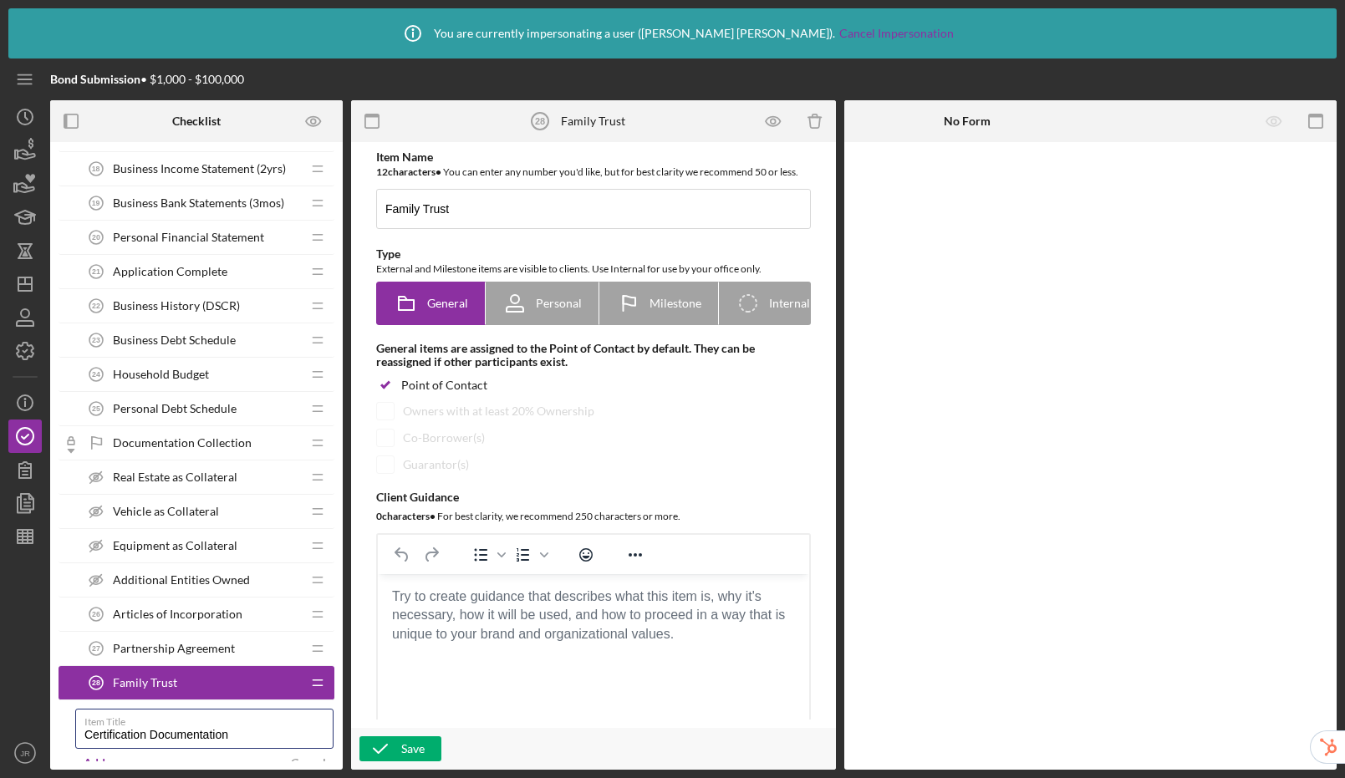
type input "Certification Documentation"
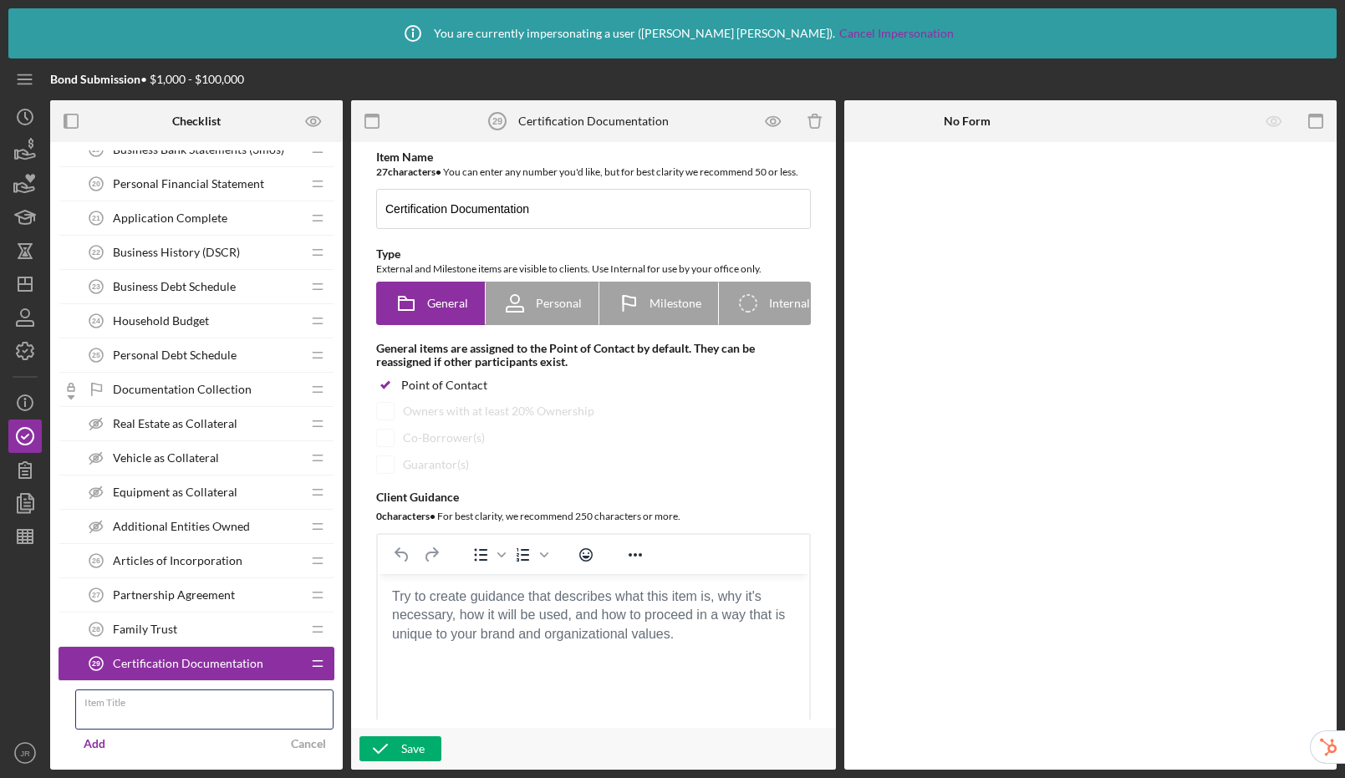
scroll to position [882, 0]
click at [208, 561] on span "Articles of Incorporation" at bounding box center [178, 560] width 130 height 13
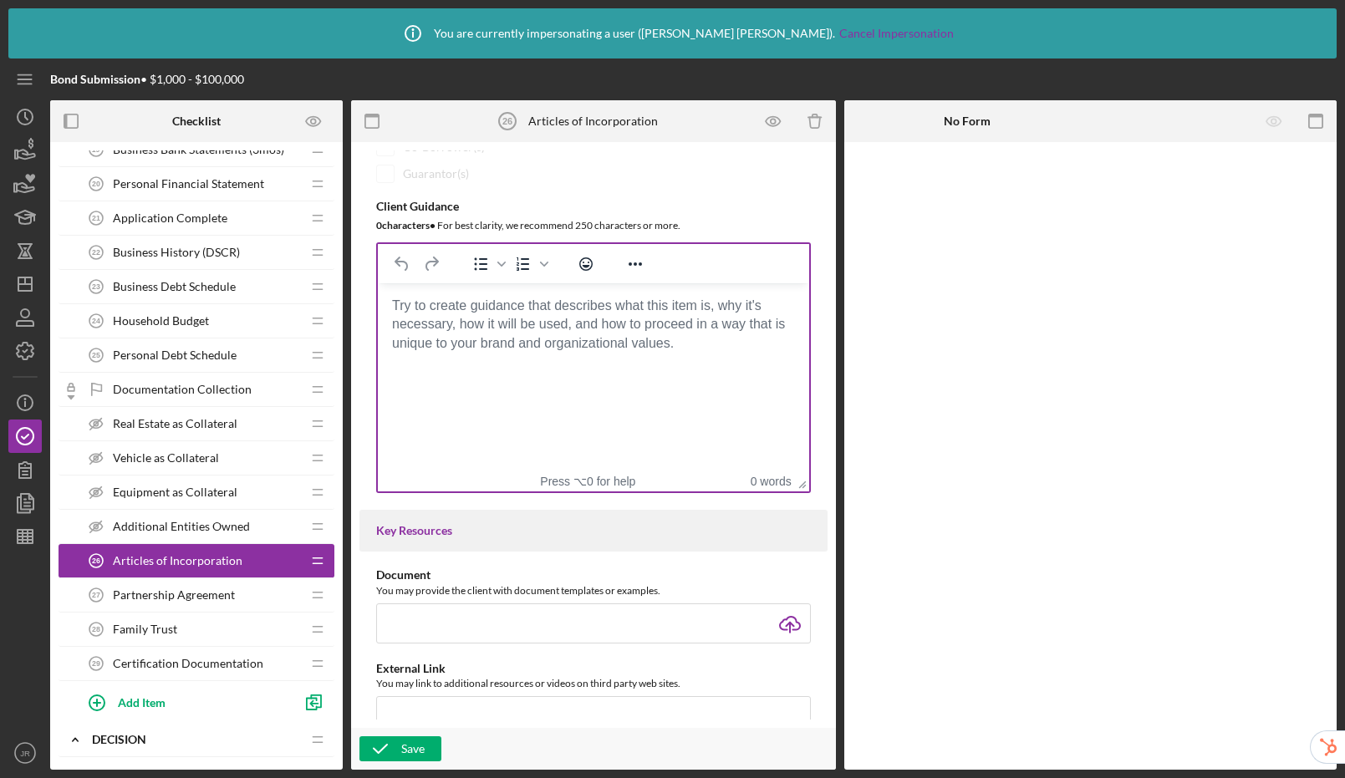
scroll to position [290, 0]
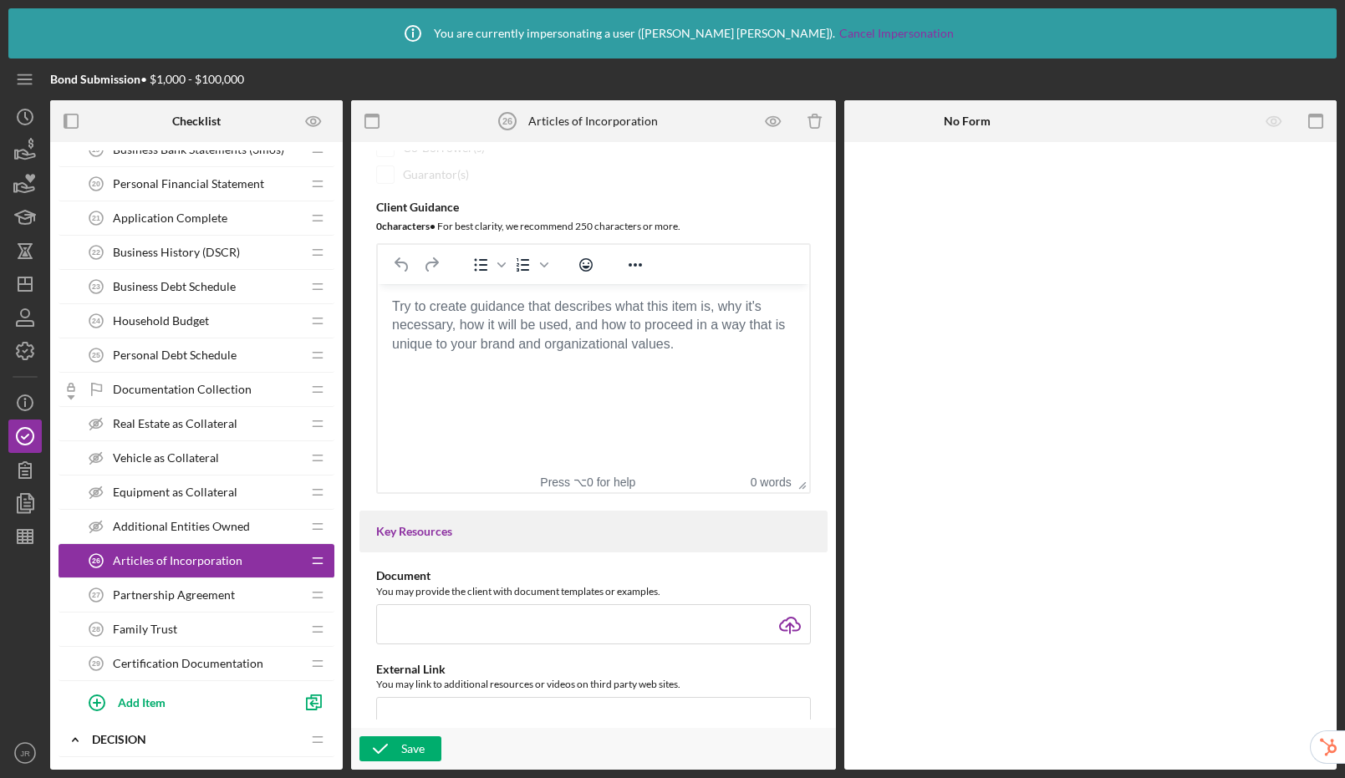
click at [526, 316] on body "Rich Text Area. Press ALT-0 for help." at bounding box center [593, 307] width 405 height 18
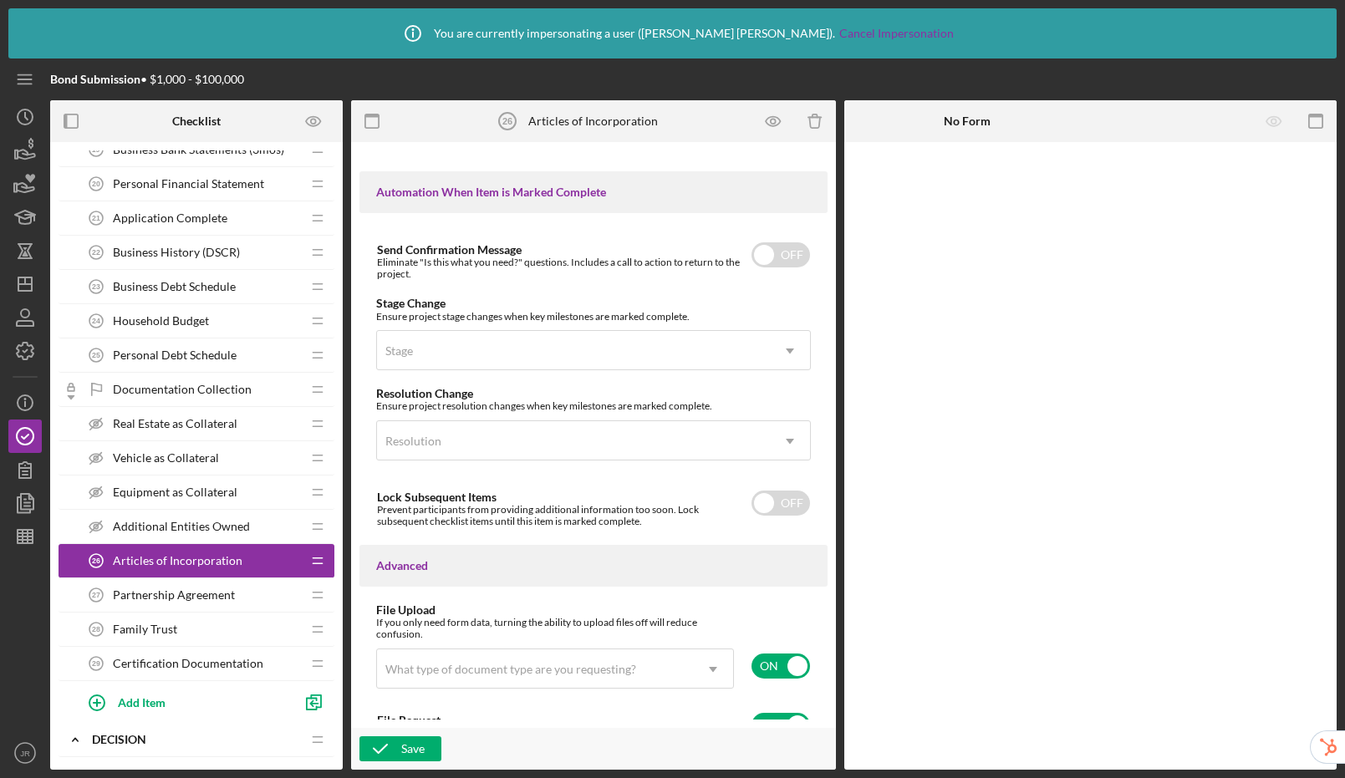
scroll to position [1174, 0]
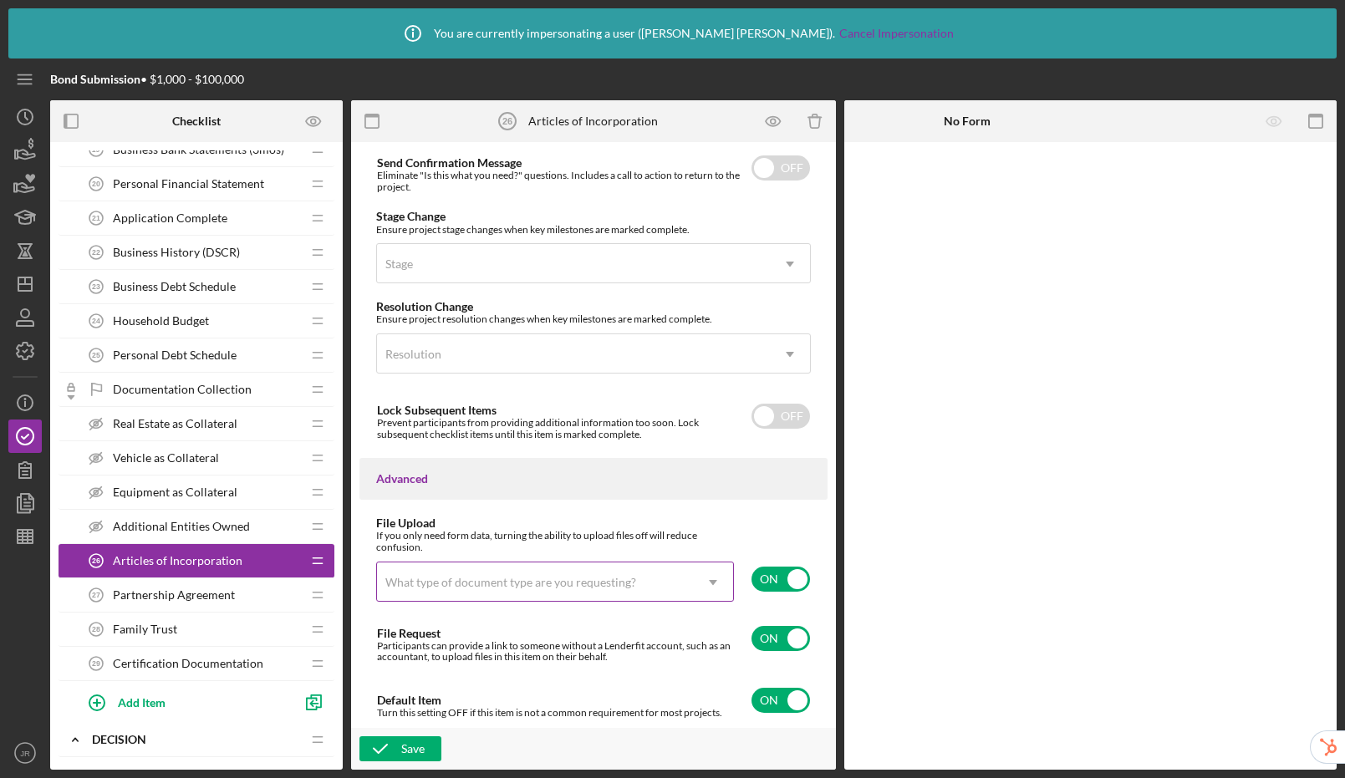
click at [609, 573] on div "What type of document type are you requesting?" at bounding box center [535, 582] width 316 height 38
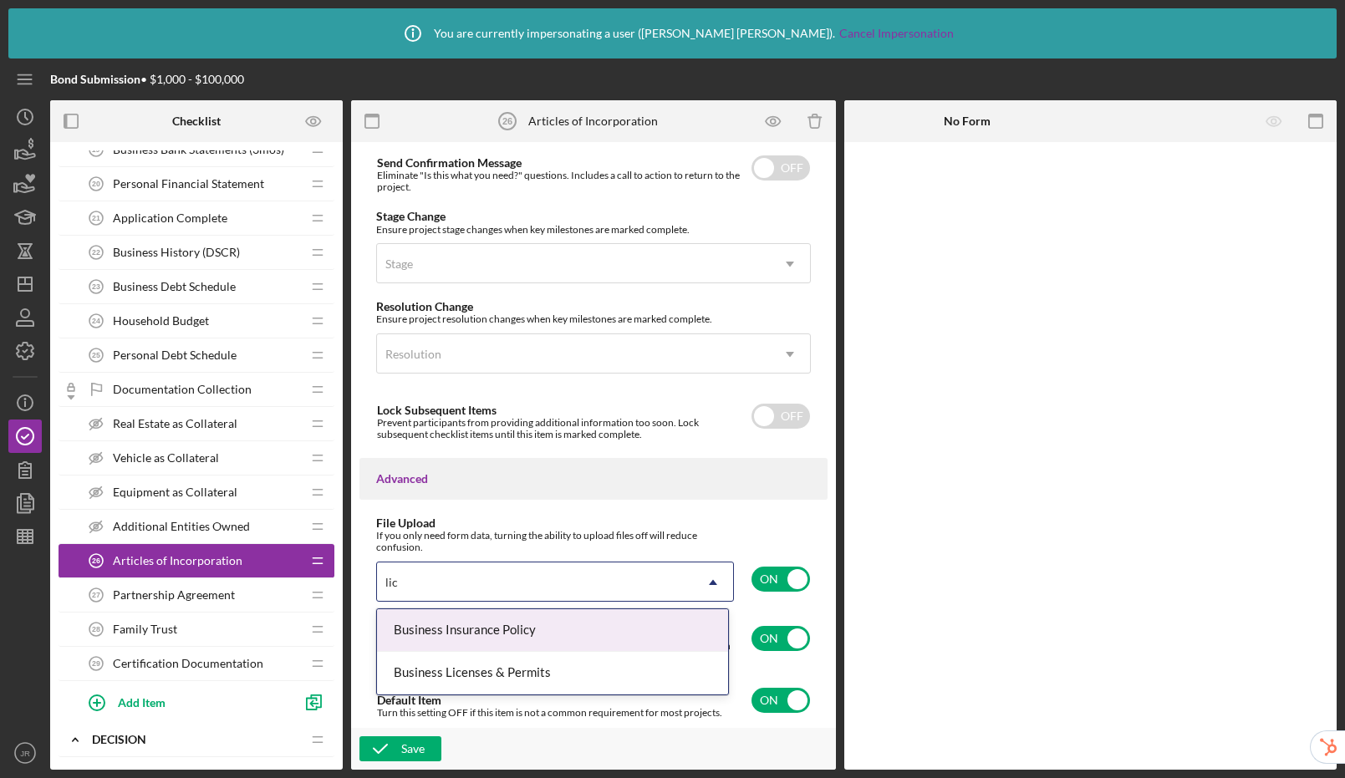
type input "lice"
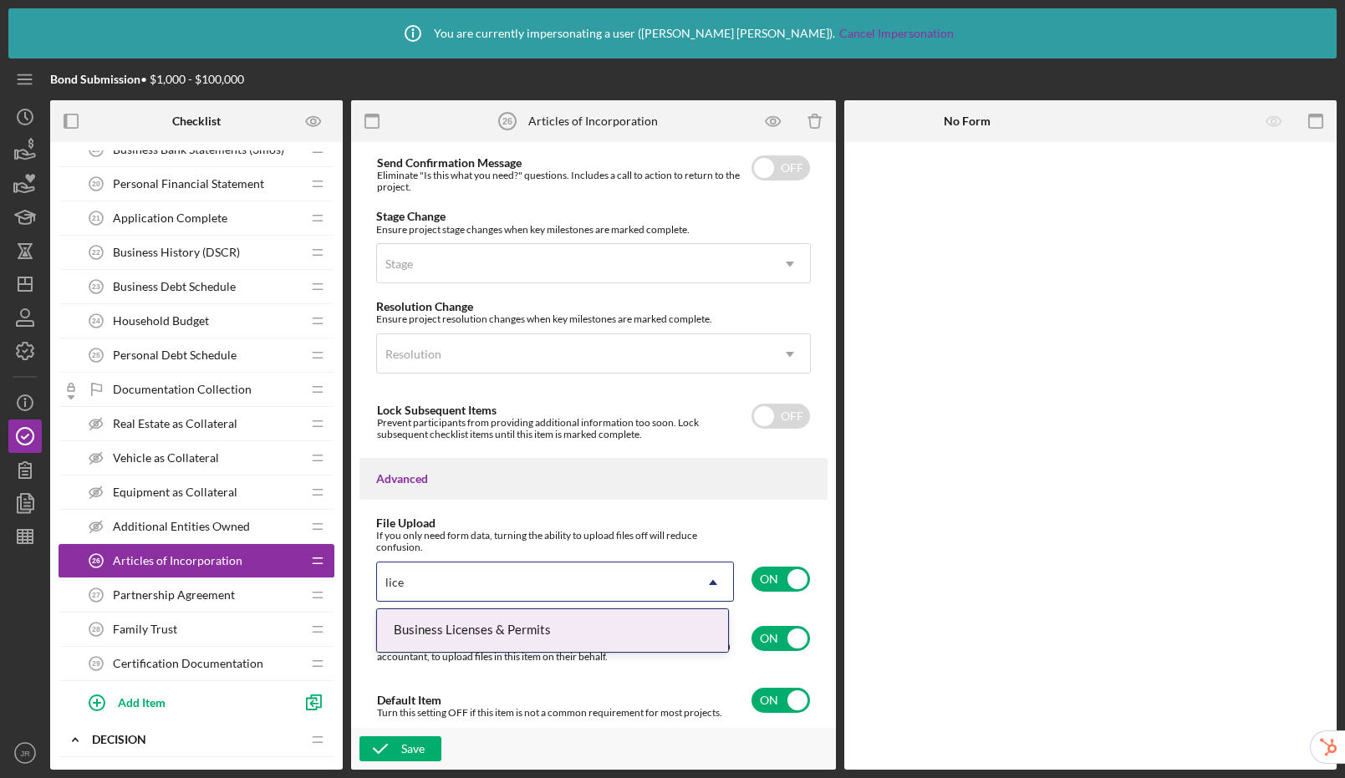
click at [578, 629] on div "Business Licenses & Permits" at bounding box center [552, 630] width 351 height 43
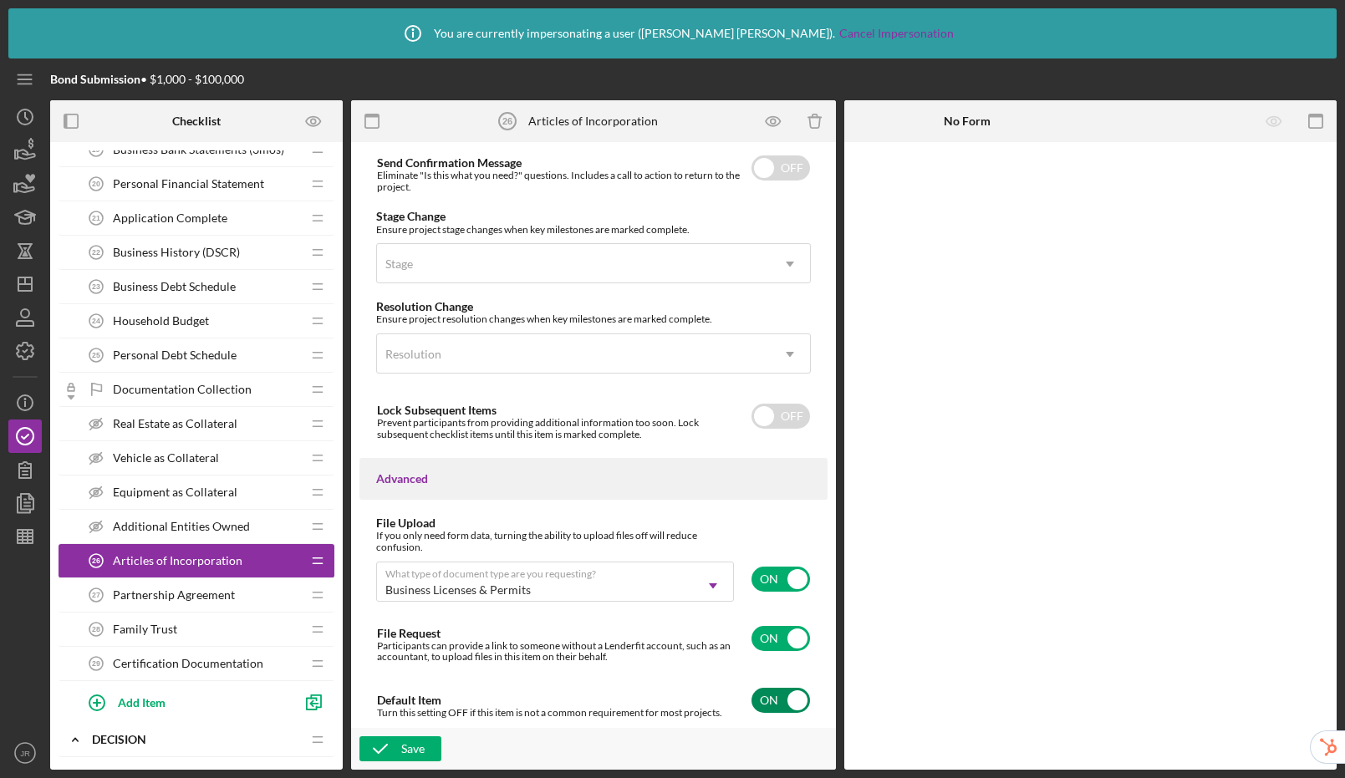
click at [775, 701] on input "checkbox" at bounding box center [781, 700] width 59 height 25
checkbox input "false"
click at [399, 747] on icon "button" at bounding box center [380, 749] width 42 height 42
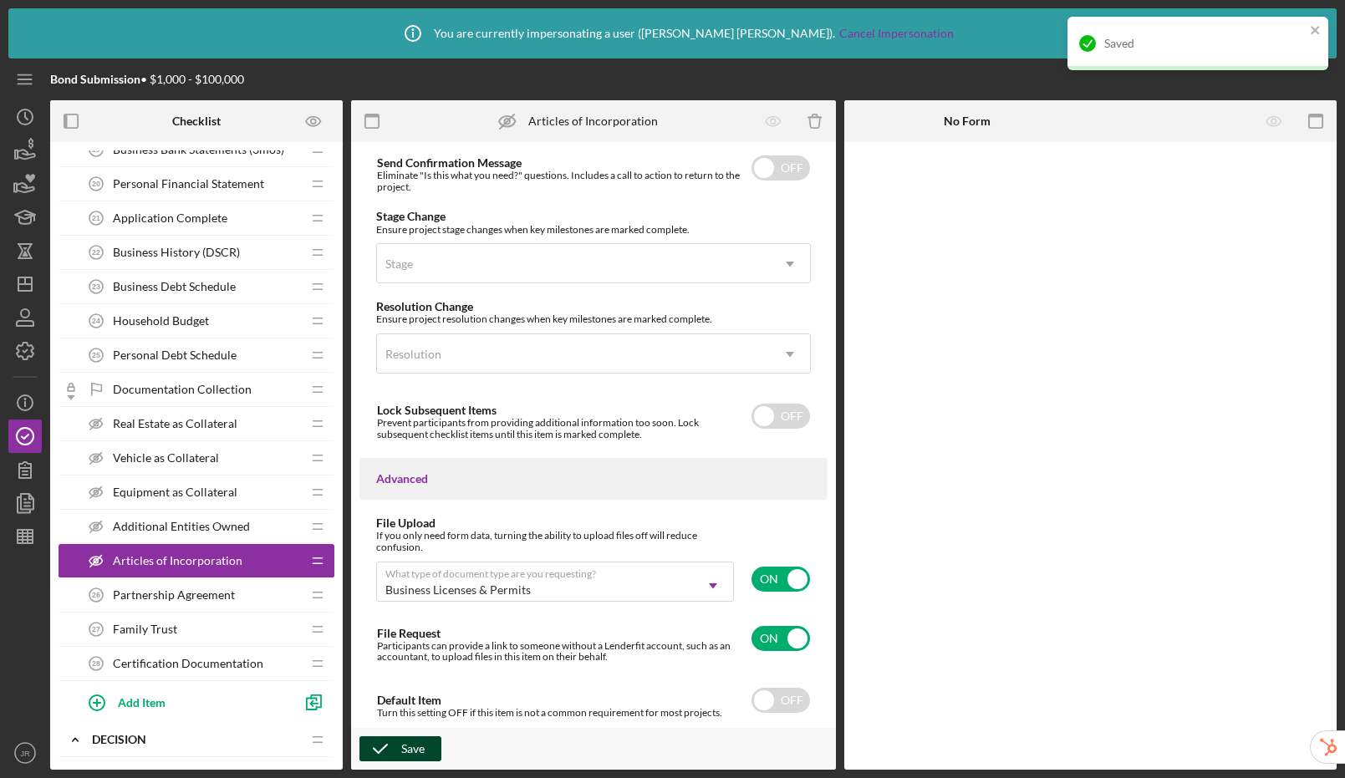
click at [242, 599] on div "Partnership Agreement 26 Partnership Agreement" at bounding box center [190, 595] width 222 height 33
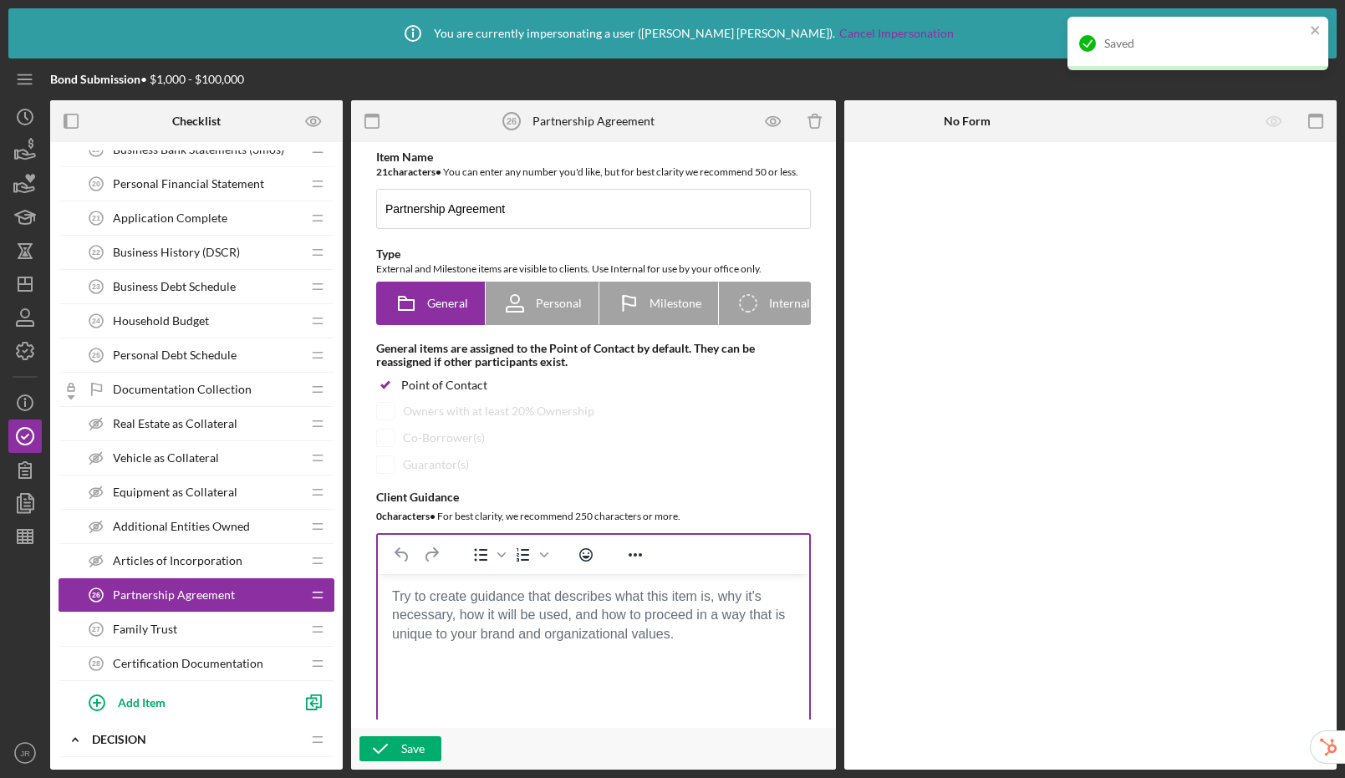
click at [443, 606] on body "Rich Text Area. Press ALT-0 for help." at bounding box center [593, 597] width 405 height 18
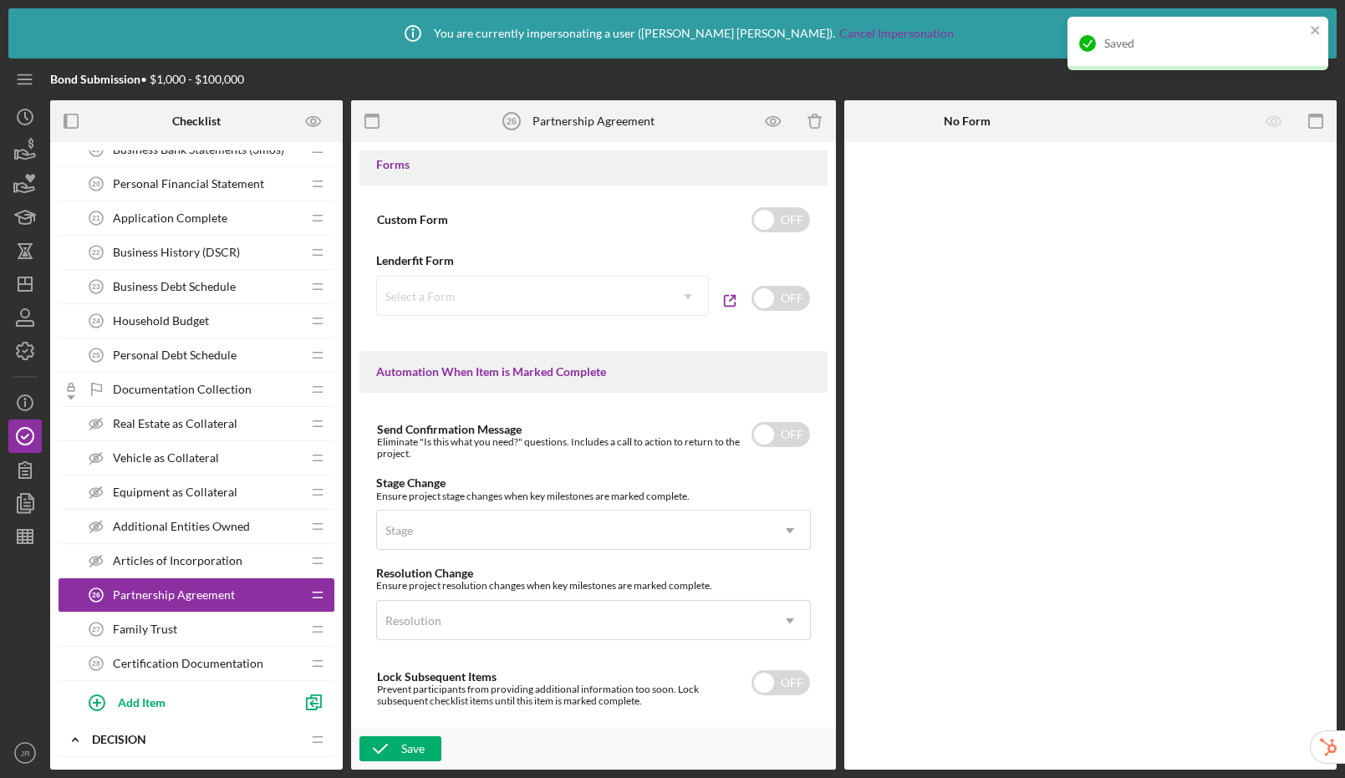
scroll to position [1081, 0]
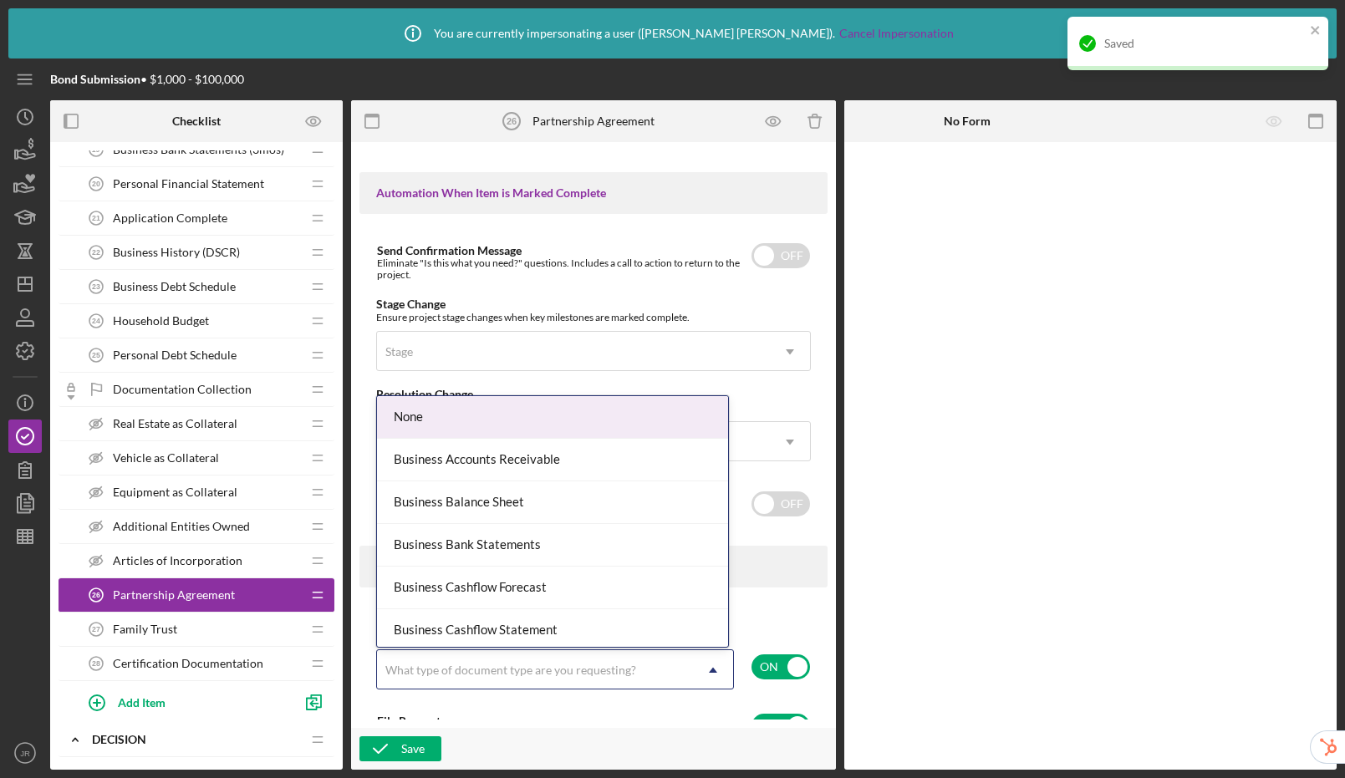
click at [574, 675] on div "What type of document type are you requesting?" at bounding box center [510, 670] width 251 height 13
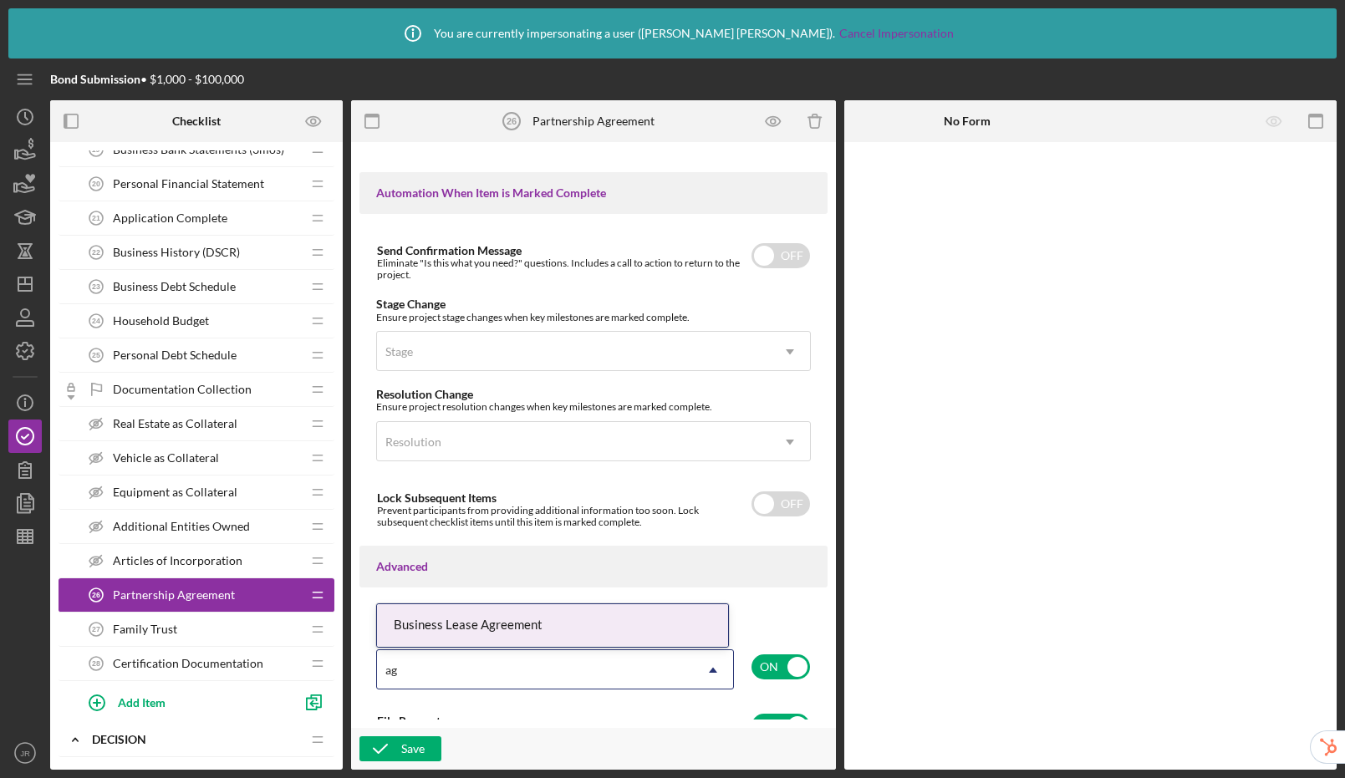
type input "a"
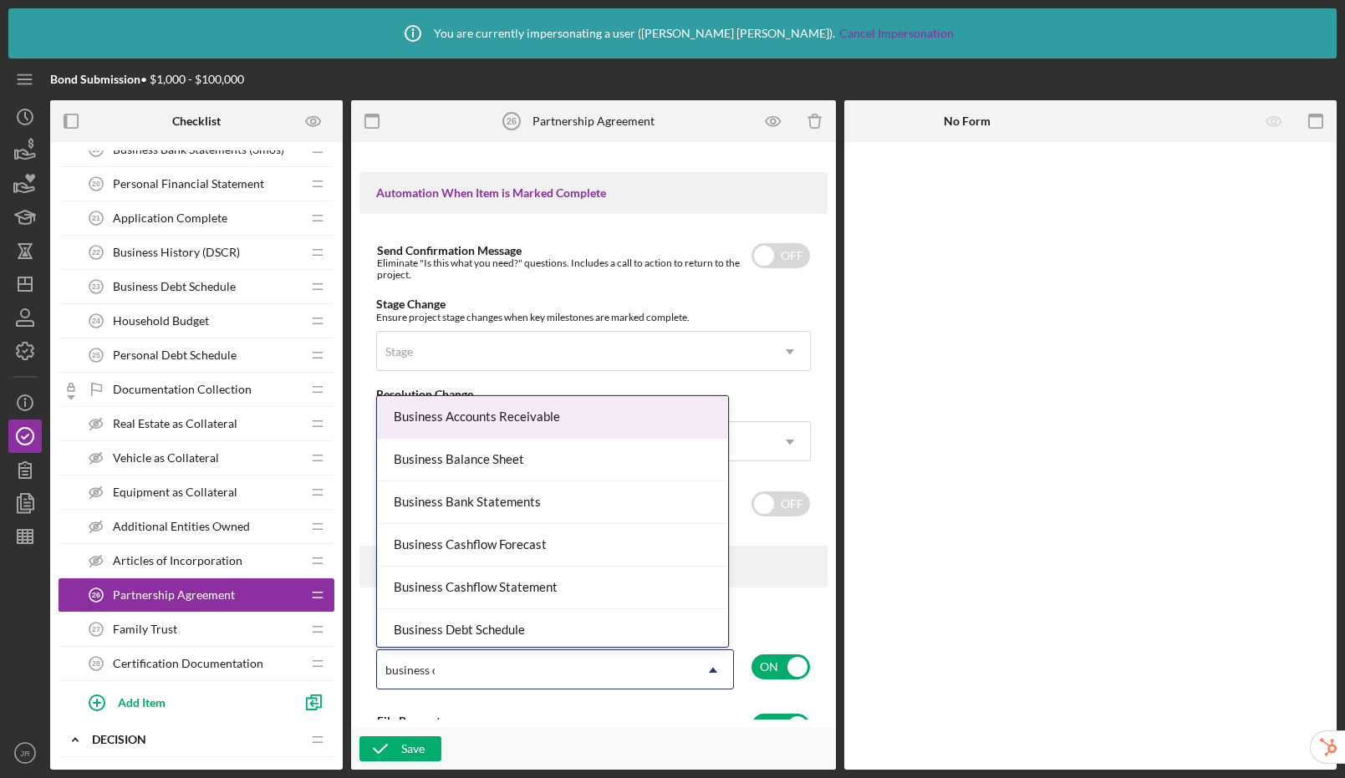
type input "business ot"
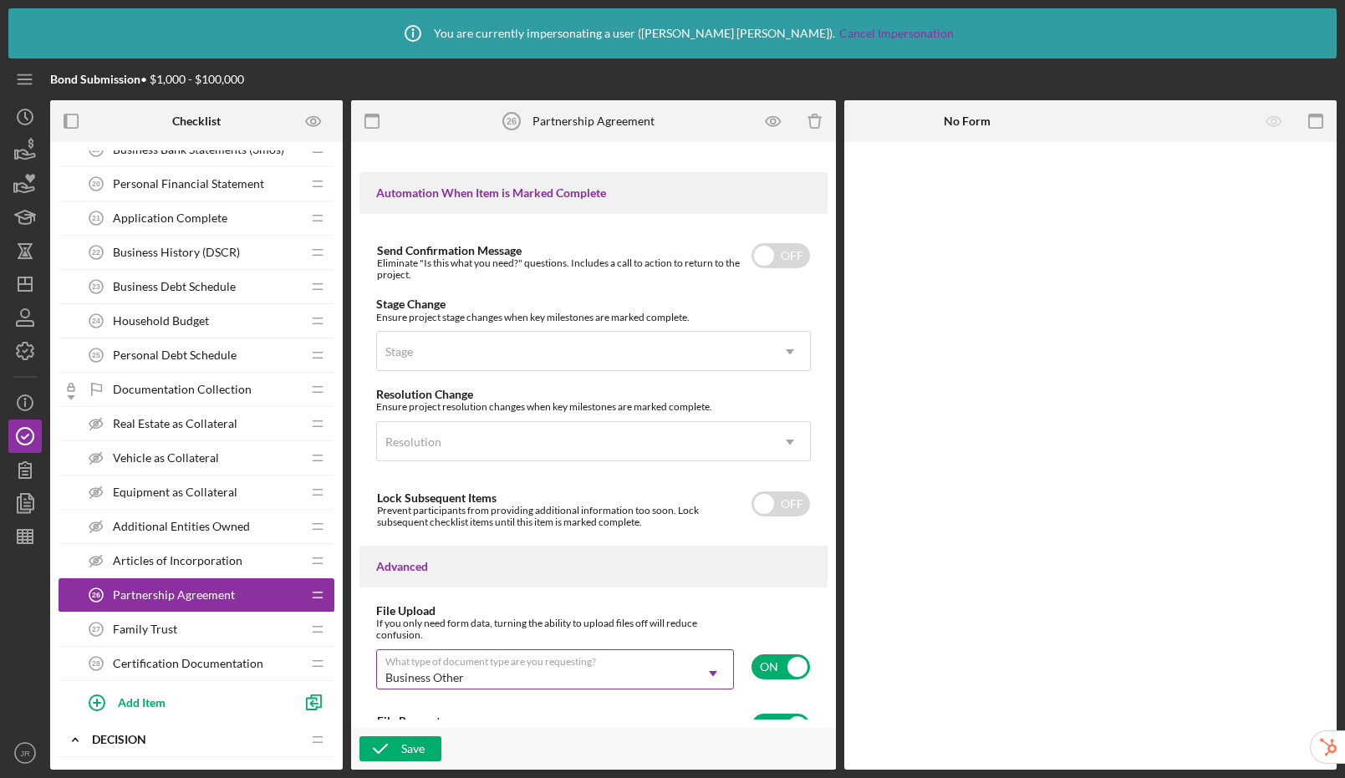
scroll to position [1174, 0]
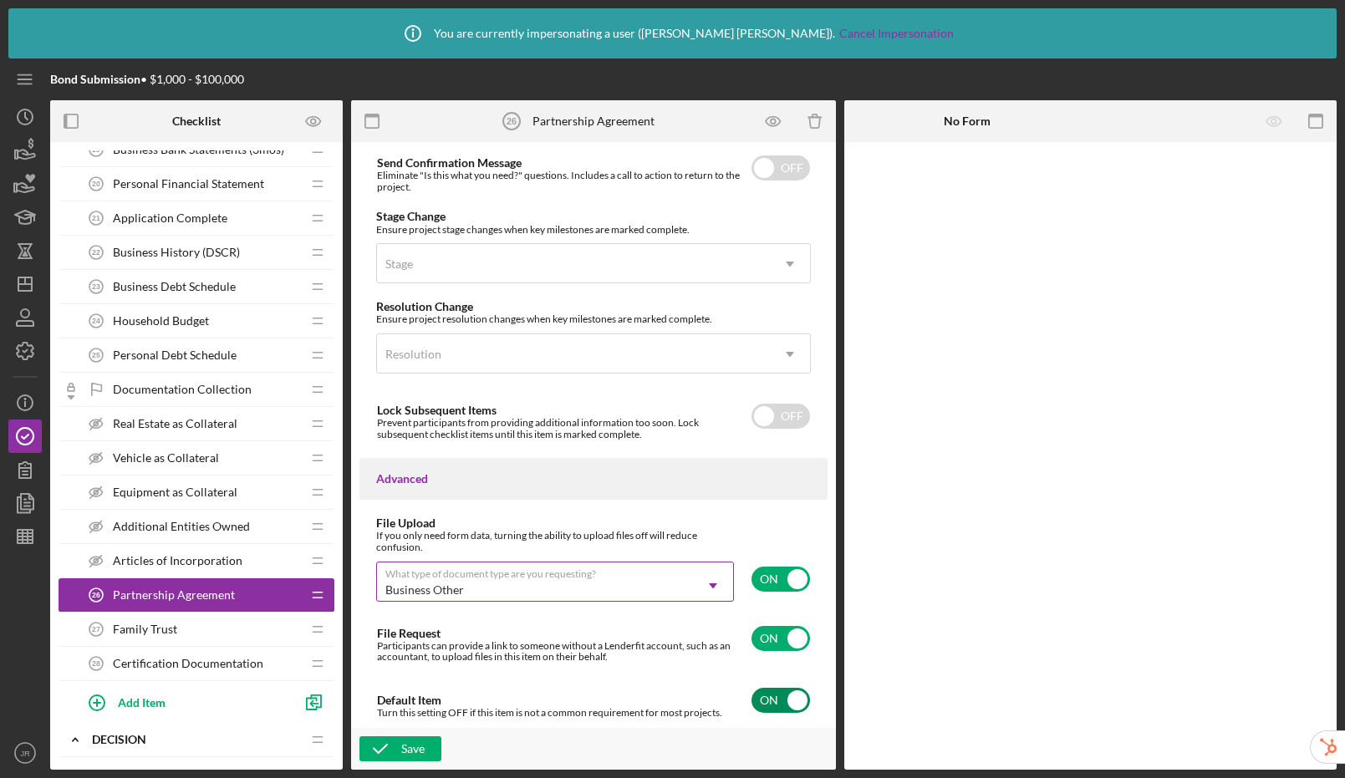
click at [772, 700] on input "checkbox" at bounding box center [781, 700] width 59 height 25
checkbox input "false"
click at [412, 746] on div "Save" at bounding box center [412, 749] width 23 height 25
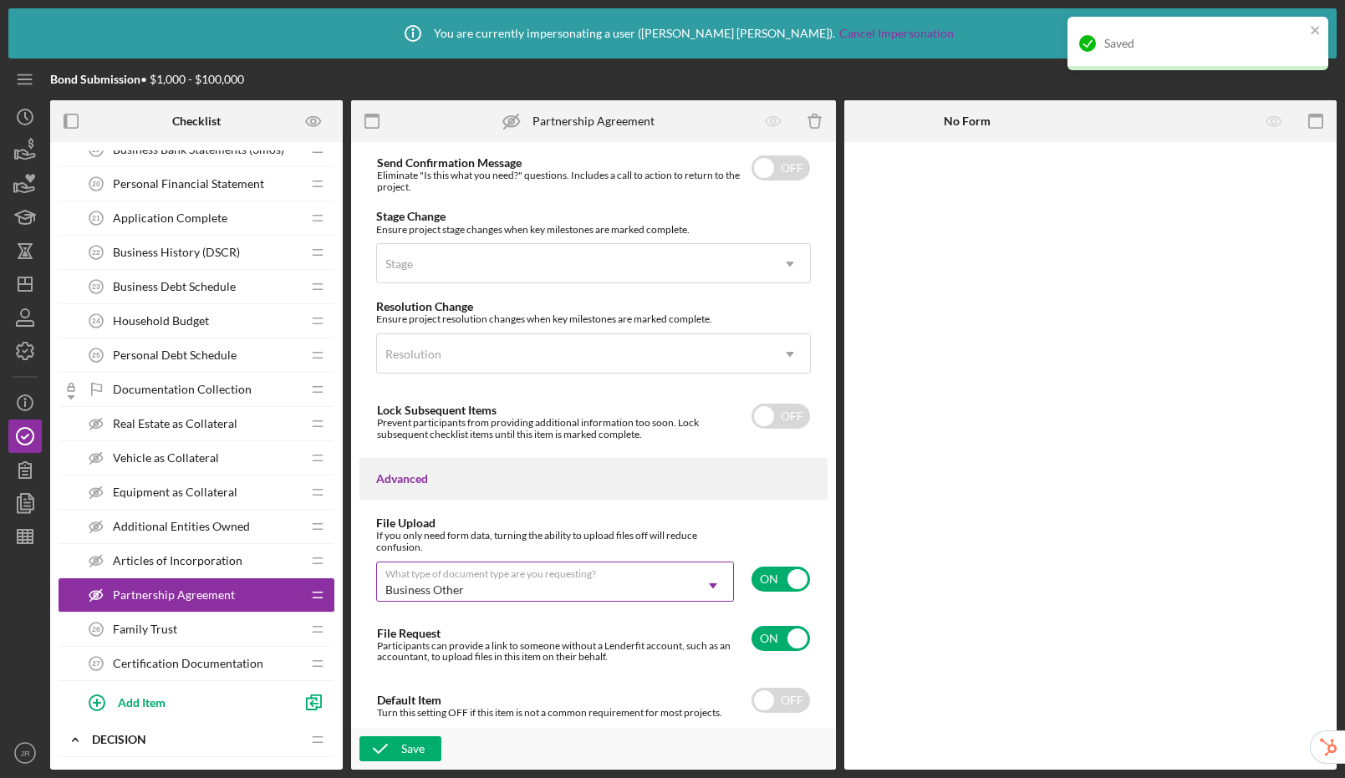
click at [186, 626] on div "Family Trust 26 Family Trust" at bounding box center [190, 629] width 222 height 33
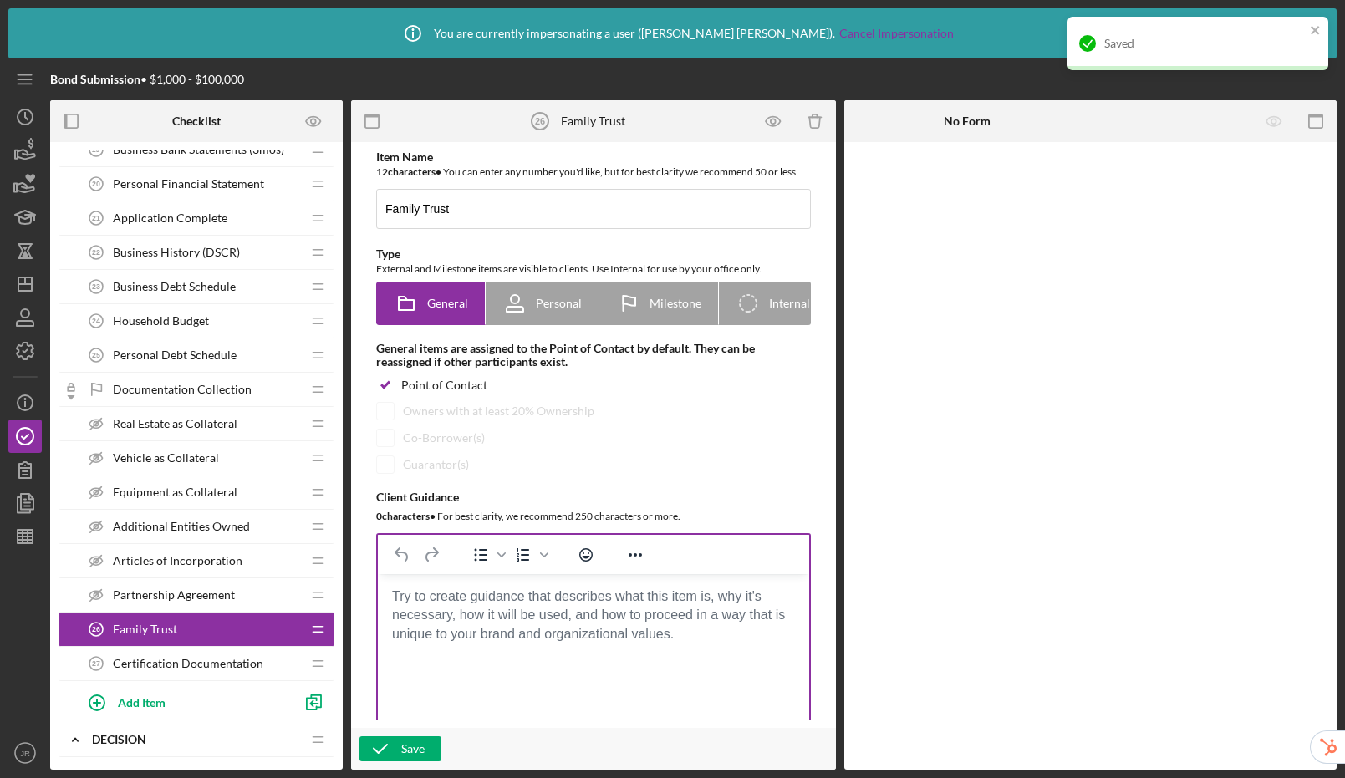
click at [434, 606] on body "Rich Text Area. Press ALT-0 for help." at bounding box center [593, 597] width 405 height 18
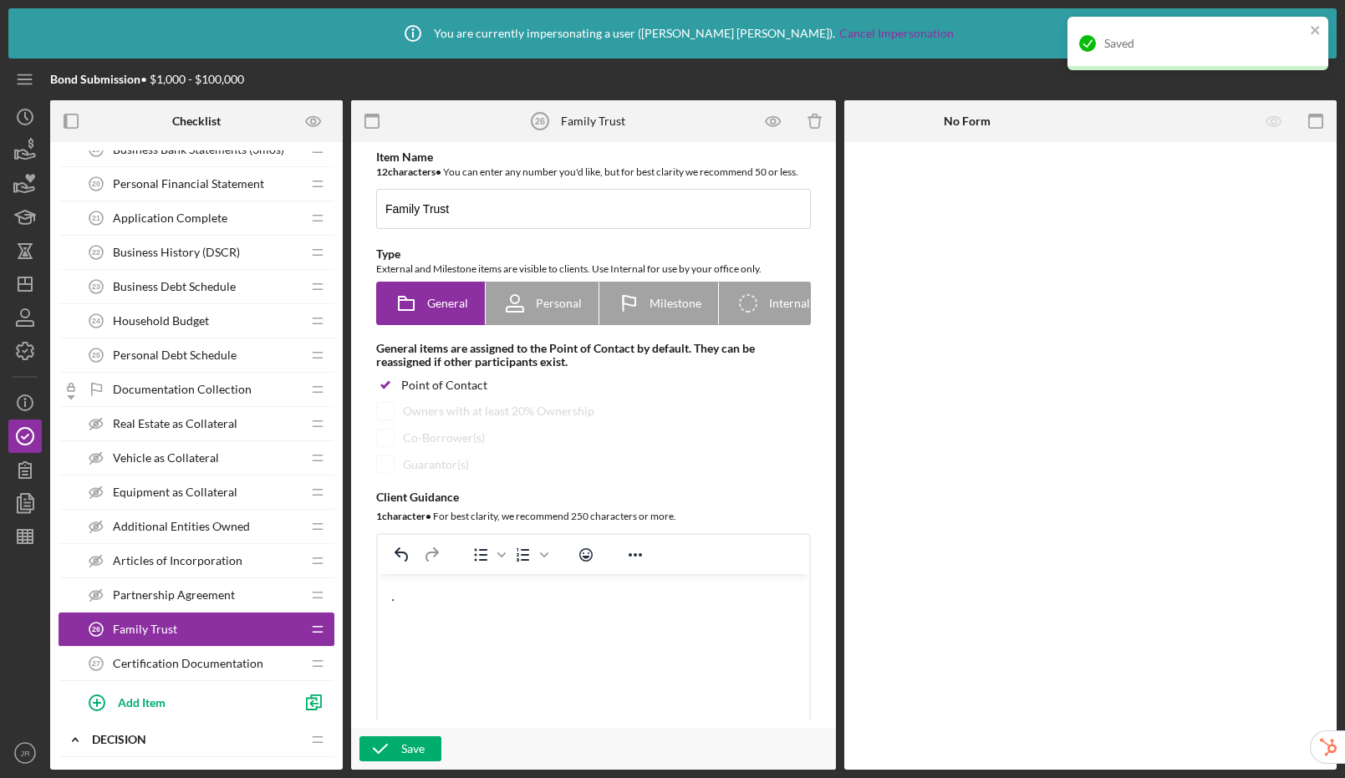
scroll to position [1174, 0]
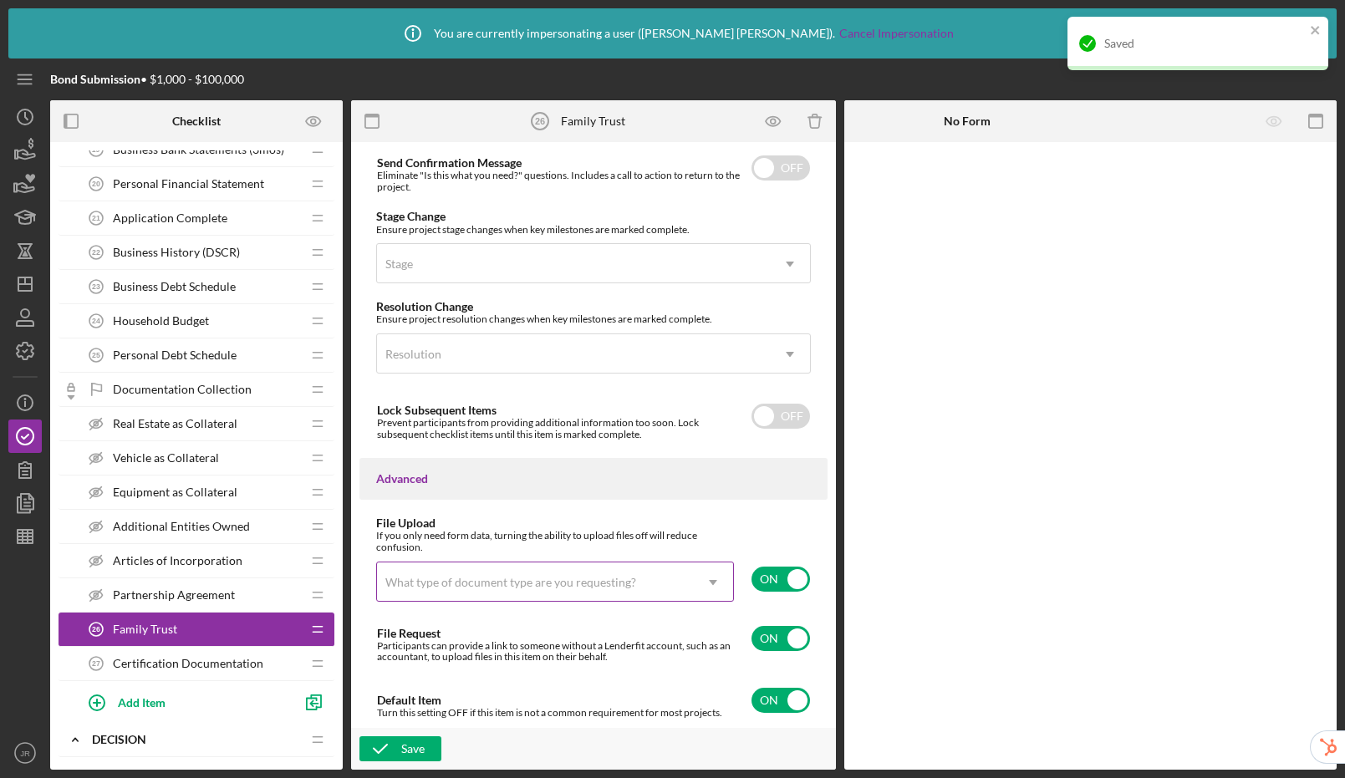
click at [456, 584] on div "What type of document type are you requesting?" at bounding box center [510, 582] width 251 height 13
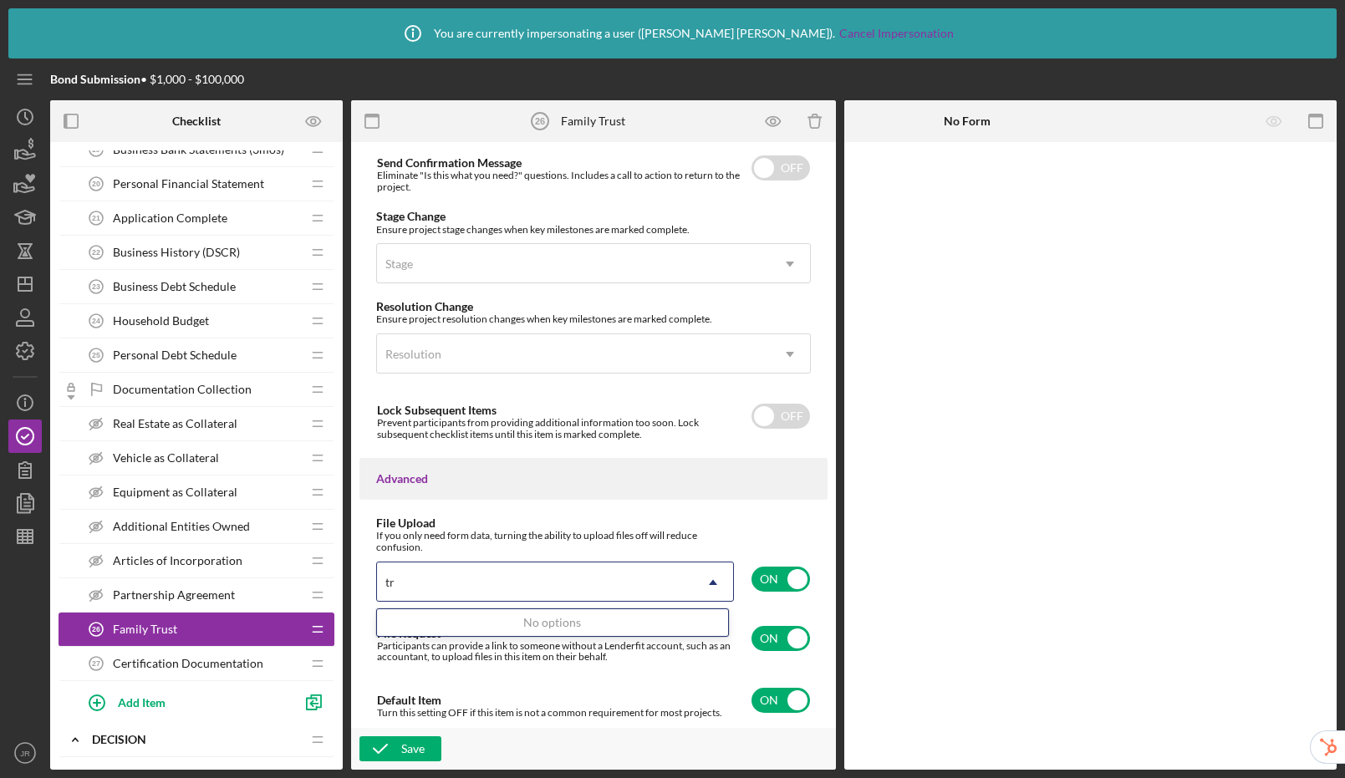
type input "t"
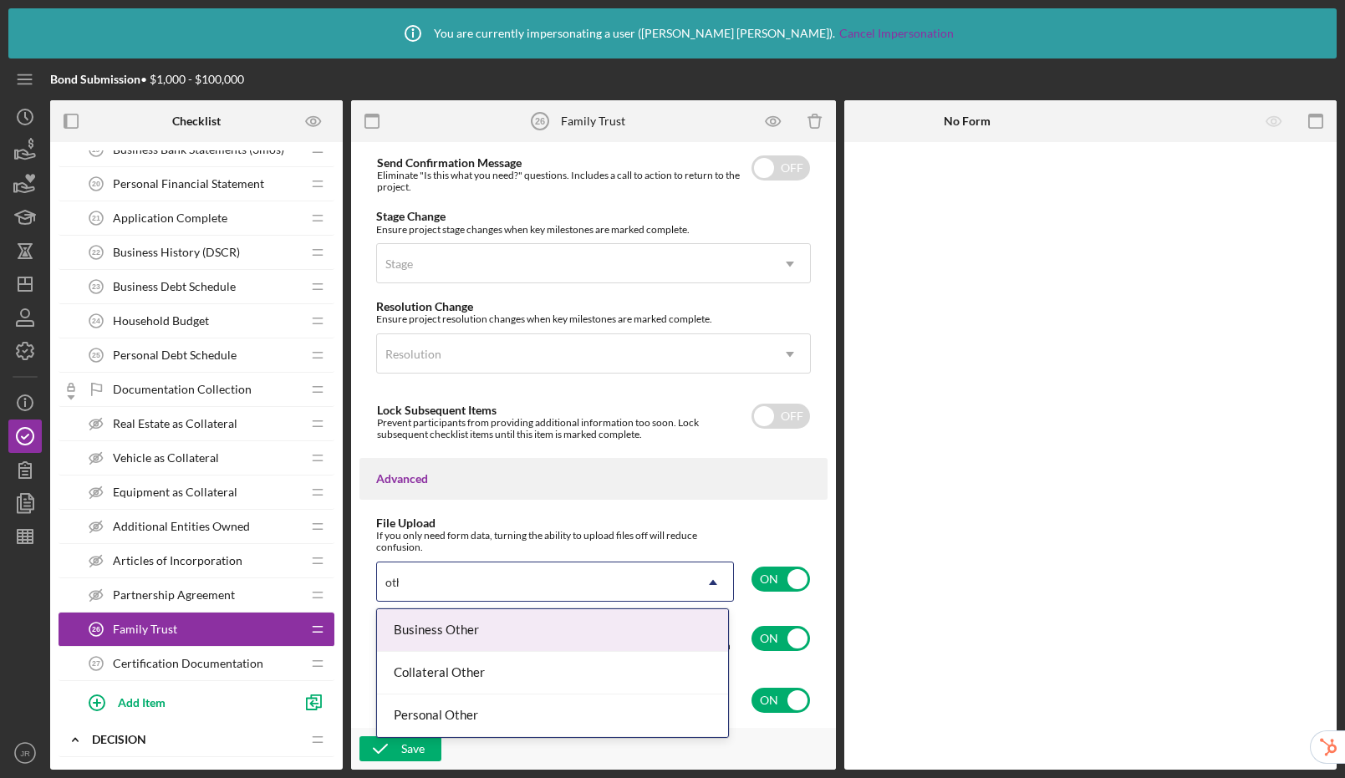
type input "other"
click at [467, 627] on div "Business Other" at bounding box center [552, 630] width 351 height 43
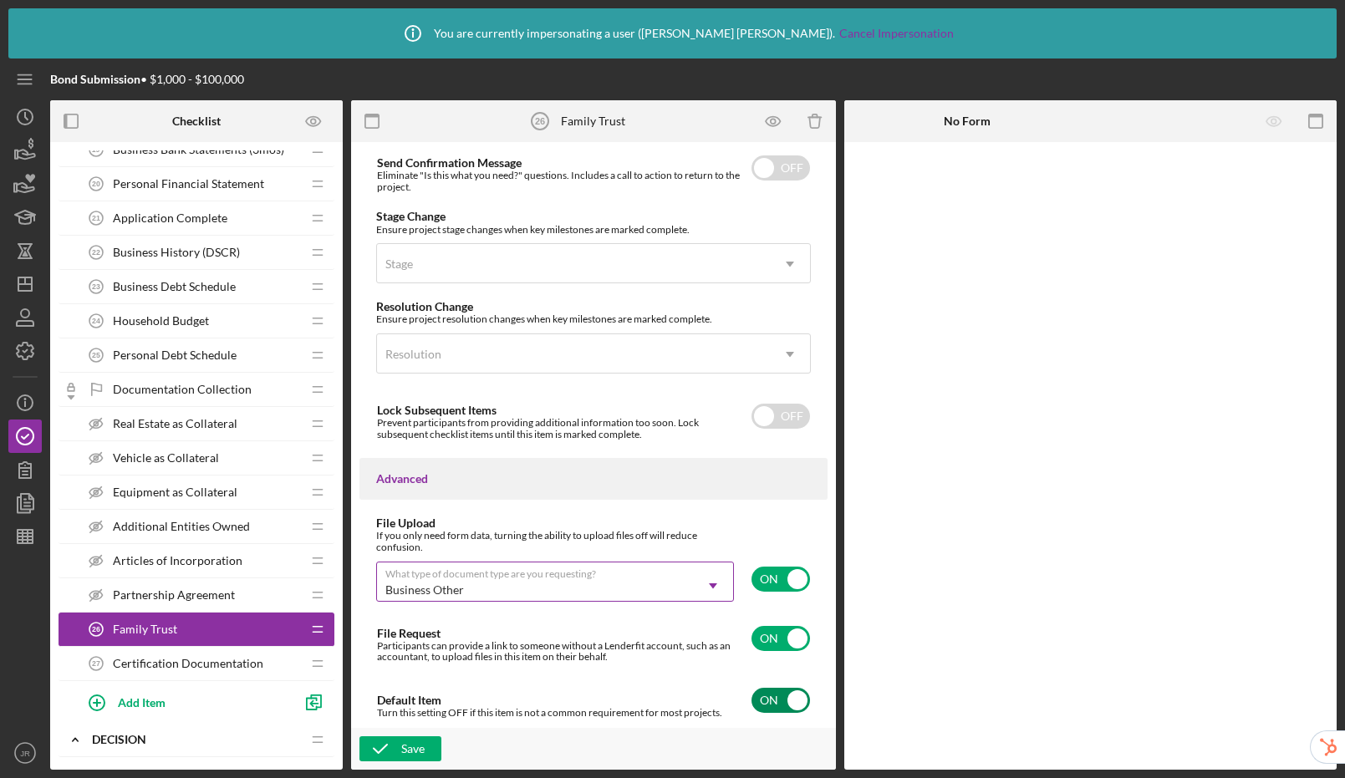
click at [783, 705] on input "checkbox" at bounding box center [781, 700] width 59 height 25
checkbox input "false"
click at [423, 743] on div "Save" at bounding box center [412, 749] width 23 height 25
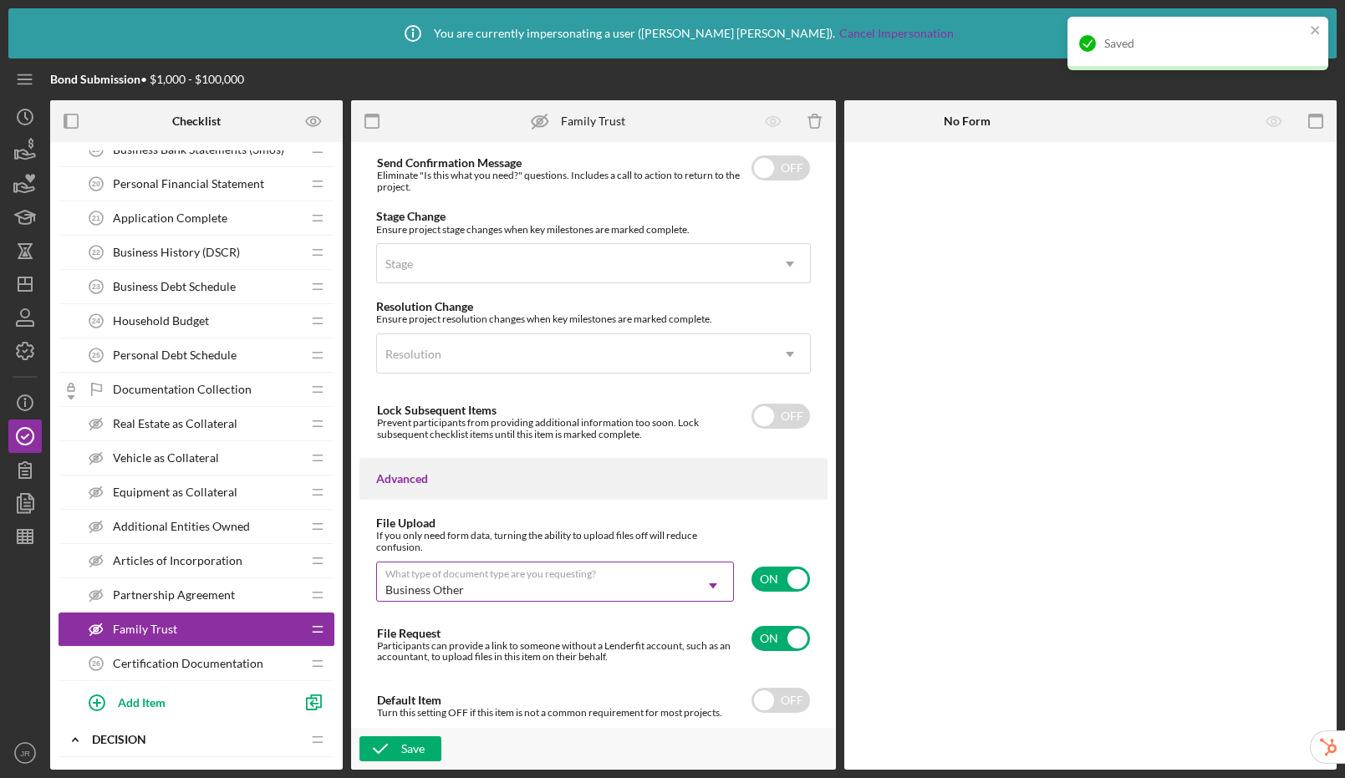
click at [182, 660] on span "Certification Documentation" at bounding box center [188, 663] width 150 height 13
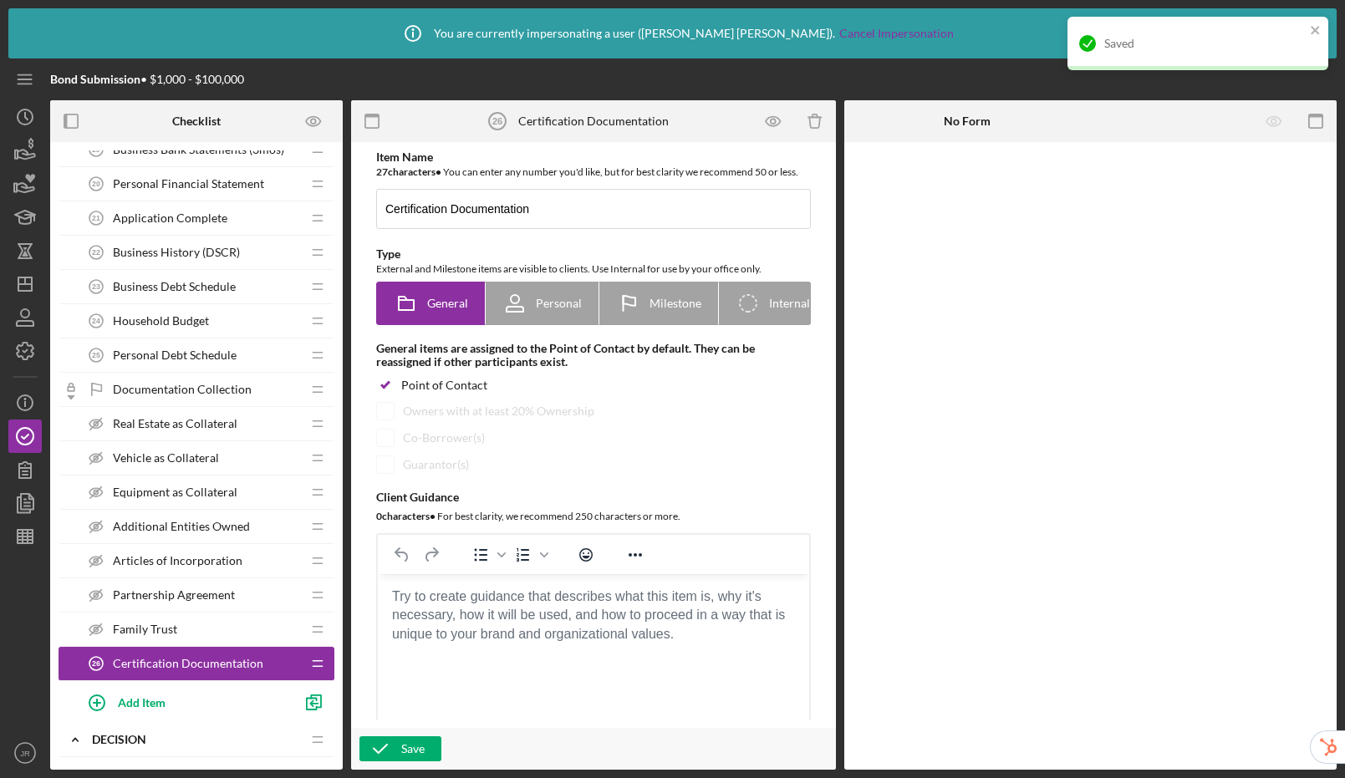
click at [463, 606] on body "Rich Text Area. Press ALT-0 for help." at bounding box center [593, 597] width 405 height 18
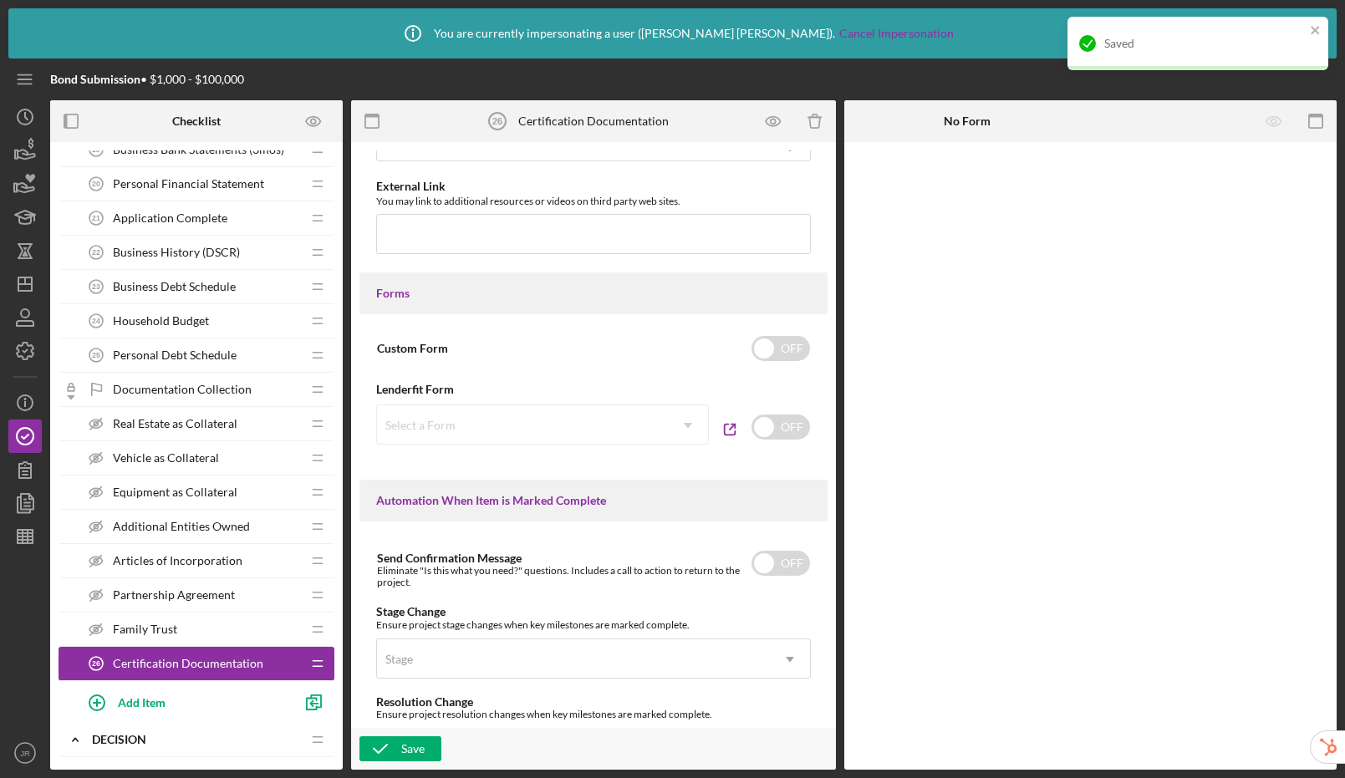
scroll to position [1174, 0]
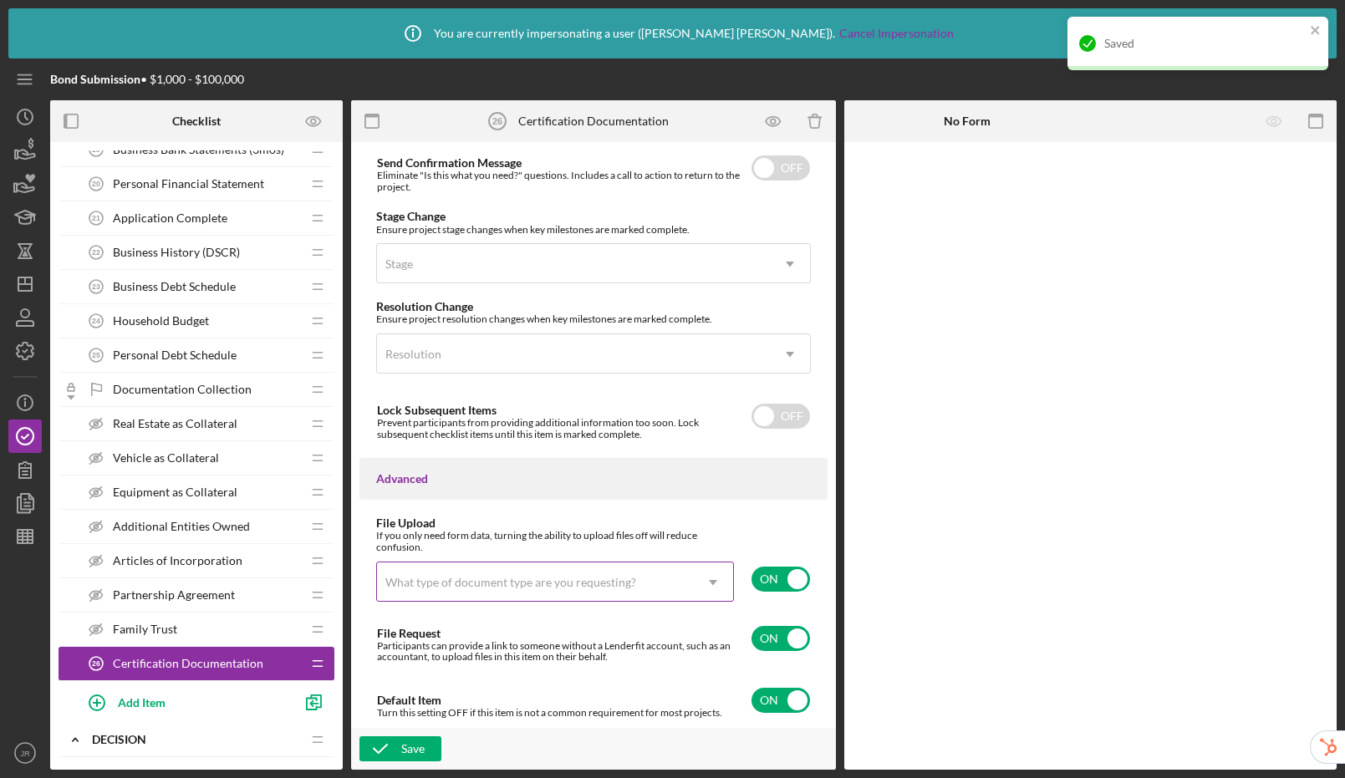
click at [492, 584] on div "What type of document type are you requesting?" at bounding box center [510, 582] width 251 height 13
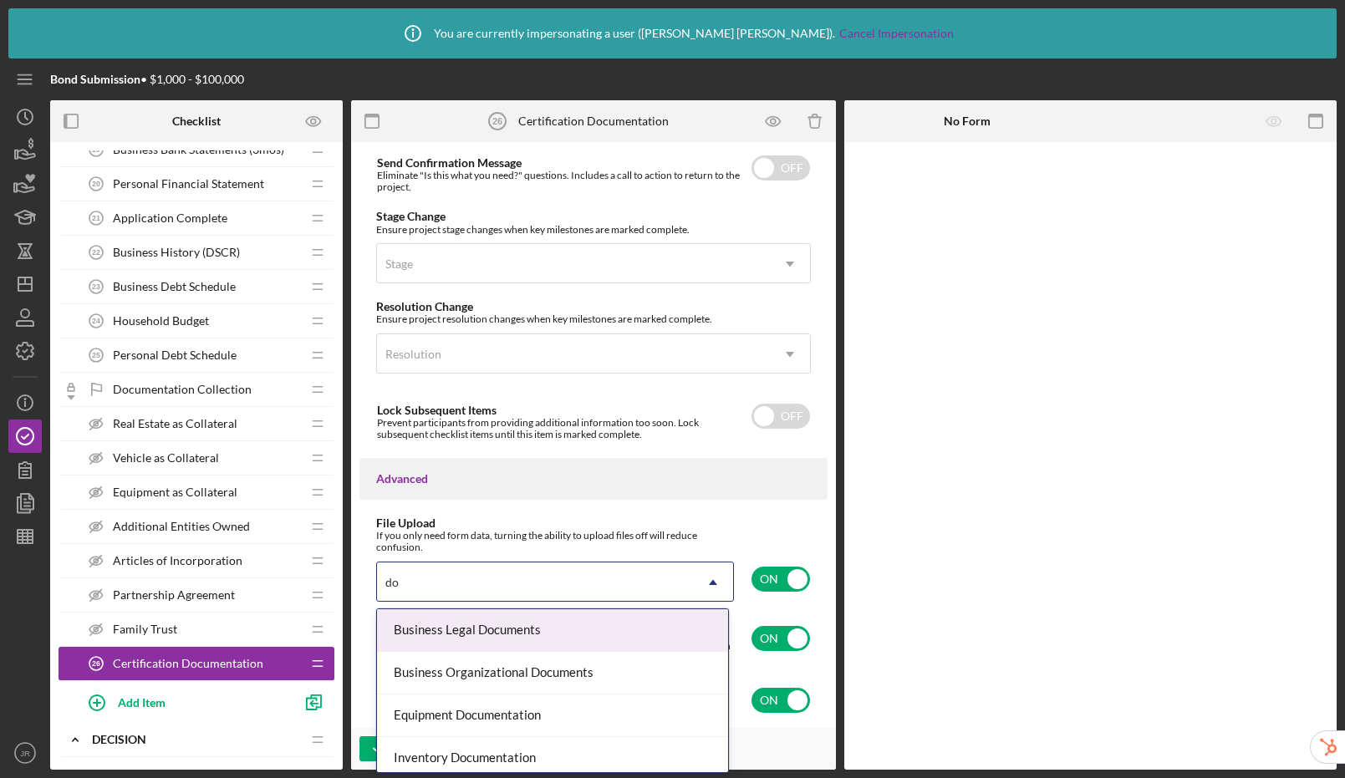
type input "d"
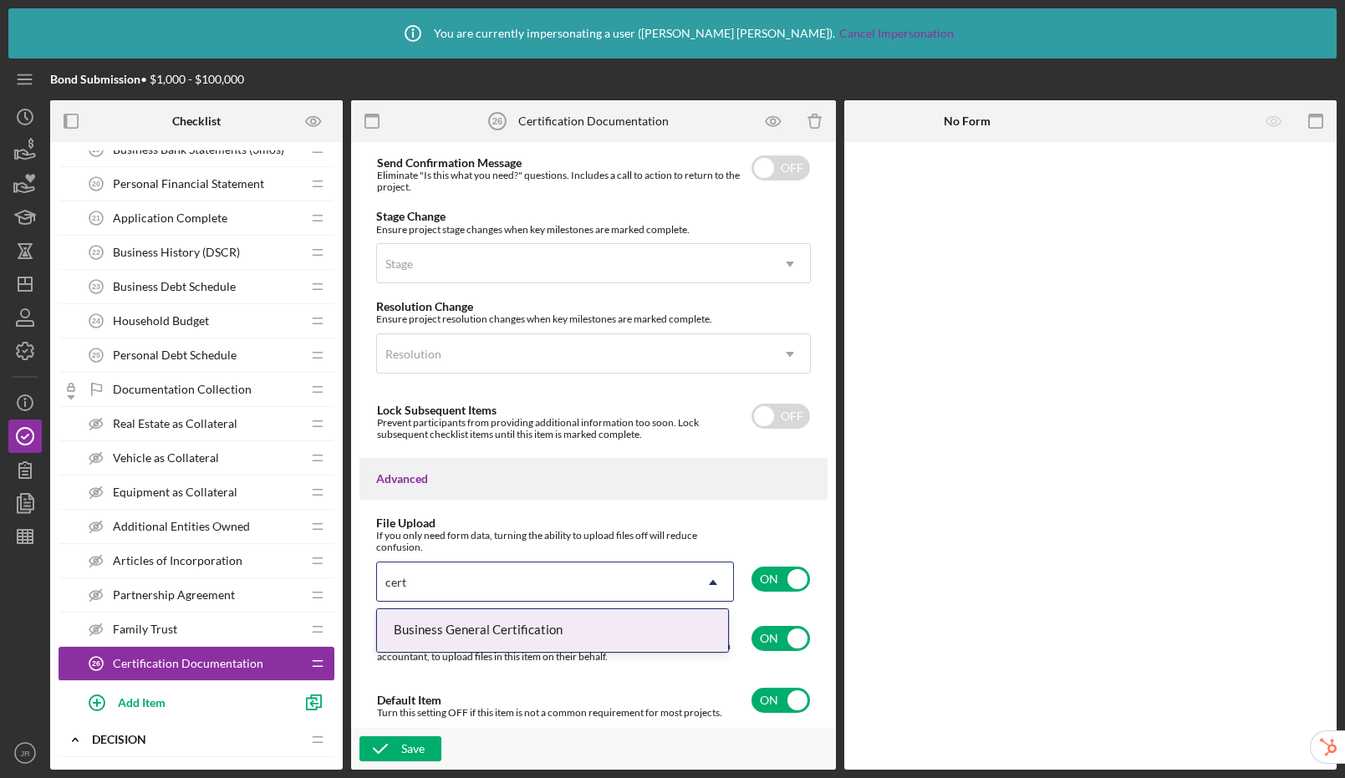
type input "certi"
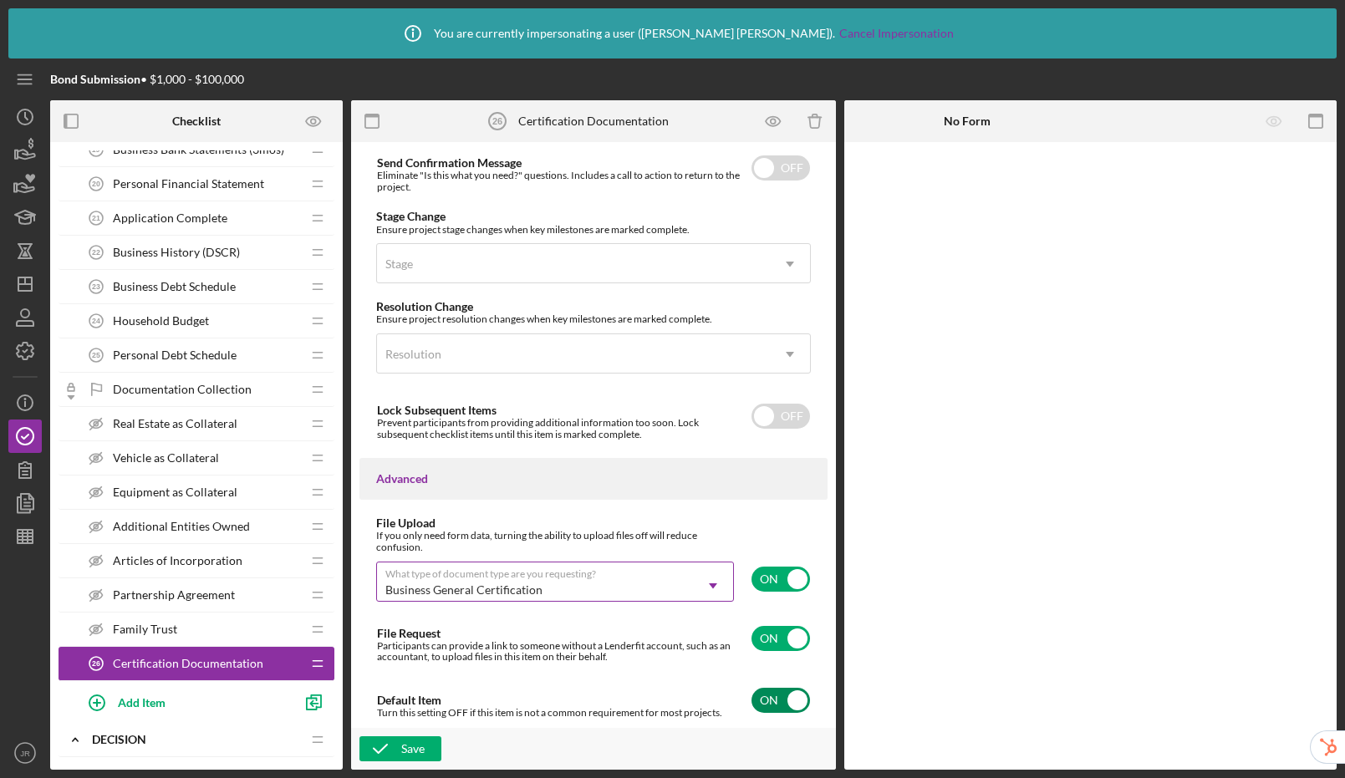
click at [775, 709] on input "checkbox" at bounding box center [781, 700] width 59 height 25
checkbox input "false"
click at [386, 748] on icon "button" at bounding box center [380, 749] width 42 height 42
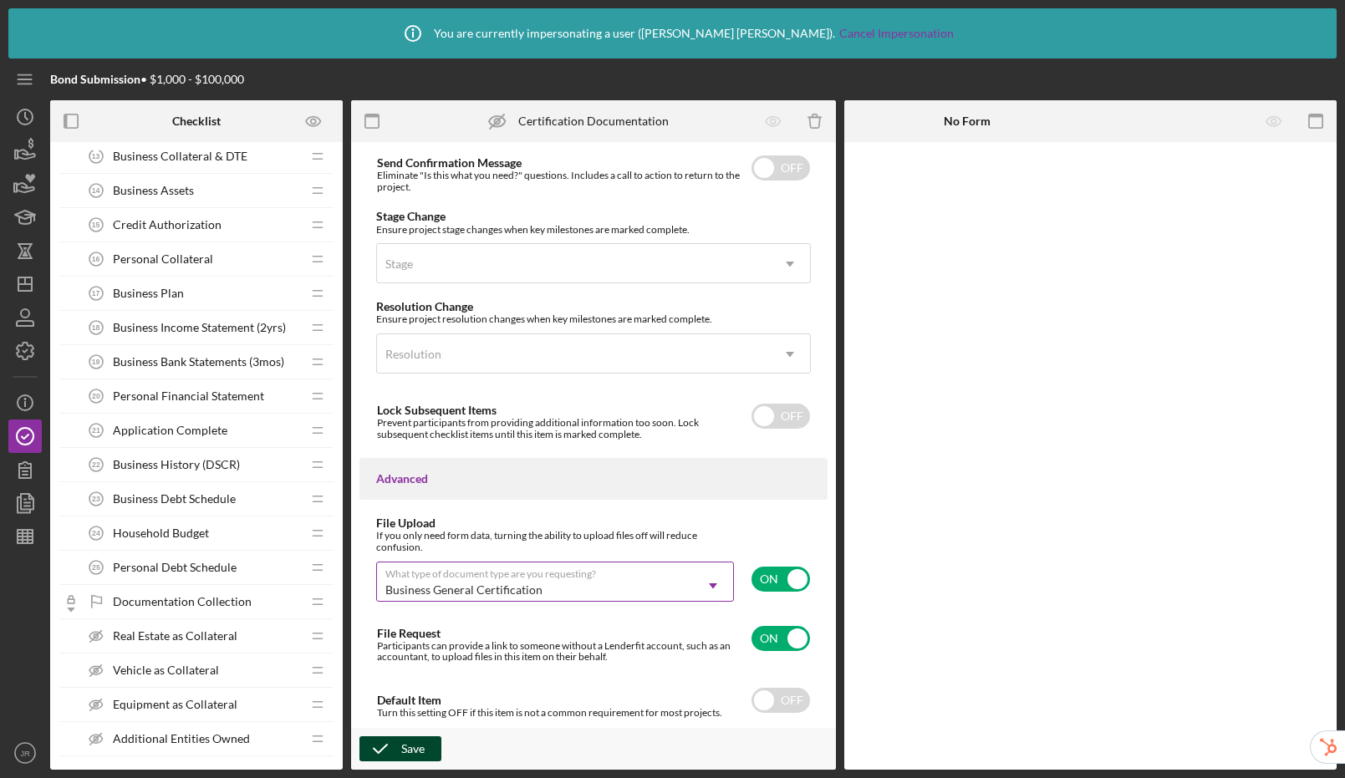
scroll to position [0, 0]
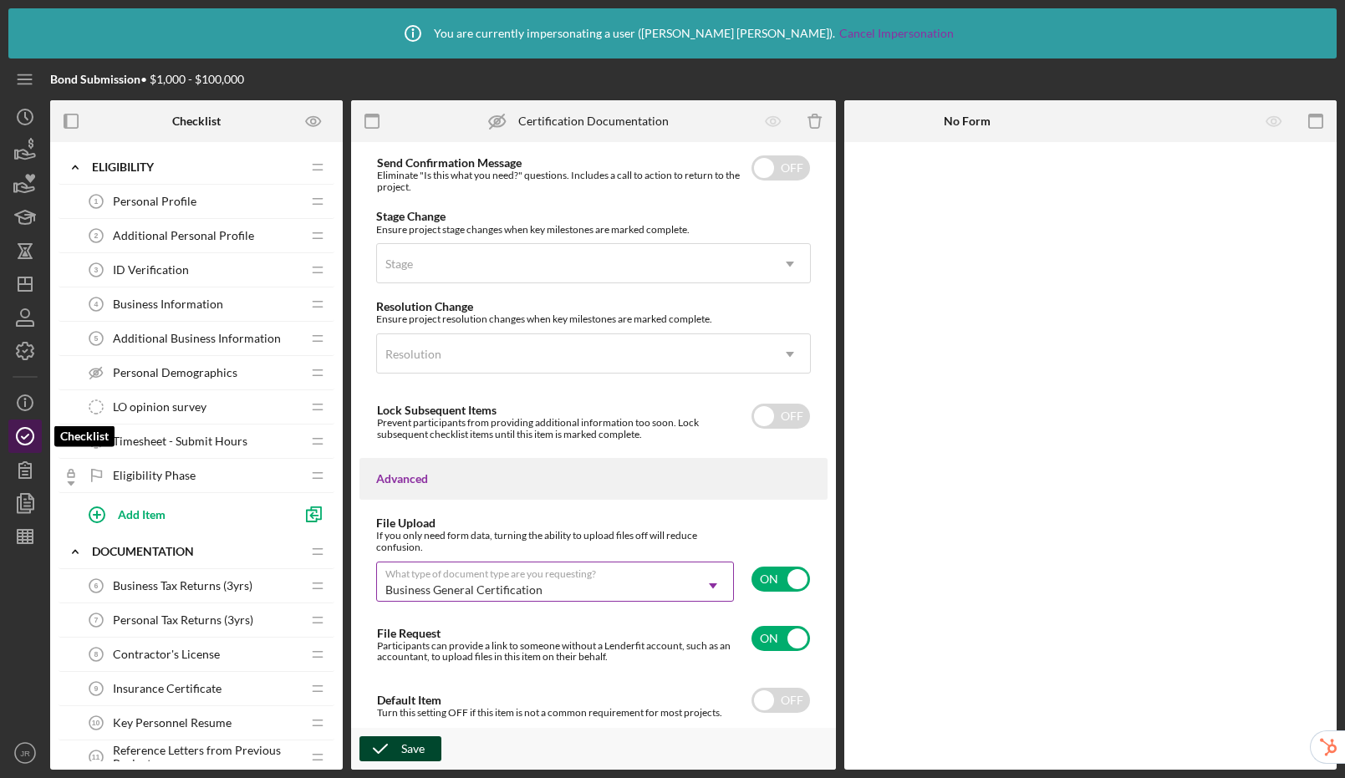
click at [25, 436] on icon "button" at bounding box center [25, 436] width 42 height 42
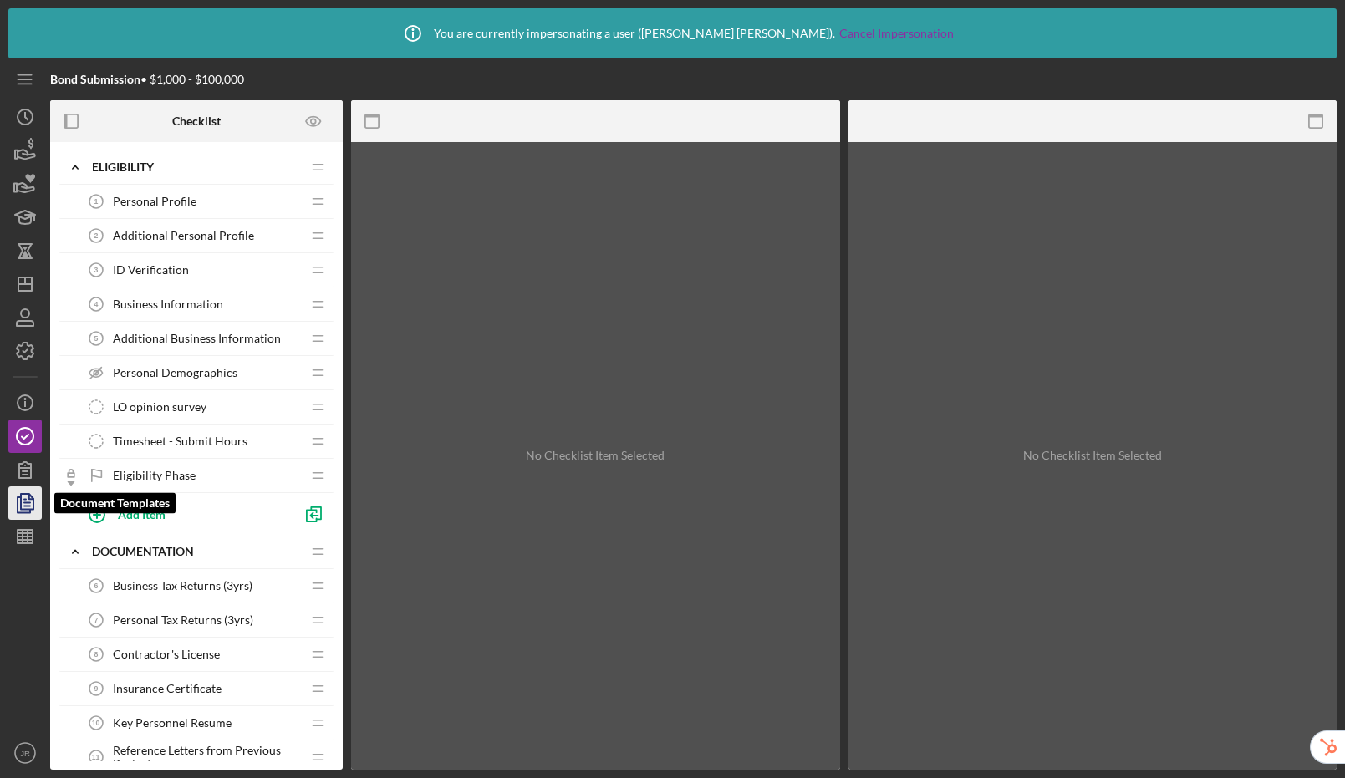
click at [34, 507] on icon "button" at bounding box center [25, 503] width 42 height 42
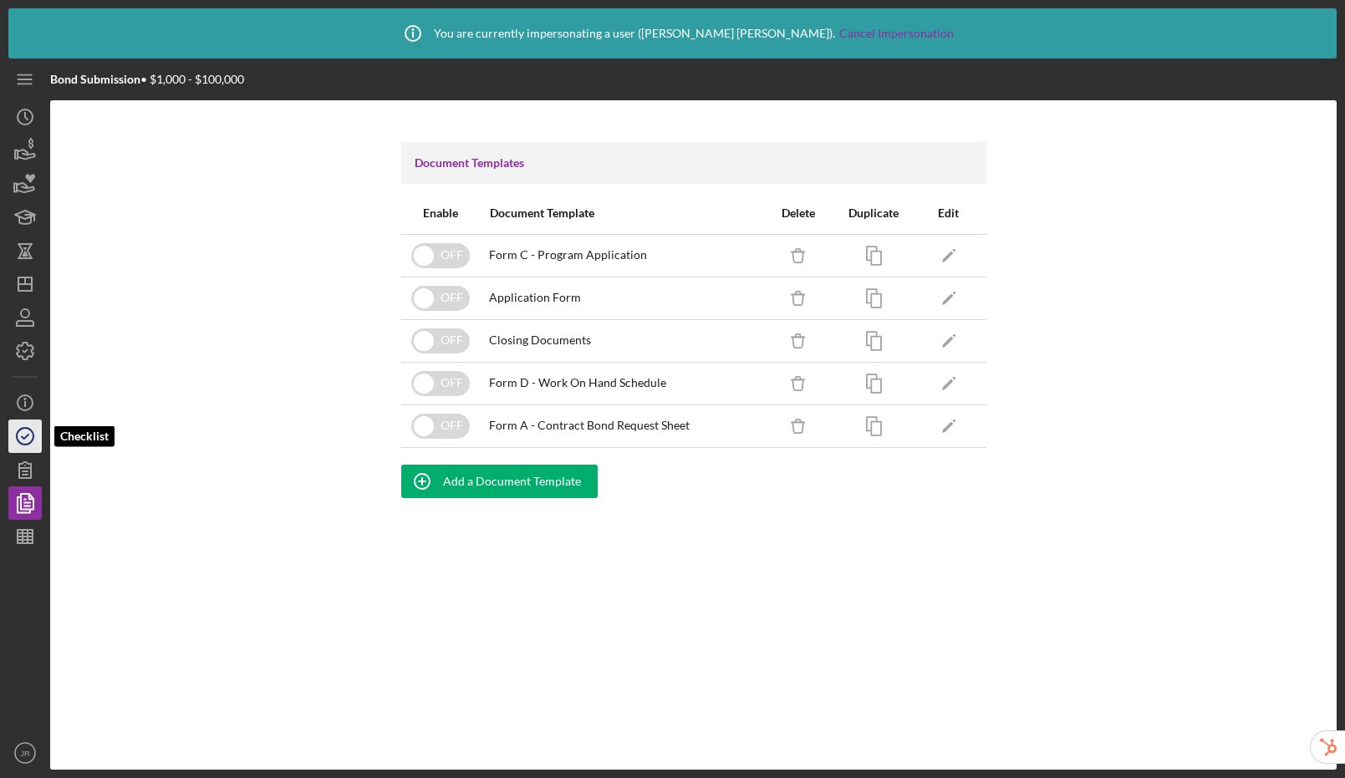
click at [33, 437] on icon "button" at bounding box center [25, 436] width 42 height 42
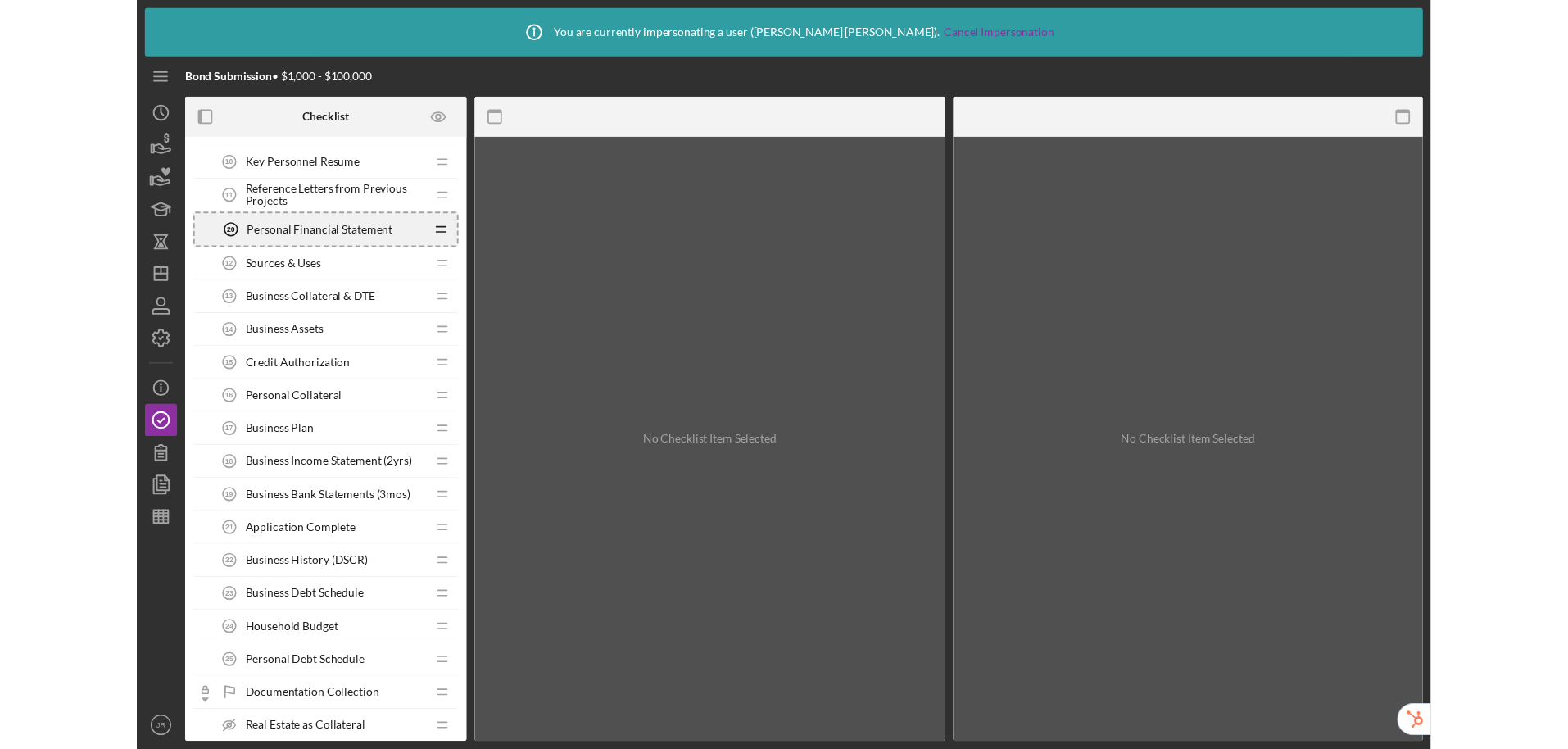
scroll to position [544, 0]
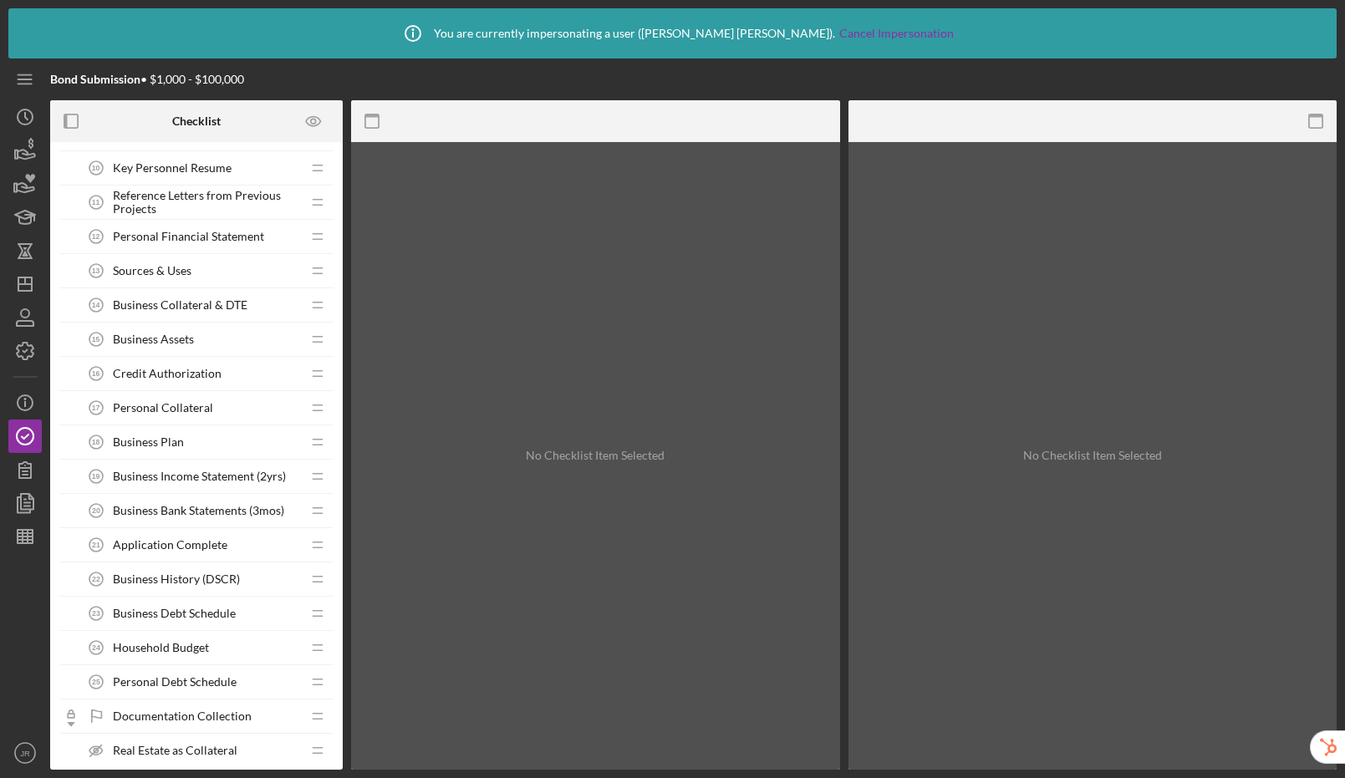
drag, startPoint x: 316, startPoint y: 511, endPoint x: 1037, endPoint y: 28, distance: 867.9
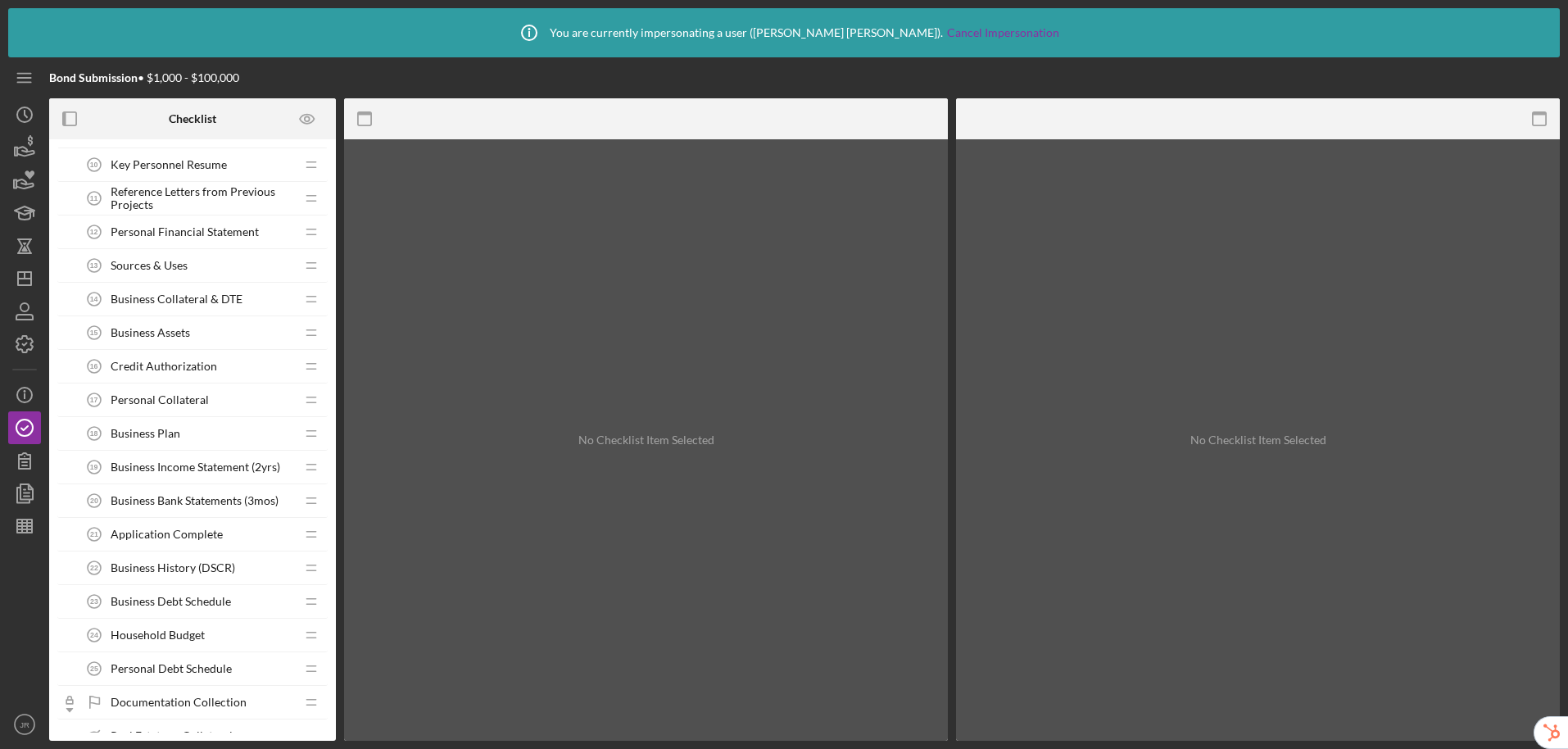
scroll to position [545, 0]
